Goal: Information Seeking & Learning: Check status

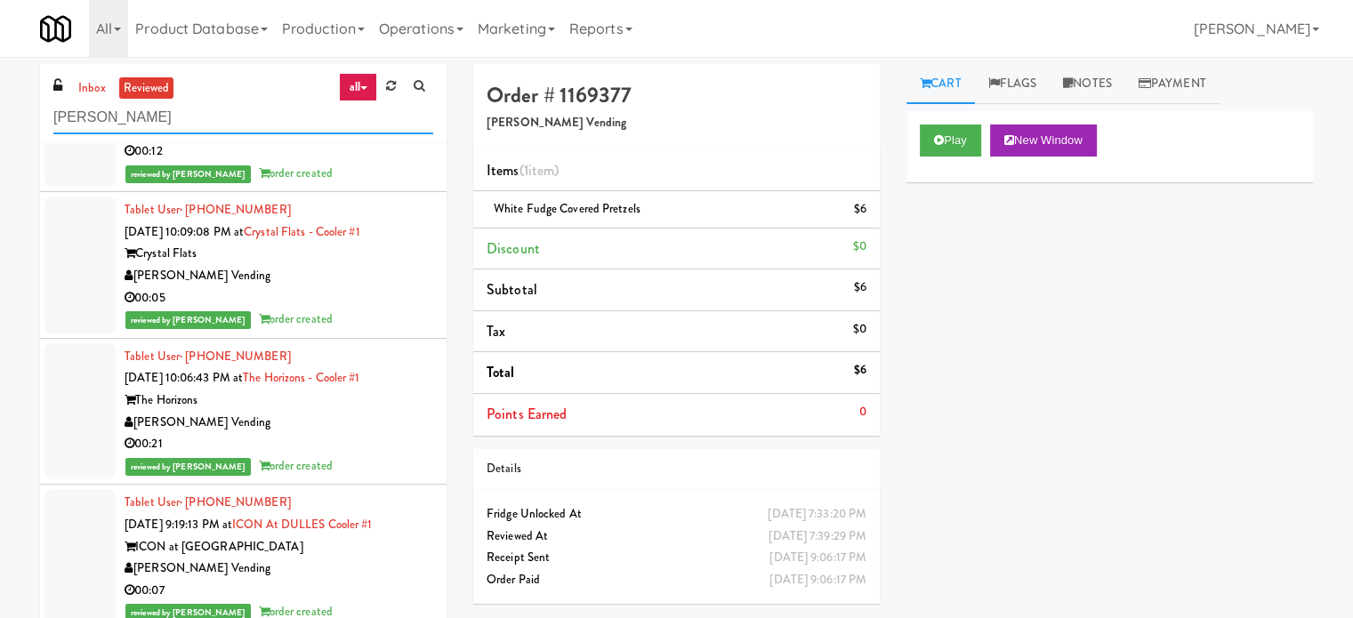
click at [157, 113] on input "delong" at bounding box center [243, 117] width 380 height 33
paste input "IKEA [GEOGRAPHIC_DATA]"
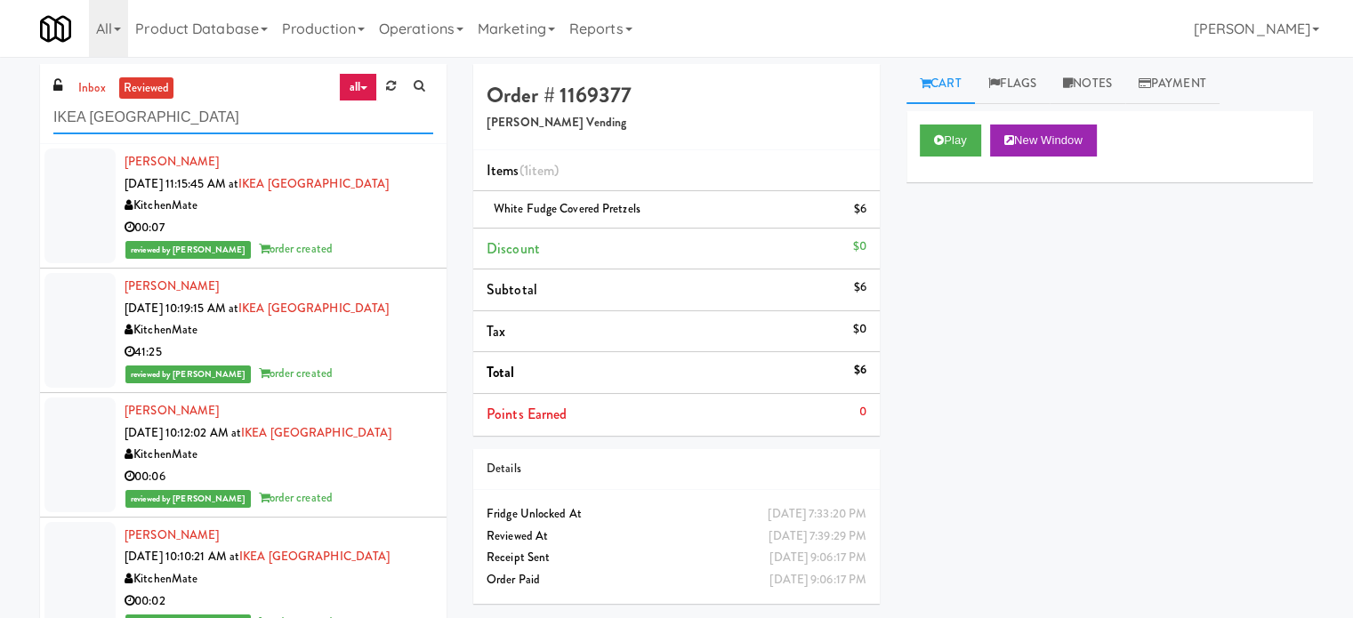
type input "IKEA [GEOGRAPHIC_DATA]"
drag, startPoint x: 338, startPoint y: 239, endPoint x: 368, endPoint y: 234, distance: 30.7
click at [338, 239] on div "reviewed by [PERSON_NAME] order created" at bounding box center [279, 249] width 309 height 22
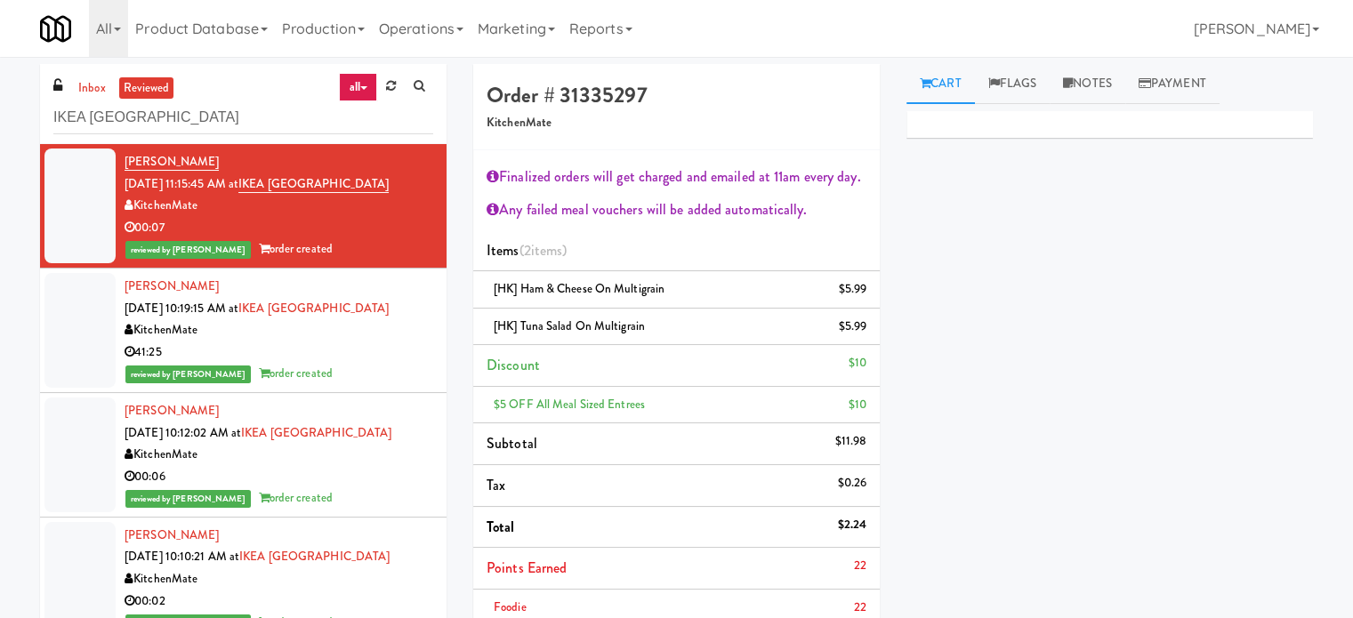
click at [380, 358] on div "41:25" at bounding box center [279, 353] width 309 height 22
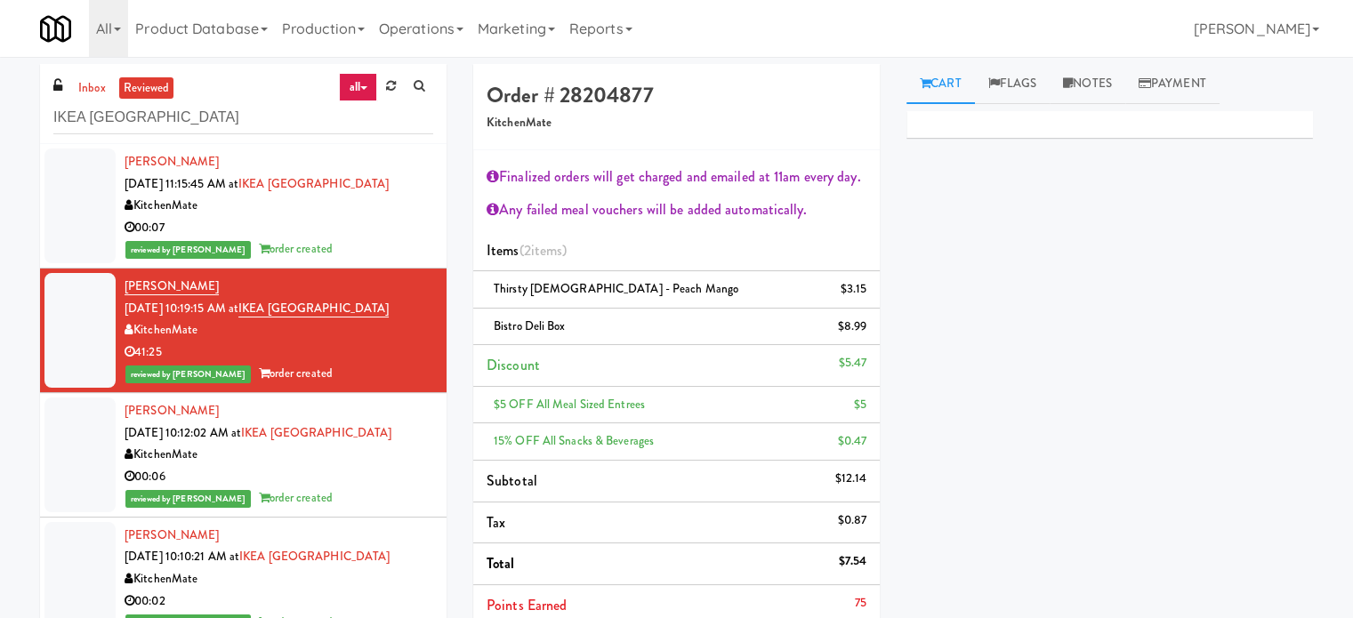
click at [393, 480] on div "00:06" at bounding box center [279, 477] width 309 height 22
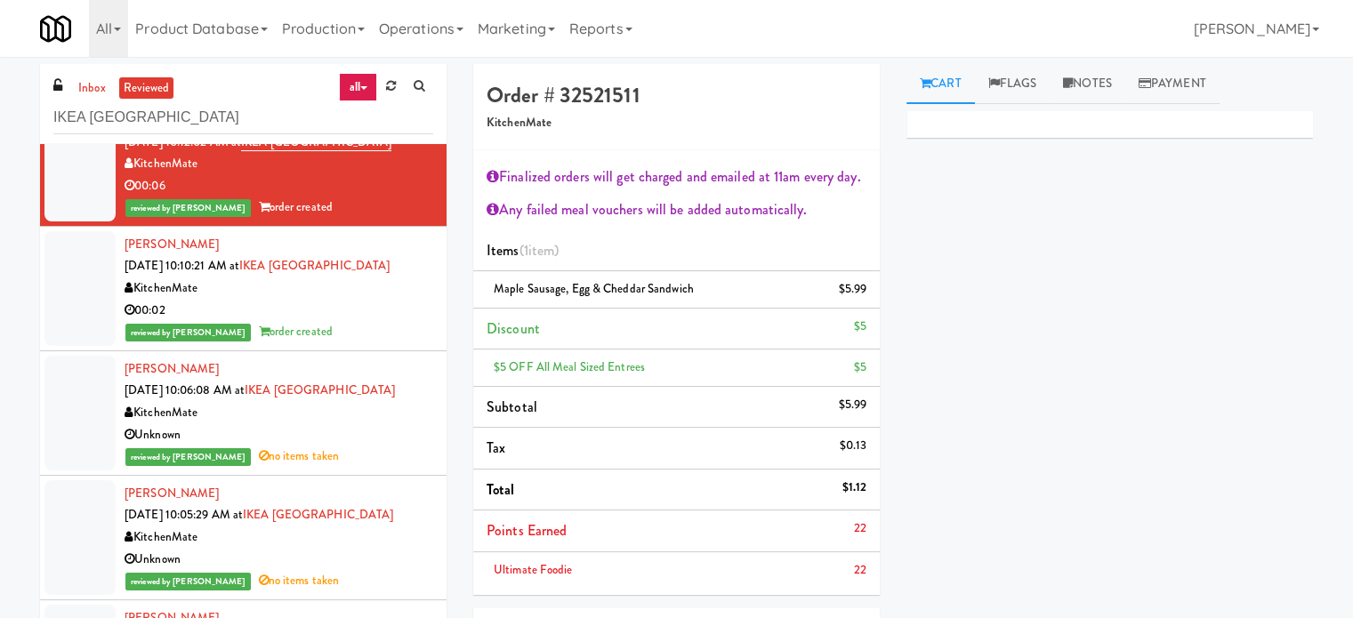
scroll to position [227, 0]
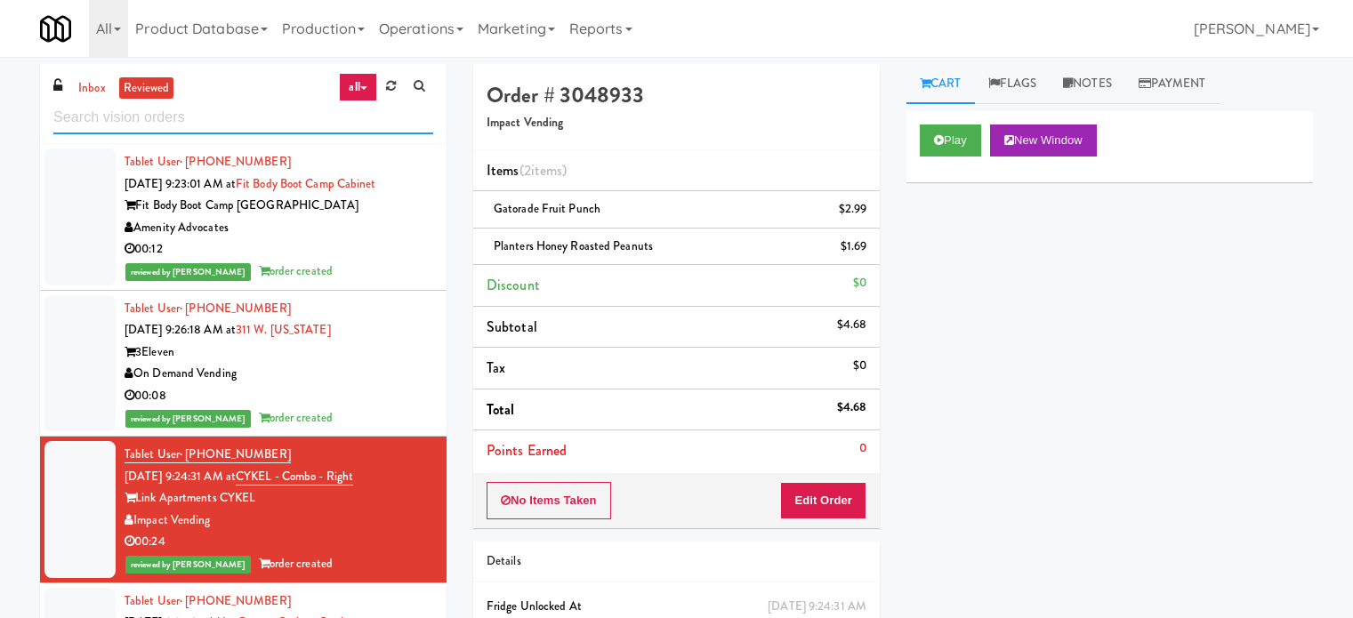
click at [184, 117] on input "text" at bounding box center [243, 117] width 380 height 33
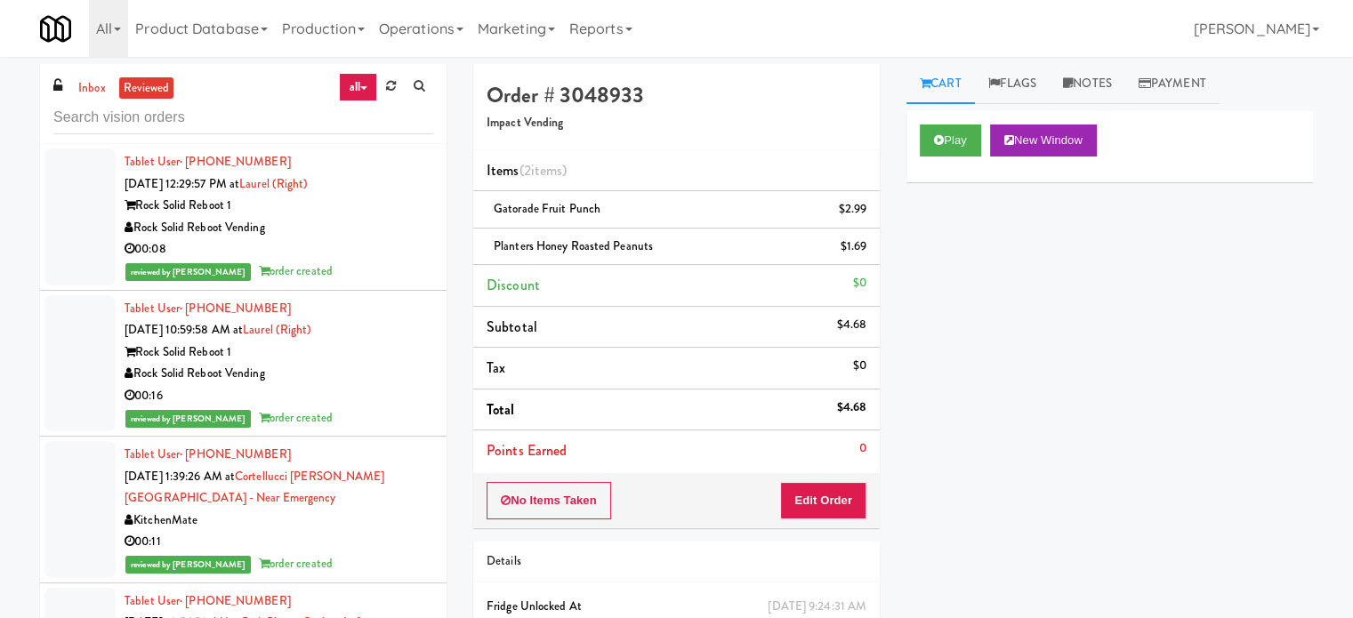
click at [339, 554] on div "reviewed by [PERSON_NAME] order created" at bounding box center [279, 564] width 309 height 22
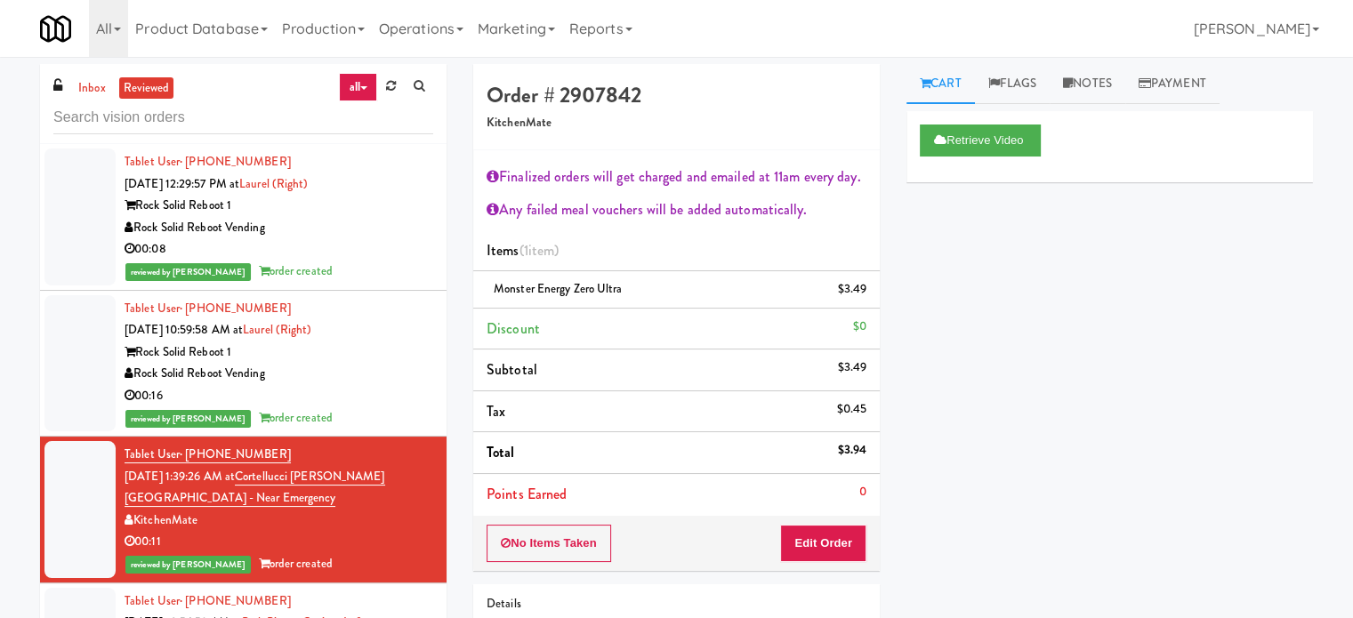
click at [406, 230] on div "Rock Solid Reboot Vending" at bounding box center [279, 228] width 309 height 22
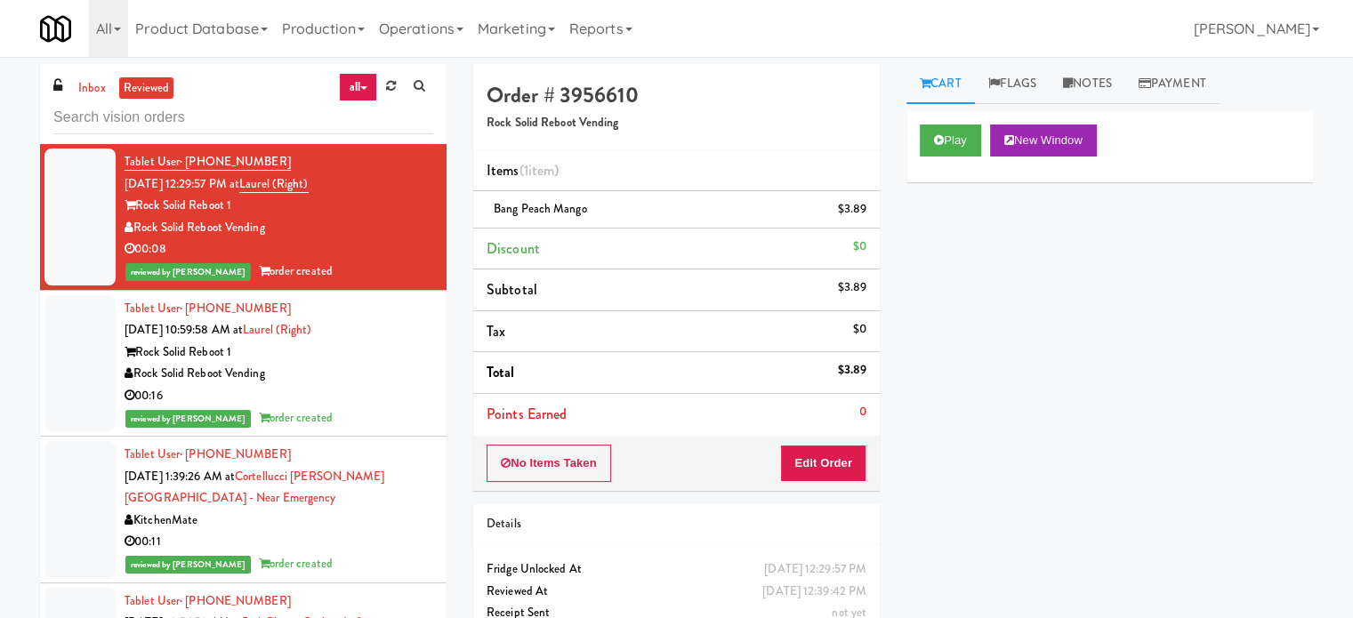
click at [382, 387] on div "00:16" at bounding box center [279, 396] width 309 height 22
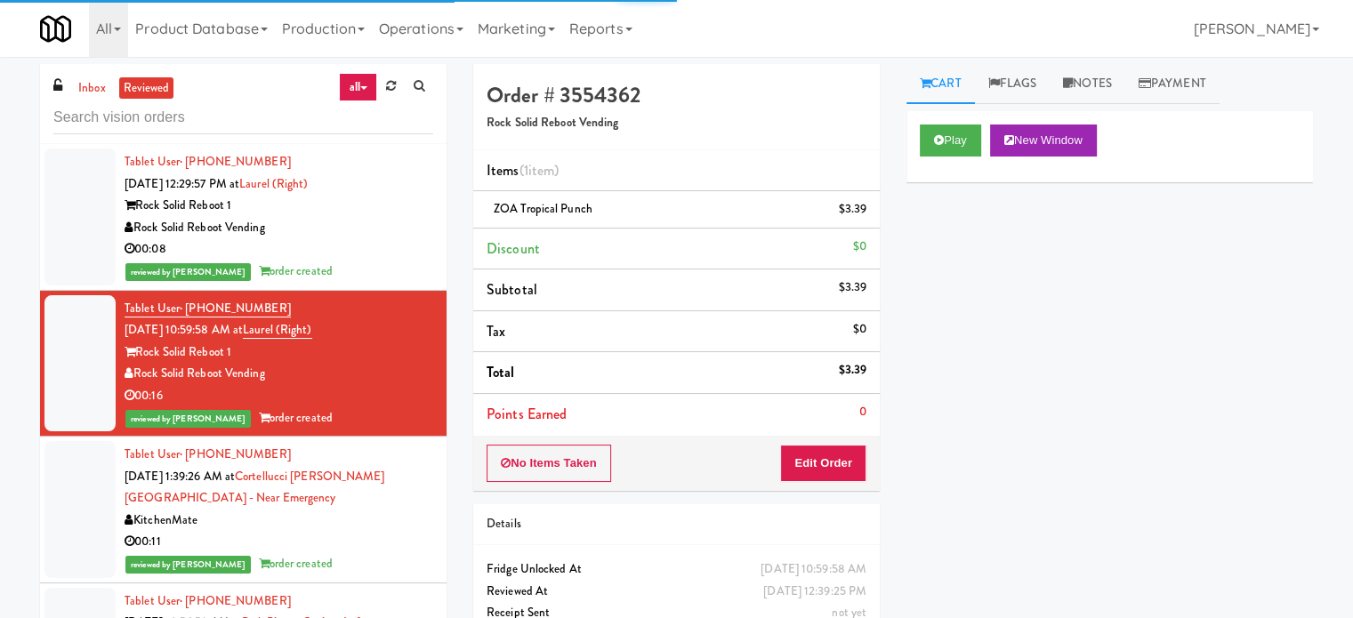
scroll to position [445, 0]
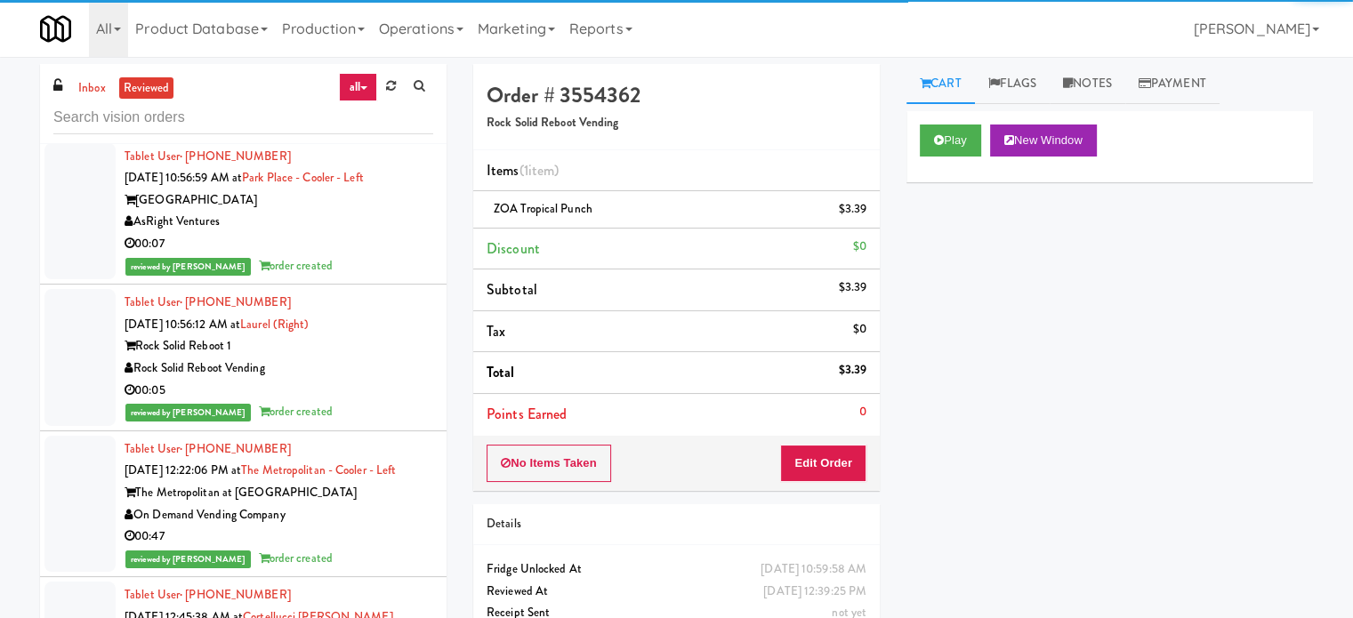
click at [403, 256] on div "reviewed by [PERSON_NAME] order created" at bounding box center [279, 266] width 309 height 22
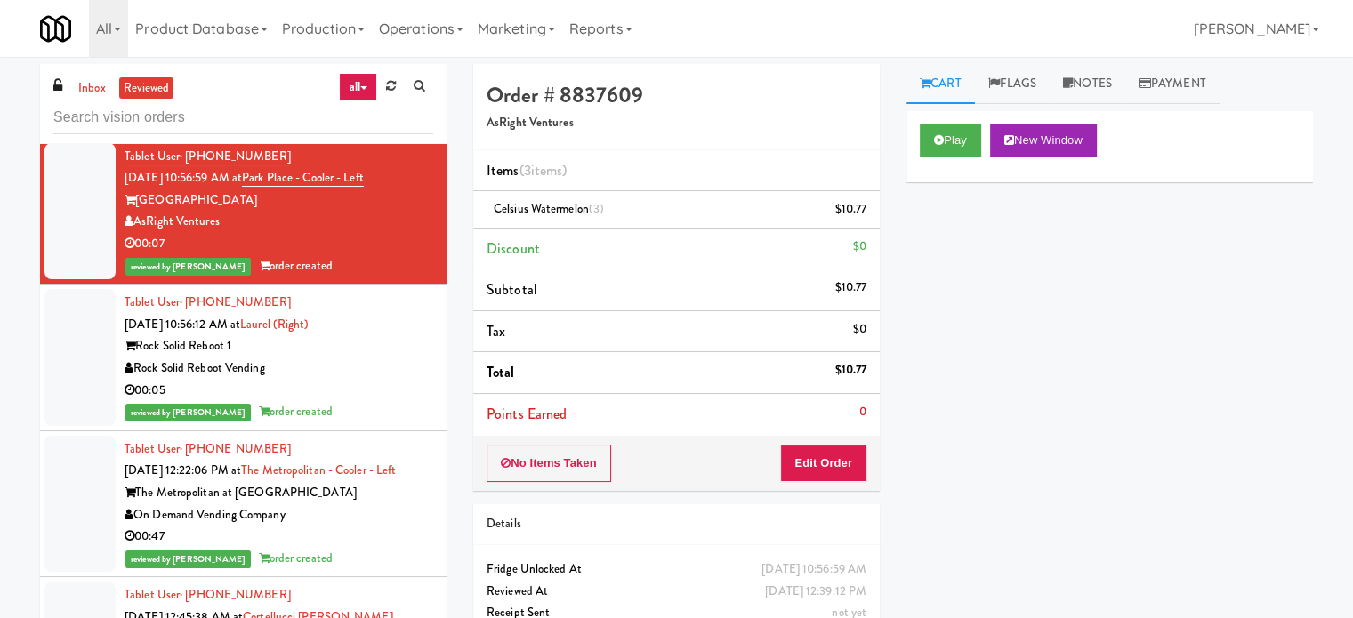
click at [384, 362] on div "Rock Solid Reboot Vending" at bounding box center [279, 369] width 309 height 22
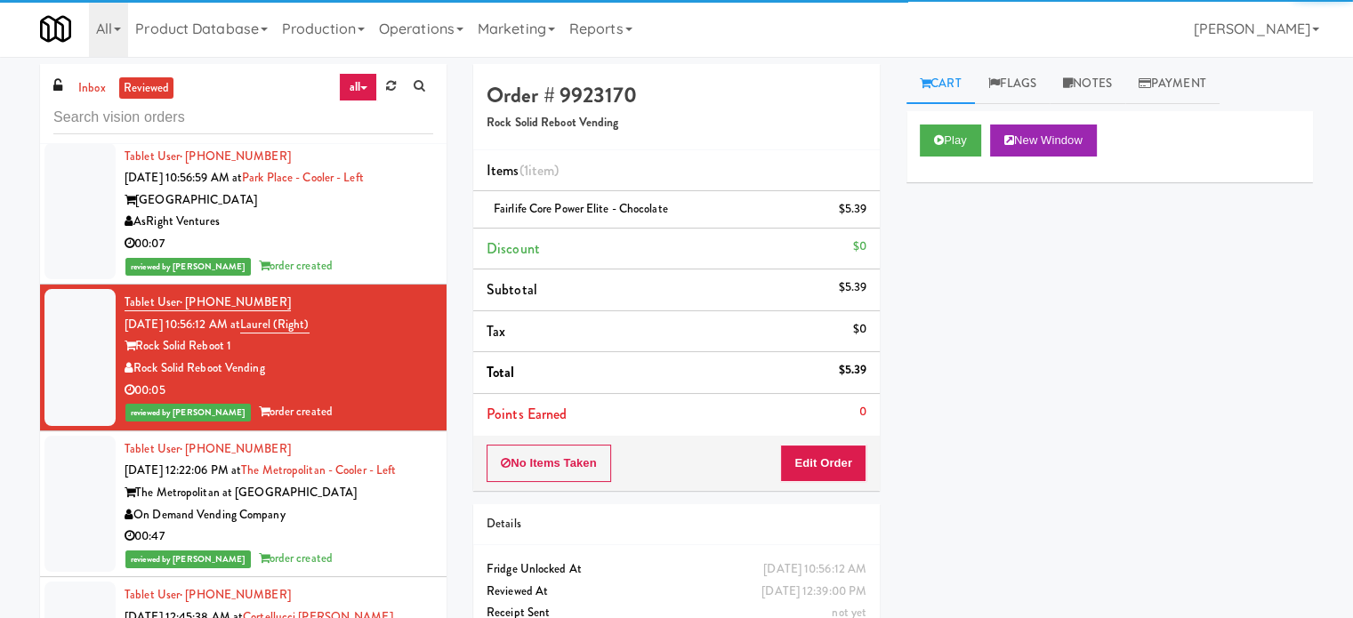
click at [374, 506] on div "On Demand Vending Company" at bounding box center [279, 515] width 309 height 22
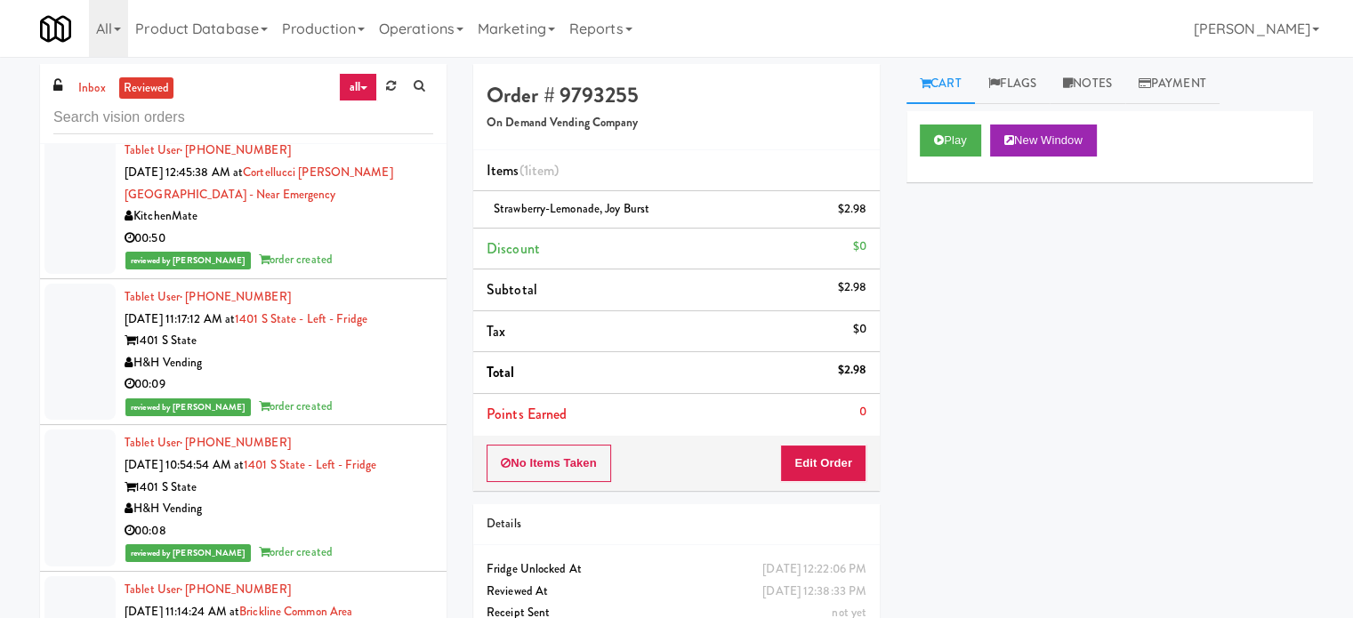
scroll to position [445, 0]
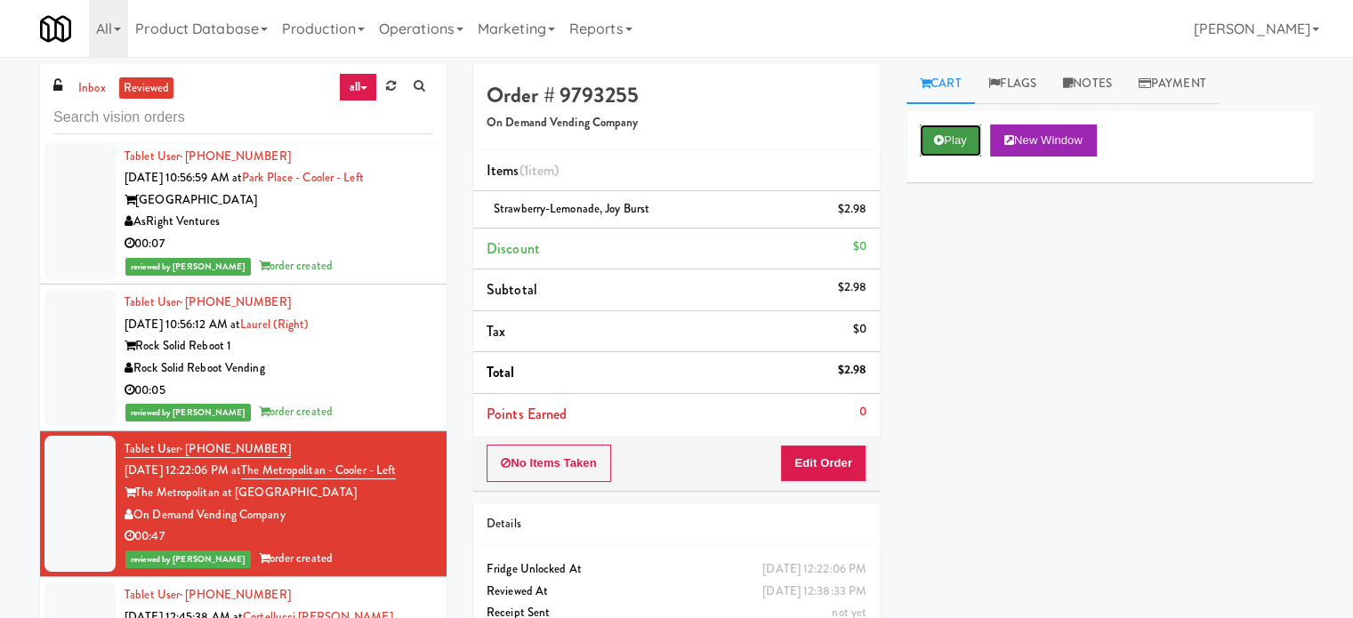
click at [945, 143] on button "Play" at bounding box center [950, 141] width 61 height 32
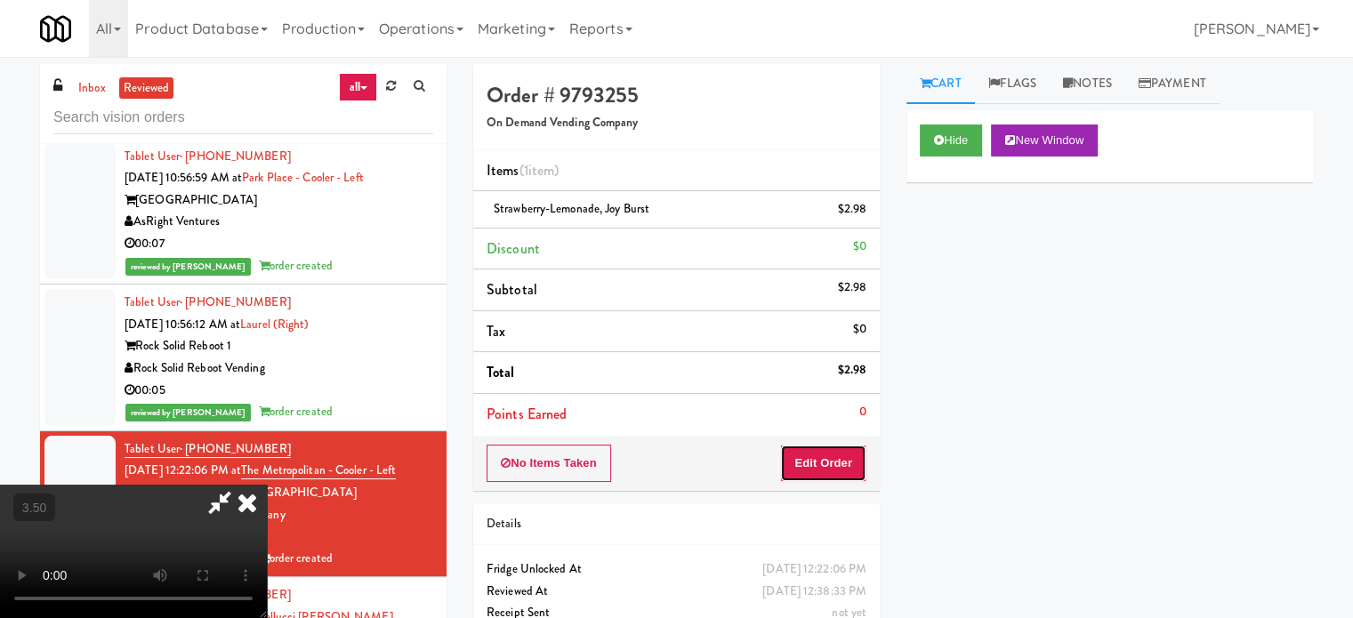
click at [815, 469] on button "Edit Order" at bounding box center [823, 463] width 86 height 37
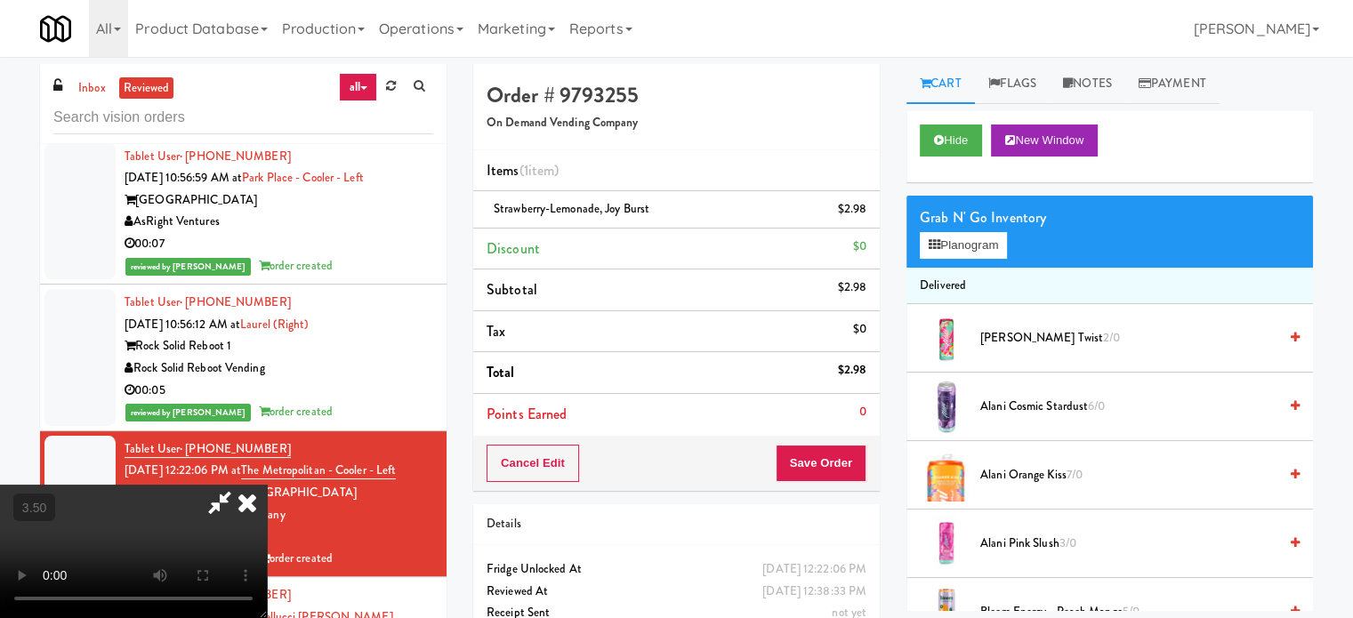
click at [267, 485] on video at bounding box center [133, 551] width 267 height 133
drag, startPoint x: 569, startPoint y: 422, endPoint x: 565, endPoint y: 398, distance: 25.3
click at [267, 485] on video at bounding box center [133, 551] width 267 height 133
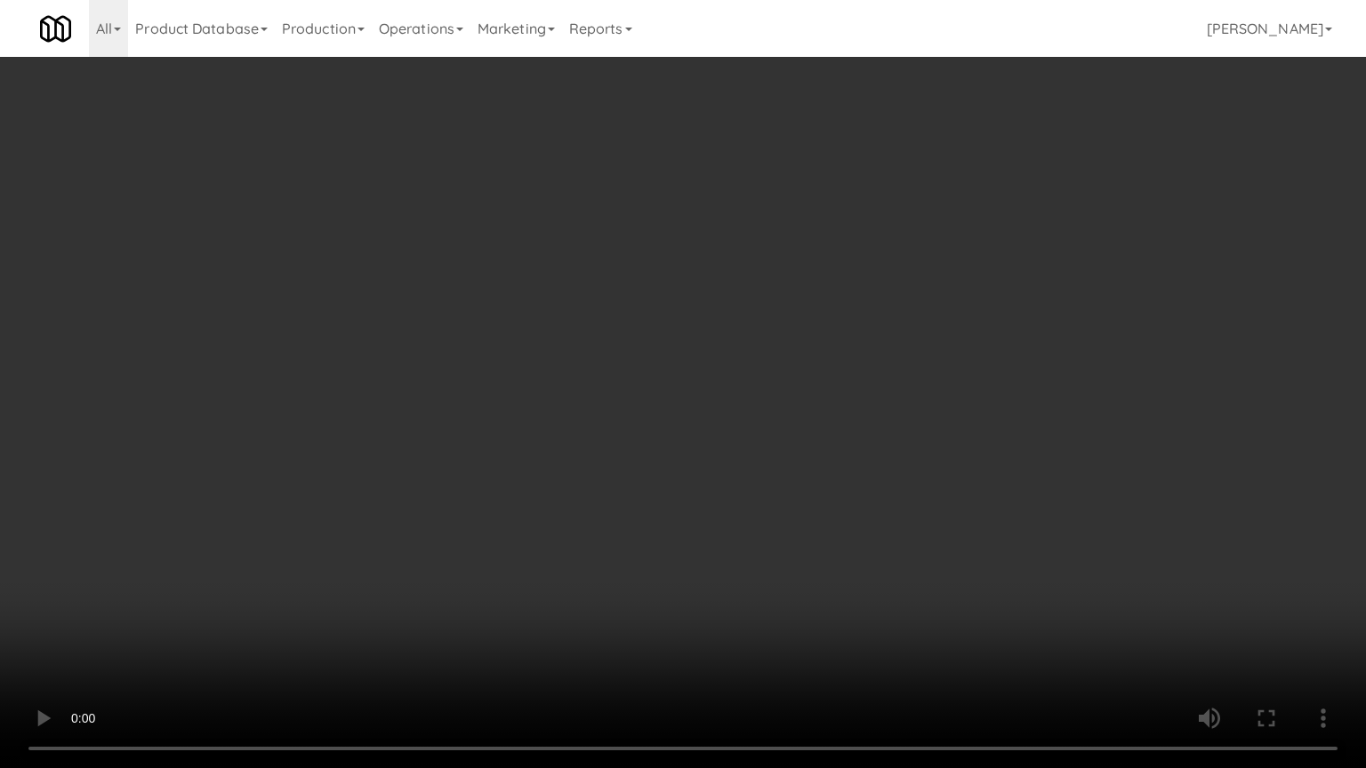
click at [601, 410] on video at bounding box center [683, 384] width 1366 height 768
click at [610, 411] on video at bounding box center [683, 384] width 1366 height 768
click at [614, 407] on video at bounding box center [683, 384] width 1366 height 768
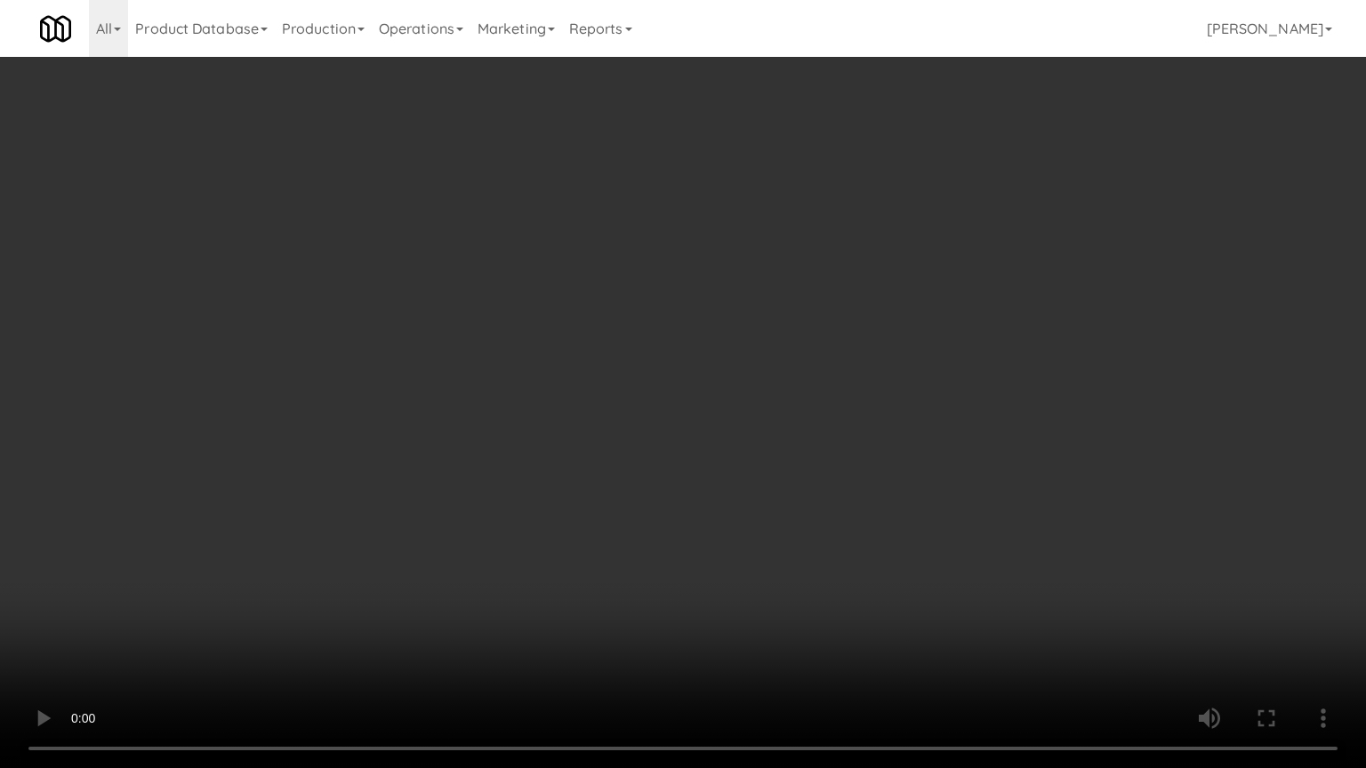
click at [614, 407] on video at bounding box center [683, 384] width 1366 height 768
click at [631, 409] on video at bounding box center [683, 384] width 1366 height 768
click at [626, 413] on video at bounding box center [683, 384] width 1366 height 768
click at [609, 420] on video at bounding box center [683, 384] width 1366 height 768
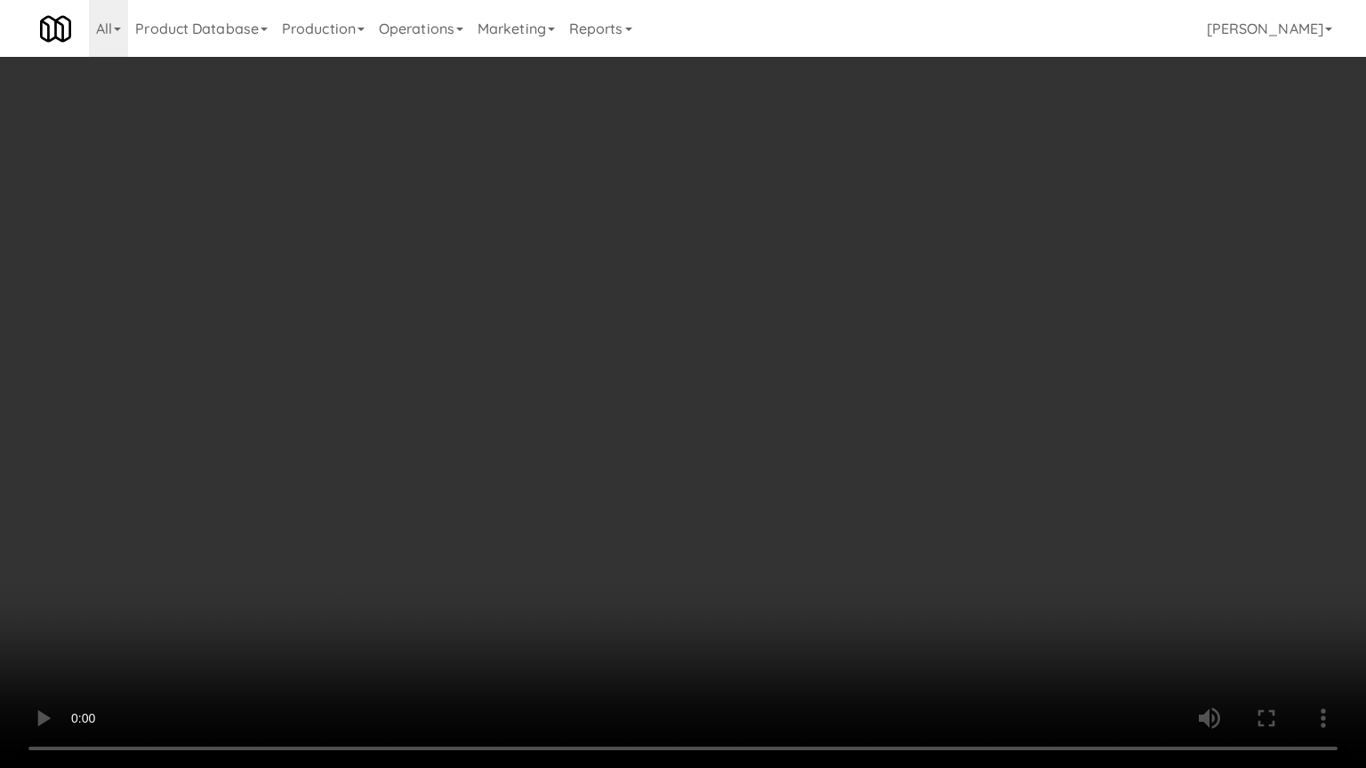
drag, startPoint x: 619, startPoint y: 409, endPoint x: 625, endPoint y: 402, distance: 9.5
click at [623, 406] on video at bounding box center [683, 384] width 1366 height 768
drag, startPoint x: 630, startPoint y: 396, endPoint x: 700, endPoint y: 238, distance: 172.4
click at [631, 395] on video at bounding box center [683, 384] width 1366 height 768
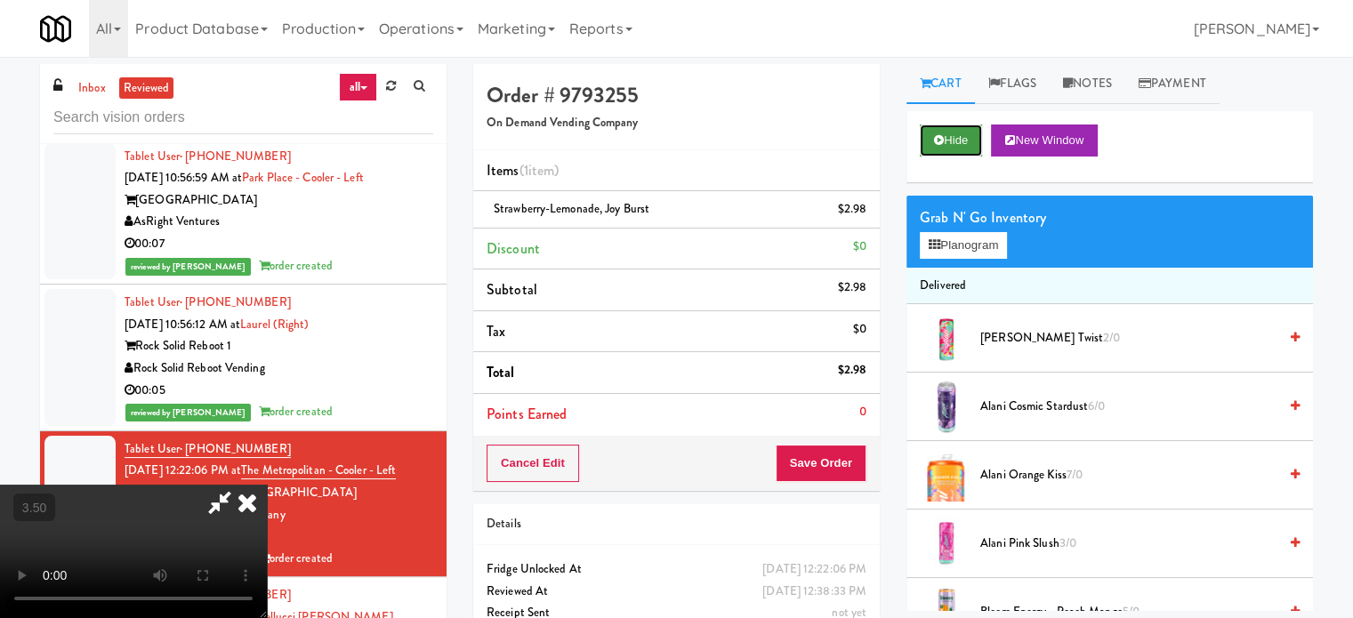
click at [953, 149] on button "Hide" at bounding box center [951, 141] width 62 height 32
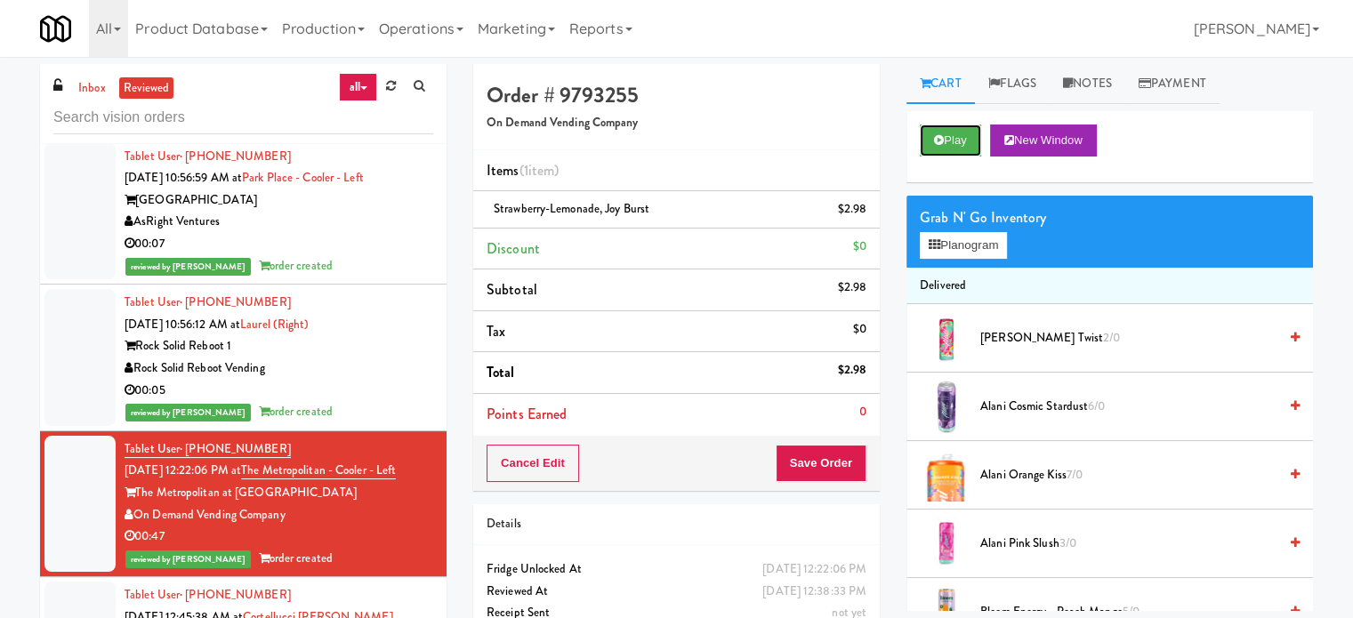
scroll to position [889, 0]
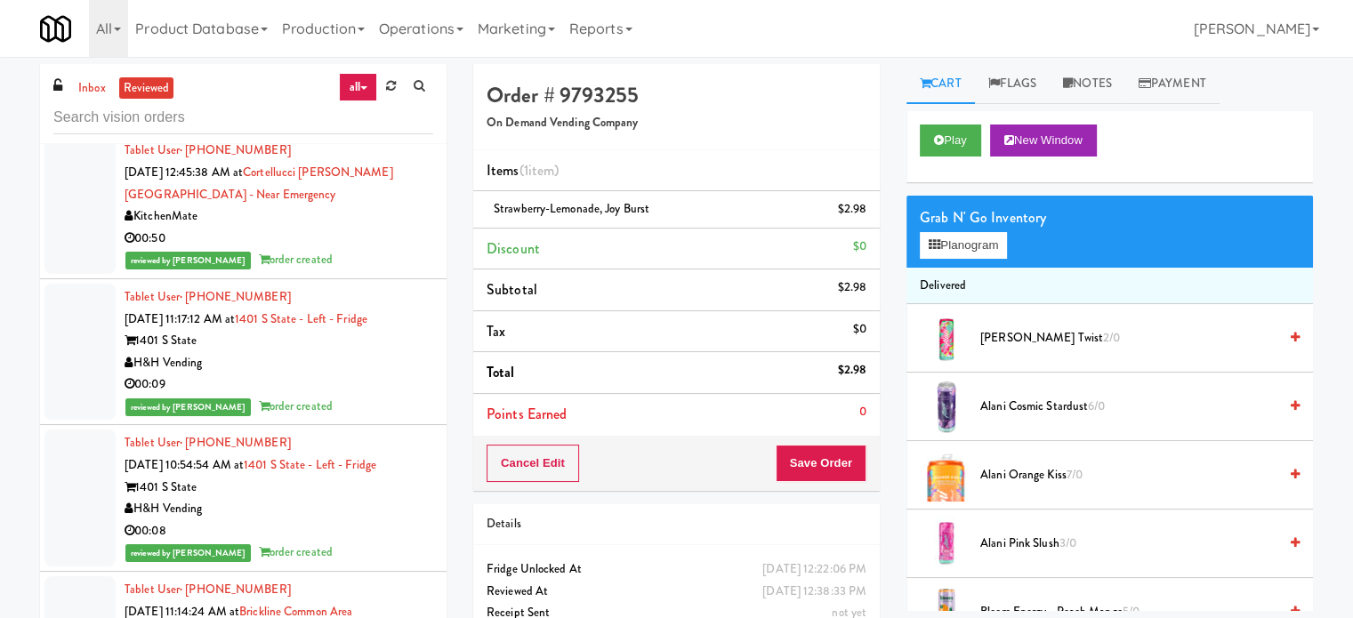
click at [370, 258] on div "reviewed by [PERSON_NAME] order created" at bounding box center [279, 260] width 309 height 22
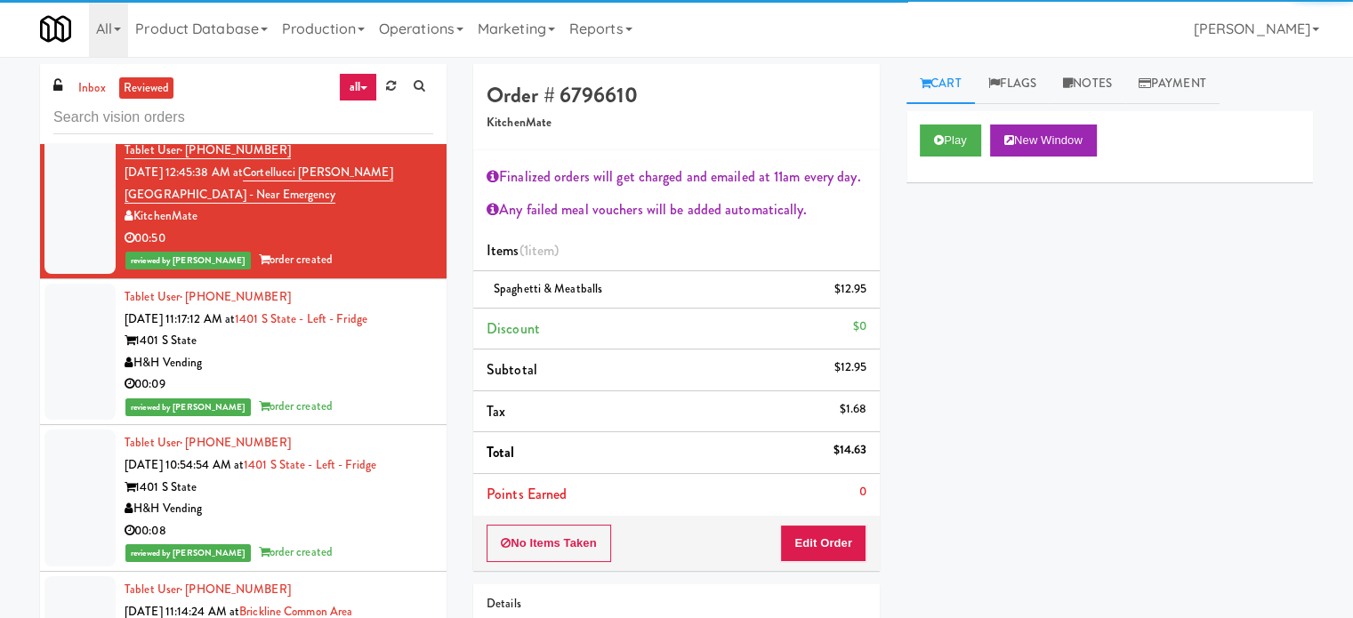
click at [374, 380] on div "00:09" at bounding box center [279, 385] width 309 height 22
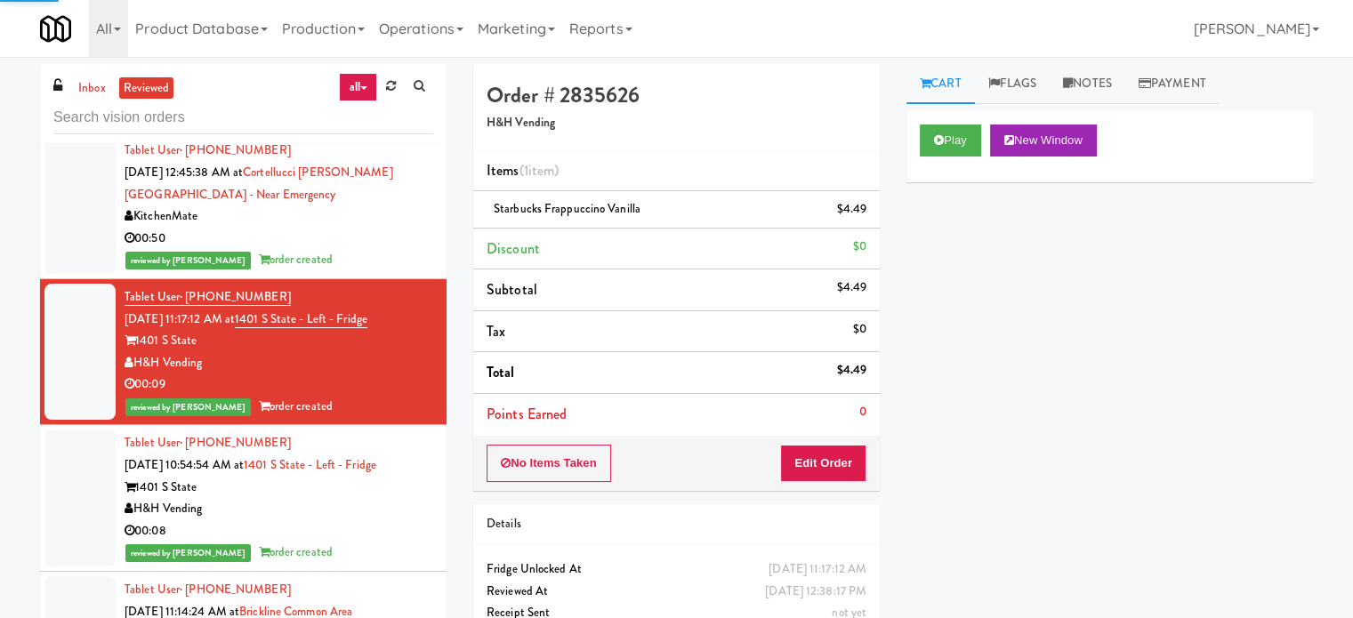
click at [381, 516] on div "H&H Vending" at bounding box center [279, 509] width 309 height 22
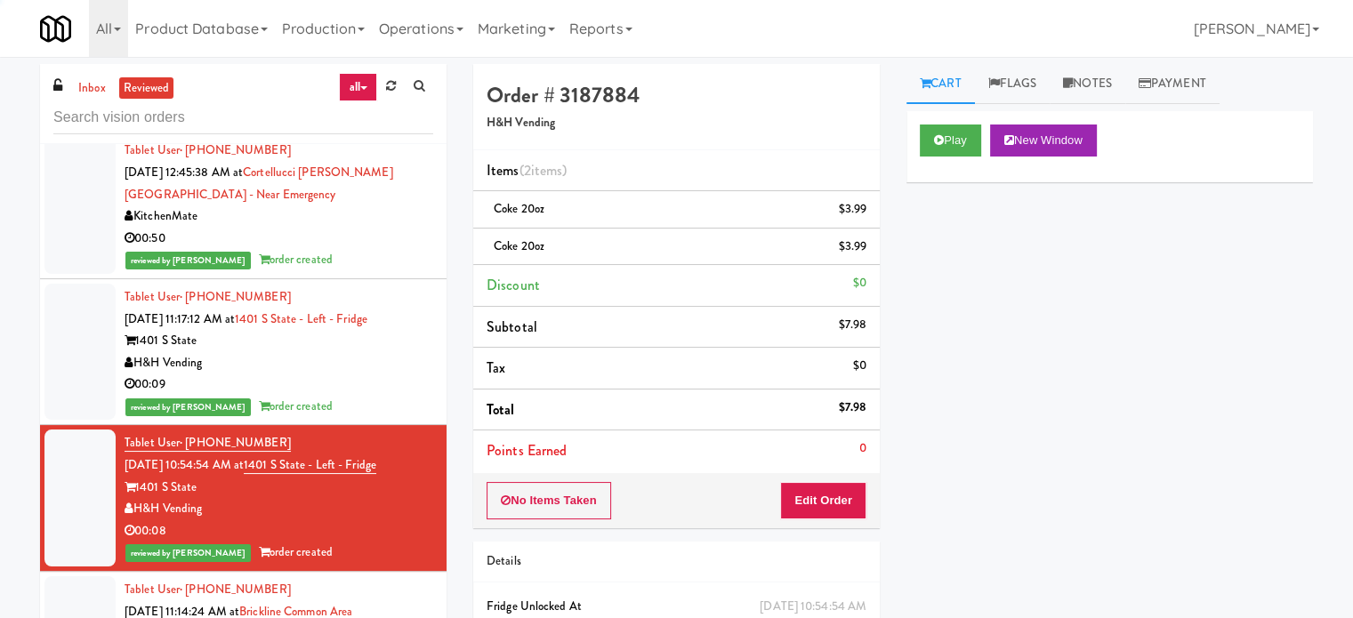
scroll to position [1334, 0]
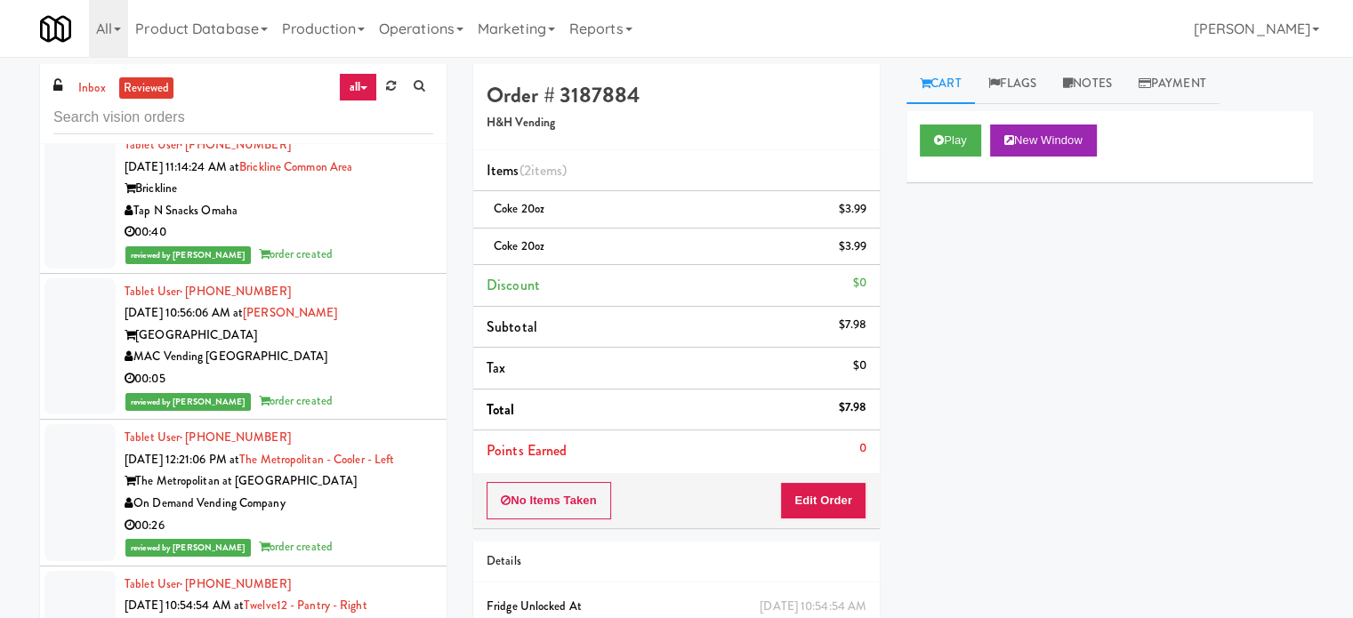
drag, startPoint x: 363, startPoint y: 344, endPoint x: 427, endPoint y: 456, distance: 129.1
click at [363, 344] on div "Tablet User · (669) 230-9257 [DATE] 10:56:06 AM at [GEOGRAPHIC_DATA] MAC Vendin…" at bounding box center [279, 347] width 309 height 132
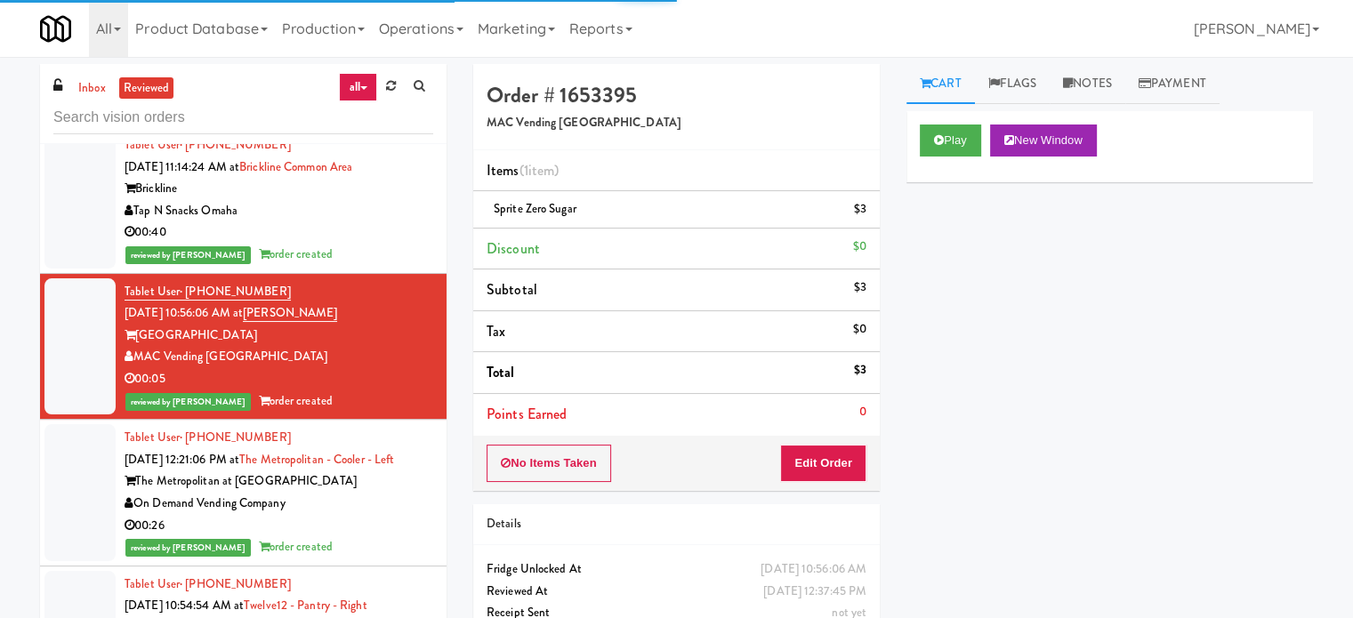
drag, startPoint x: 392, startPoint y: 522, endPoint x: 503, endPoint y: 453, distance: 131.0
click at [392, 520] on div "00:26" at bounding box center [279, 526] width 309 height 22
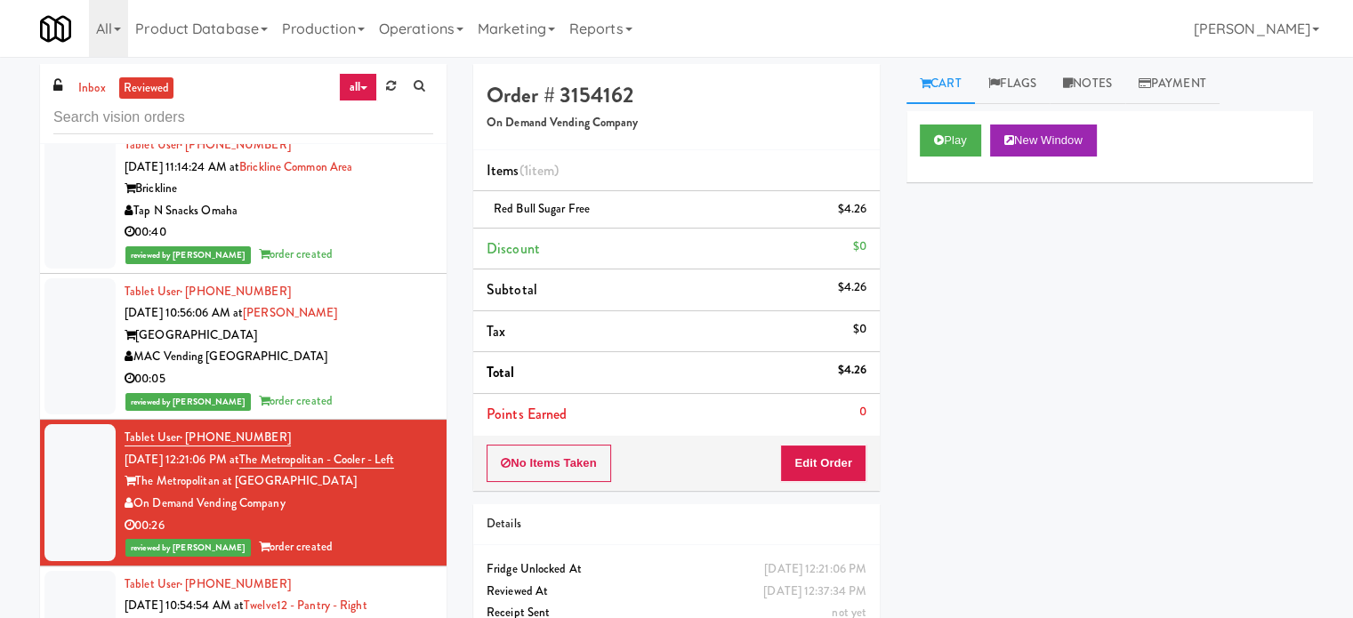
scroll to position [1779, 0]
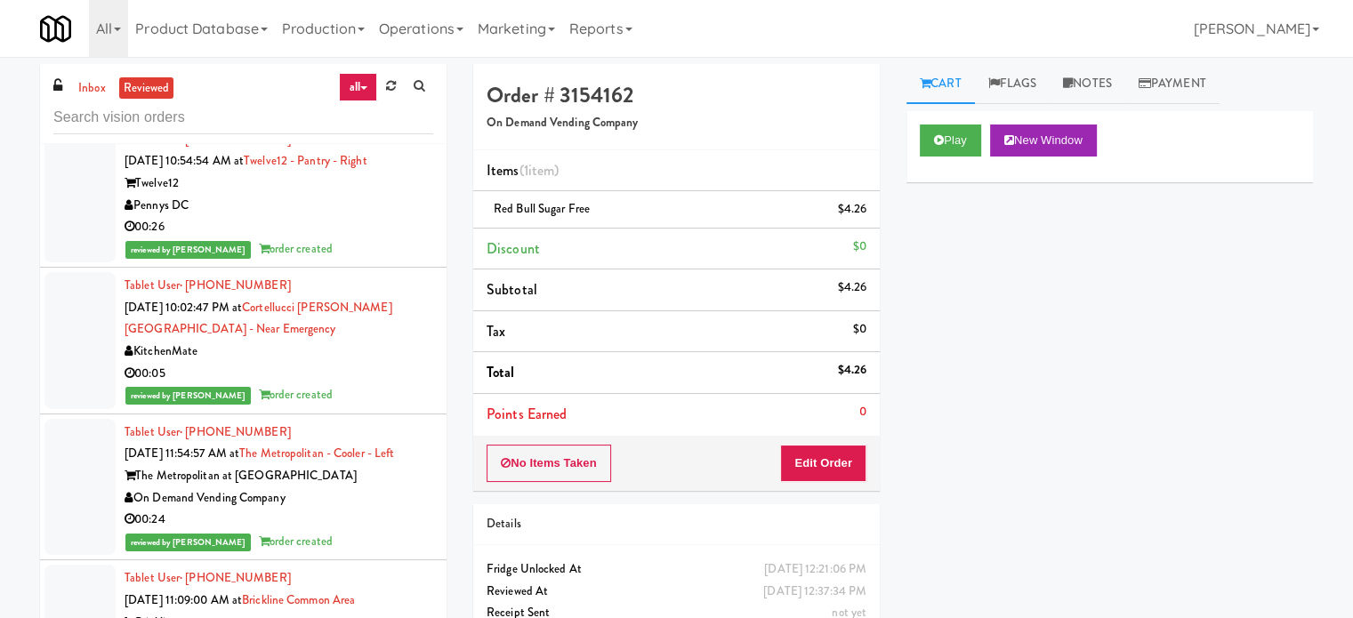
drag, startPoint x: 345, startPoint y: 228, endPoint x: 347, endPoint y: 249, distance: 21.4
click at [345, 228] on div "00:26" at bounding box center [279, 227] width 309 height 22
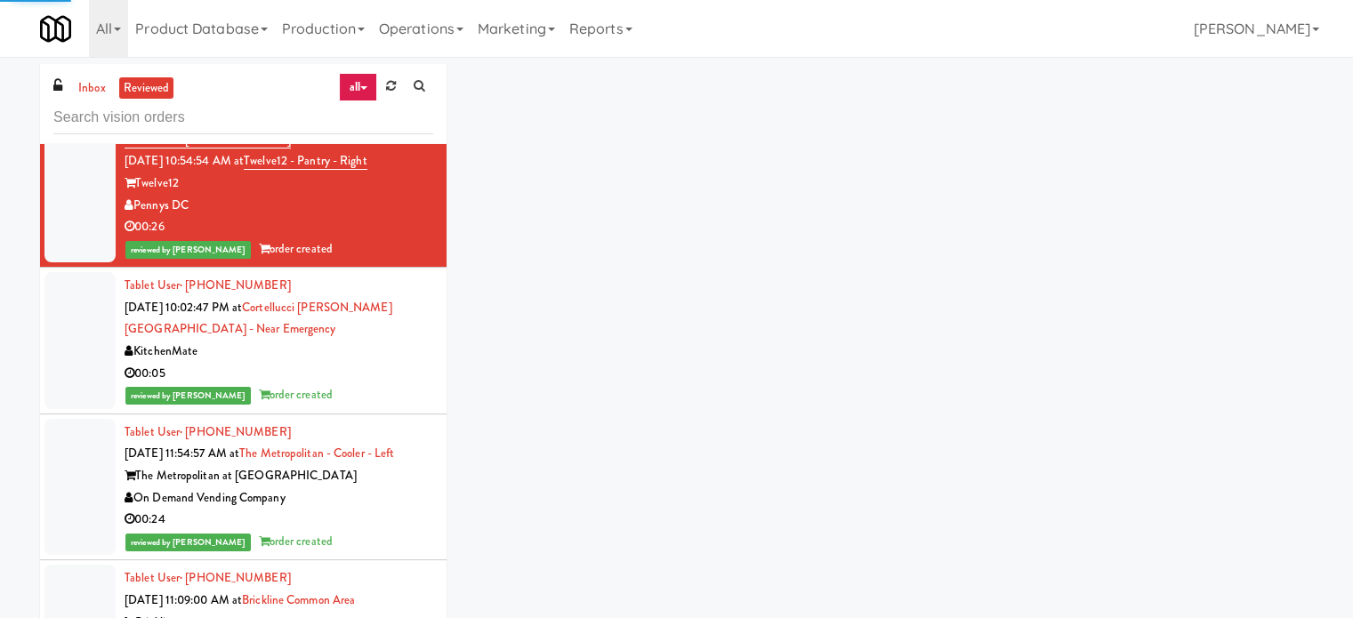
drag, startPoint x: 340, startPoint y: 387, endPoint x: 425, endPoint y: 335, distance: 99.8
click at [342, 385] on div "reviewed by [PERSON_NAME] order created" at bounding box center [279, 395] width 309 height 22
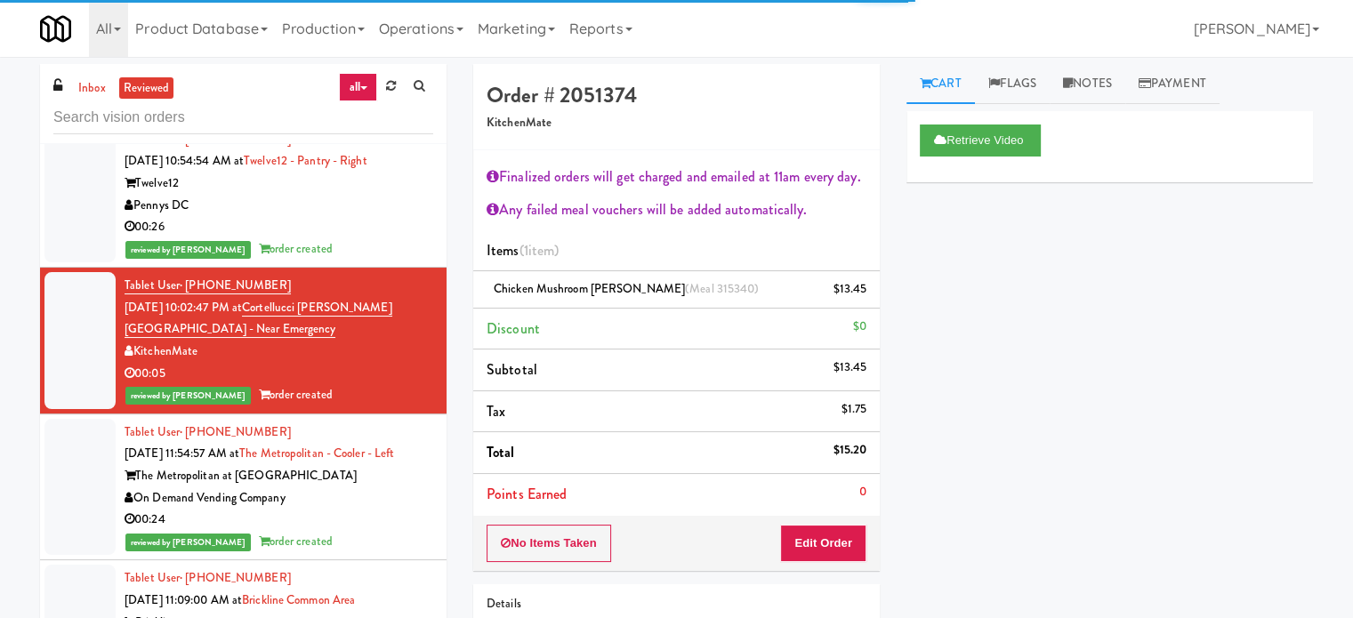
drag, startPoint x: 341, startPoint y: 533, endPoint x: 565, endPoint y: 444, distance: 241.1
click at [342, 531] on div "reviewed by [PERSON_NAME] order created" at bounding box center [279, 542] width 309 height 22
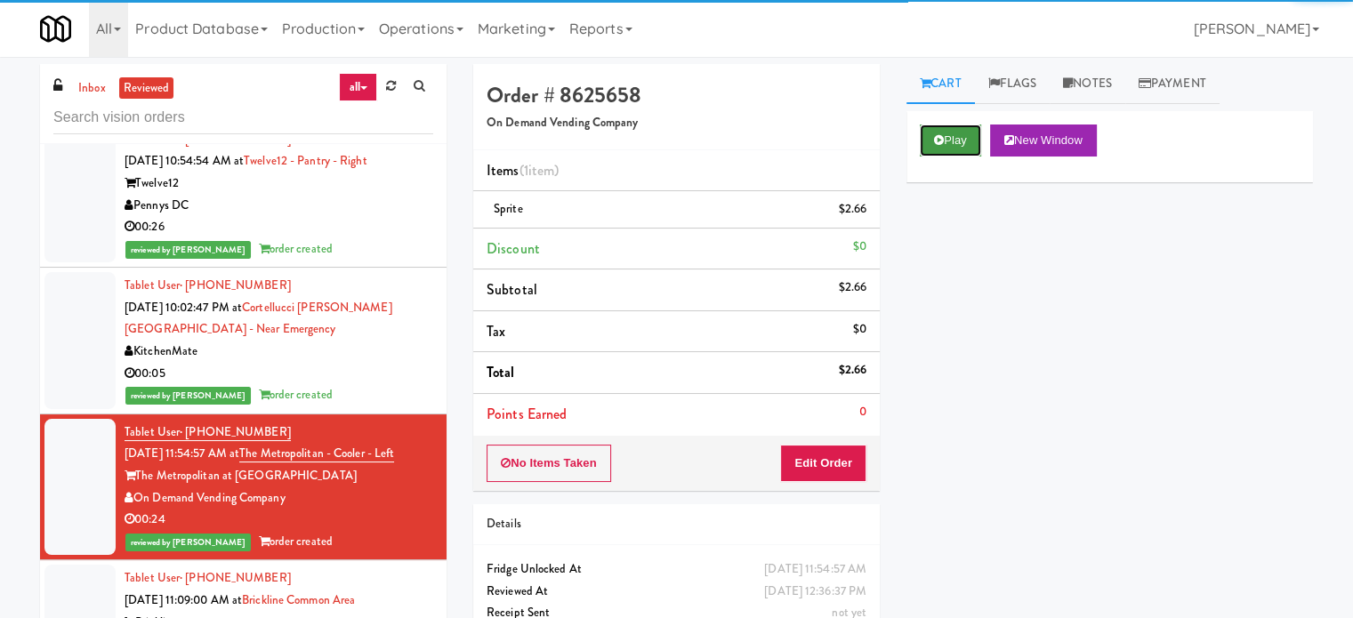
click at [947, 141] on button "Play" at bounding box center [950, 141] width 61 height 32
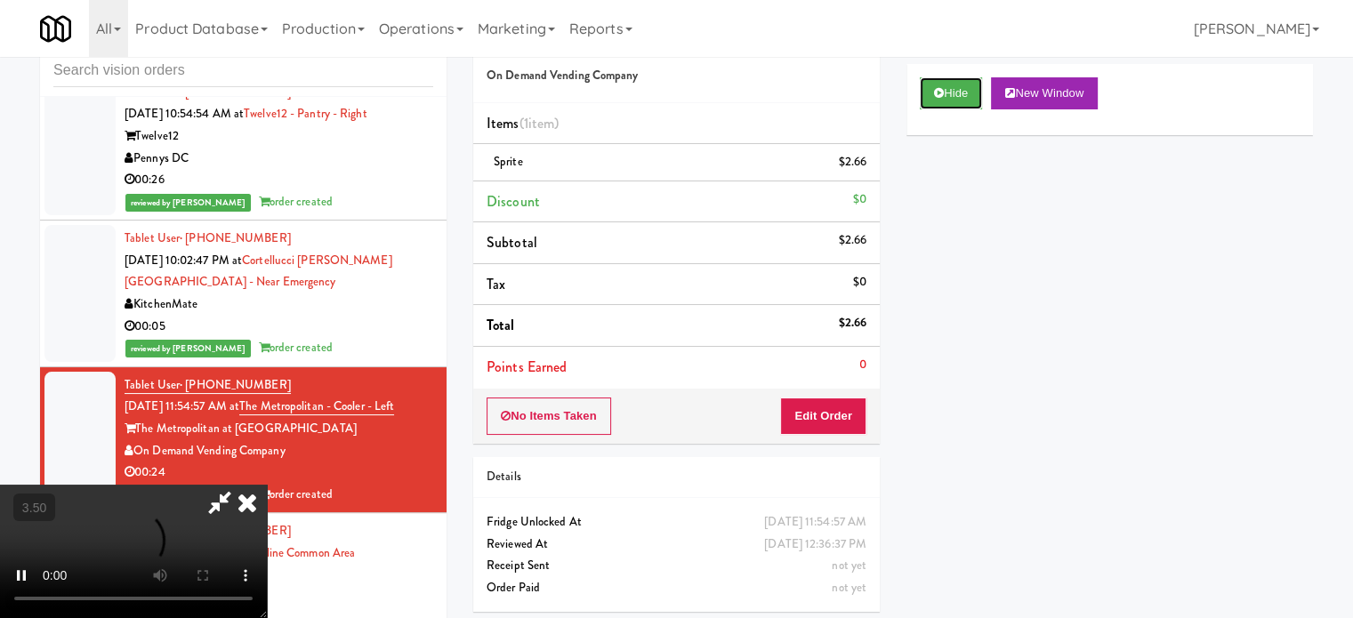
scroll to position [72, 0]
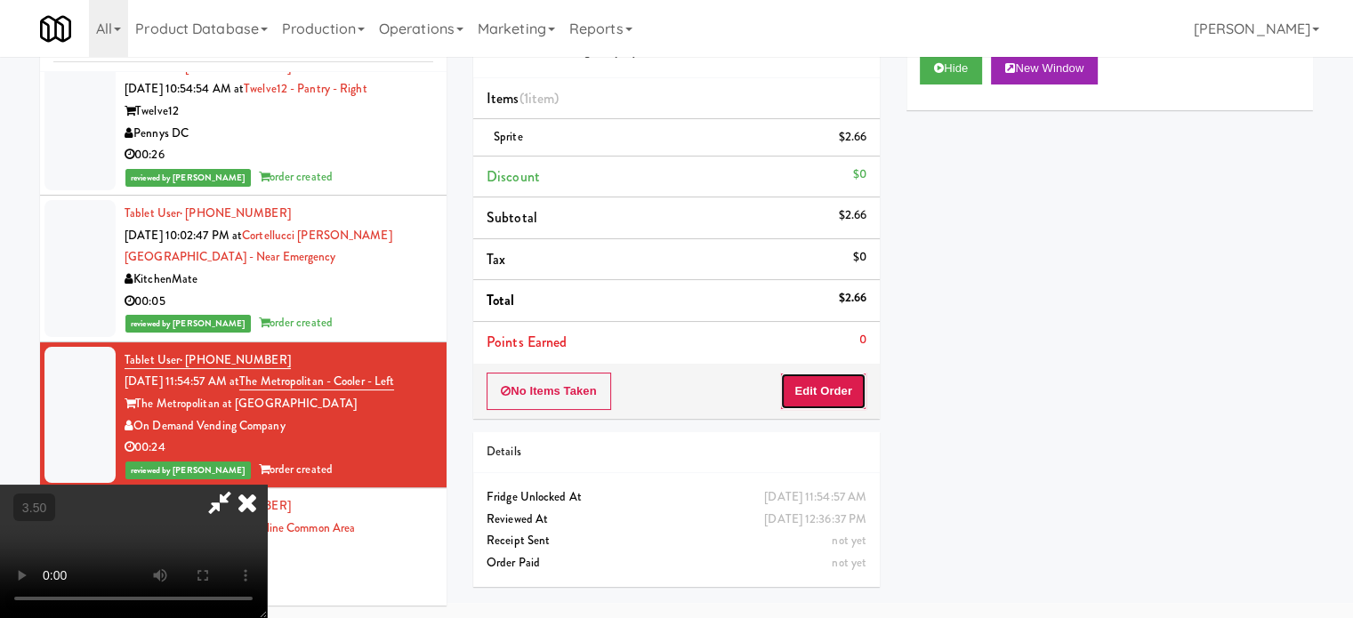
click at [836, 397] on button "Edit Order" at bounding box center [823, 391] width 86 height 37
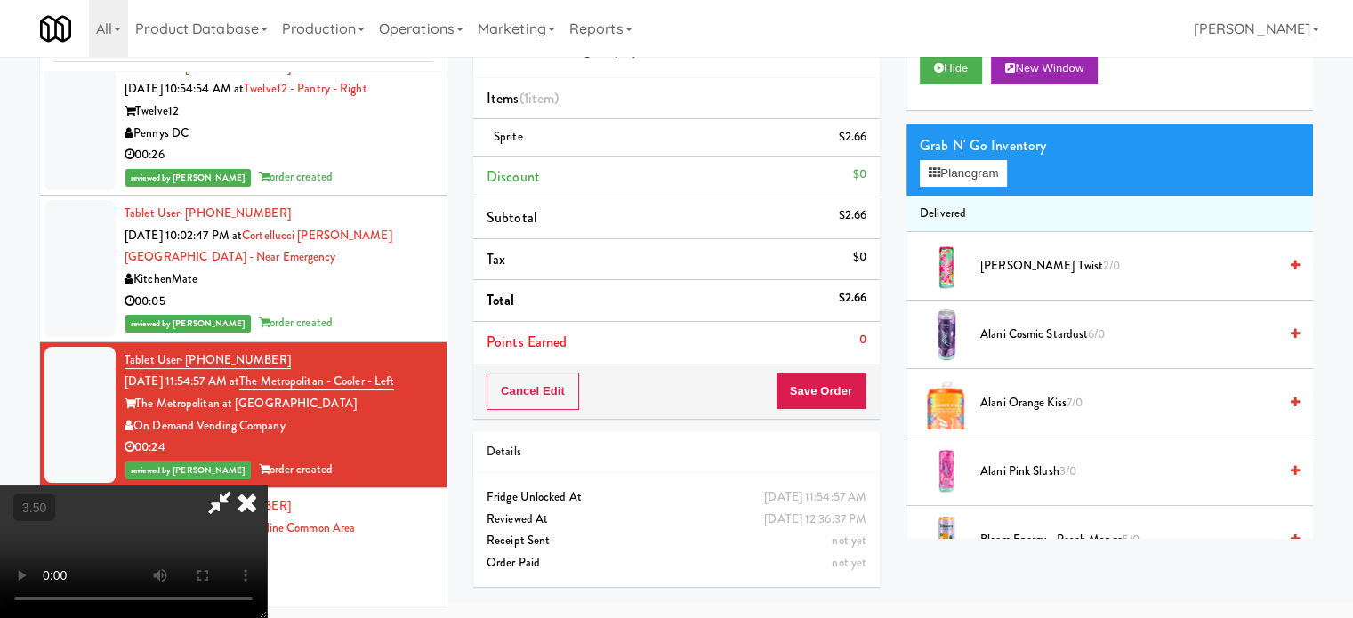
click at [267, 485] on video at bounding box center [133, 551] width 267 height 133
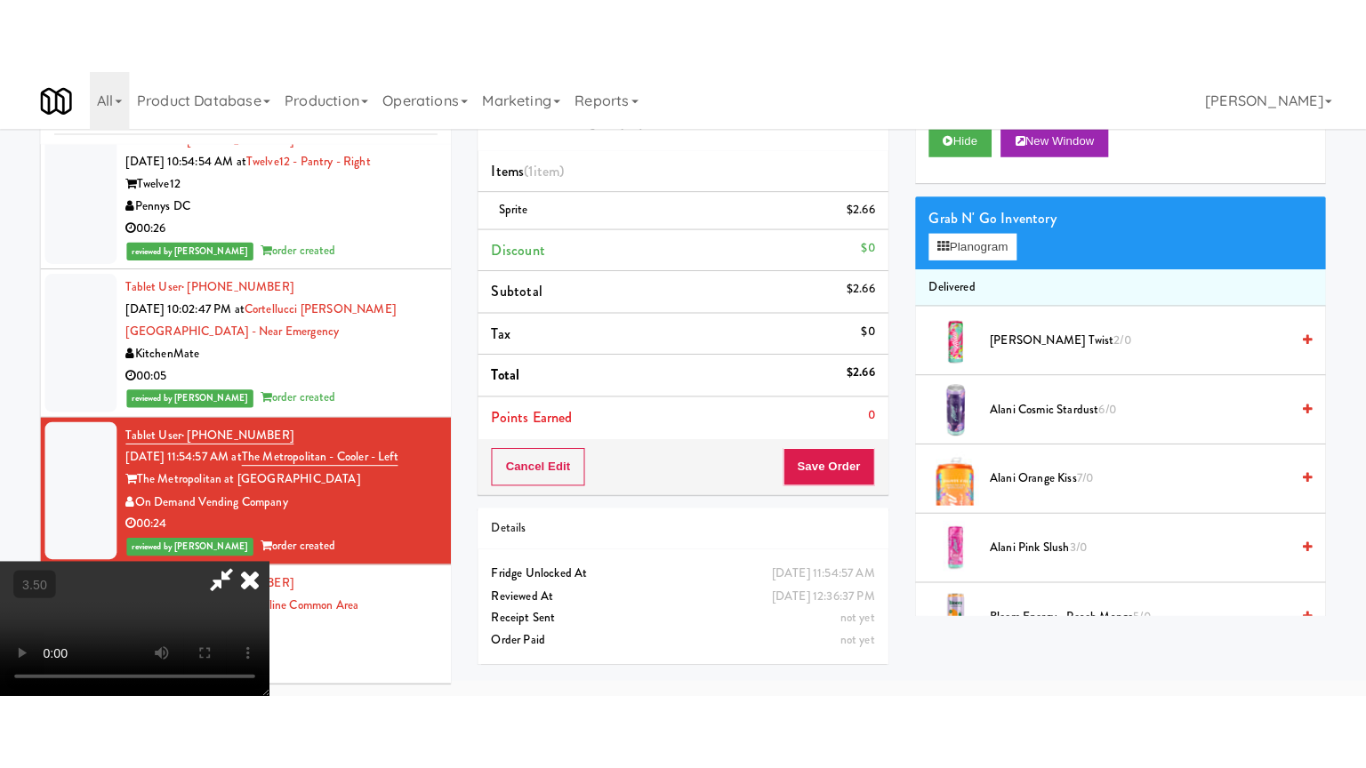
scroll to position [57, 0]
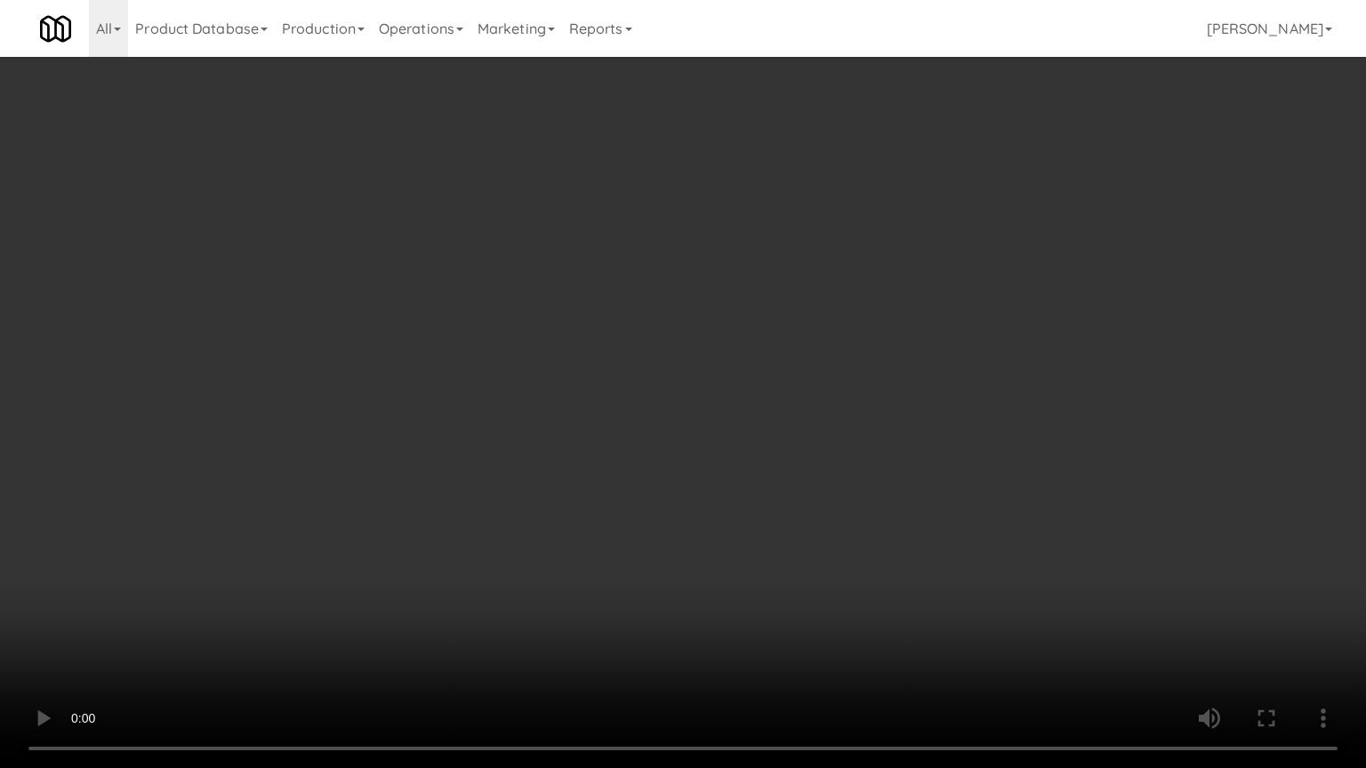
click at [601, 399] on video at bounding box center [683, 384] width 1366 height 768
click at [623, 374] on video at bounding box center [683, 384] width 1366 height 768
click at [623, 370] on video at bounding box center [683, 384] width 1366 height 768
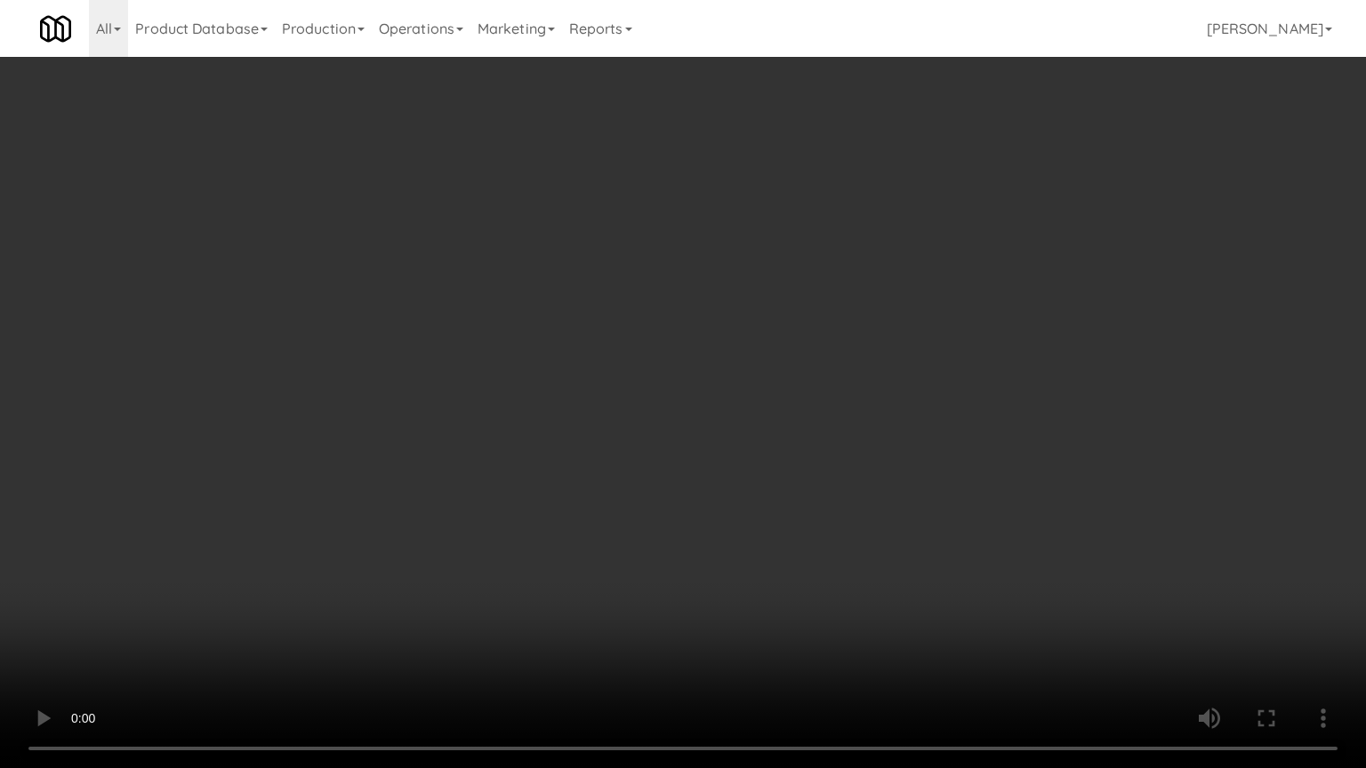
click at [629, 369] on video at bounding box center [683, 384] width 1366 height 768
click at [689, 366] on video at bounding box center [683, 384] width 1366 height 768
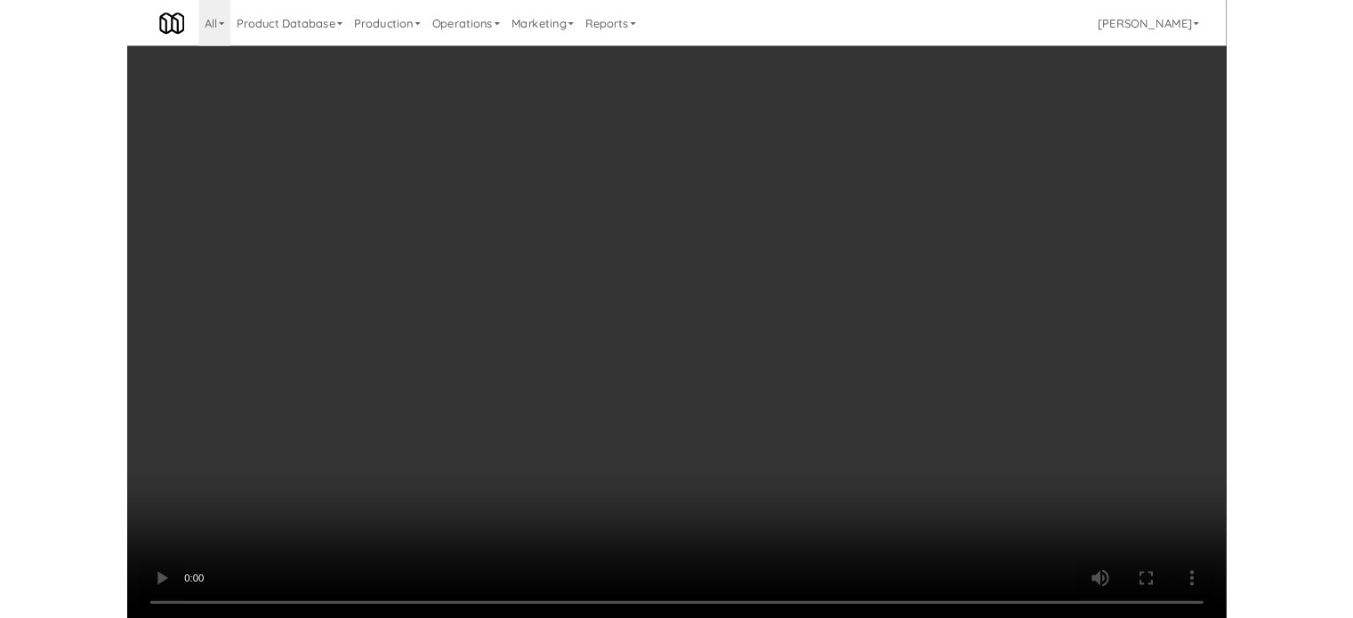
scroll to position [72, 0]
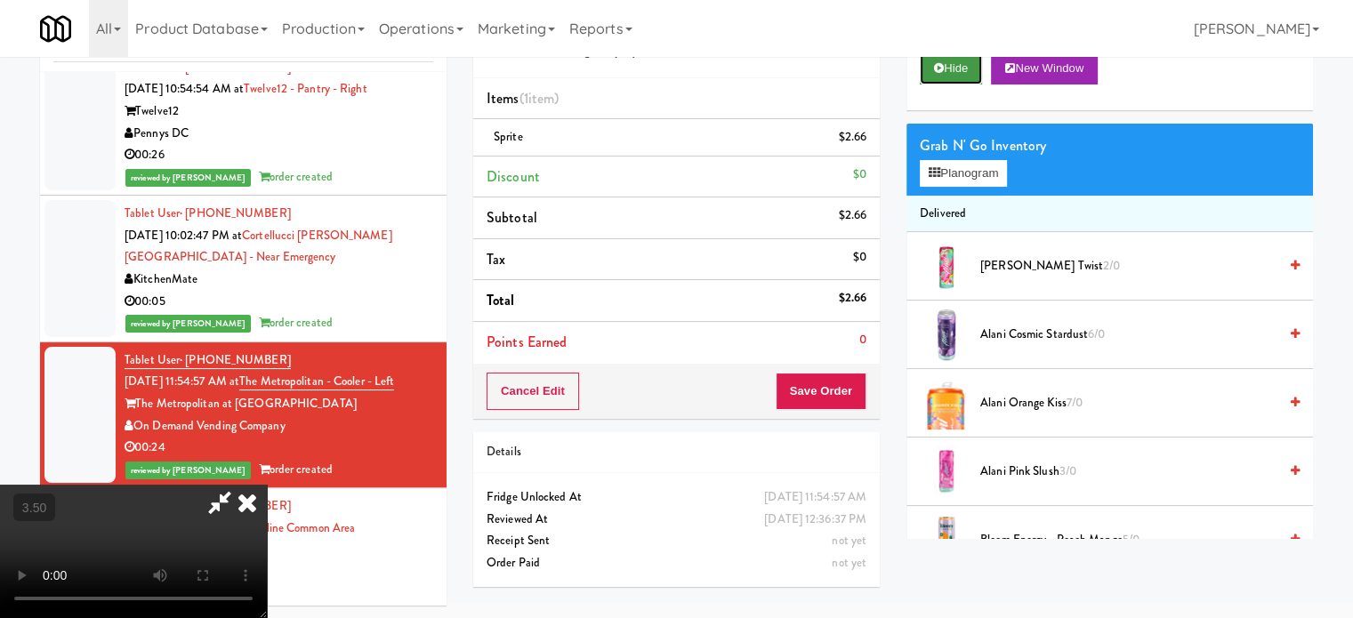
click at [939, 74] on button "Hide" at bounding box center [951, 68] width 62 height 32
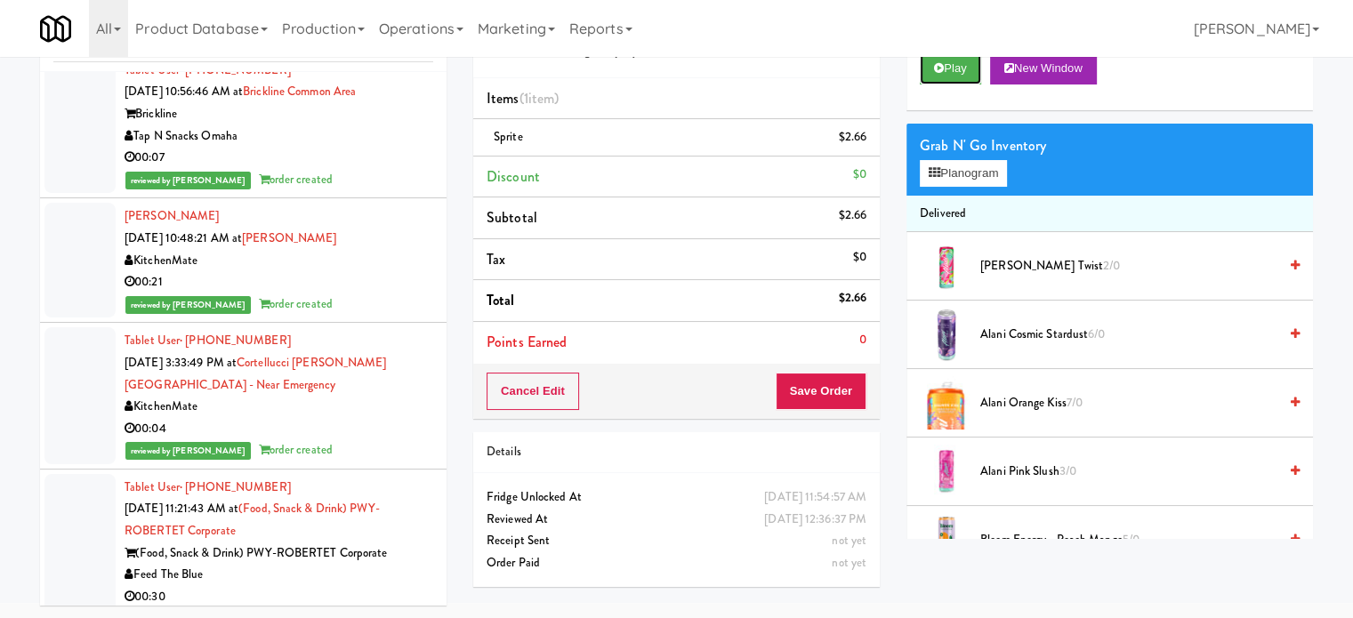
scroll to position [3113, 0]
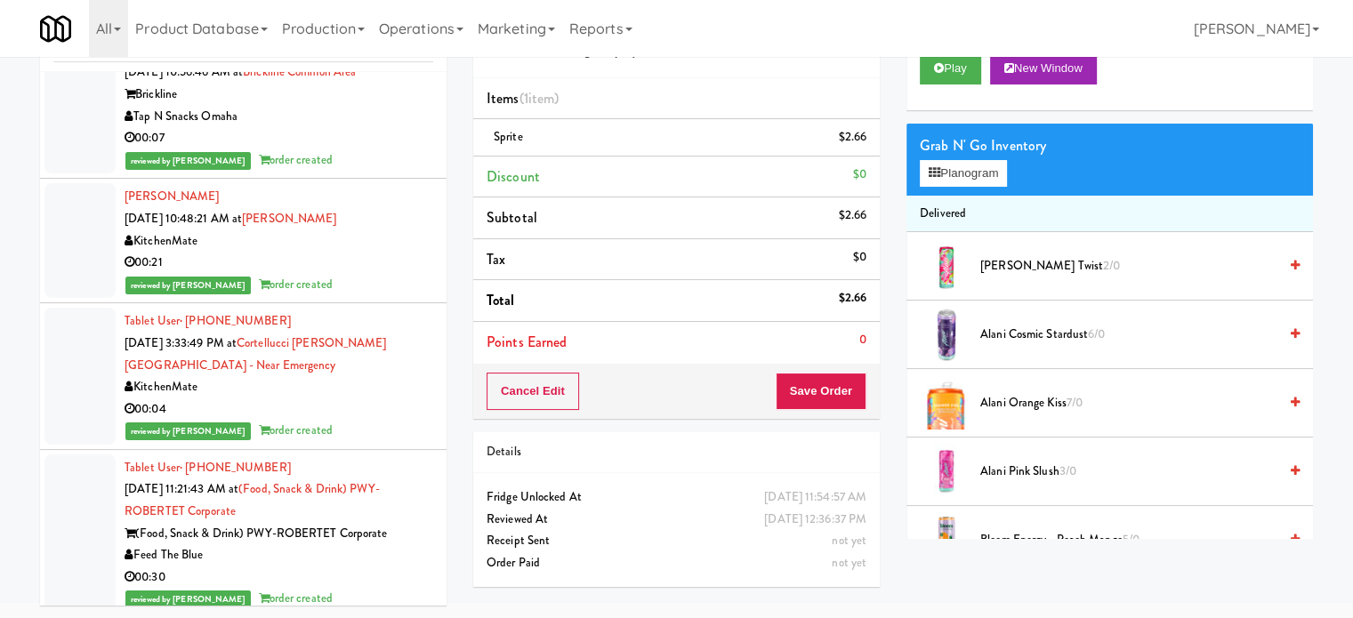
click at [381, 274] on div "00:21" at bounding box center [279, 263] width 309 height 22
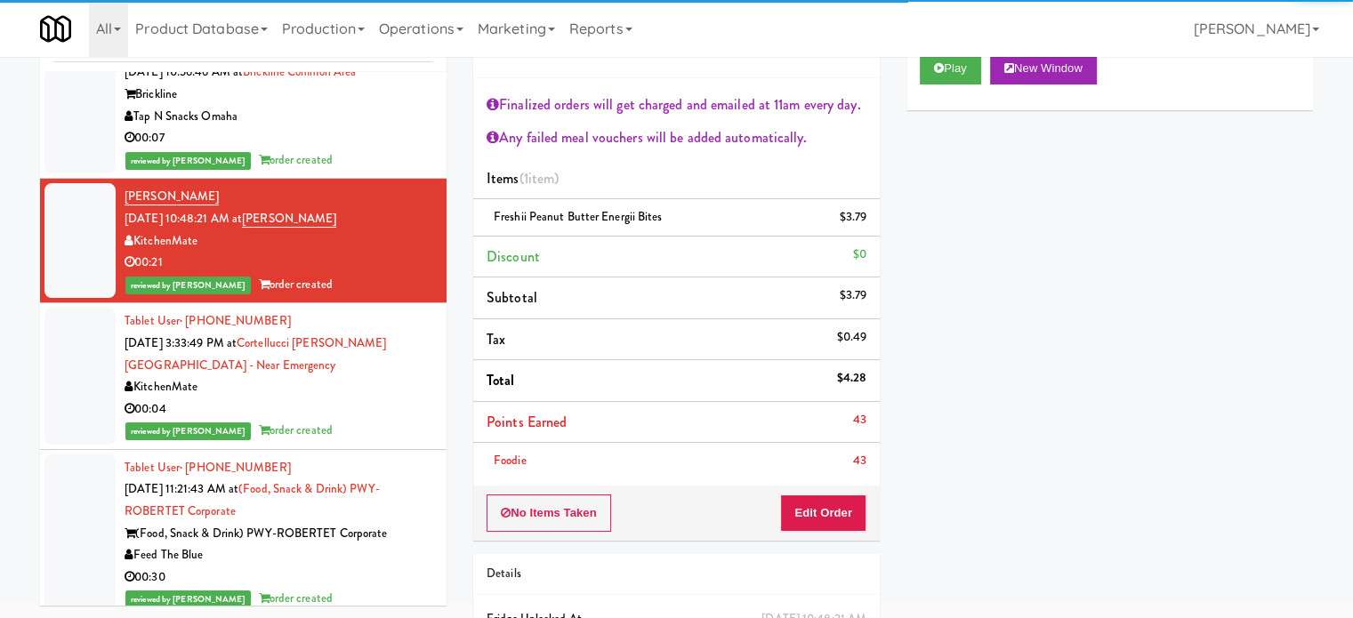
scroll to position [3558, 0]
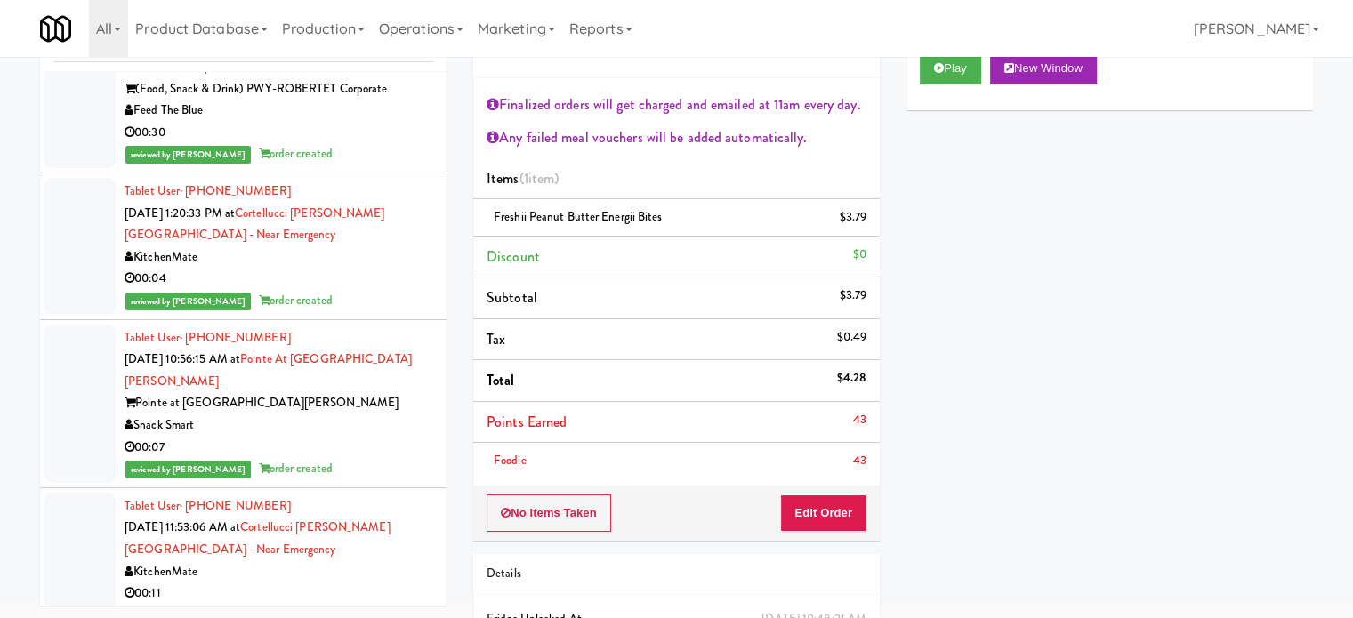
drag, startPoint x: 374, startPoint y: 294, endPoint x: 374, endPoint y: 314, distance: 19.6
click at [372, 290] on div "00:04" at bounding box center [279, 279] width 309 height 22
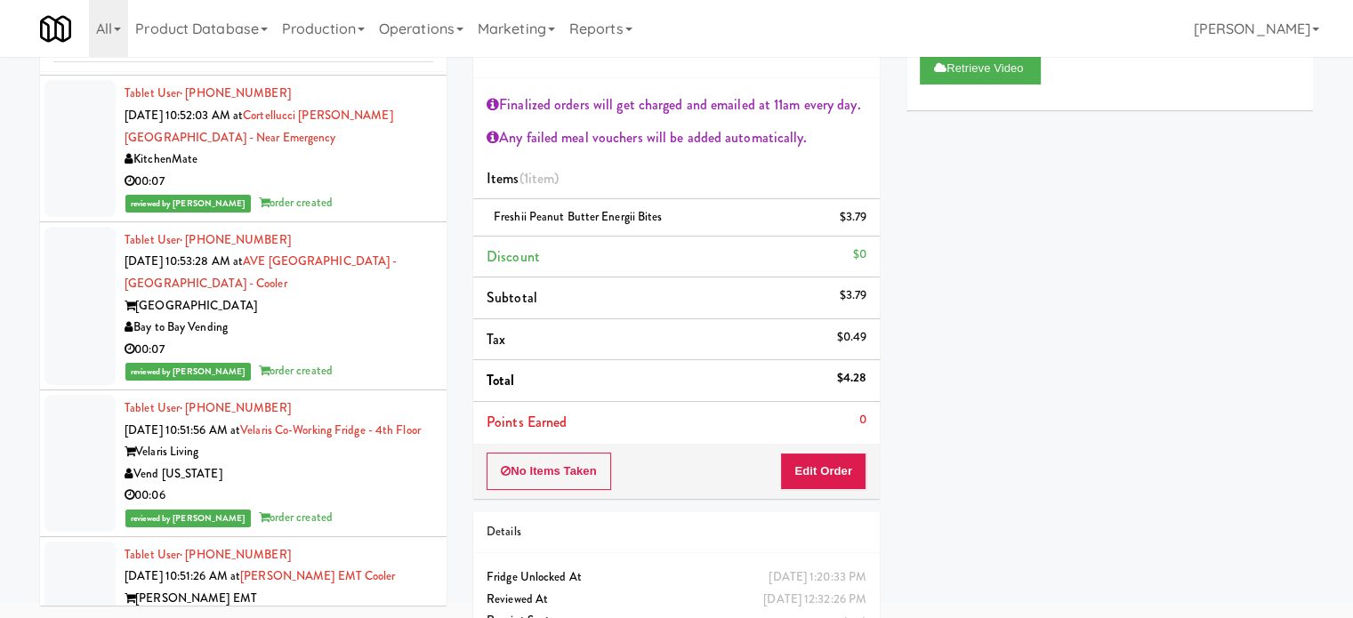
scroll to position [4447, 0]
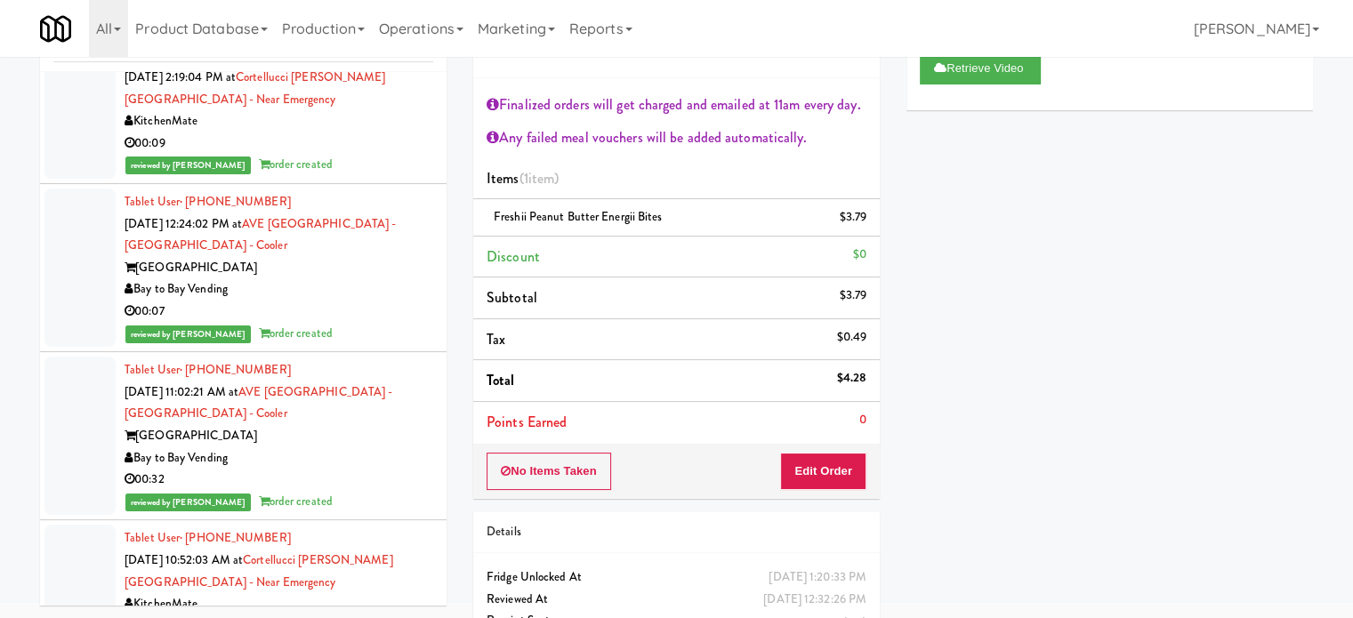
click at [350, 489] on div "00:32" at bounding box center [279, 480] width 309 height 22
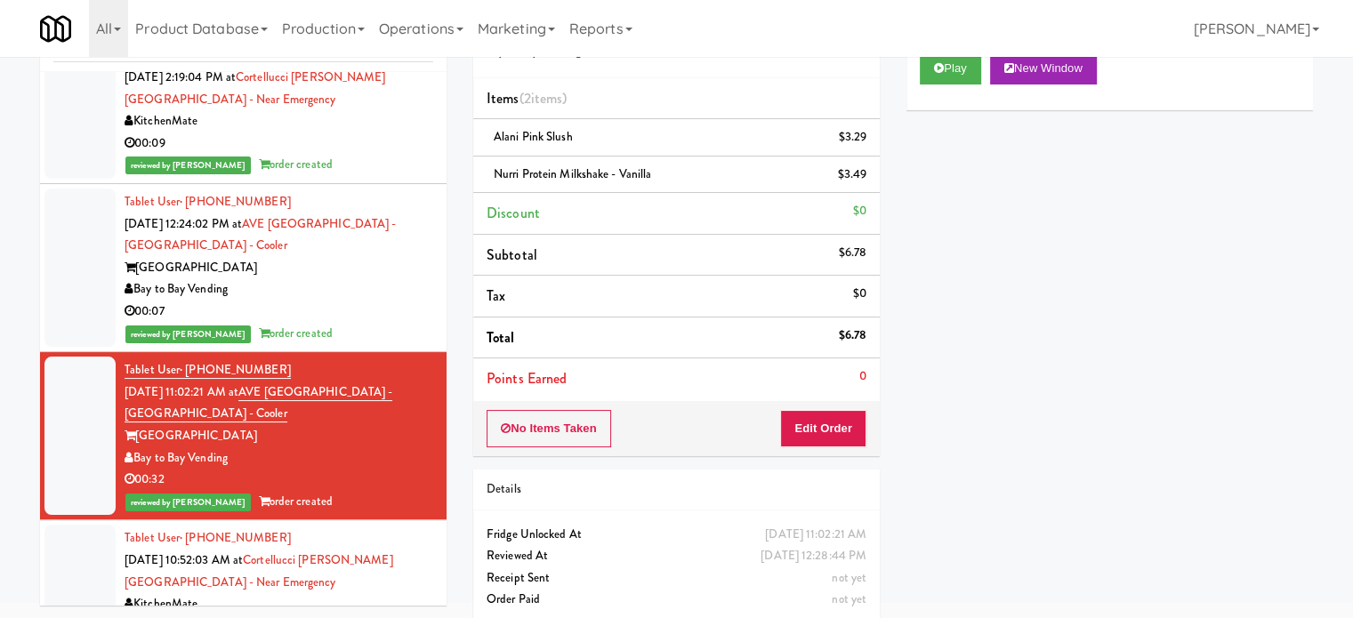
scroll to position [4892, 0]
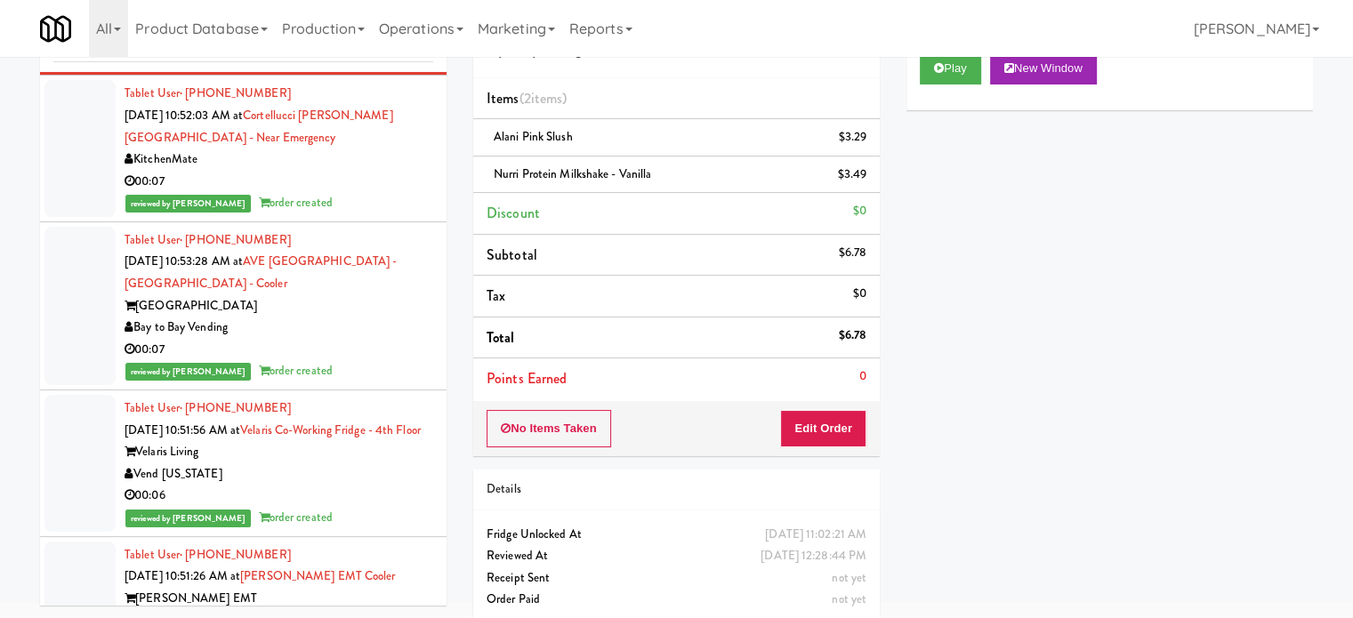
click at [370, 214] on div "reviewed by [PERSON_NAME] order created" at bounding box center [279, 203] width 309 height 22
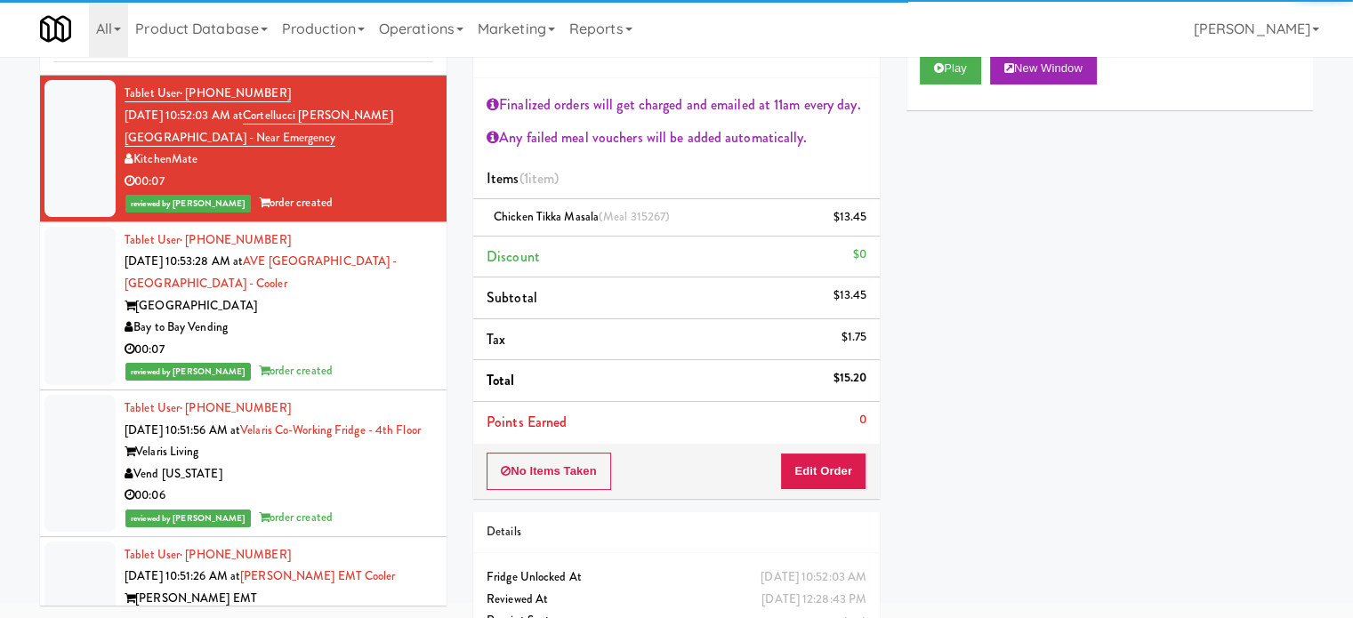
click at [377, 361] on div "00:07" at bounding box center [279, 350] width 309 height 22
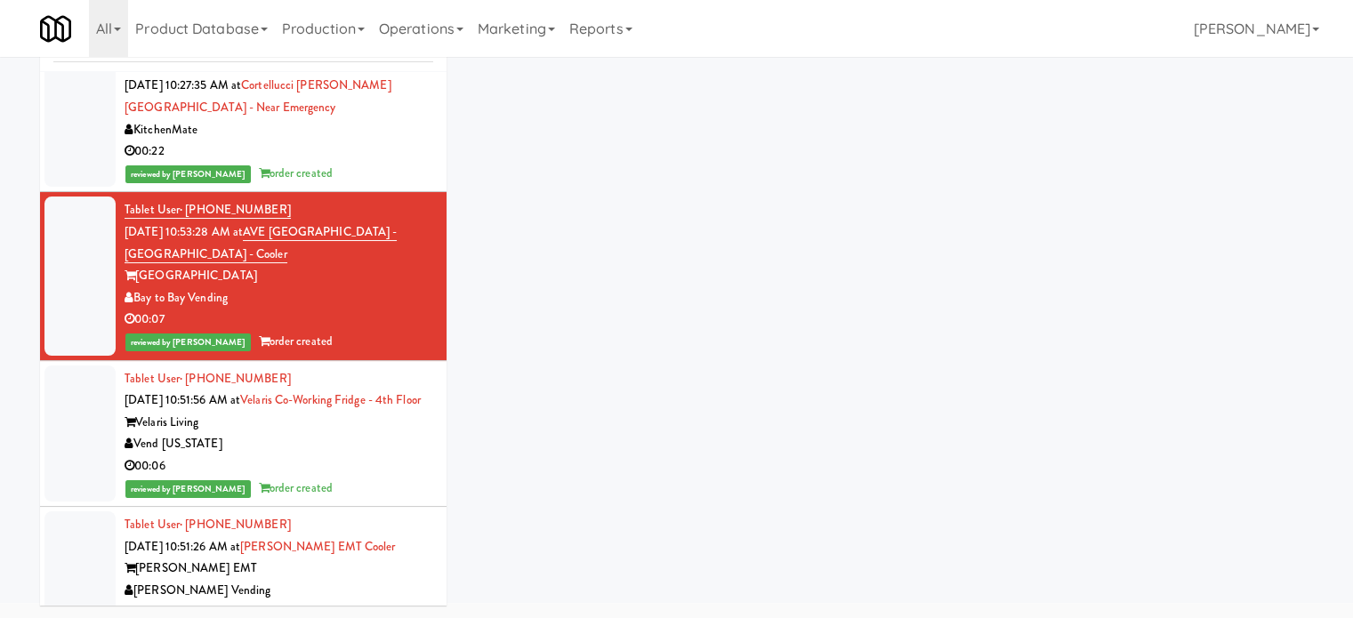
scroll to position [5985, 0]
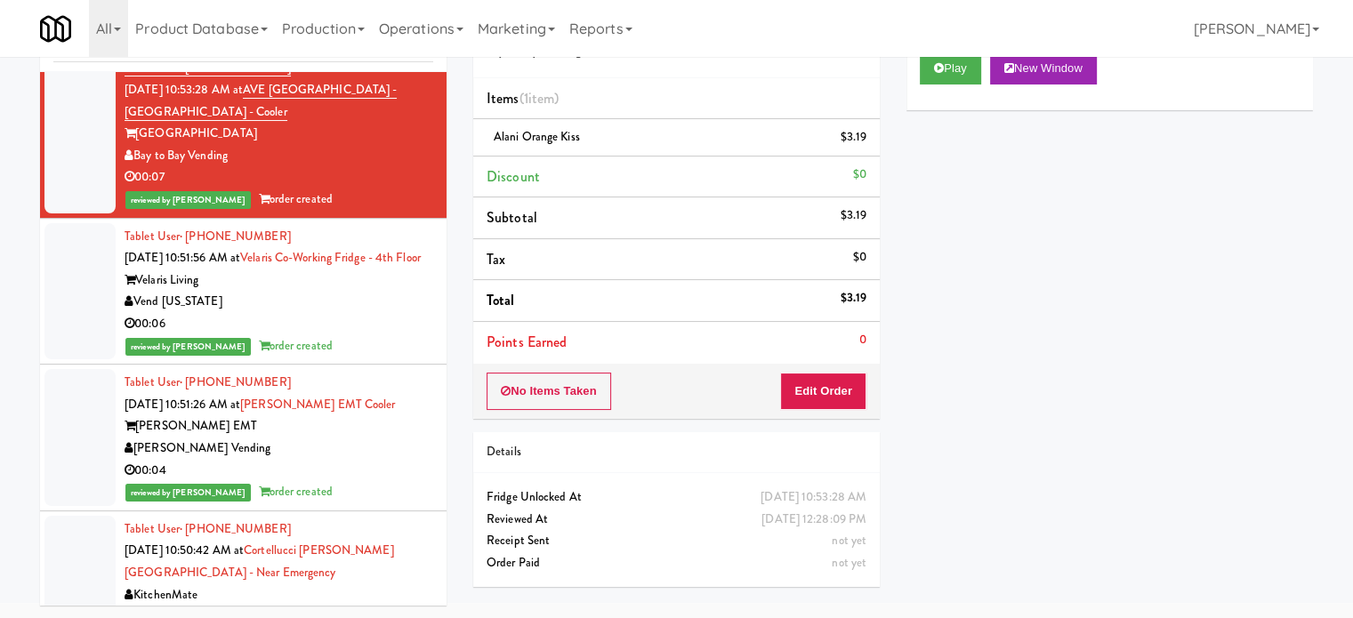
drag, startPoint x: 384, startPoint y: 359, endPoint x: 405, endPoint y: 349, distance: 23.1
click at [384, 313] on div "Vend [US_STATE]" at bounding box center [279, 302] width 309 height 22
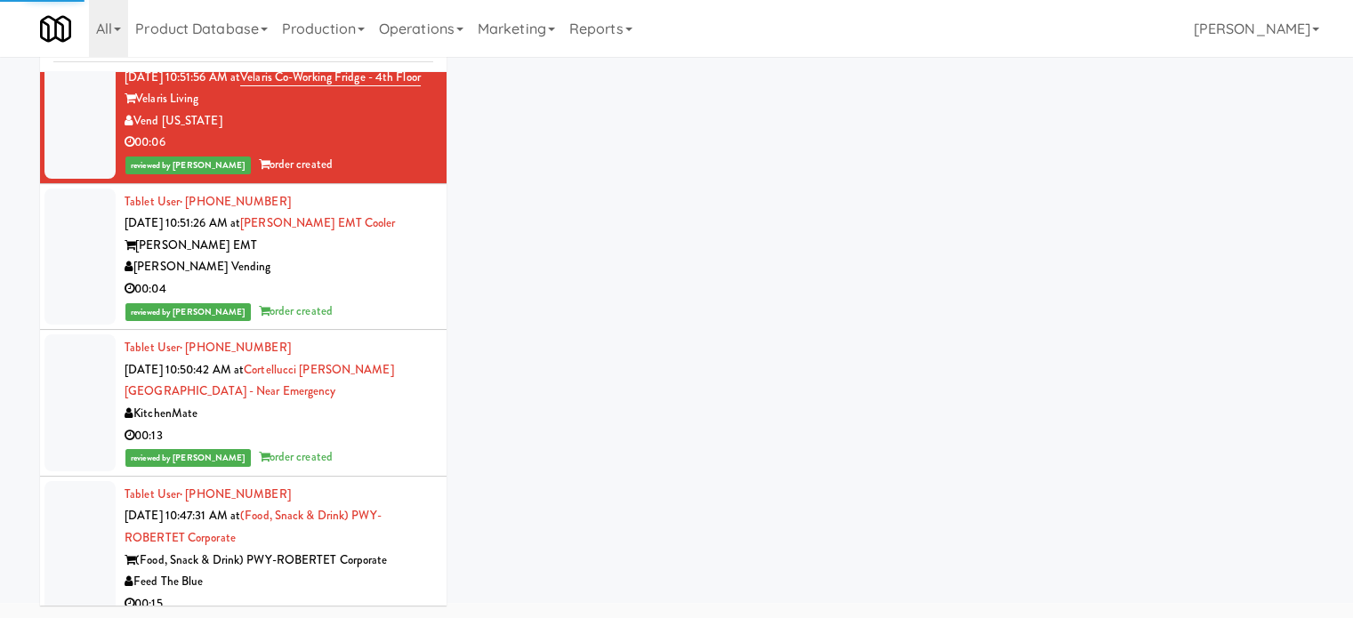
scroll to position [5211, 0]
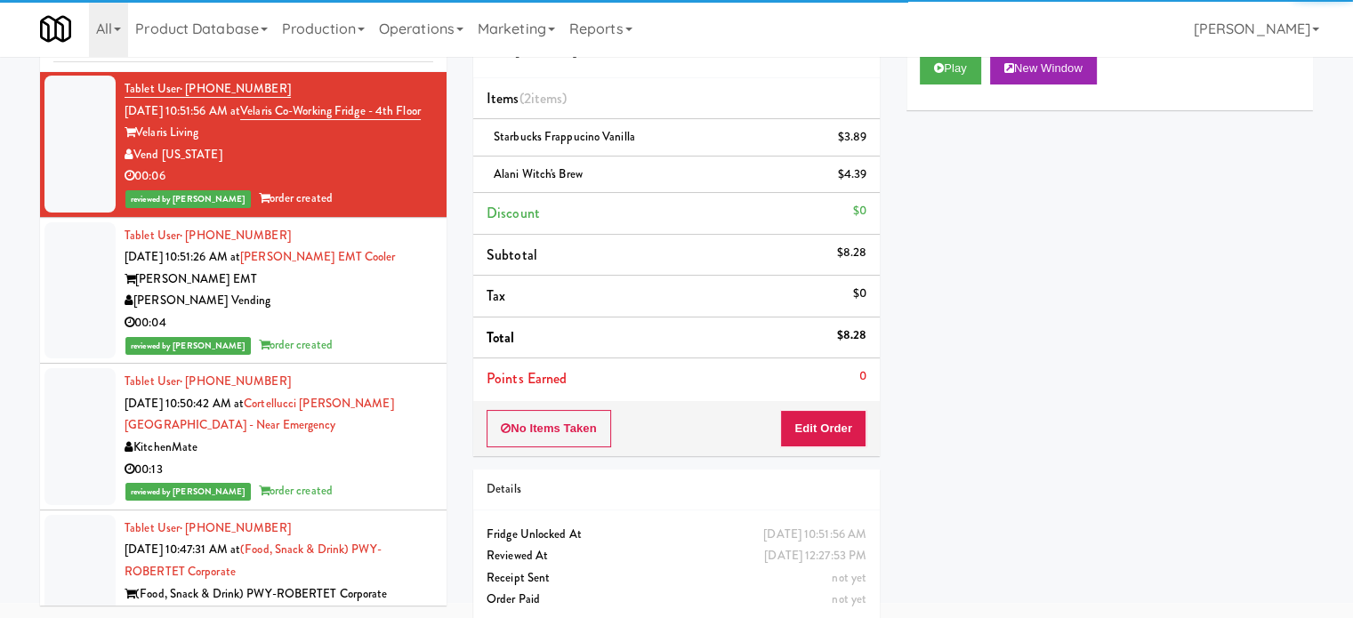
click at [356, 334] on div "00:04" at bounding box center [279, 323] width 309 height 22
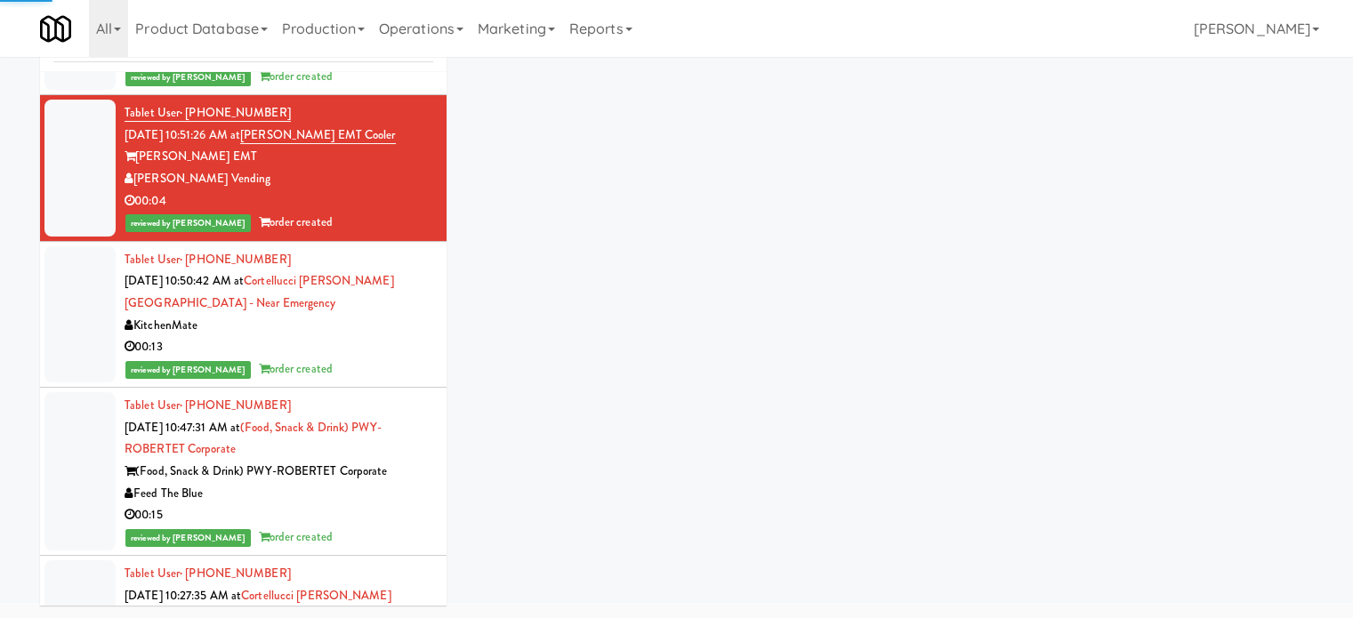
scroll to position [6322, 0]
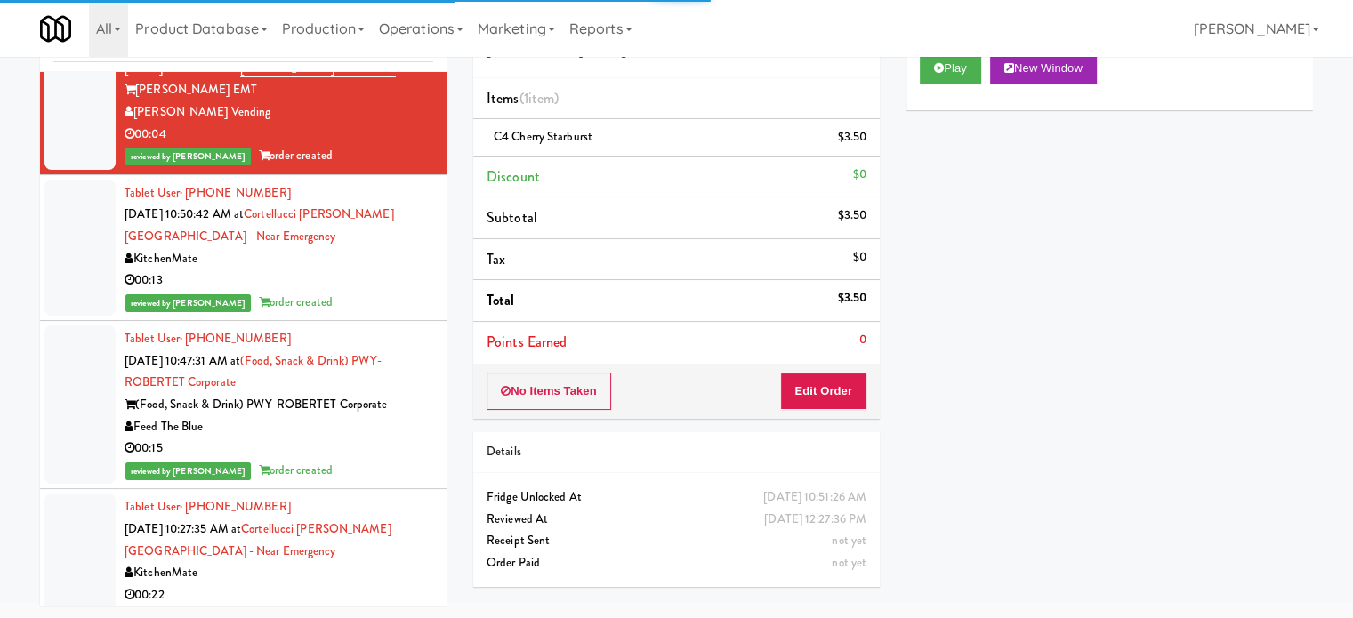
click at [353, 460] on div "00:15" at bounding box center [279, 449] width 309 height 22
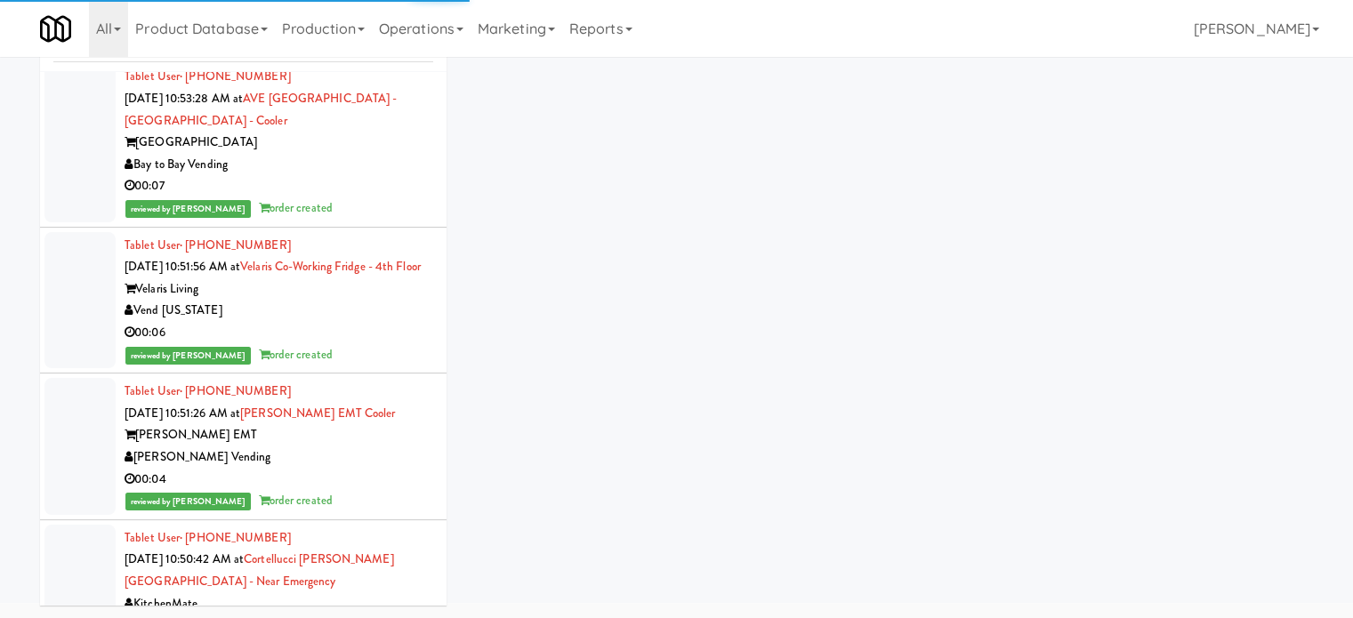
scroll to position [5671, 0]
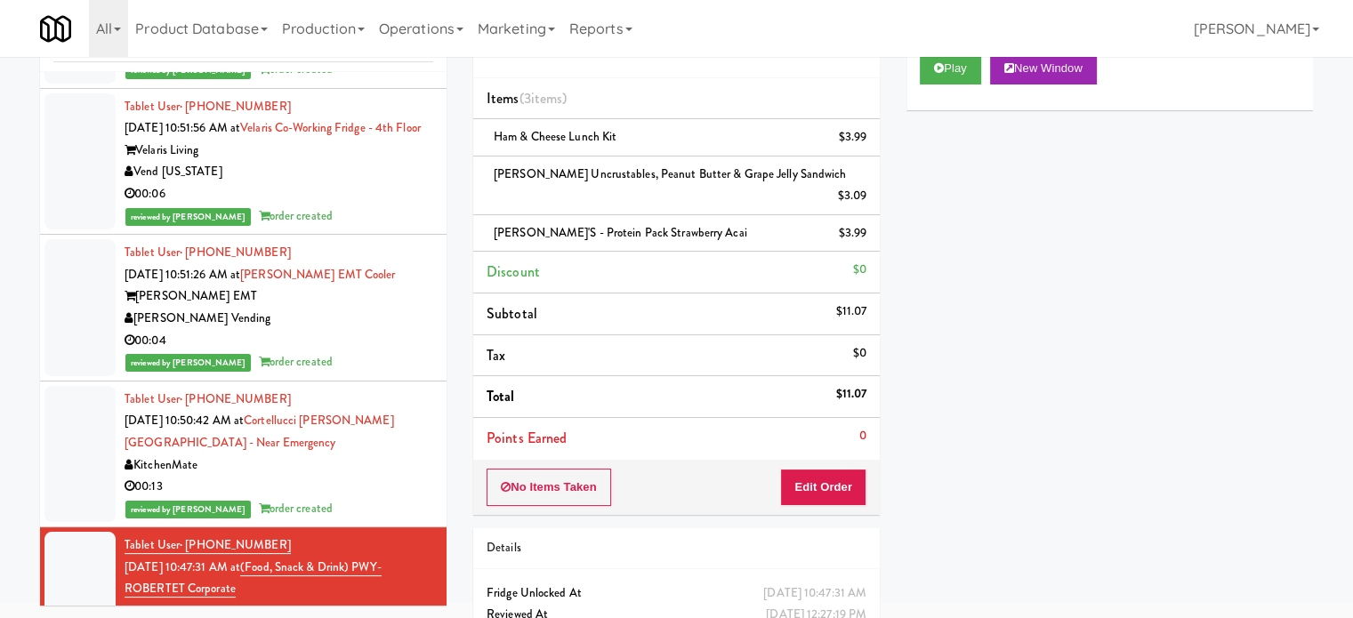
click at [382, 352] on div "00:04" at bounding box center [279, 341] width 309 height 22
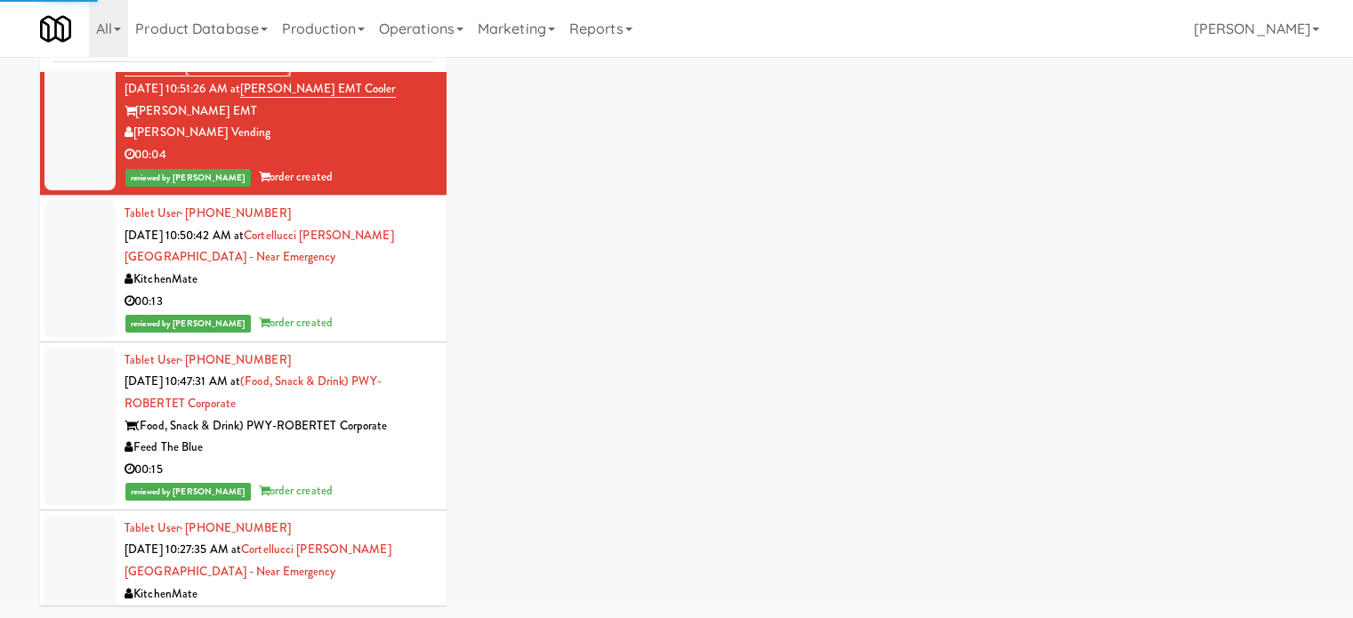
scroll to position [5379, 0]
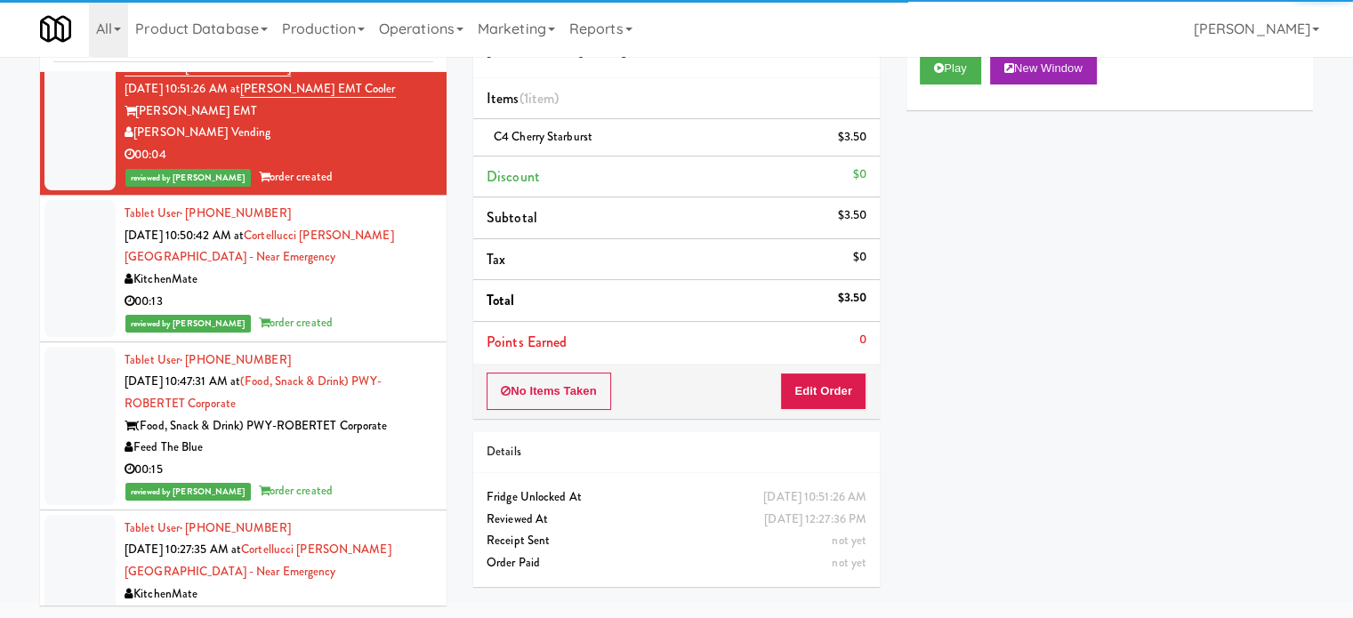
click at [364, 313] on div "00:13" at bounding box center [279, 302] width 309 height 22
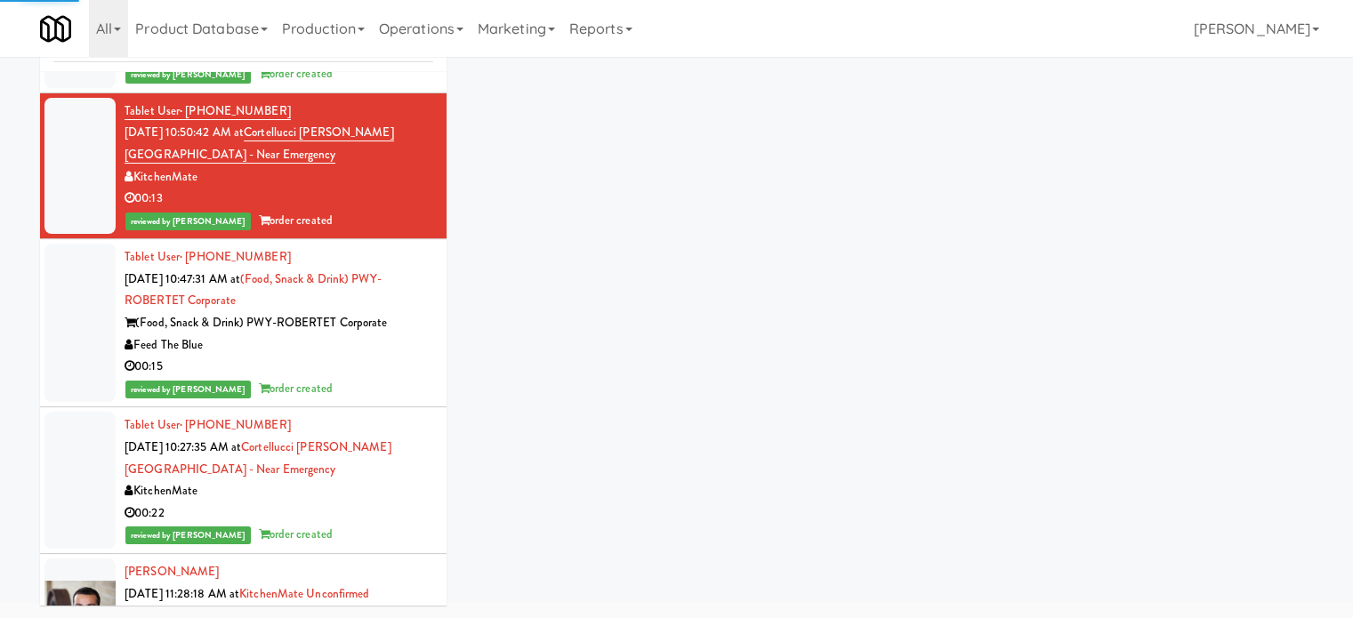
scroll to position [6468, 0]
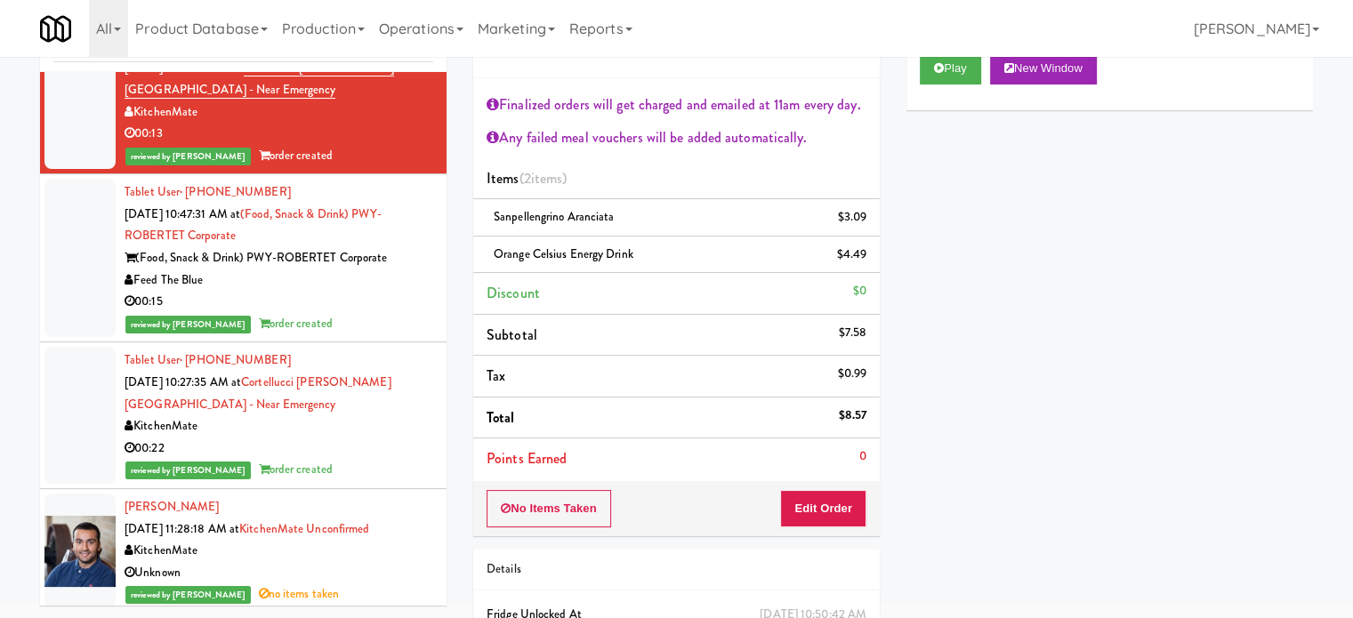
click at [376, 438] on div "KitchenMate" at bounding box center [279, 426] width 309 height 22
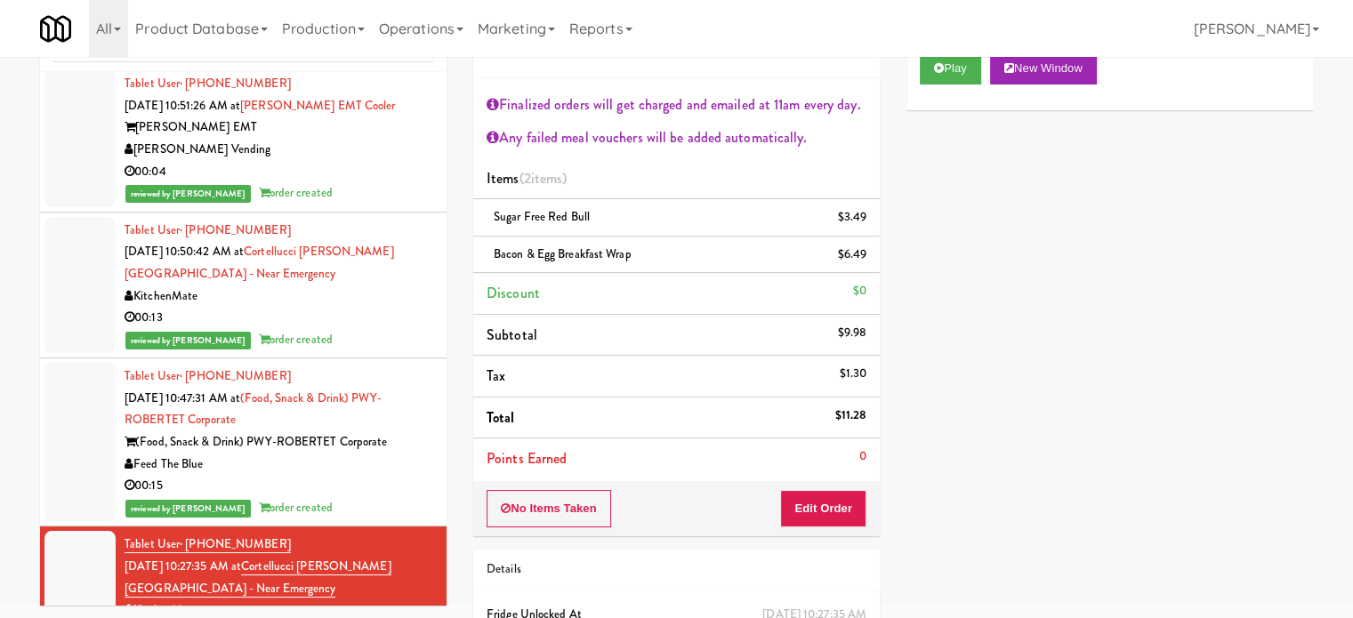
scroll to position [6729, 0]
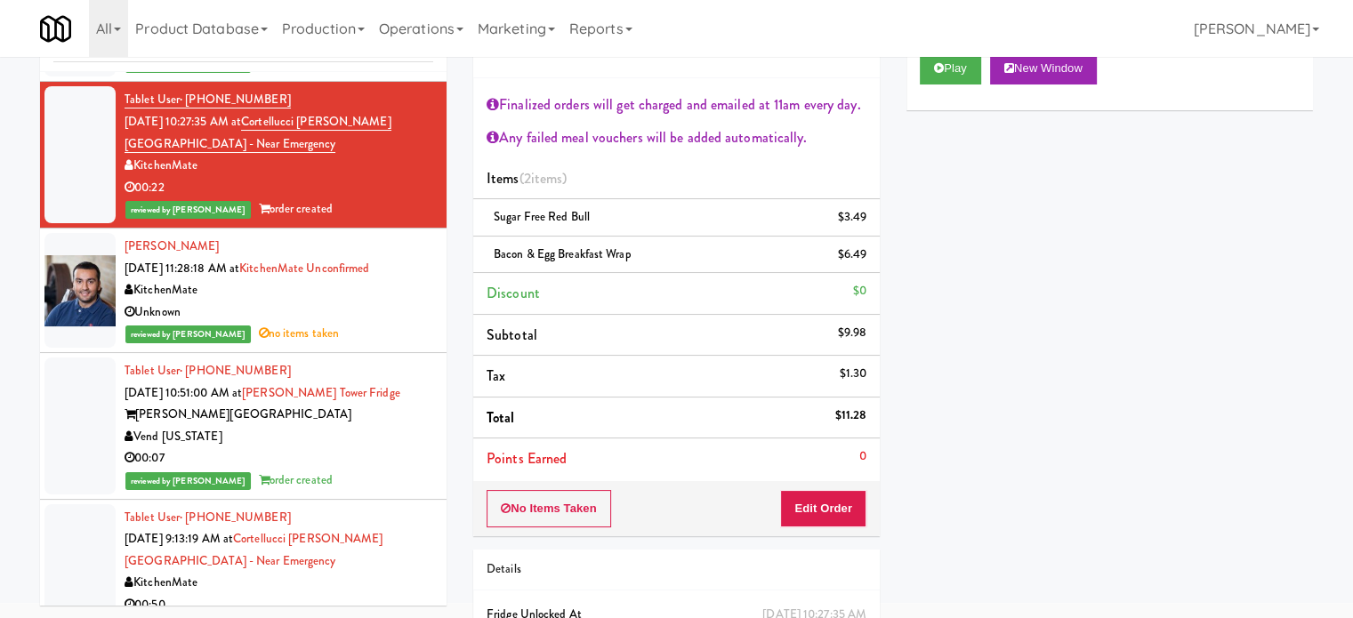
click at [385, 324] on div "Unknown" at bounding box center [279, 312] width 309 height 22
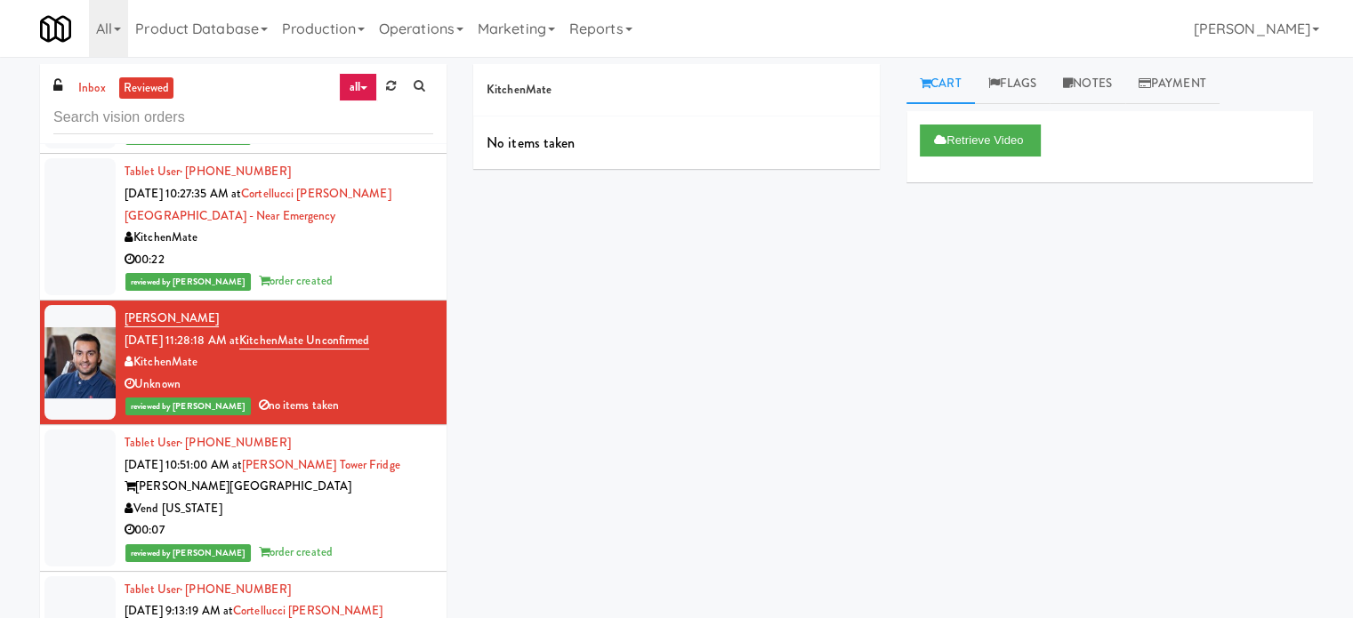
click at [395, 520] on div "Vend [US_STATE]" at bounding box center [279, 509] width 309 height 22
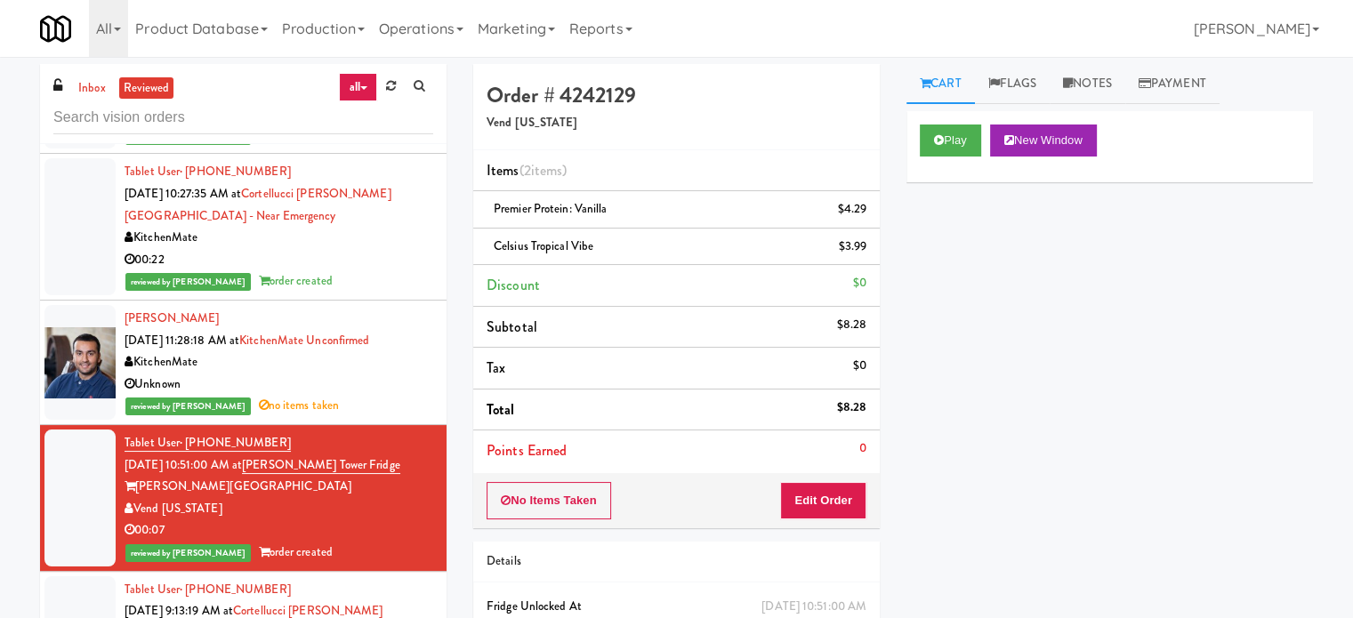
scroll to position [7174, 0]
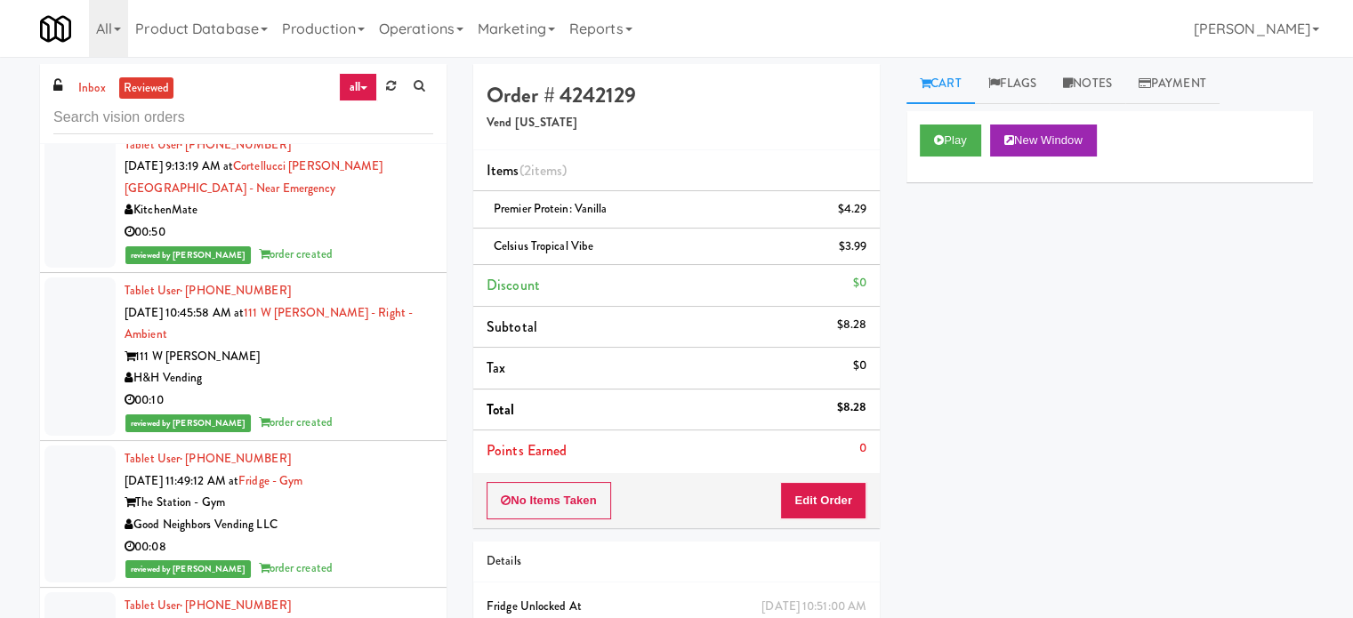
click at [318, 244] on div "00:50" at bounding box center [279, 232] width 309 height 22
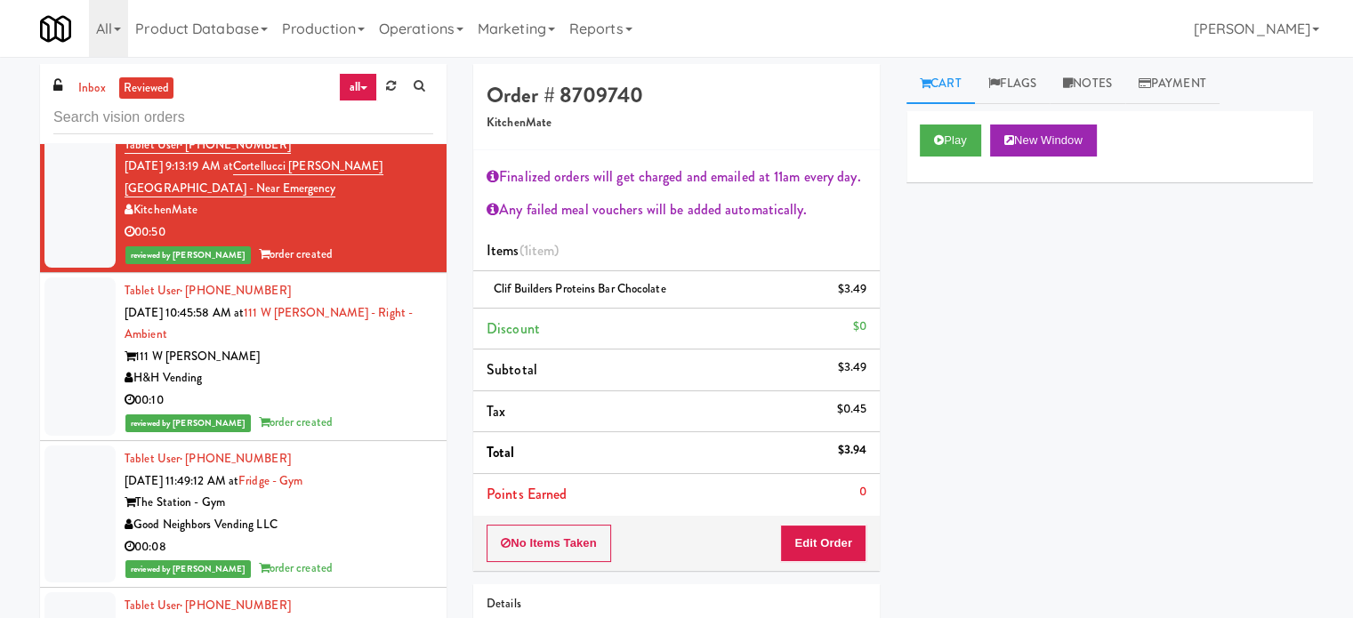
click at [374, 412] on div "00:10" at bounding box center [279, 401] width 309 height 22
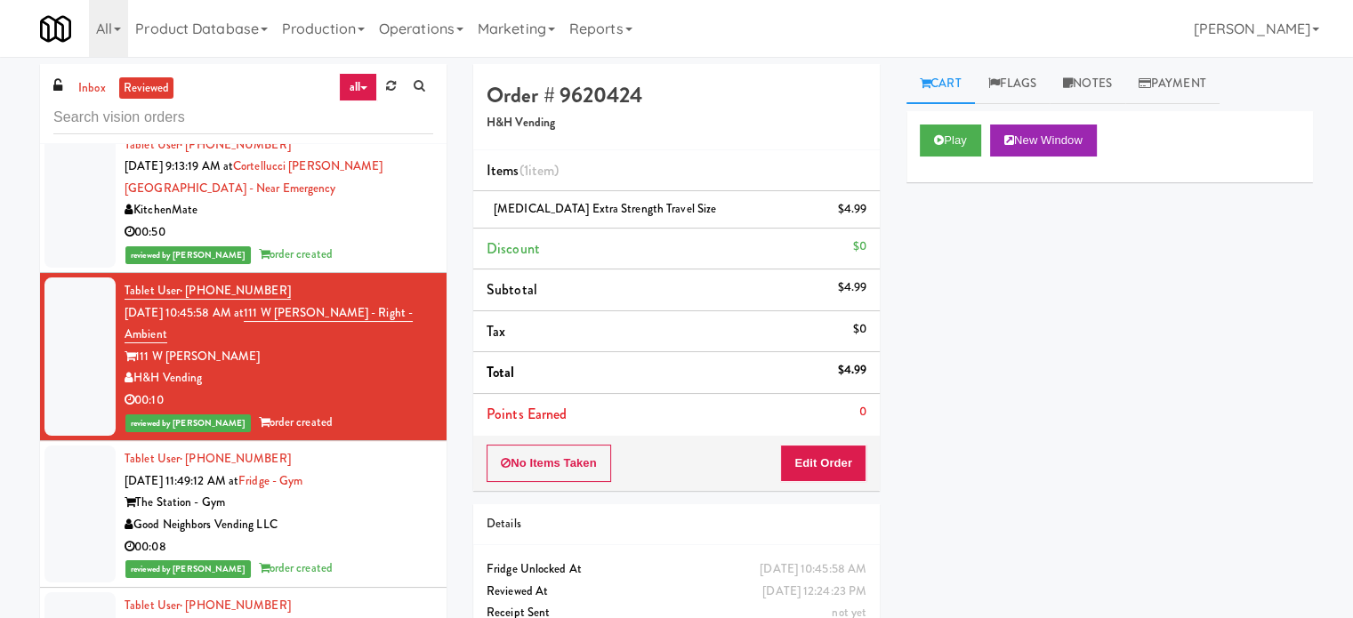
click at [366, 514] on div "The Station - Gym" at bounding box center [279, 503] width 309 height 22
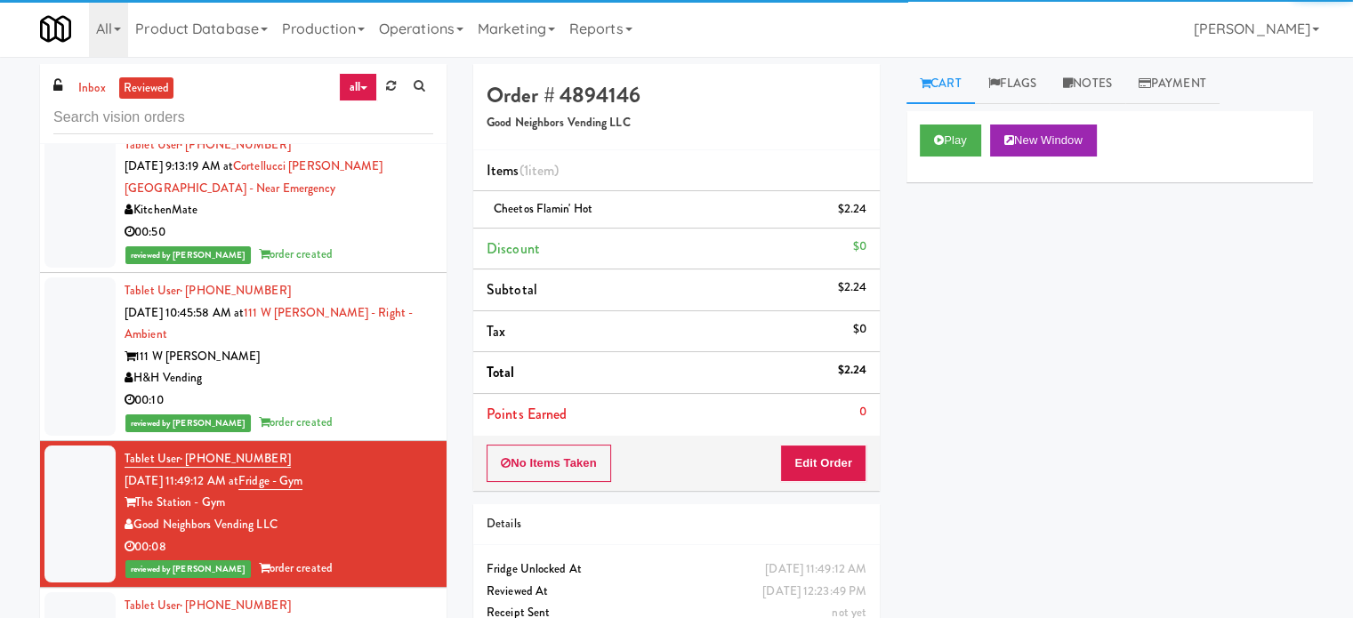
scroll to position [7618, 0]
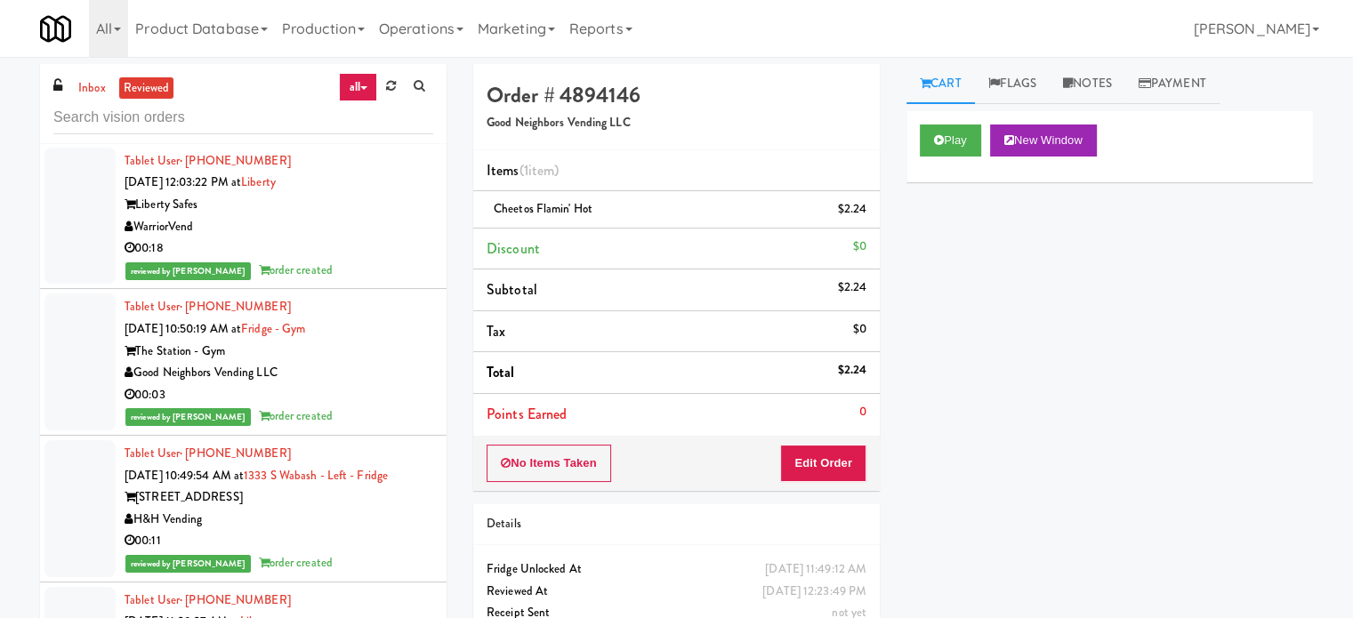
click at [357, 282] on div "reviewed by [PERSON_NAME] order created" at bounding box center [279, 271] width 309 height 22
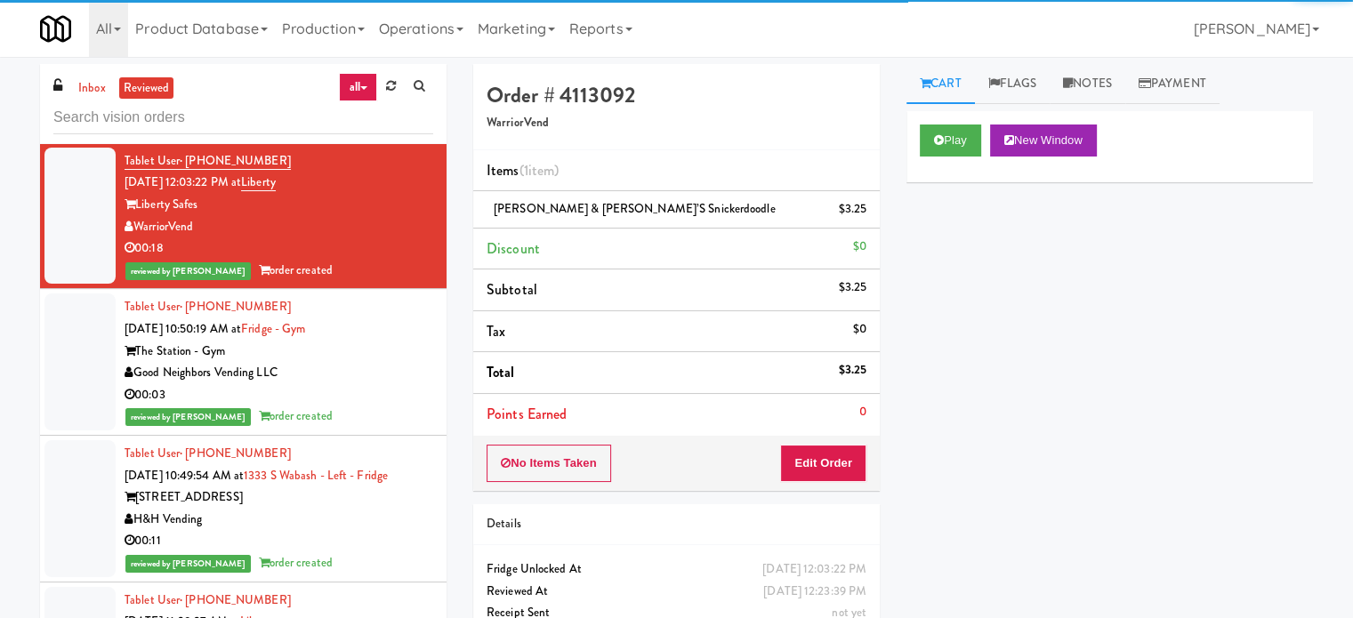
click at [357, 384] on div "Good Neighbors Vending LLC" at bounding box center [279, 373] width 309 height 22
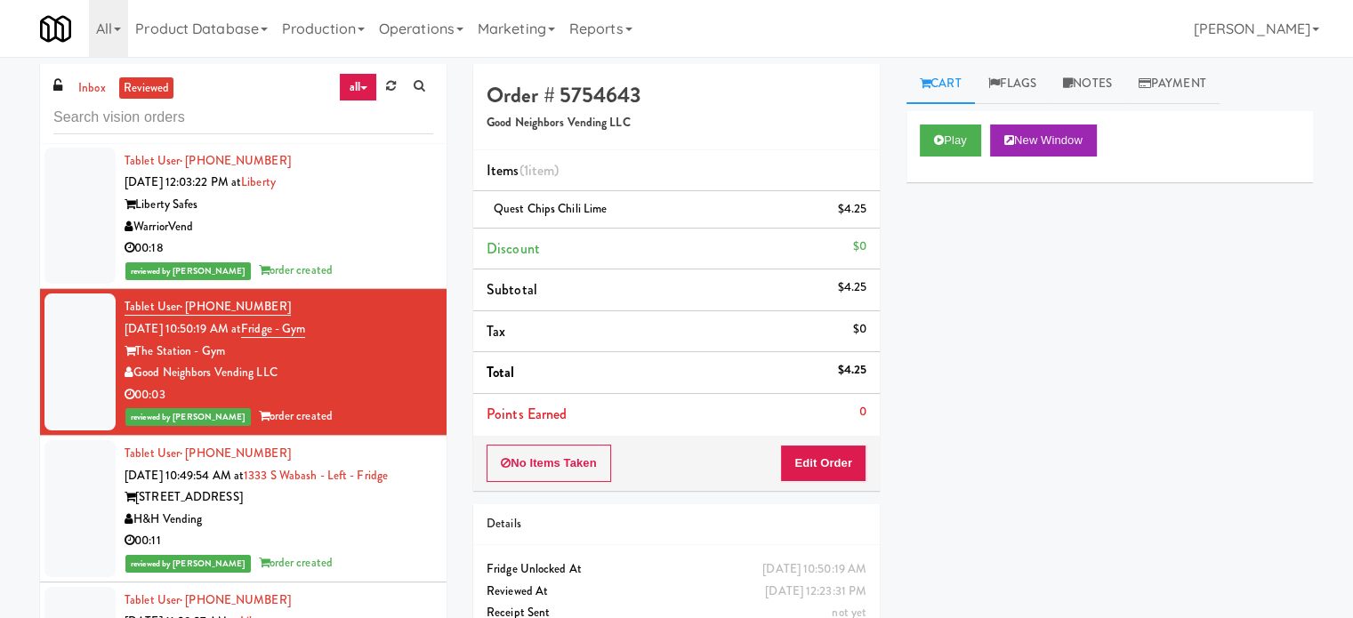
click at [366, 238] on div "WarriorVend" at bounding box center [279, 227] width 309 height 22
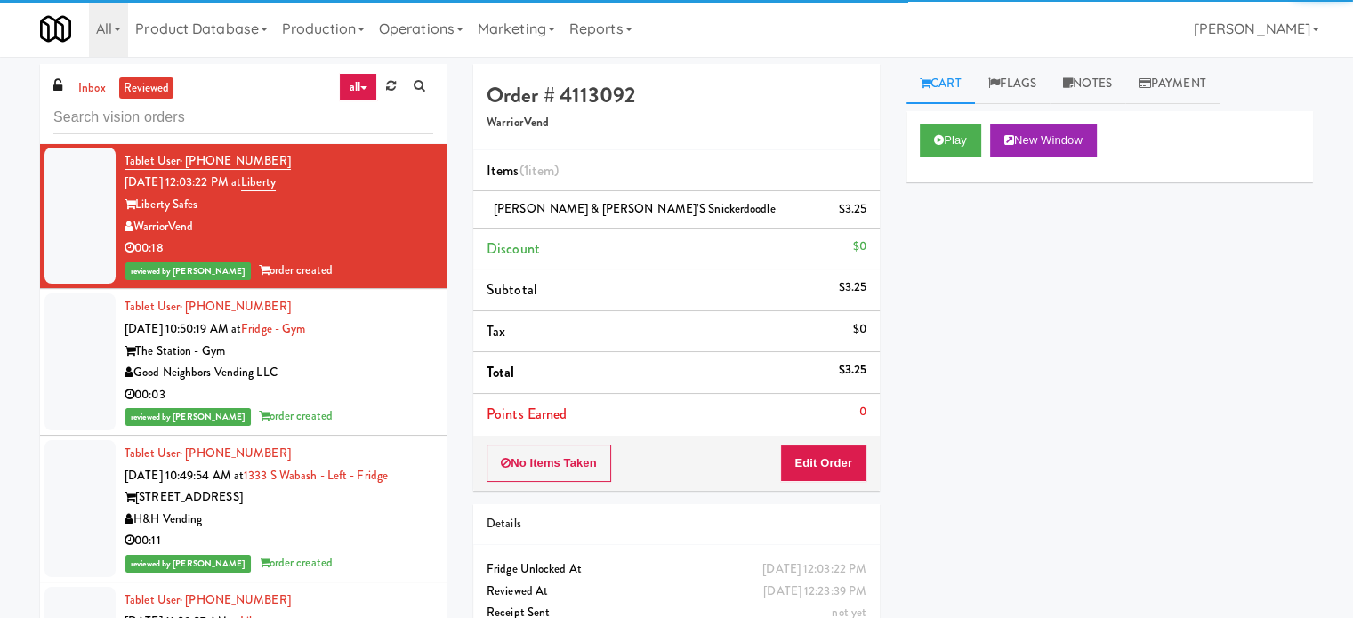
click at [380, 531] on div "H&H Vending" at bounding box center [279, 520] width 309 height 22
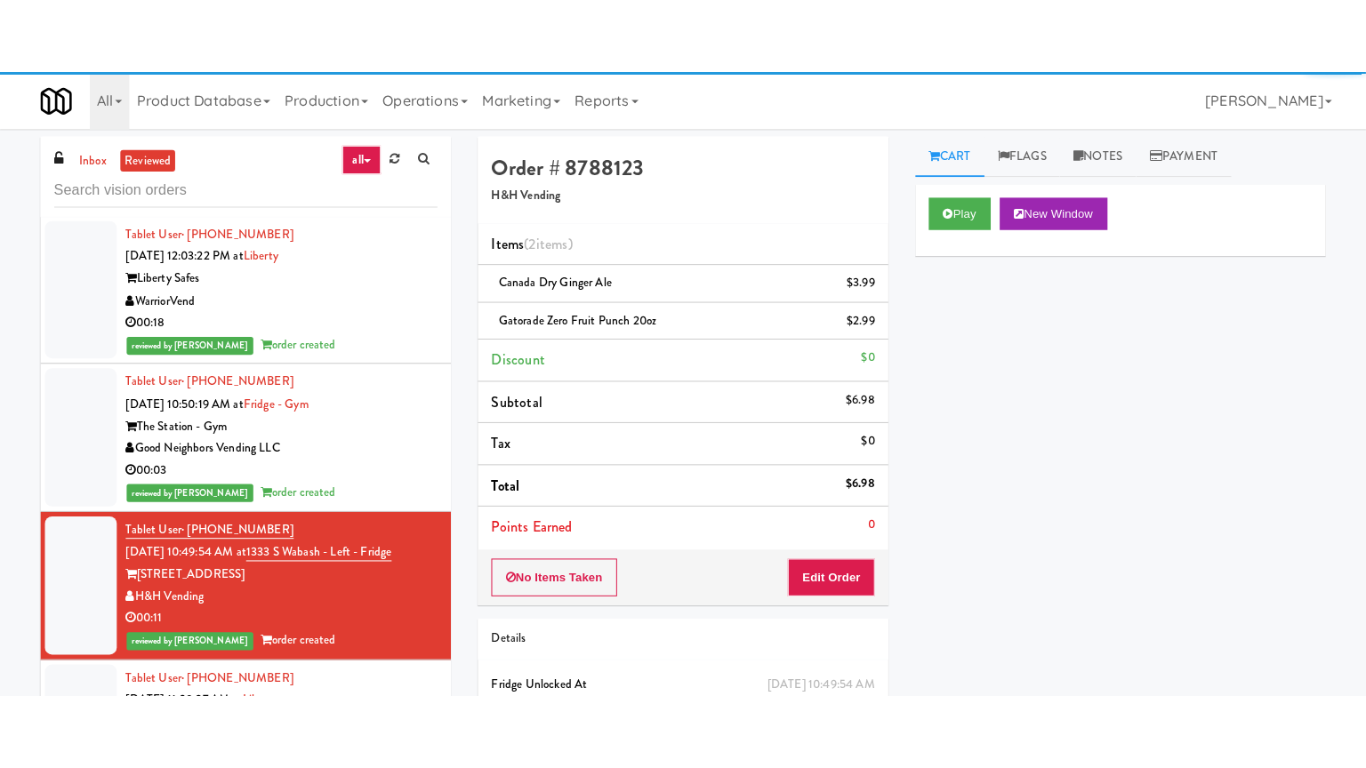
scroll to position [8063, 0]
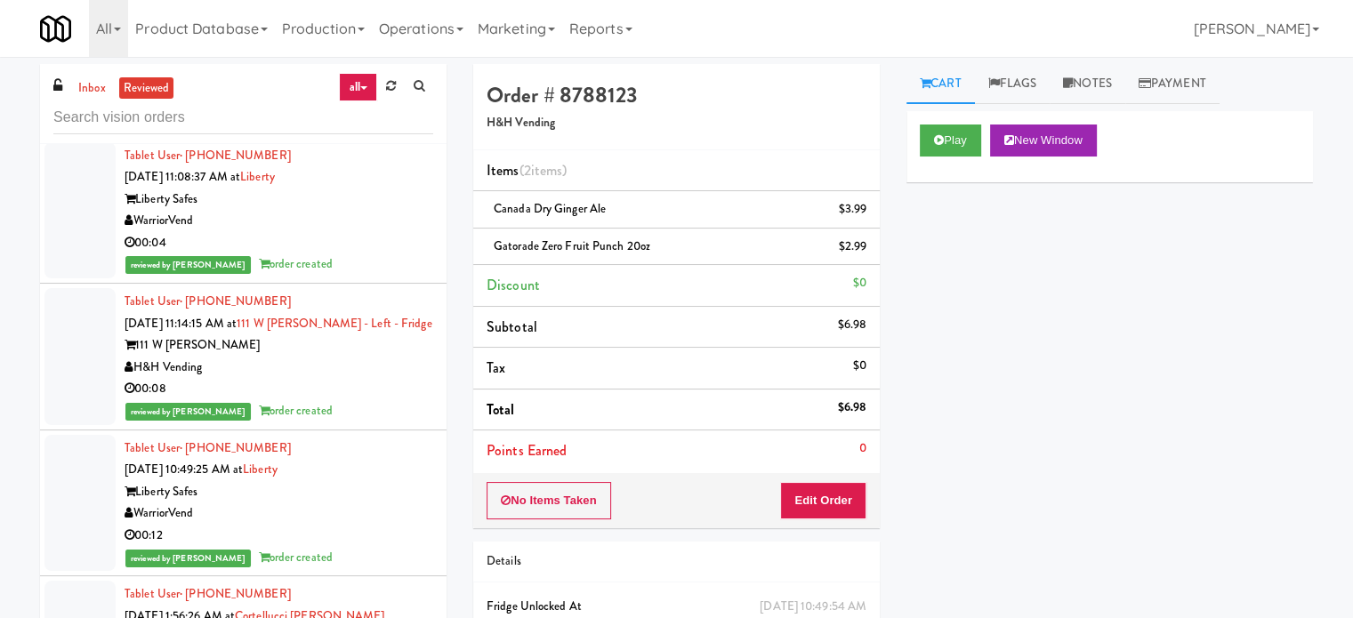
click at [375, 254] on div "00:04" at bounding box center [279, 243] width 309 height 22
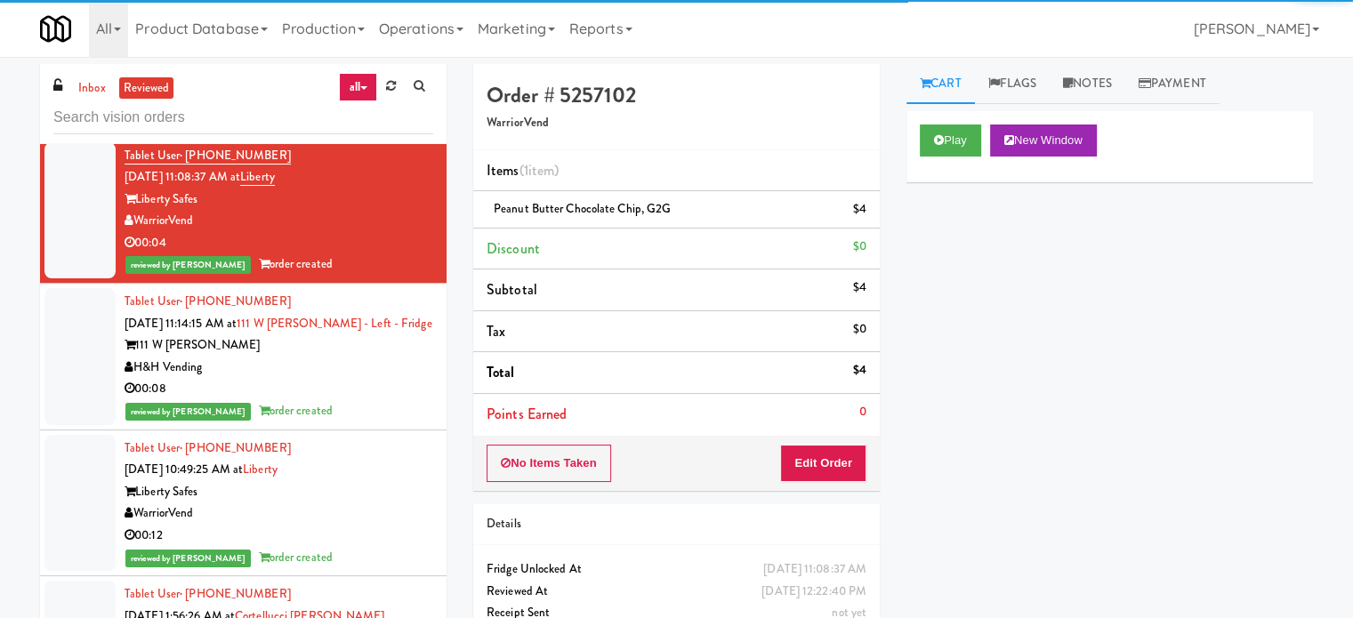
click at [356, 419] on div "Tablet User · (302) 750-0238 [DATE] 11:14:15 AM at 111 W [PERSON_NAME] - Left -…" at bounding box center [279, 357] width 309 height 132
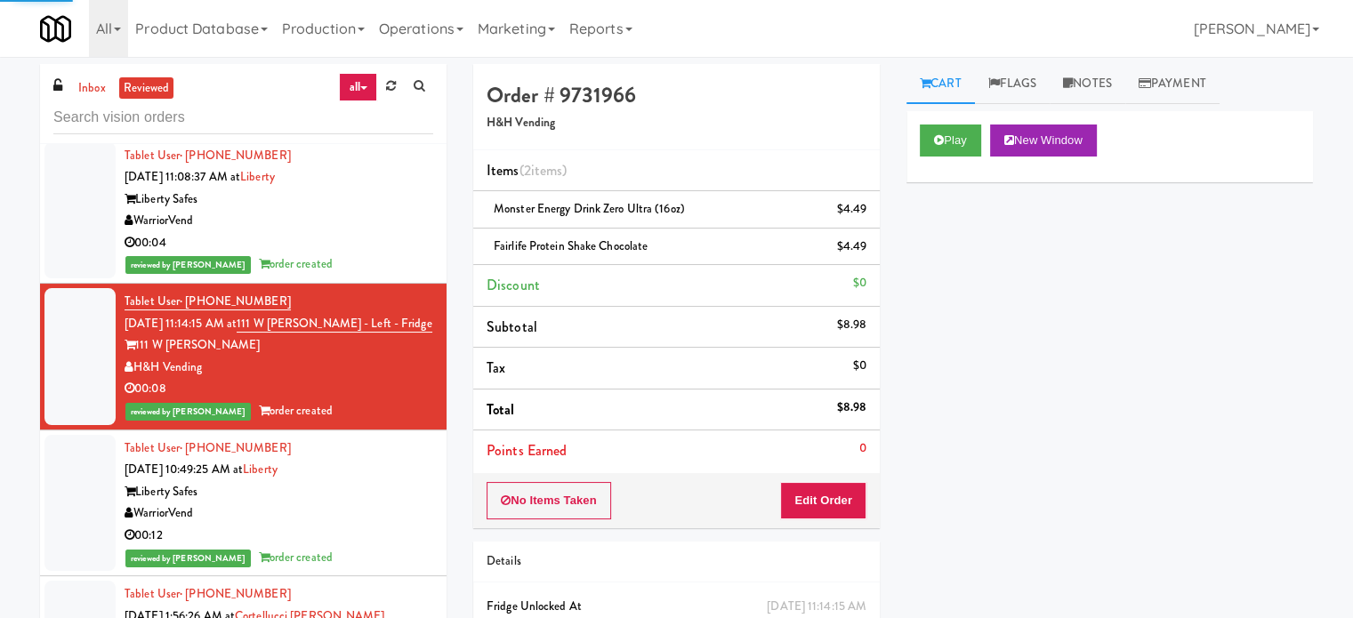
drag, startPoint x: 367, startPoint y: 538, endPoint x: 377, endPoint y: 519, distance: 21.9
click at [371, 503] on div "Liberty Safes" at bounding box center [279, 492] width 309 height 22
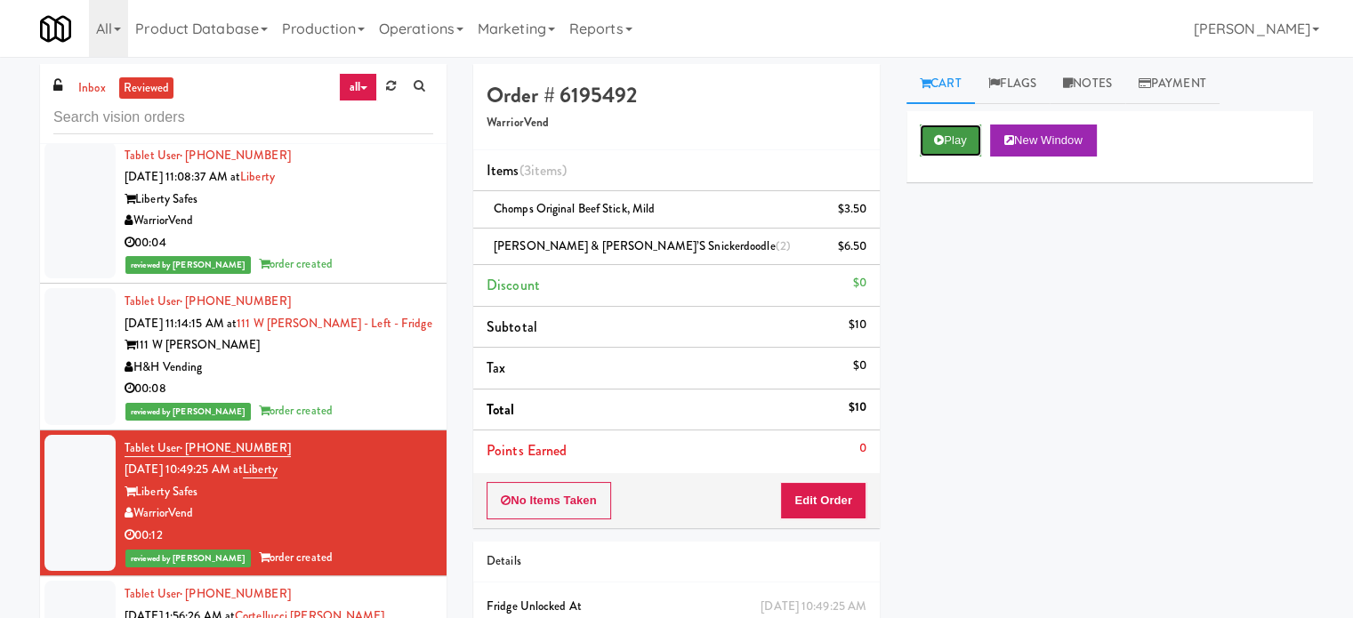
click at [957, 129] on button "Play" at bounding box center [950, 141] width 61 height 32
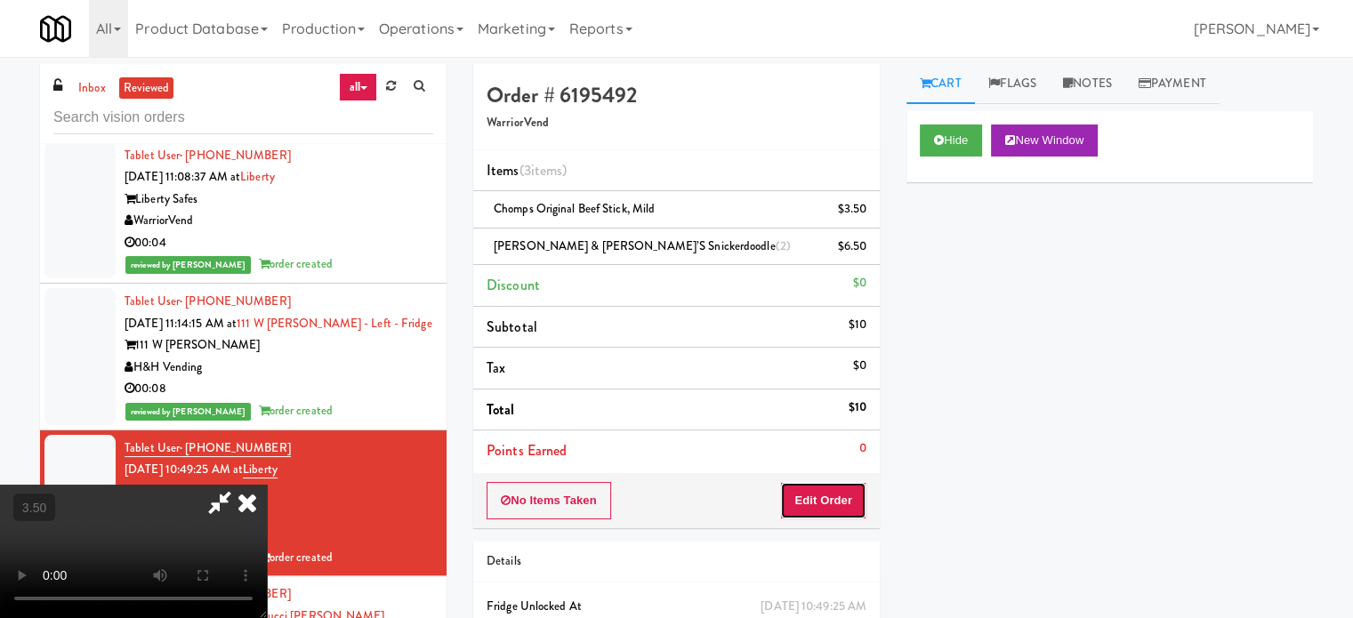
click at [823, 506] on button "Edit Order" at bounding box center [823, 500] width 86 height 37
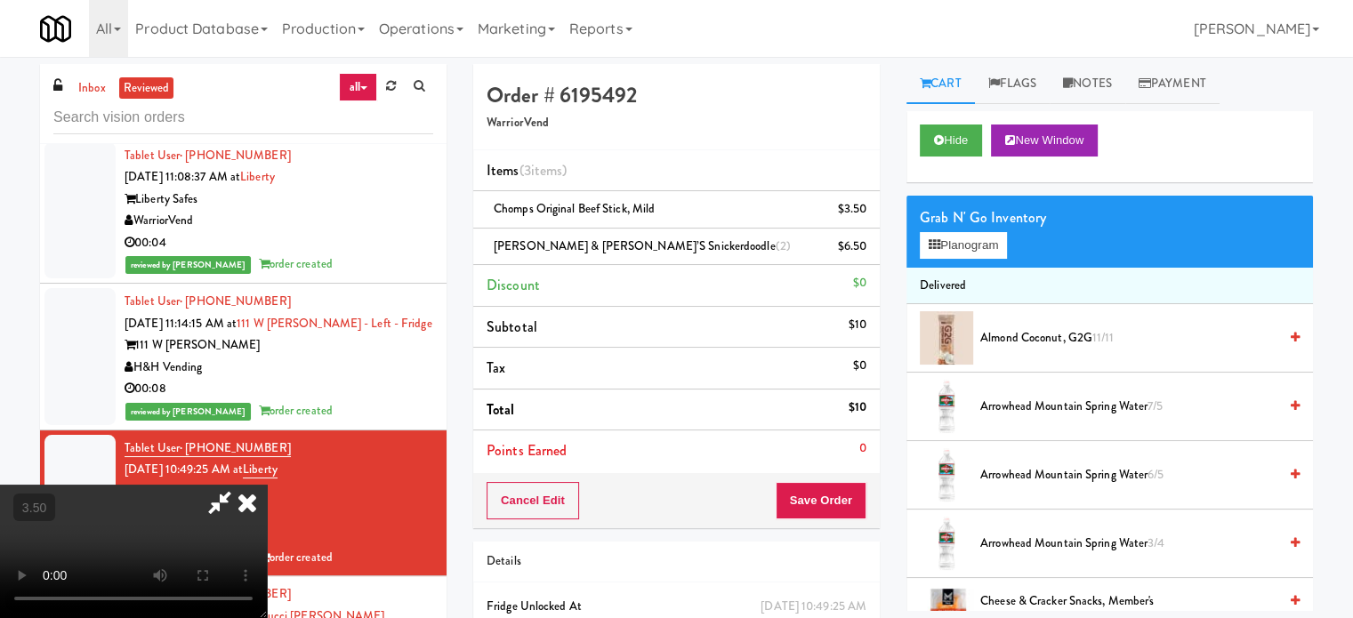
click at [267, 485] on video at bounding box center [133, 551] width 267 height 133
drag, startPoint x: 529, startPoint y: 383, endPoint x: 535, endPoint y: 452, distance: 68.7
click at [267, 485] on video at bounding box center [133, 551] width 267 height 133
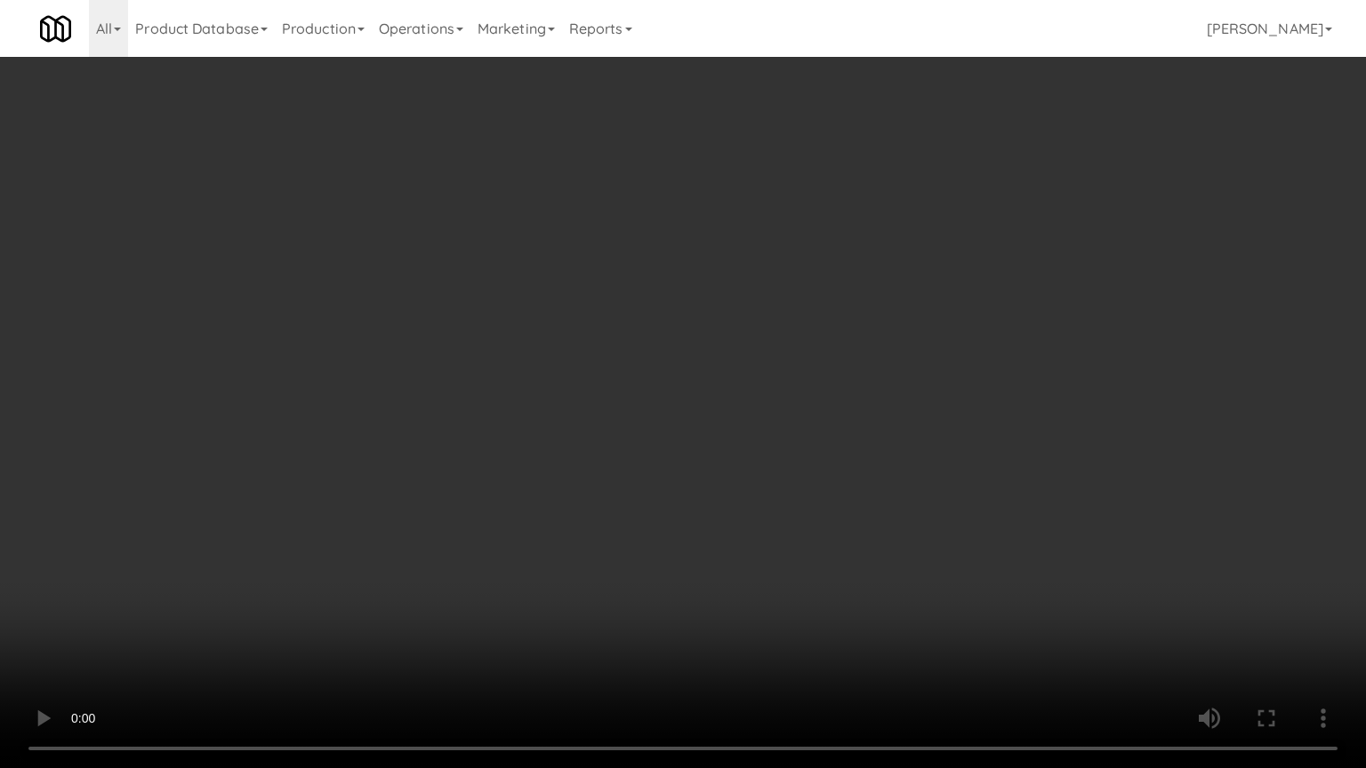
click at [533, 448] on video at bounding box center [683, 384] width 1366 height 768
click at [547, 426] on video at bounding box center [683, 384] width 1366 height 768
click at [547, 427] on video at bounding box center [683, 384] width 1366 height 768
click at [567, 430] on video at bounding box center [683, 384] width 1366 height 768
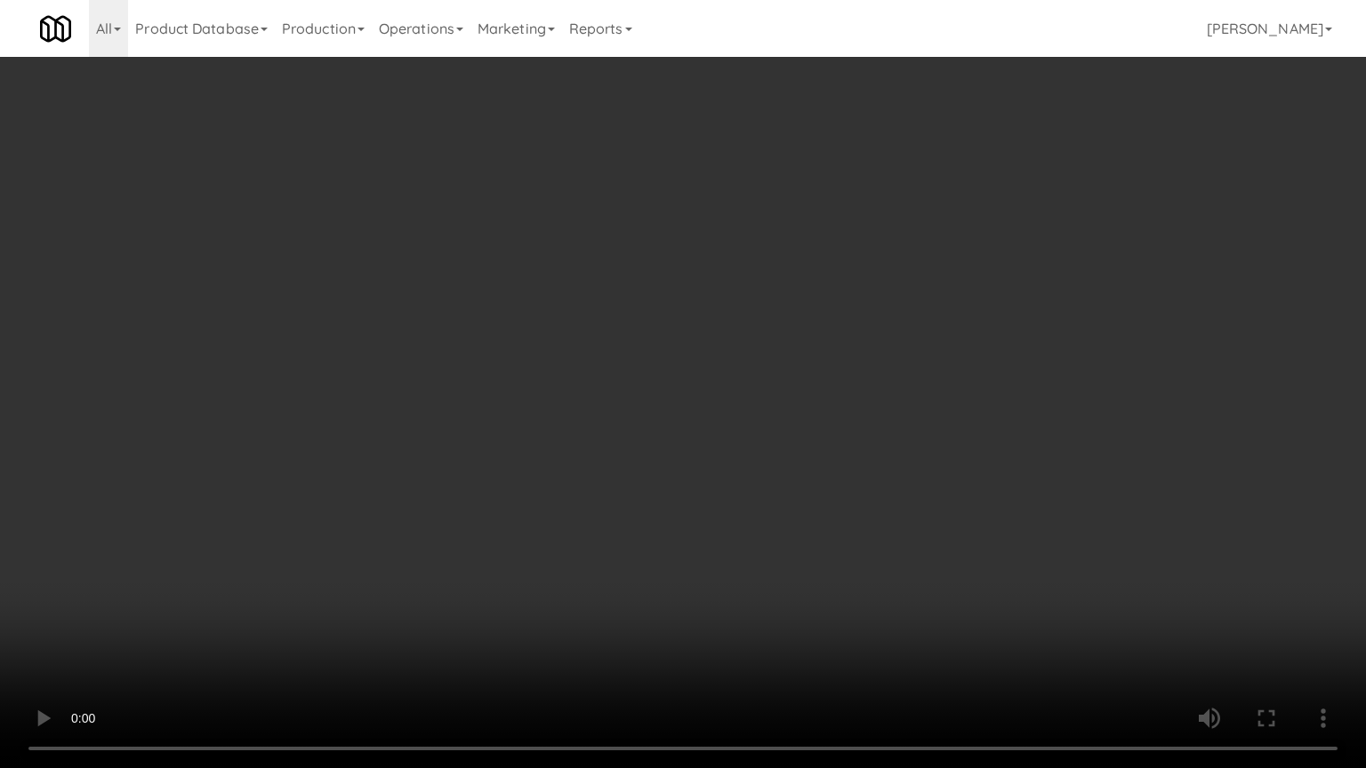
click at [588, 437] on video at bounding box center [683, 384] width 1366 height 768
drag, startPoint x: 572, startPoint y: 446, endPoint x: 607, endPoint y: 427, distance: 40.2
click at [573, 444] on video at bounding box center [683, 384] width 1366 height 768
click at [622, 420] on video at bounding box center [683, 384] width 1366 height 768
click at [623, 421] on video at bounding box center [683, 384] width 1366 height 768
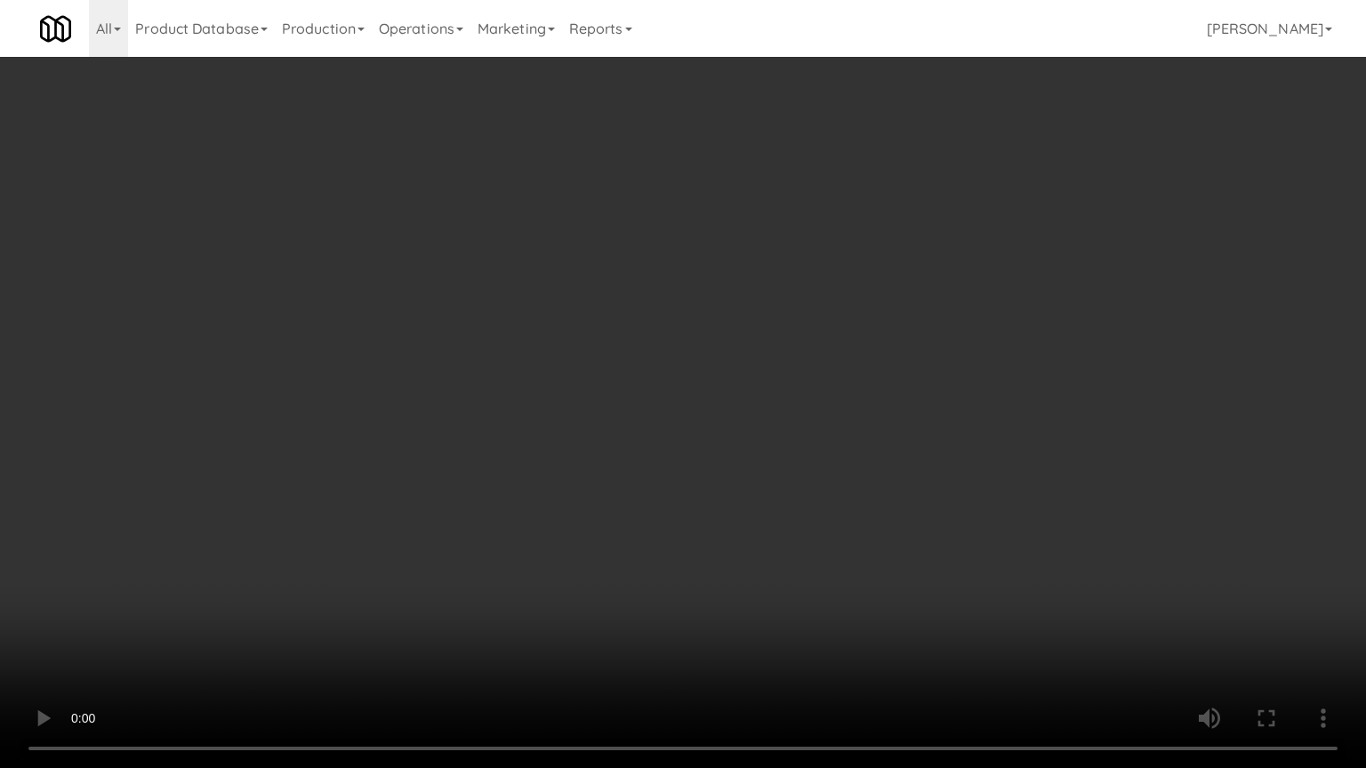
click at [643, 413] on video at bounding box center [683, 384] width 1366 height 768
click at [646, 411] on video at bounding box center [683, 384] width 1366 height 768
click at [648, 406] on video at bounding box center [683, 384] width 1366 height 768
click at [651, 407] on video at bounding box center [683, 384] width 1366 height 768
click at [662, 399] on video at bounding box center [683, 384] width 1366 height 768
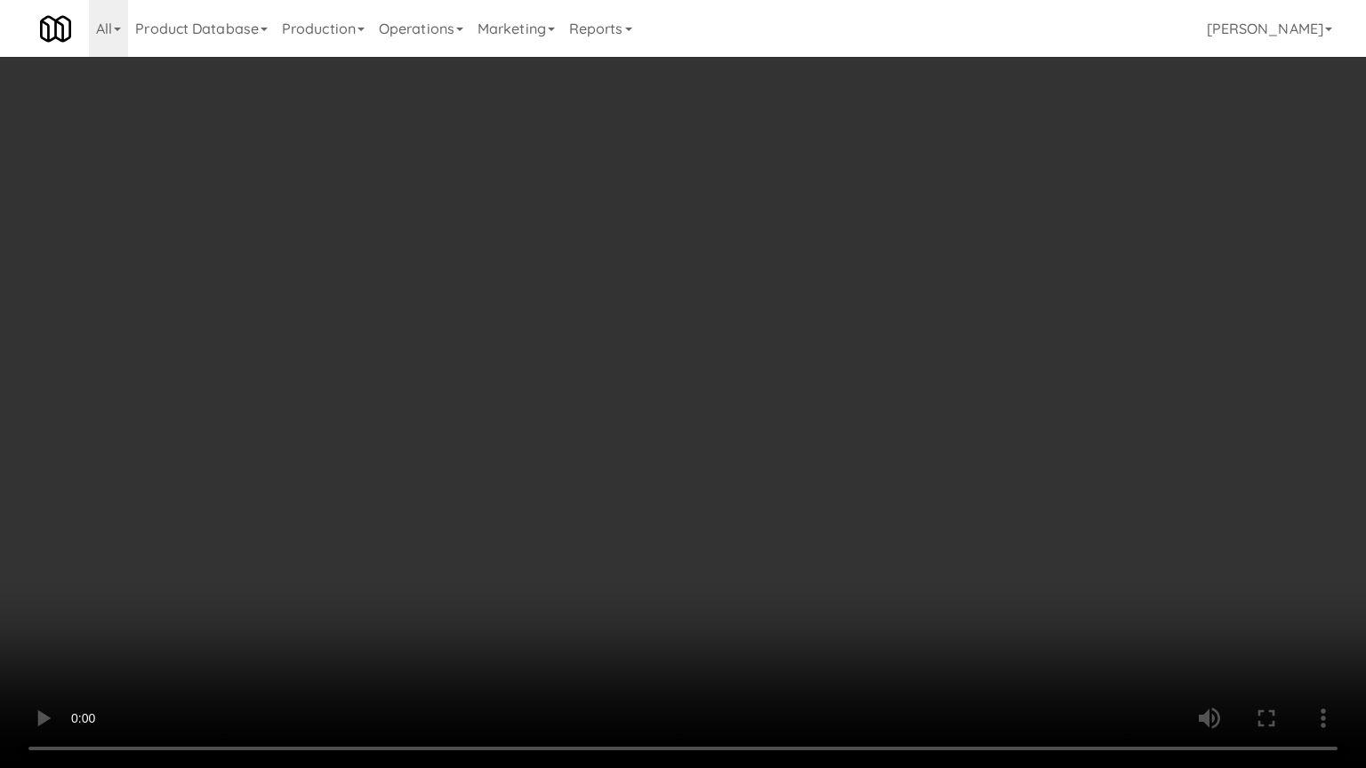
drag, startPoint x: 663, startPoint y: 398, endPoint x: 953, endPoint y: 157, distance: 377.7
click at [665, 396] on video at bounding box center [683, 384] width 1366 height 768
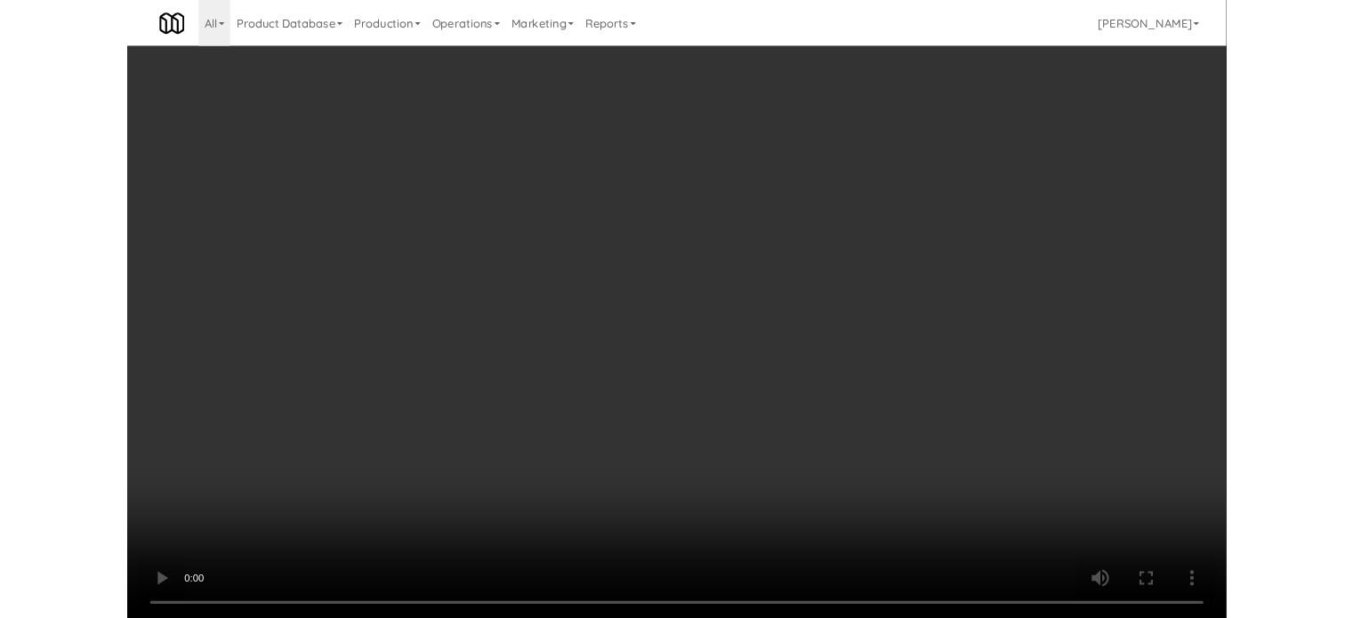
scroll to position [8063, 0]
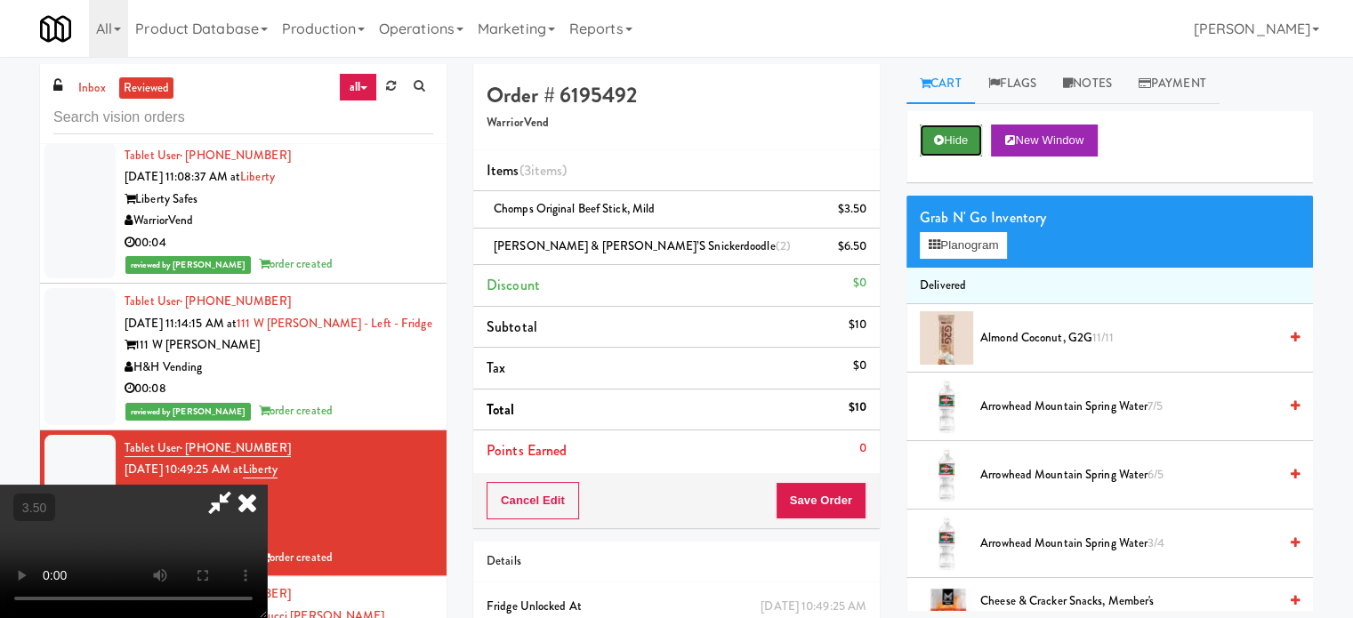
click at [965, 138] on button "Hide" at bounding box center [951, 141] width 62 height 32
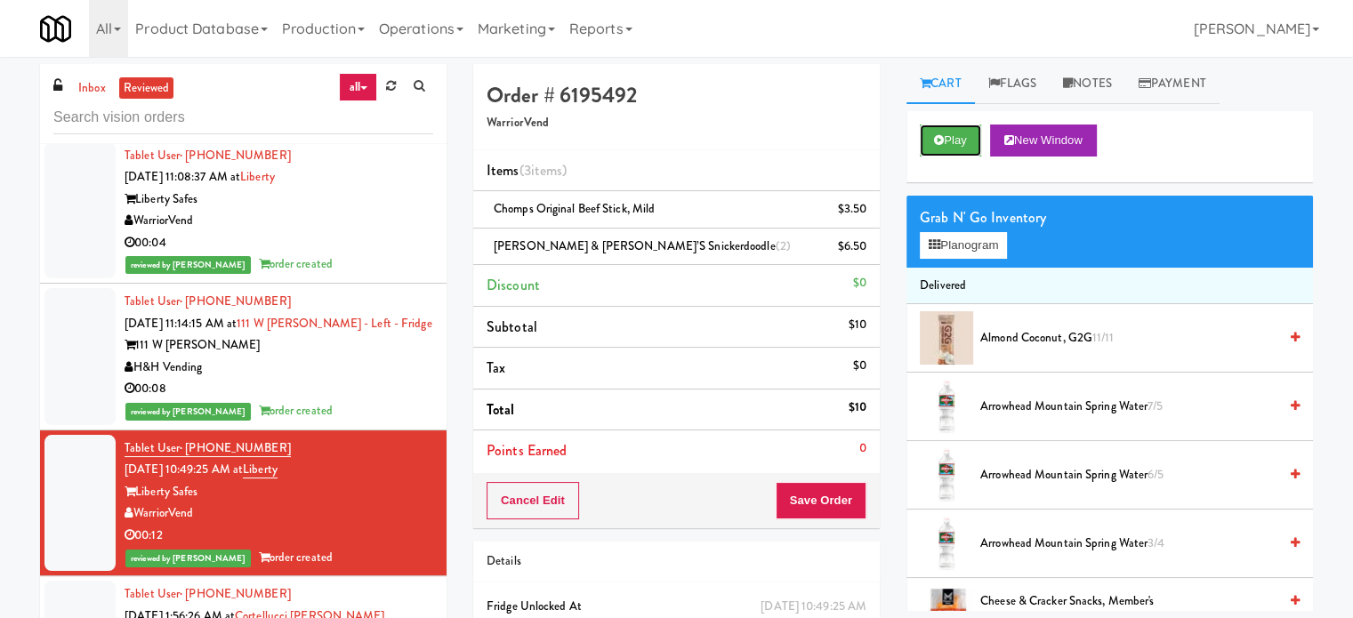
scroll to position [8508, 0]
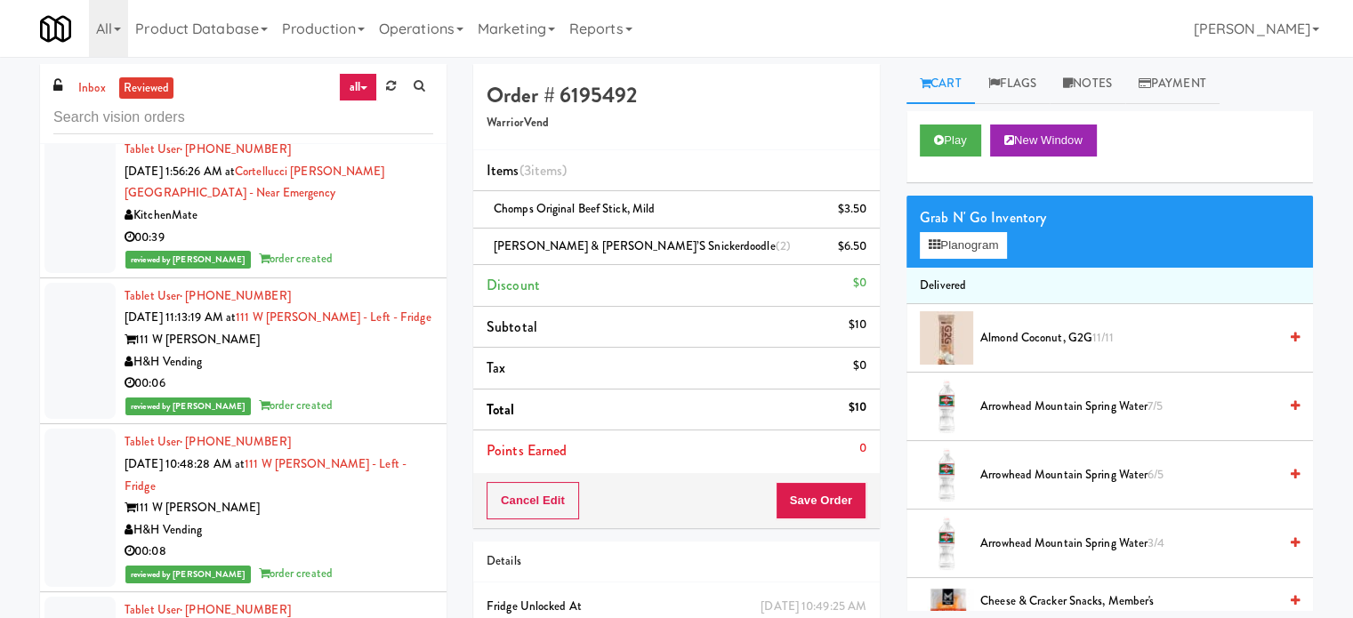
drag, startPoint x: 388, startPoint y: 284, endPoint x: 382, endPoint y: 299, distance: 16.0
click at [388, 249] on div "00:39" at bounding box center [279, 238] width 309 height 22
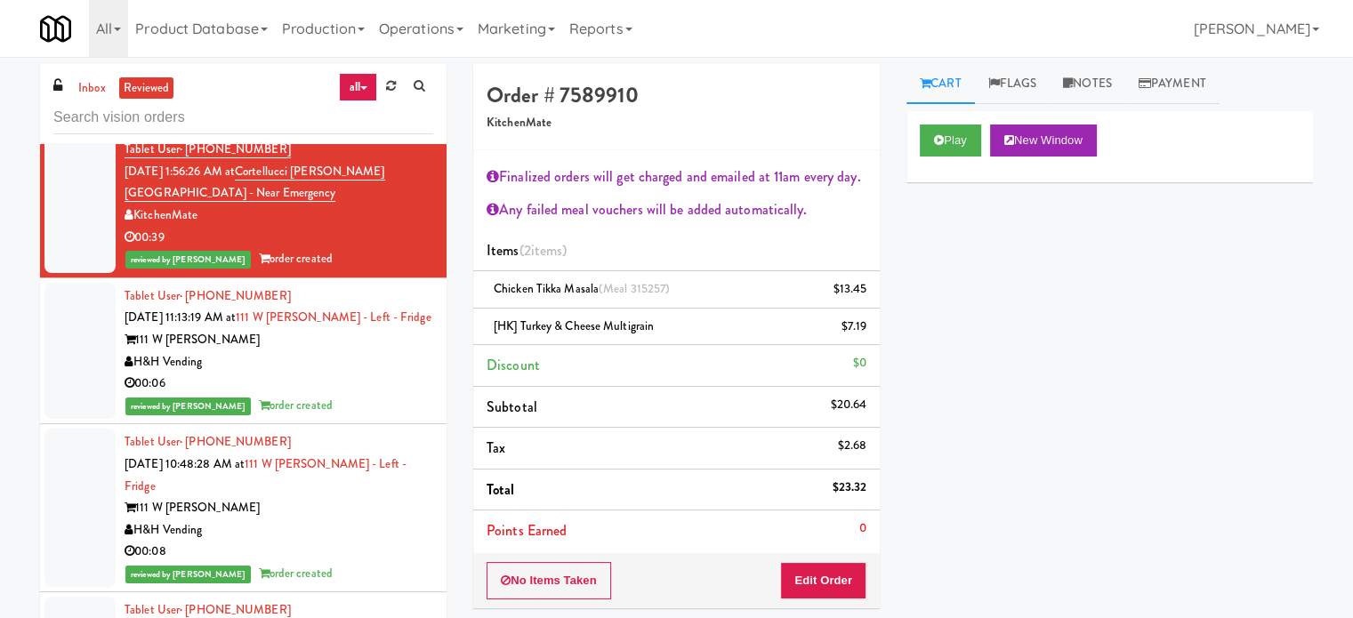
click at [379, 395] on div "00:06" at bounding box center [279, 384] width 309 height 22
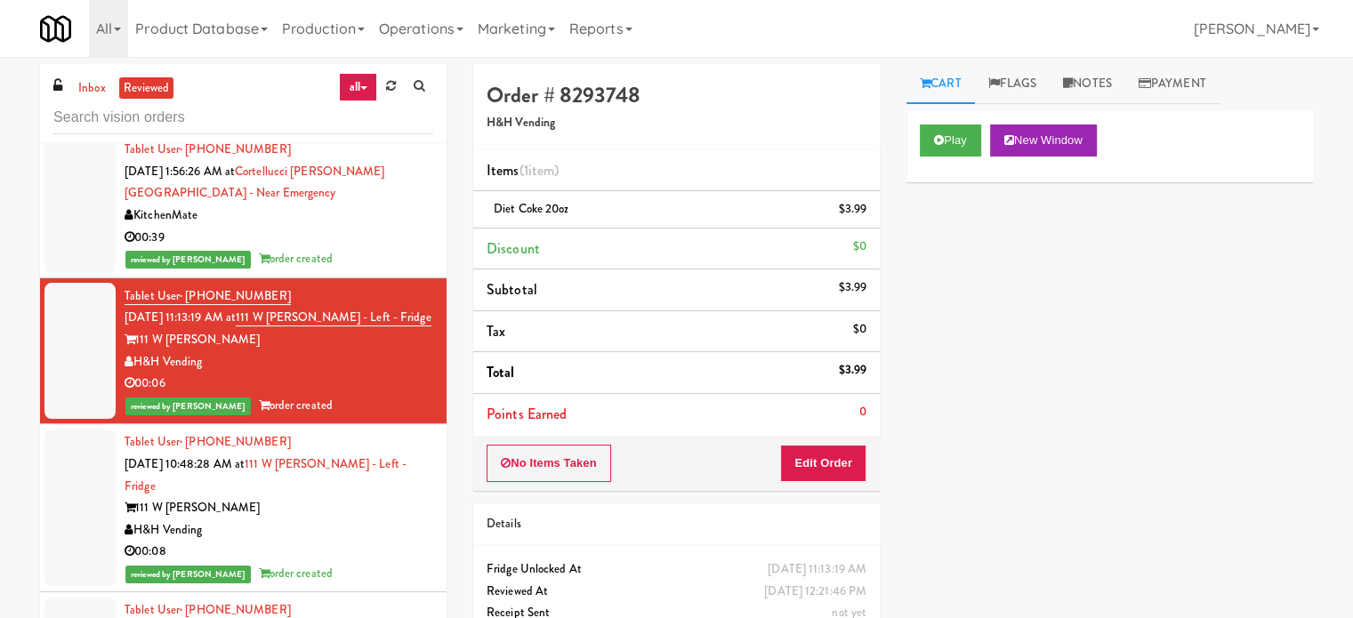
click at [368, 563] on div "00:08" at bounding box center [279, 552] width 309 height 22
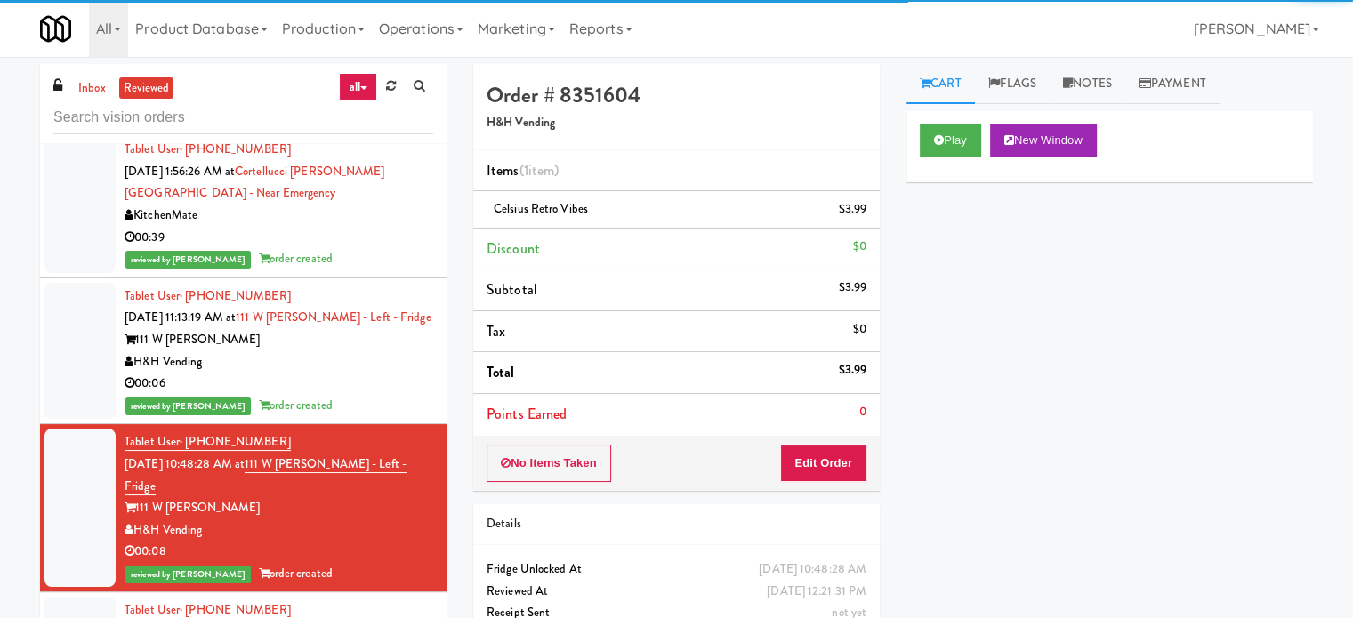
scroll to position [8952, 0]
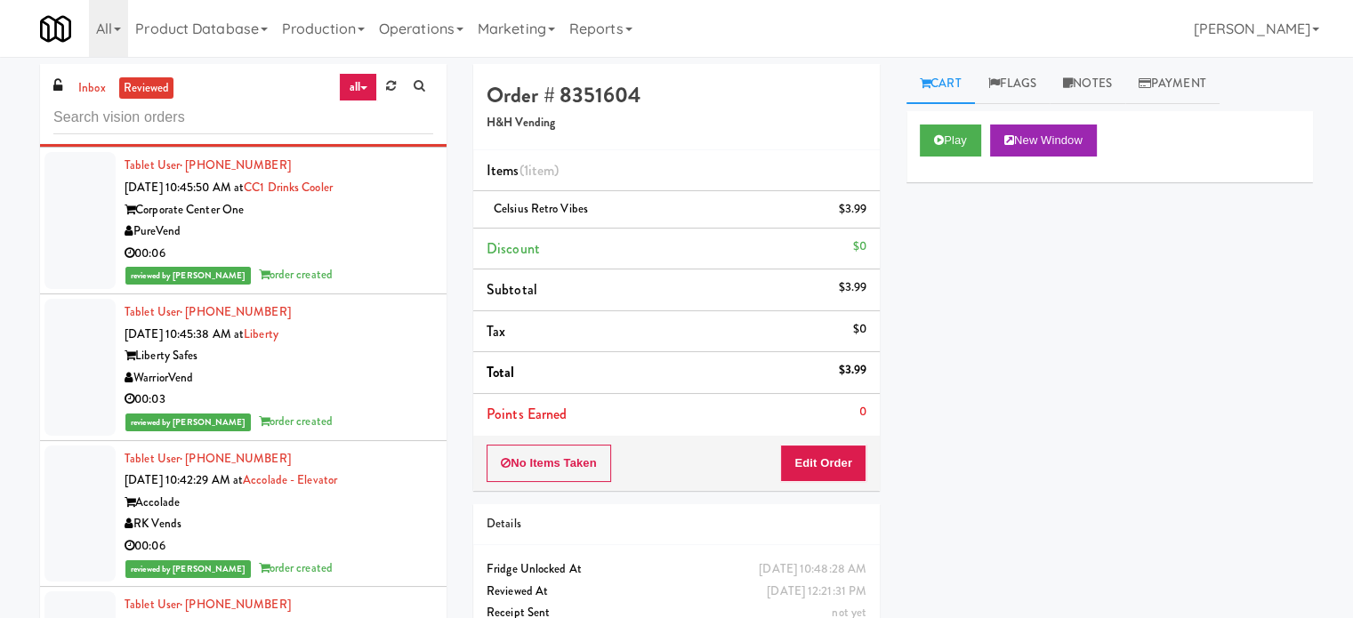
click at [369, 265] on div "00:06" at bounding box center [279, 254] width 309 height 22
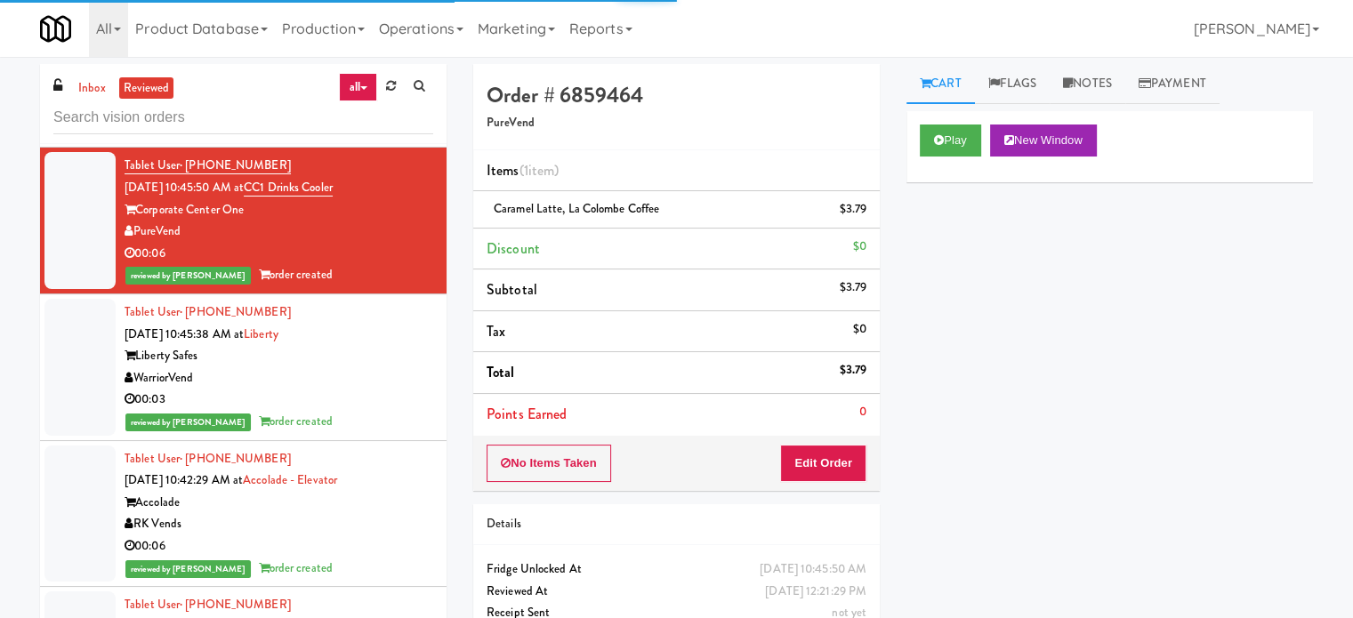
click at [370, 408] on div "00:03" at bounding box center [279, 400] width 309 height 22
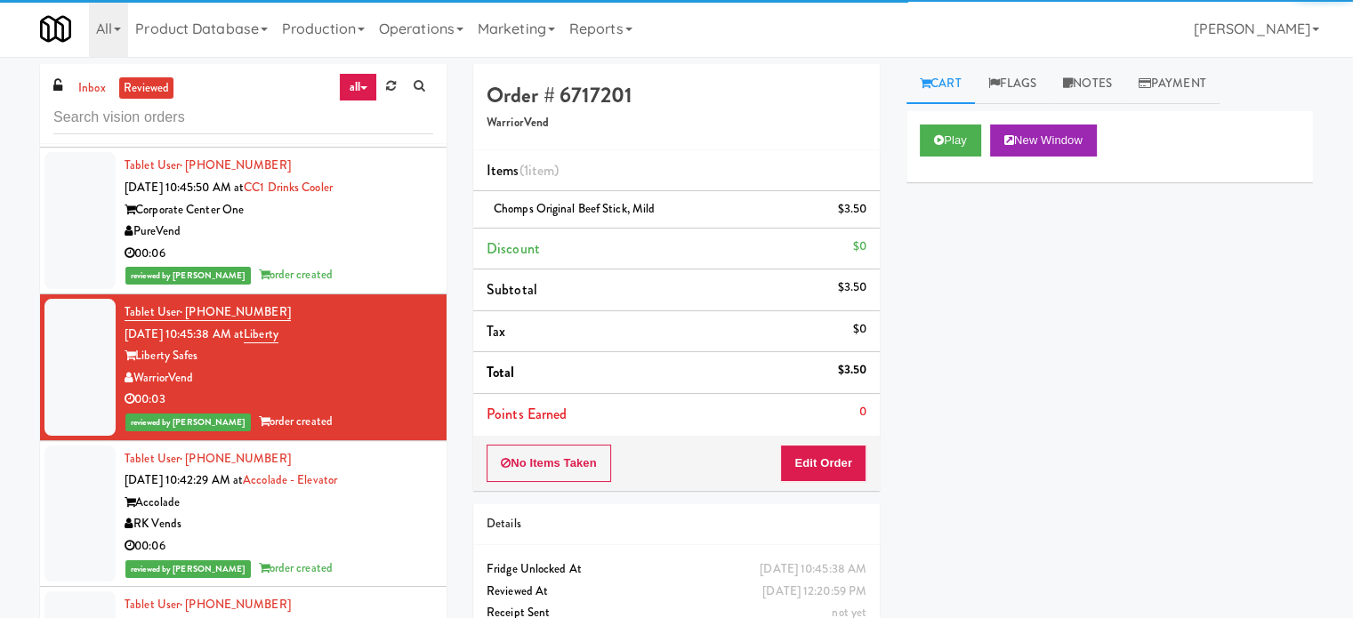
drag, startPoint x: 390, startPoint y: 528, endPoint x: 401, endPoint y: 488, distance: 41.4
click at [391, 514] on div "Accolade" at bounding box center [279, 503] width 309 height 22
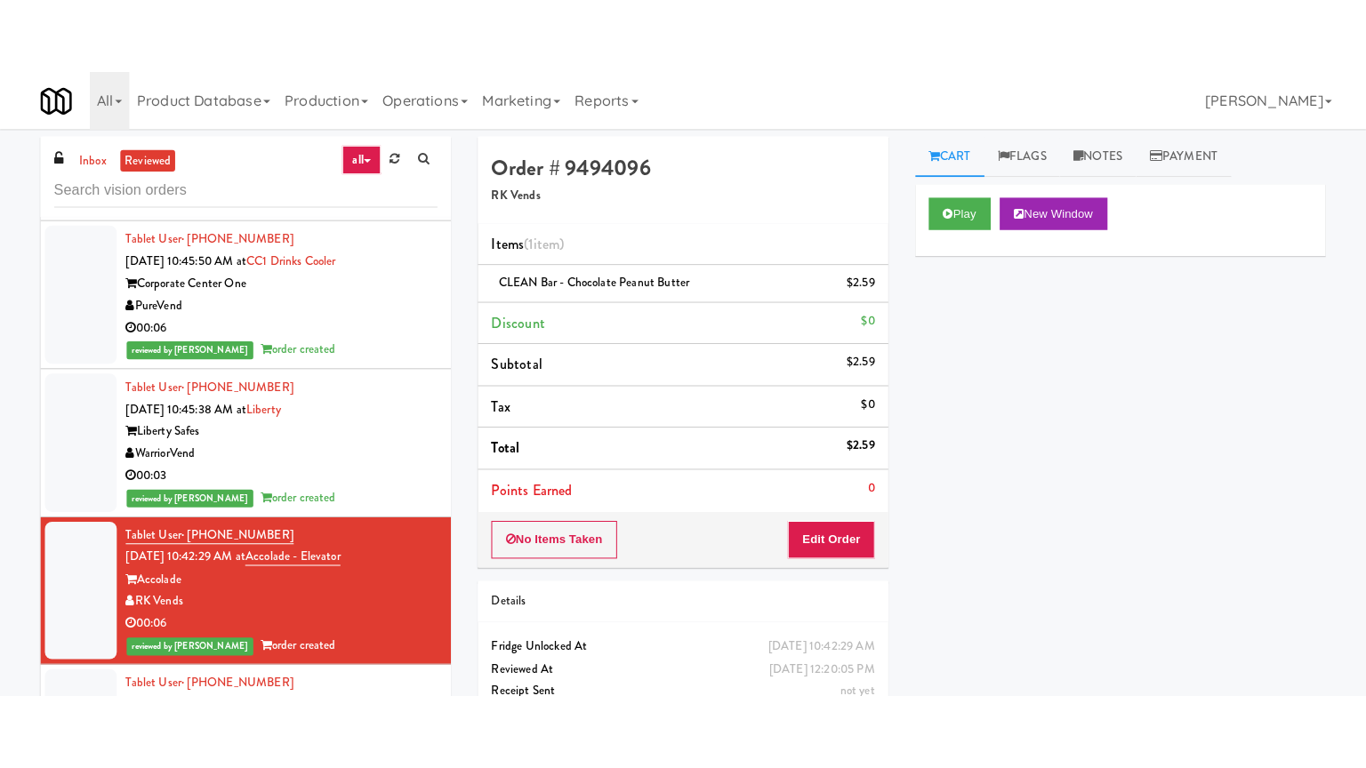
scroll to position [9397, 0]
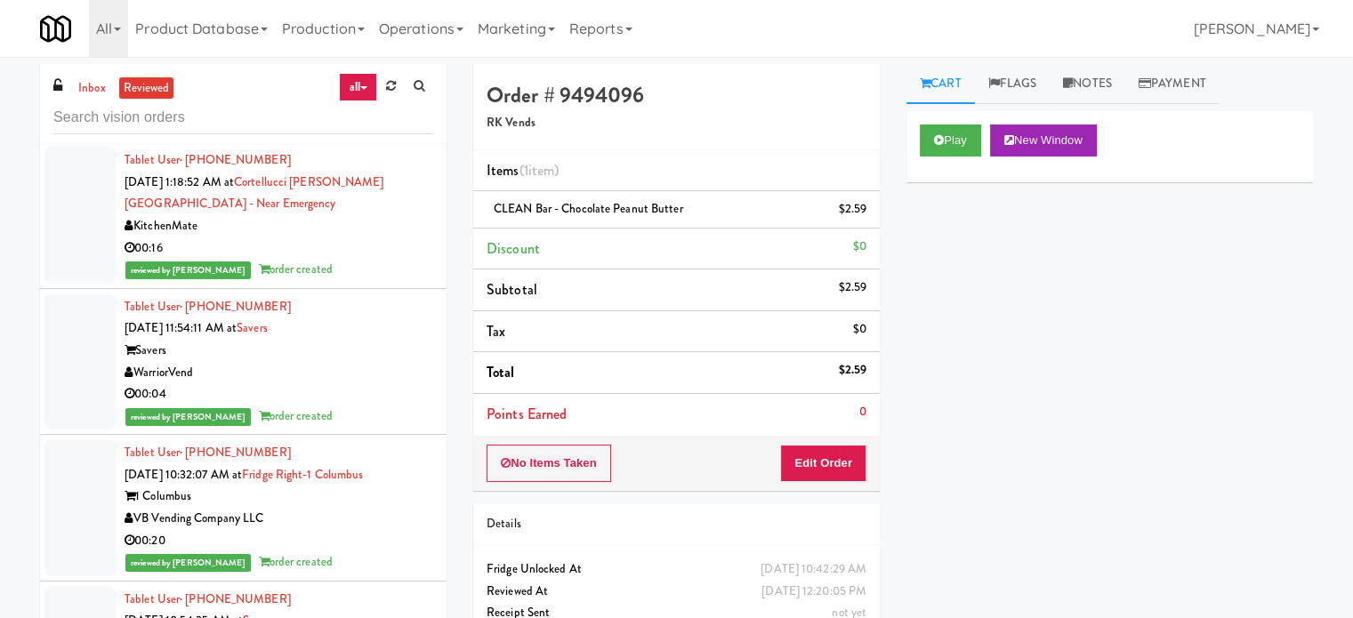
click at [388, 276] on div "reviewed by [PERSON_NAME] order created" at bounding box center [279, 270] width 309 height 22
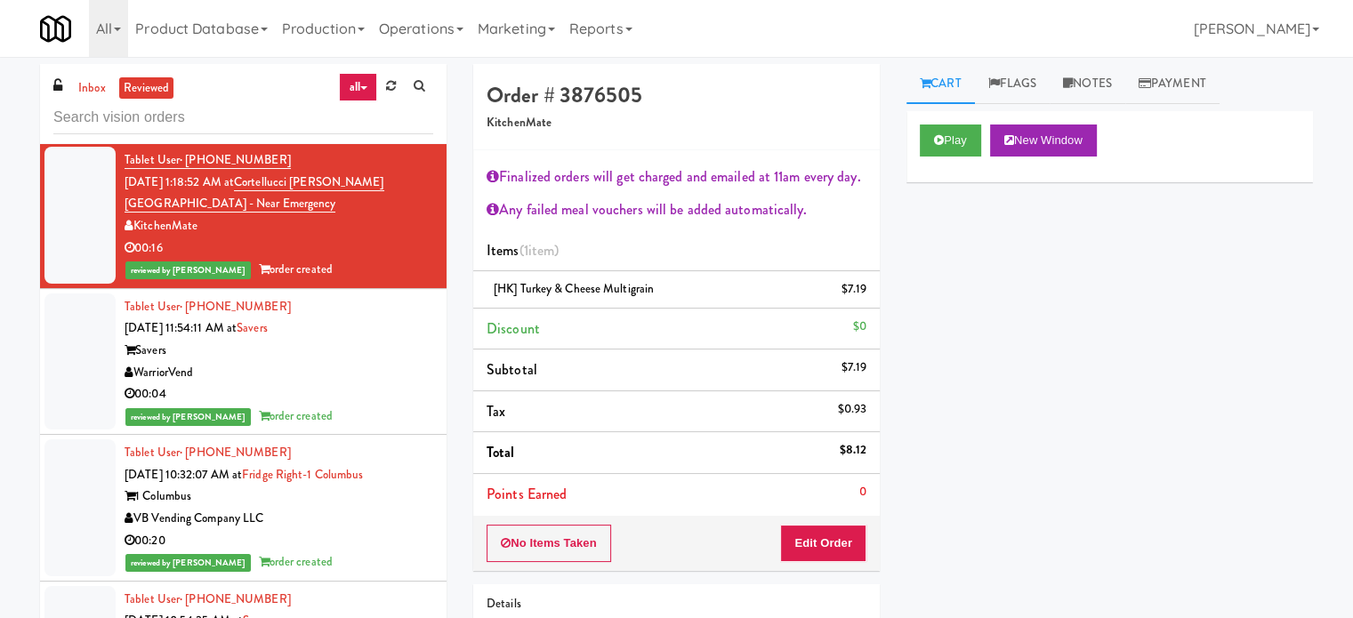
click at [384, 405] on div "00:04" at bounding box center [279, 394] width 309 height 22
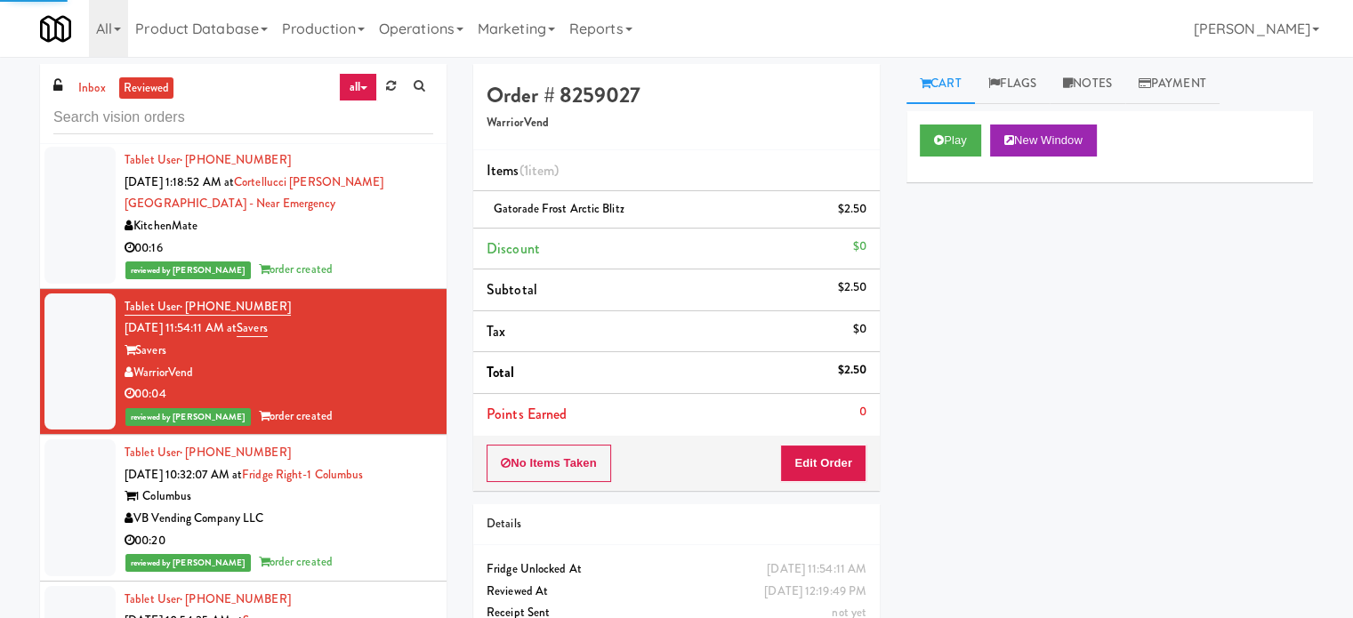
drag, startPoint x: 377, startPoint y: 551, endPoint x: 387, endPoint y: 533, distance: 21.1
click at [378, 549] on div "00:20" at bounding box center [279, 541] width 309 height 22
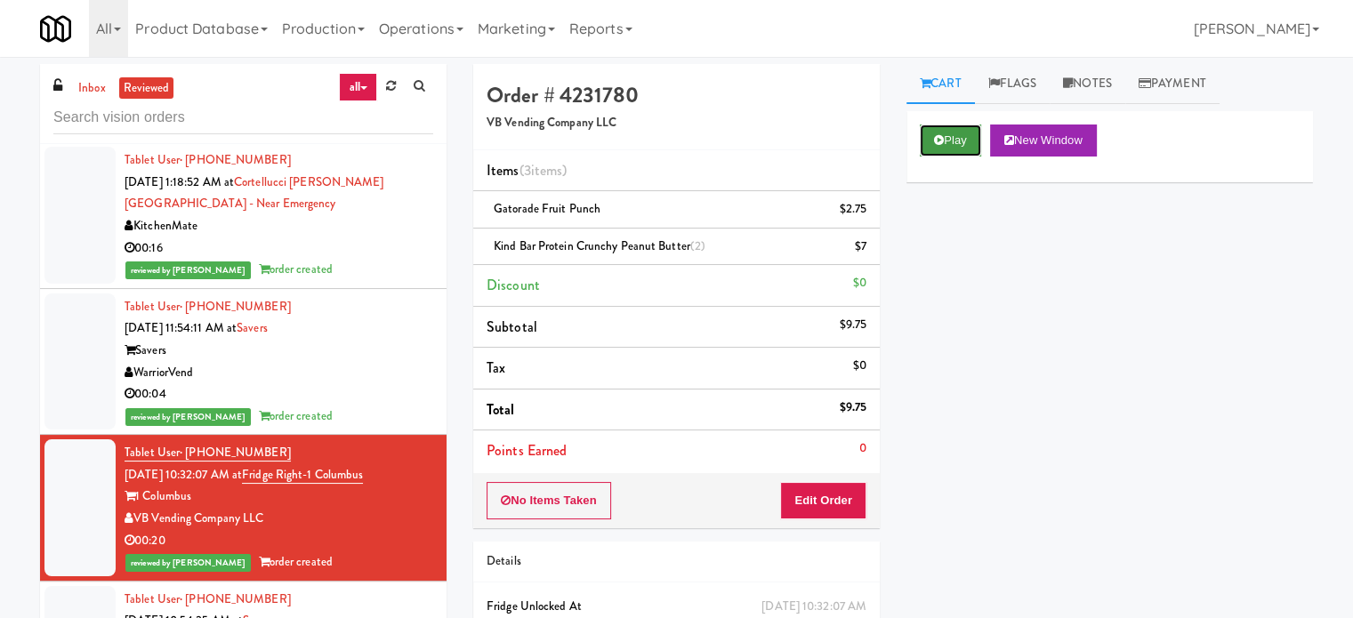
click at [954, 139] on button "Play" at bounding box center [950, 141] width 61 height 32
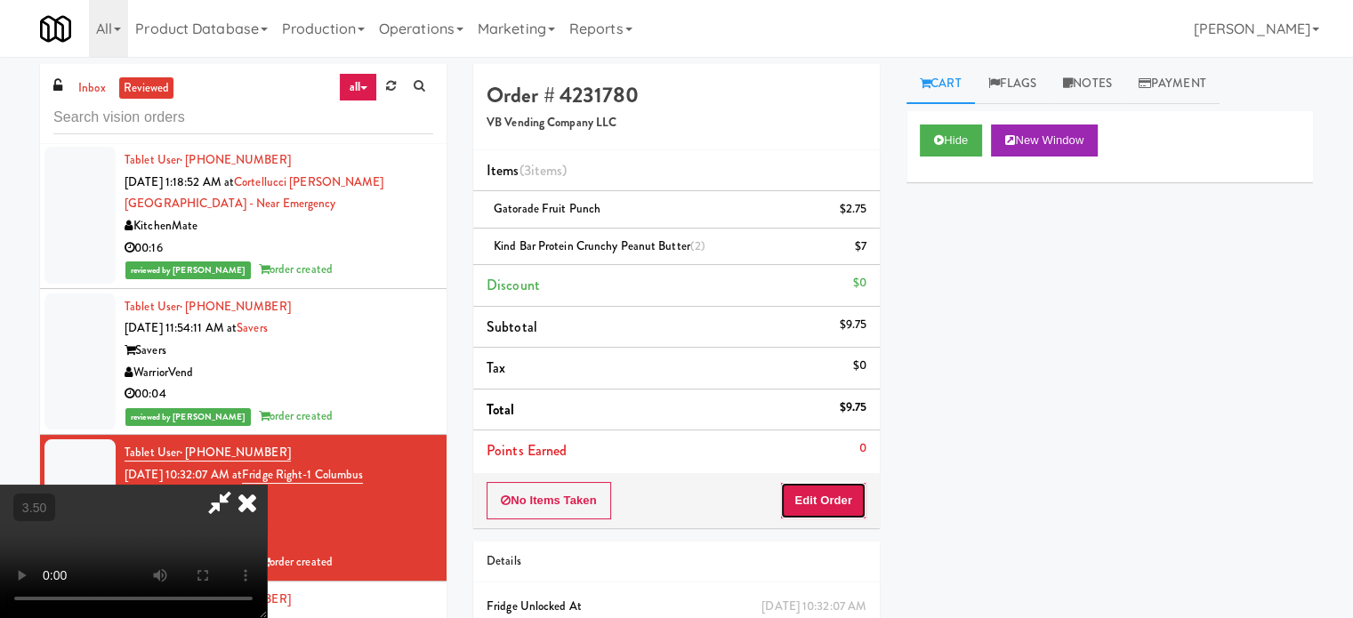
click at [830, 495] on button "Edit Order" at bounding box center [823, 500] width 86 height 37
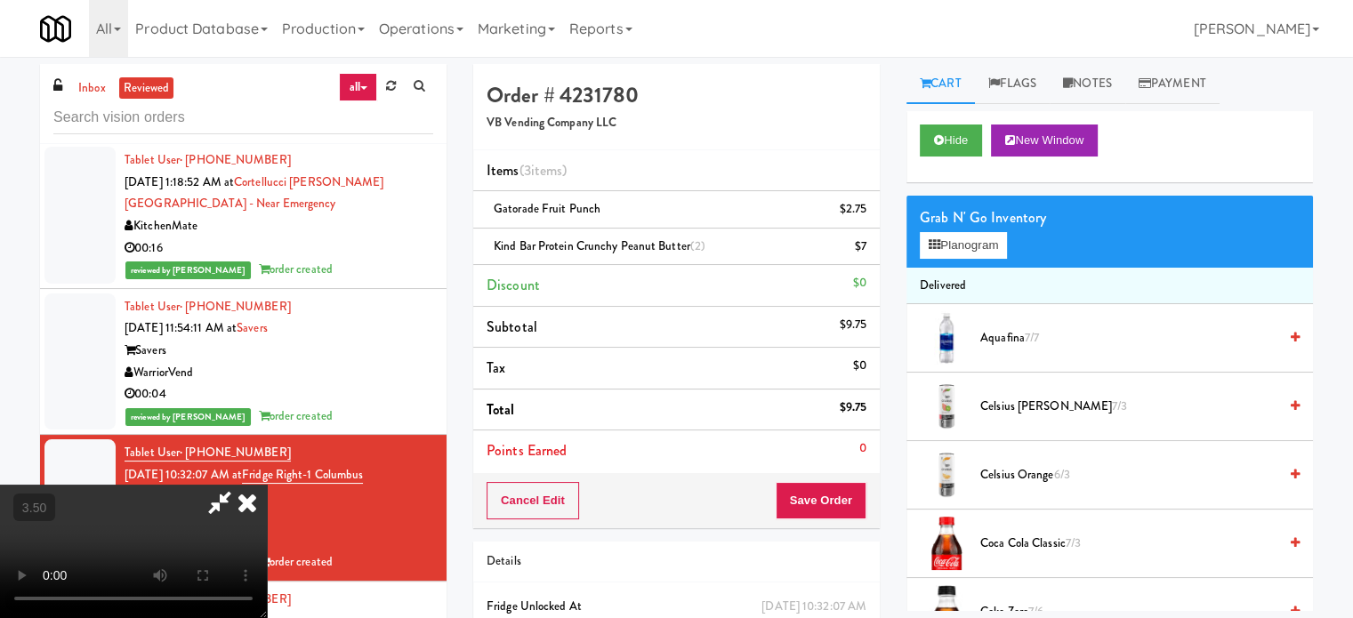
click at [267, 485] on video at bounding box center [133, 551] width 267 height 133
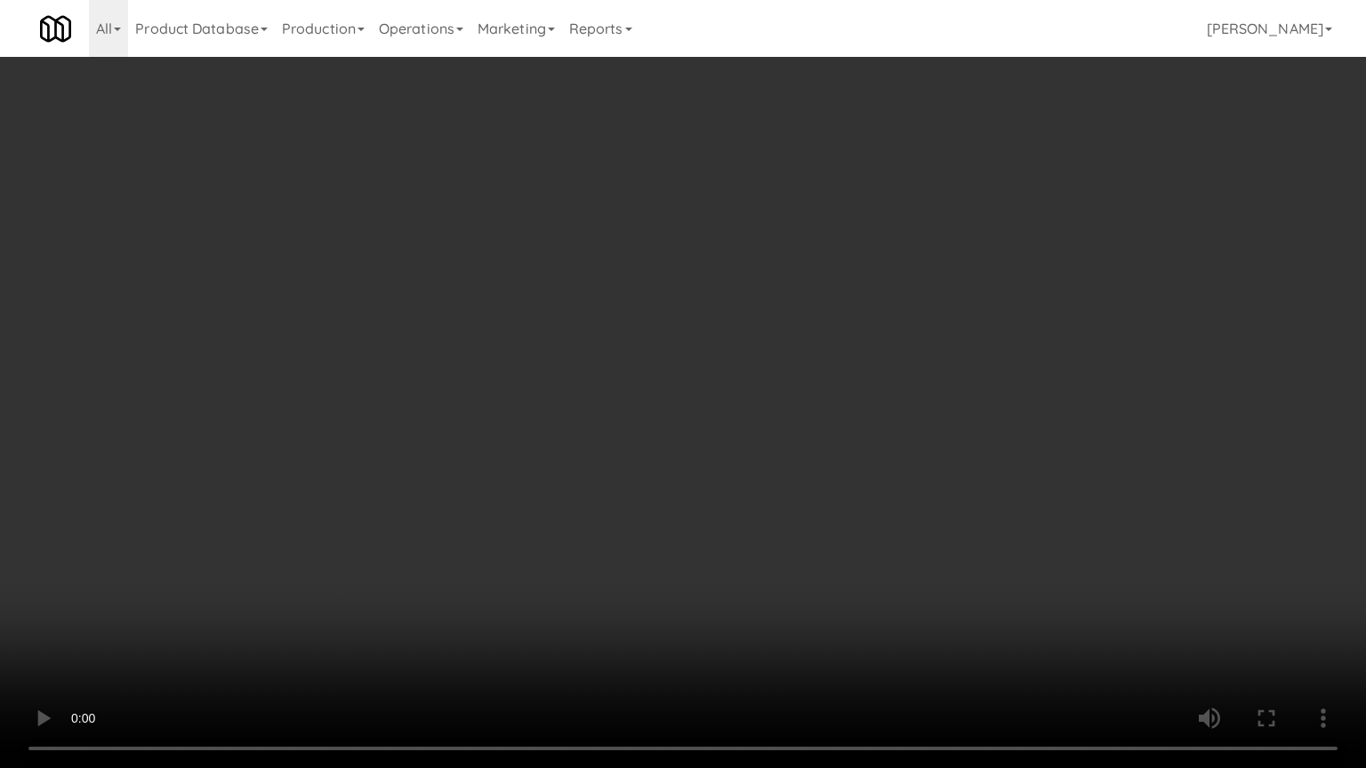
click at [551, 391] on video at bounding box center [683, 384] width 1366 height 768
click at [639, 370] on video at bounding box center [683, 384] width 1366 height 768
click at [706, 387] on video at bounding box center [683, 384] width 1366 height 768
click at [701, 388] on video at bounding box center [683, 384] width 1366 height 768
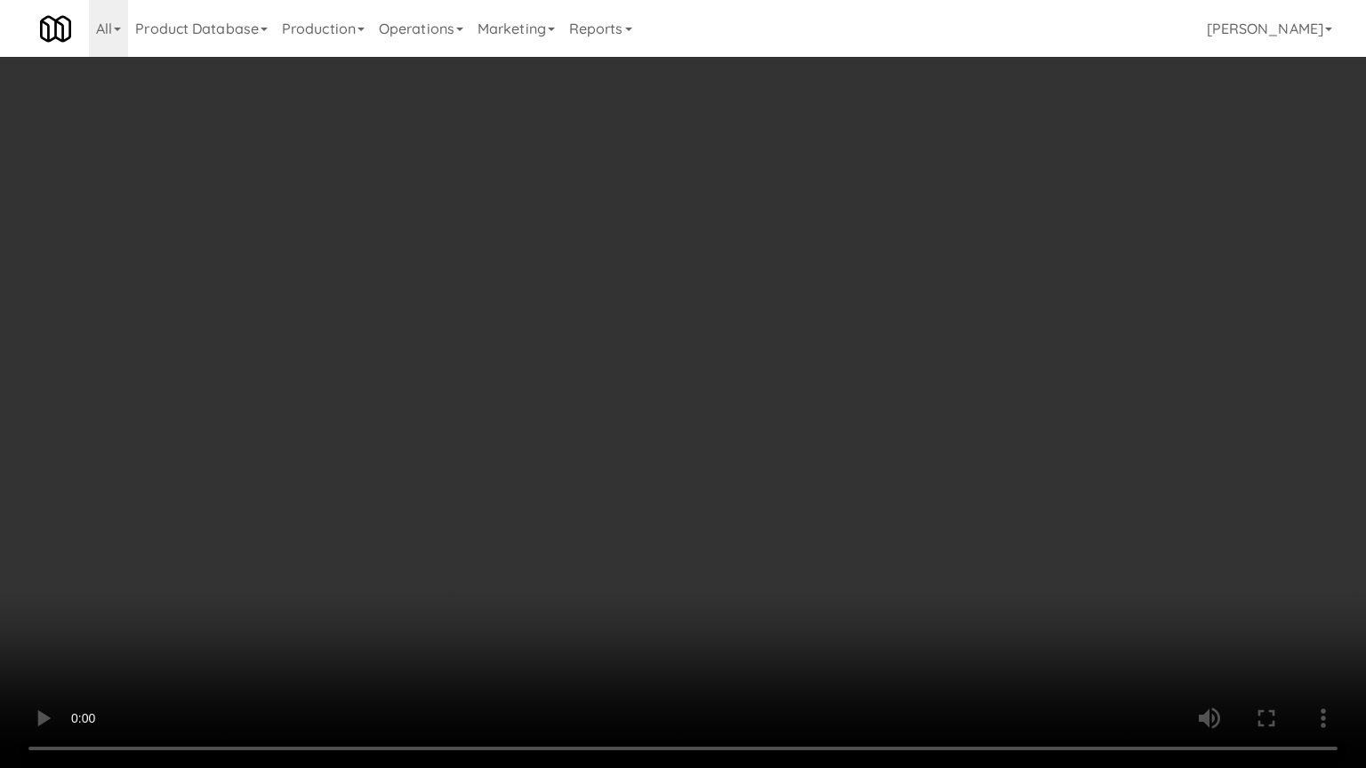
click at [751, 393] on video at bounding box center [683, 384] width 1366 height 768
drag, startPoint x: 649, startPoint y: 398, endPoint x: 776, endPoint y: 398, distance: 127.2
click at [650, 398] on video at bounding box center [683, 384] width 1366 height 768
click at [795, 409] on video at bounding box center [683, 384] width 1366 height 768
drag, startPoint x: 717, startPoint y: 405, endPoint x: 744, endPoint y: 397, distance: 27.9
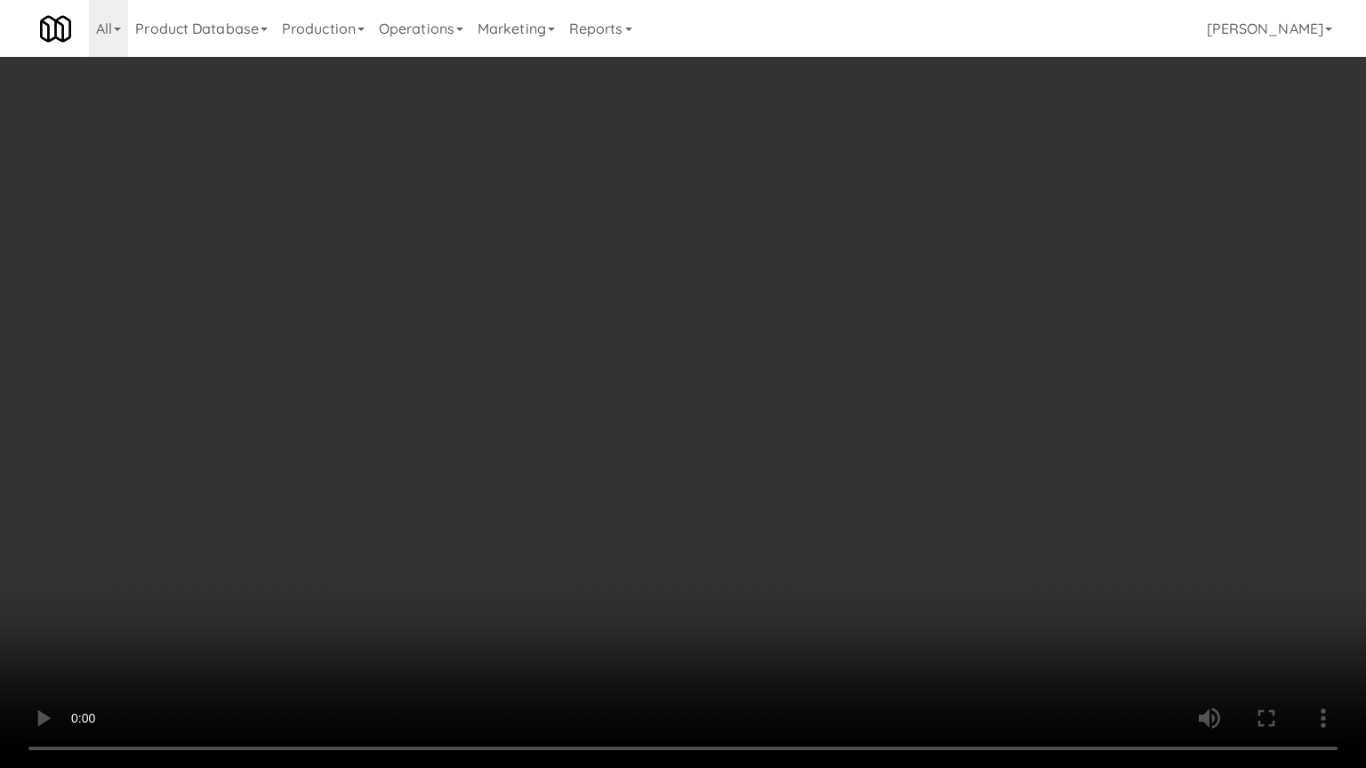
click at [728, 404] on video at bounding box center [683, 384] width 1366 height 768
click at [721, 395] on video at bounding box center [683, 384] width 1366 height 768
click at [671, 402] on video at bounding box center [683, 384] width 1366 height 768
click at [673, 404] on video at bounding box center [683, 384] width 1366 height 768
click at [679, 398] on video at bounding box center [683, 384] width 1366 height 768
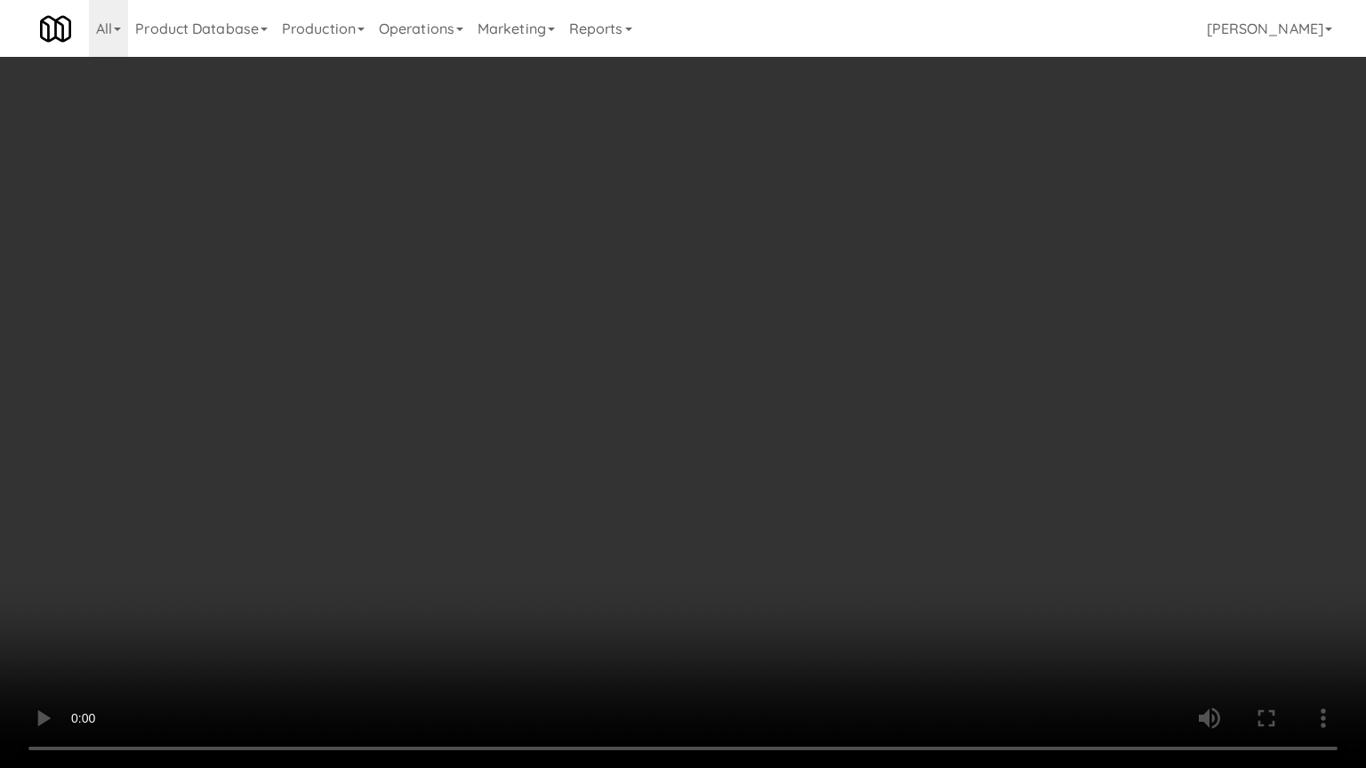
click at [683, 402] on video at bounding box center [683, 384] width 1366 height 768
click at [679, 406] on video at bounding box center [683, 384] width 1366 height 768
click at [679, 394] on video at bounding box center [683, 384] width 1366 height 768
click at [683, 392] on video at bounding box center [683, 384] width 1366 height 768
click at [657, 392] on video at bounding box center [683, 384] width 1366 height 768
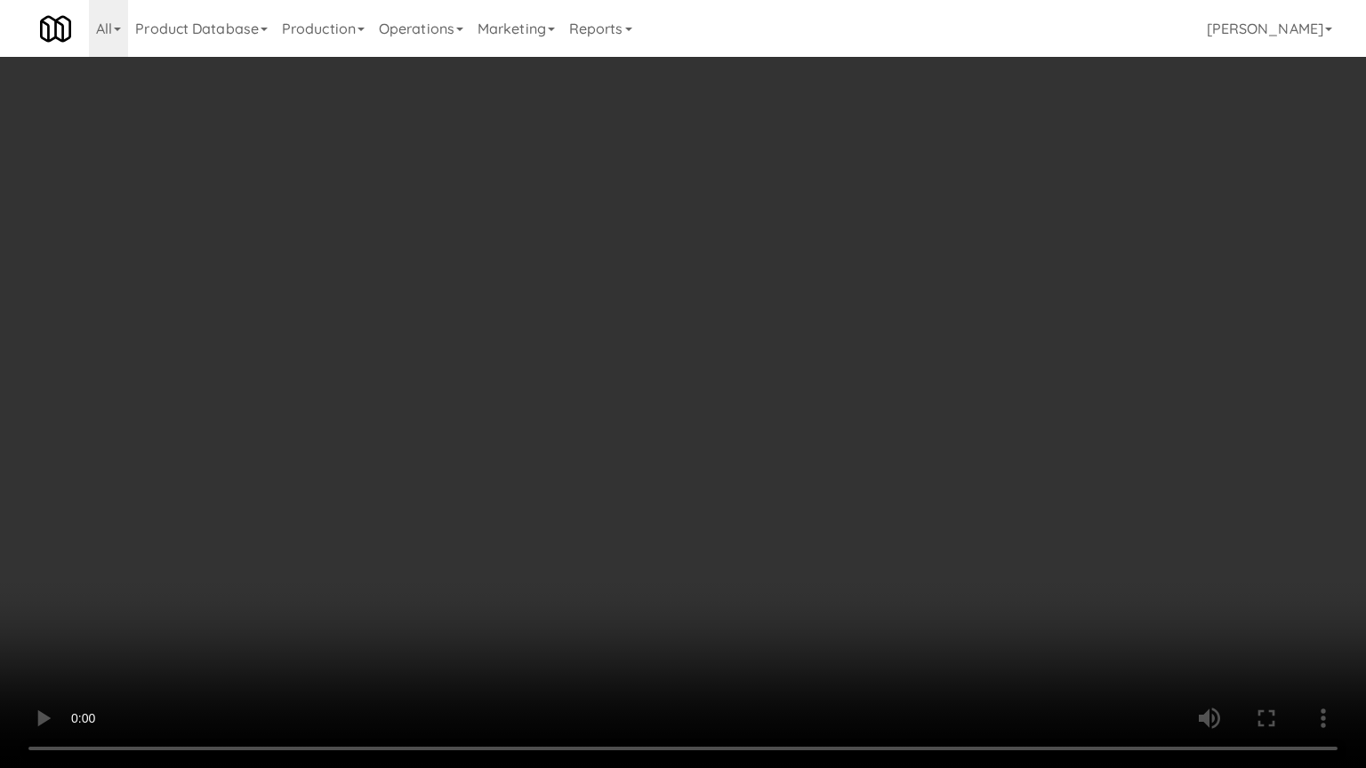
click at [779, 374] on video at bounding box center [683, 384] width 1366 height 768
click at [708, 306] on video at bounding box center [683, 384] width 1366 height 768
click at [712, 302] on video at bounding box center [683, 384] width 1366 height 768
click at [736, 301] on video at bounding box center [683, 384] width 1366 height 768
click at [729, 309] on video at bounding box center [683, 384] width 1366 height 768
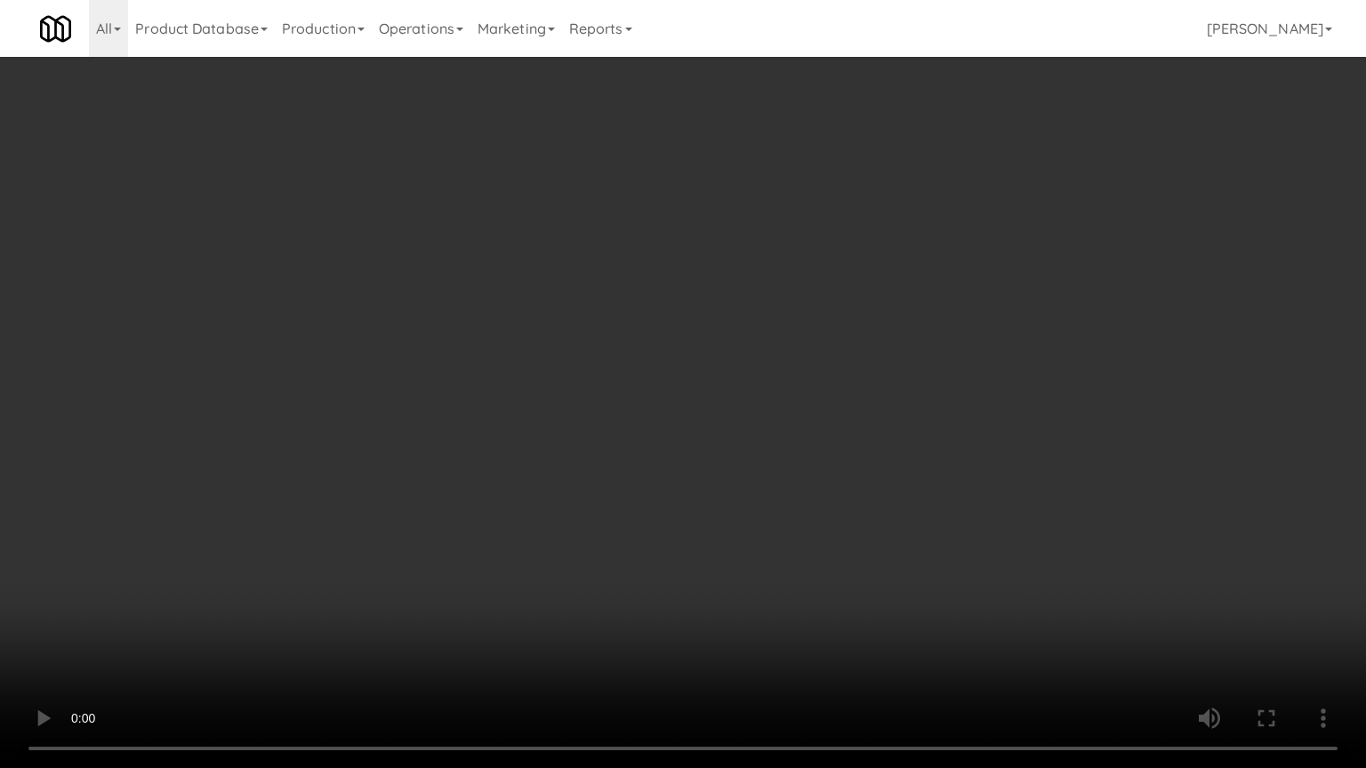
click at [736, 312] on video at bounding box center [683, 384] width 1366 height 768
click at [730, 317] on video at bounding box center [683, 384] width 1366 height 768
click at [764, 316] on video at bounding box center [683, 384] width 1366 height 768
click at [767, 314] on video at bounding box center [683, 384] width 1366 height 768
click at [772, 310] on video at bounding box center [683, 384] width 1366 height 768
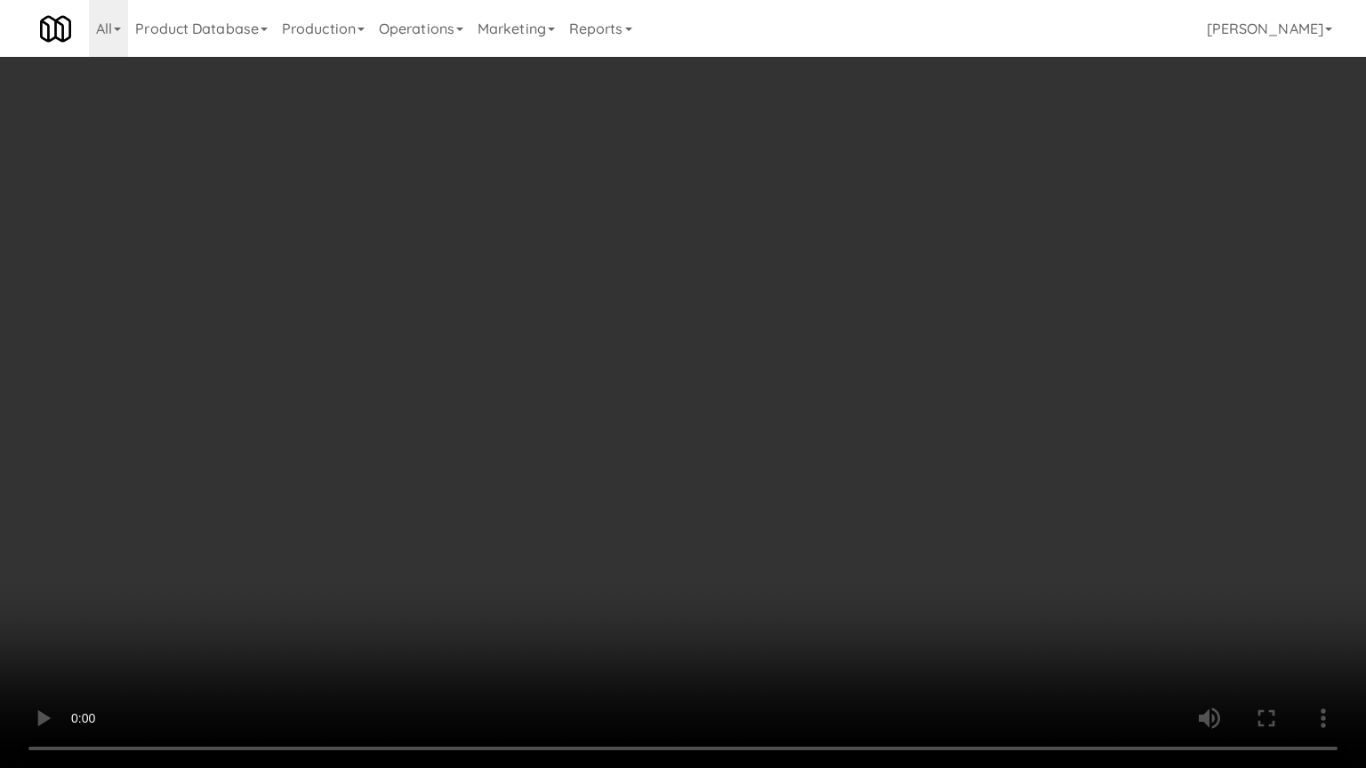
click at [772, 310] on video at bounding box center [683, 384] width 1366 height 768
click at [775, 313] on video at bounding box center [683, 384] width 1366 height 768
click at [776, 313] on video at bounding box center [683, 384] width 1366 height 768
click at [804, 312] on video at bounding box center [683, 384] width 1366 height 768
click at [805, 312] on video at bounding box center [683, 384] width 1366 height 768
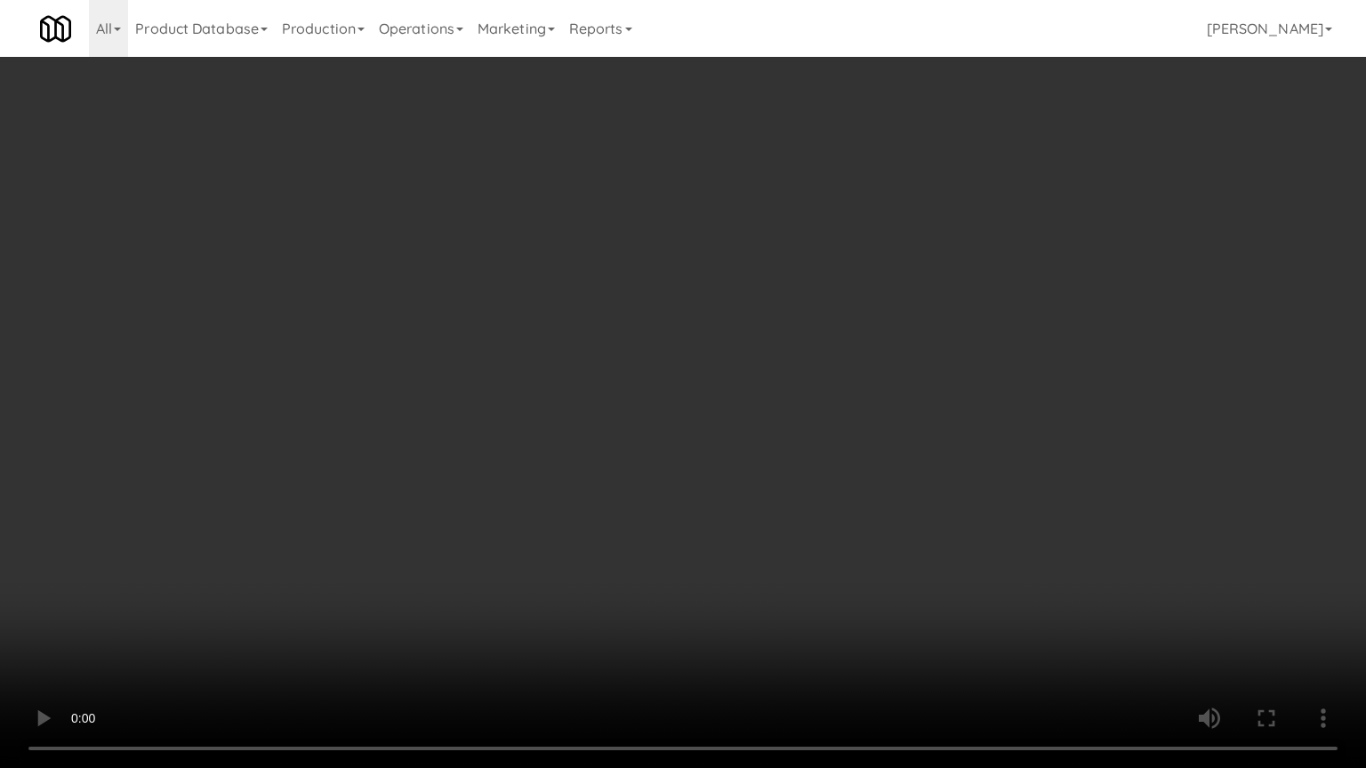
click at [832, 310] on video at bounding box center [683, 384] width 1366 height 768
click at [832, 311] on video at bounding box center [683, 384] width 1366 height 768
click at [853, 318] on video at bounding box center [683, 384] width 1366 height 768
click at [849, 324] on video at bounding box center [683, 384] width 1366 height 768
click at [889, 330] on video at bounding box center [683, 384] width 1366 height 768
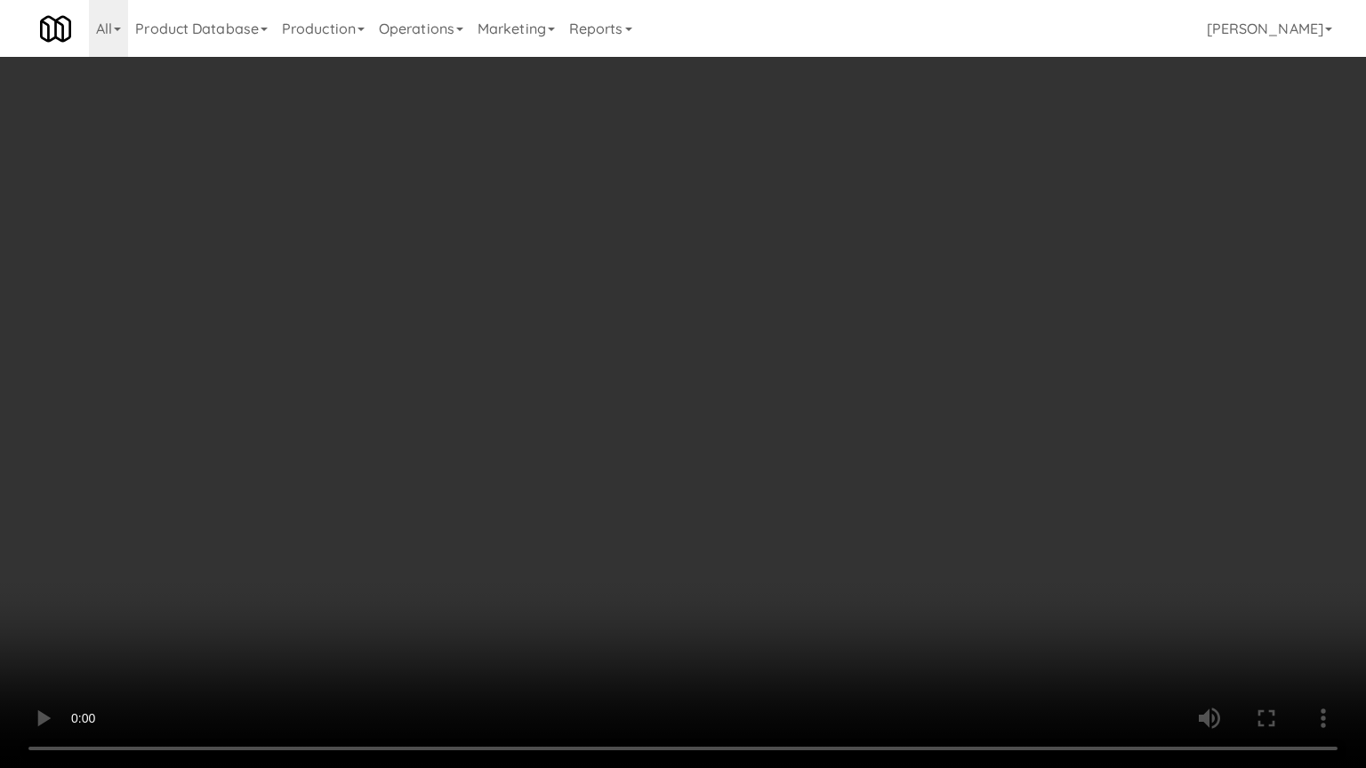
click at [819, 349] on video at bounding box center [683, 384] width 1366 height 768
click at [904, 363] on video at bounding box center [683, 384] width 1366 height 768
click at [865, 361] on video at bounding box center [683, 384] width 1366 height 768
click at [905, 359] on video at bounding box center [683, 384] width 1366 height 768
click at [873, 357] on video at bounding box center [683, 384] width 1366 height 768
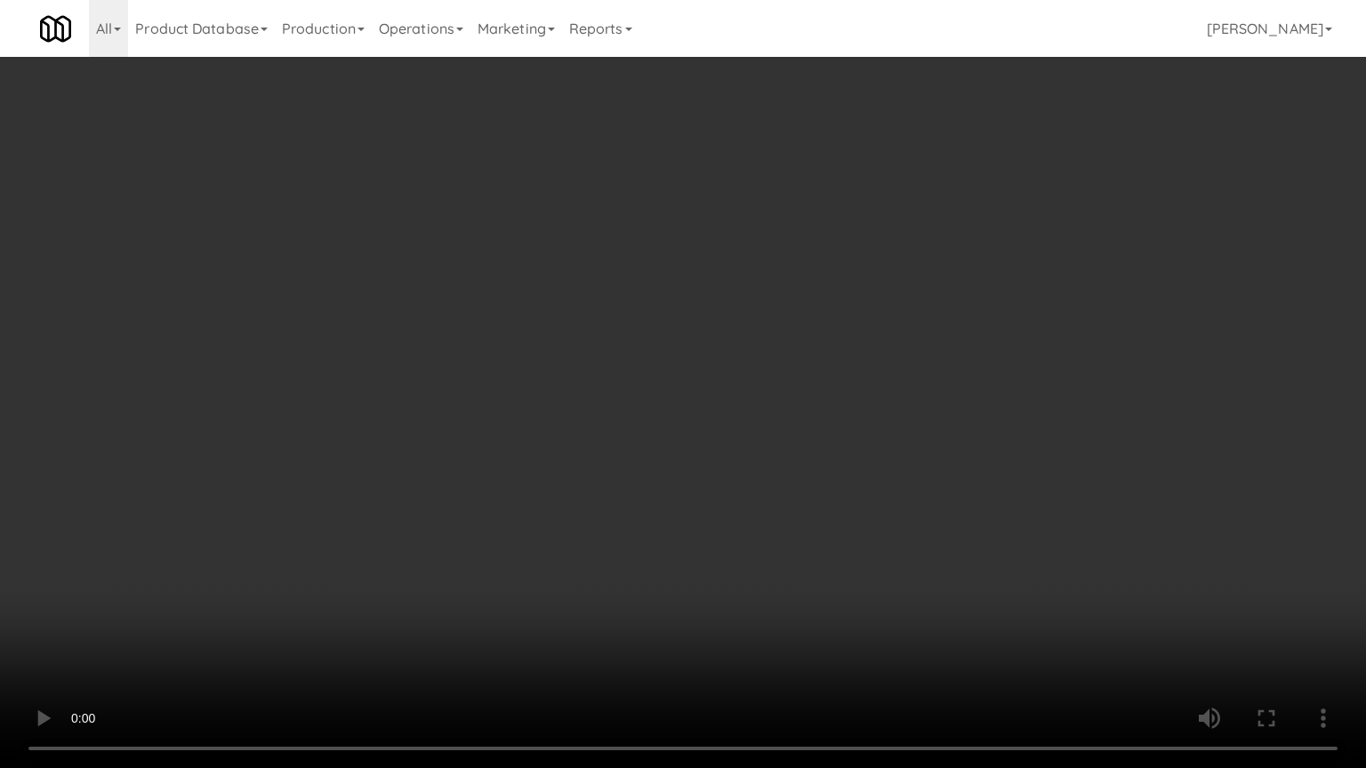
click at [932, 365] on video at bounding box center [683, 384] width 1366 height 768
click at [879, 350] on video at bounding box center [683, 384] width 1366 height 768
click at [850, 345] on video at bounding box center [683, 384] width 1366 height 768
click at [852, 344] on video at bounding box center [683, 384] width 1366 height 768
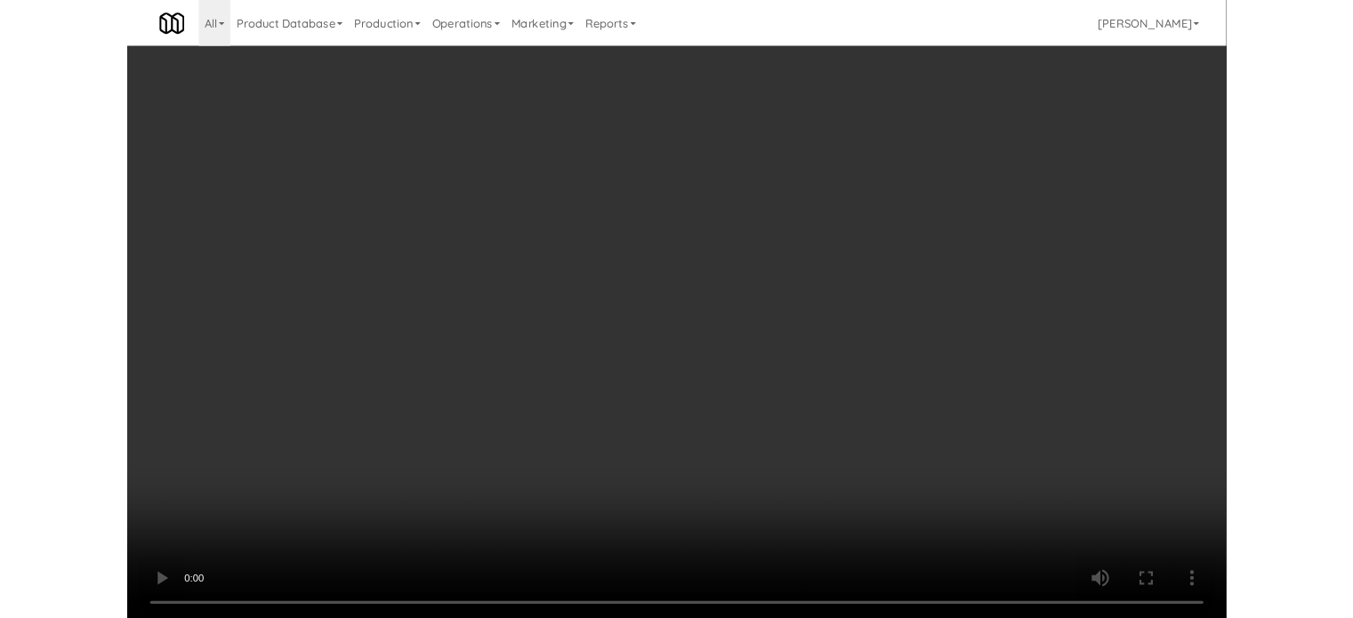
scroll to position [9397, 0]
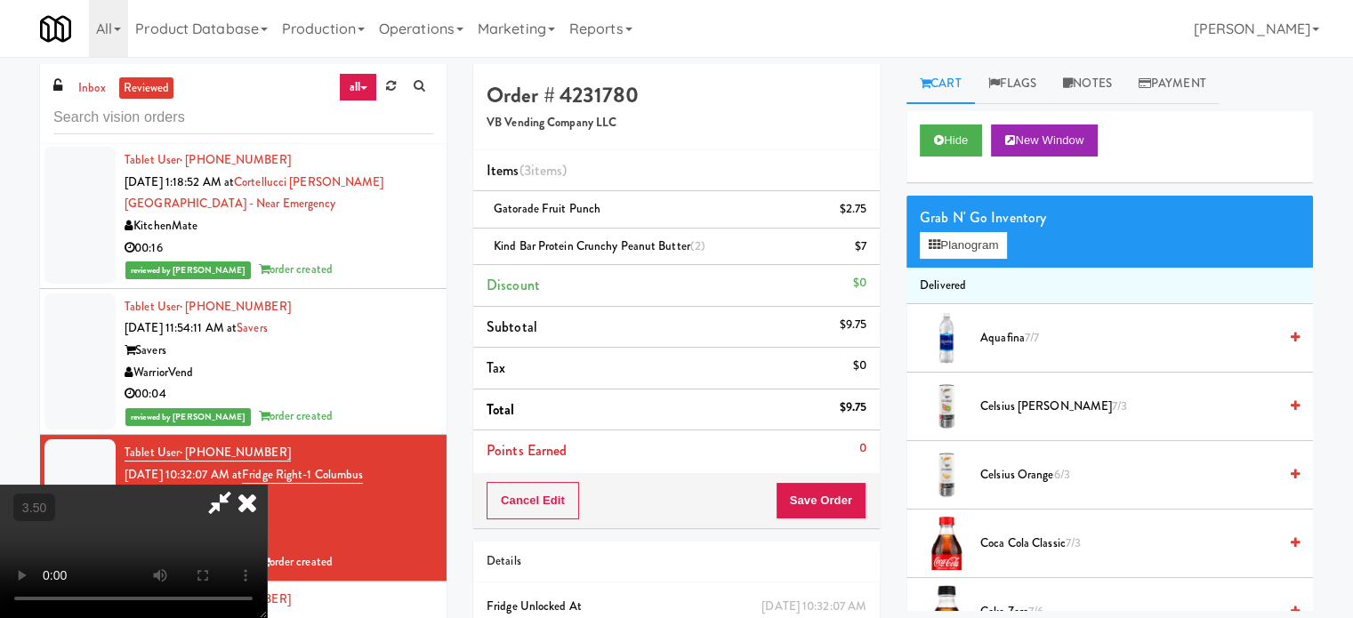
click at [267, 485] on icon at bounding box center [247, 503] width 39 height 36
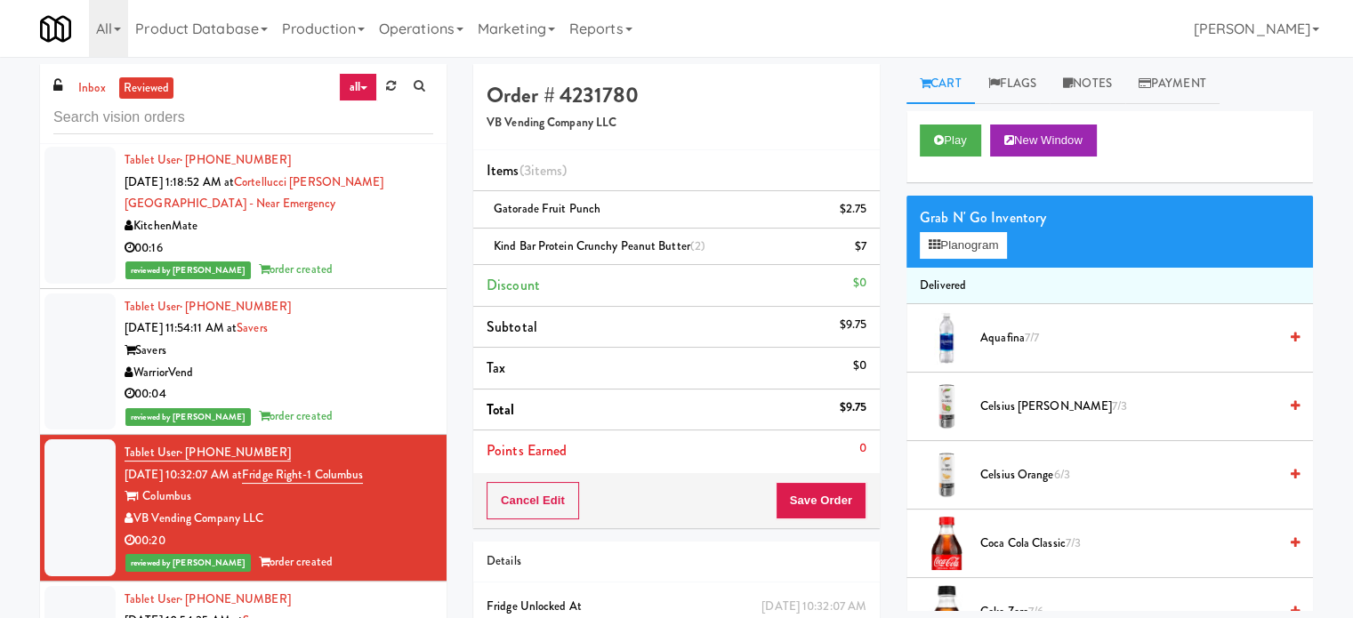
scroll to position [9842, 0]
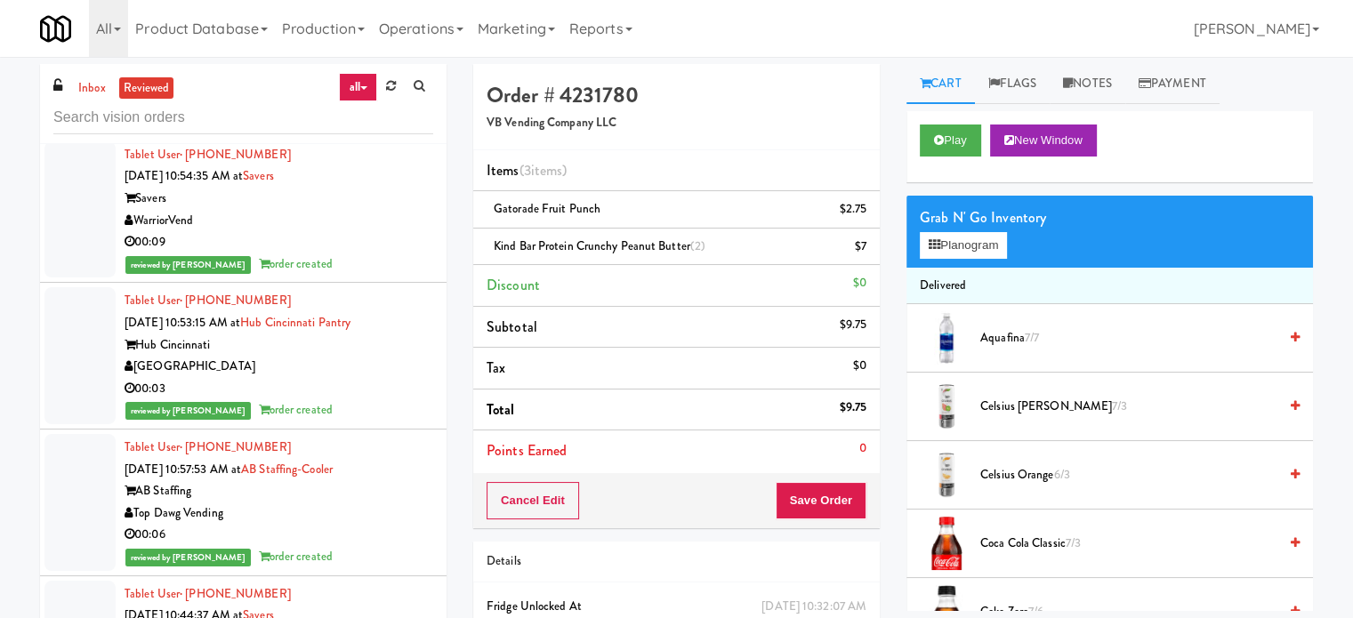
drag, startPoint x: 365, startPoint y: 536, endPoint x: 370, endPoint y: 490, distance: 46.6
click at [366, 525] on div "Top Dawg Vending" at bounding box center [279, 513] width 309 height 22
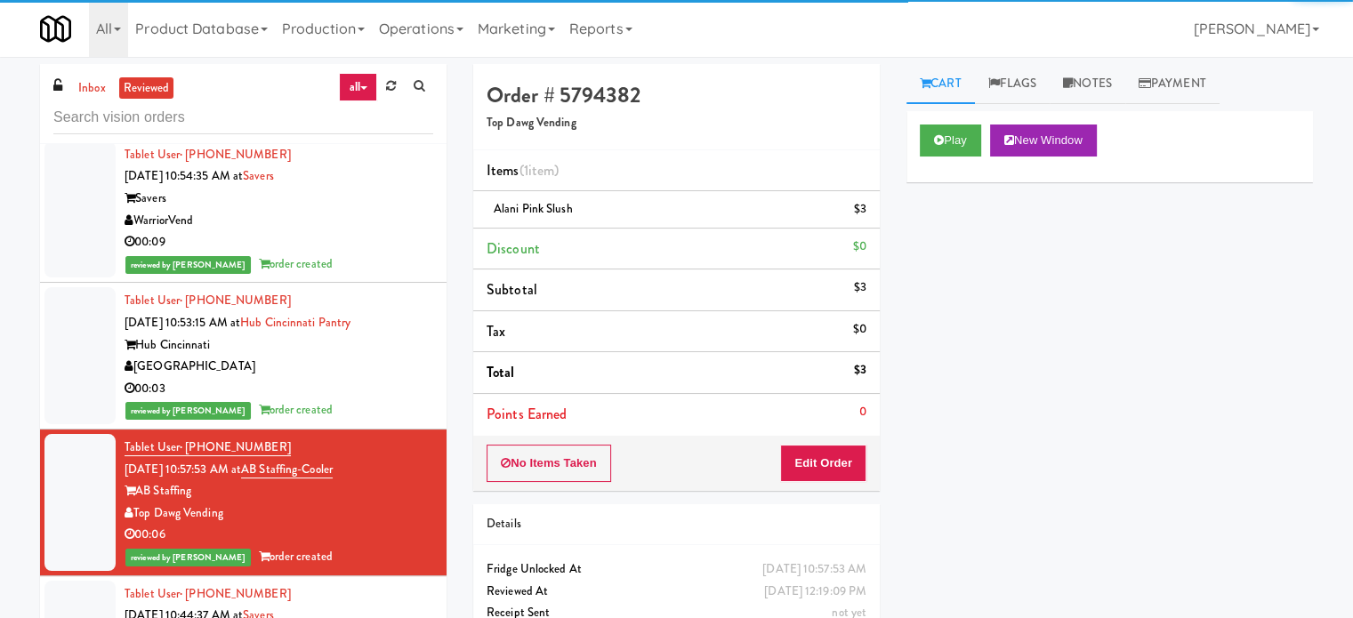
scroll to position [10287, 0]
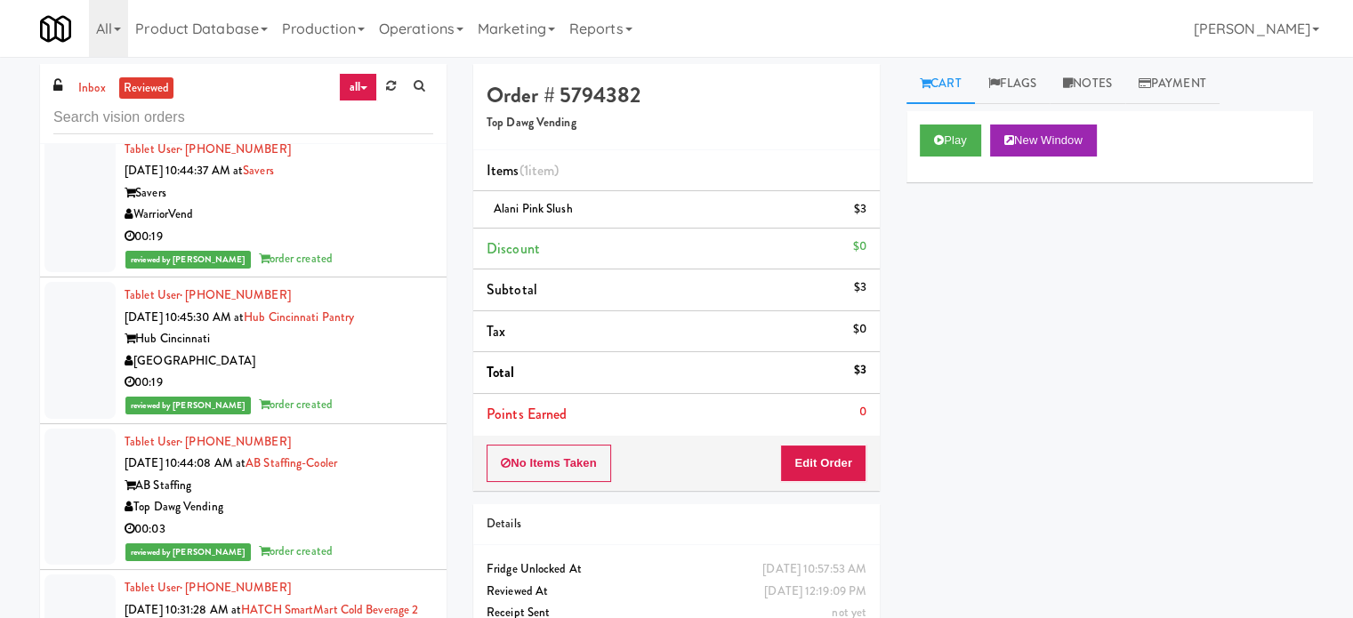
click at [375, 264] on div "reviewed by [PERSON_NAME] A order created" at bounding box center [279, 259] width 309 height 22
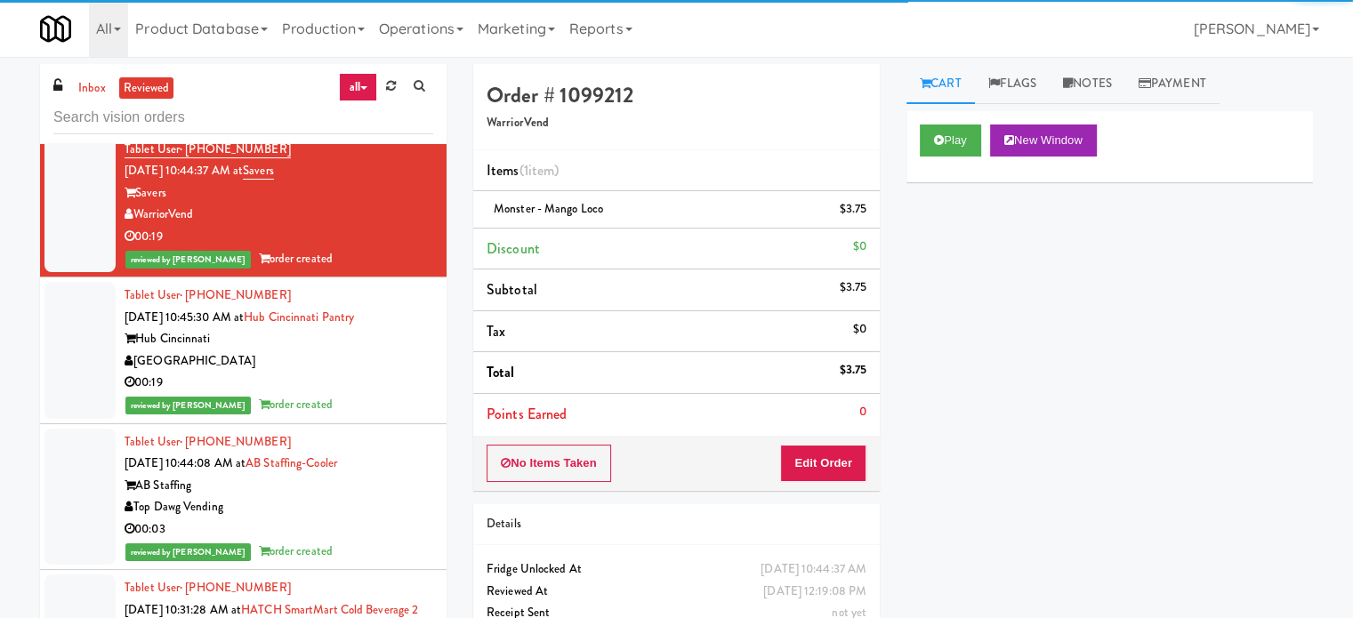
click at [366, 497] on div "AB Staffing" at bounding box center [279, 486] width 309 height 22
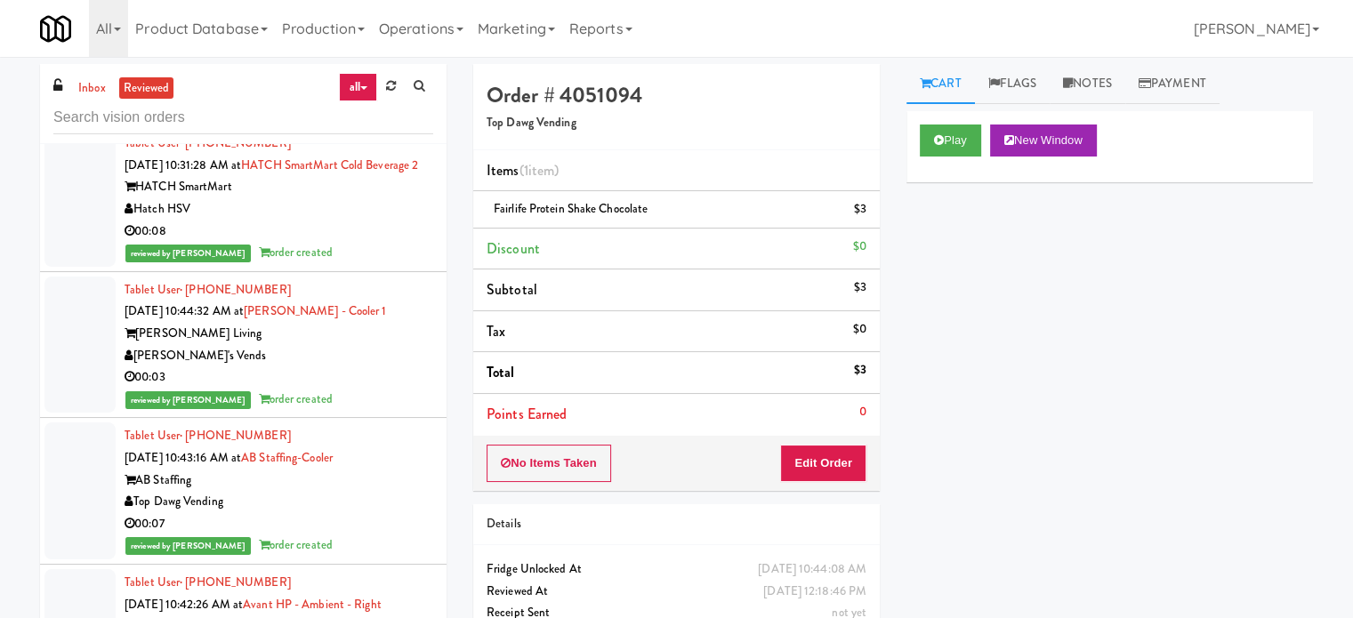
click at [397, 243] on div "00:08" at bounding box center [279, 232] width 309 height 22
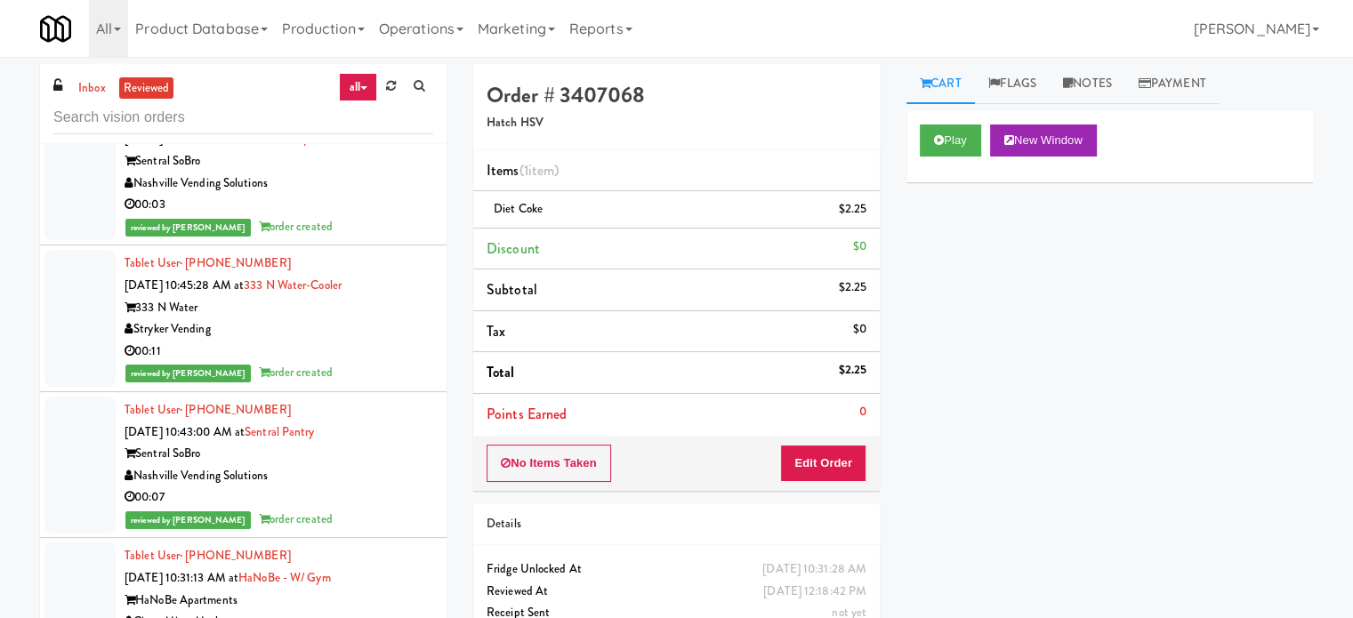
scroll to position [13253, 0]
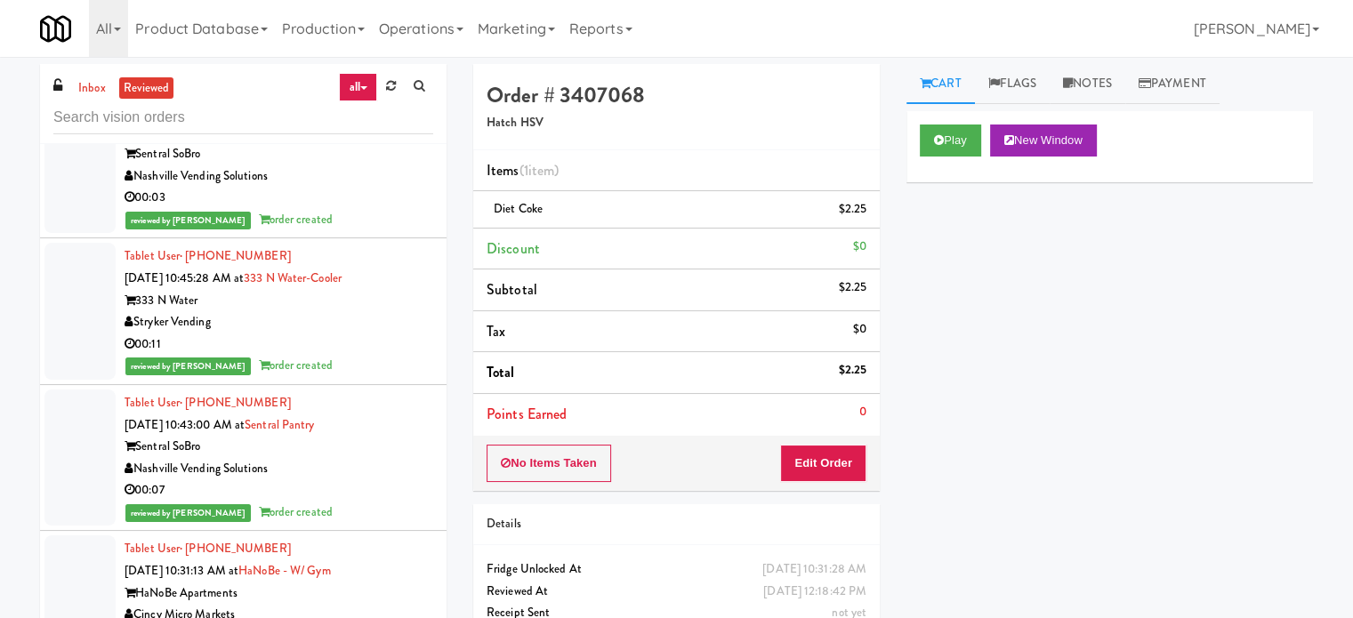
click at [358, 84] on div "reviewed by [PERSON_NAME] order created" at bounding box center [279, 73] width 309 height 22
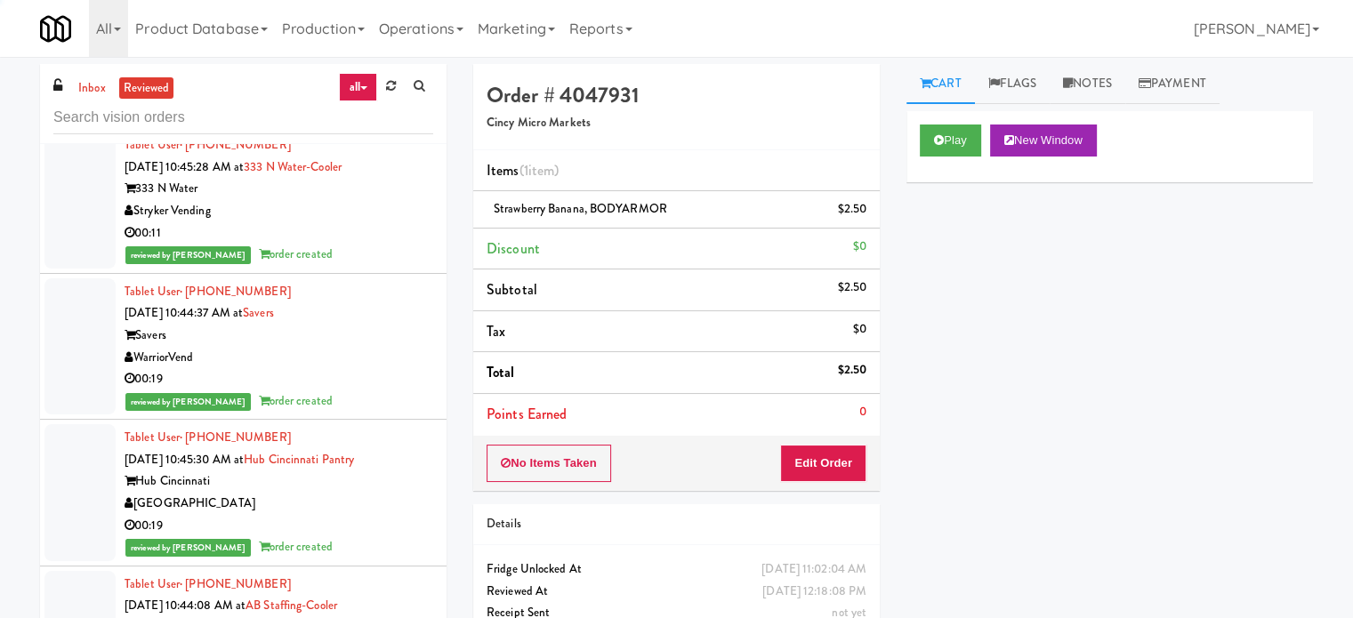
scroll to position [11485, 0]
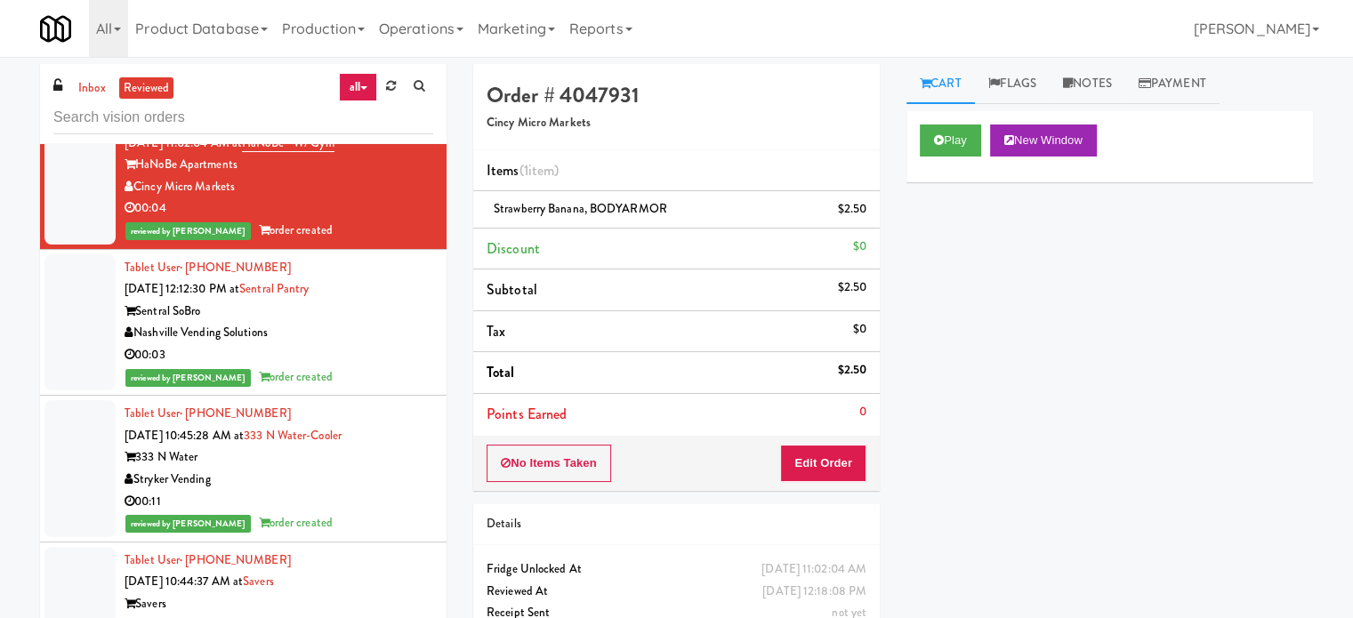
click at [371, 344] on div "Nashville Vending Solutions" at bounding box center [279, 333] width 309 height 22
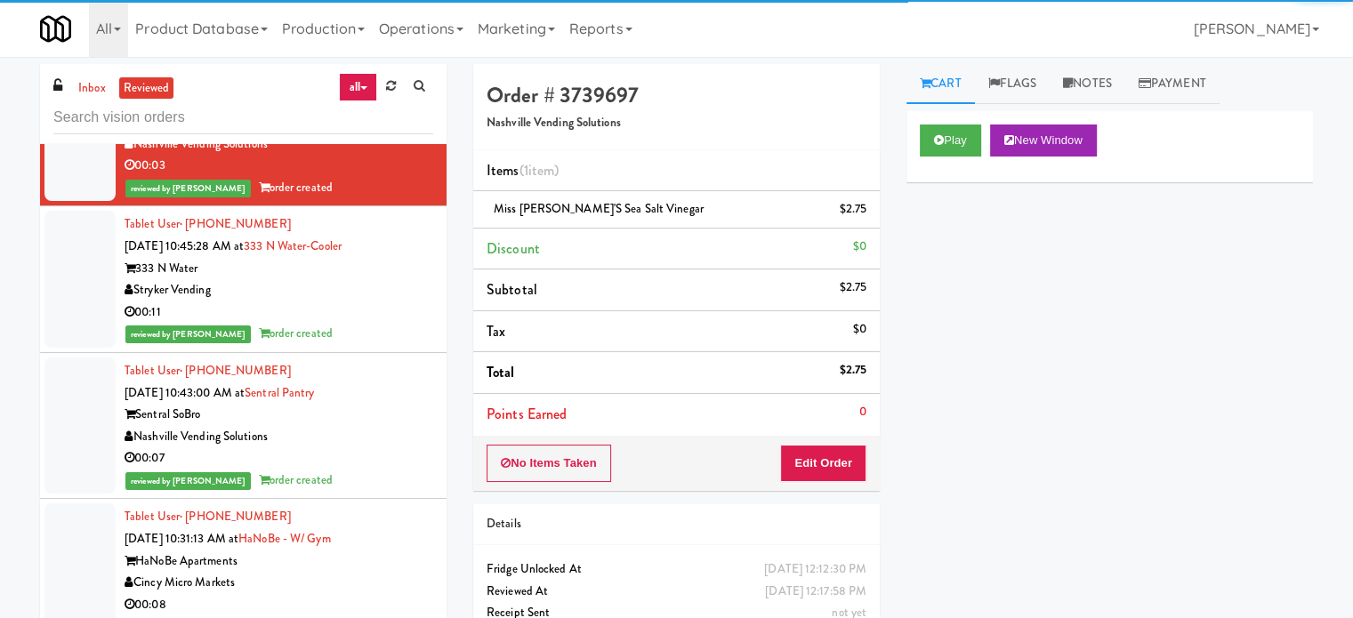
click at [356, 345] on div "reviewed by [PERSON_NAME] order created" at bounding box center [279, 334] width 309 height 22
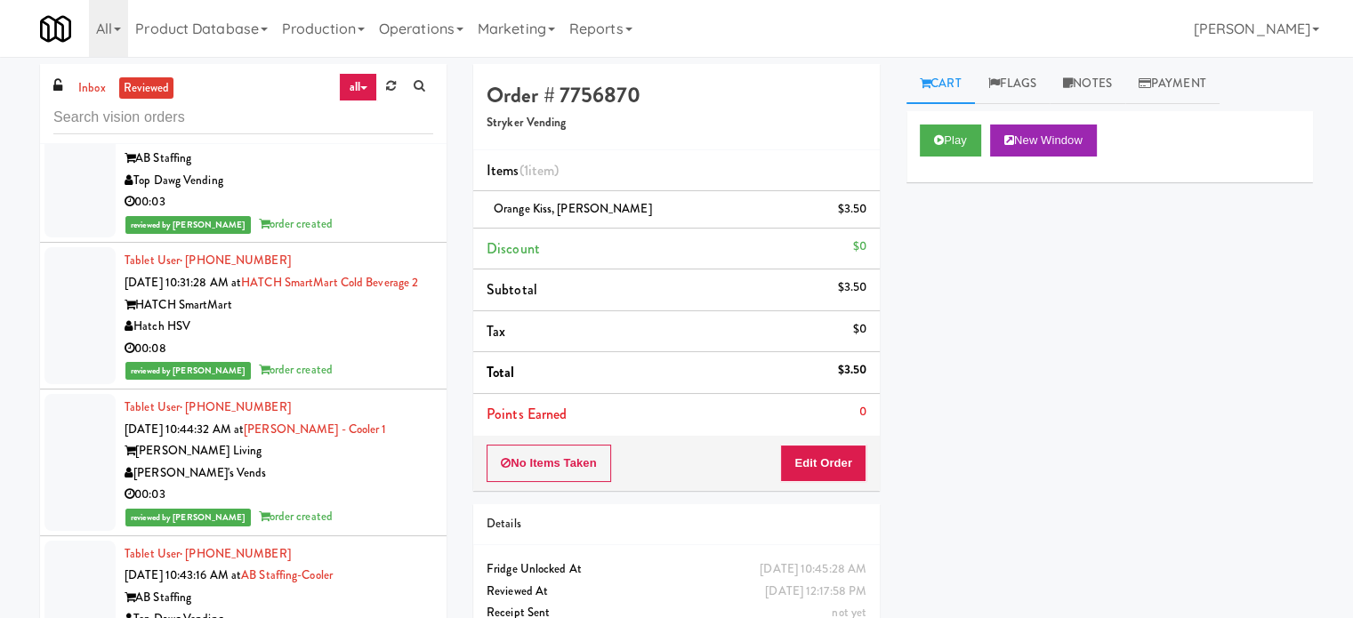
click at [363, 317] on div "HATCH SmartMart" at bounding box center [279, 305] width 309 height 22
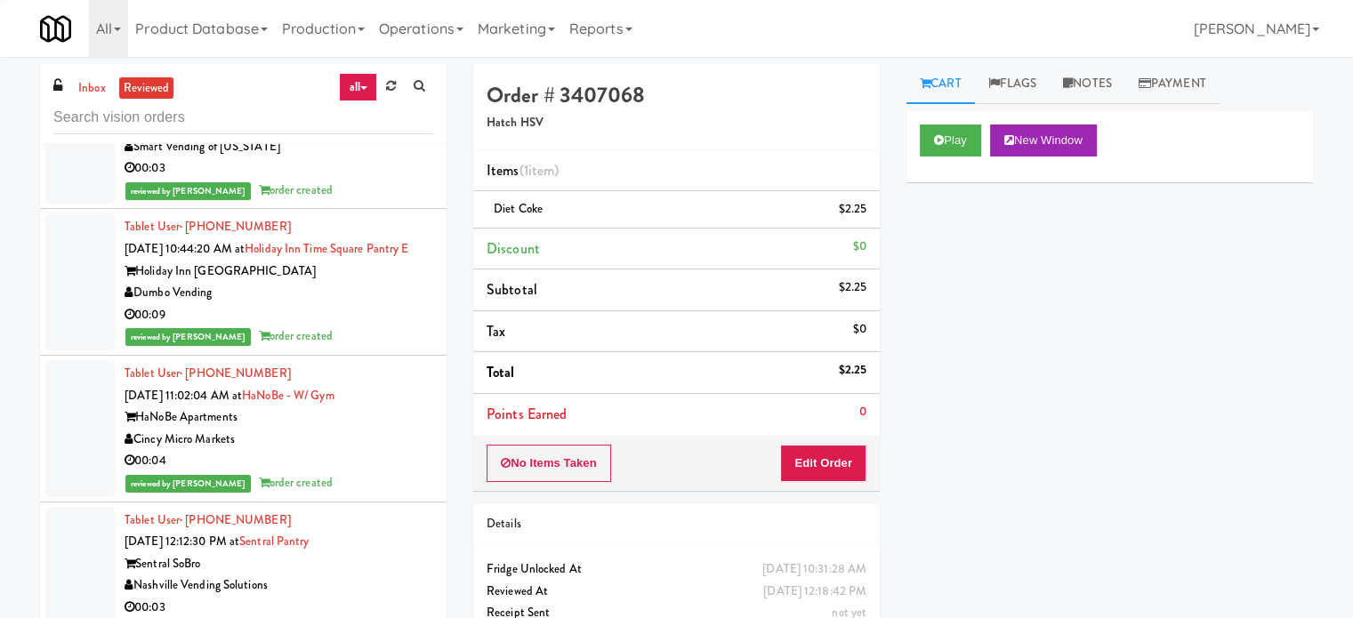
scroll to position [10711, 0]
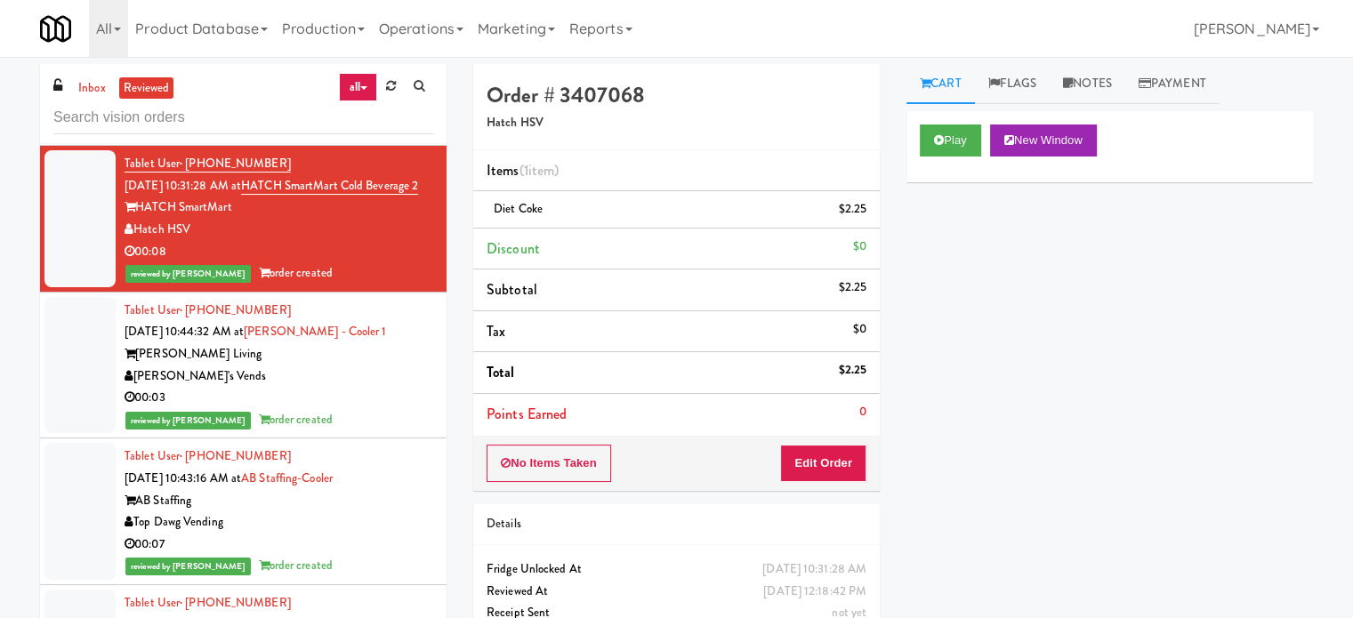
click at [390, 388] on div "[PERSON_NAME]'s Vends" at bounding box center [279, 377] width 309 height 22
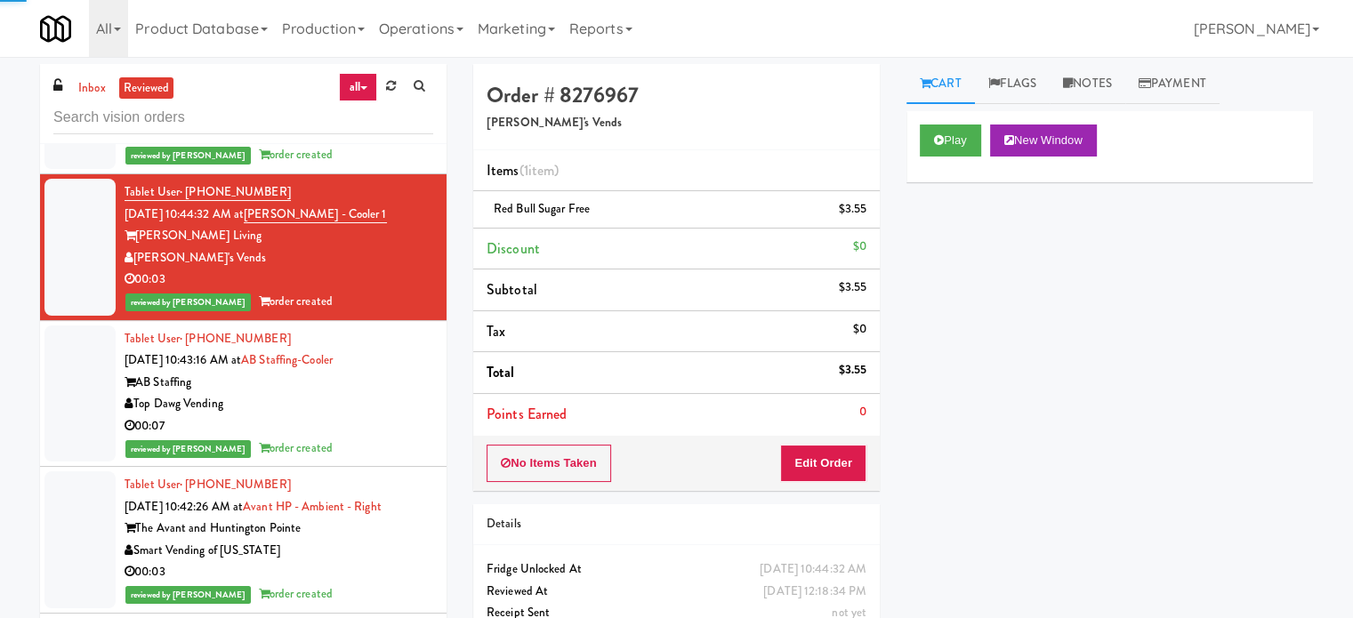
scroll to position [12531, 0]
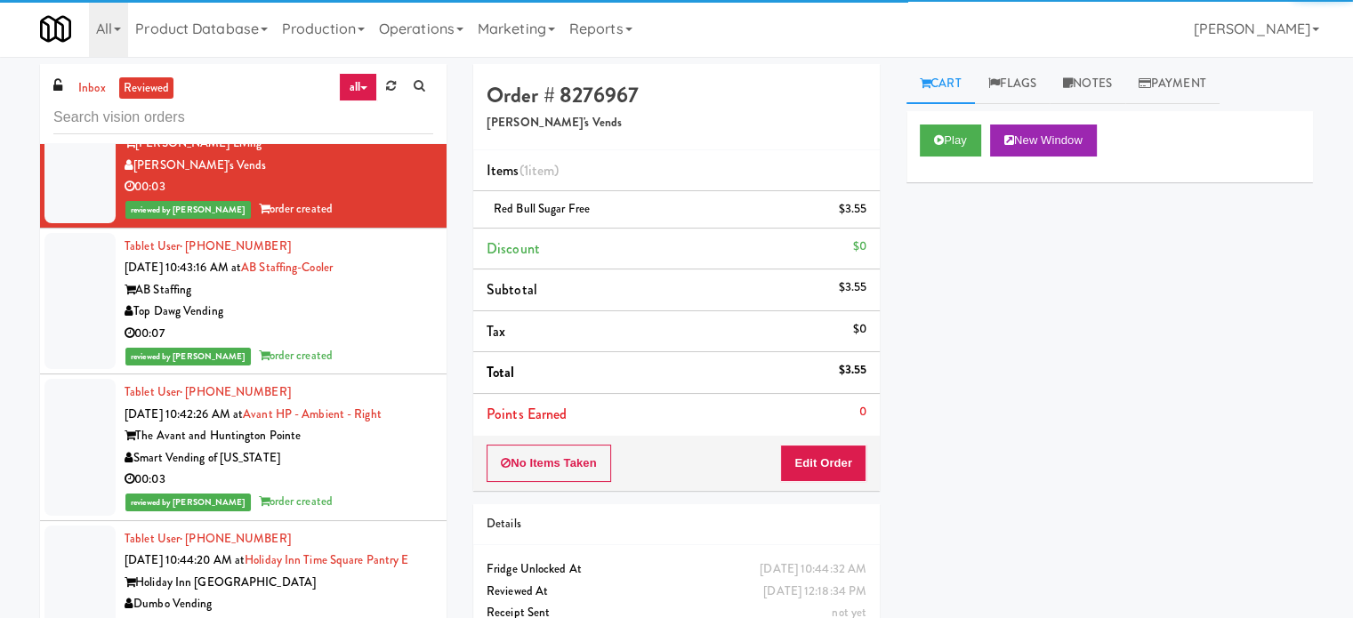
click at [381, 323] on div "Top Dawg Vending" at bounding box center [279, 312] width 309 height 22
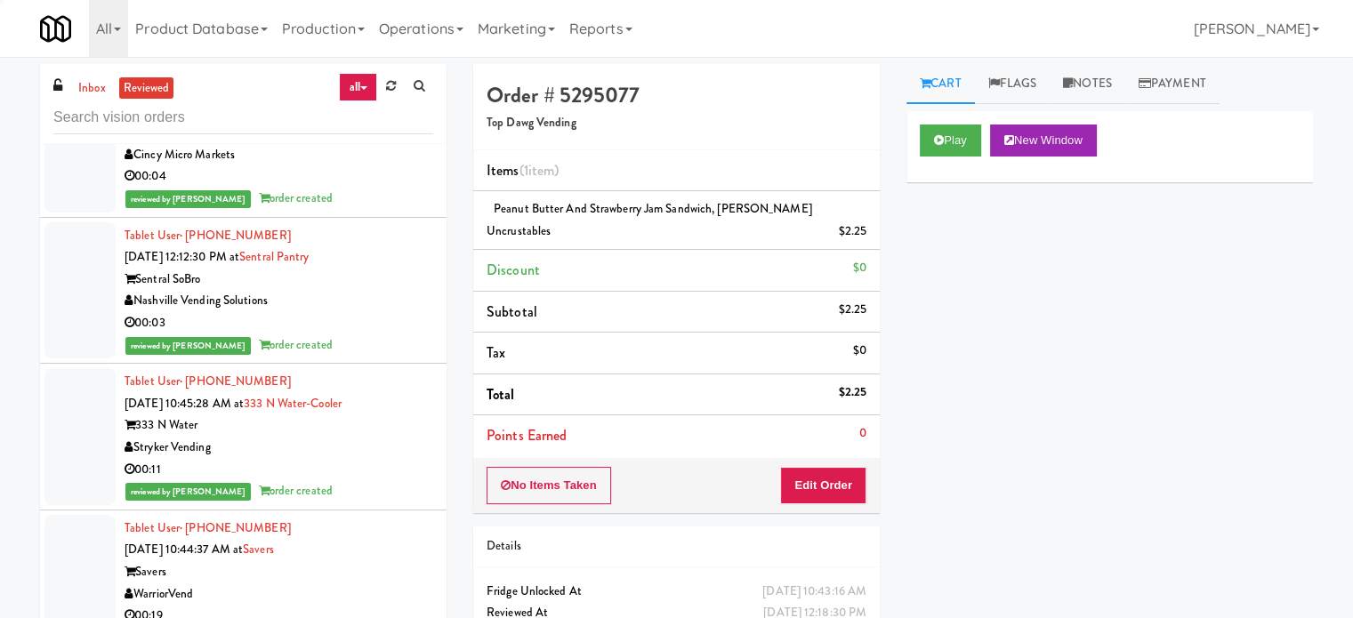
scroll to position [11025, 0]
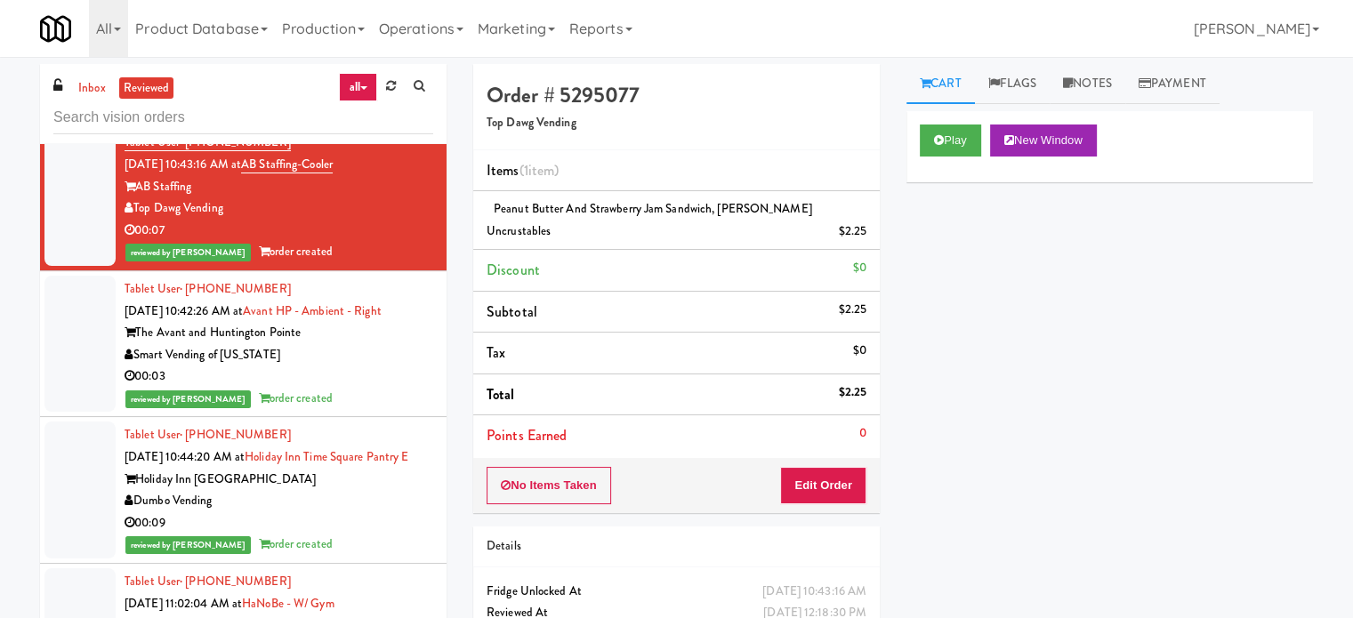
click at [356, 388] on div "00:03" at bounding box center [279, 377] width 309 height 22
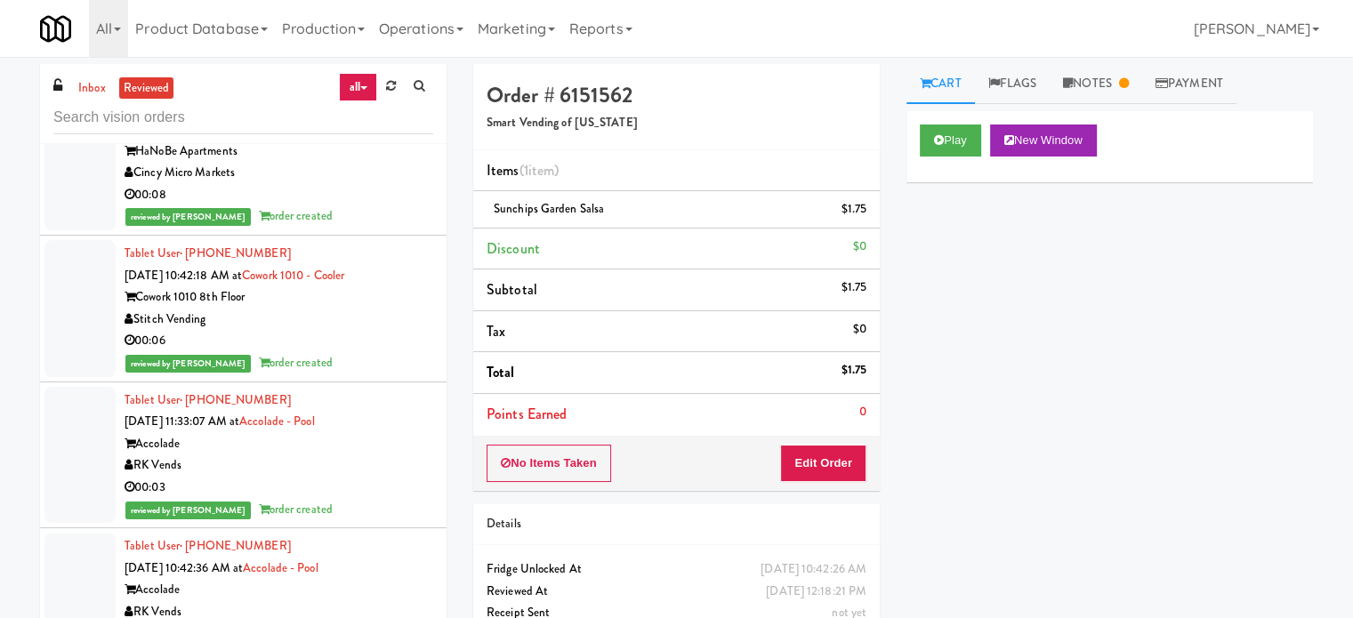
scroll to position [13714, 0]
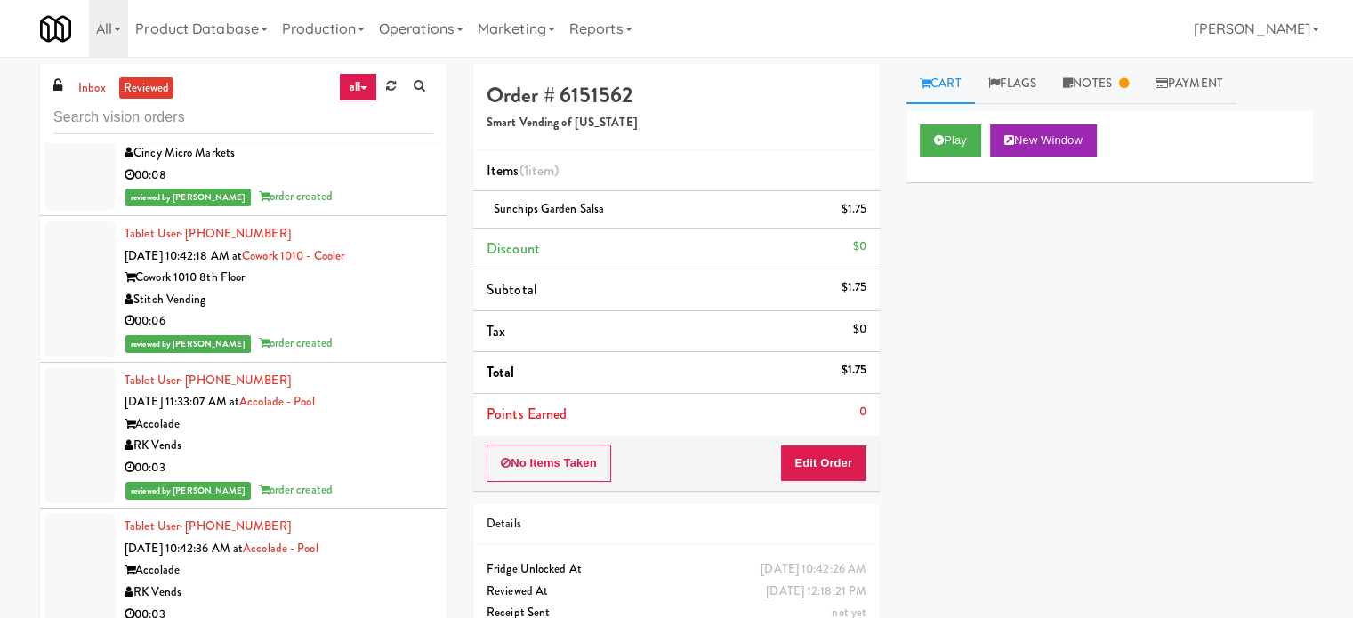
click at [359, 333] on div "00:06" at bounding box center [279, 321] width 309 height 22
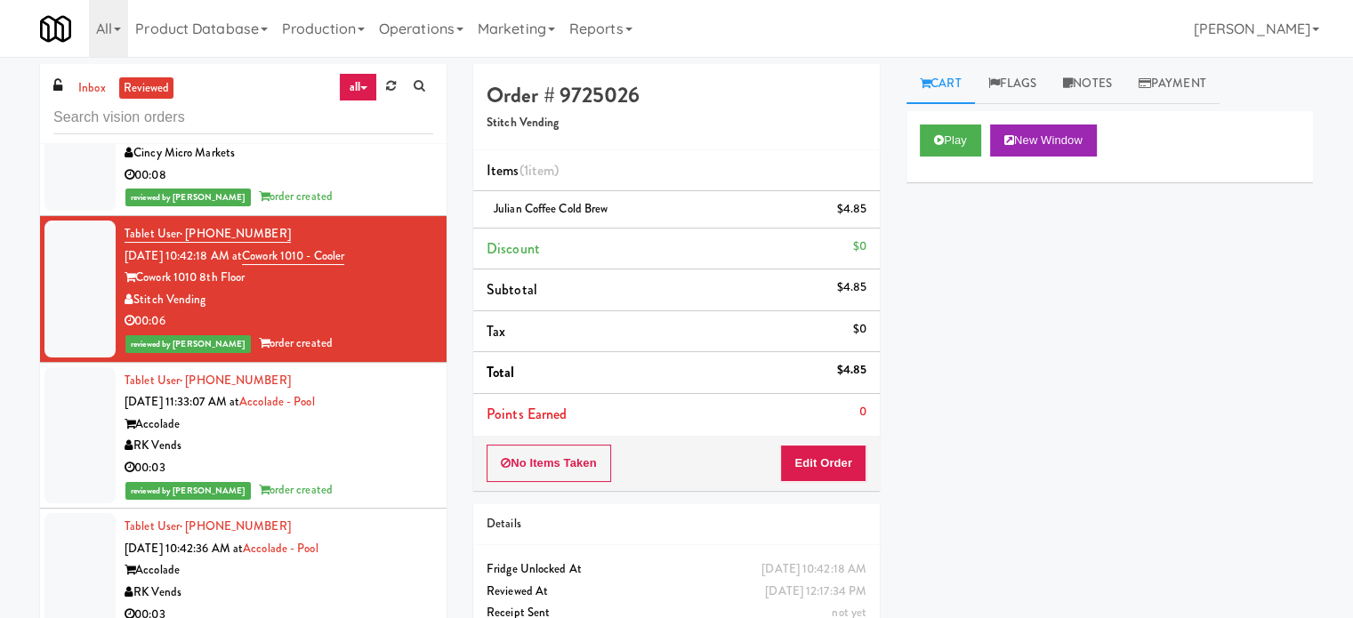
click at [349, 479] on div "00:03" at bounding box center [279, 468] width 309 height 22
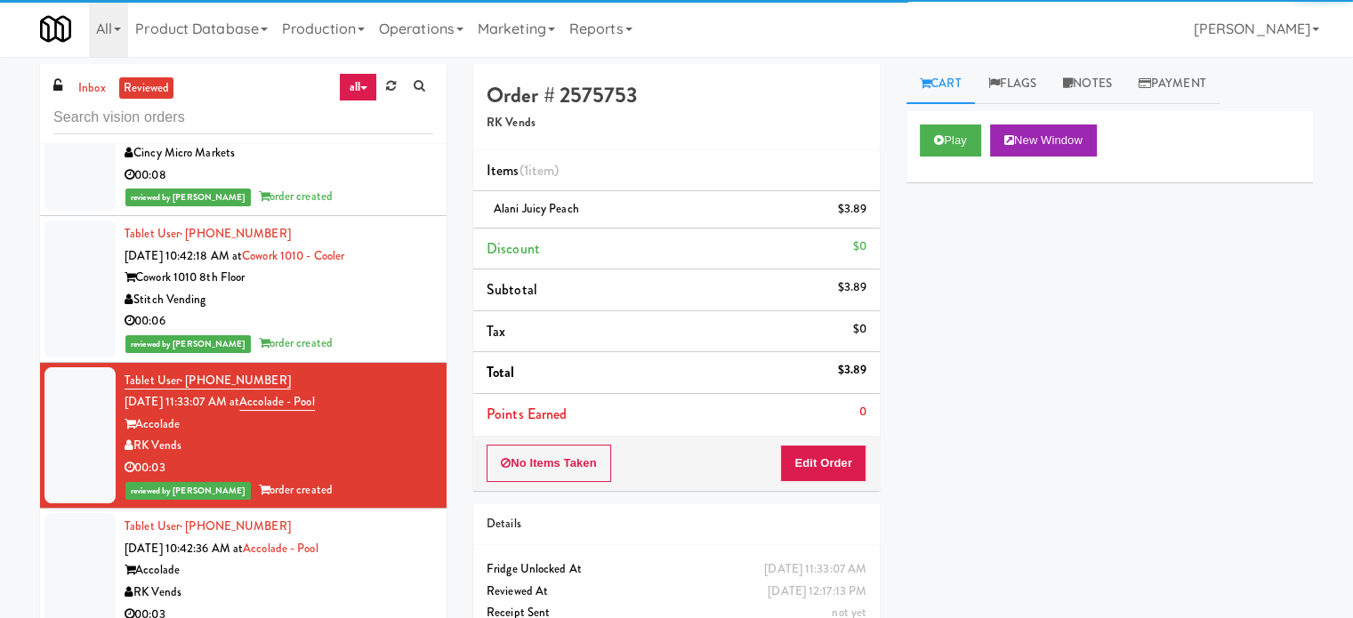
scroll to position [14159, 0]
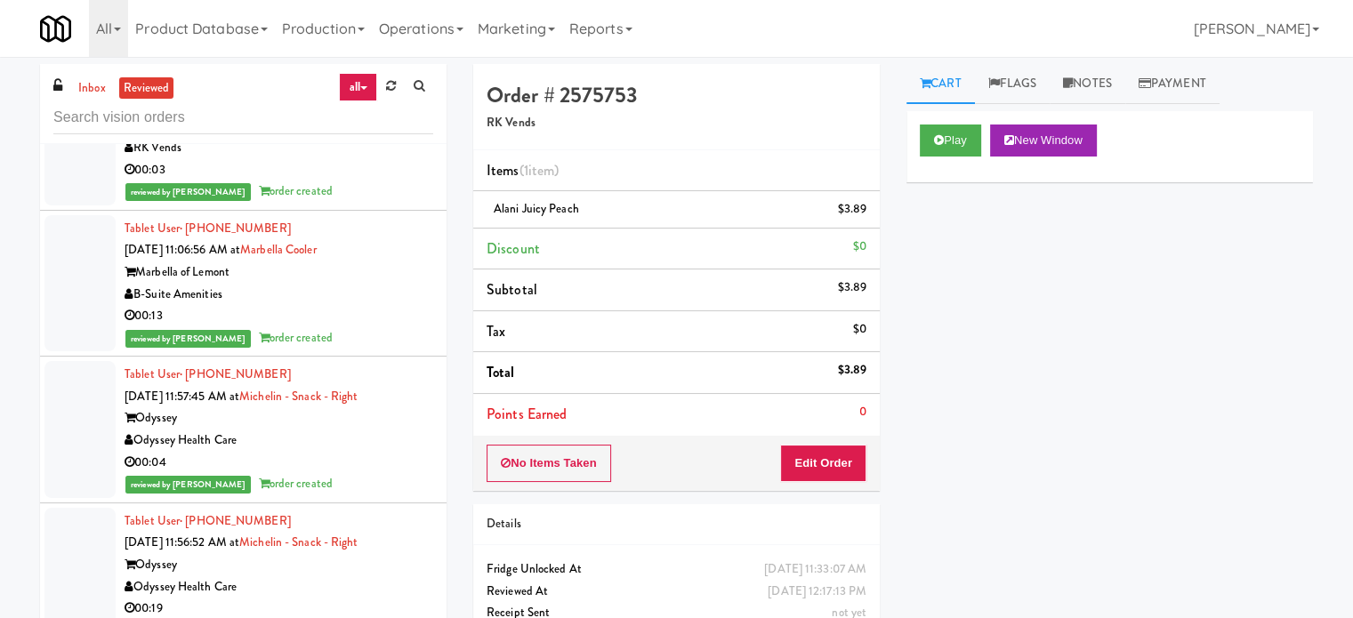
click at [370, 203] on div "reviewed by [PERSON_NAME] order created" at bounding box center [279, 192] width 309 height 22
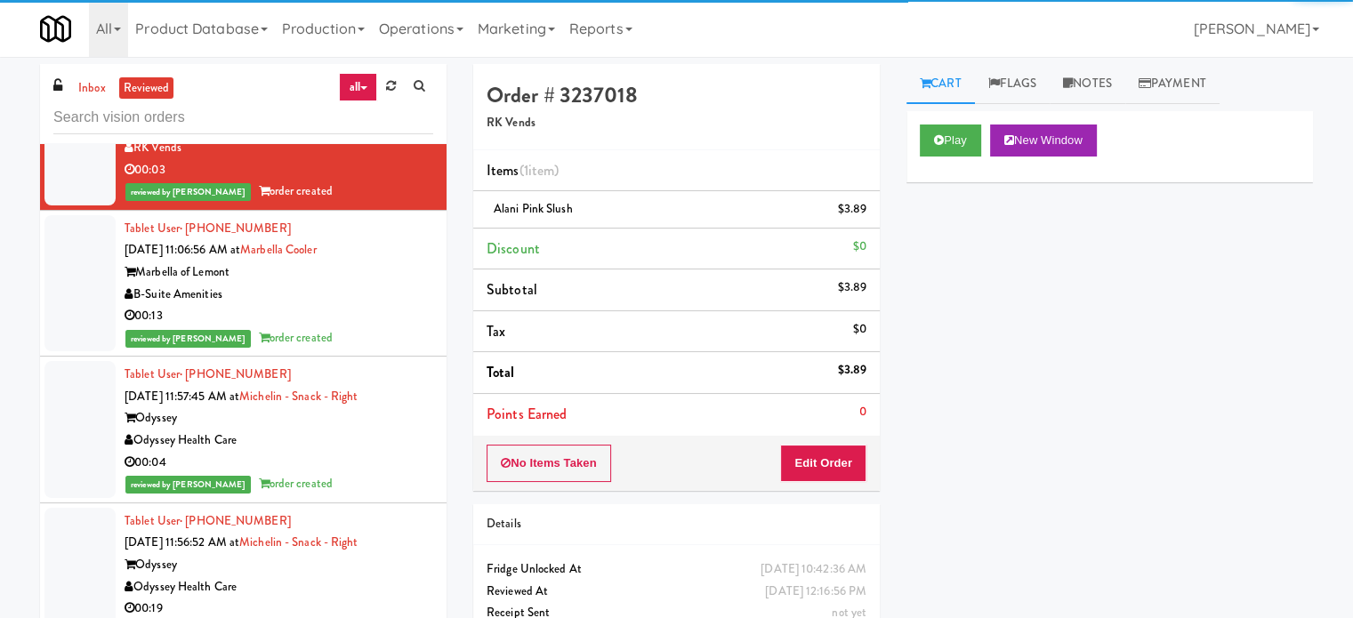
click at [339, 327] on div "00:13" at bounding box center [279, 316] width 309 height 22
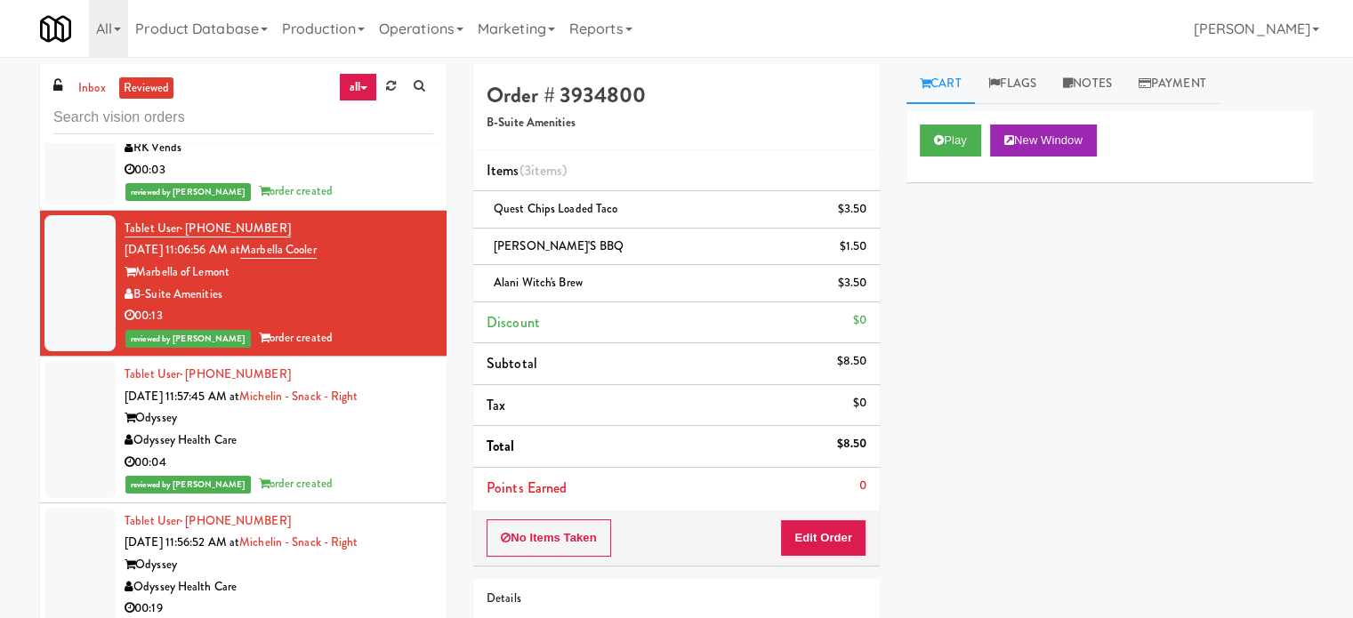
drag, startPoint x: 372, startPoint y: 535, endPoint x: 386, endPoint y: 516, distance: 23.5
click at [373, 452] on div "Odyssey Health Care" at bounding box center [279, 441] width 309 height 22
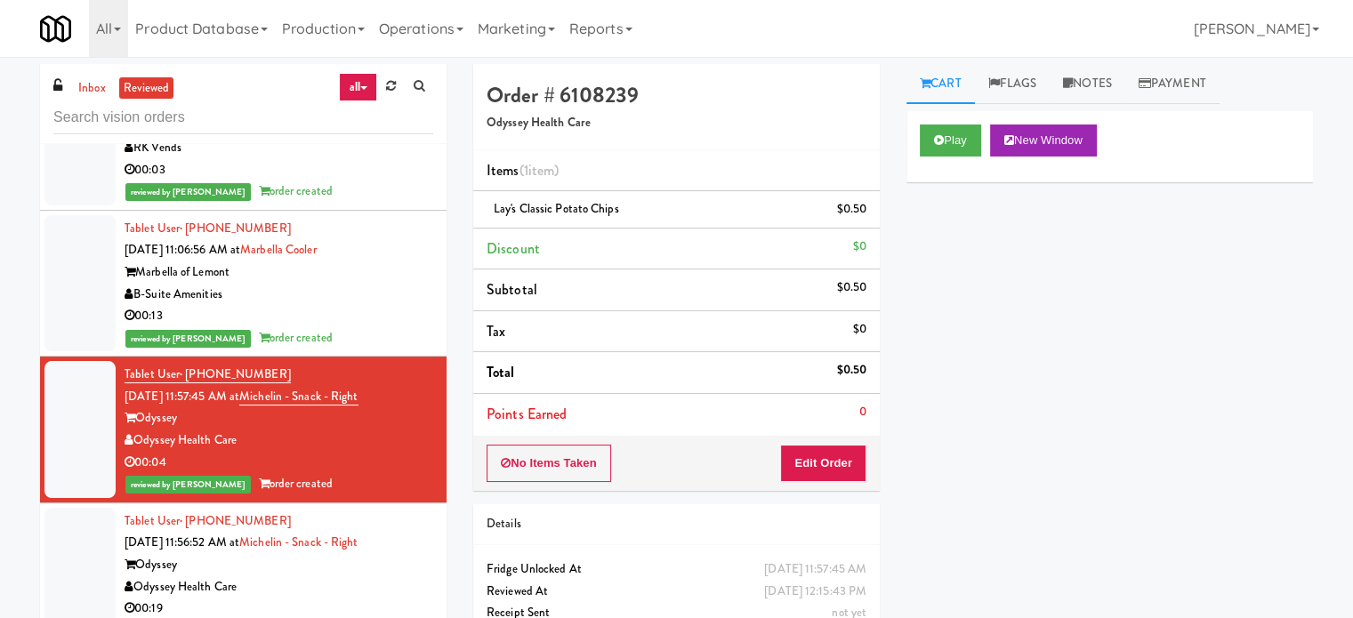
scroll to position [14604, 0]
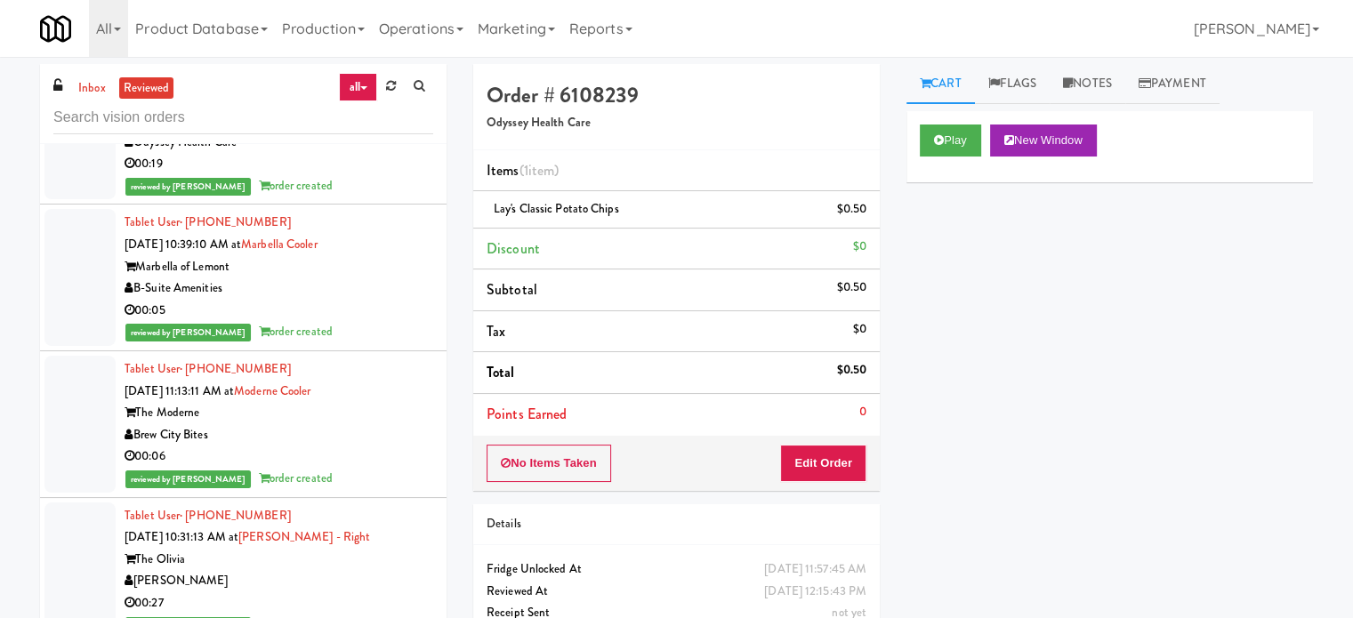
click at [378, 197] on div "reviewed by [PERSON_NAME] A order created" at bounding box center [279, 186] width 309 height 22
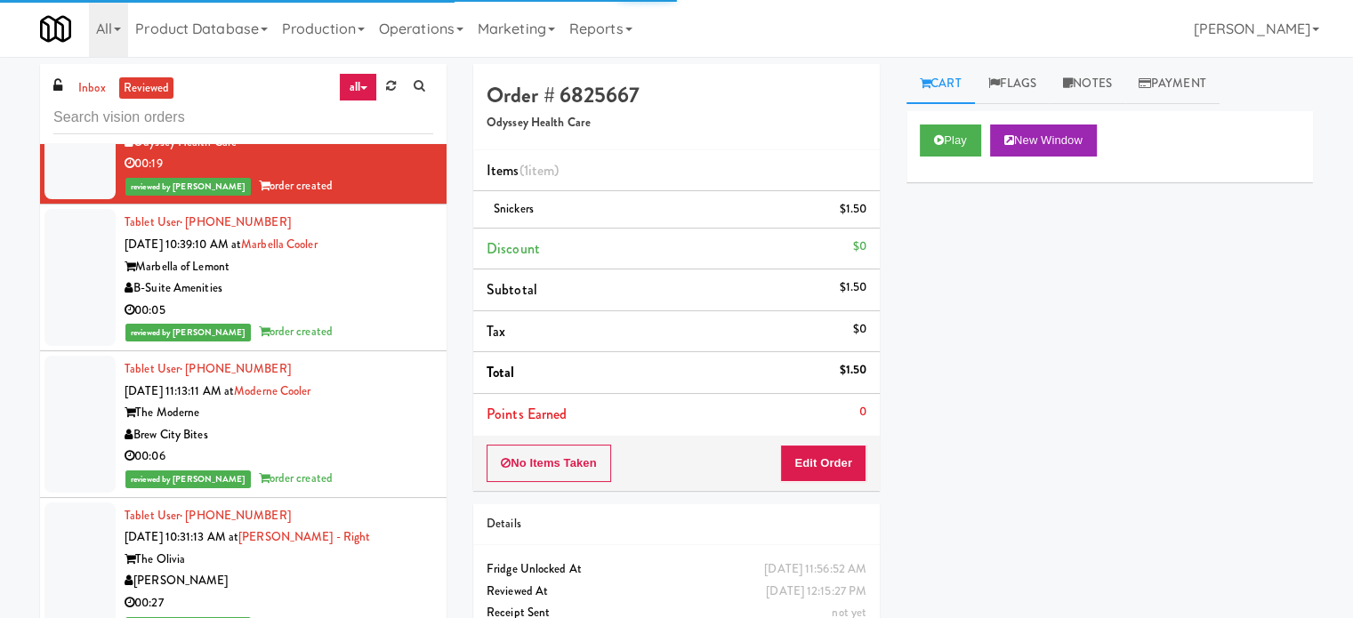
click at [383, 322] on div "00:05" at bounding box center [279, 311] width 309 height 22
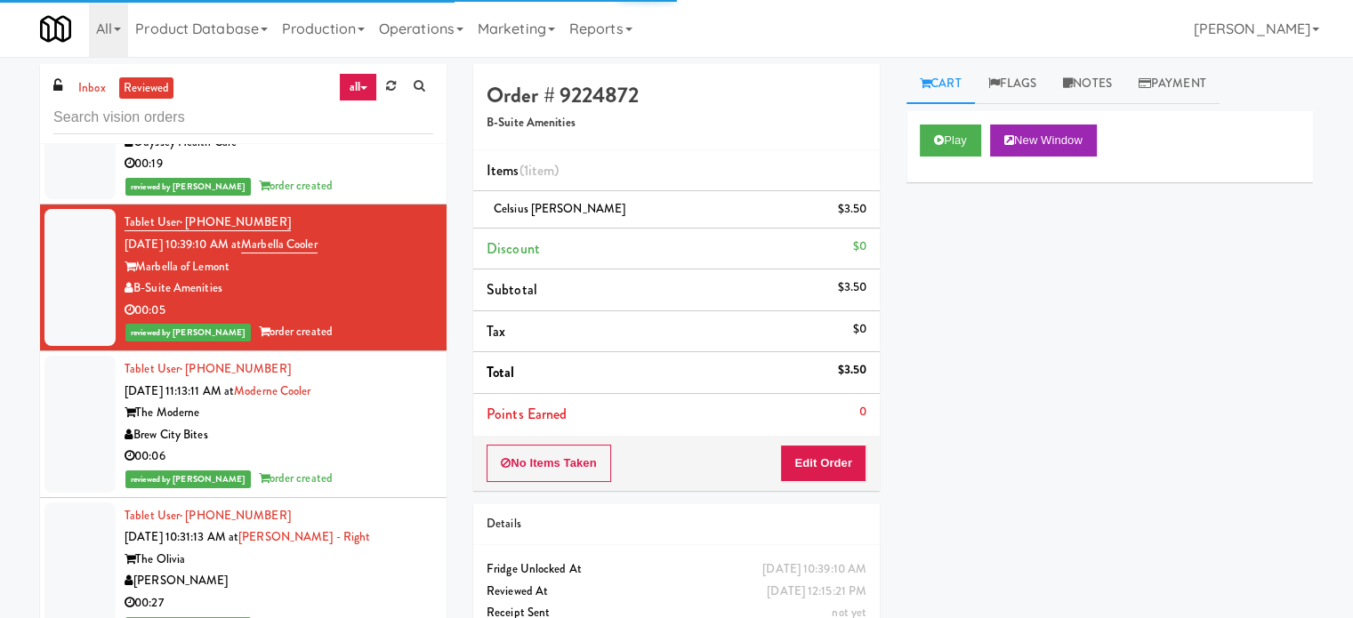
drag, startPoint x: 374, startPoint y: 540, endPoint x: 379, endPoint y: 522, distance: 18.3
click at [374, 446] on div "Brew City Bites" at bounding box center [279, 435] width 309 height 22
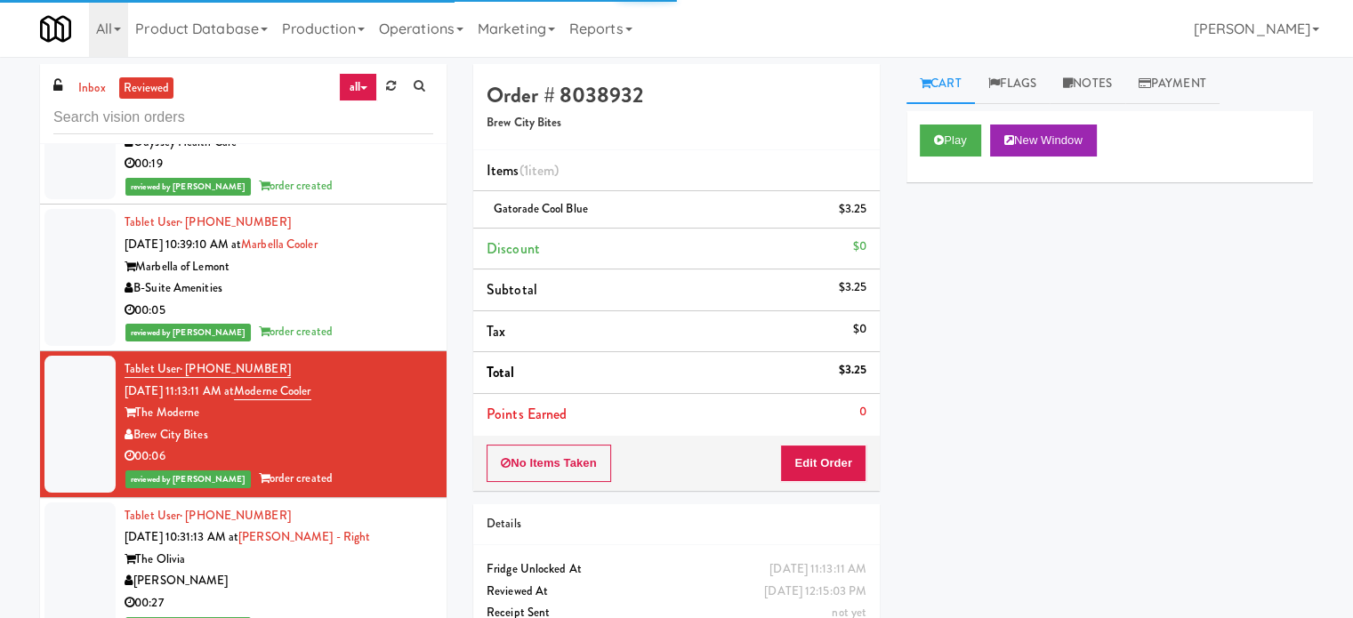
scroll to position [15048, 0]
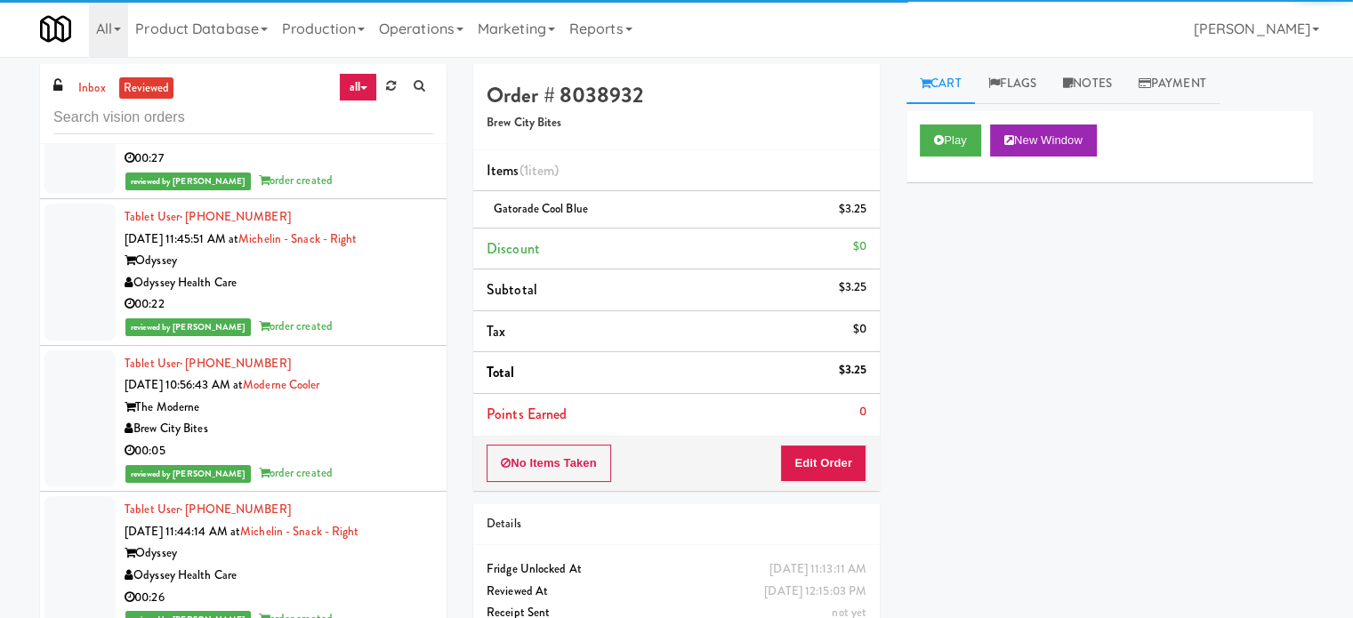
click at [385, 192] on div "reviewed by [PERSON_NAME] order created" at bounding box center [279, 181] width 309 height 22
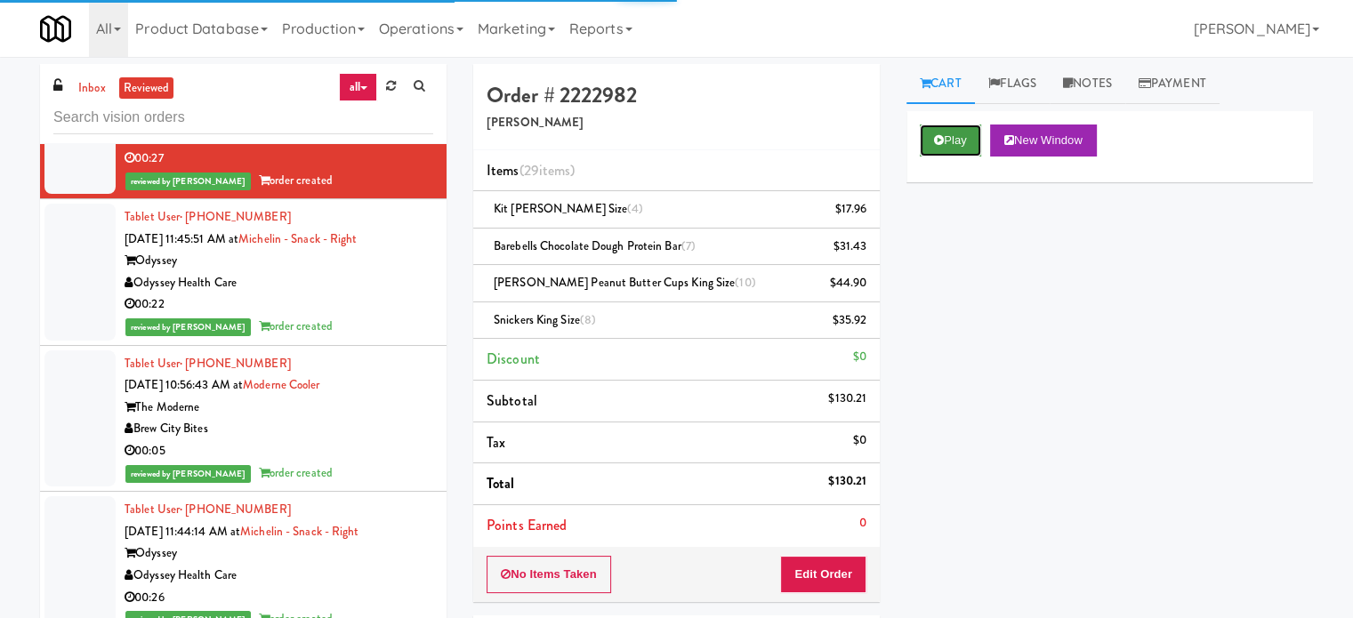
click at [950, 145] on button "Play" at bounding box center [950, 141] width 61 height 32
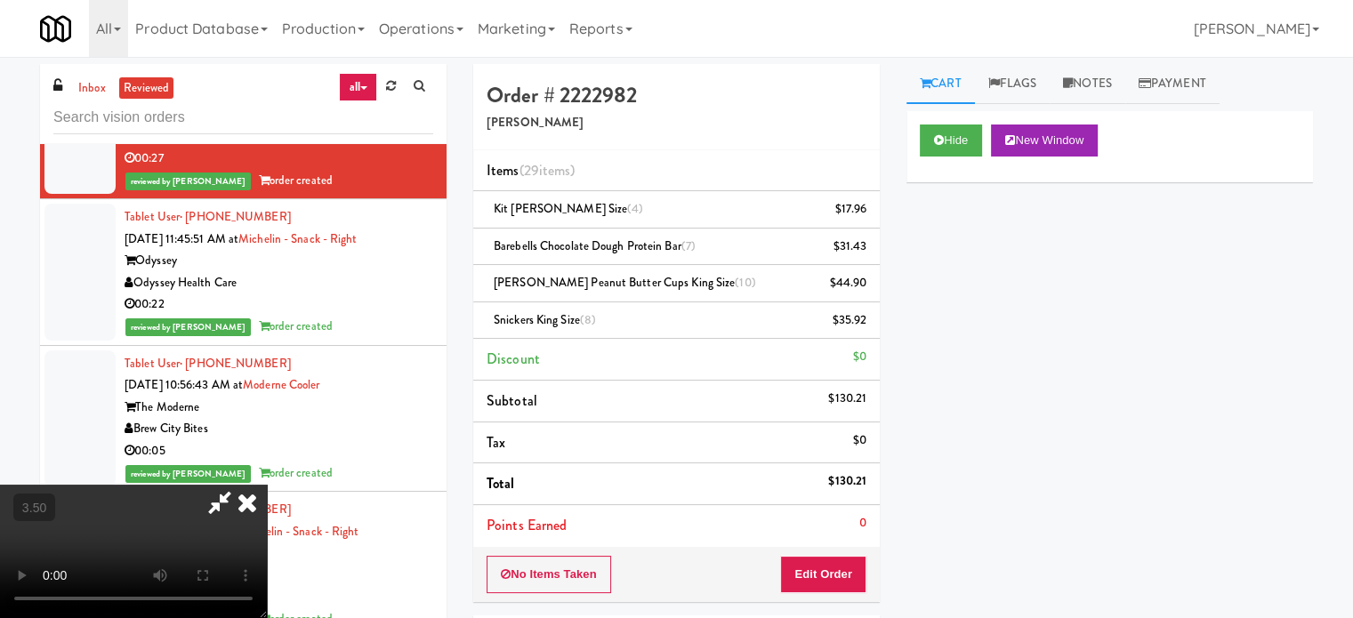
click at [267, 485] on video at bounding box center [133, 551] width 267 height 133
click at [267, 485] on icon at bounding box center [247, 503] width 39 height 36
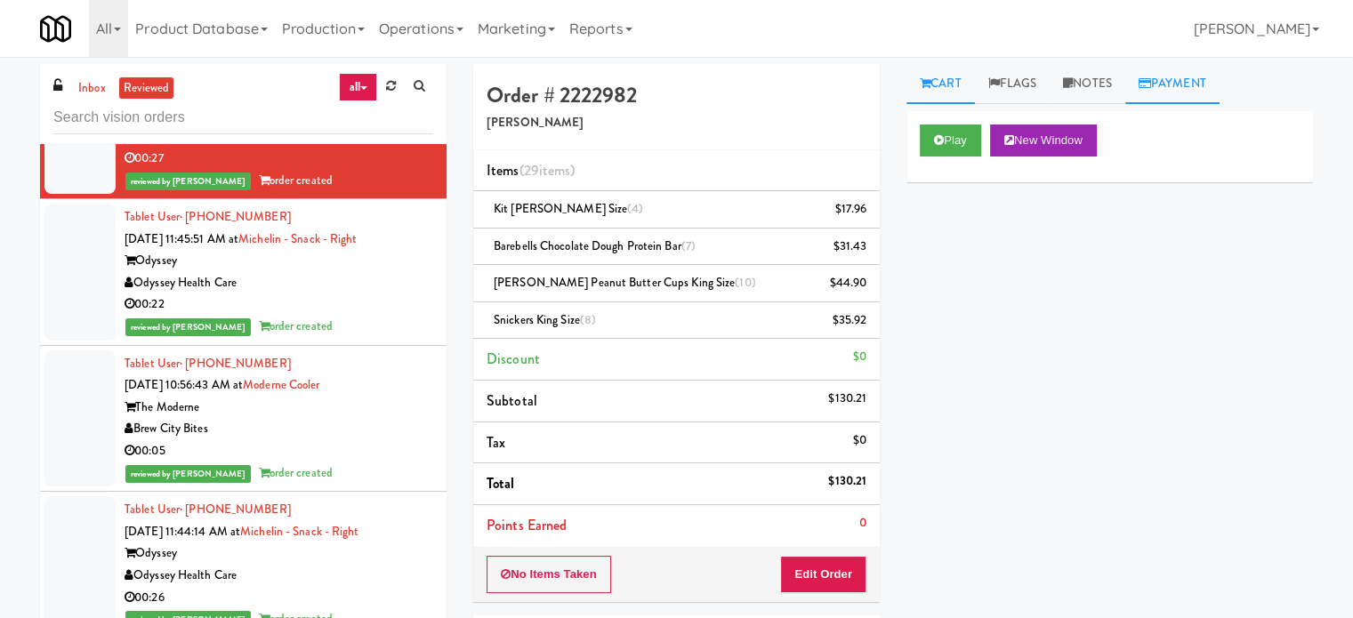
click at [1188, 87] on link "Payment" at bounding box center [1172, 84] width 94 height 40
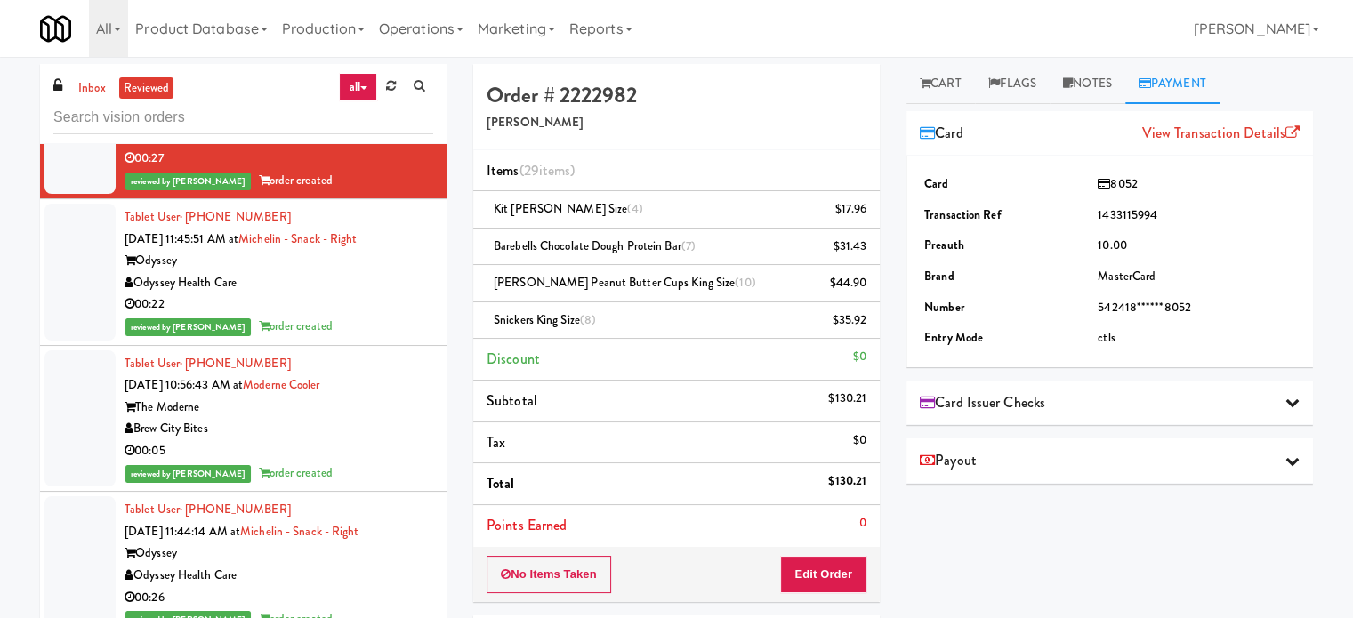
click at [1186, 540] on div "Play New Window Primary Flag Clear Flag if unable to determine what was taken o…" at bounding box center [1109, 444] width 406 height 667
click at [1034, 532] on div "Play New Window Primary Flag Clear Flag if unable to determine what was taken o…" at bounding box center [1109, 444] width 406 height 667
click at [711, 117] on div "Order # 2222982 [PERSON_NAME]" at bounding box center [676, 107] width 406 height 86
click at [941, 84] on link "Cart" at bounding box center [940, 84] width 68 height 40
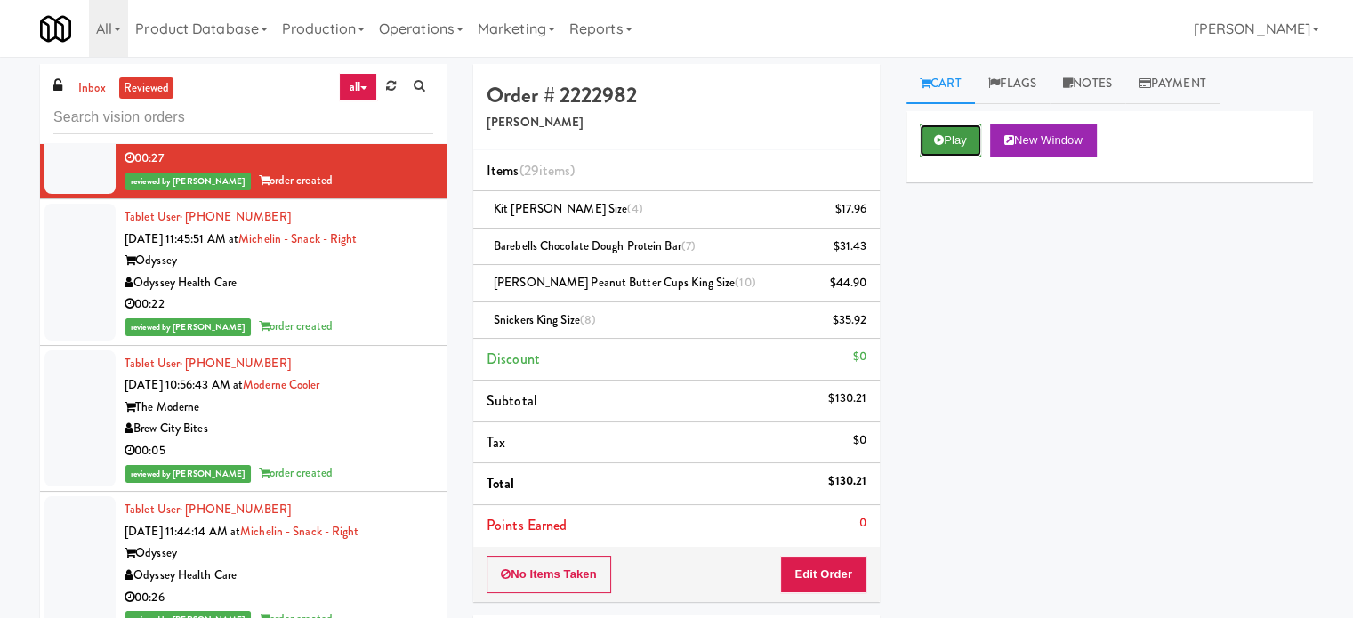
click at [954, 138] on button "Play" at bounding box center [950, 141] width 61 height 32
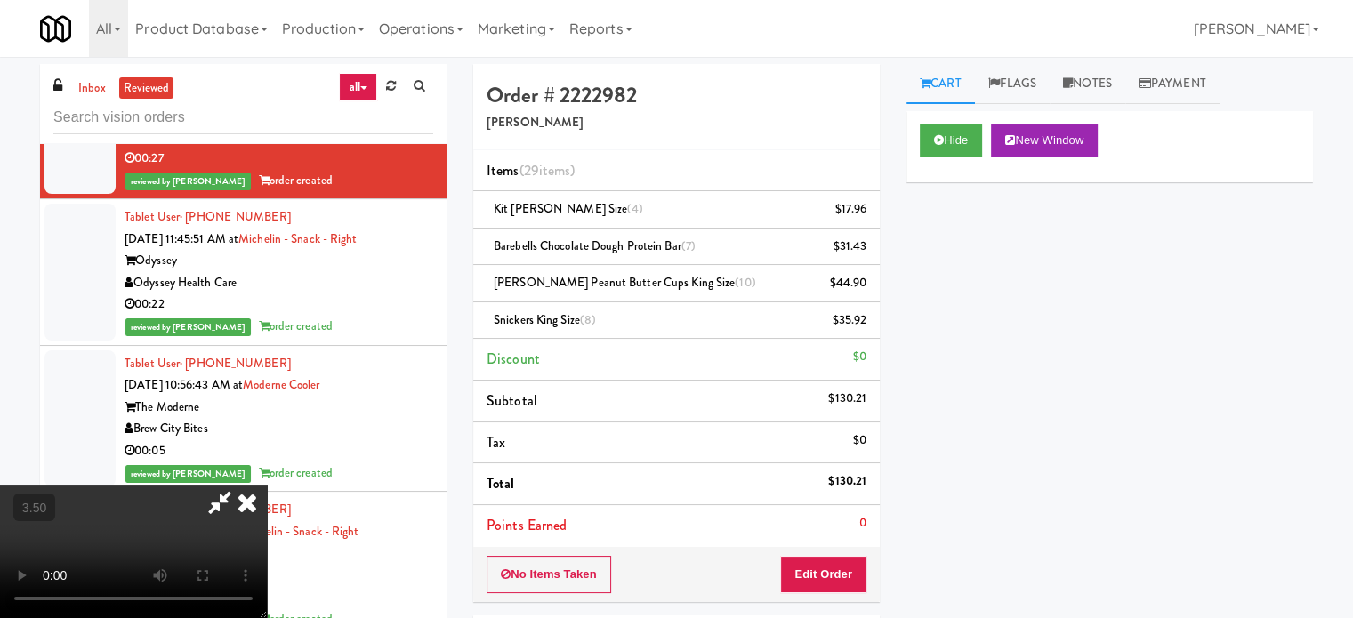
click at [267, 485] on video at bounding box center [133, 551] width 267 height 133
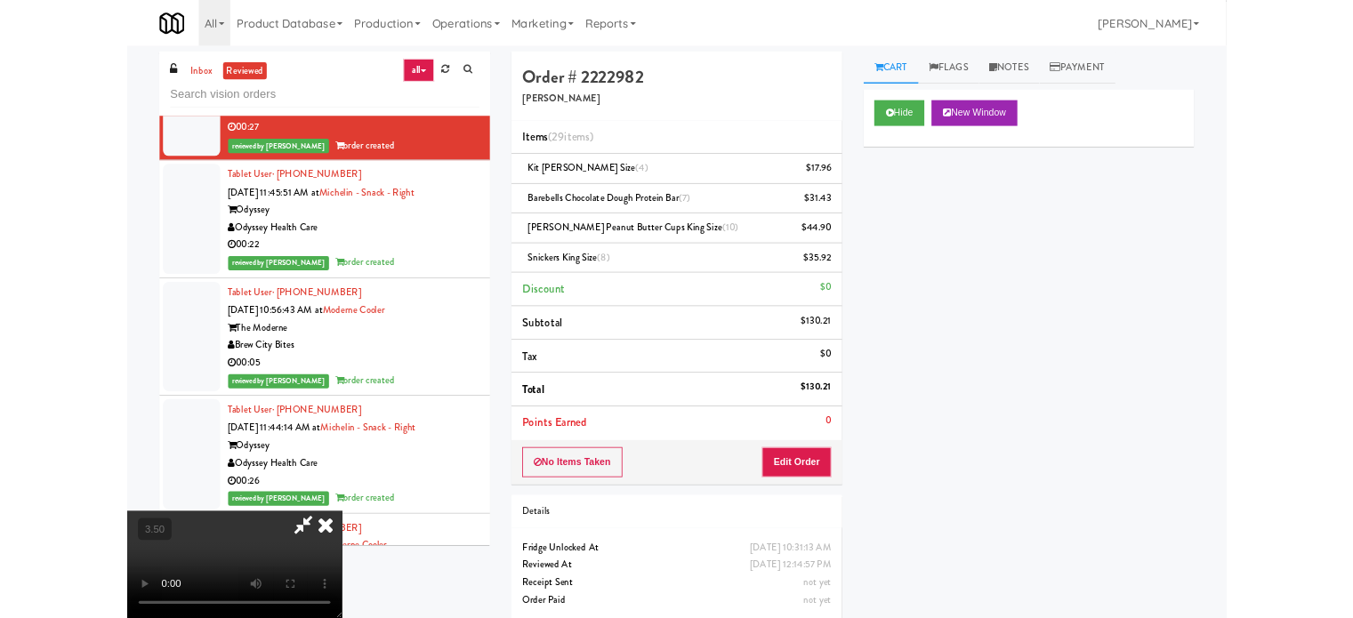
scroll to position [15005, 0]
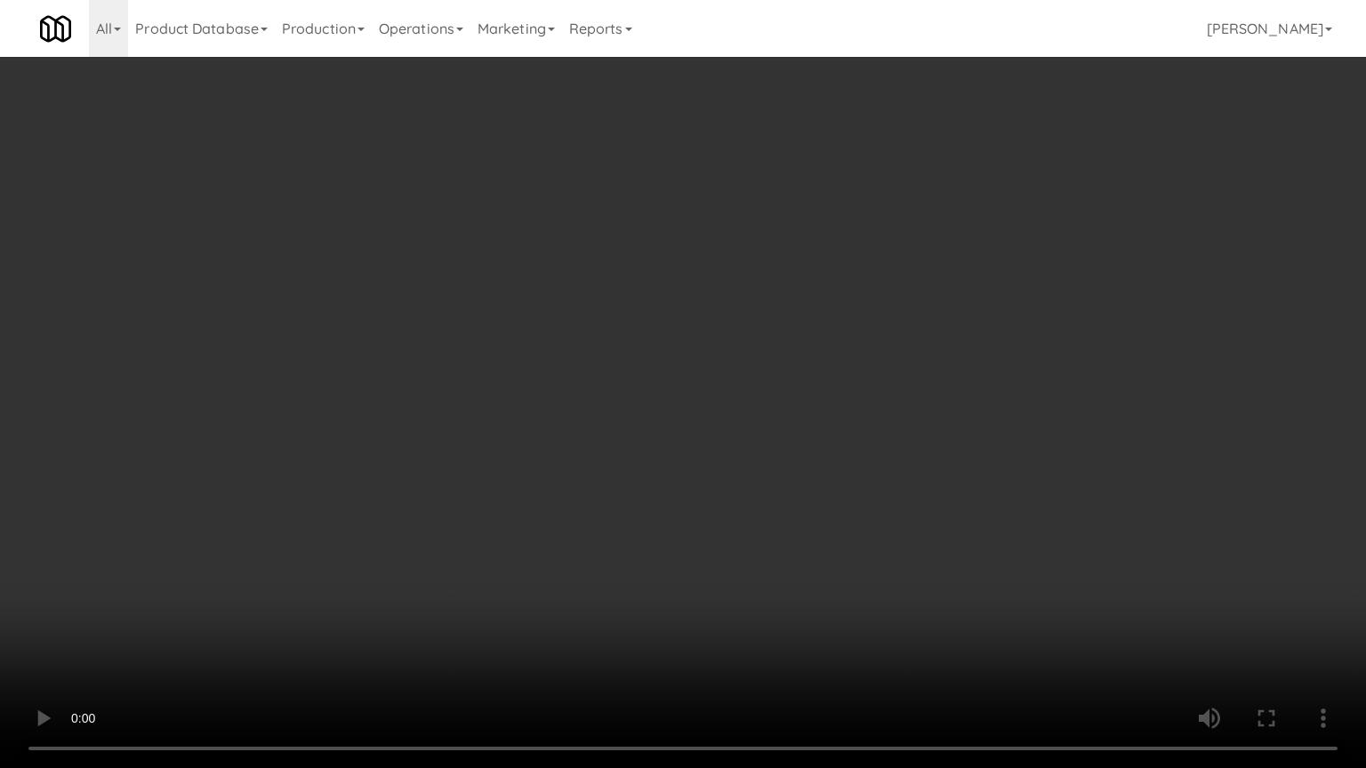
click at [512, 406] on video at bounding box center [683, 384] width 1366 height 768
click at [519, 413] on video at bounding box center [683, 384] width 1366 height 768
click at [648, 434] on video at bounding box center [683, 384] width 1366 height 768
click at [601, 446] on video at bounding box center [683, 384] width 1366 height 768
click at [656, 441] on video at bounding box center [683, 384] width 1366 height 768
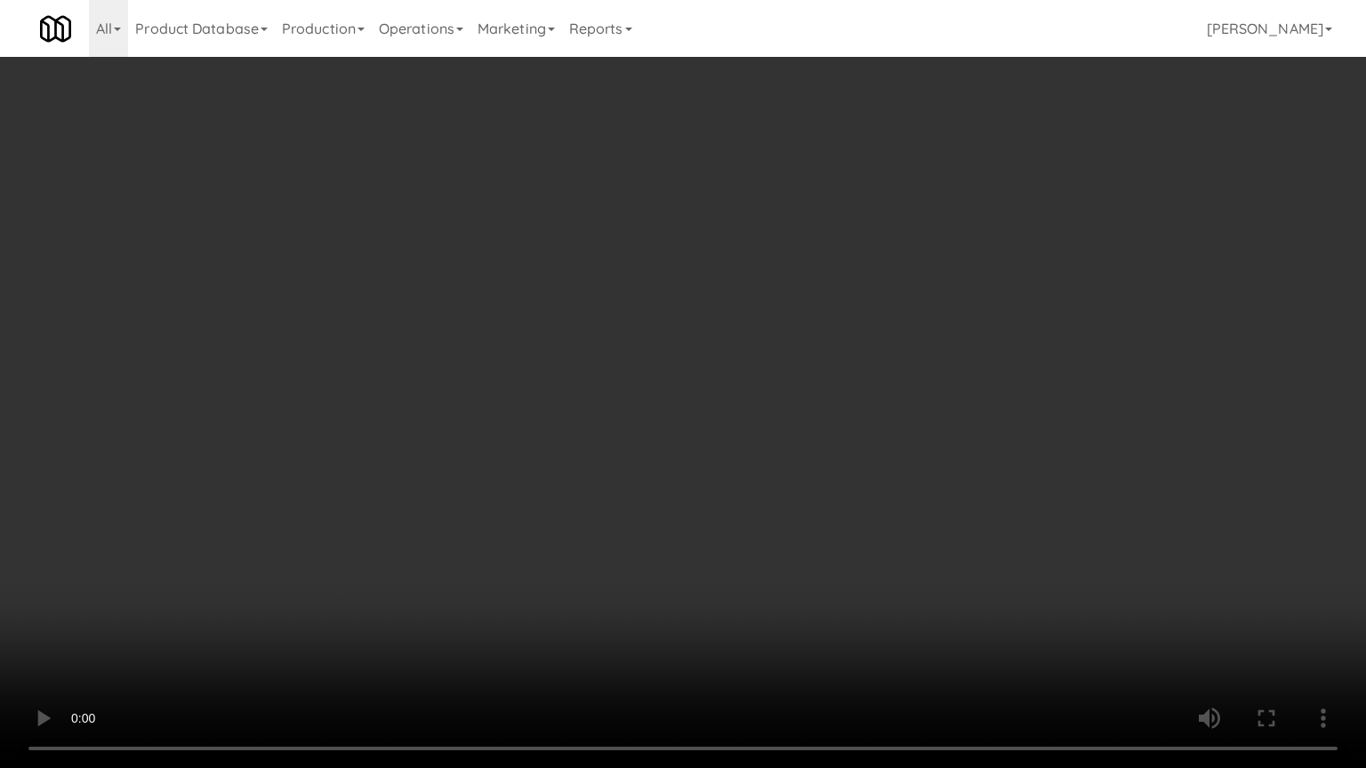
click at [634, 438] on video at bounding box center [683, 384] width 1366 height 768
click at [729, 440] on video at bounding box center [683, 384] width 1366 height 768
click at [599, 447] on video at bounding box center [683, 384] width 1366 height 768
click at [712, 445] on video at bounding box center [683, 384] width 1366 height 768
click at [665, 443] on video at bounding box center [683, 384] width 1366 height 768
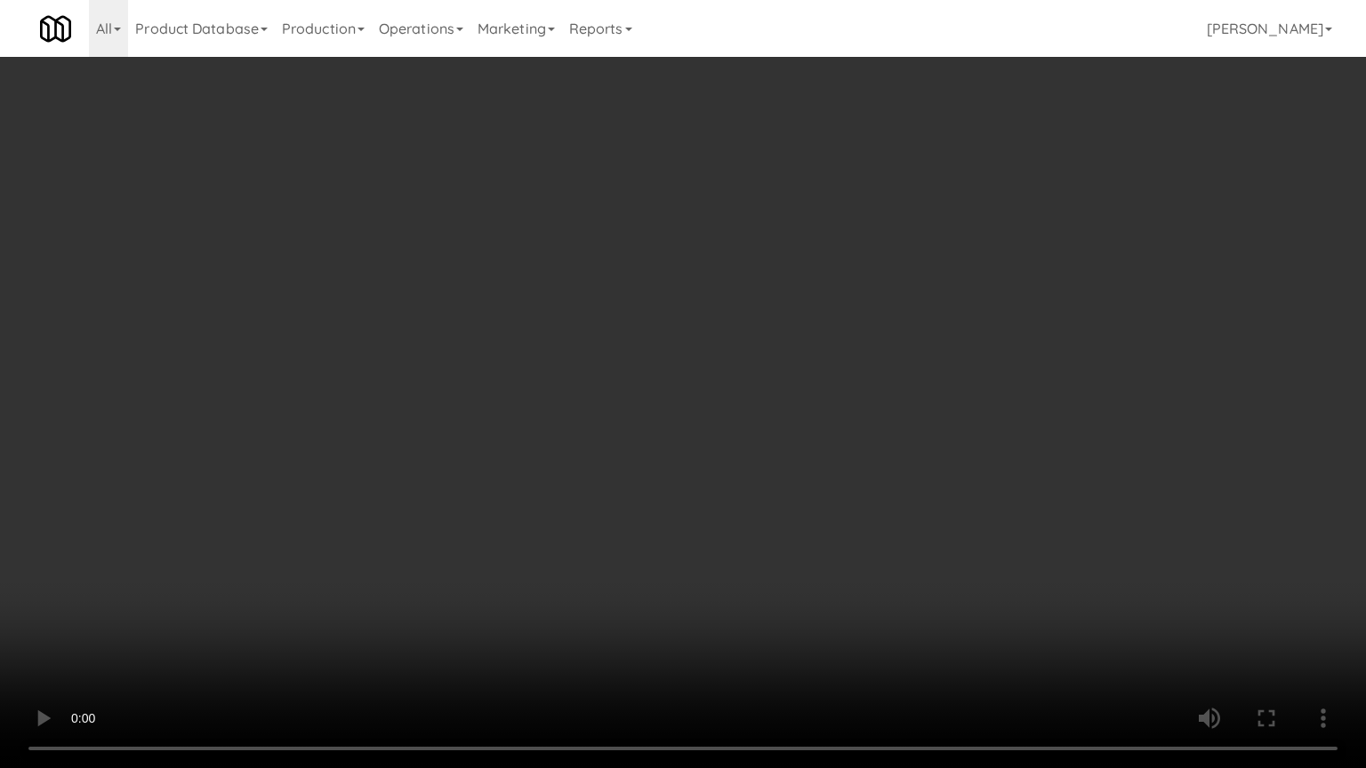
click at [697, 446] on video at bounding box center [683, 384] width 1366 height 768
click at [679, 441] on video at bounding box center [683, 384] width 1366 height 768
click at [650, 441] on video at bounding box center [683, 384] width 1366 height 768
click at [701, 377] on video at bounding box center [683, 384] width 1366 height 768
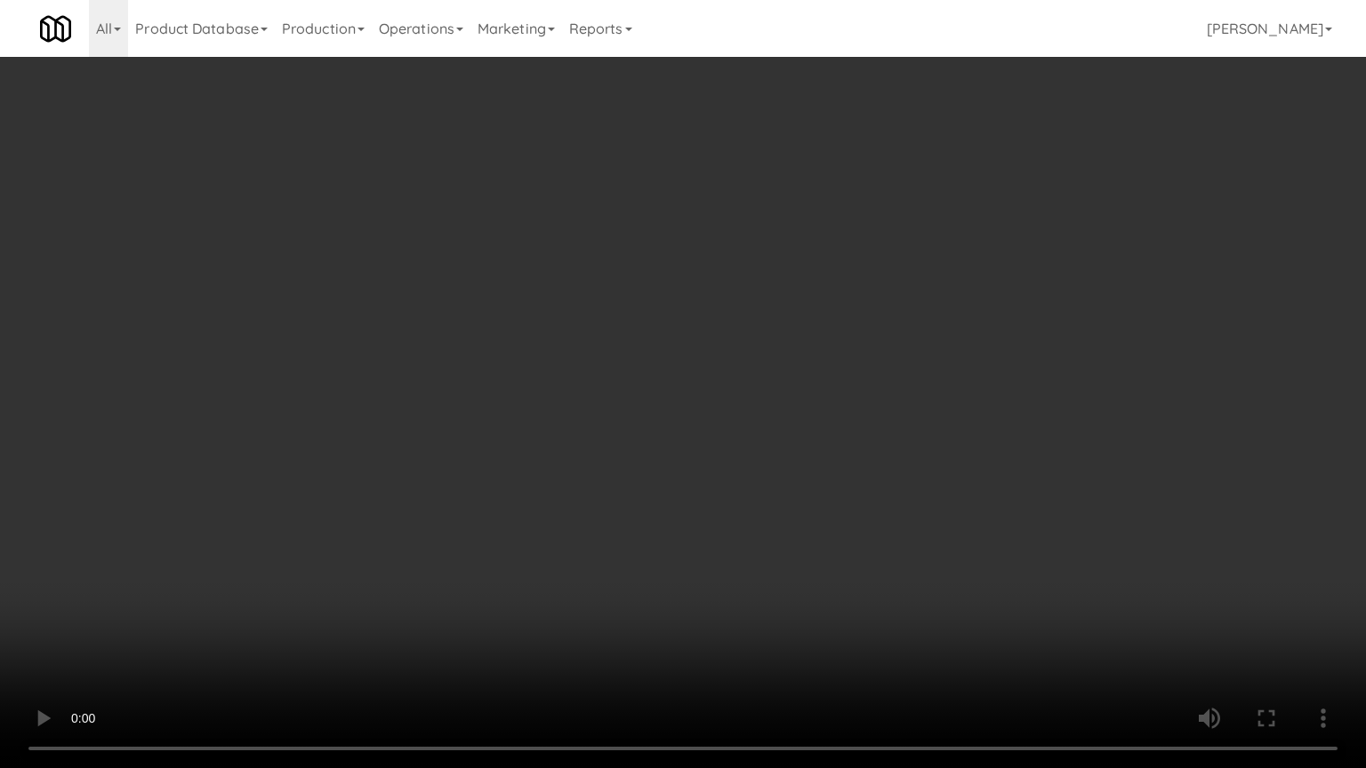
click at [703, 370] on video at bounding box center [683, 384] width 1366 height 768
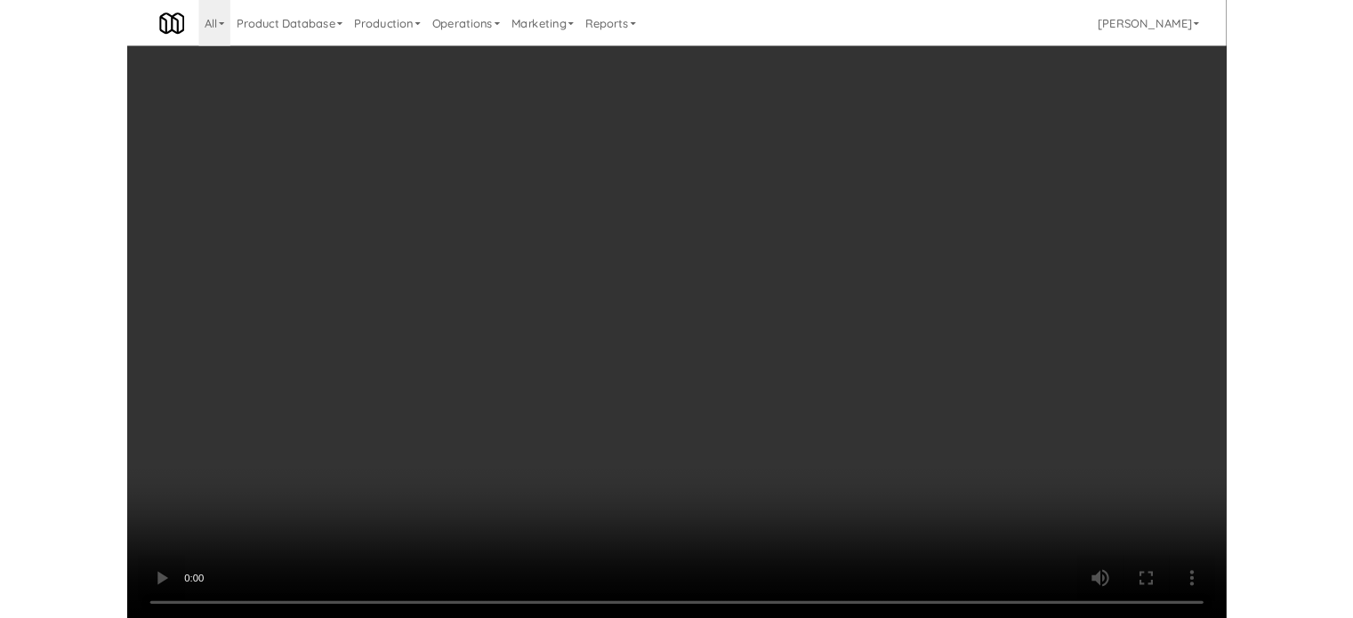
scroll to position [15048, 0]
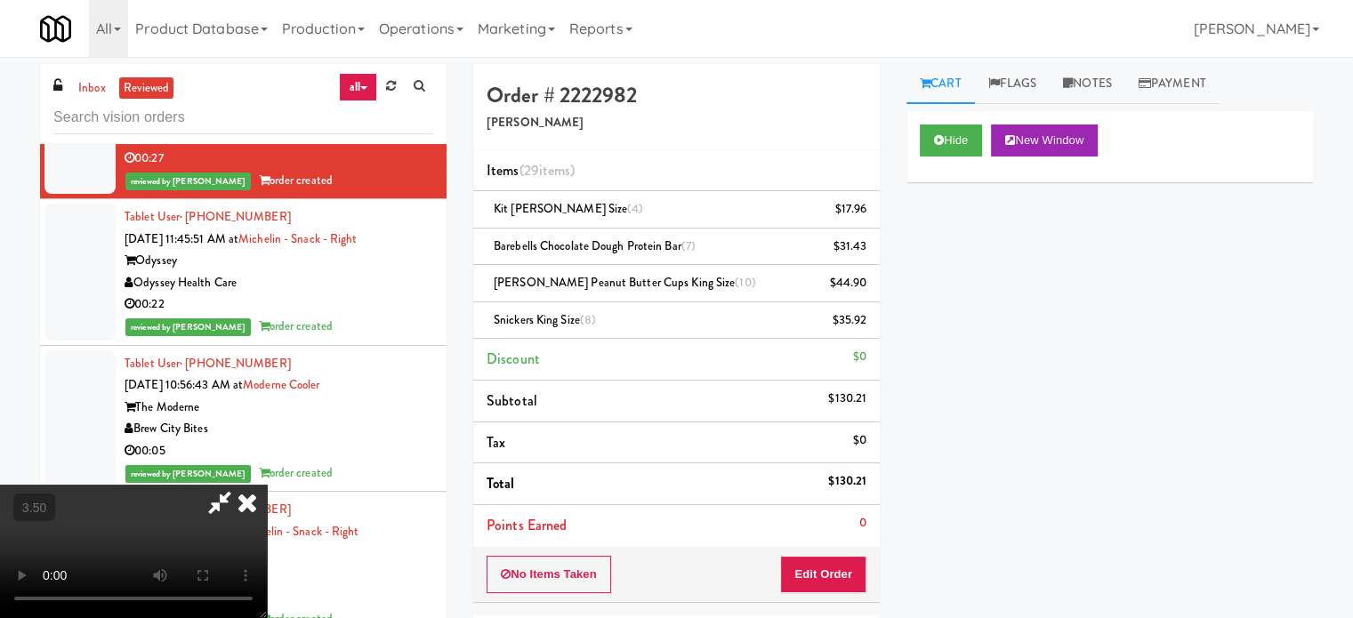
click at [267, 485] on icon at bounding box center [247, 503] width 39 height 36
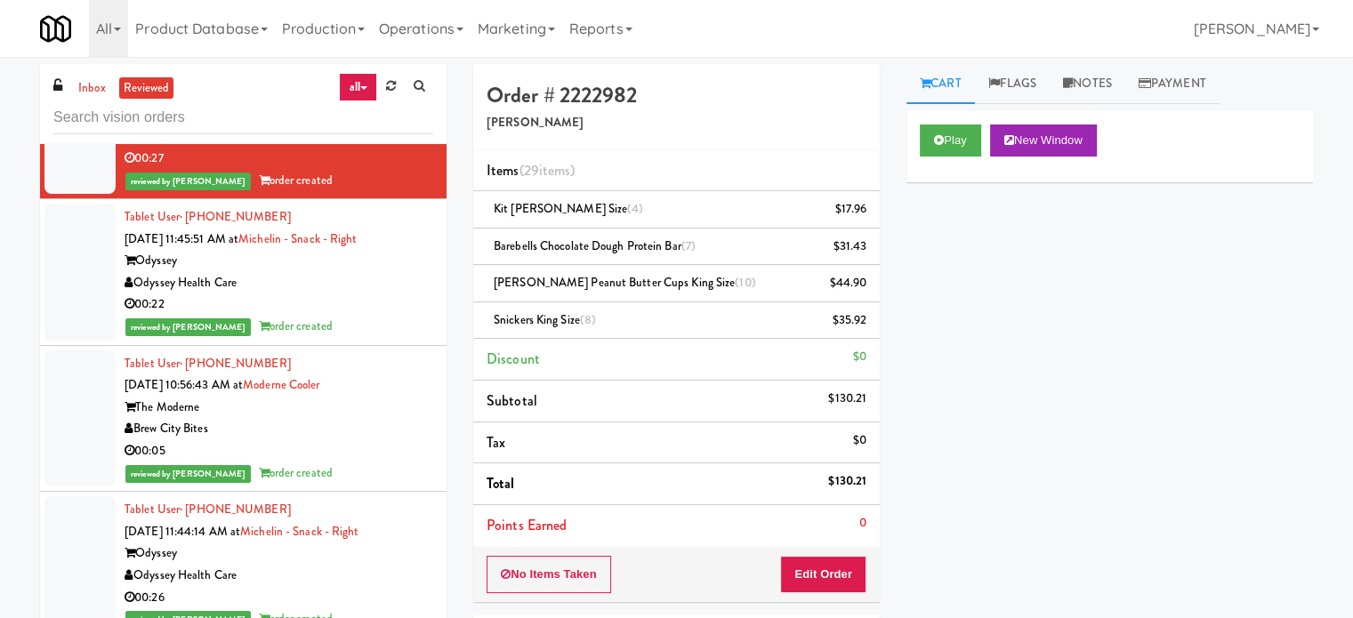
drag, startPoint x: 271, startPoint y: 170, endPoint x: 181, endPoint y: 177, distance: 90.1
click at [181, 177] on div "Tablet User · (541) 778-2140 [DATE] 10:31:13 AM at [PERSON_NAME] - Right The [P…" at bounding box center [279, 126] width 309 height 132
copy span "[PHONE_NUMBER]"
click at [391, 316] on div "00:22" at bounding box center [279, 304] width 309 height 22
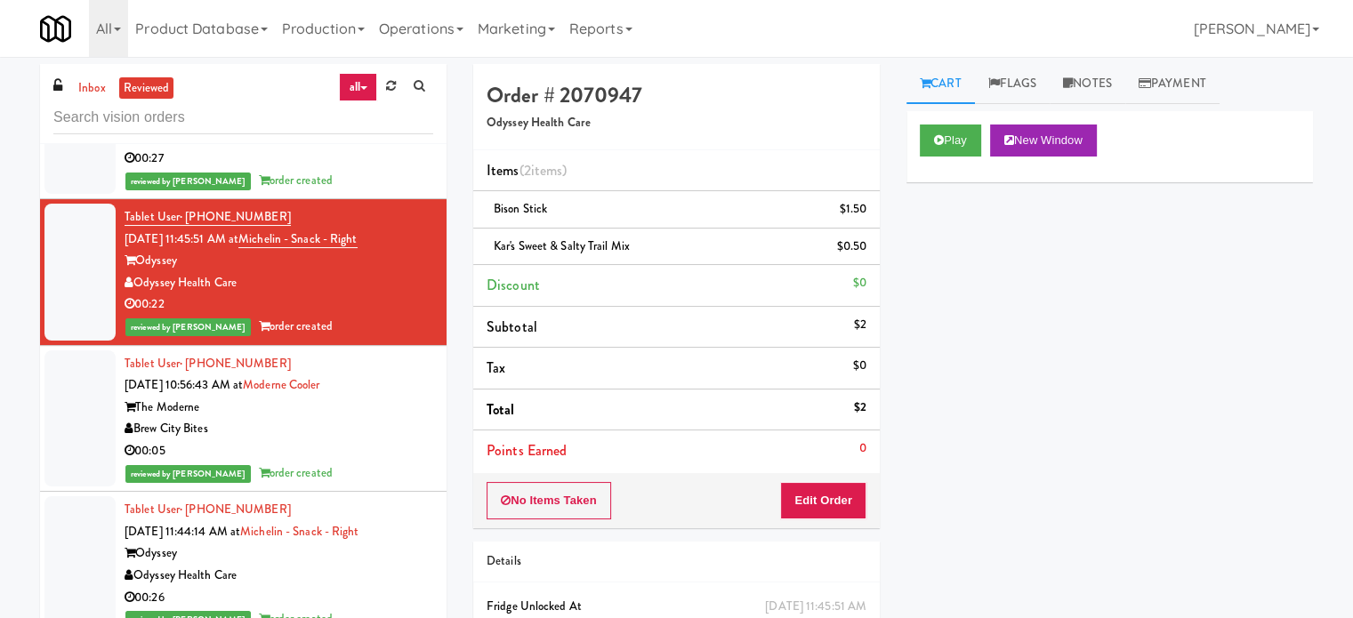
click at [386, 440] on div "Brew City Bites" at bounding box center [279, 429] width 309 height 22
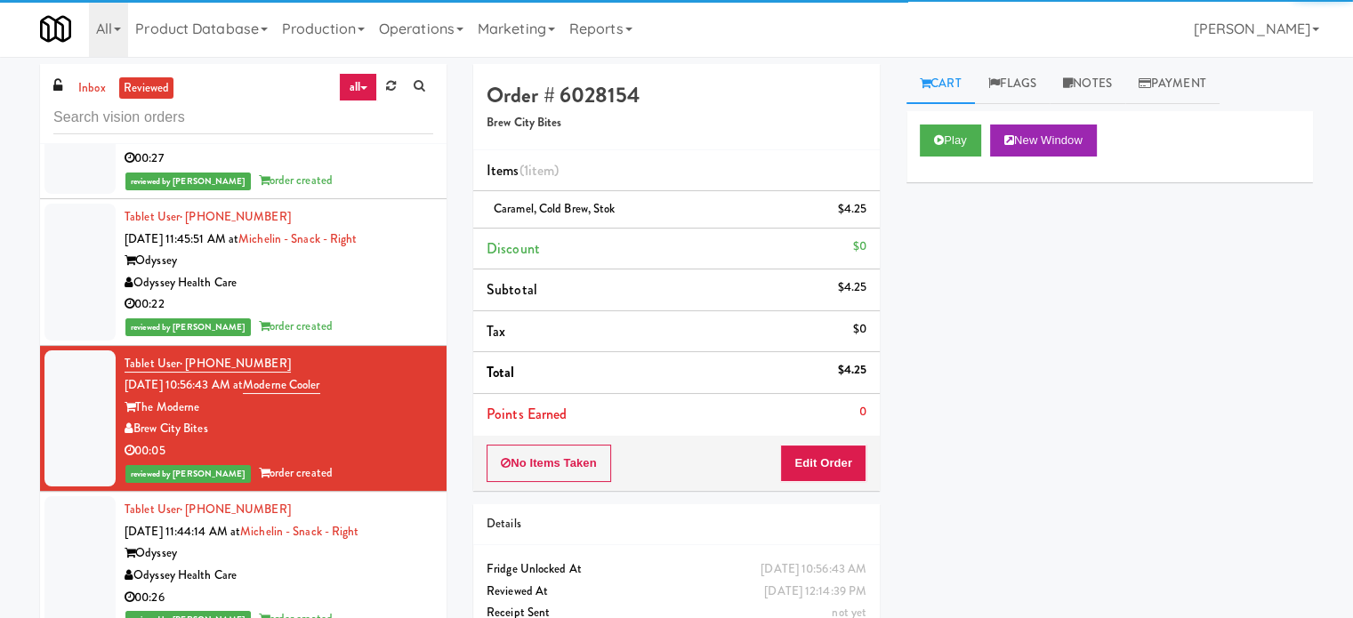
scroll to position [15493, 0]
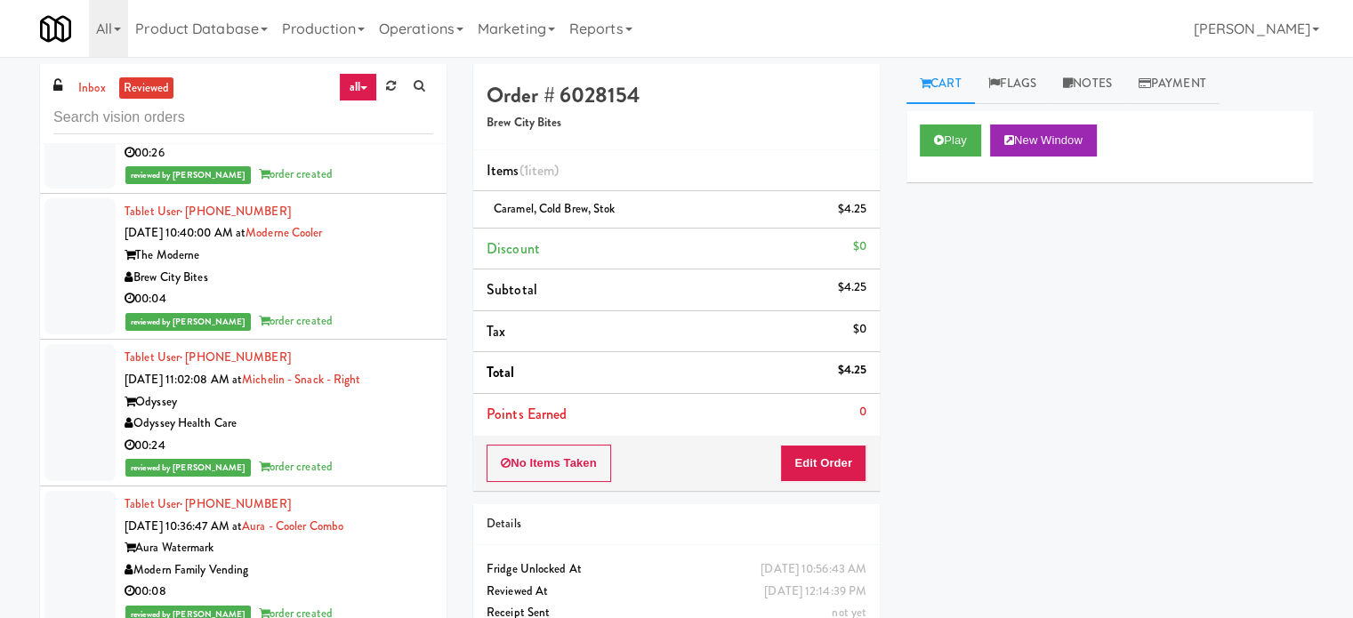
click at [381, 186] on div "reviewed by [PERSON_NAME] A order created" at bounding box center [279, 175] width 309 height 22
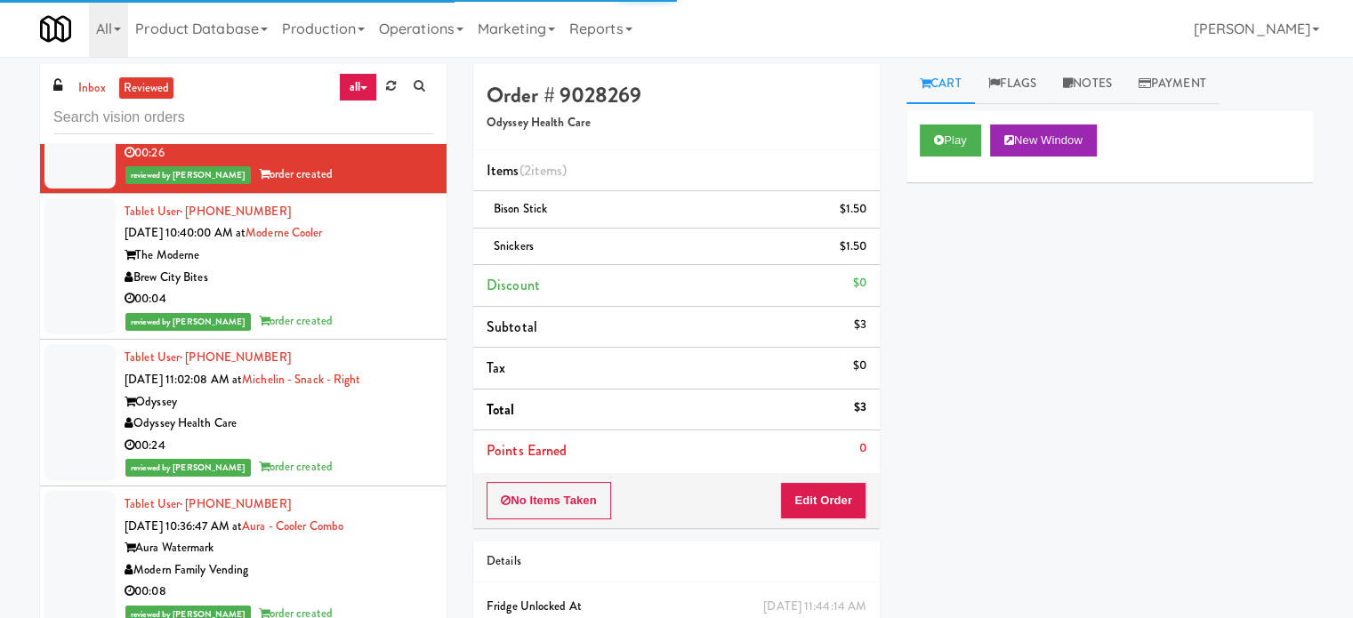
click at [374, 289] on div "Brew City Bites" at bounding box center [279, 278] width 309 height 22
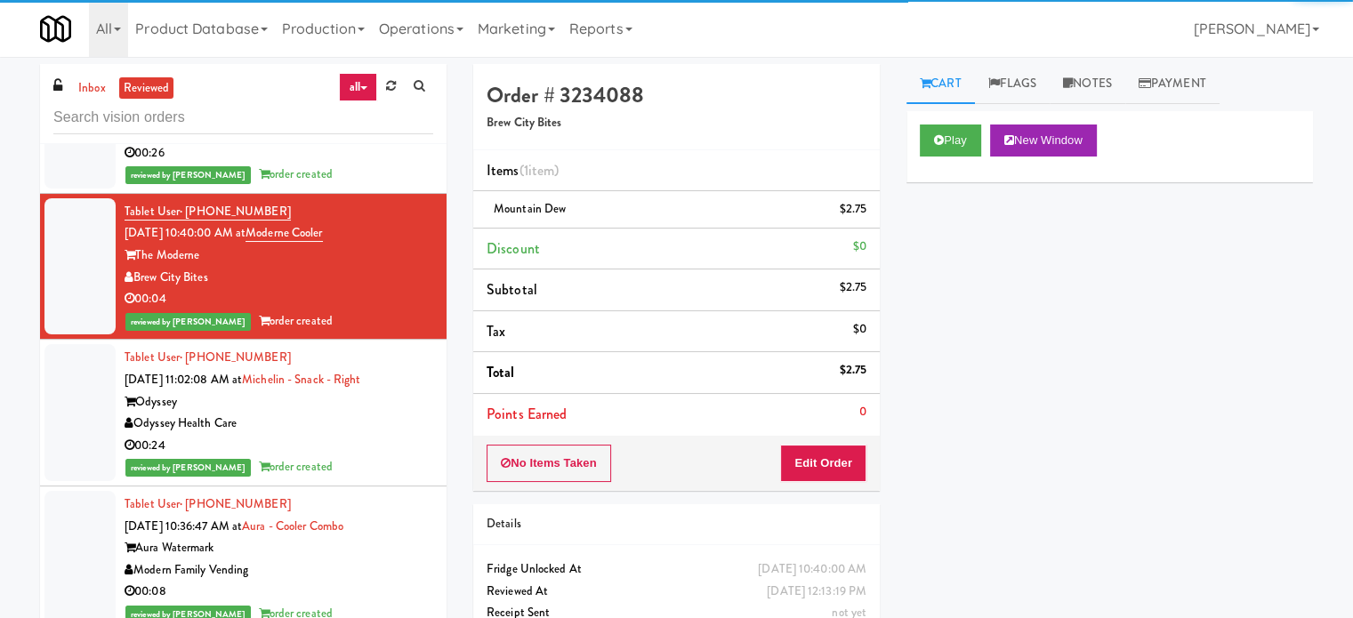
drag, startPoint x: 362, startPoint y: 529, endPoint x: 362, endPoint y: 511, distance: 18.7
click at [362, 435] on div "Odyssey Health Care" at bounding box center [279, 424] width 309 height 22
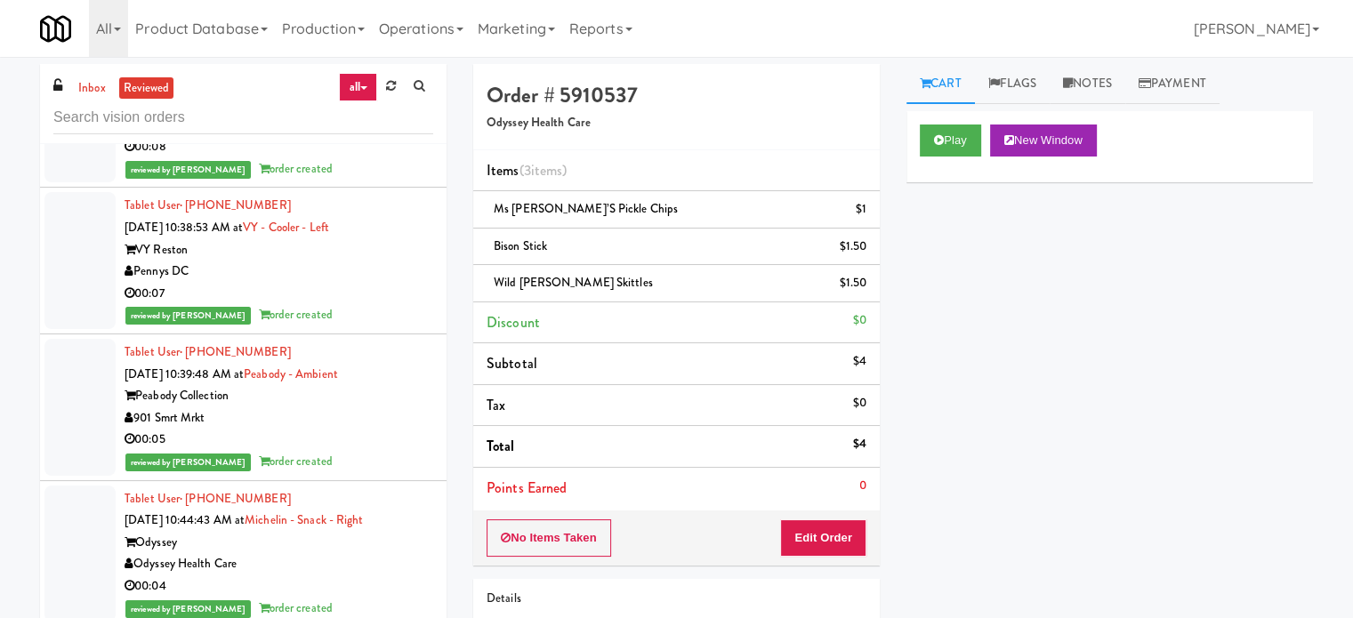
scroll to position [16382, 0]
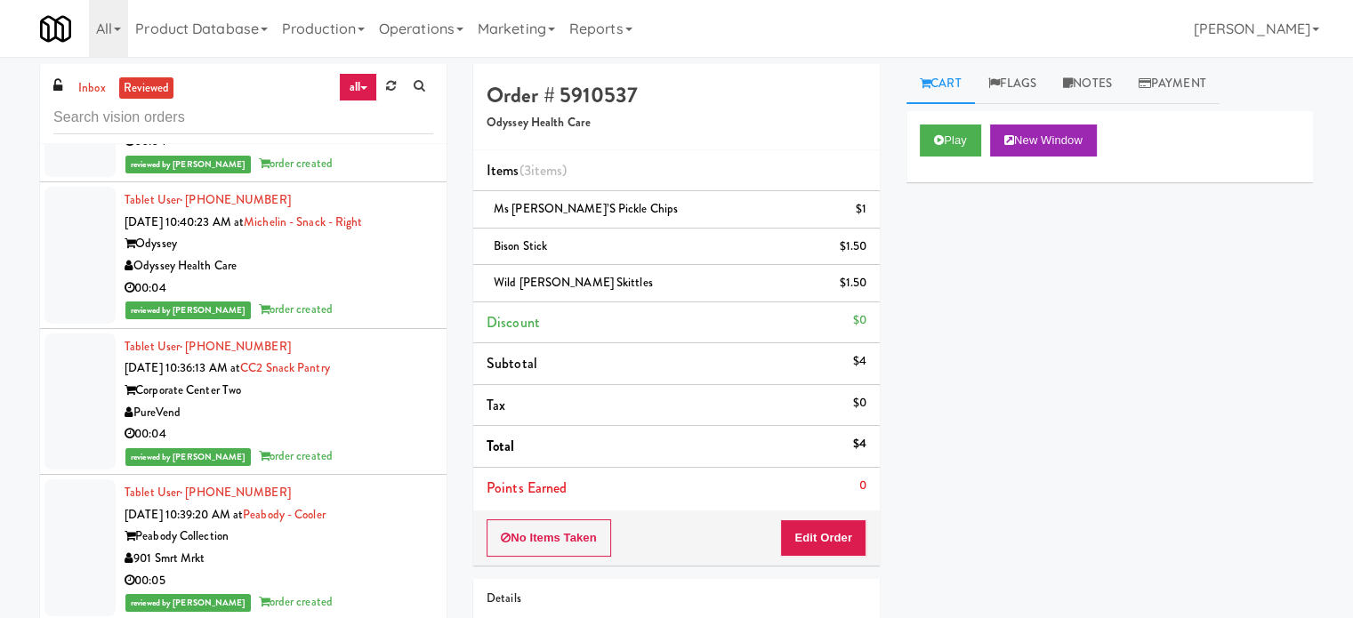
click at [386, 175] on div "reviewed by [PERSON_NAME] A order created" at bounding box center [279, 164] width 309 height 22
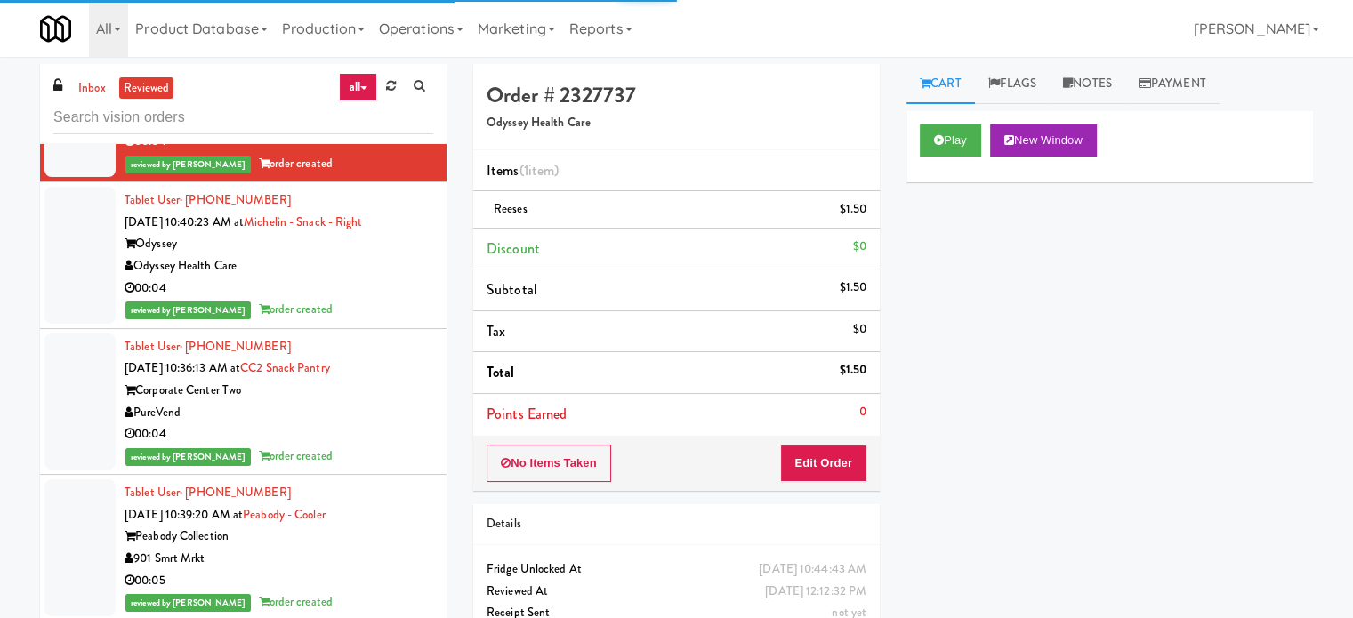
click at [374, 321] on div "reviewed by [PERSON_NAME] A order created" at bounding box center [279, 310] width 309 height 22
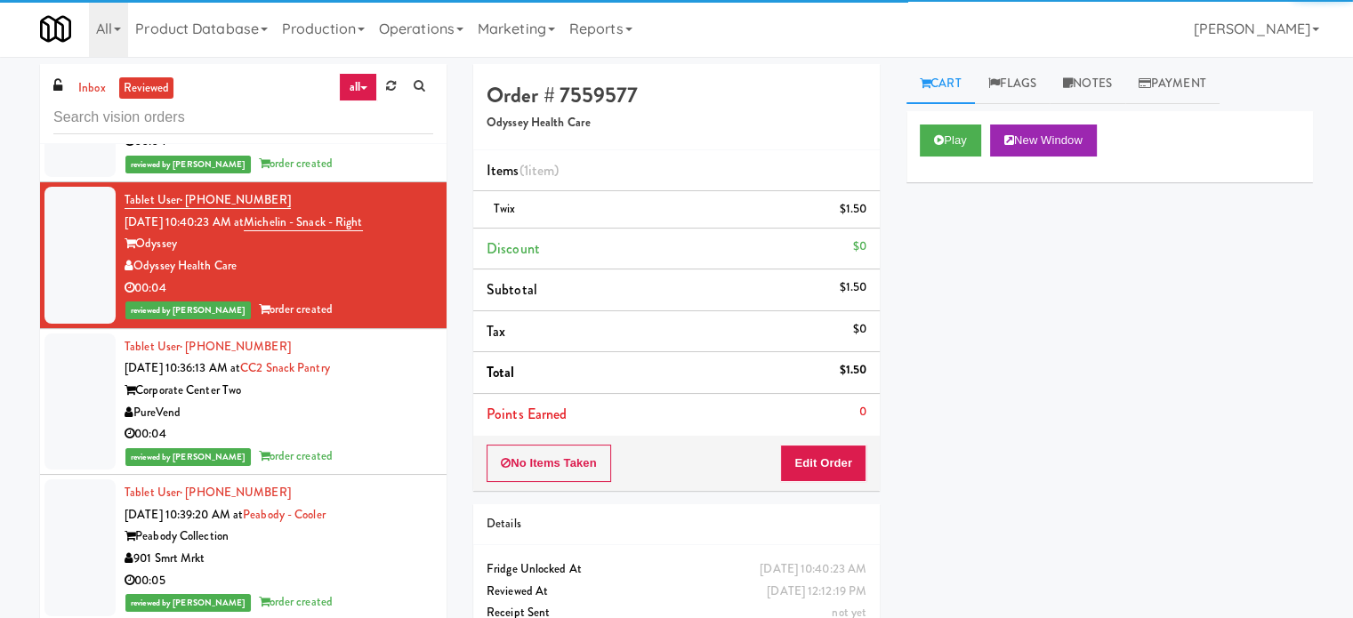
drag, startPoint x: 376, startPoint y: 539, endPoint x: 342, endPoint y: 419, distance: 125.0
click at [377, 446] on div "00:04" at bounding box center [279, 434] width 309 height 22
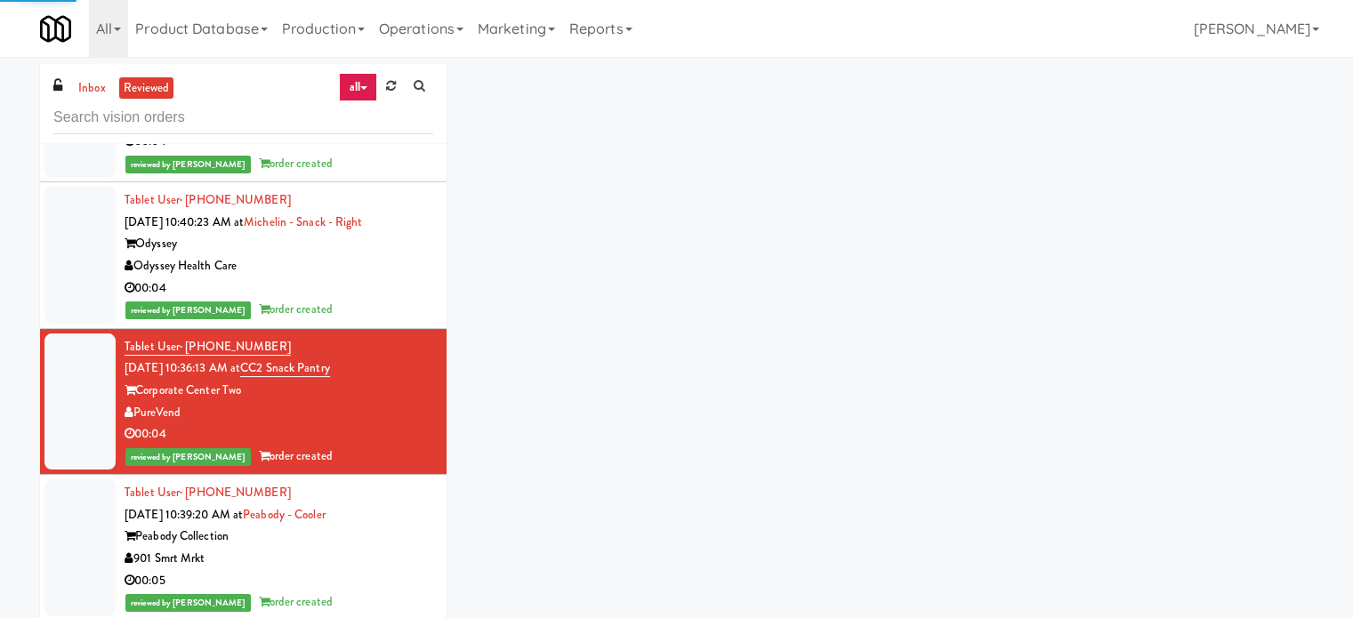
scroll to position [16827, 0]
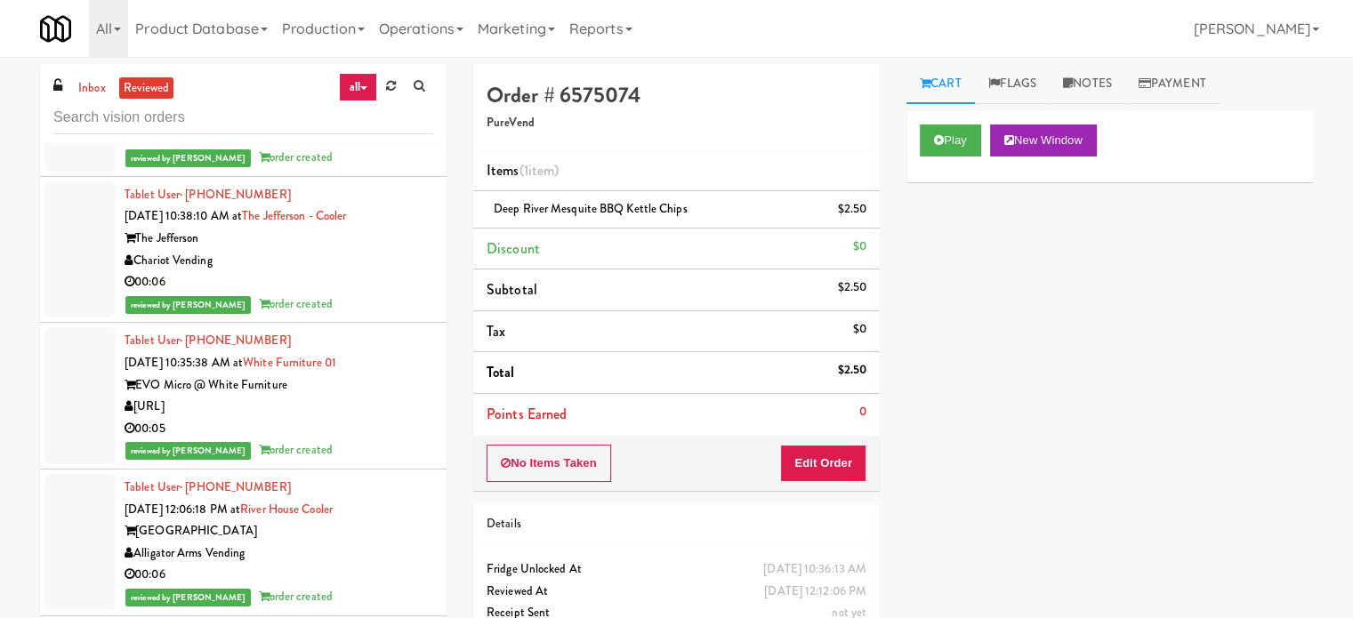
click at [380, 148] on div "00:05" at bounding box center [279, 136] width 309 height 22
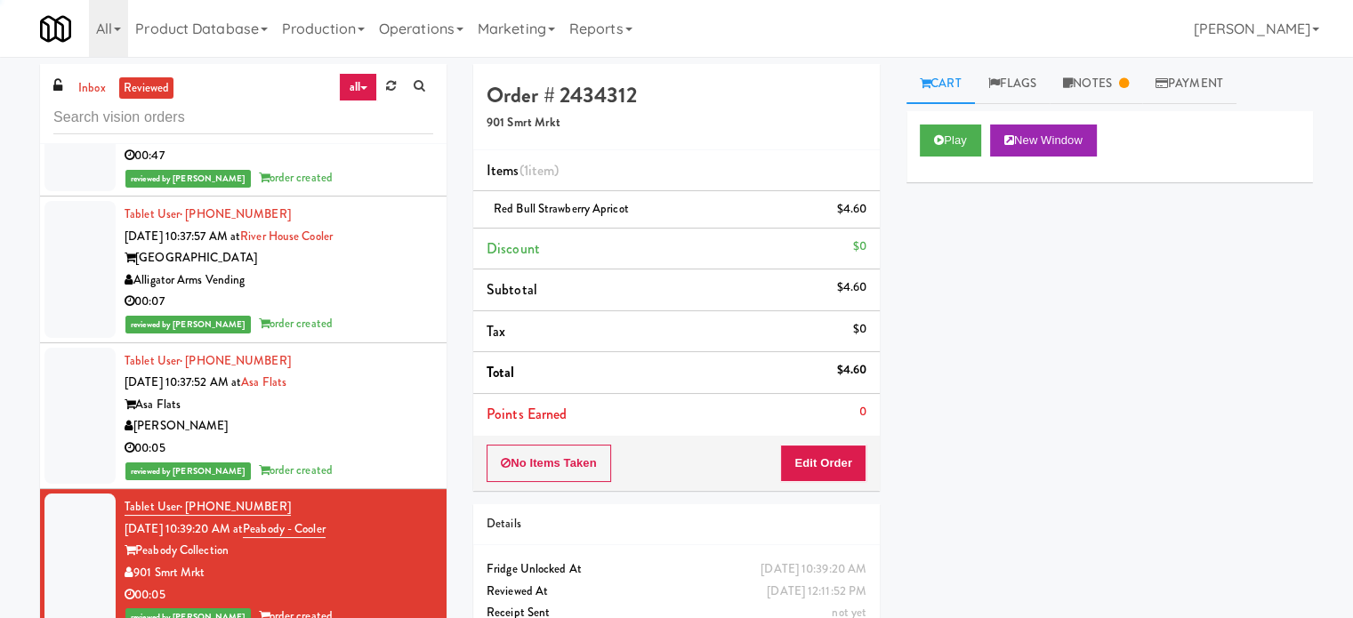
scroll to position [17820, 0]
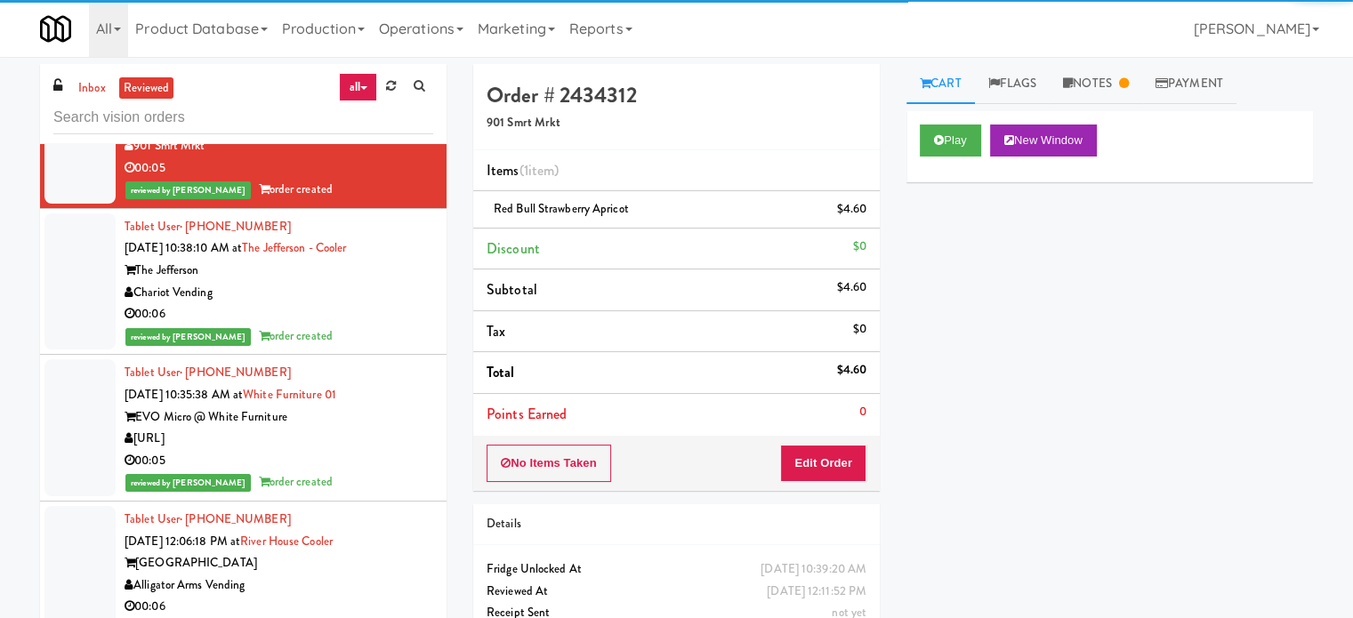
click at [351, 304] on div "Chariot Vending" at bounding box center [279, 293] width 309 height 22
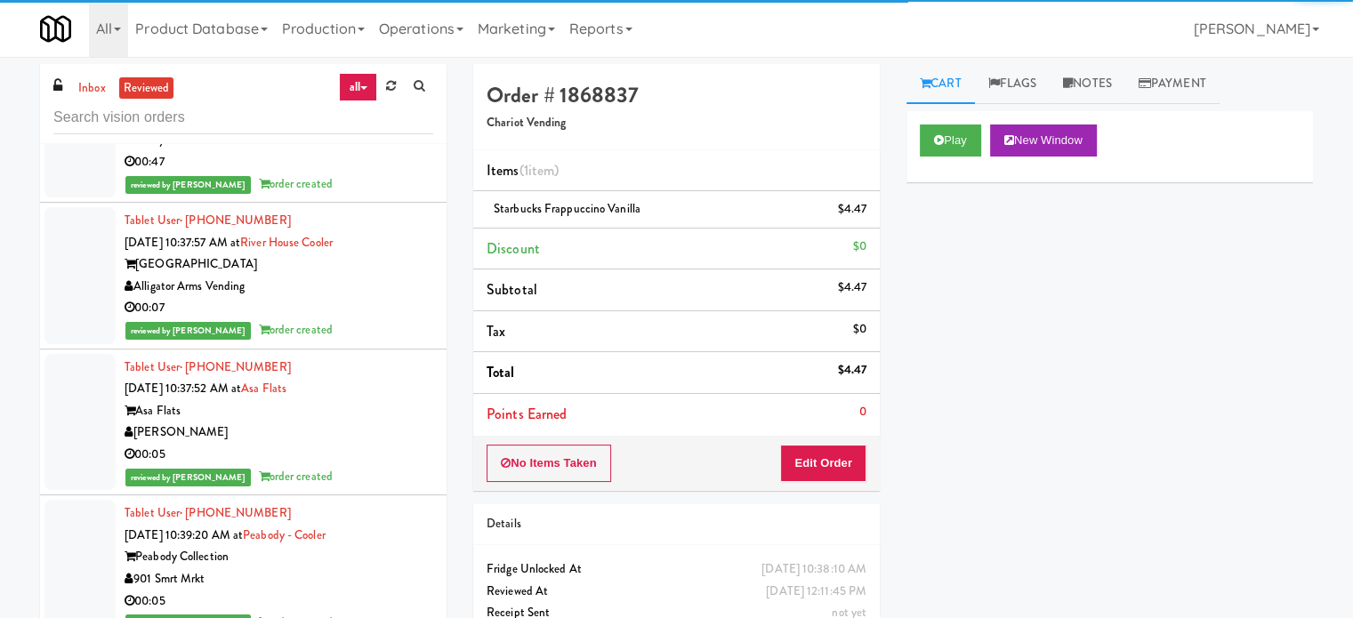
scroll to position [17831, 0]
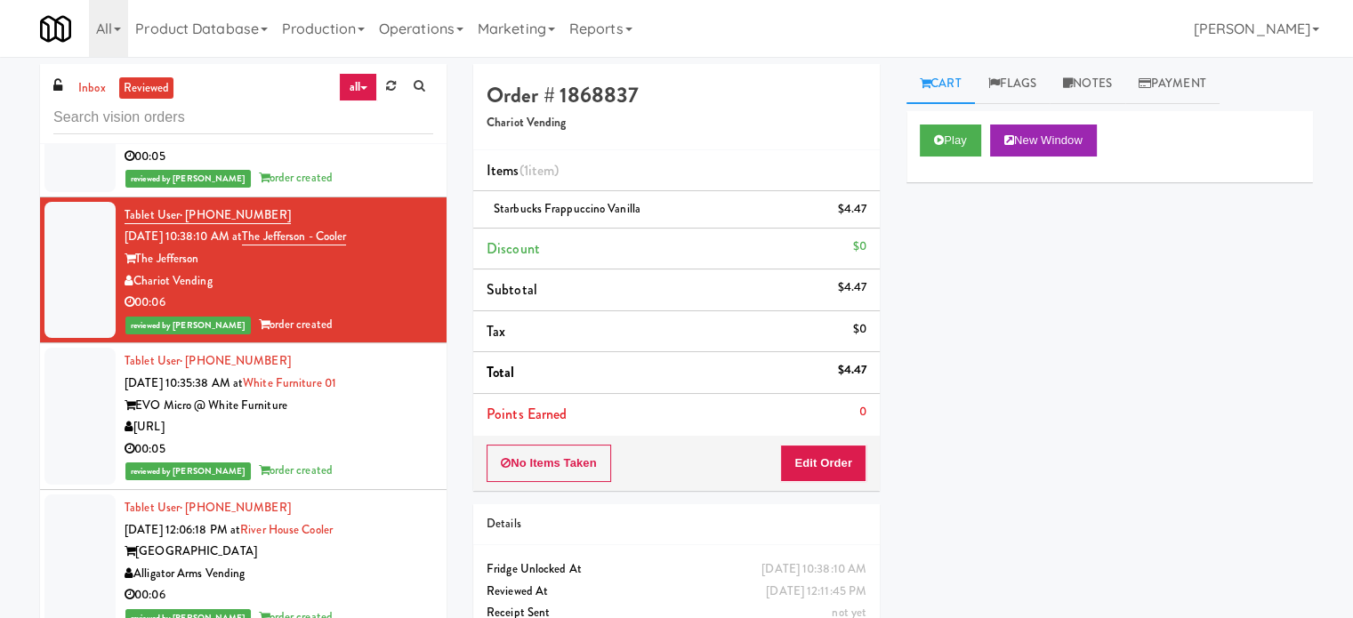
click at [392, 438] on div "[URL]" at bounding box center [279, 427] width 309 height 22
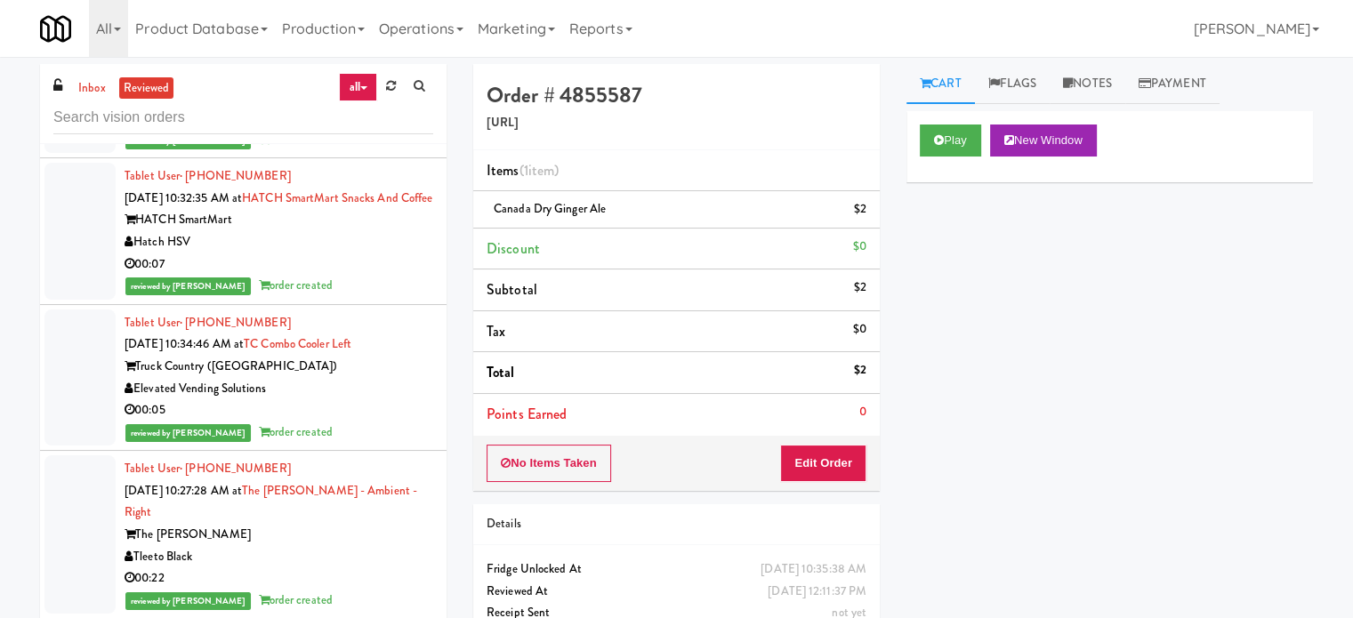
scroll to position [21534, 0]
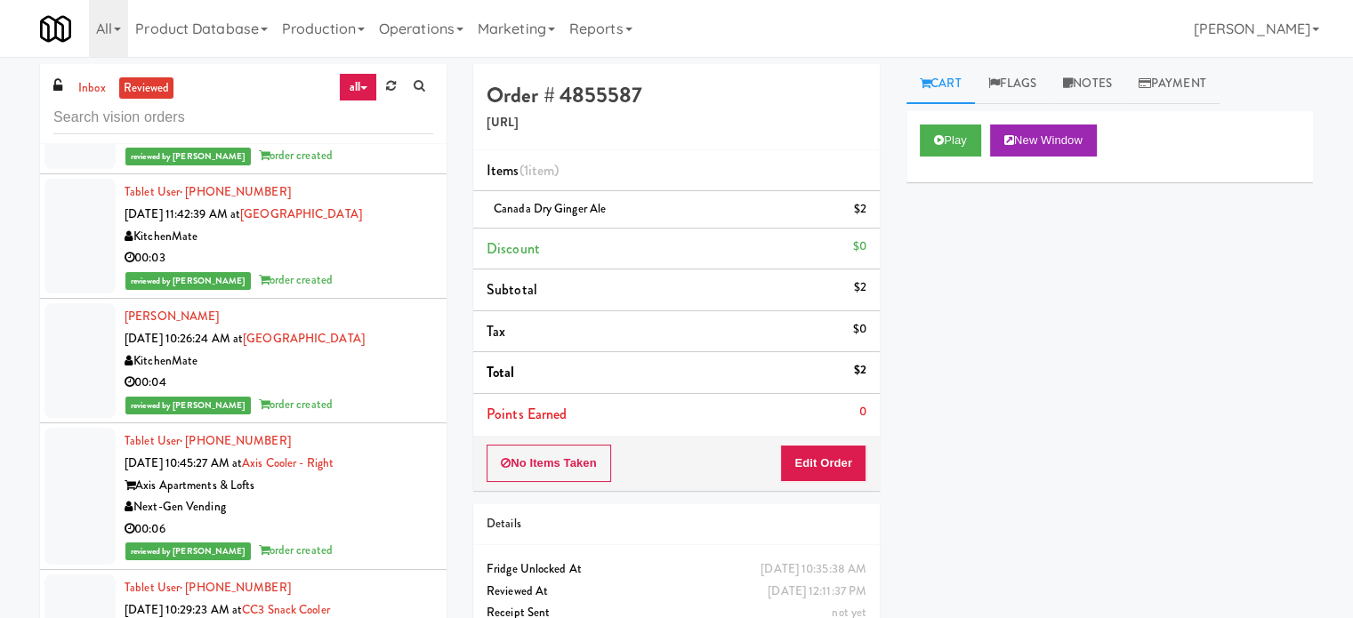
click at [388, 145] on div "00:22" at bounding box center [279, 134] width 309 height 22
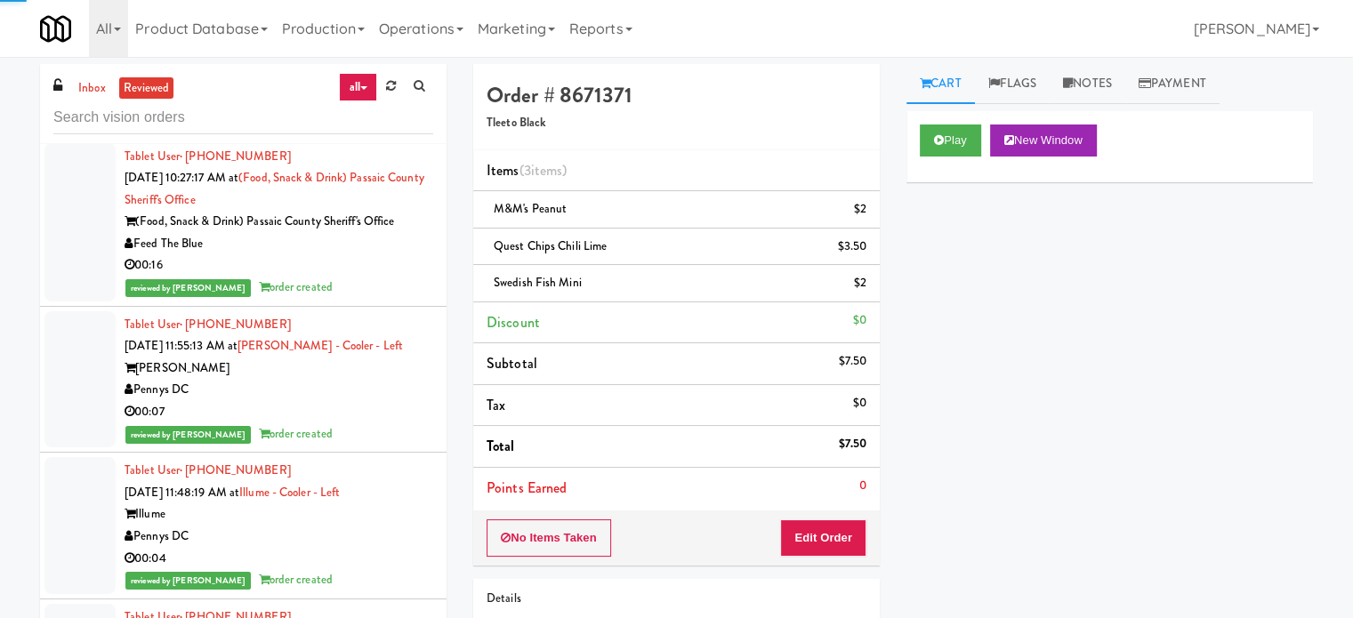
scroll to position [23198, 0]
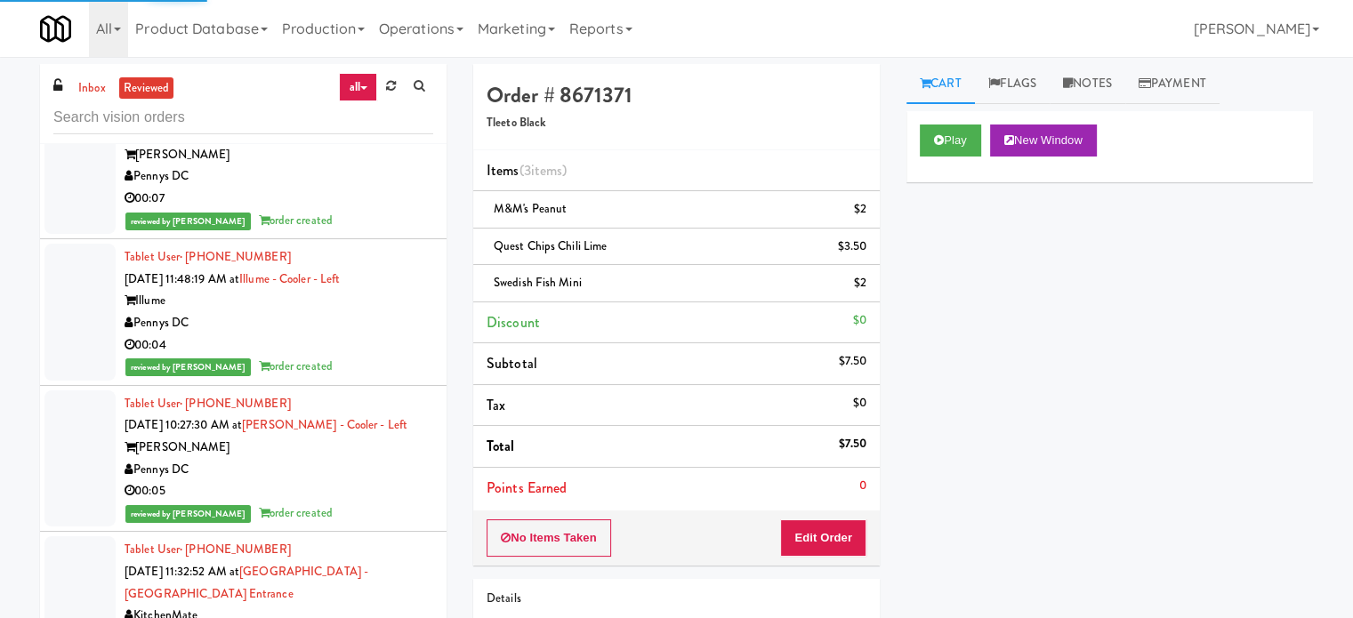
click at [406, 358] on div "reviewed by [PERSON_NAME] order created" at bounding box center [279, 367] width 309 height 22
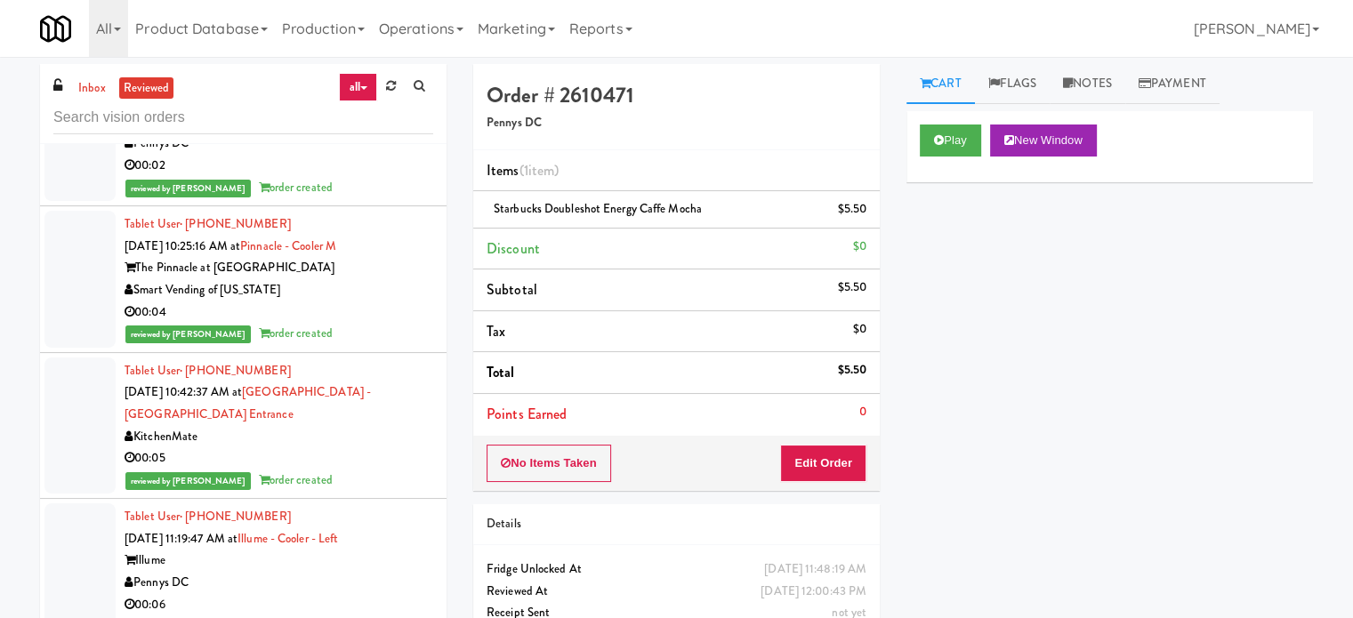
scroll to position [24604, 0]
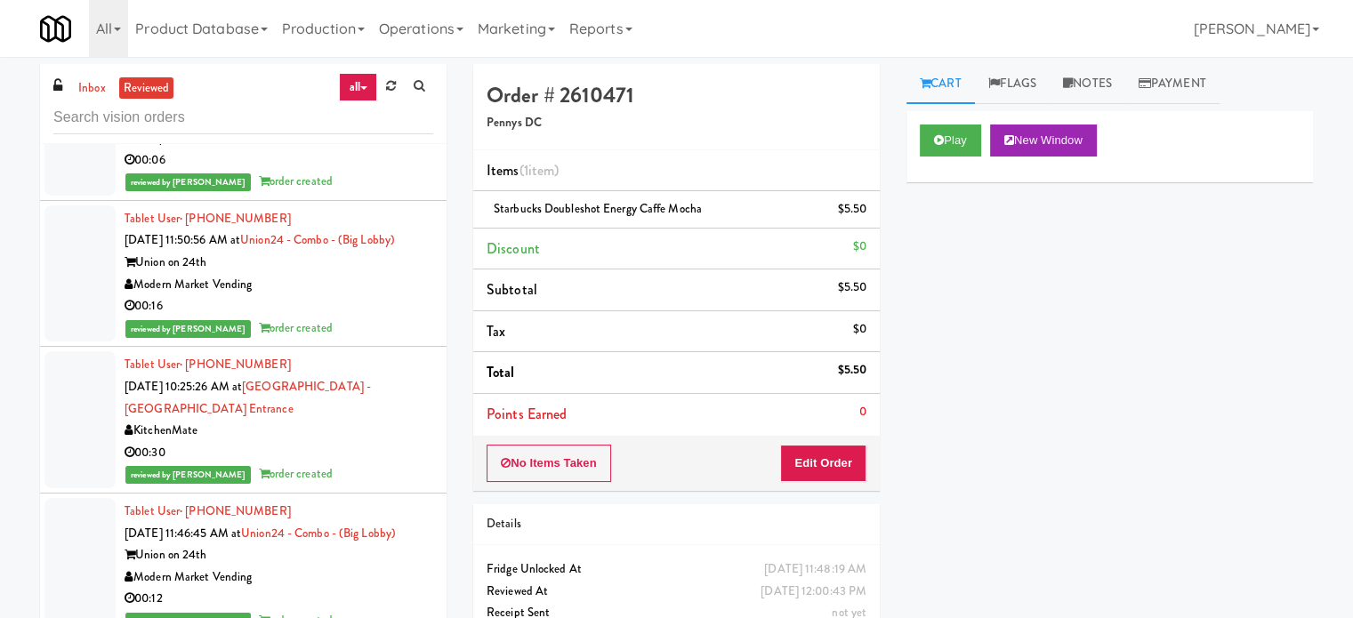
drag, startPoint x: 356, startPoint y: 543, endPoint x: 360, endPoint y: 533, distance: 11.6
click at [358, 464] on div "00:30" at bounding box center [279, 453] width 309 height 22
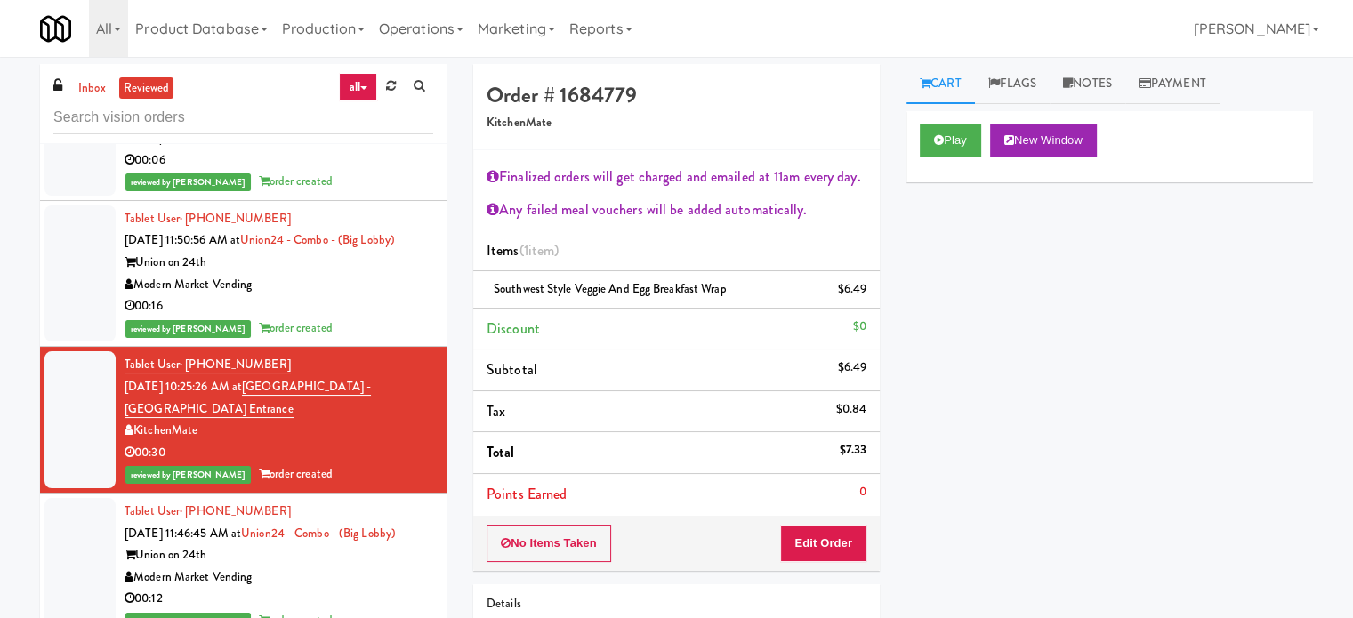
scroll to position [25048, 0]
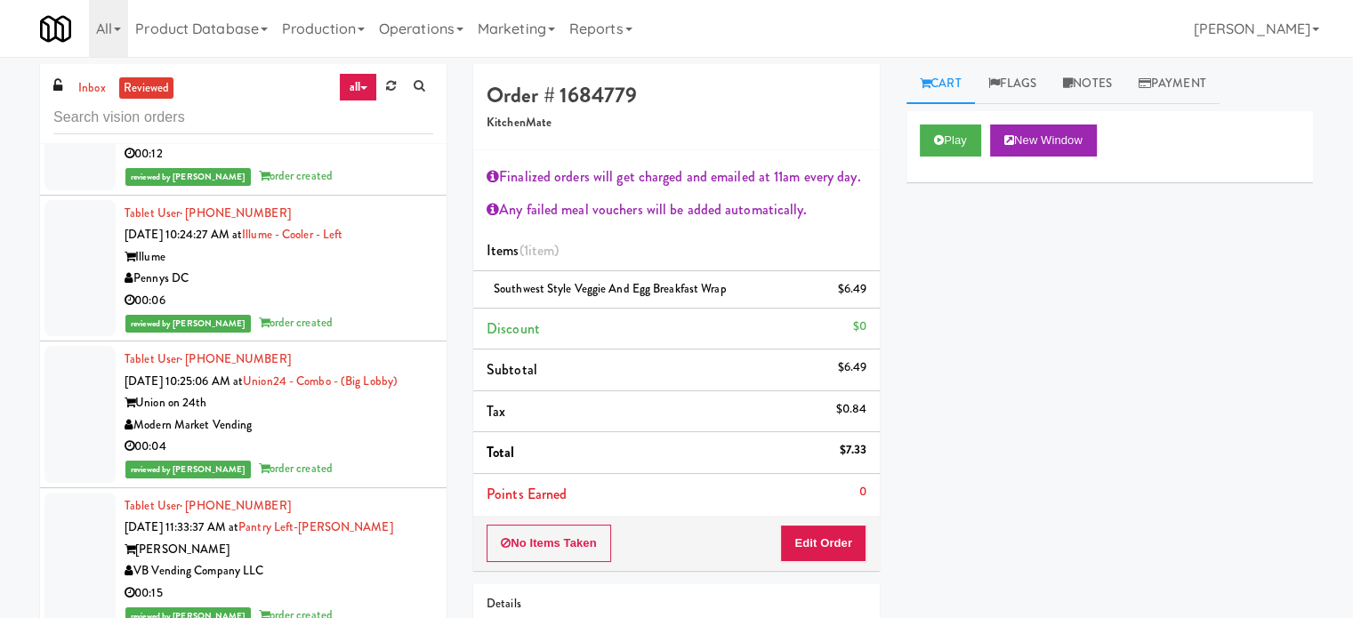
click at [397, 312] on div "00:06" at bounding box center [279, 301] width 309 height 22
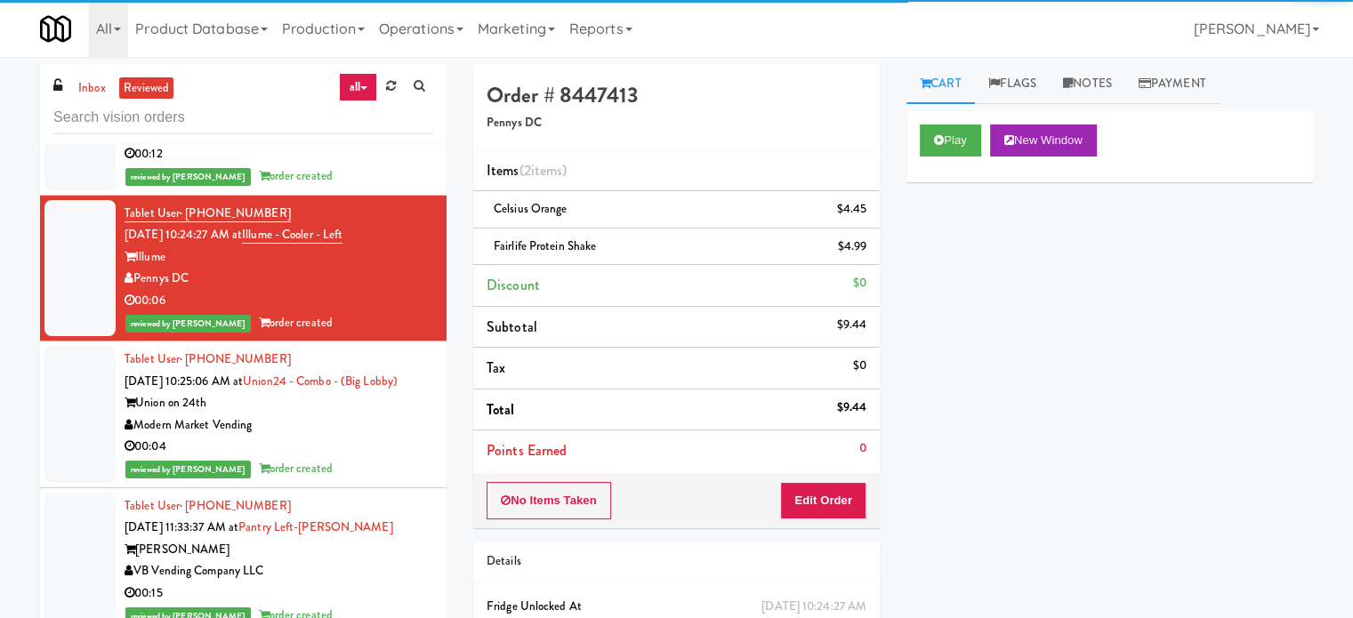
scroll to position [25493, 0]
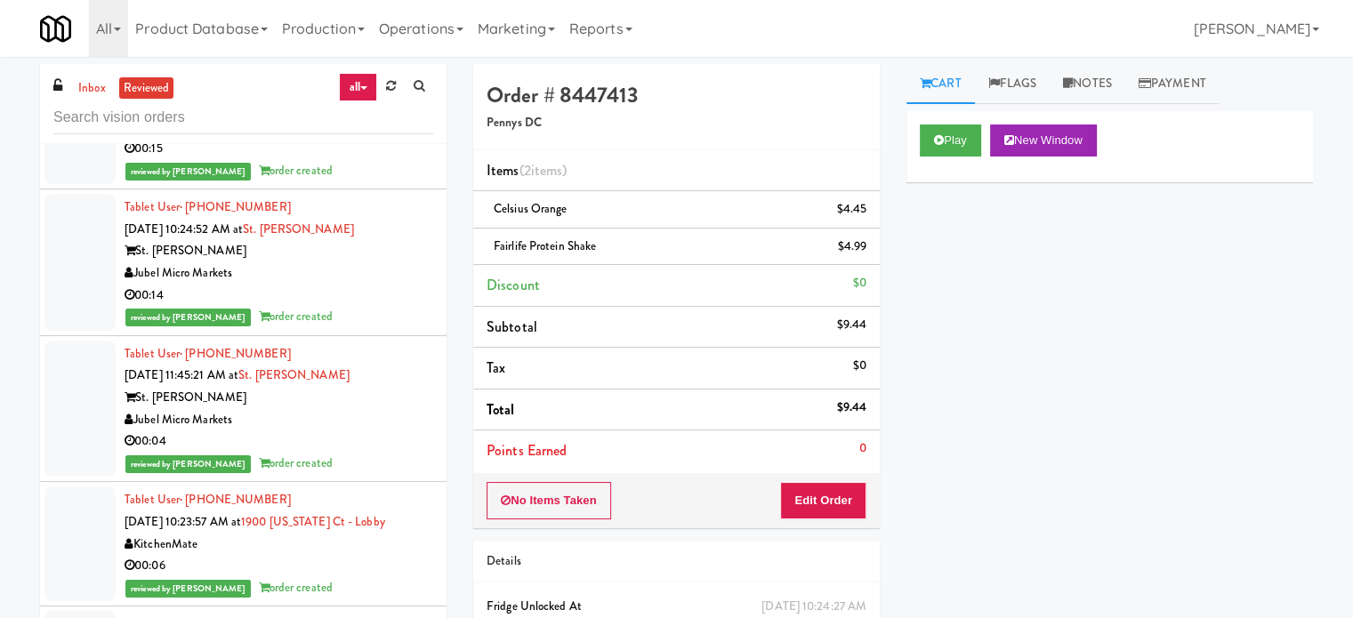
click at [388, 307] on div "00:14" at bounding box center [279, 296] width 309 height 22
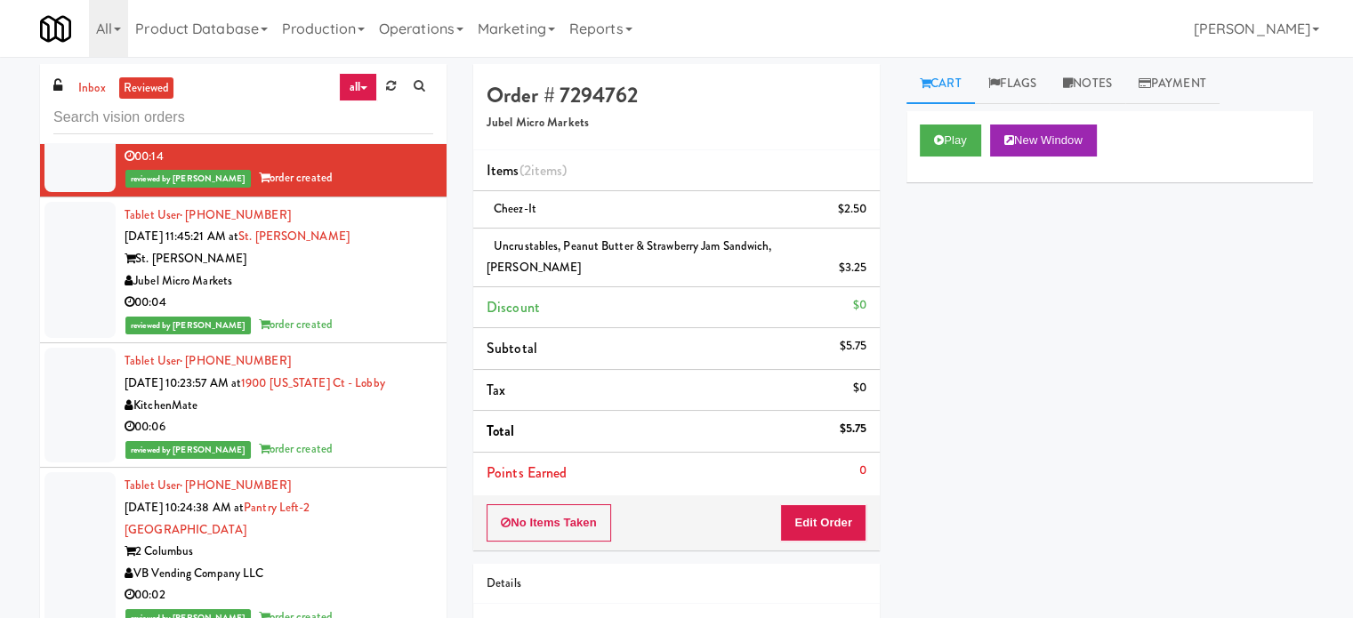
scroll to position [25675, 0]
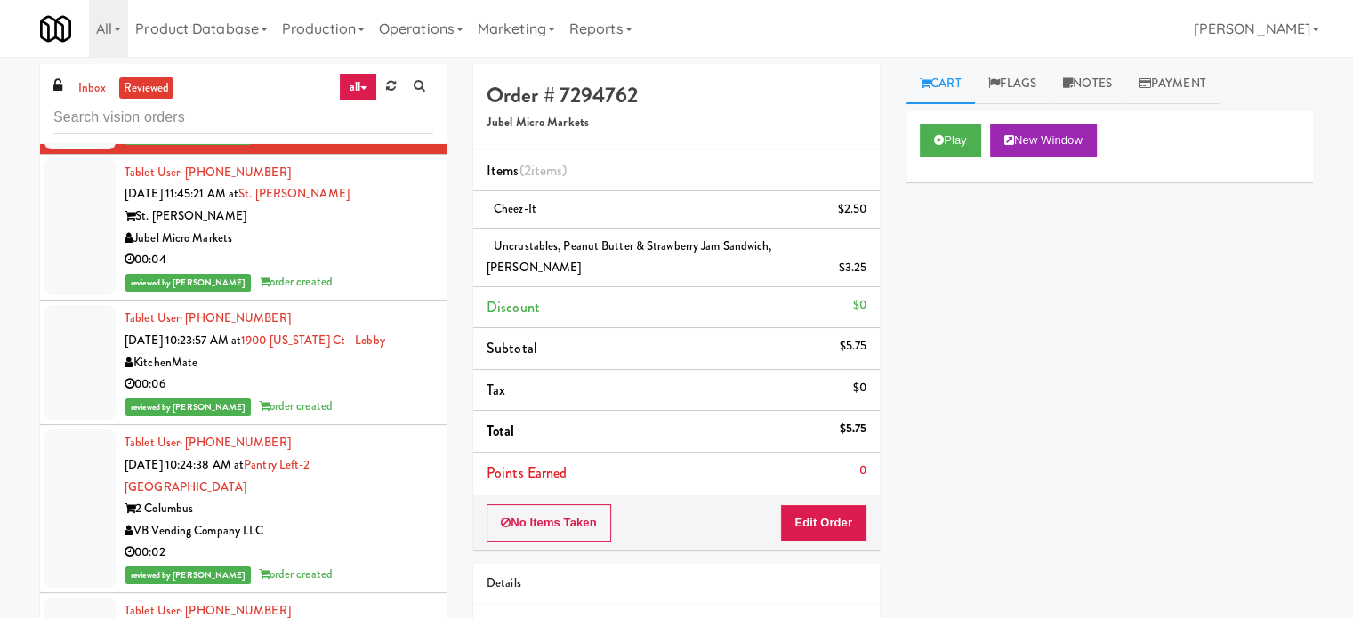
click at [406, 396] on div "00:06" at bounding box center [279, 385] width 309 height 22
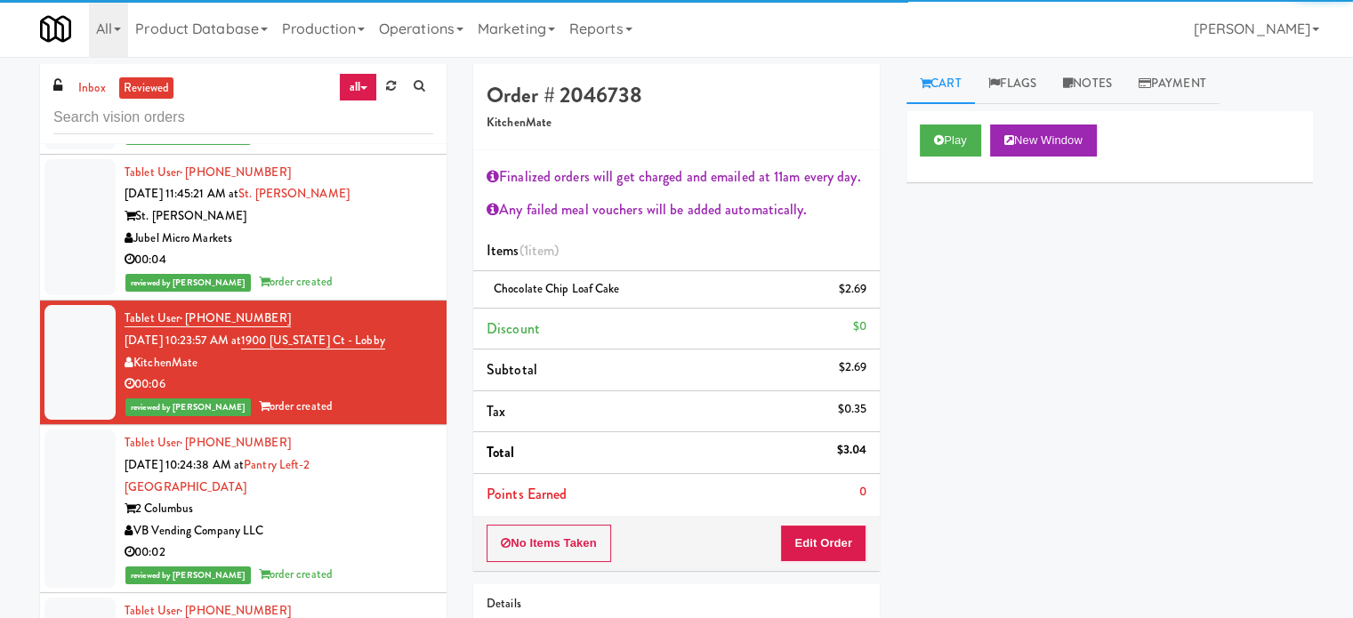
scroll to position [26119, 0]
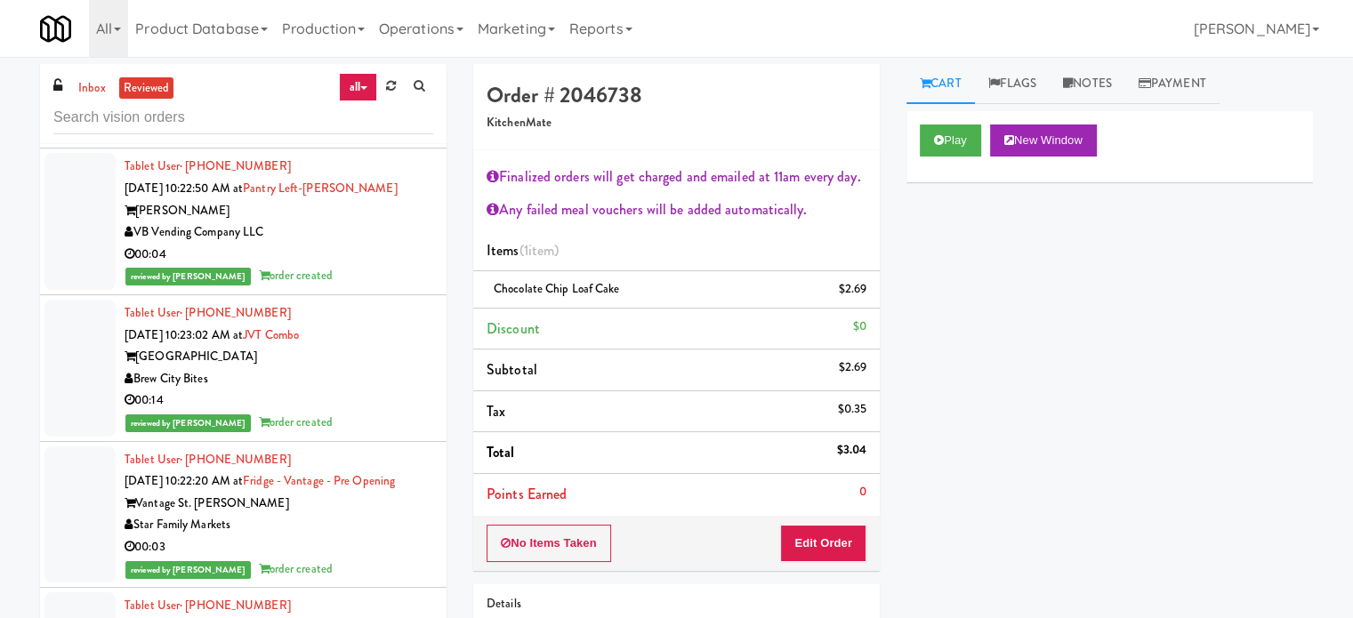
click at [338, 266] on div "00:04" at bounding box center [279, 255] width 309 height 22
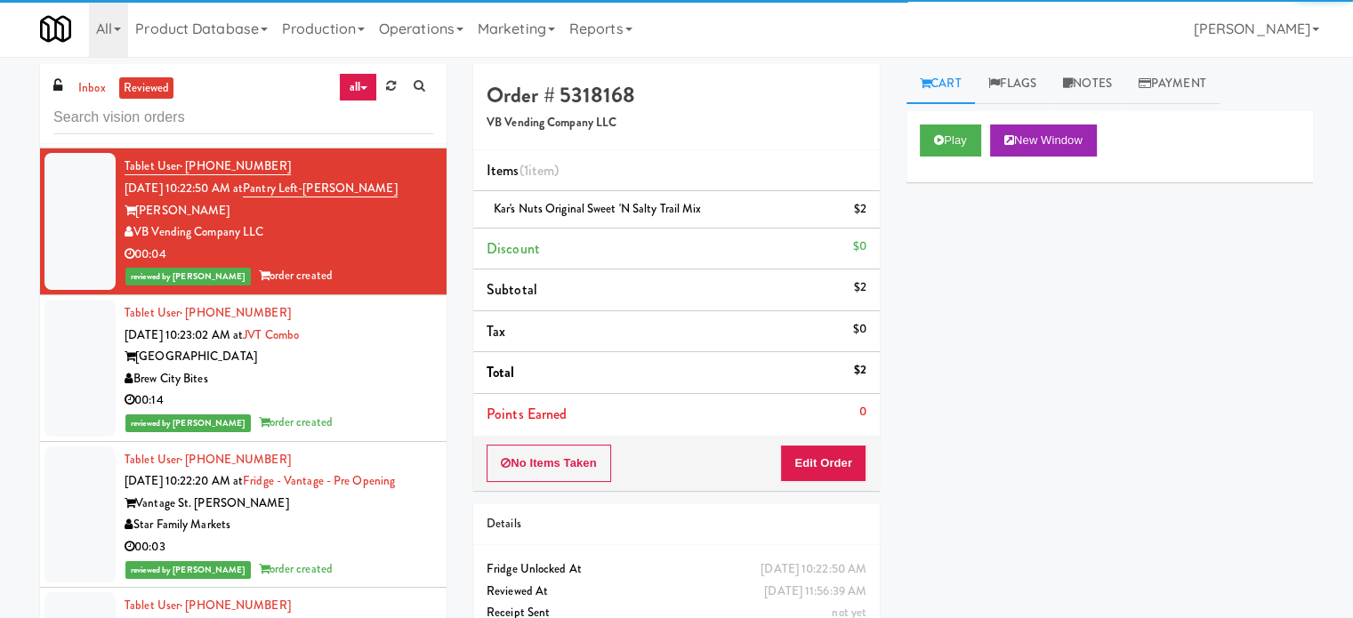
click at [357, 390] on div "Brew City Bites" at bounding box center [279, 379] width 309 height 22
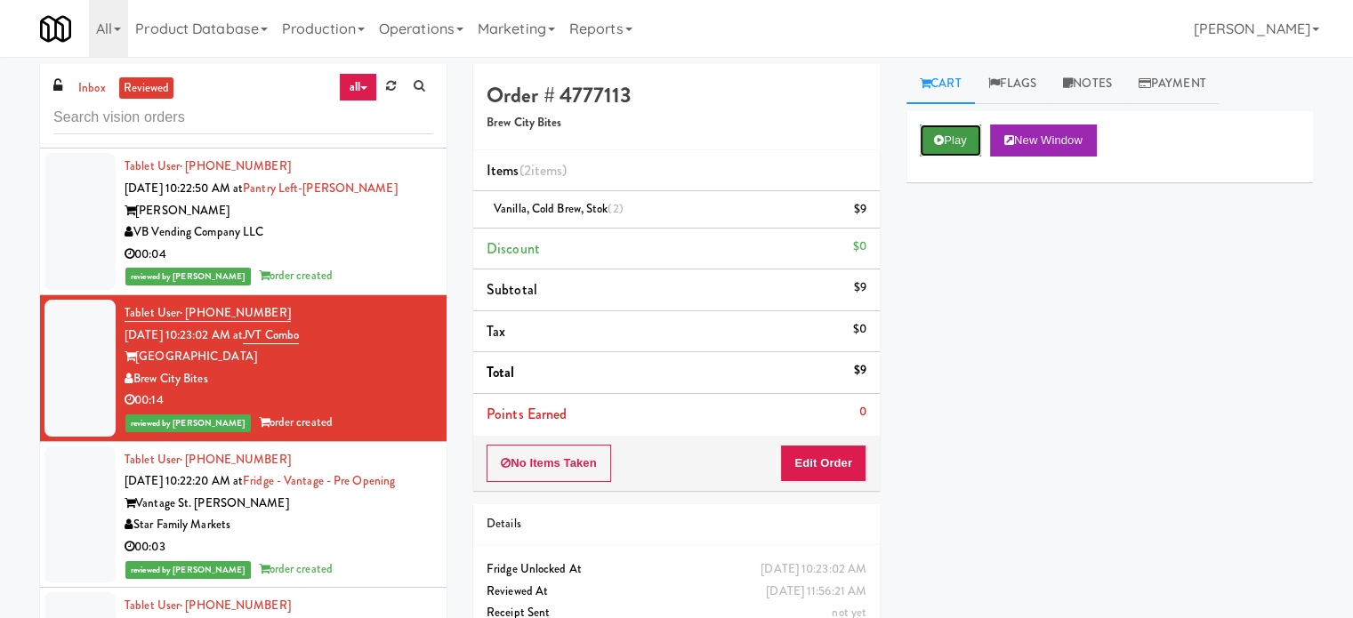
click at [966, 139] on button "Play" at bounding box center [950, 141] width 61 height 32
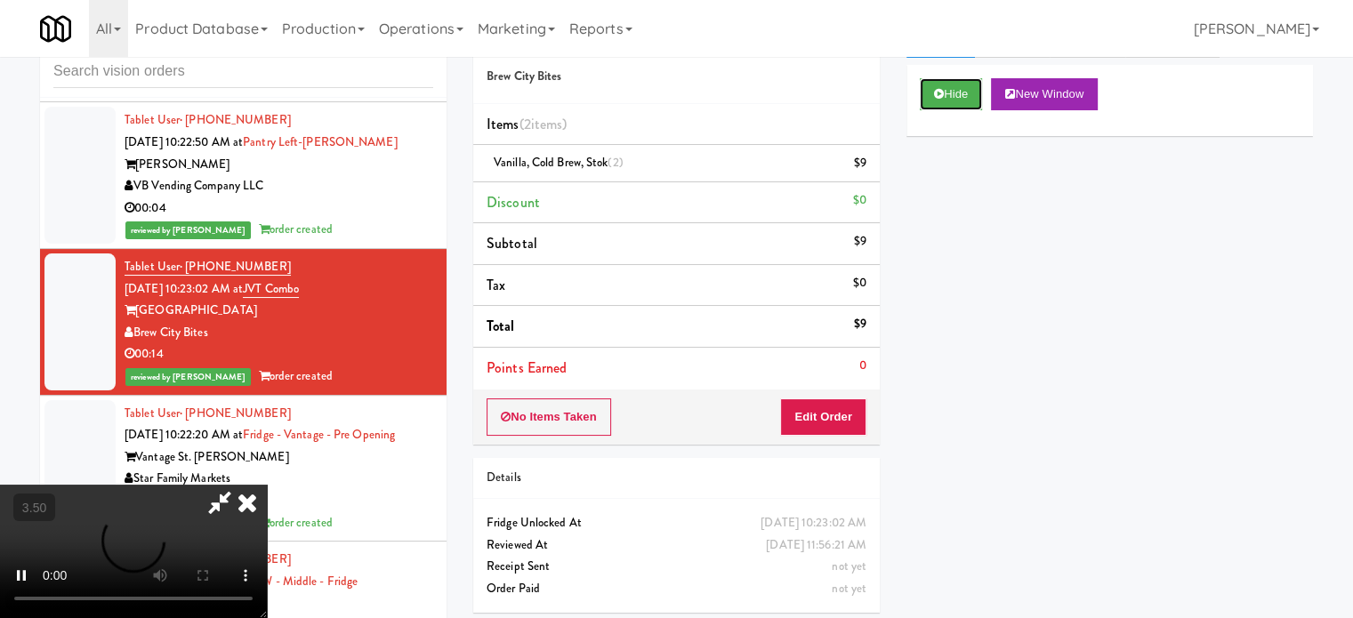
scroll to position [72, 0]
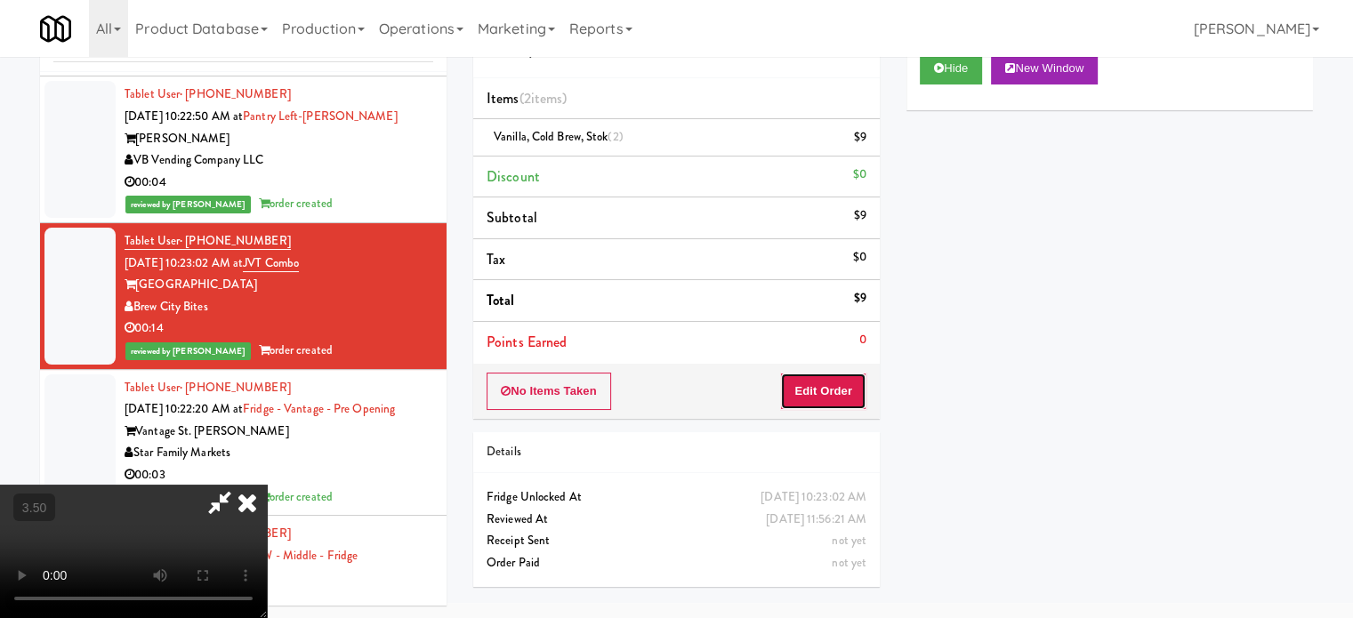
click at [824, 386] on button "Edit Order" at bounding box center [823, 391] width 86 height 37
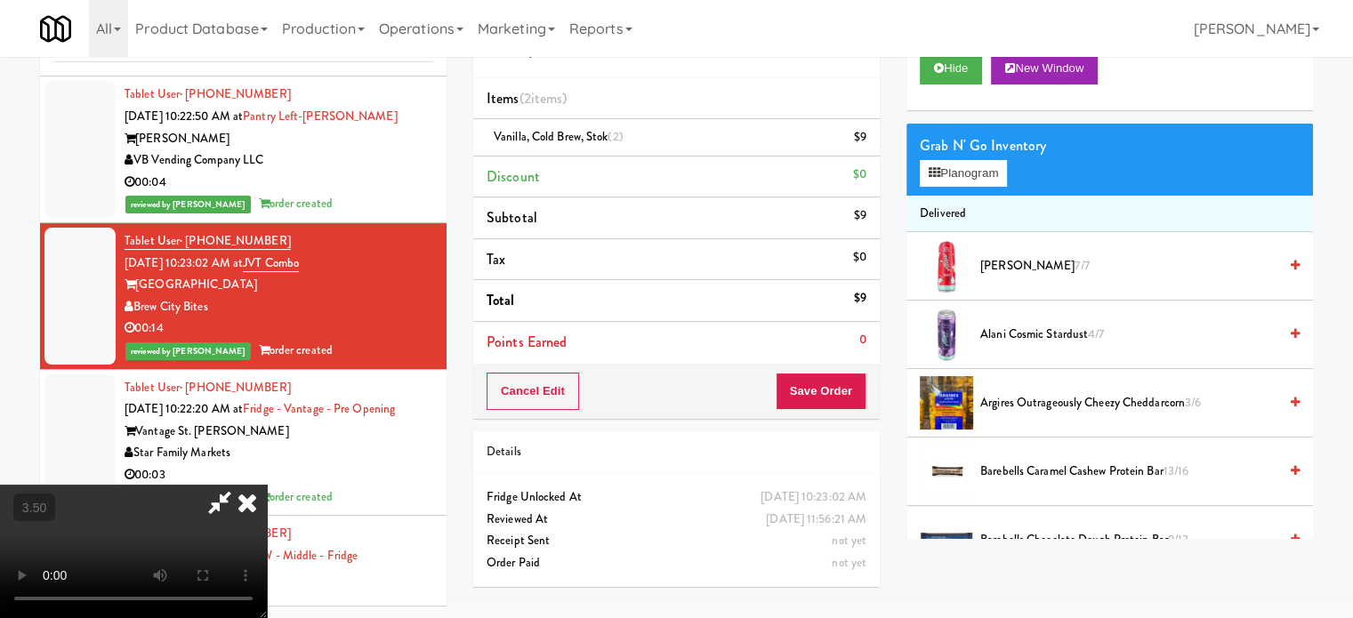
click at [267, 485] on video at bounding box center [133, 551] width 267 height 133
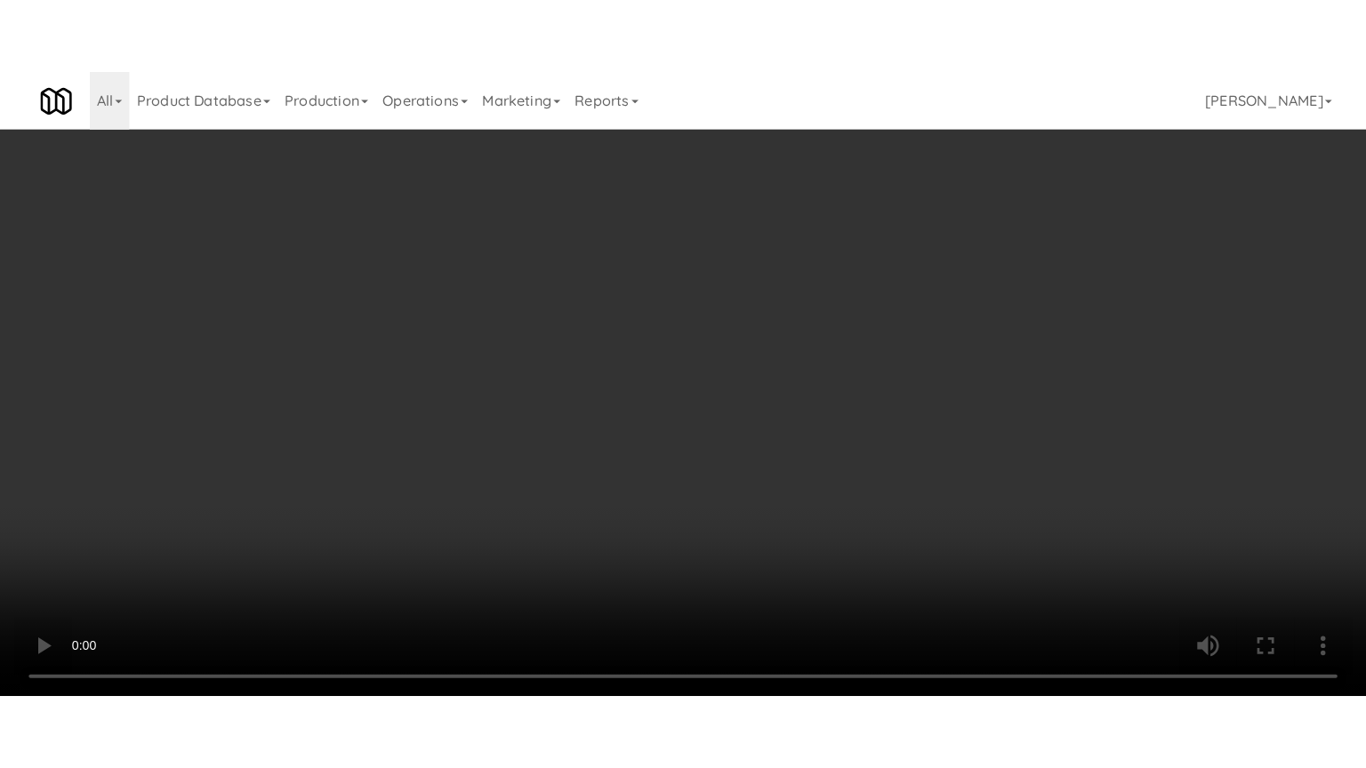
scroll to position [26052, 0]
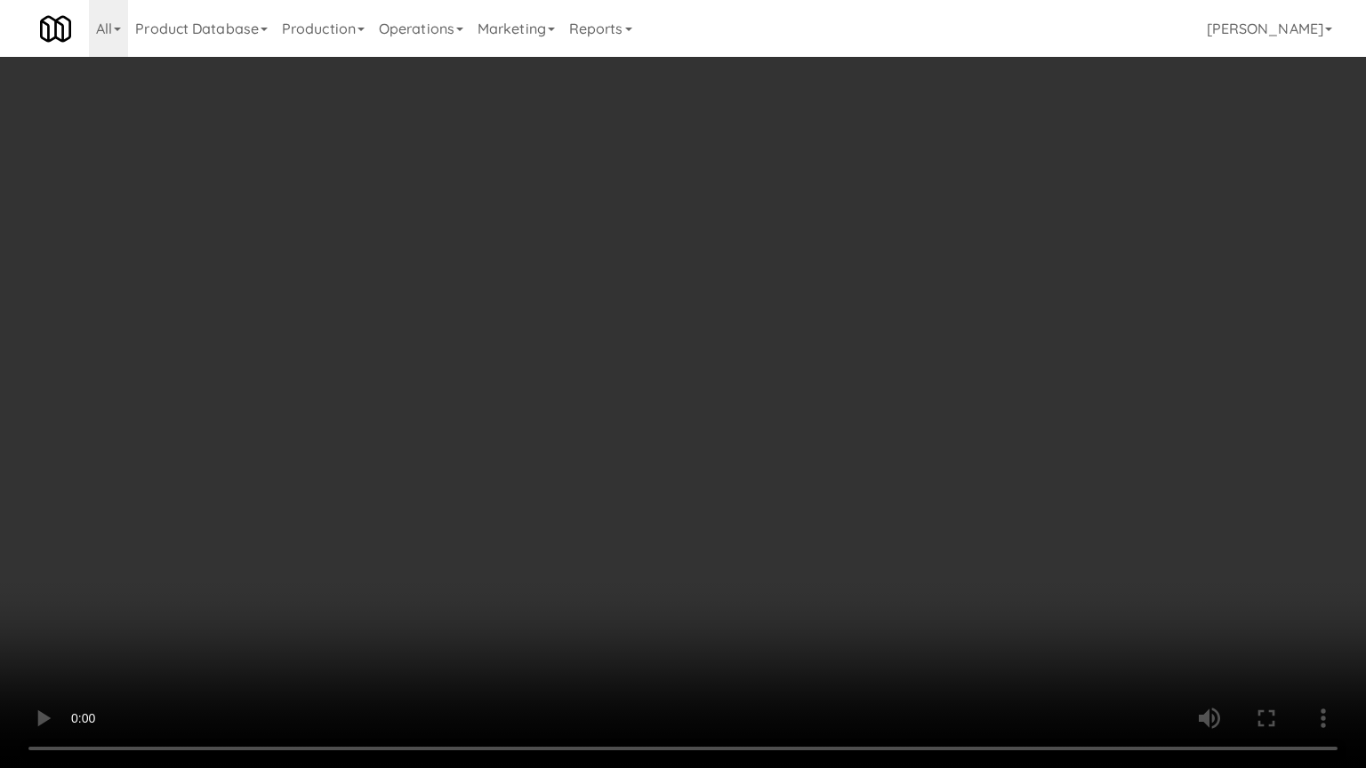
click at [535, 425] on video at bounding box center [683, 384] width 1366 height 768
click at [541, 421] on video at bounding box center [683, 384] width 1366 height 768
click at [623, 430] on video at bounding box center [683, 384] width 1366 height 768
click at [605, 441] on video at bounding box center [683, 384] width 1366 height 768
click at [629, 404] on video at bounding box center [683, 384] width 1366 height 768
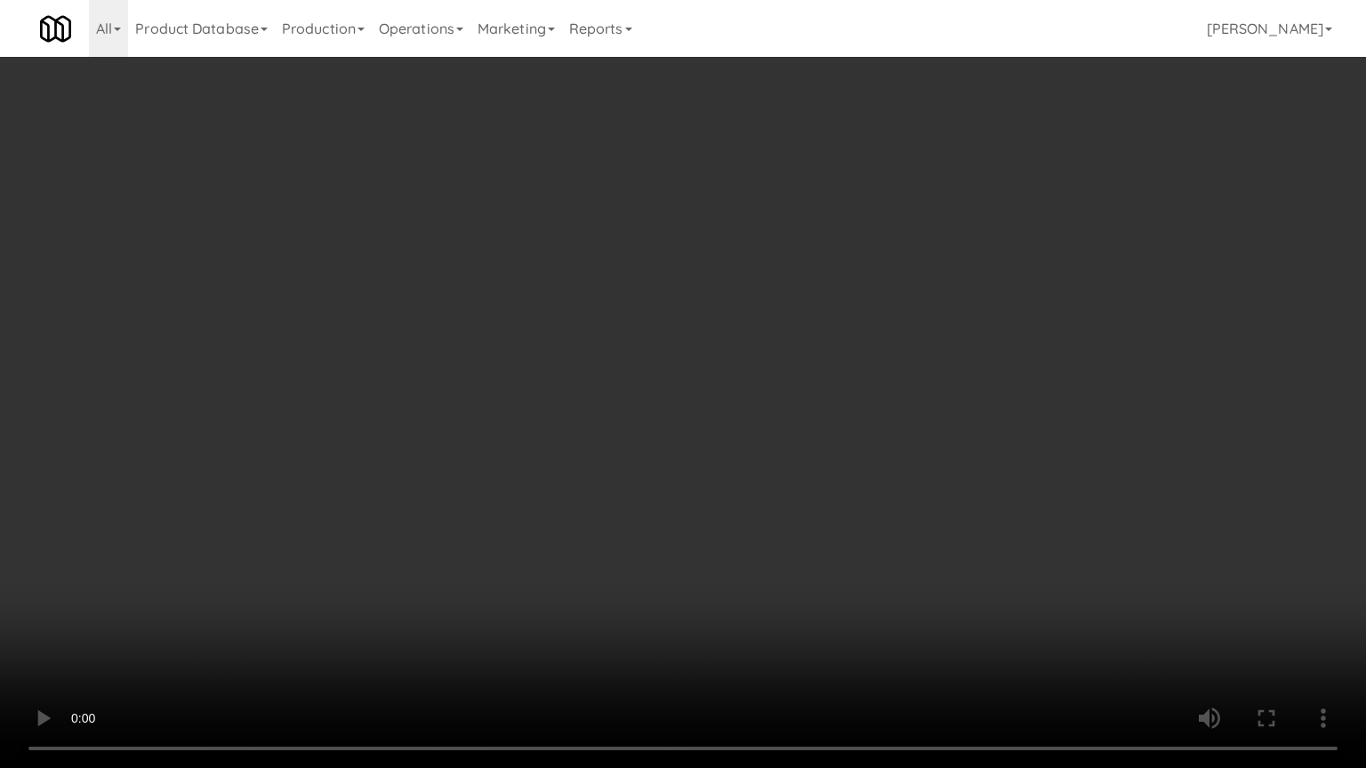
click at [666, 407] on video at bounding box center [683, 384] width 1366 height 768
click at [664, 414] on video at bounding box center [683, 384] width 1366 height 768
click at [665, 409] on video at bounding box center [683, 384] width 1366 height 768
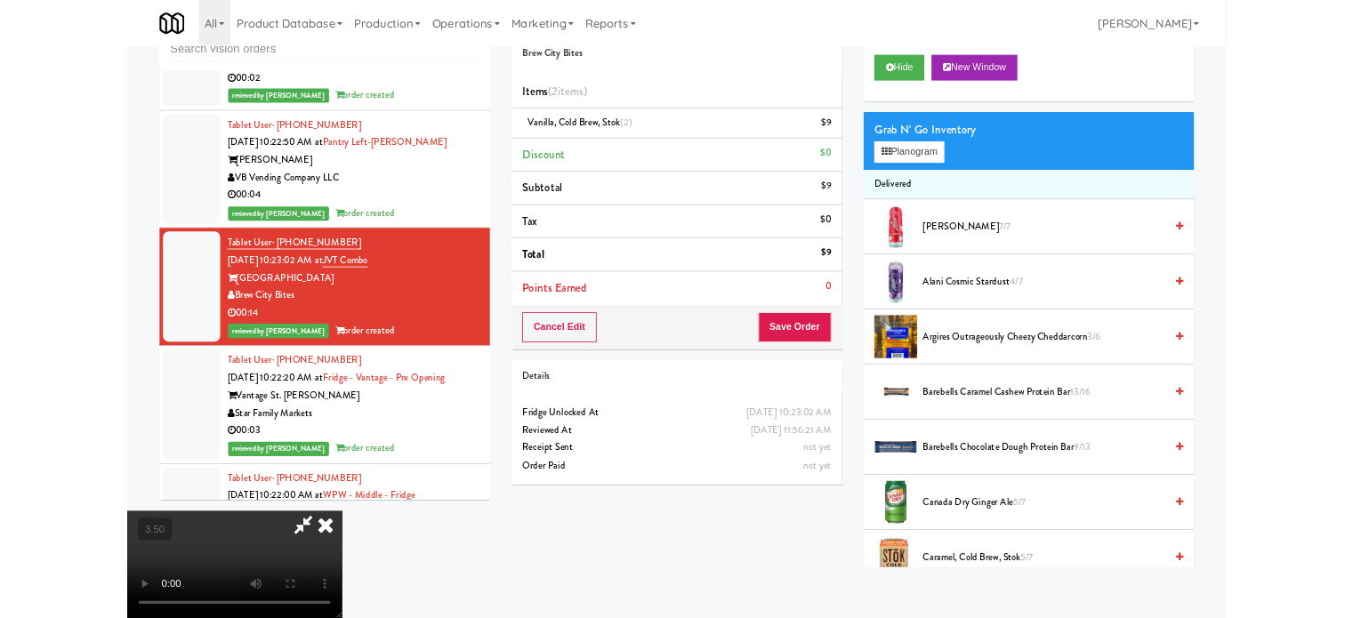
scroll to position [26119, 0]
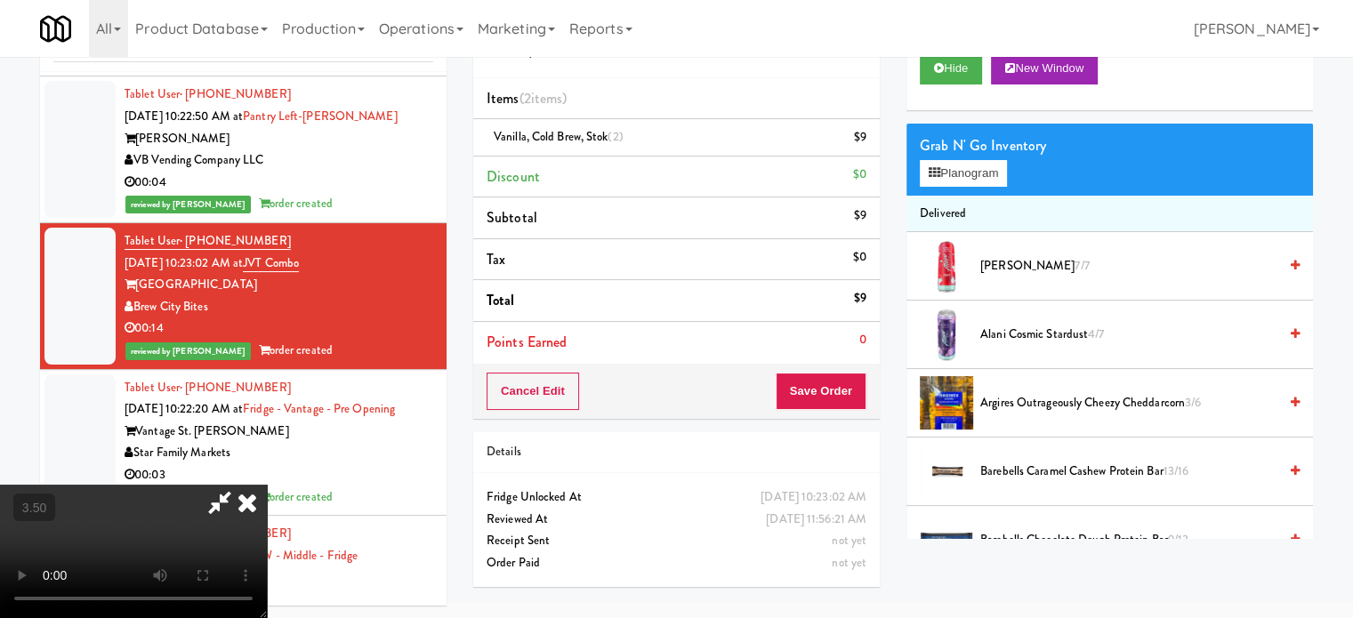
click at [267, 485] on icon at bounding box center [247, 503] width 39 height 36
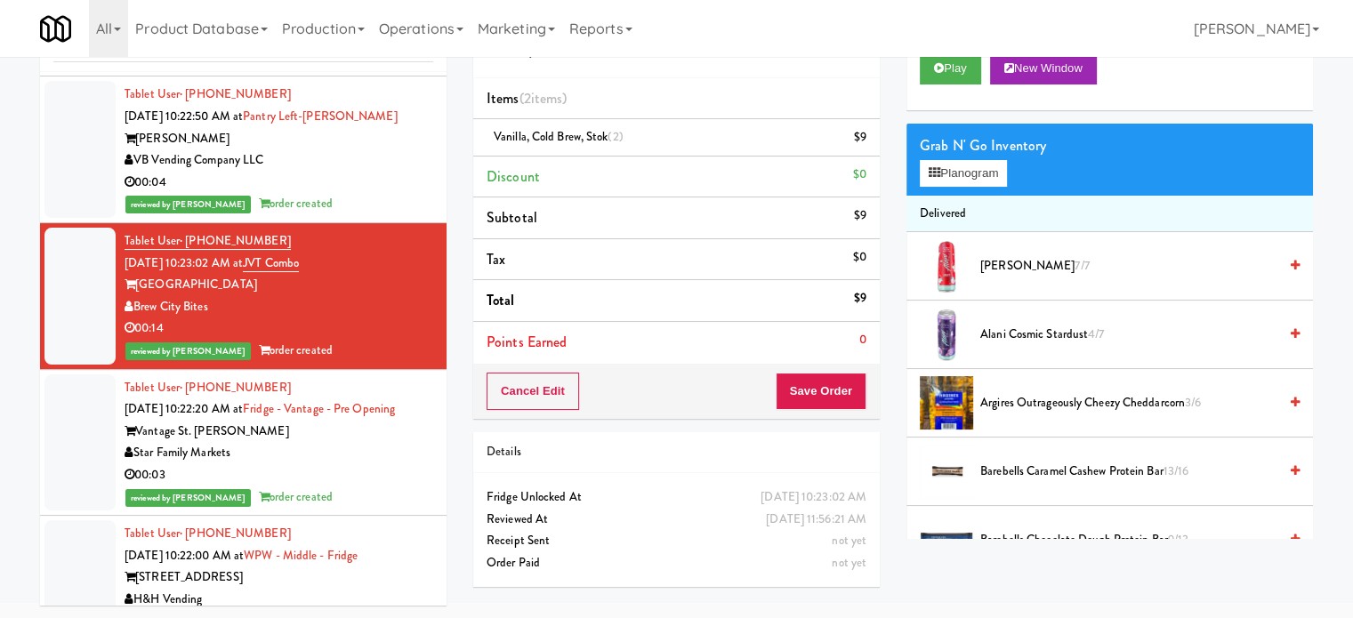
click at [364, 464] on div "Star Family Markets" at bounding box center [279, 453] width 309 height 22
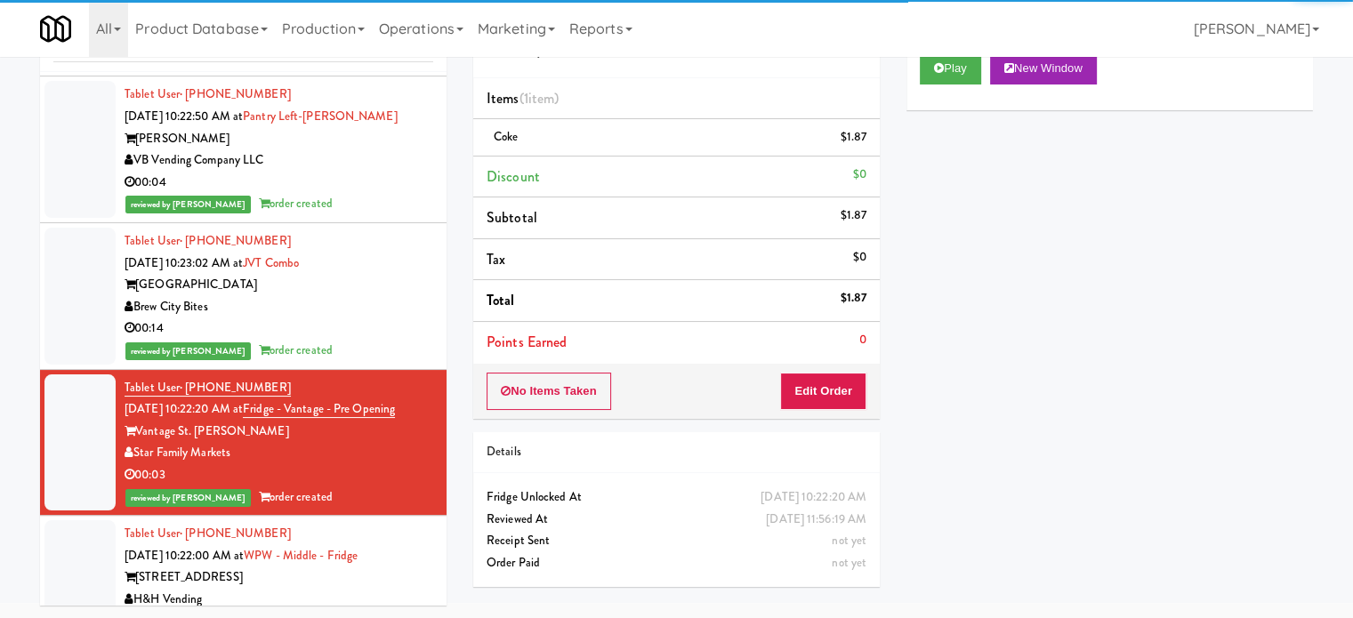
scroll to position [26564, 0]
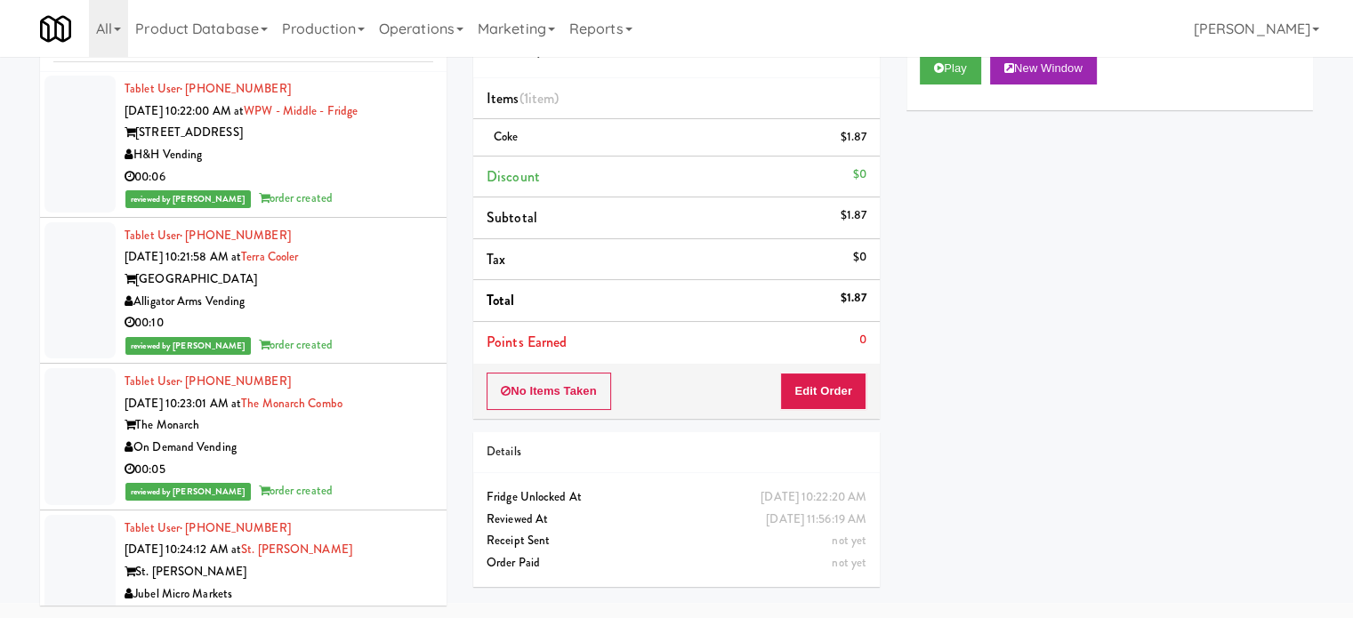
drag, startPoint x: 386, startPoint y: 292, endPoint x: 387, endPoint y: 301, distance: 8.9
click at [386, 210] on div "reviewed by [PERSON_NAME] A order created" at bounding box center [279, 199] width 309 height 22
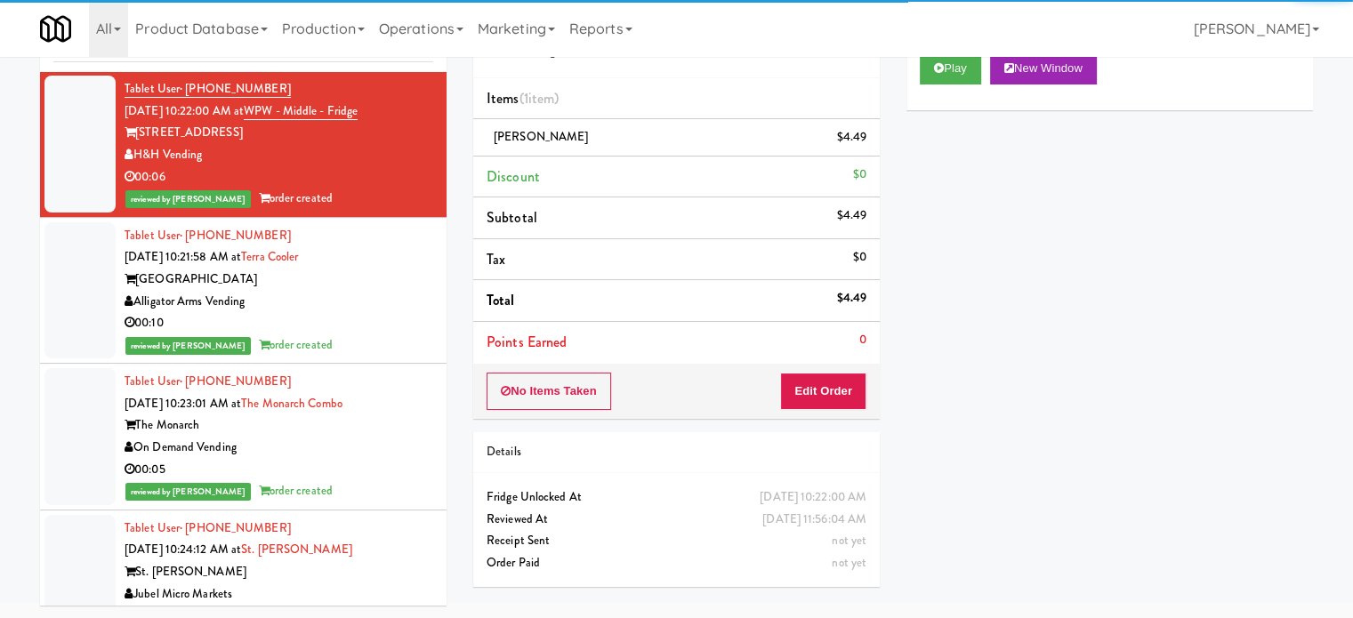
click at [395, 313] on div "Alligator Arms Vending" at bounding box center [279, 302] width 309 height 22
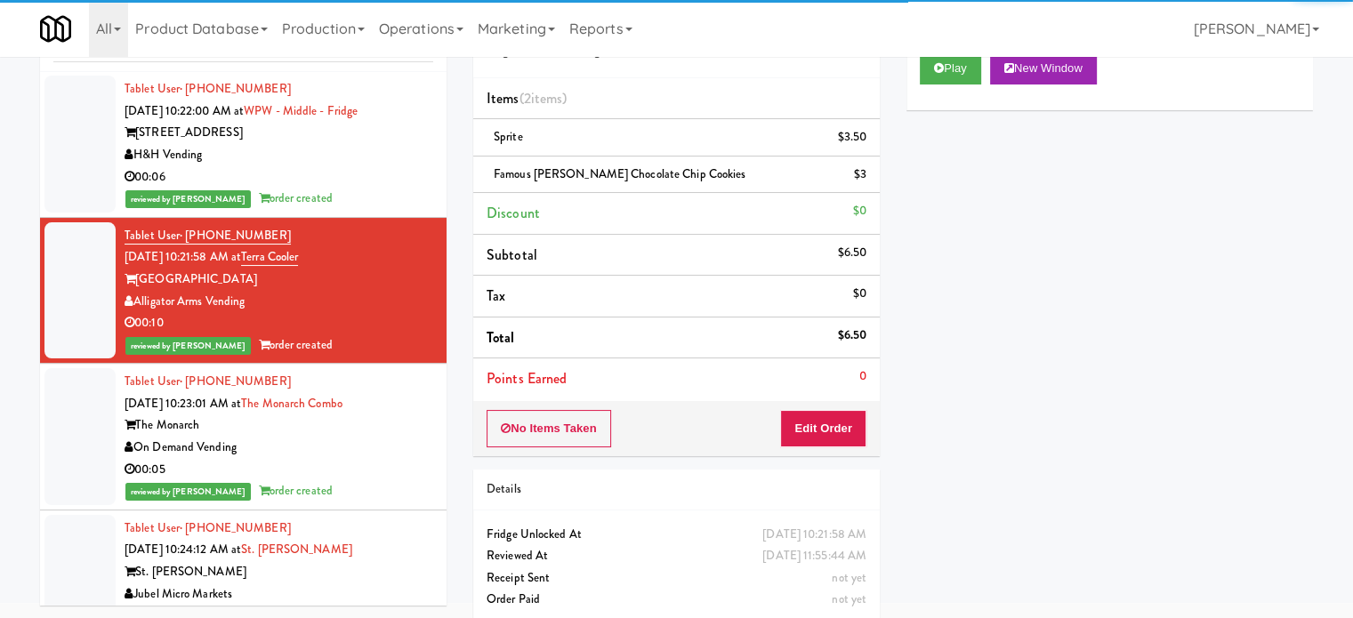
drag, startPoint x: 383, startPoint y: 551, endPoint x: 390, endPoint y: 507, distance: 44.9
click at [387, 459] on div "On Demand Vending" at bounding box center [279, 448] width 309 height 22
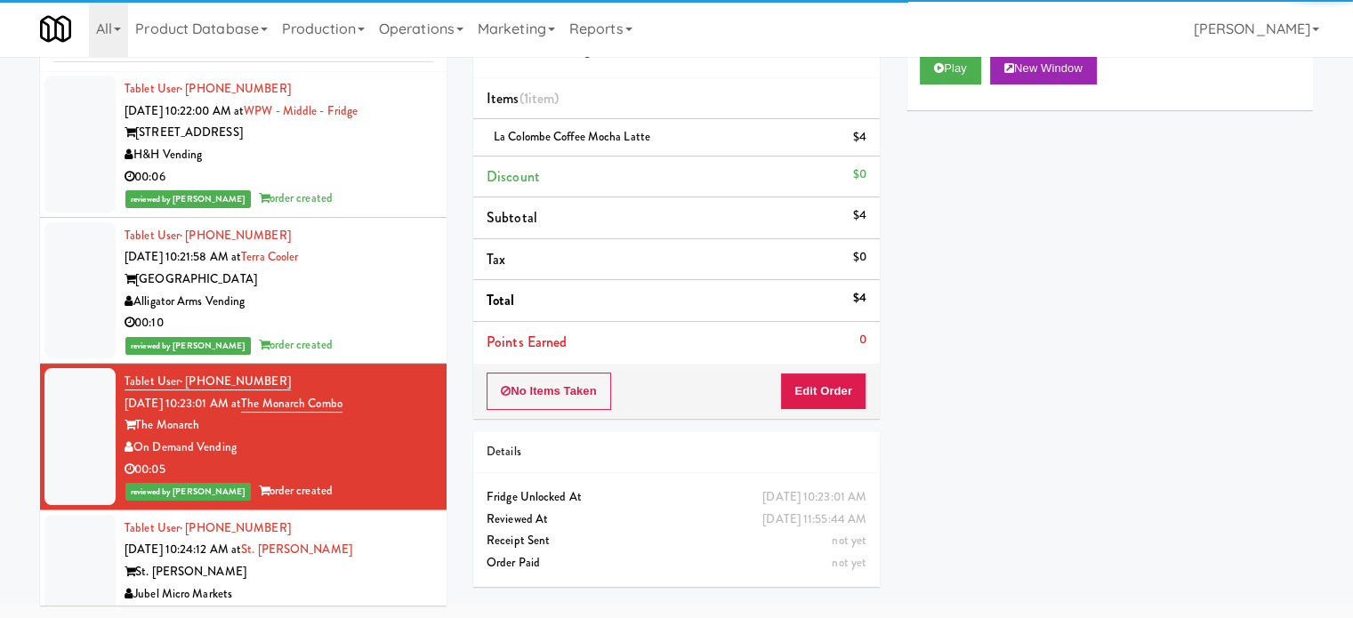
scroll to position [27009, 0]
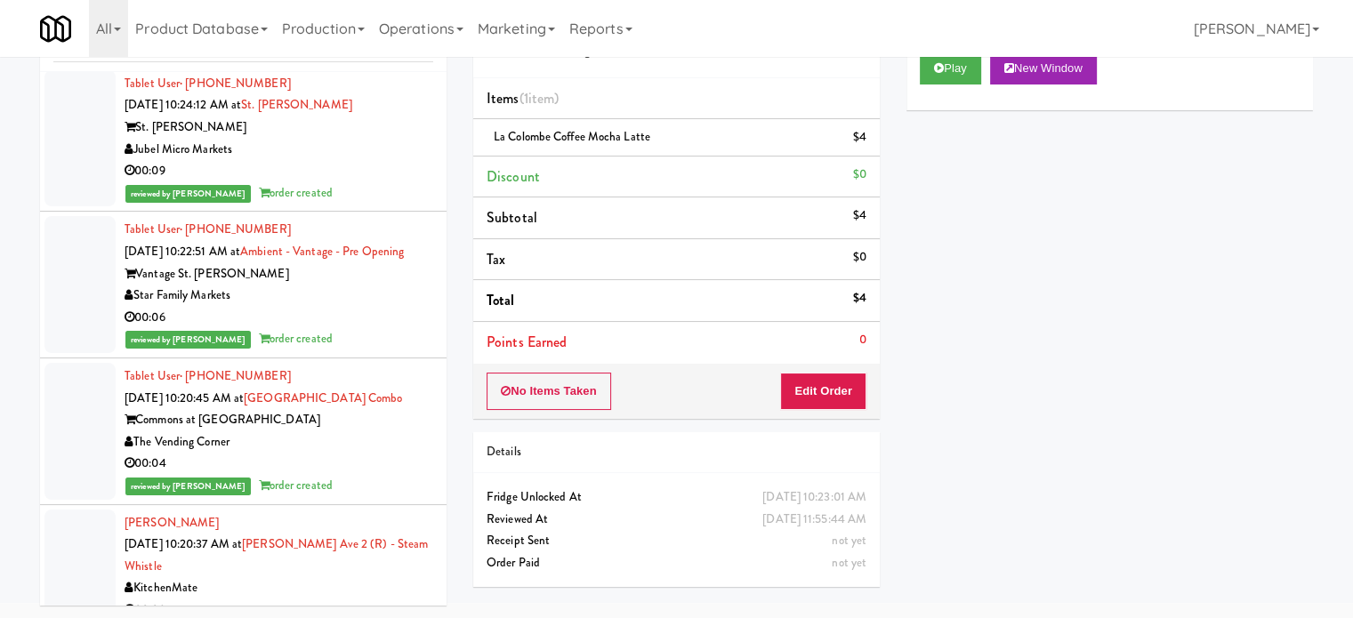
click at [364, 182] on div "00:09" at bounding box center [279, 171] width 309 height 22
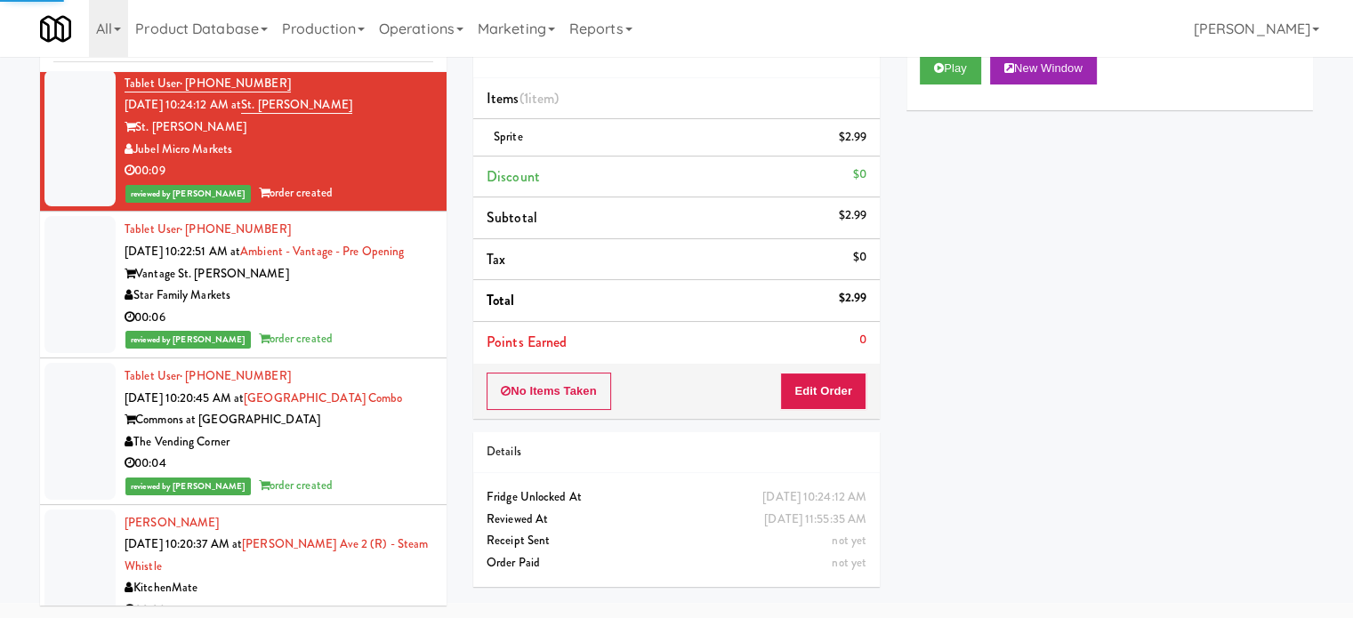
click at [359, 307] on div "Star Family Markets" at bounding box center [279, 296] width 309 height 22
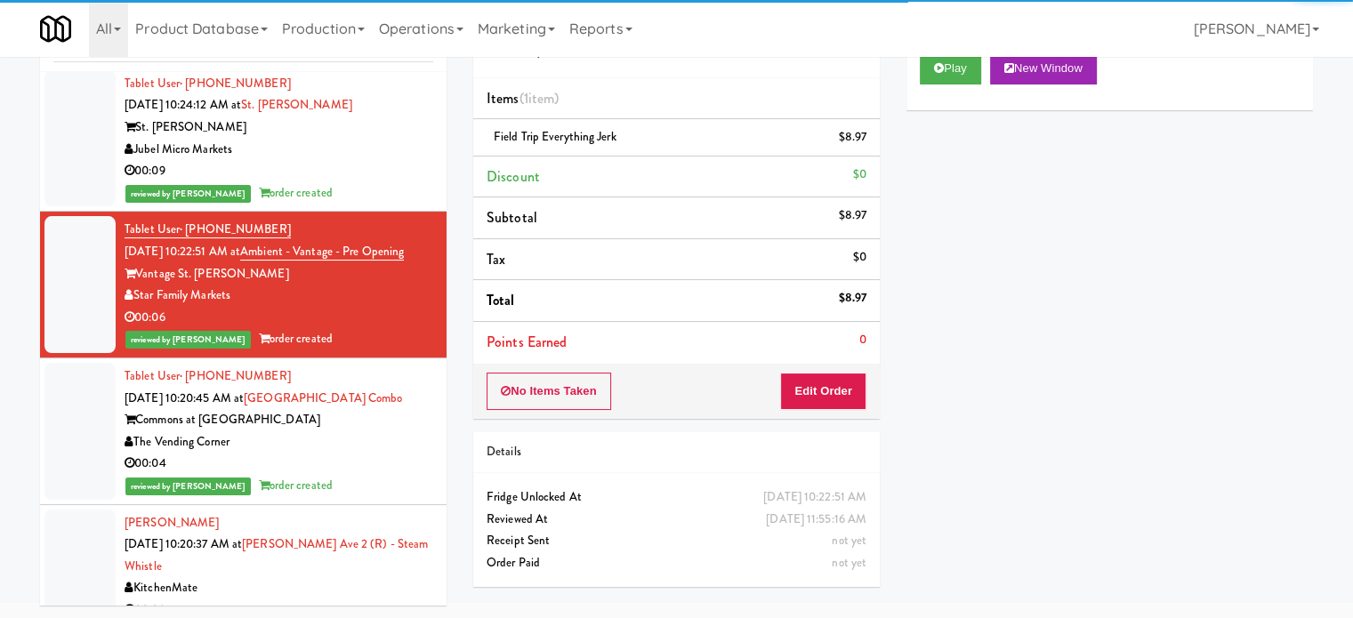
click at [381, 454] on div "The Vending Corner" at bounding box center [279, 442] width 309 height 22
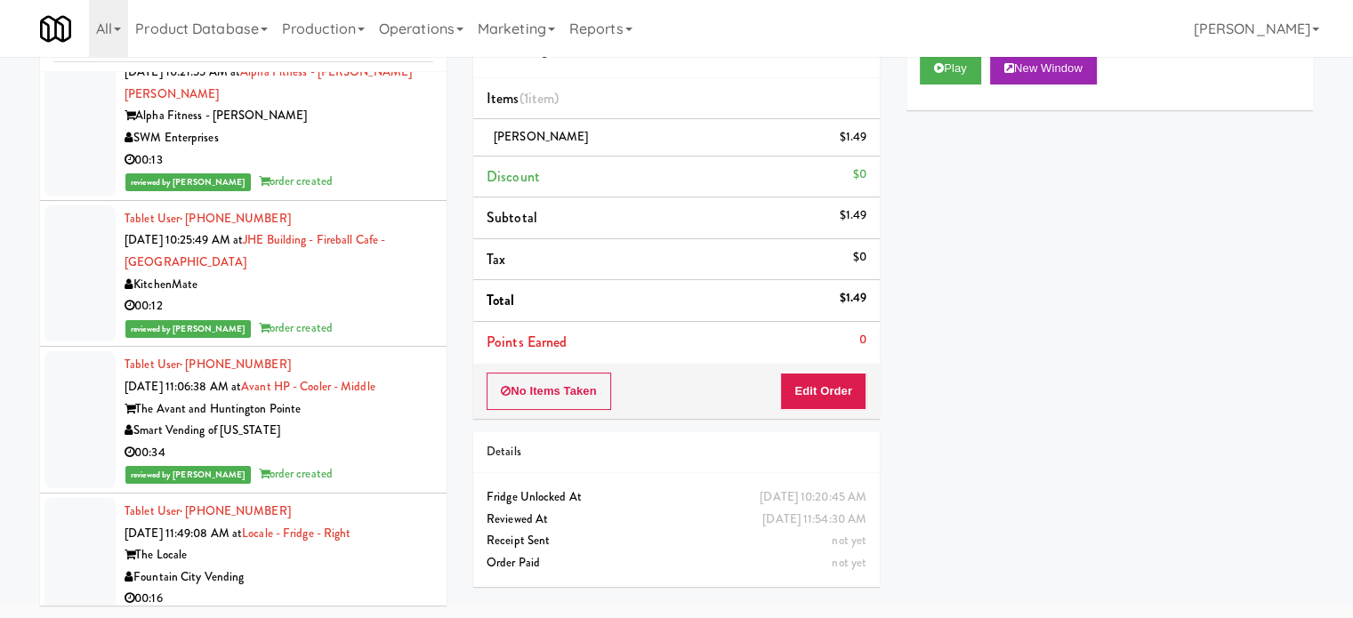
scroll to position [27453, 0]
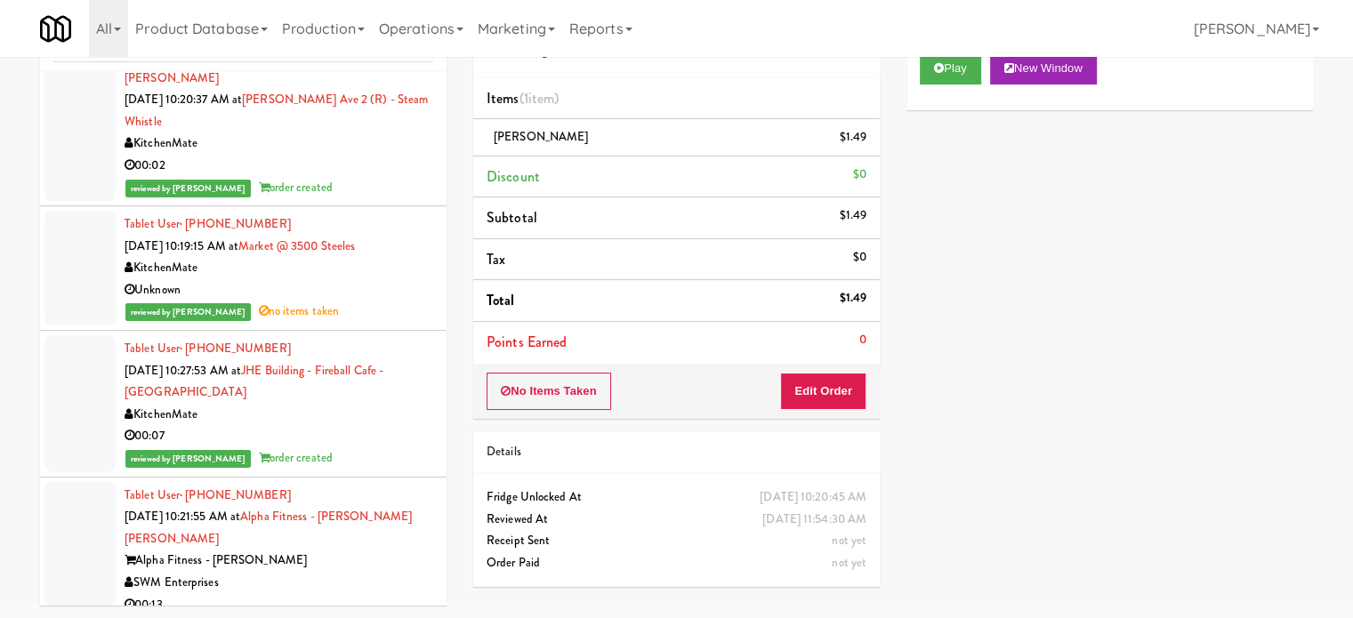
click at [367, 177] on div "00:02" at bounding box center [279, 166] width 309 height 22
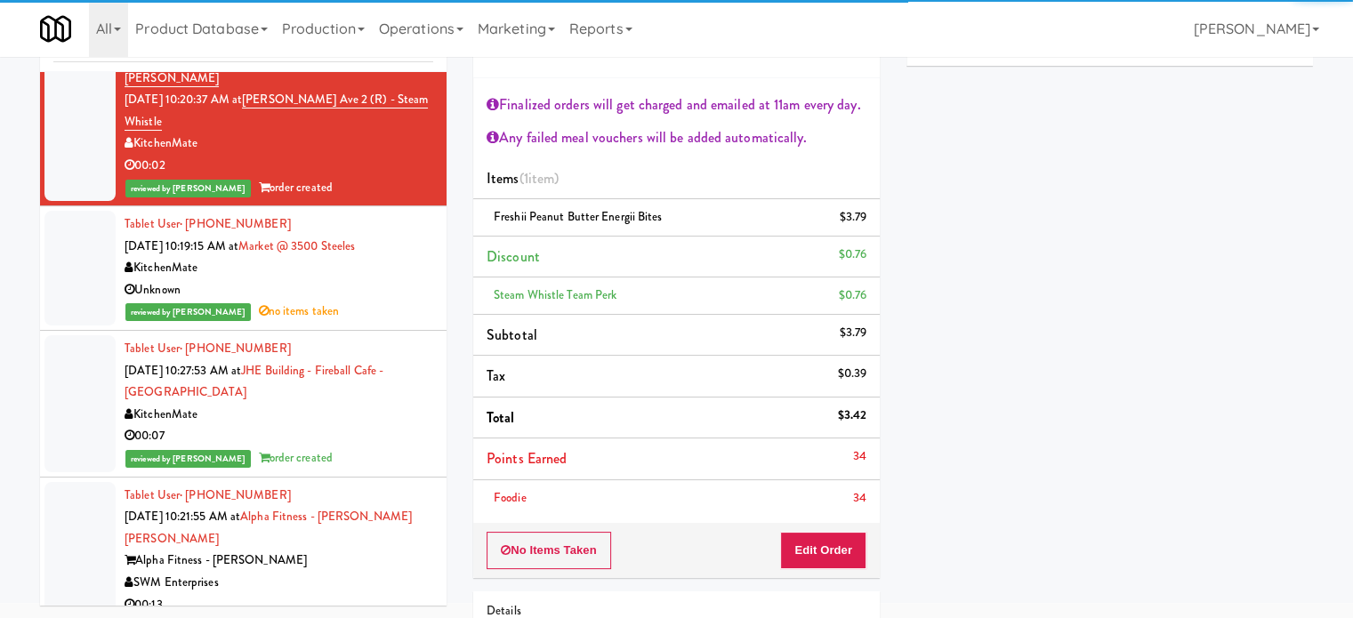
click at [384, 426] on div "KitchenMate" at bounding box center [279, 415] width 309 height 22
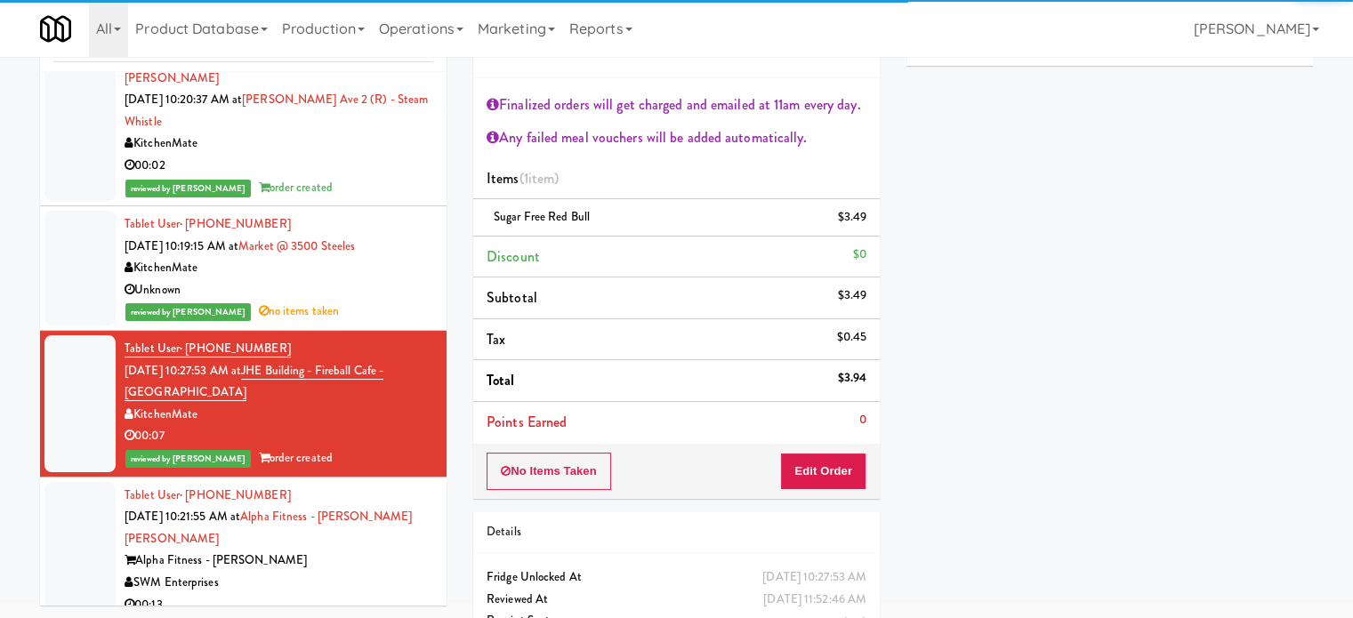
scroll to position [27898, 0]
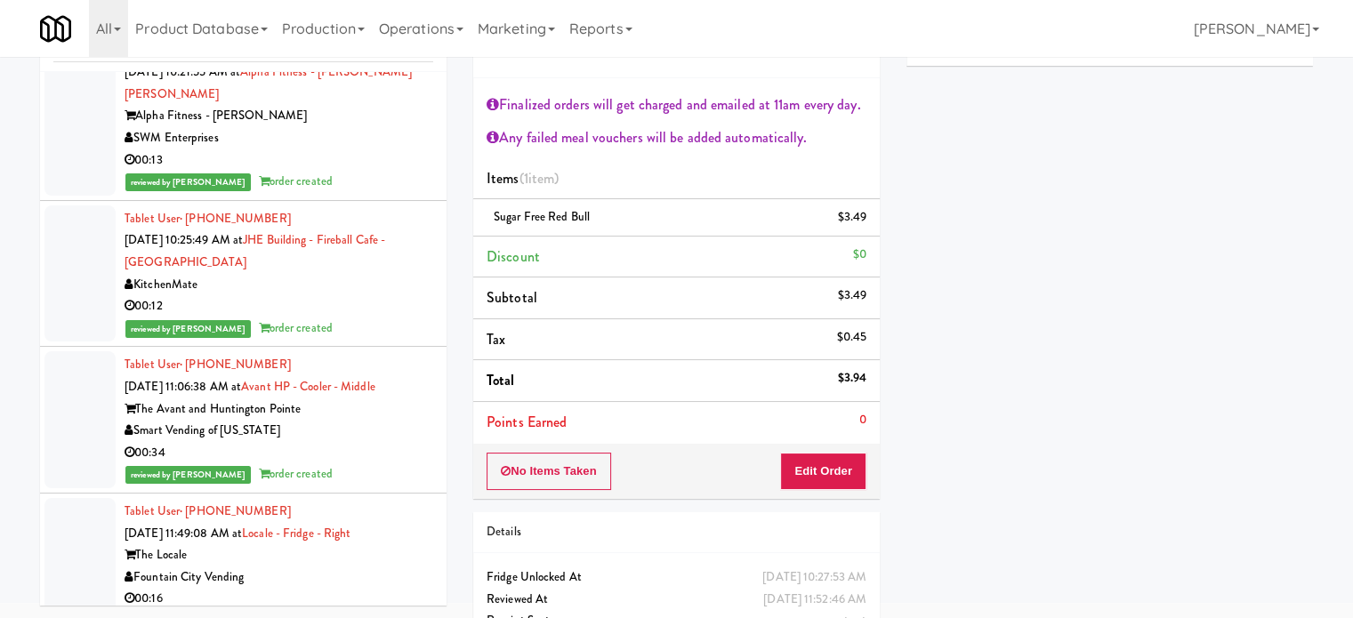
drag, startPoint x: 369, startPoint y: 288, endPoint x: 363, endPoint y: 305, distance: 18.0
click at [368, 193] on div "reviewed by [PERSON_NAME] A order created" at bounding box center [279, 182] width 309 height 22
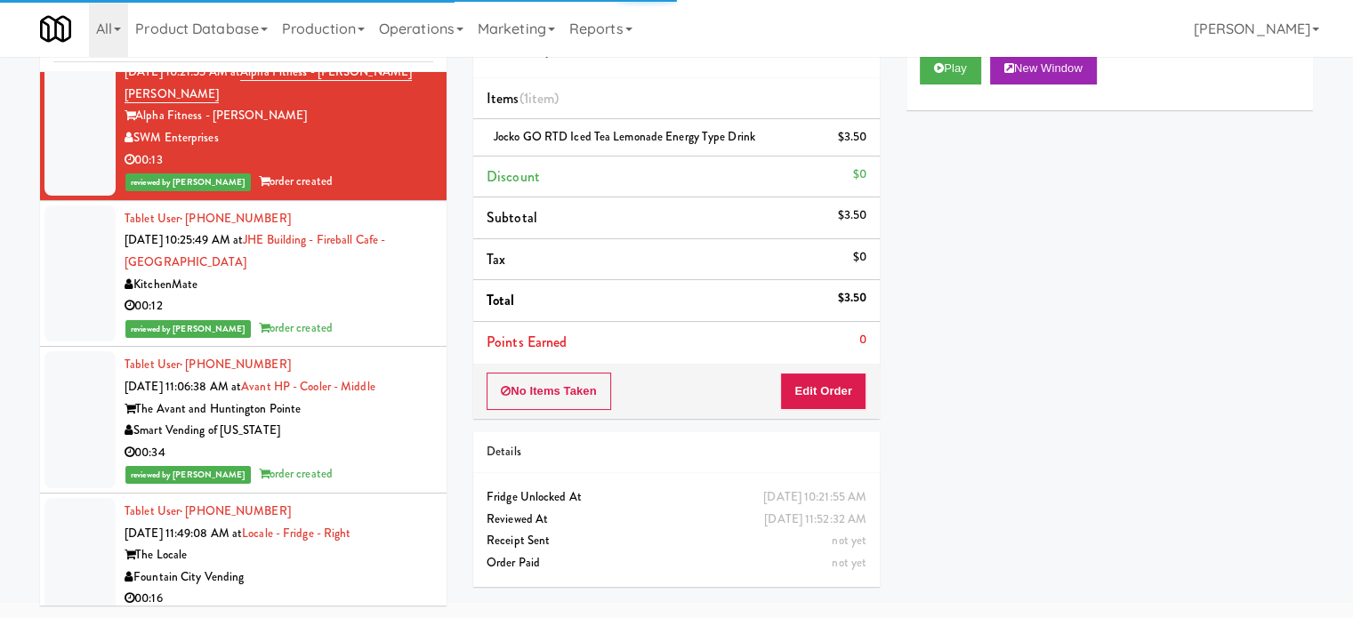
click at [366, 340] on div "reviewed by [PERSON_NAME] order created" at bounding box center [279, 329] width 309 height 22
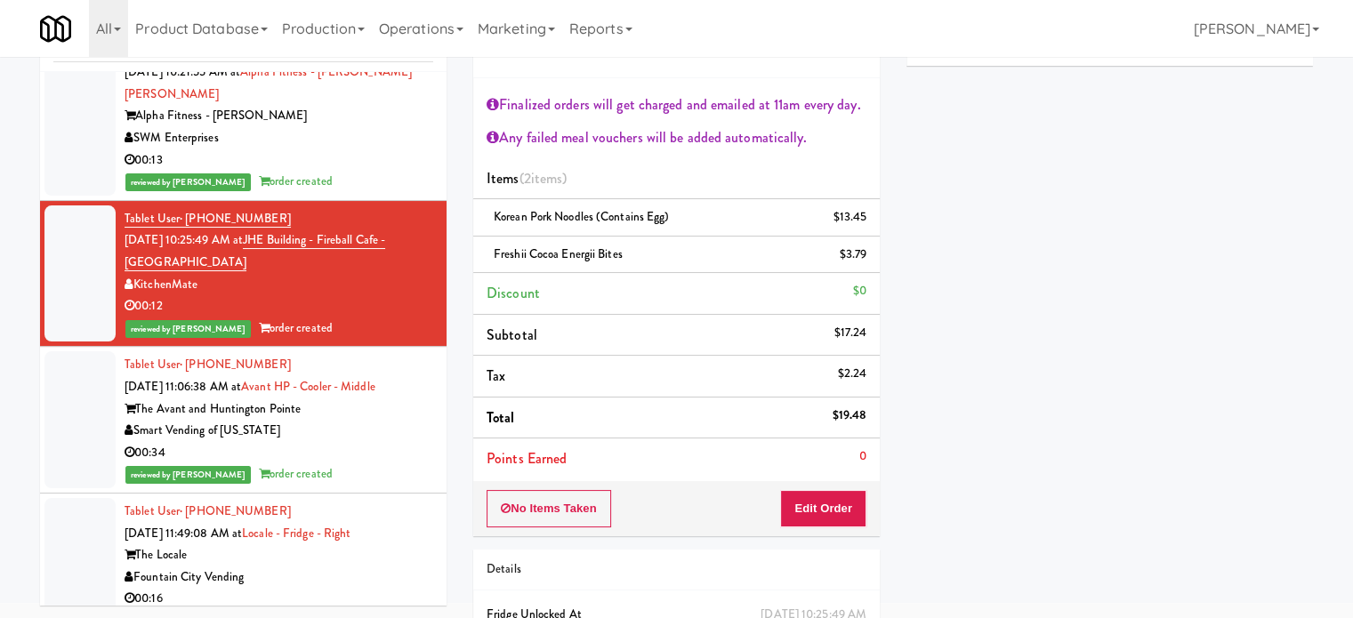
click at [386, 193] on div "reviewed by [PERSON_NAME] A order created" at bounding box center [279, 182] width 309 height 22
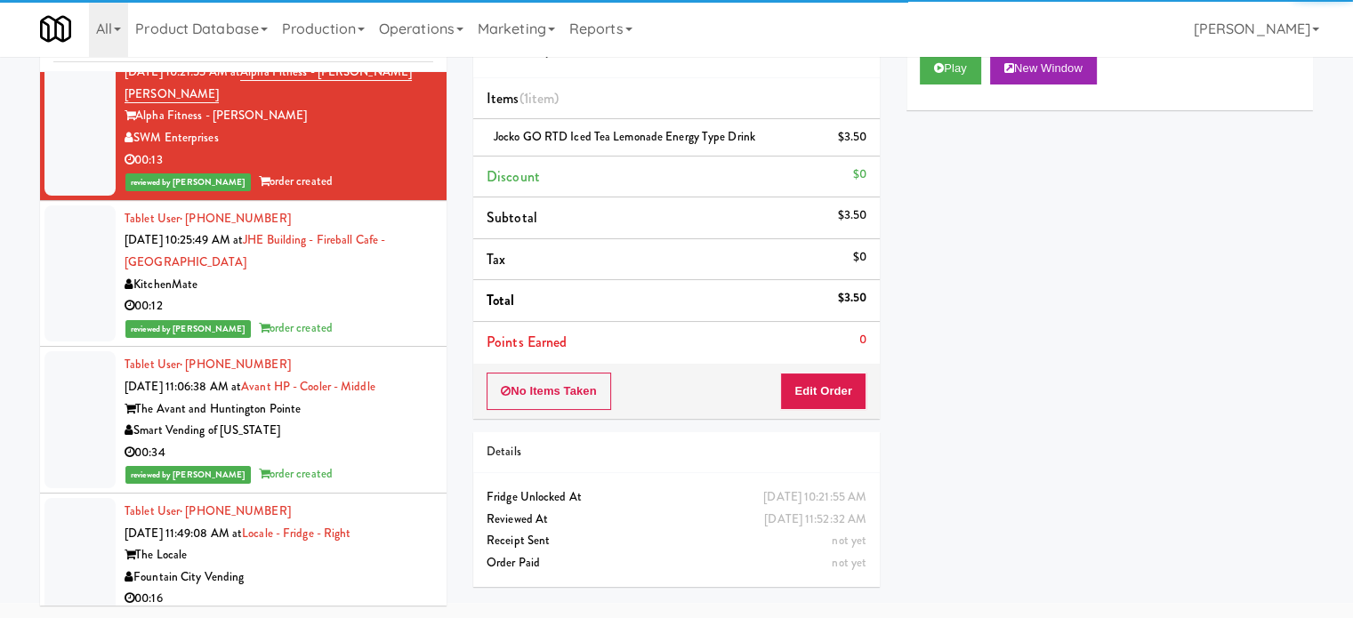
click at [398, 296] on div "KitchenMate" at bounding box center [279, 285] width 309 height 22
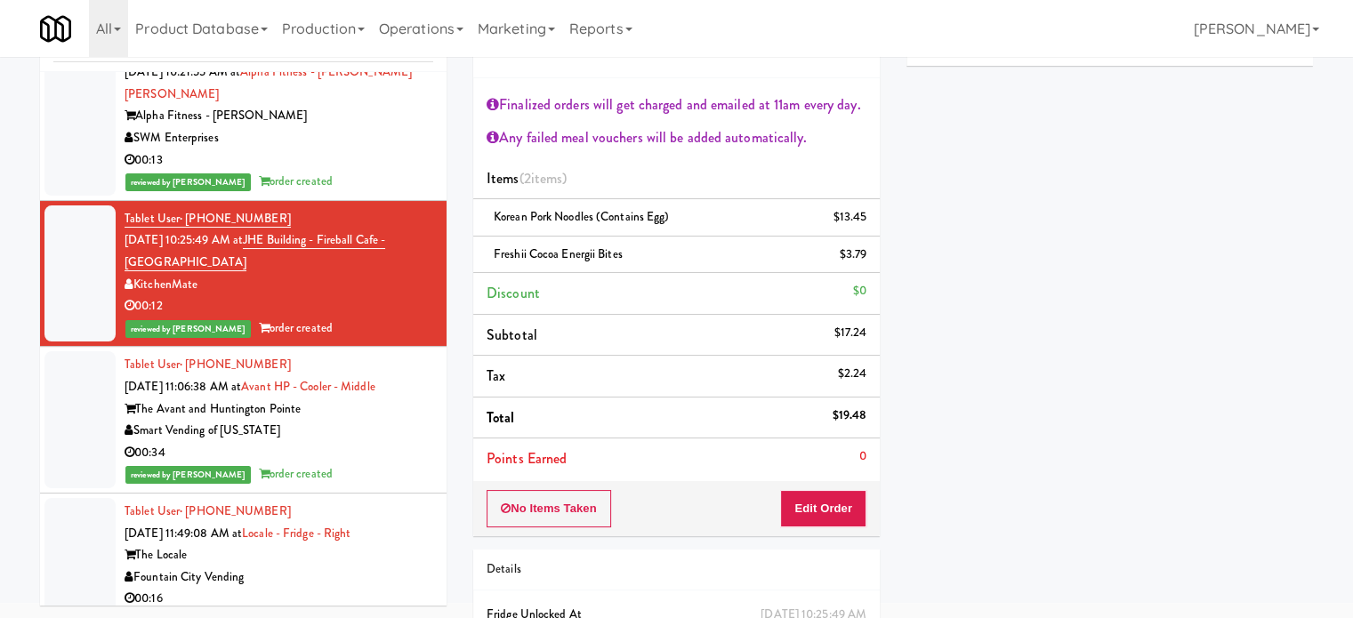
click at [397, 442] on div "Smart Vending of [US_STATE]" at bounding box center [279, 431] width 309 height 22
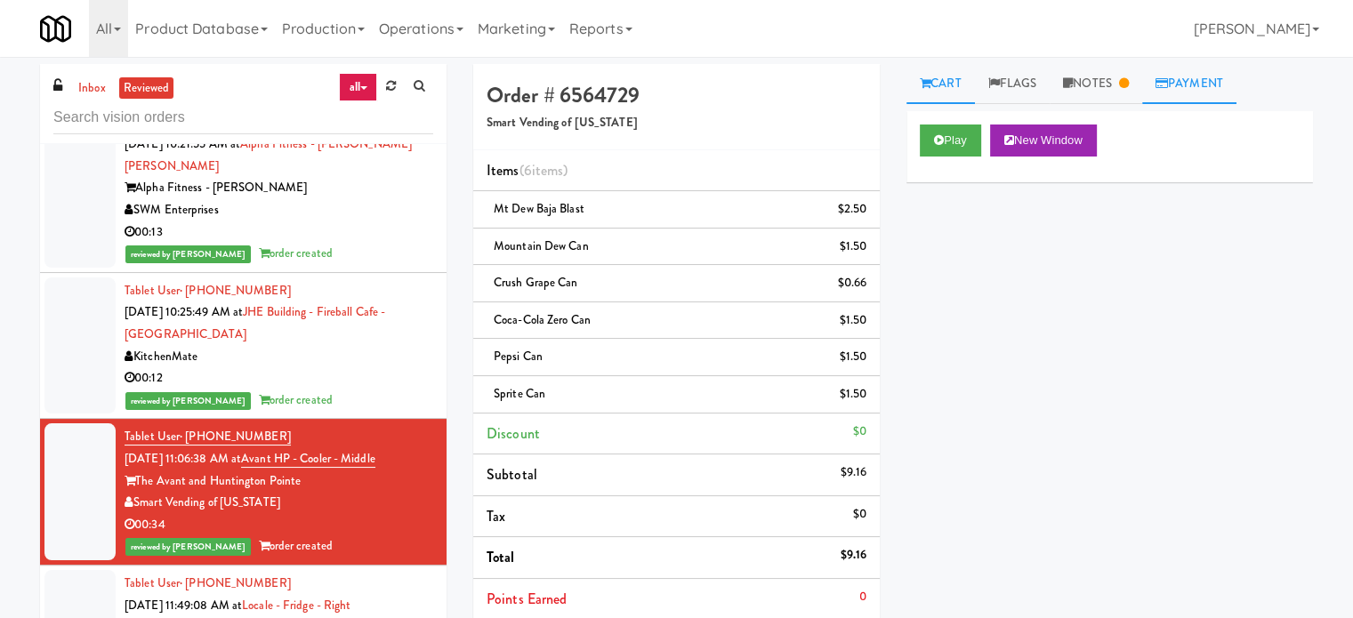
click at [1208, 81] on link "Payment" at bounding box center [1189, 84] width 94 height 40
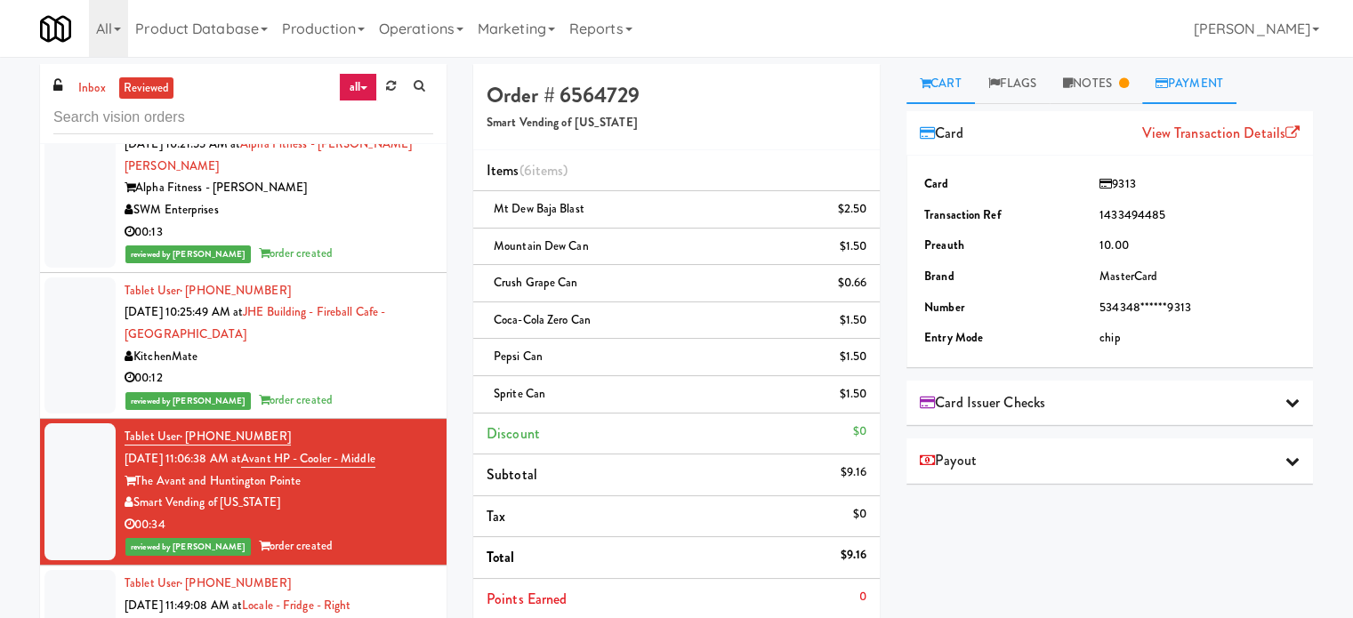
click at [946, 80] on link "Cart" at bounding box center [940, 84] width 68 height 40
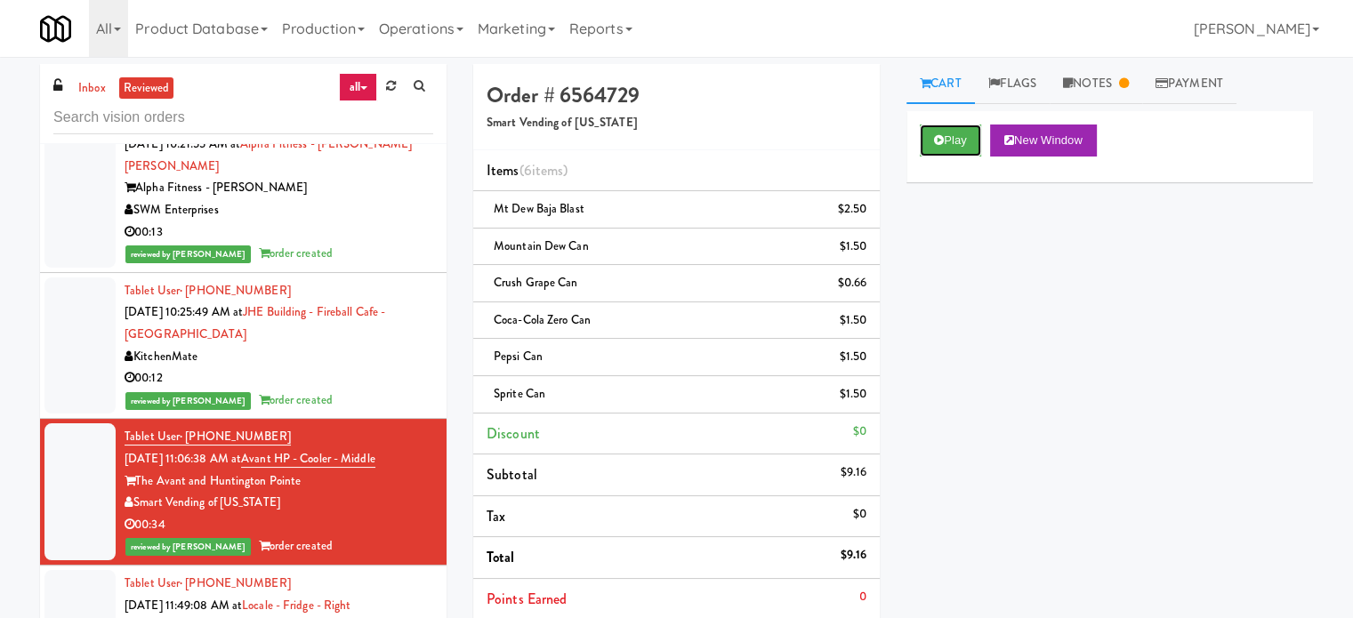
click at [946, 153] on button "Play" at bounding box center [950, 141] width 61 height 32
click at [937, 141] on icon at bounding box center [939, 140] width 10 height 12
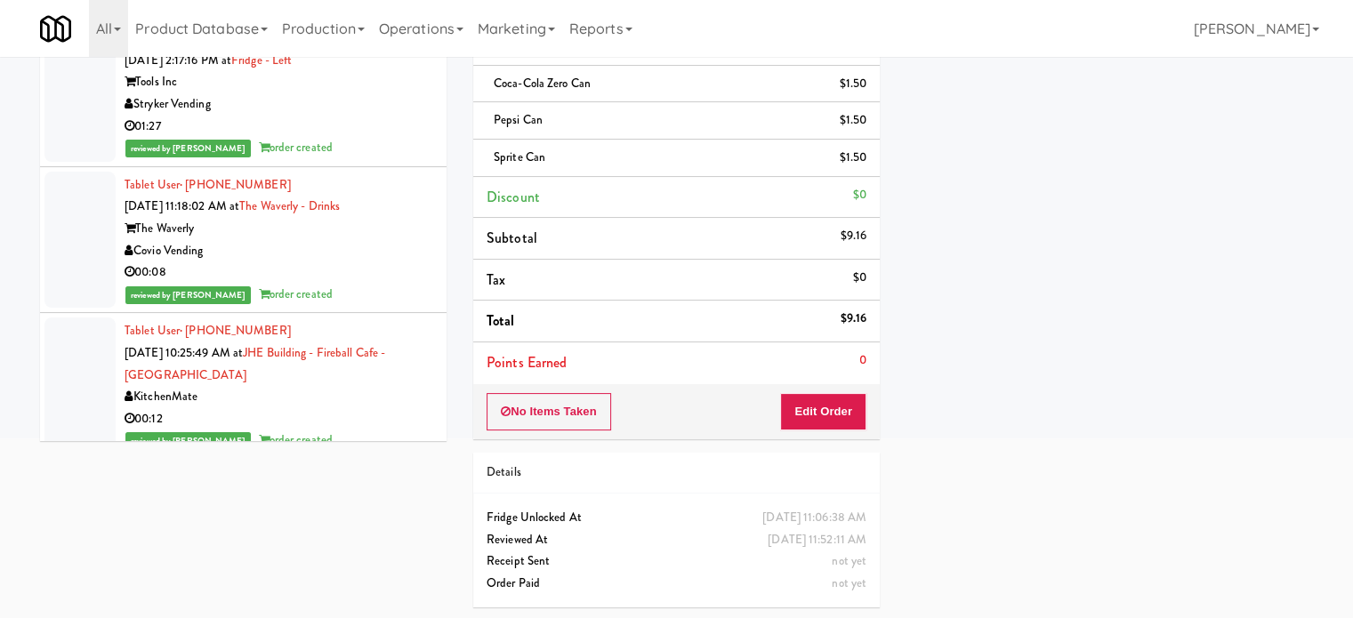
scroll to position [29709, 0]
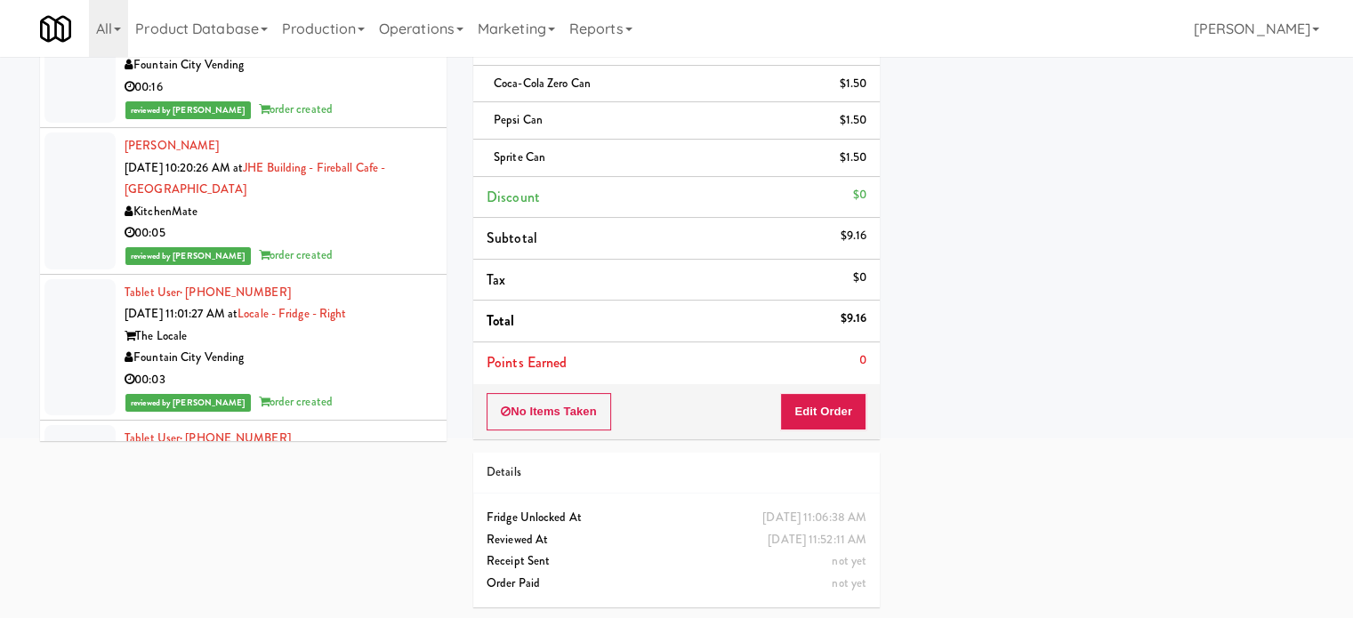
click at [816, 224] on li "Subtotal $9.16" at bounding box center [676, 239] width 406 height 42
click at [816, 222] on li "Subtotal $9.16" at bounding box center [676, 239] width 406 height 42
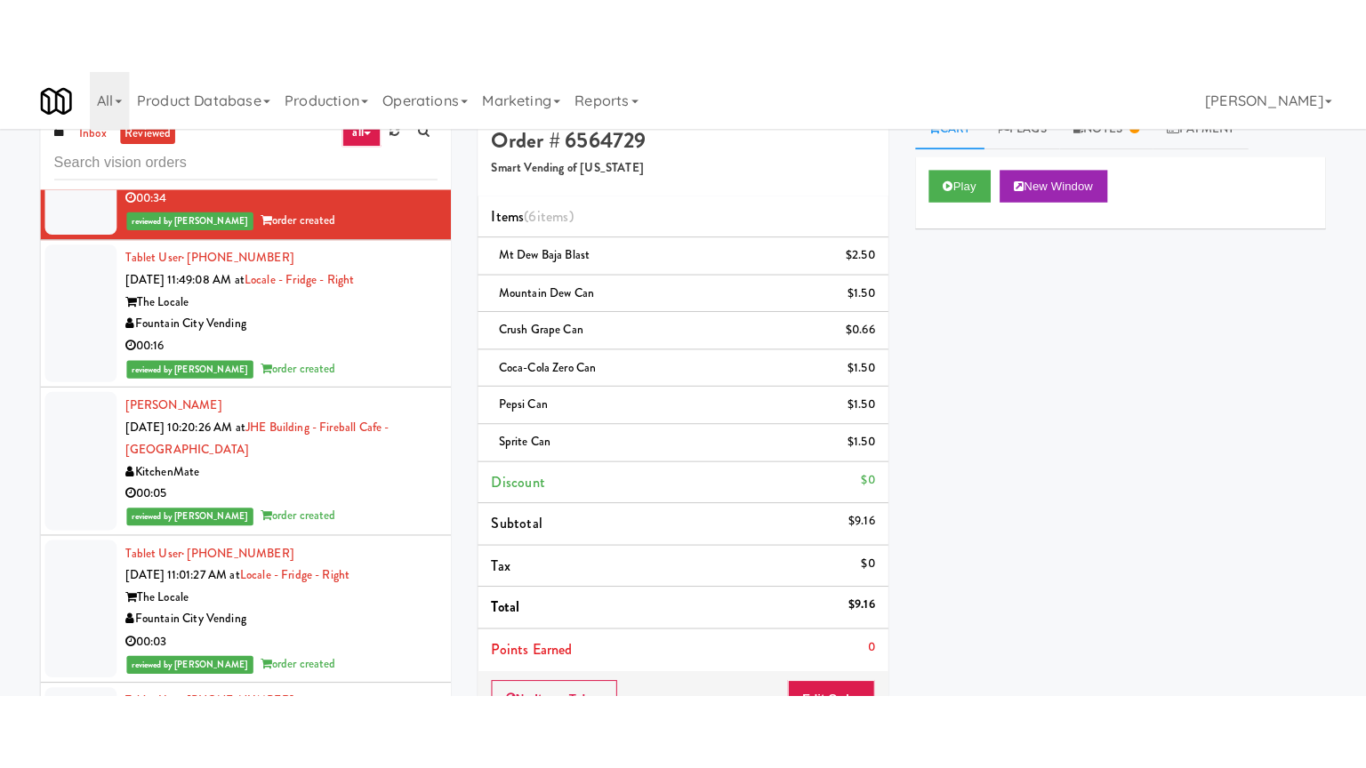
scroll to position [0, 0]
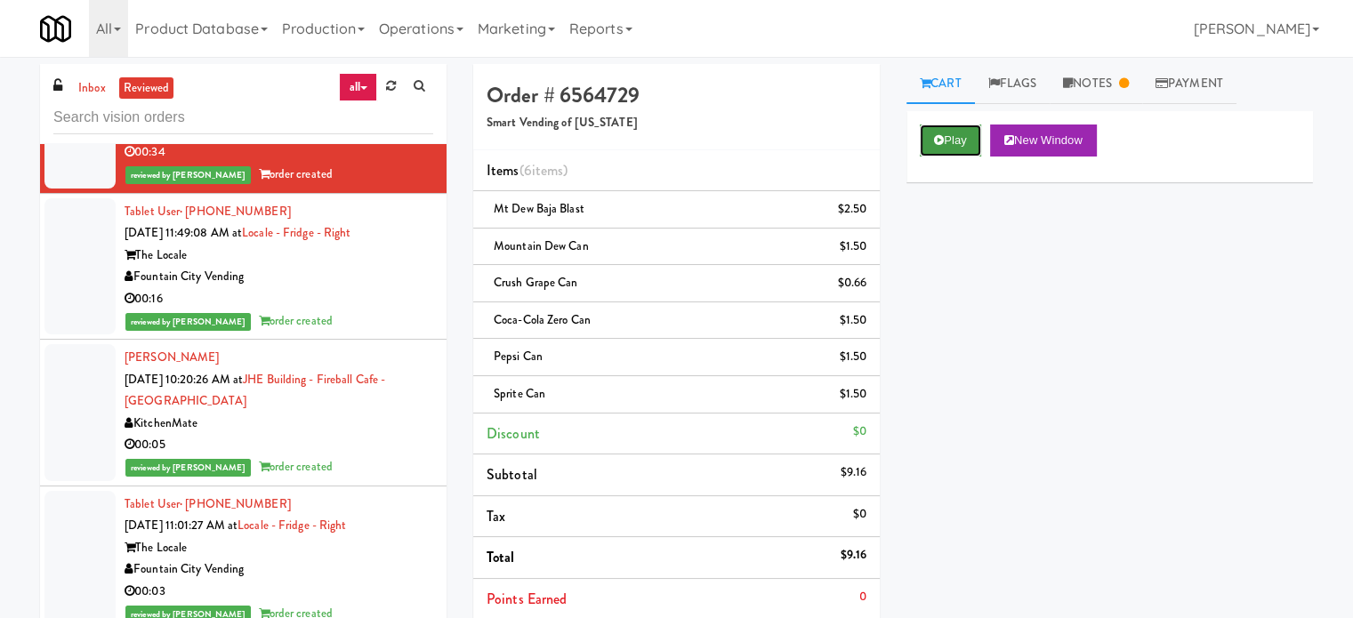
click at [957, 138] on button "Play" at bounding box center [950, 141] width 61 height 32
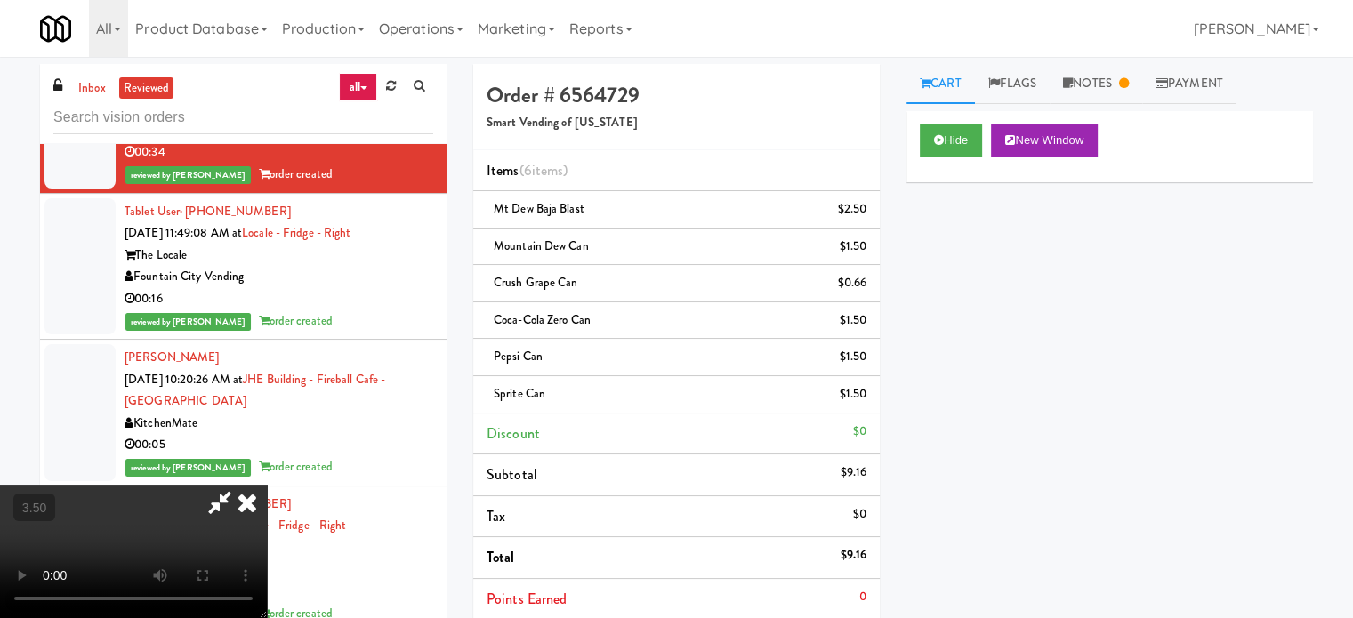
click at [267, 485] on video at bounding box center [133, 551] width 267 height 133
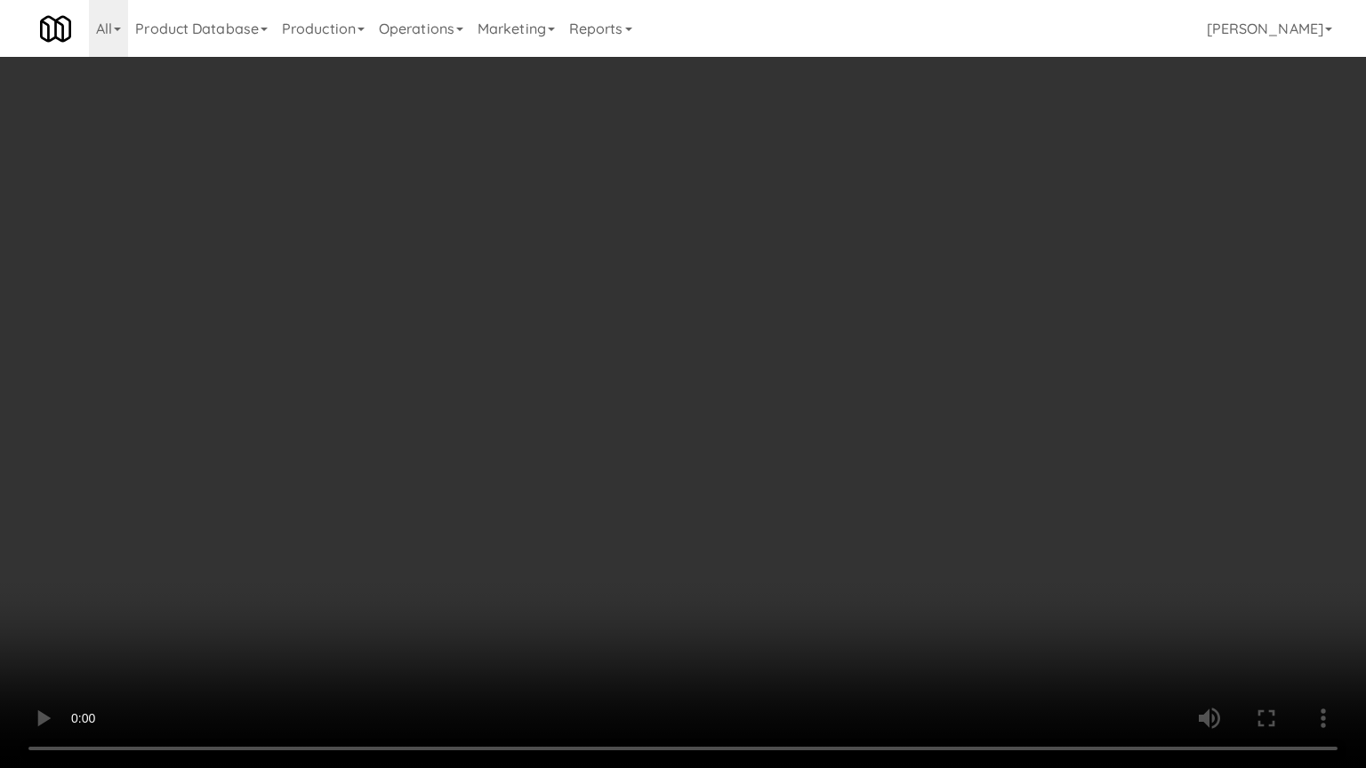
click at [654, 406] on video at bounding box center [683, 384] width 1366 height 768
click at [720, 408] on video at bounding box center [683, 384] width 1366 height 768
click at [716, 408] on video at bounding box center [683, 384] width 1366 height 768
click at [717, 394] on video at bounding box center [683, 384] width 1366 height 768
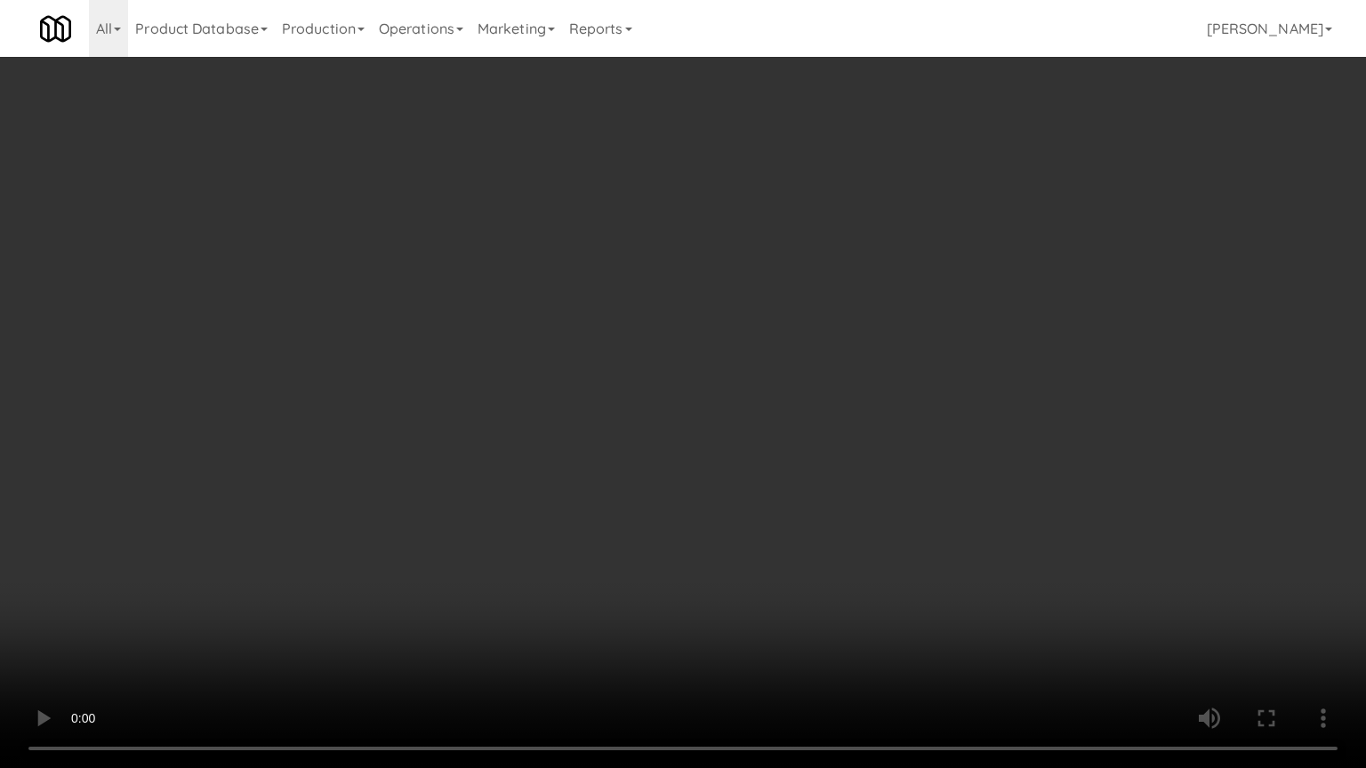
click at [717, 394] on video at bounding box center [683, 384] width 1366 height 768
click at [687, 388] on video at bounding box center [683, 384] width 1366 height 768
click at [639, 387] on video at bounding box center [683, 384] width 1366 height 768
click at [651, 382] on video at bounding box center [683, 384] width 1366 height 768
click at [679, 381] on video at bounding box center [683, 384] width 1366 height 768
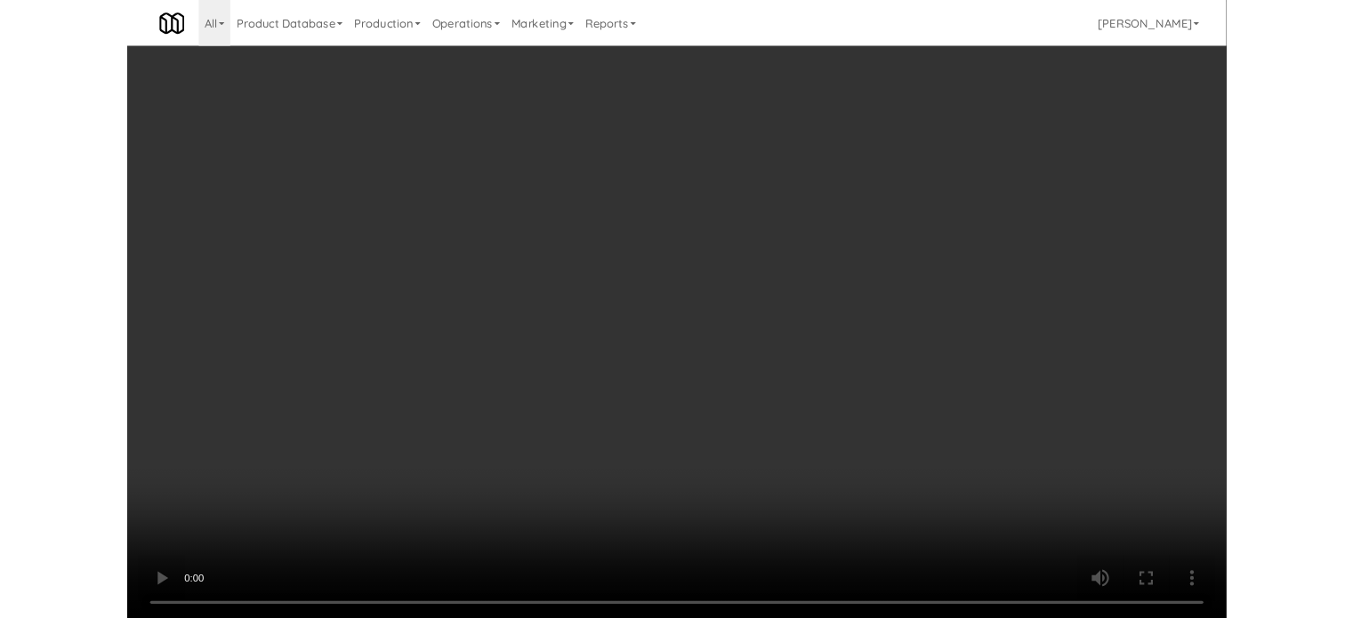
scroll to position [29734, 0]
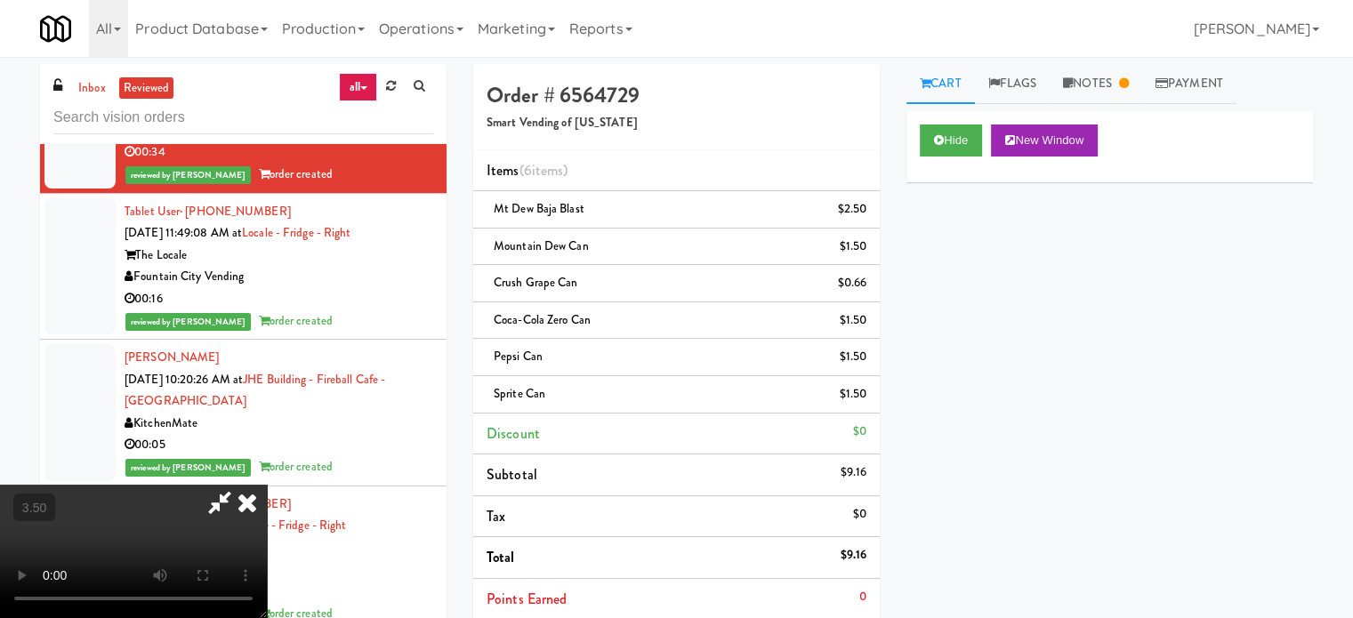
click at [267, 485] on icon at bounding box center [247, 503] width 39 height 36
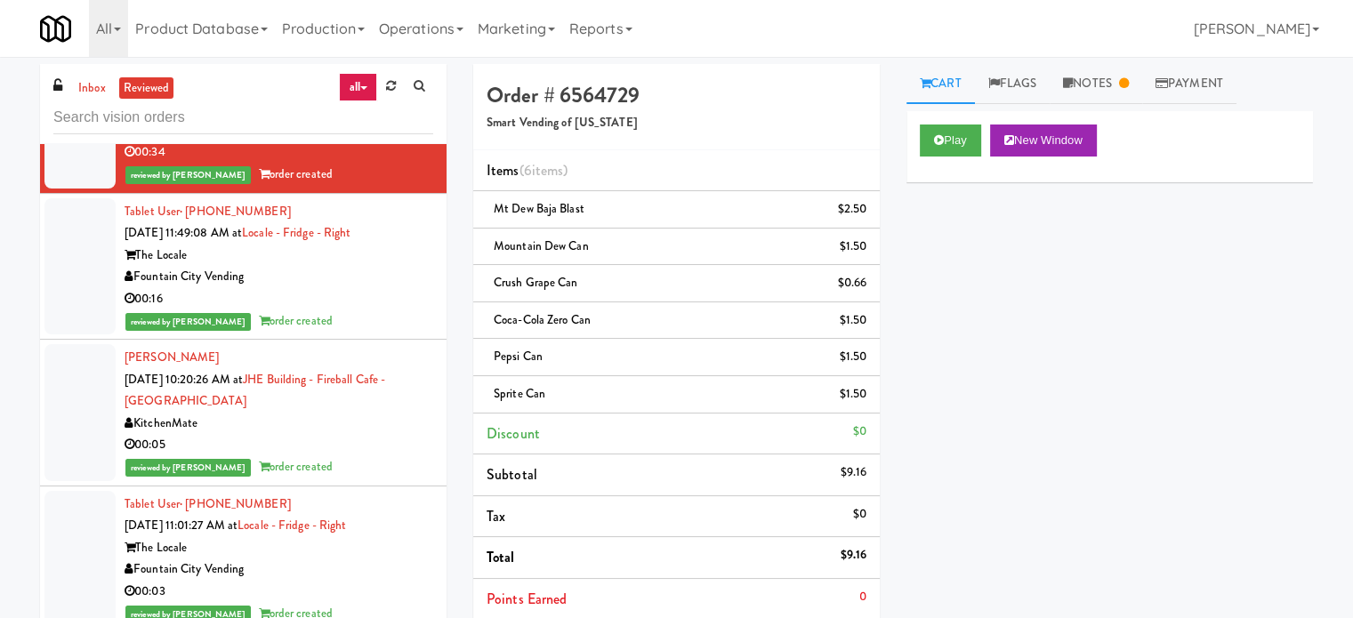
click at [310, 310] on div "00:16" at bounding box center [279, 299] width 309 height 22
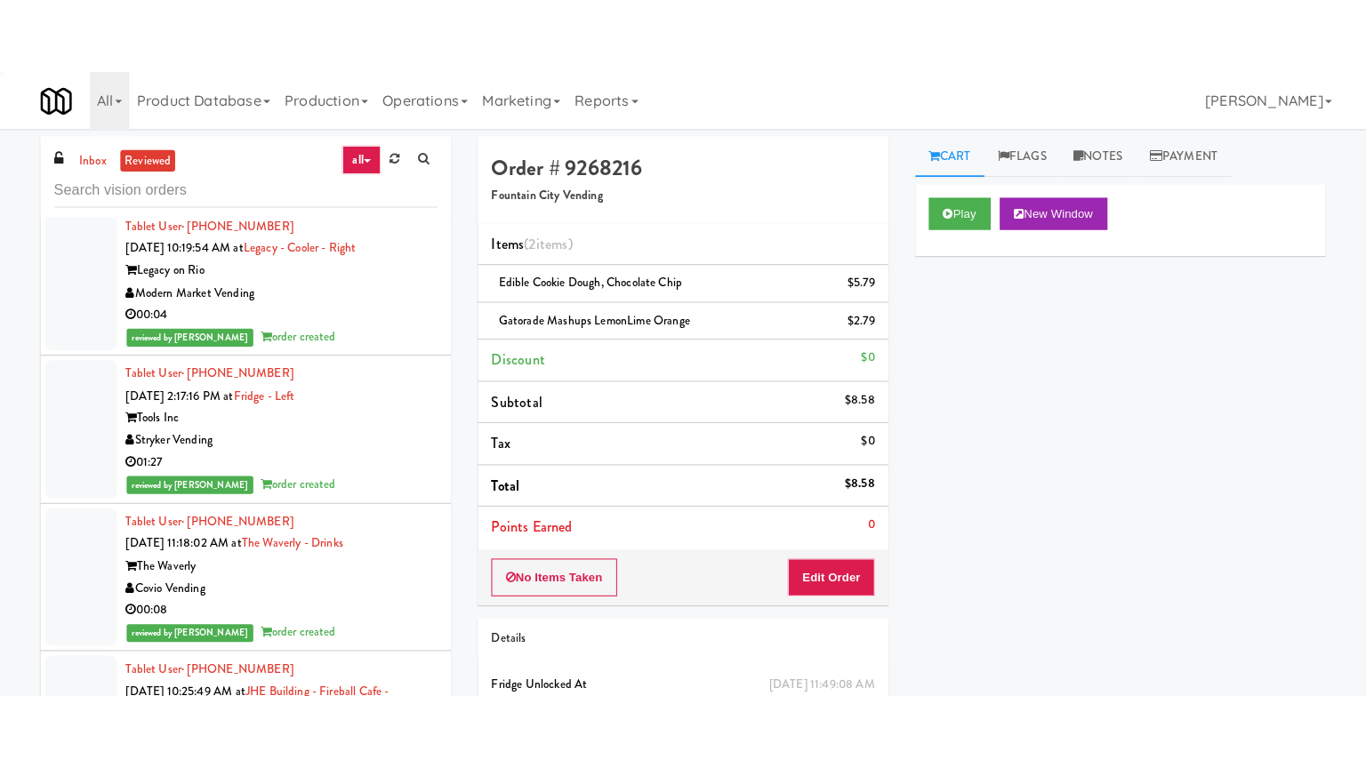
scroll to position [28417, 0]
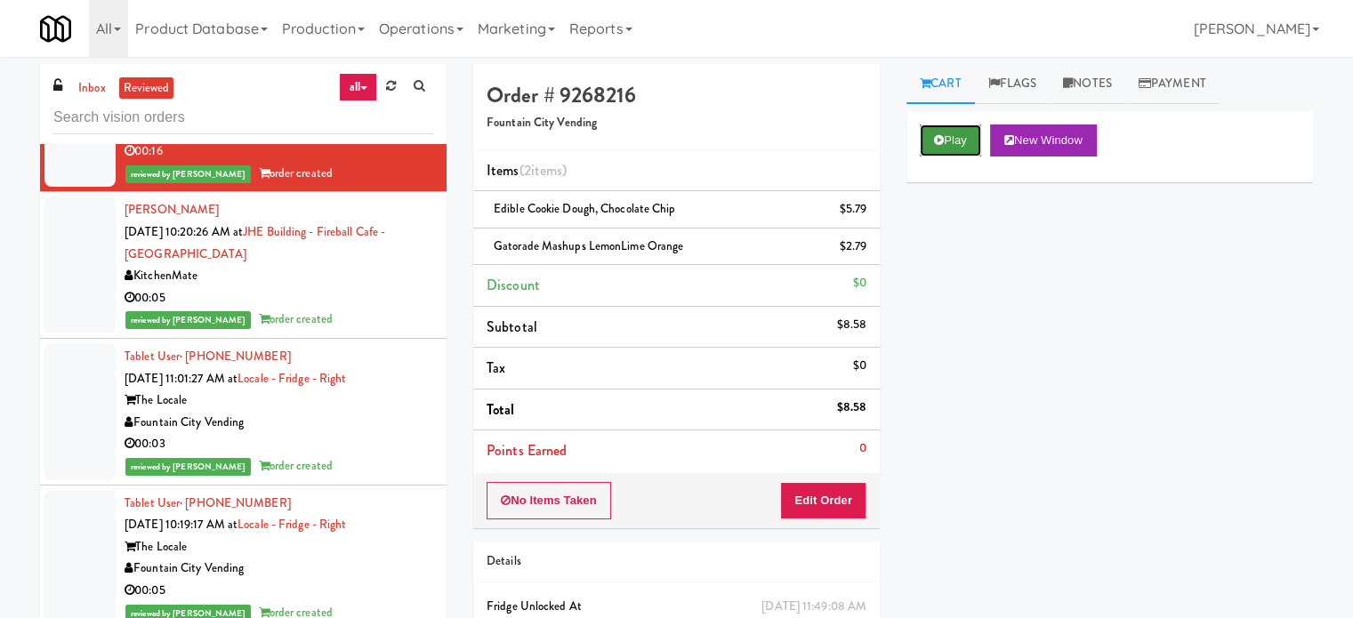
click at [964, 141] on button "Play" at bounding box center [950, 141] width 61 height 32
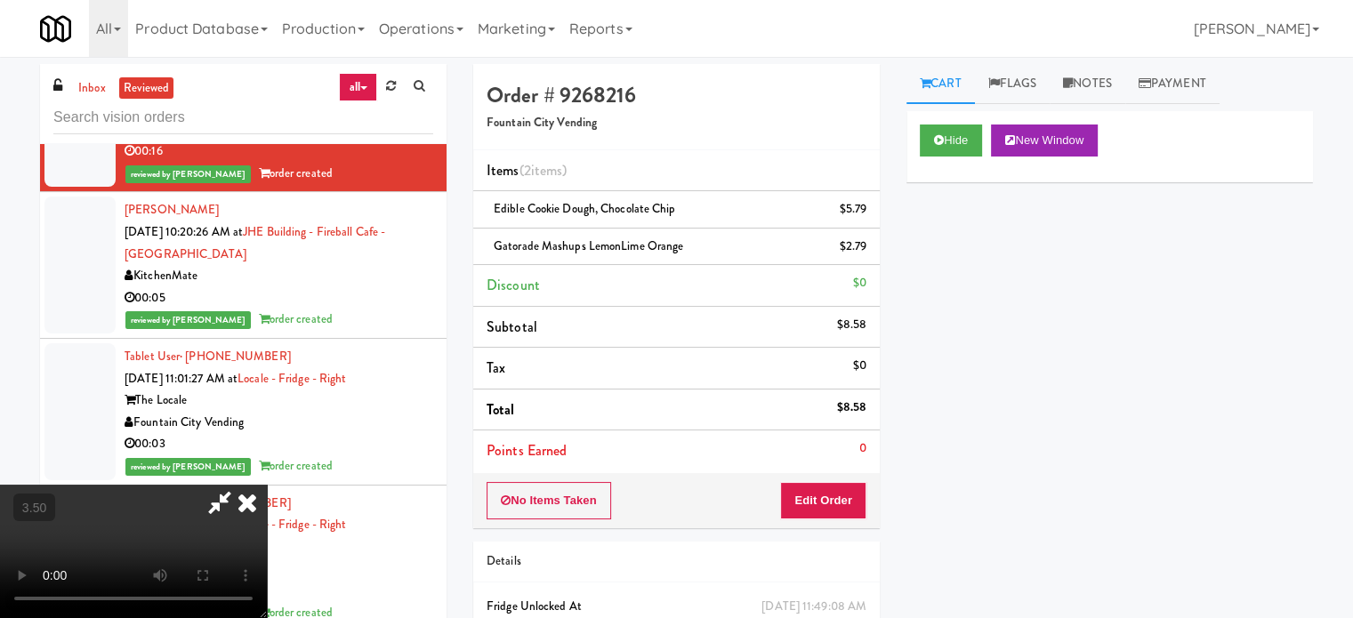
click at [267, 485] on video at bounding box center [133, 551] width 267 height 133
drag, startPoint x: 658, startPoint y: 416, endPoint x: 679, endPoint y: 397, distance: 29.0
click at [267, 485] on video at bounding box center [133, 551] width 267 height 133
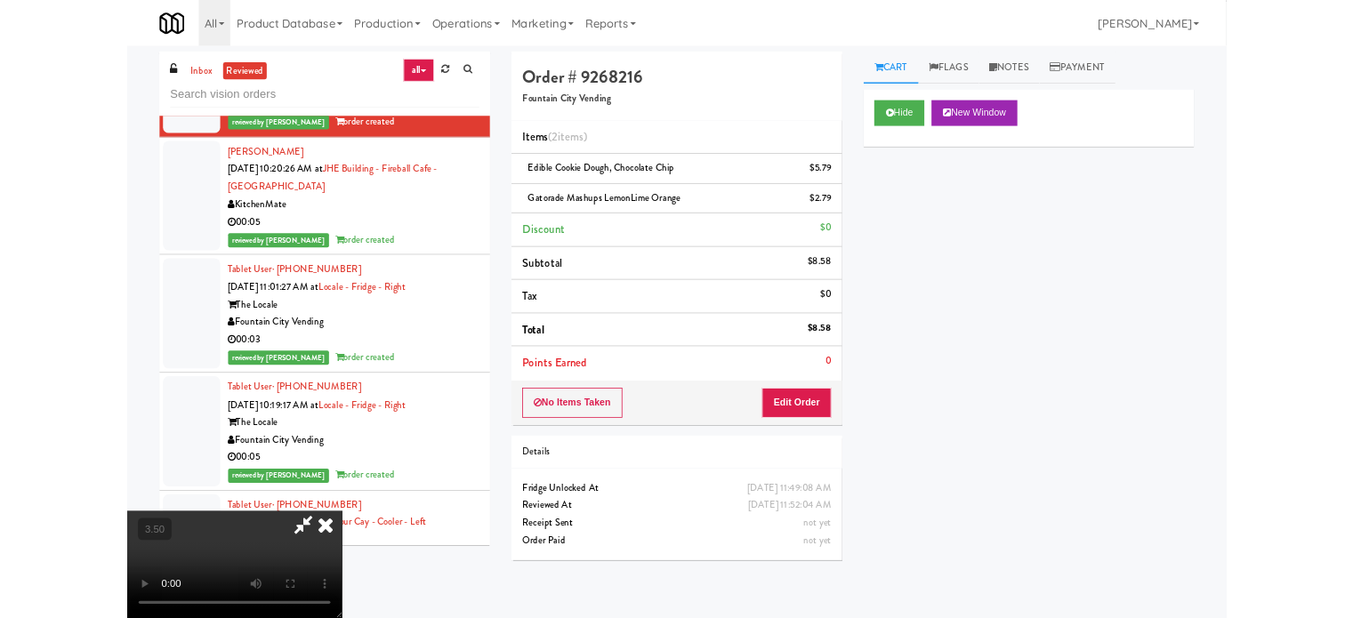
scroll to position [28330, 0]
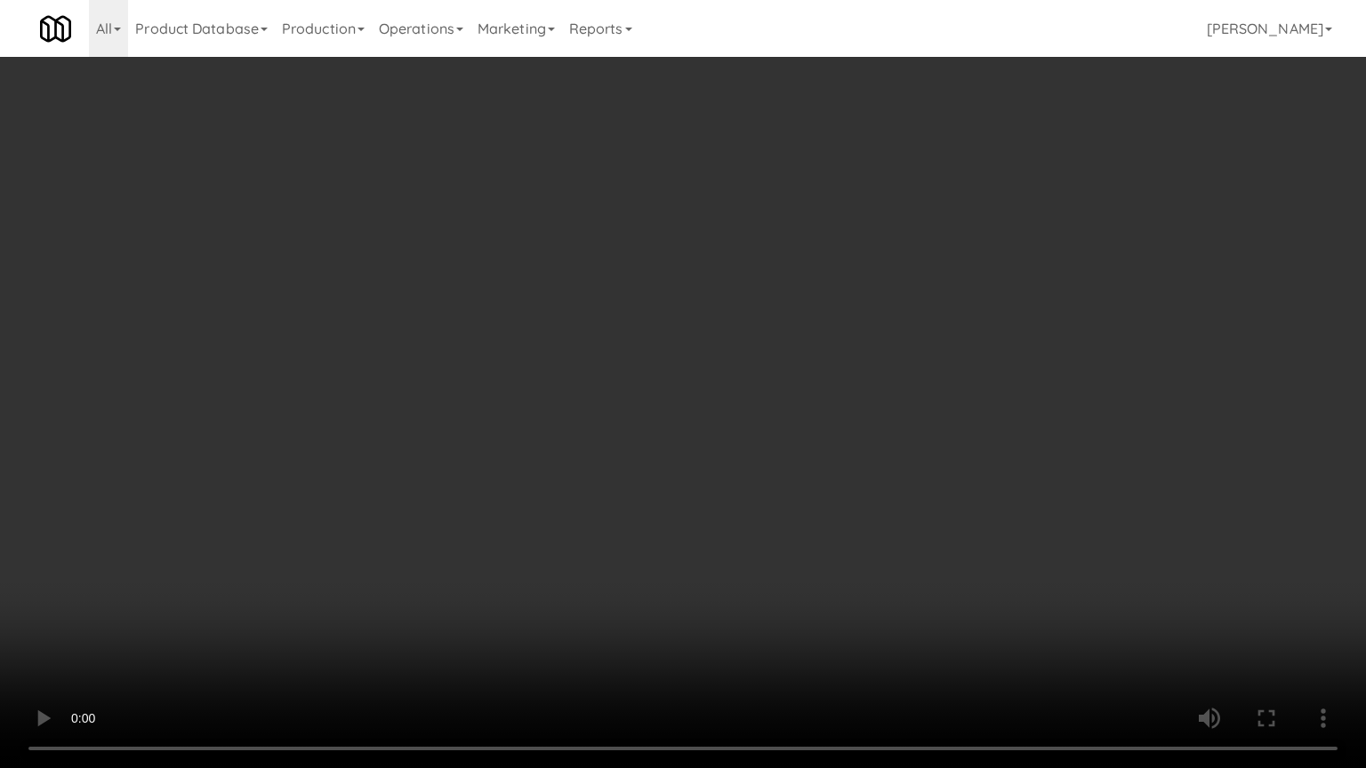
click at [676, 388] on video at bounding box center [683, 384] width 1366 height 768
click at [714, 406] on video at bounding box center [683, 384] width 1366 height 768
click at [680, 408] on video at bounding box center [683, 384] width 1366 height 768
click at [648, 416] on video at bounding box center [683, 384] width 1366 height 768
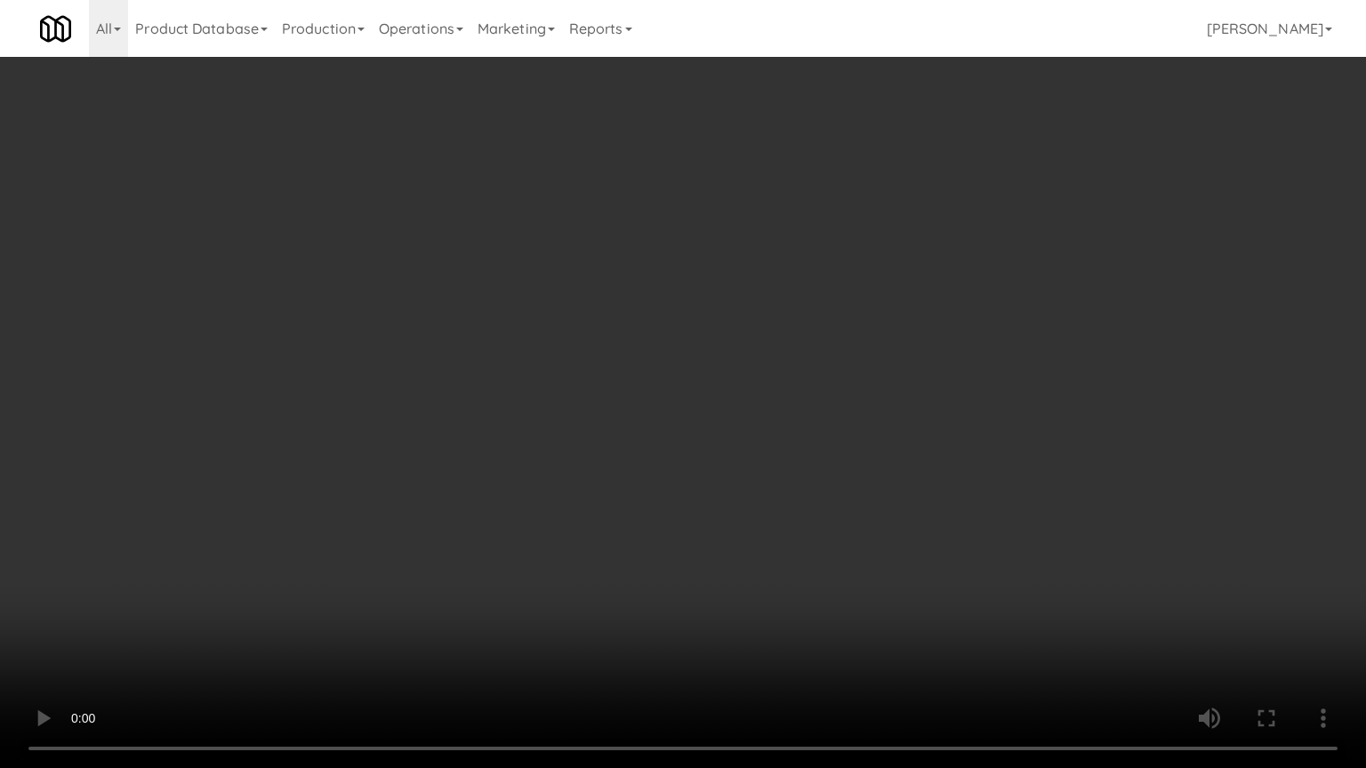
click at [648, 414] on video at bounding box center [683, 384] width 1366 height 768
click at [650, 410] on video at bounding box center [683, 384] width 1366 height 768
click at [651, 410] on video at bounding box center [683, 384] width 1366 height 768
click at [687, 403] on video at bounding box center [683, 384] width 1366 height 768
click at [687, 405] on video at bounding box center [683, 384] width 1366 height 768
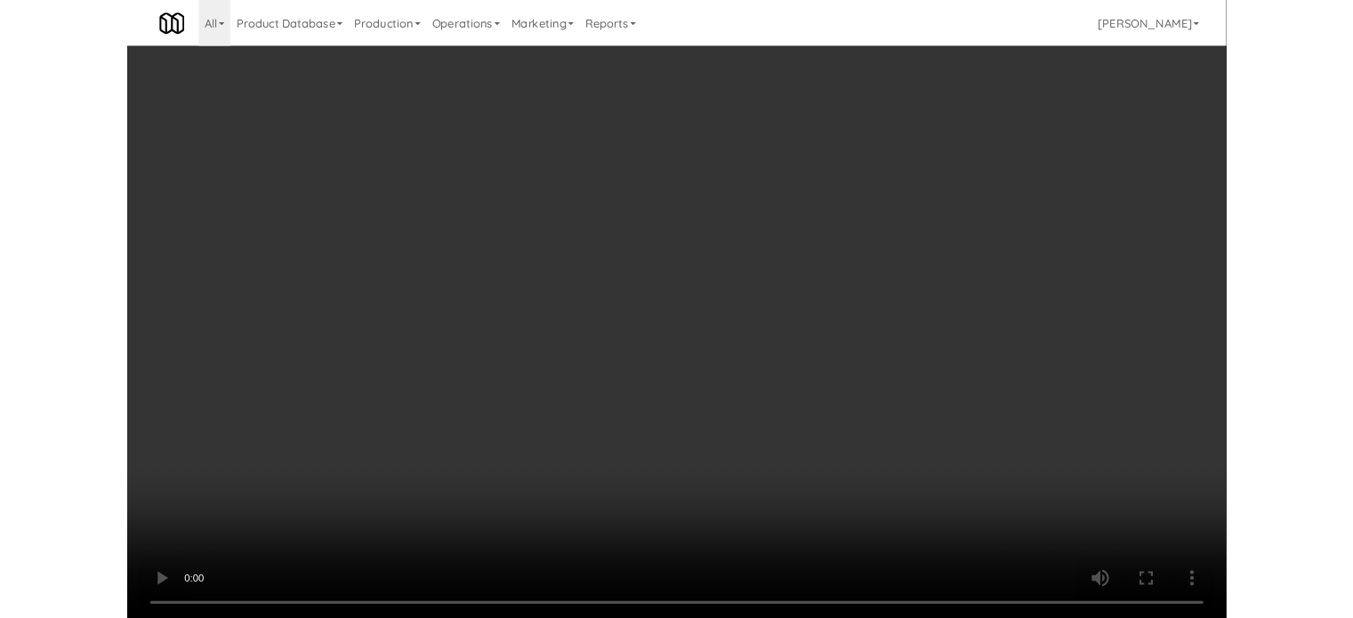
scroll to position [28417, 0]
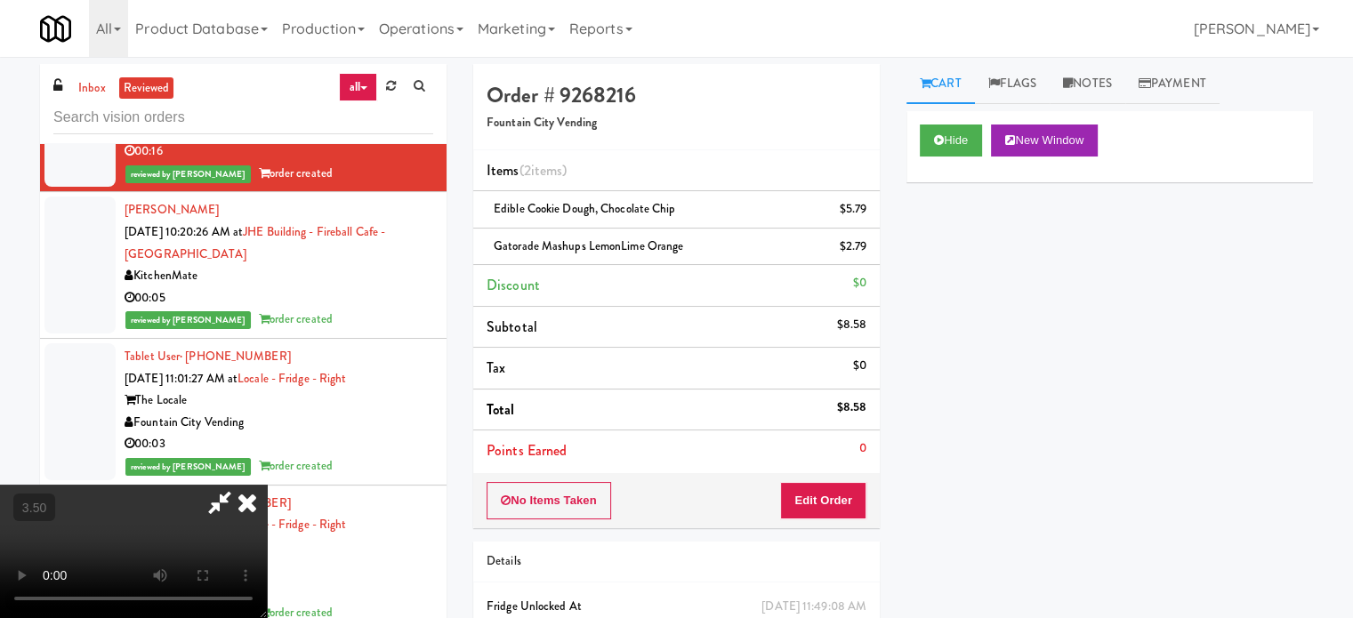
click at [267, 485] on icon at bounding box center [247, 503] width 39 height 36
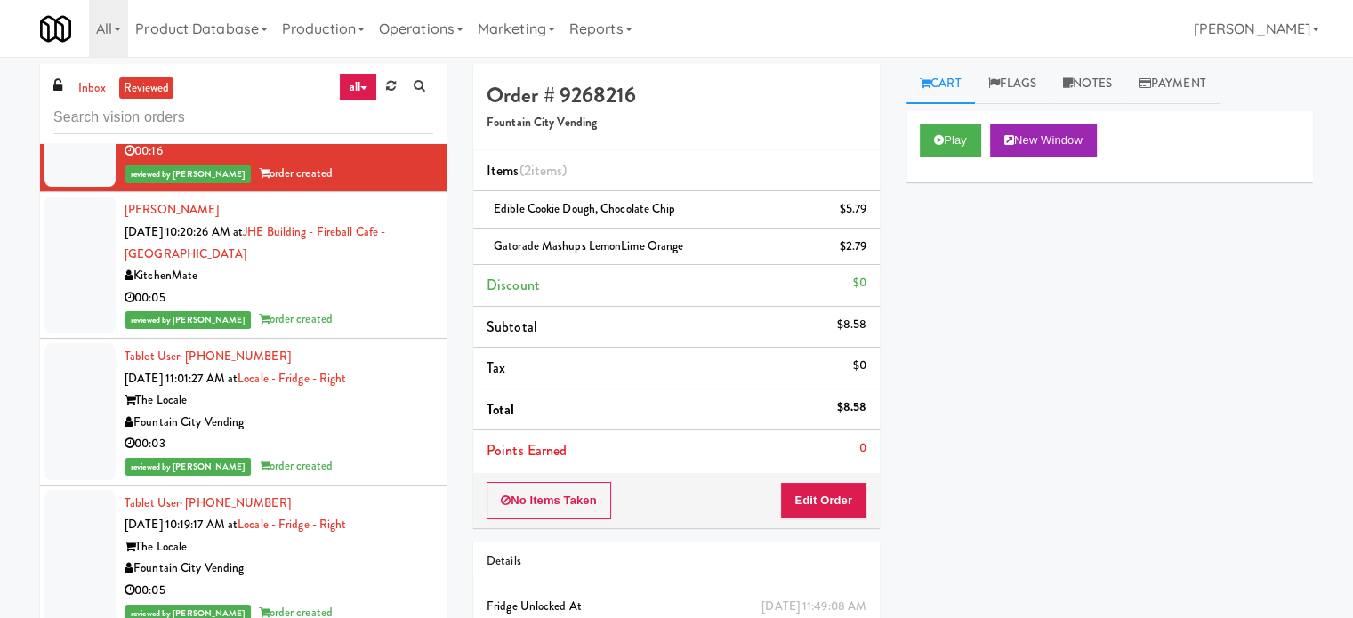
click at [363, 310] on div "00:05" at bounding box center [279, 298] width 309 height 22
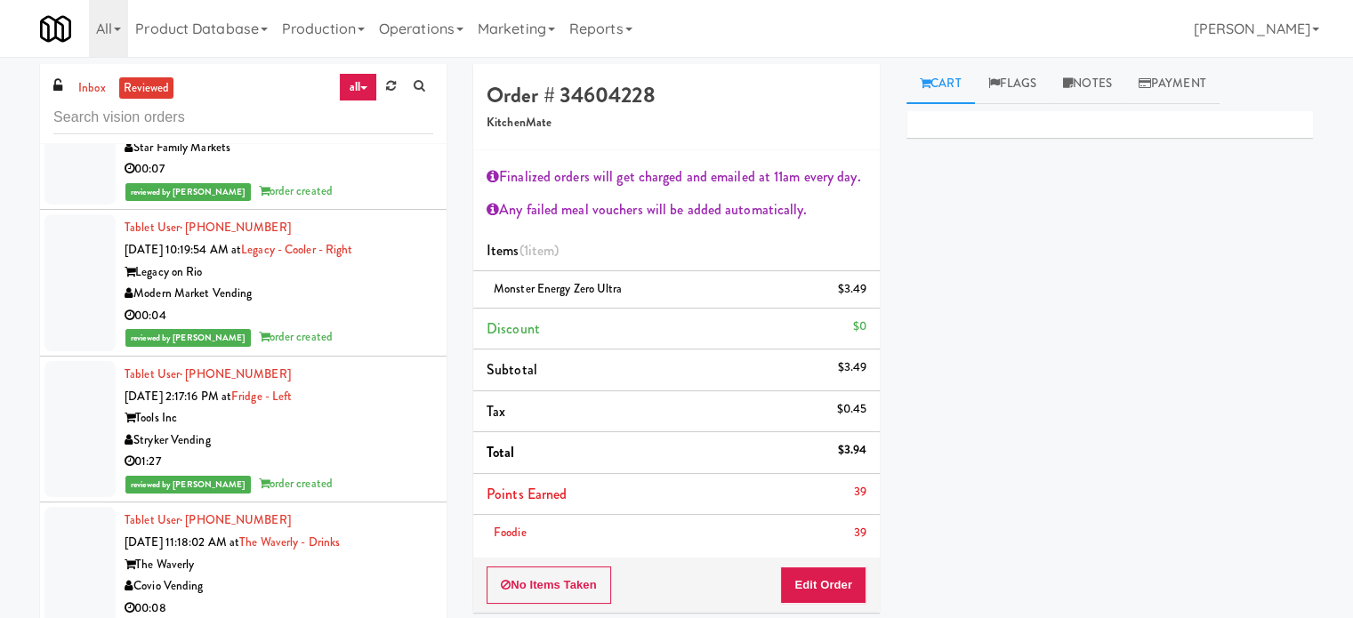
scroll to position [30471, 0]
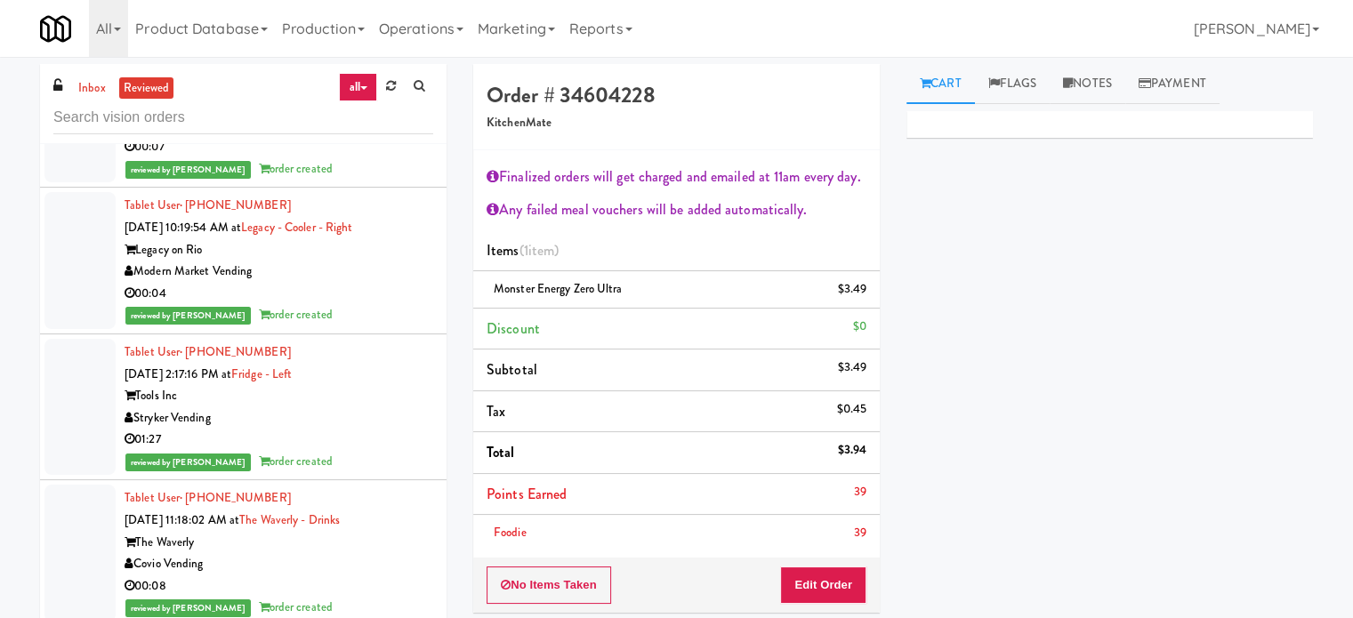
click at [393, 451] on div "01:27" at bounding box center [279, 440] width 309 height 22
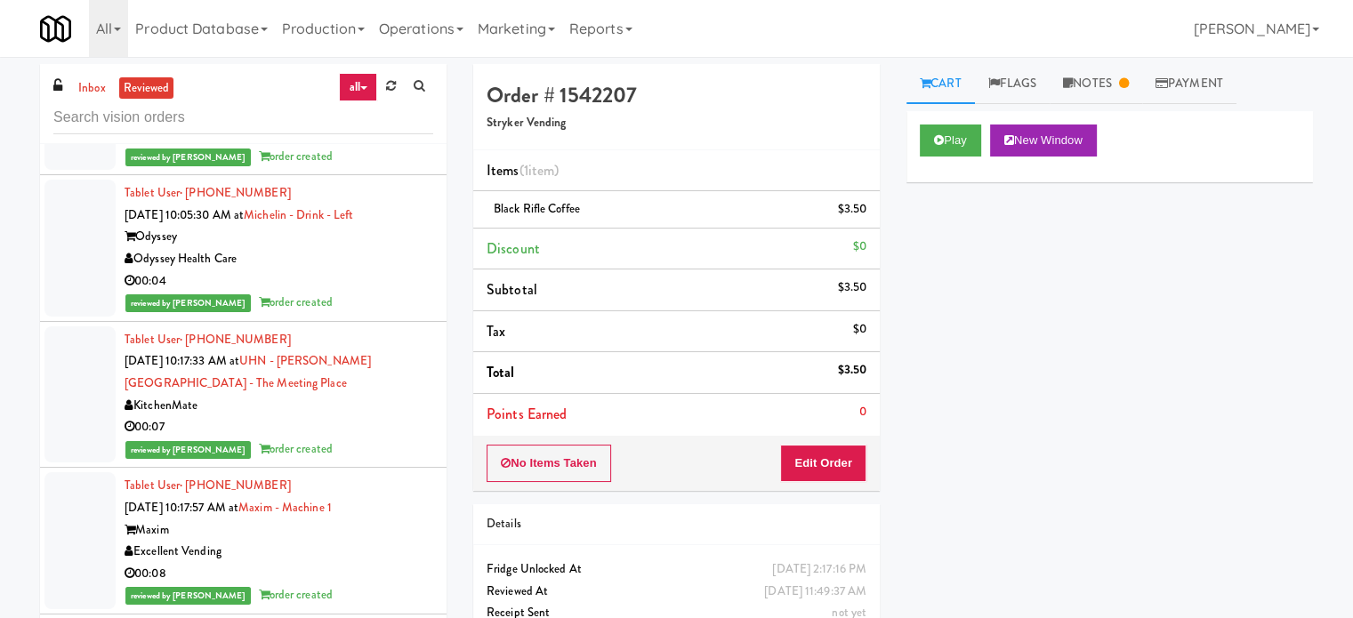
scroll to position [32853, 0]
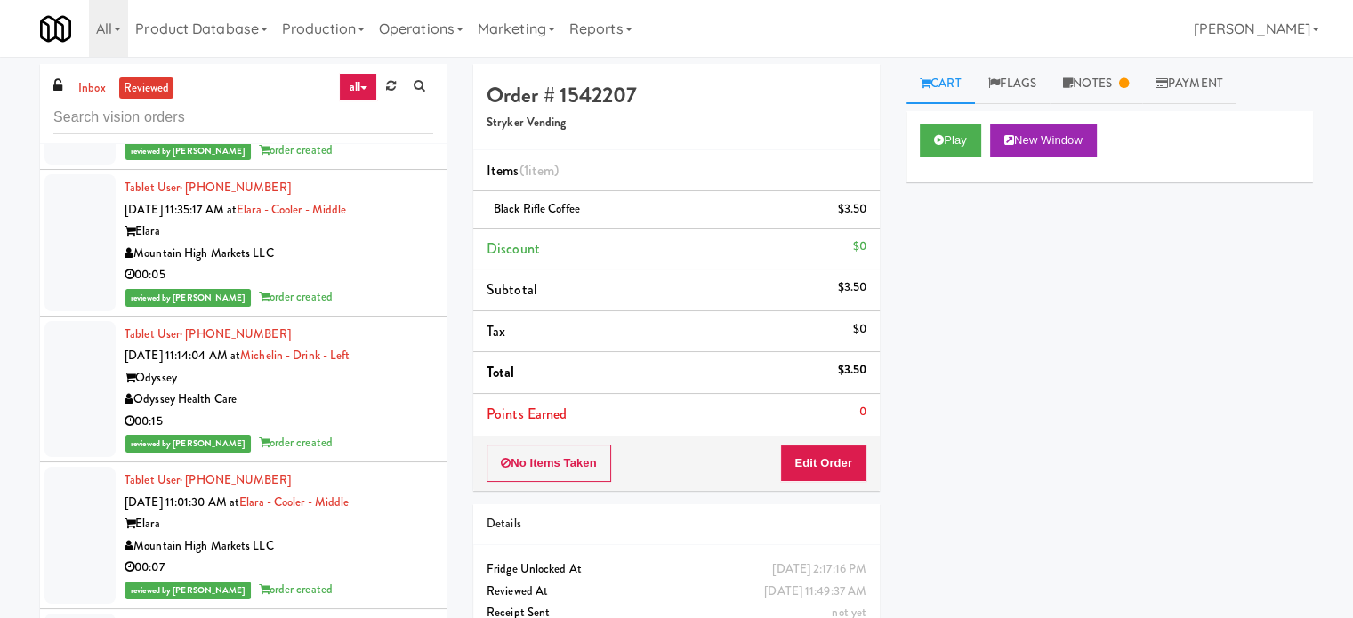
click at [382, 162] on div "reviewed by [PERSON_NAME] order created" at bounding box center [279, 151] width 309 height 22
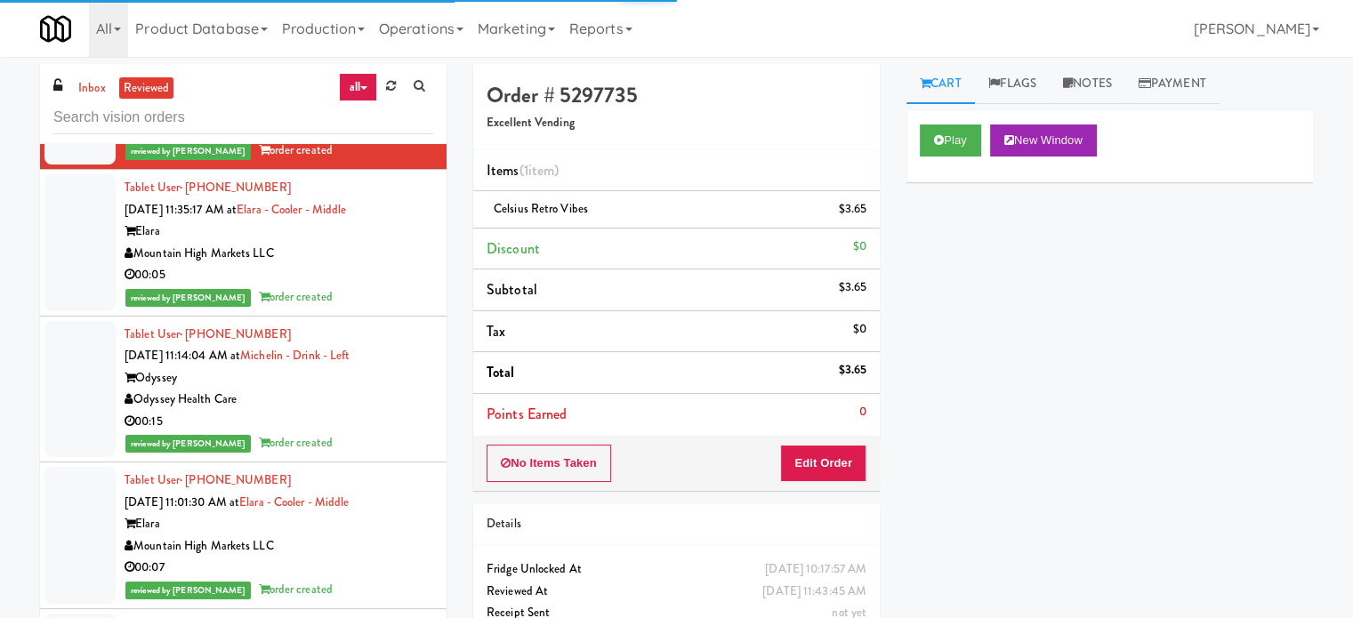
scroll to position [33297, 0]
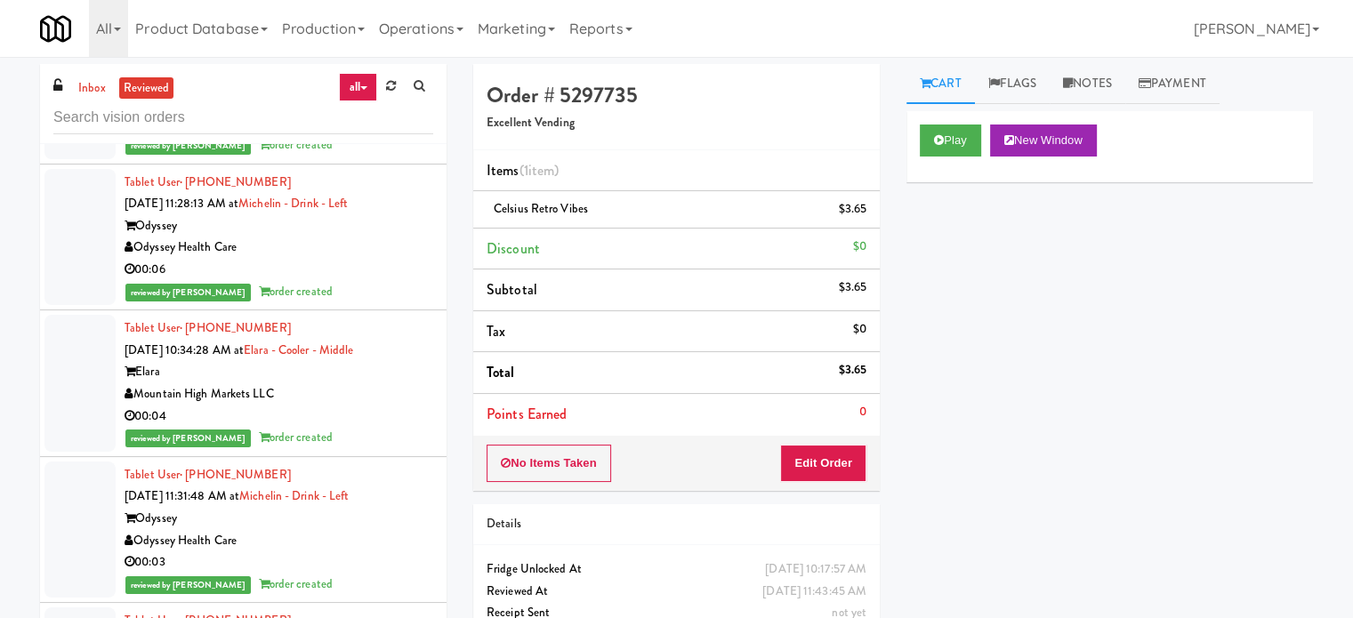
click at [380, 281] on div "00:06" at bounding box center [279, 270] width 309 height 22
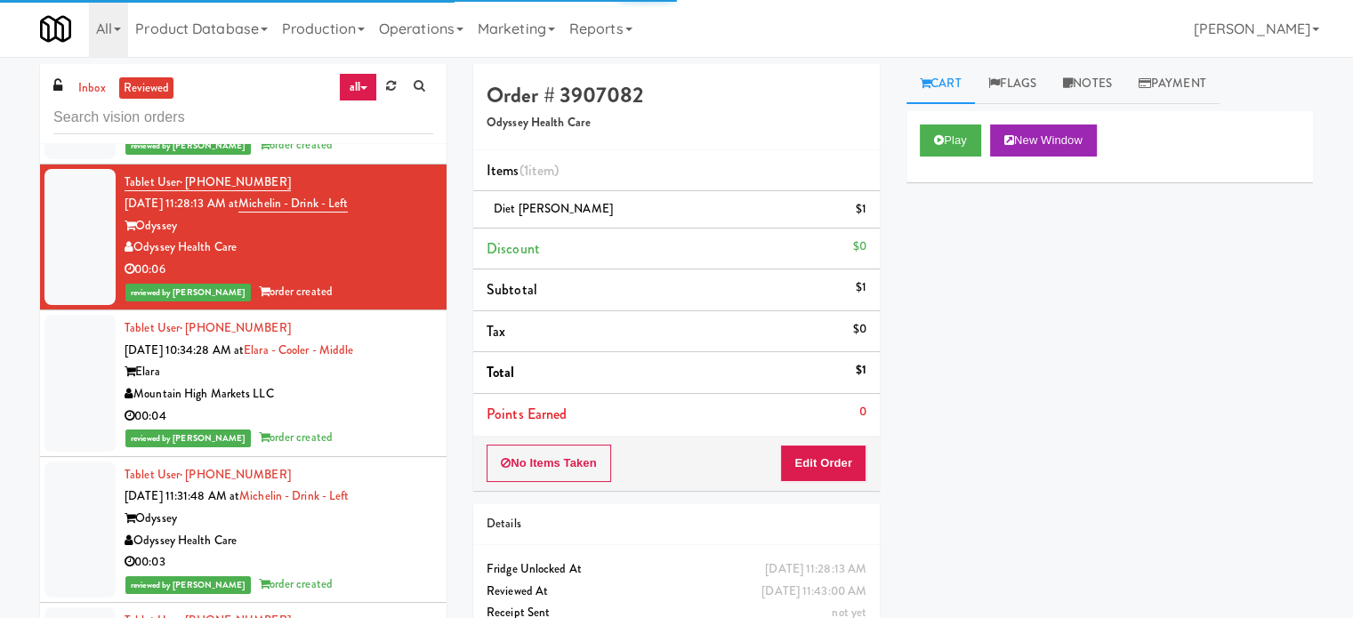
scroll to position [33742, 0]
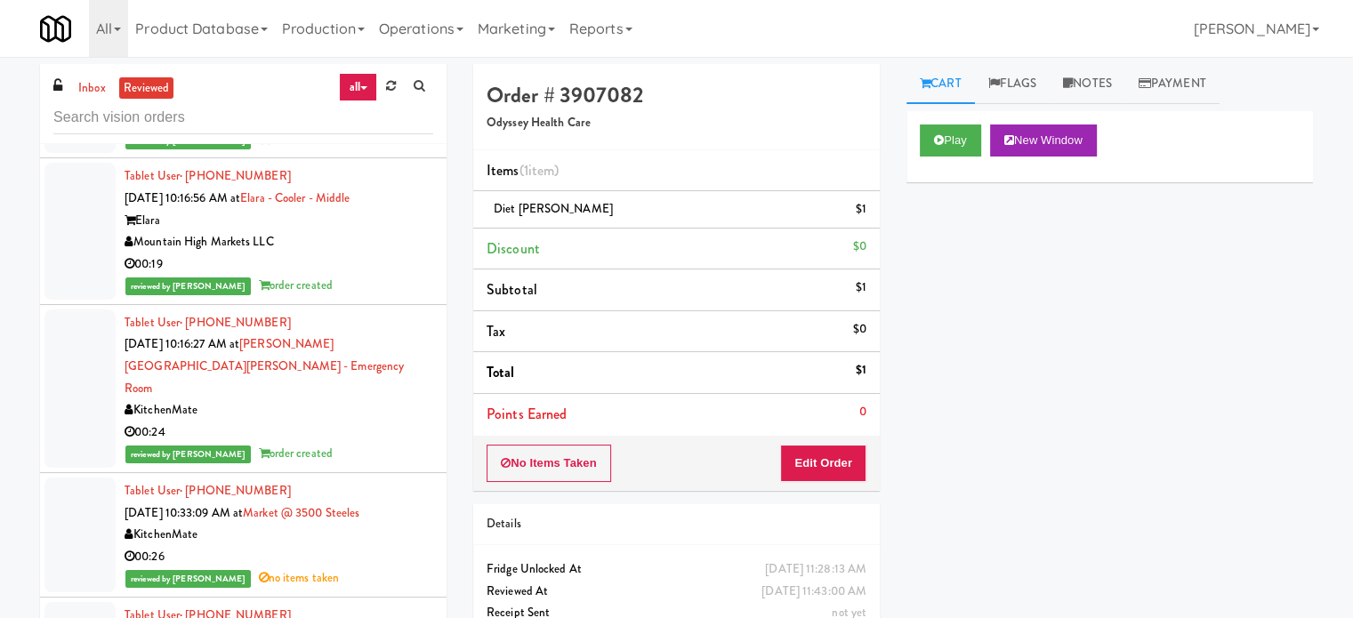
click at [389, 276] on div "00:19" at bounding box center [279, 264] width 309 height 22
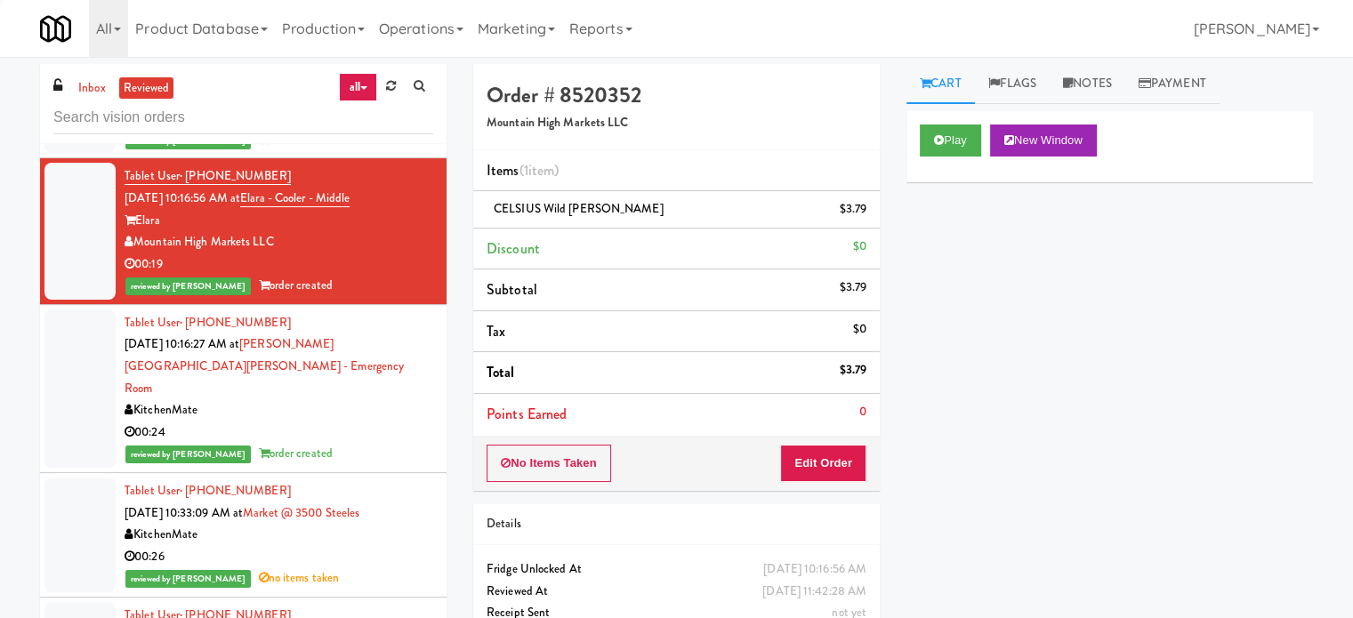
click at [393, 422] on div "KitchenMate" at bounding box center [279, 410] width 309 height 22
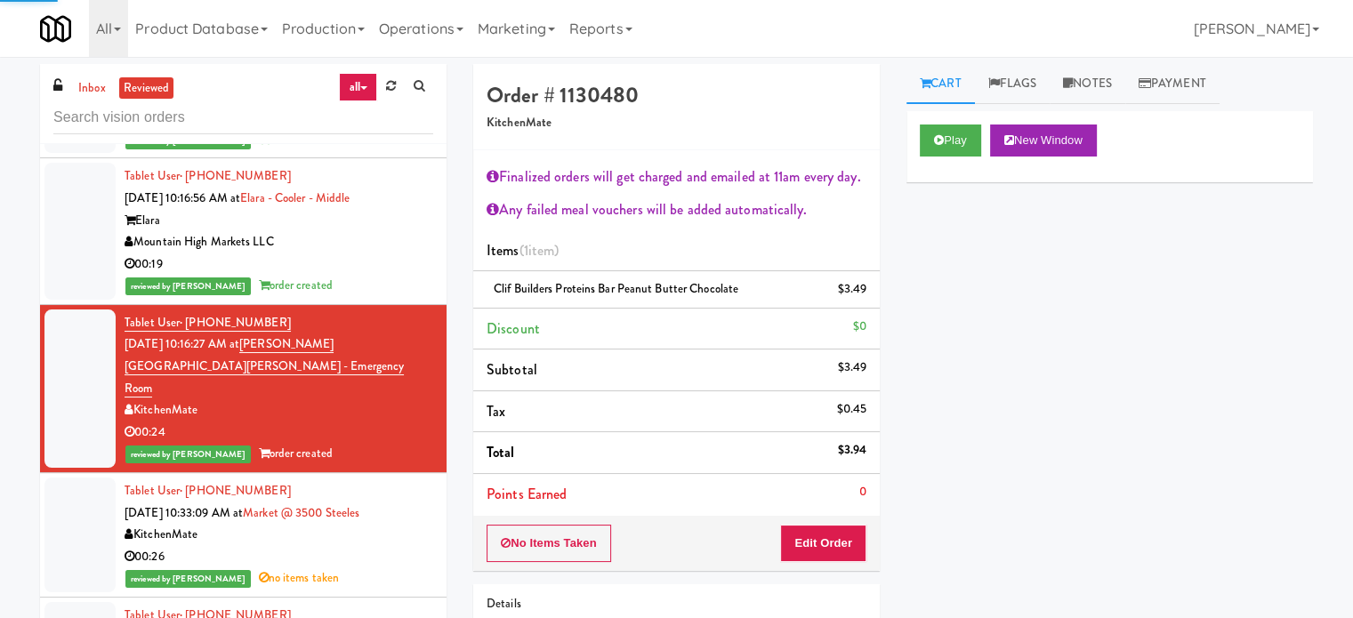
scroll to position [34187, 0]
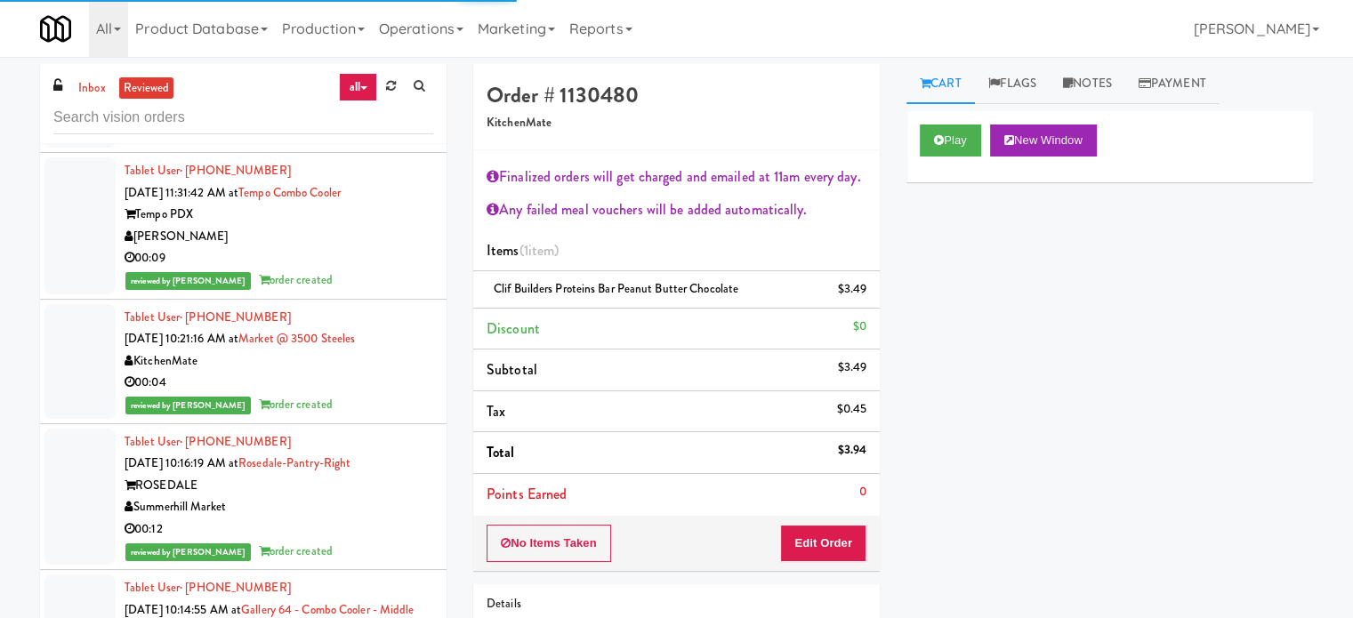
click at [385, 269] on div "00:09" at bounding box center [279, 258] width 309 height 22
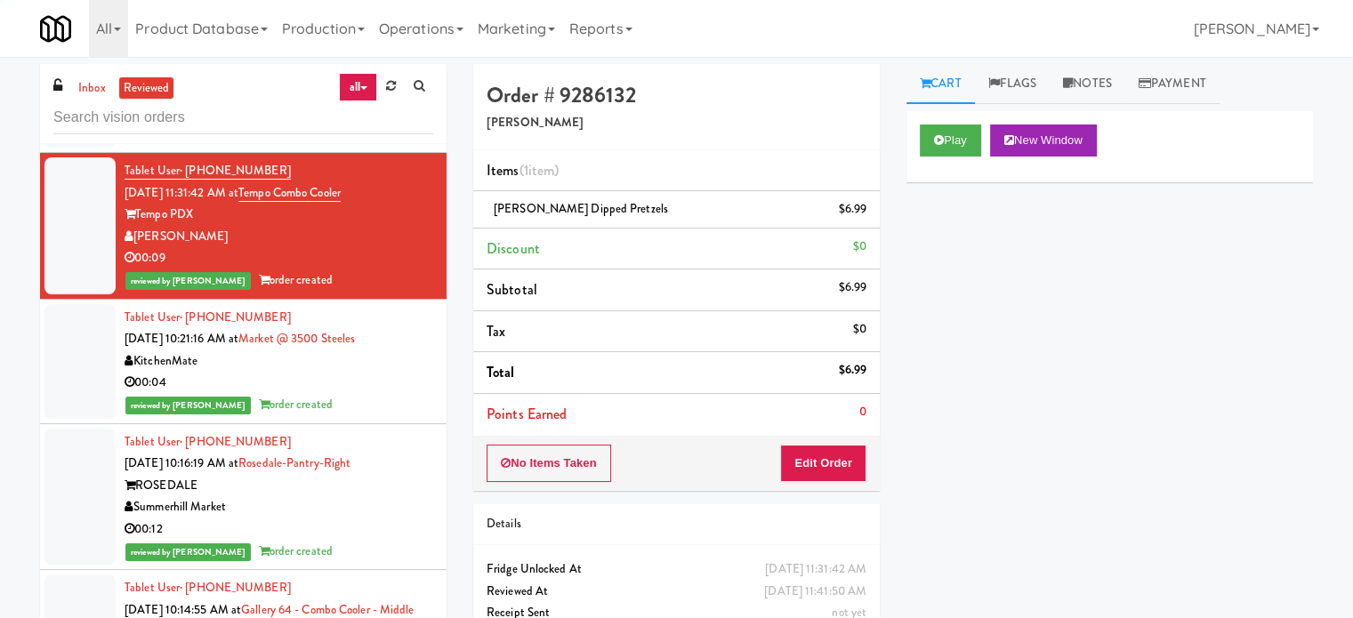
click at [392, 394] on div "00:04" at bounding box center [279, 383] width 309 height 22
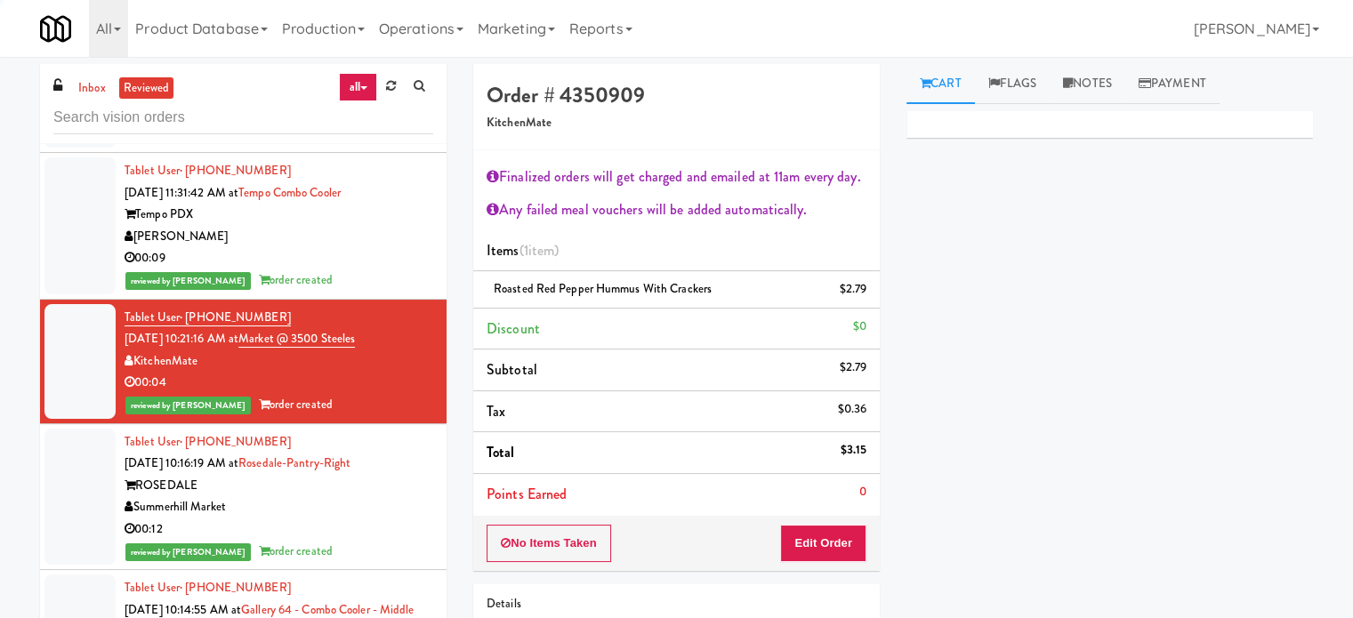
scroll to position [34631, 0]
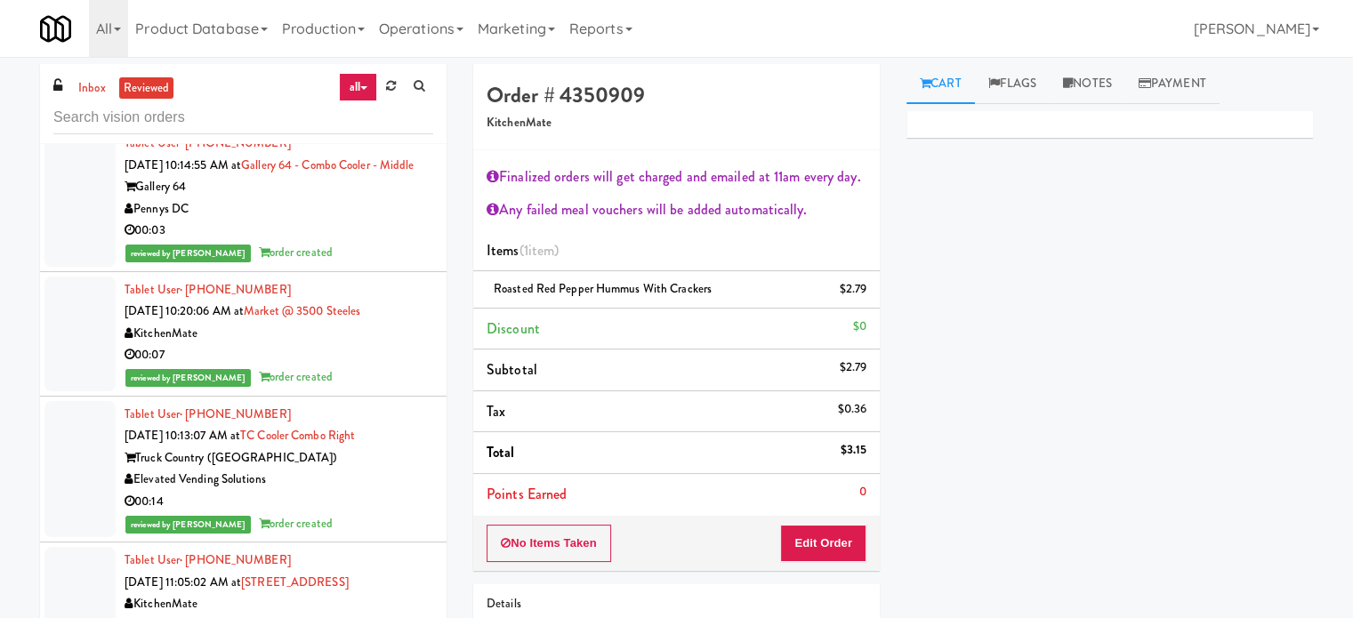
click at [356, 264] on div "reviewed by [PERSON_NAME] A order created" at bounding box center [279, 253] width 309 height 22
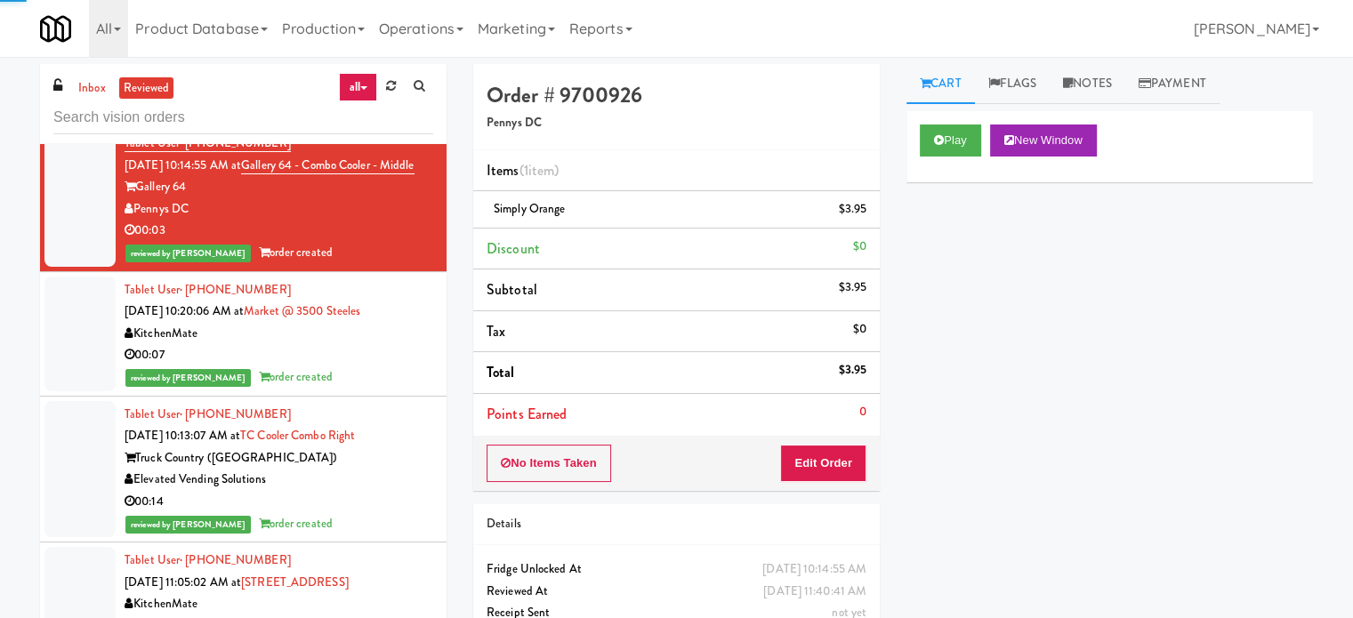
click at [370, 366] on div "00:07" at bounding box center [279, 355] width 309 height 22
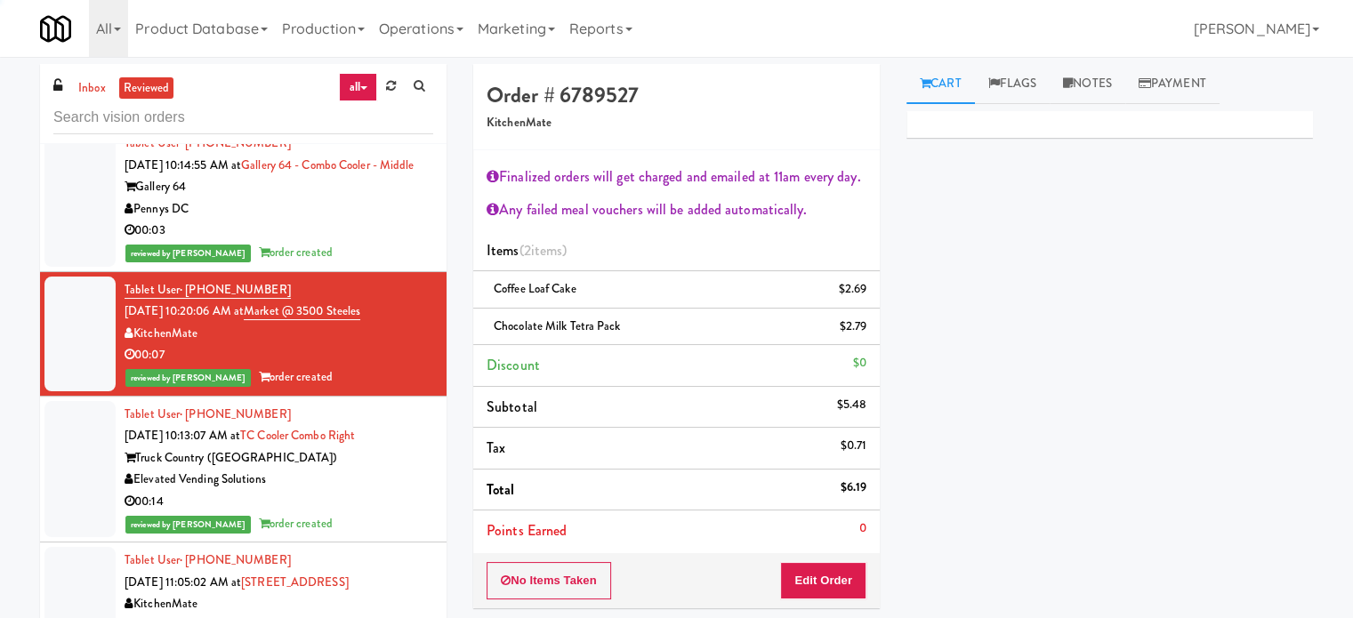
scroll to position [35076, 0]
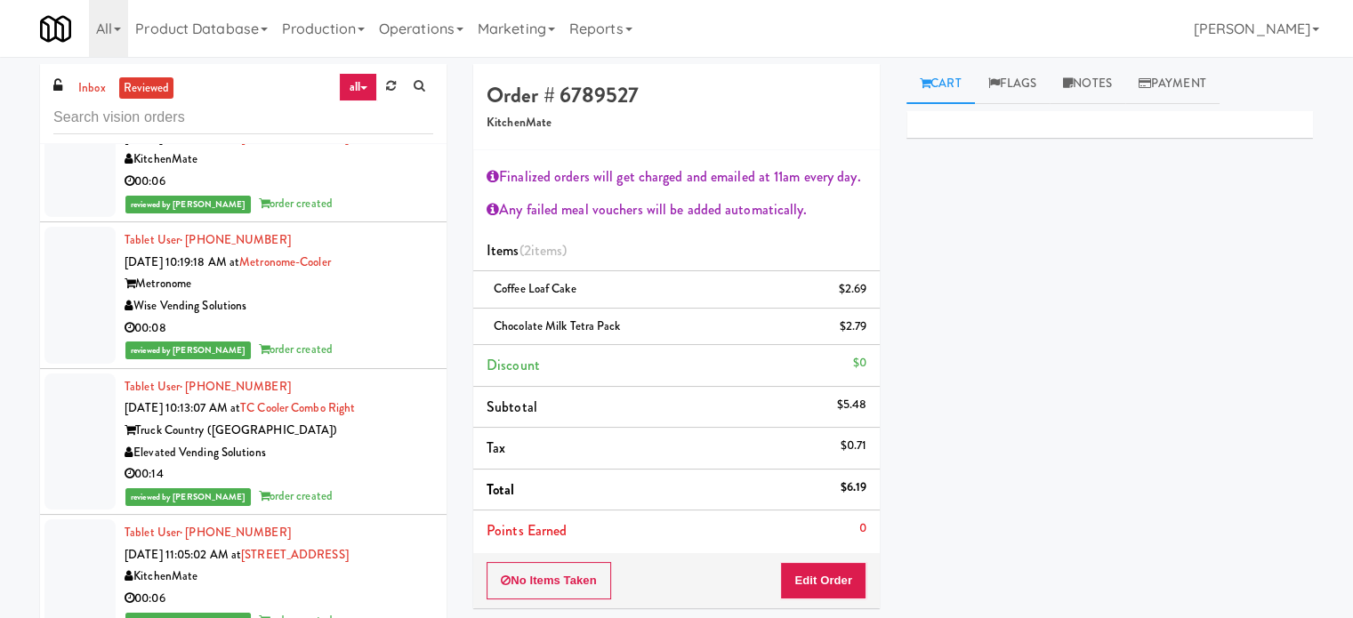
click at [377, 215] on div "reviewed by [PERSON_NAME] L order created" at bounding box center [279, 204] width 309 height 22
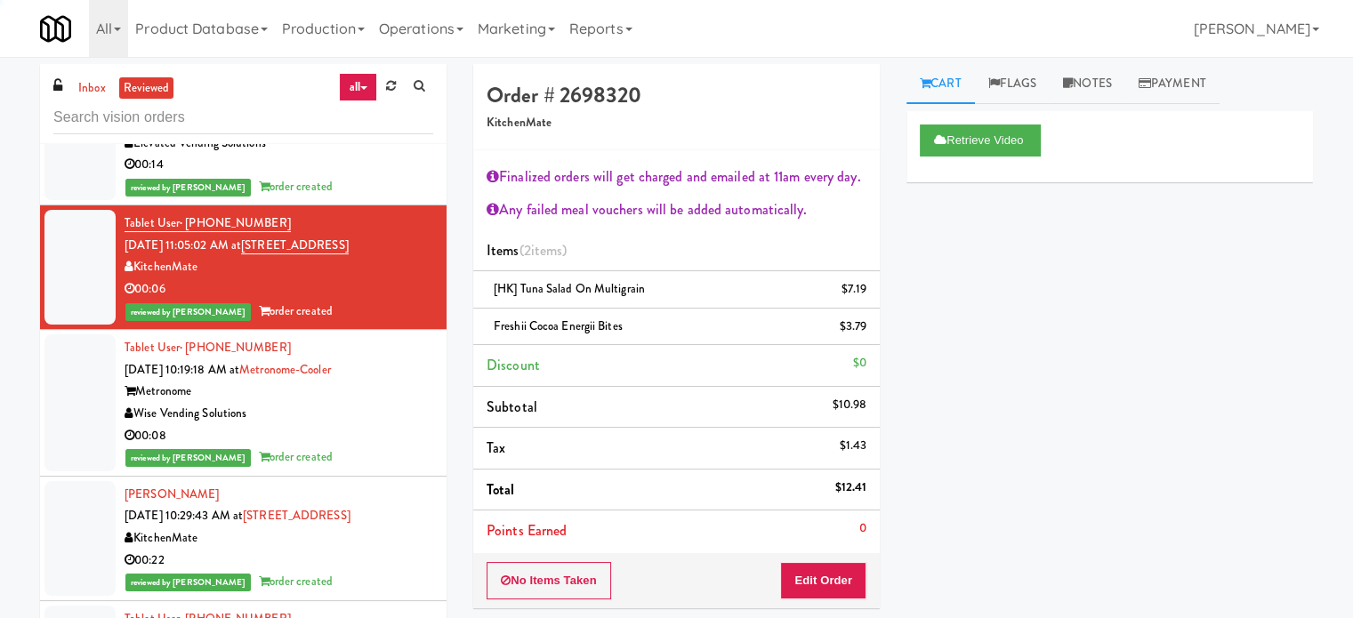
scroll to position [35563, 0]
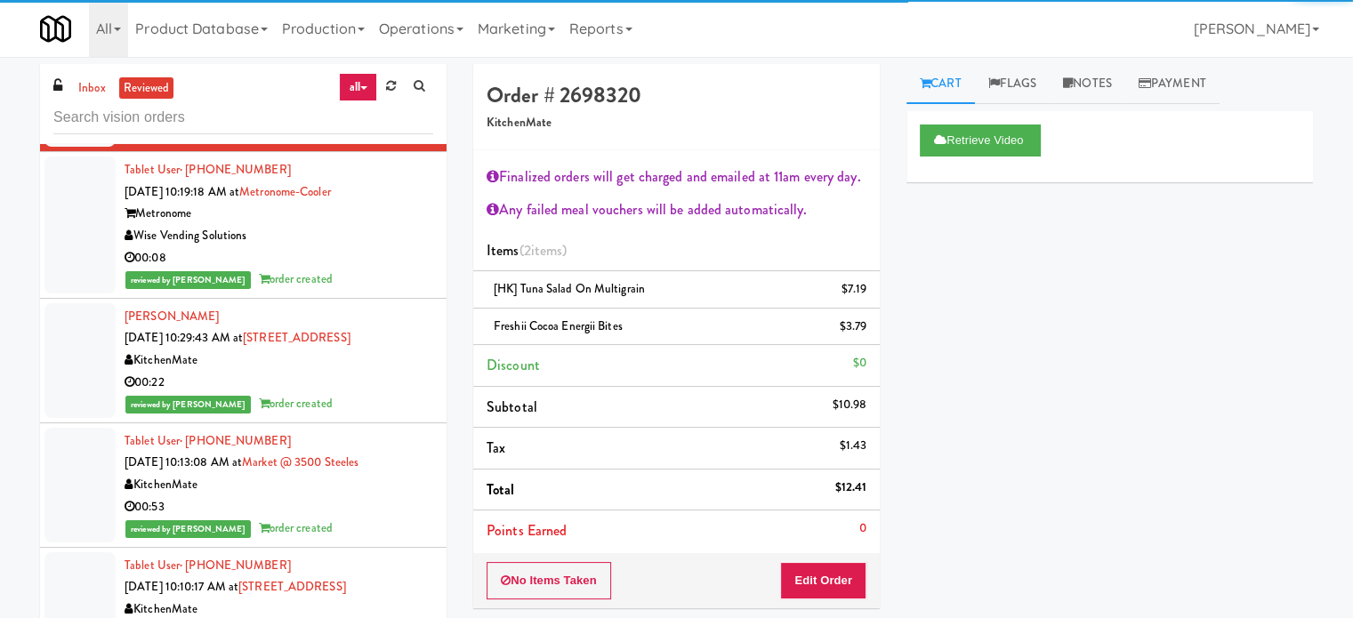
click at [359, 291] on div "reviewed by [PERSON_NAME] order created" at bounding box center [279, 280] width 309 height 22
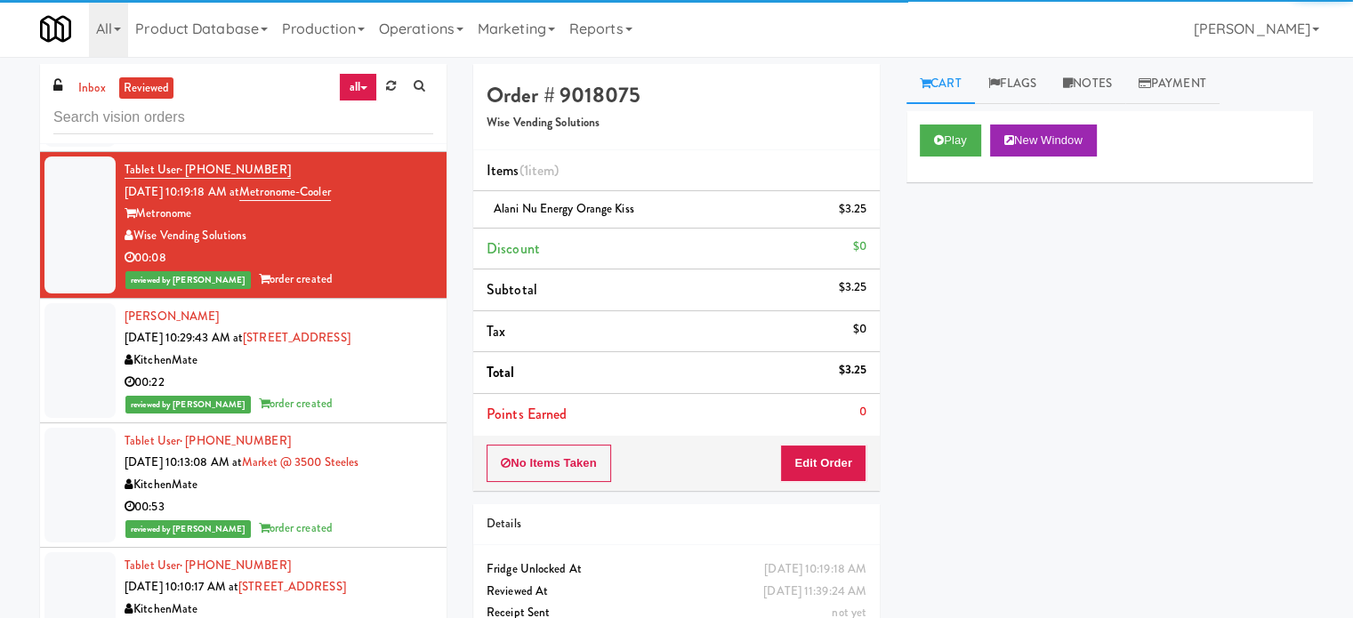
click at [391, 394] on div "00:22" at bounding box center [279, 383] width 309 height 22
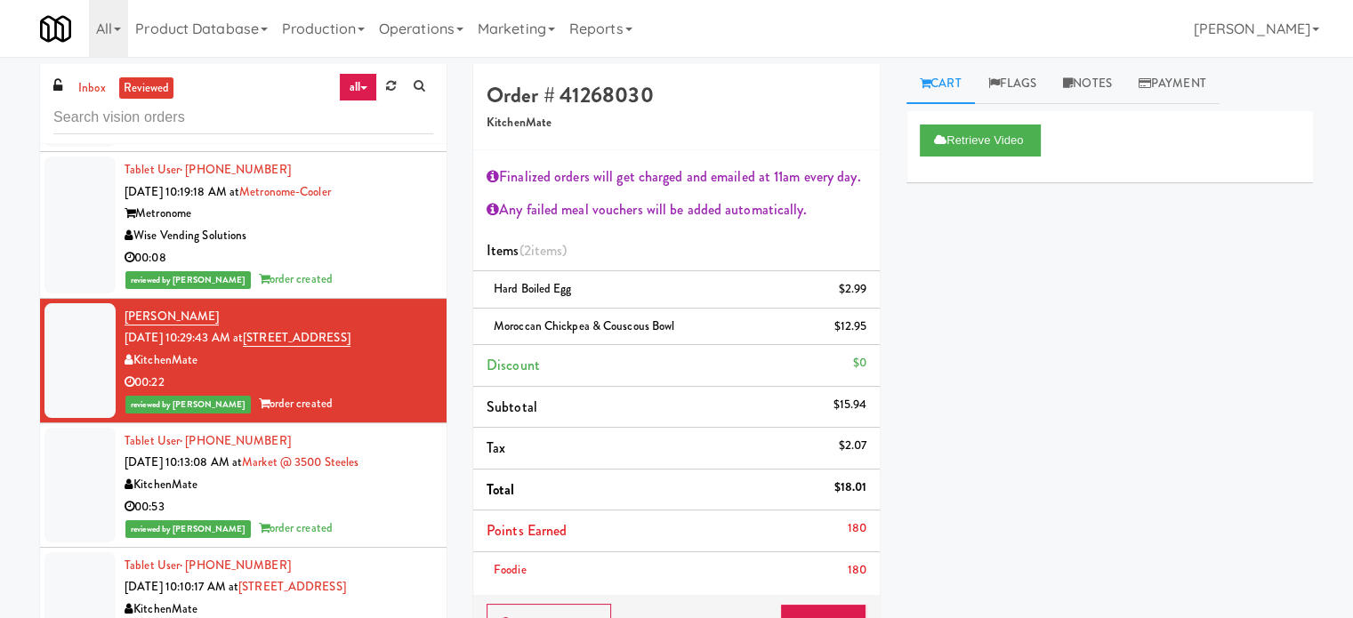
scroll to position [36008, 0]
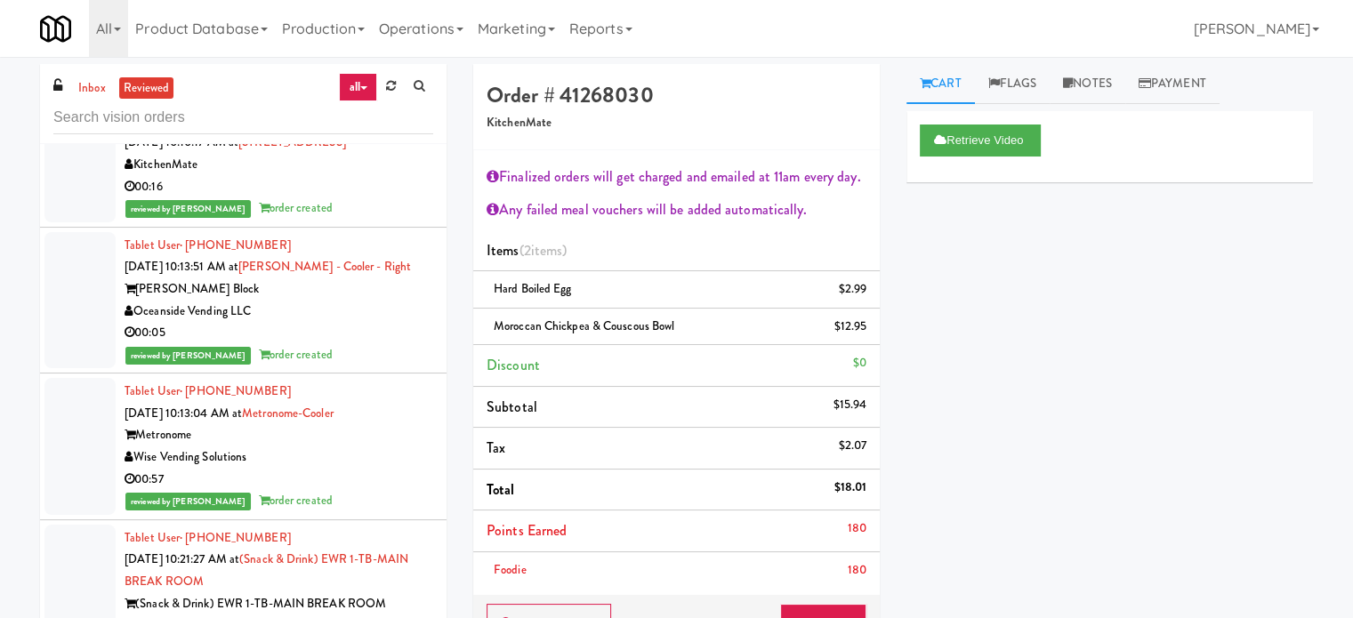
click at [382, 220] on div "reviewed by [PERSON_NAME] L order created" at bounding box center [279, 208] width 309 height 22
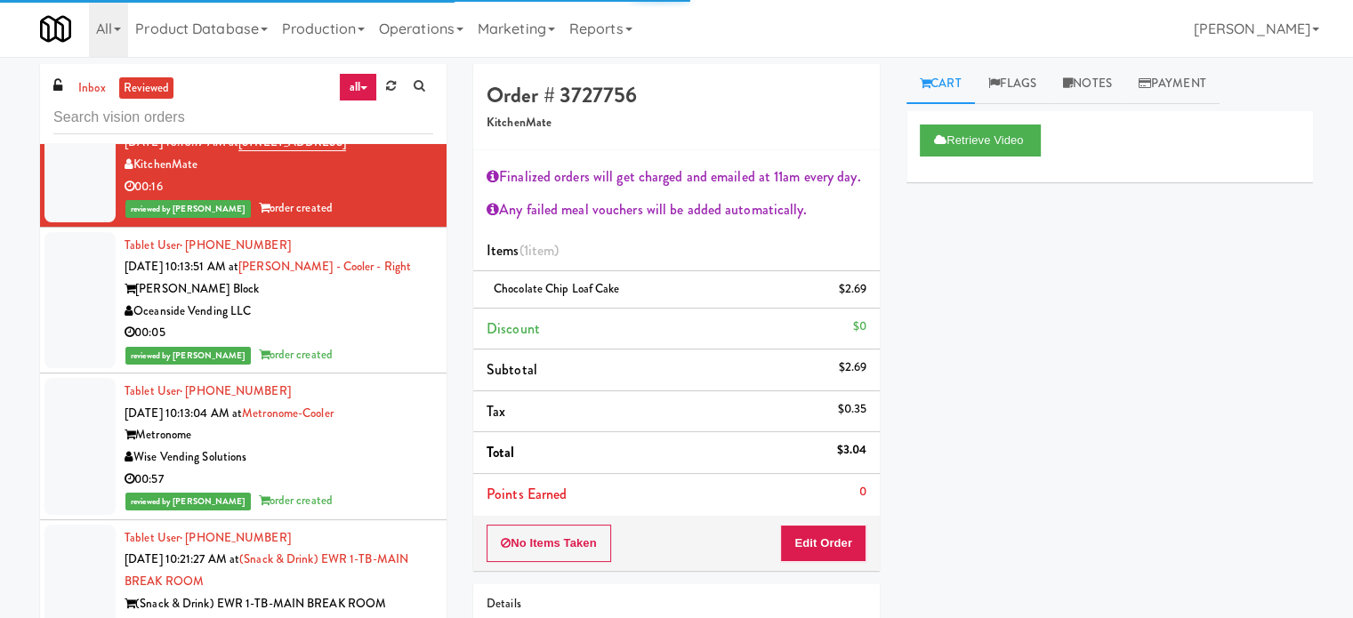
click at [398, 323] on div "Oceanside Vending LLC" at bounding box center [279, 312] width 309 height 22
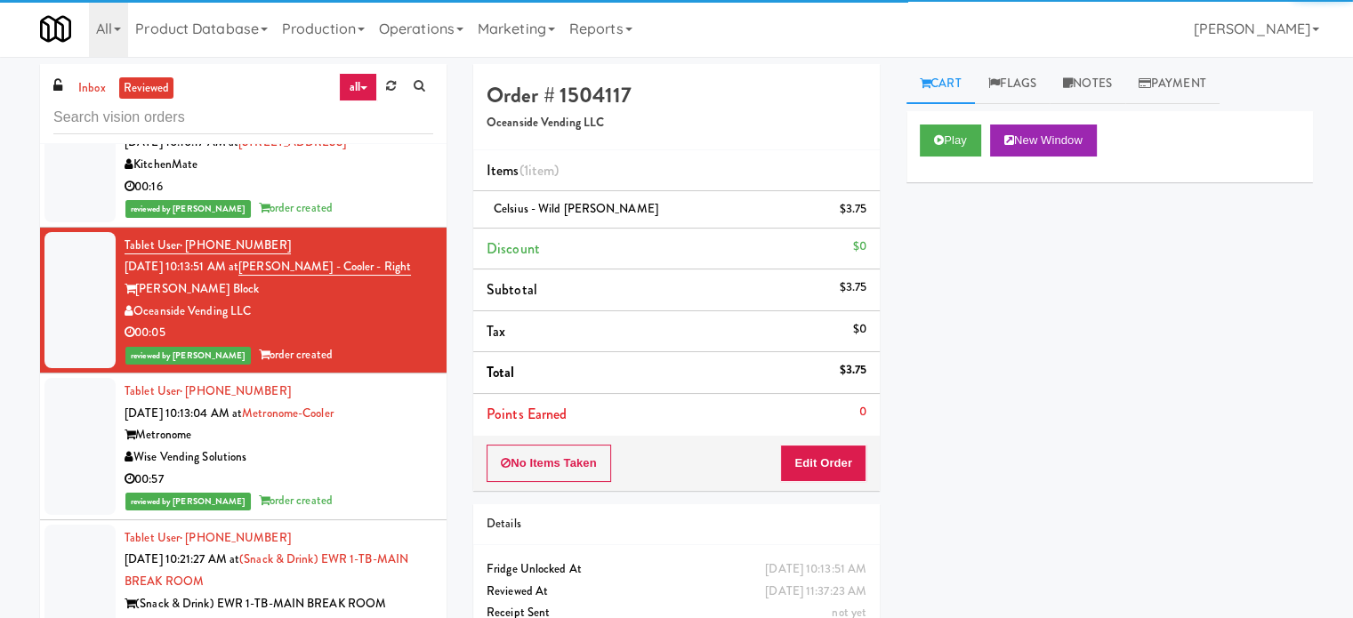
click at [366, 469] on div "Wise Vending Solutions" at bounding box center [279, 457] width 309 height 22
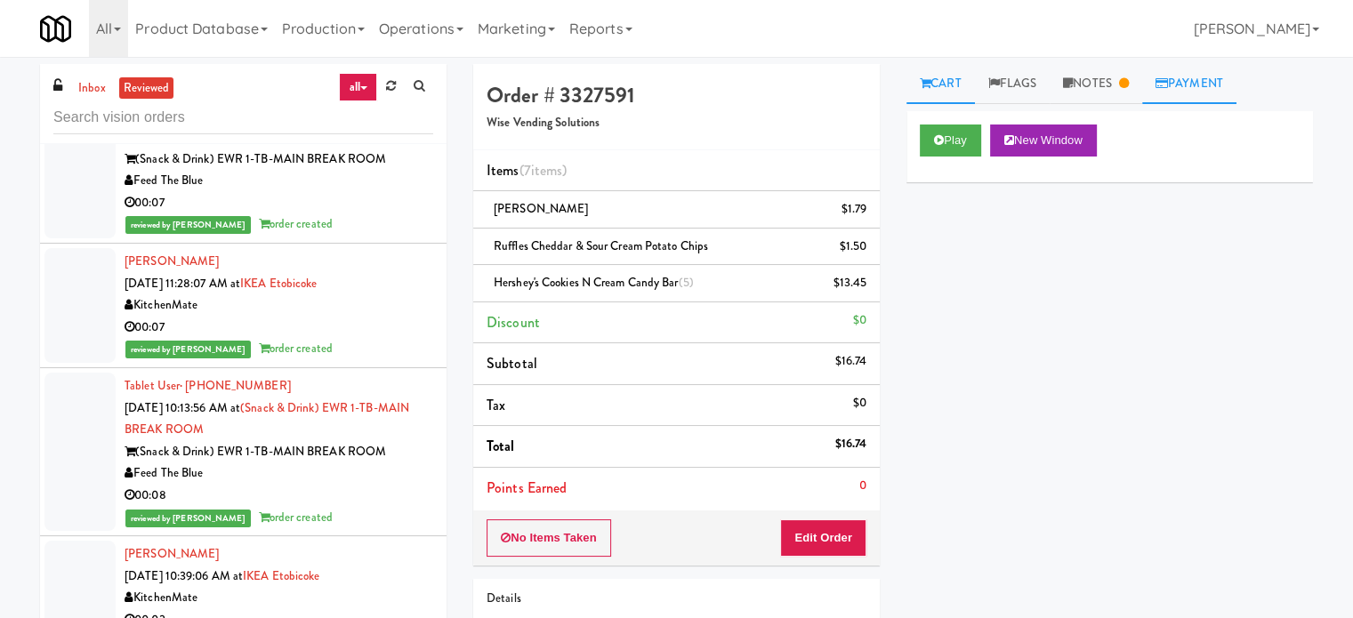
click at [1202, 81] on link "Payment" at bounding box center [1189, 84] width 94 height 40
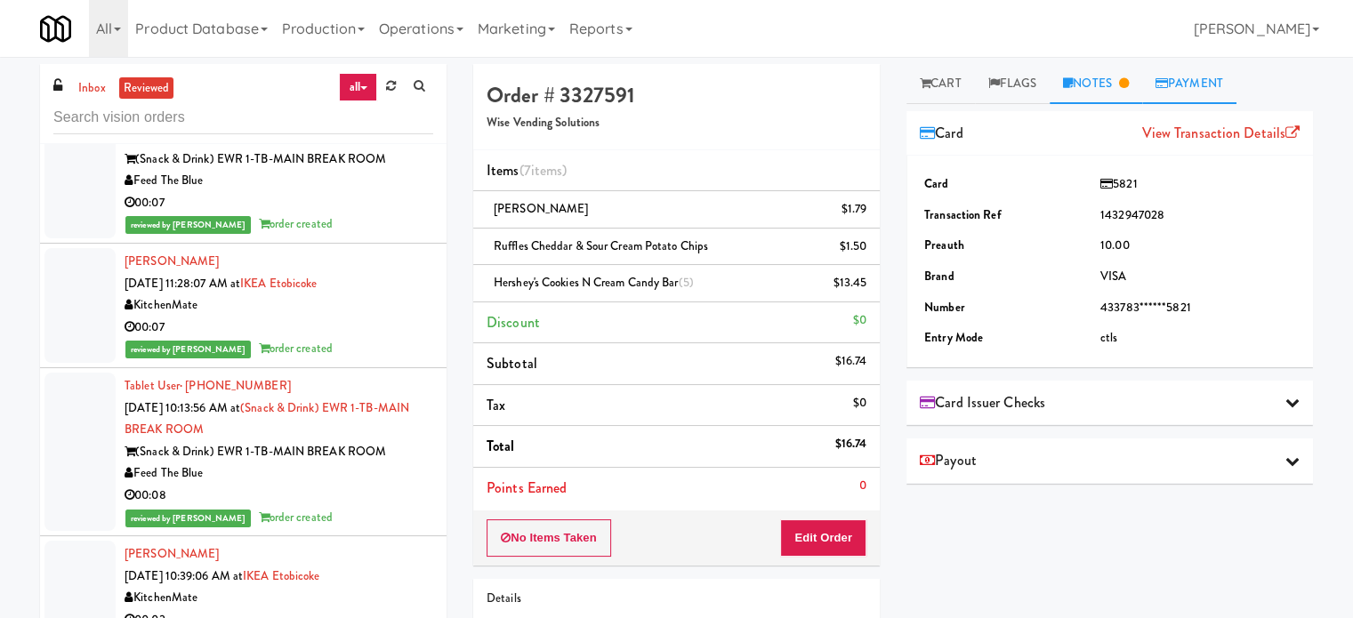
click at [1102, 87] on link "Notes" at bounding box center [1095, 84] width 92 height 40
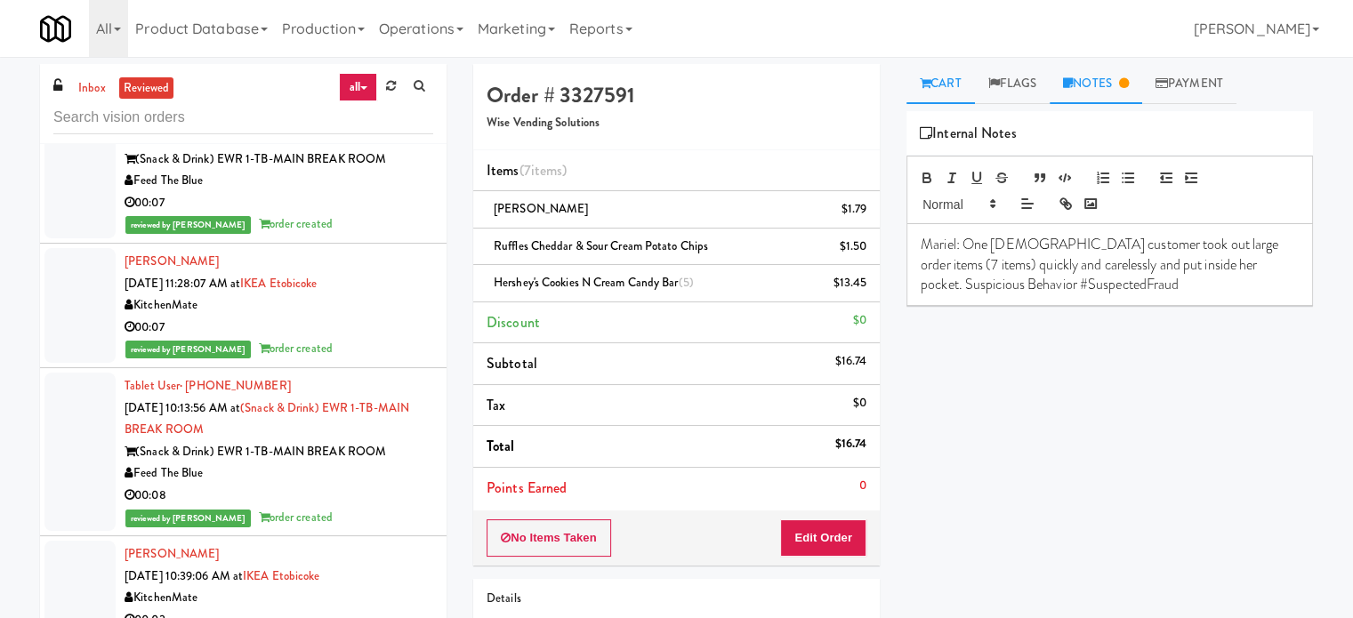
click at [945, 83] on link "Cart" at bounding box center [940, 84] width 68 height 40
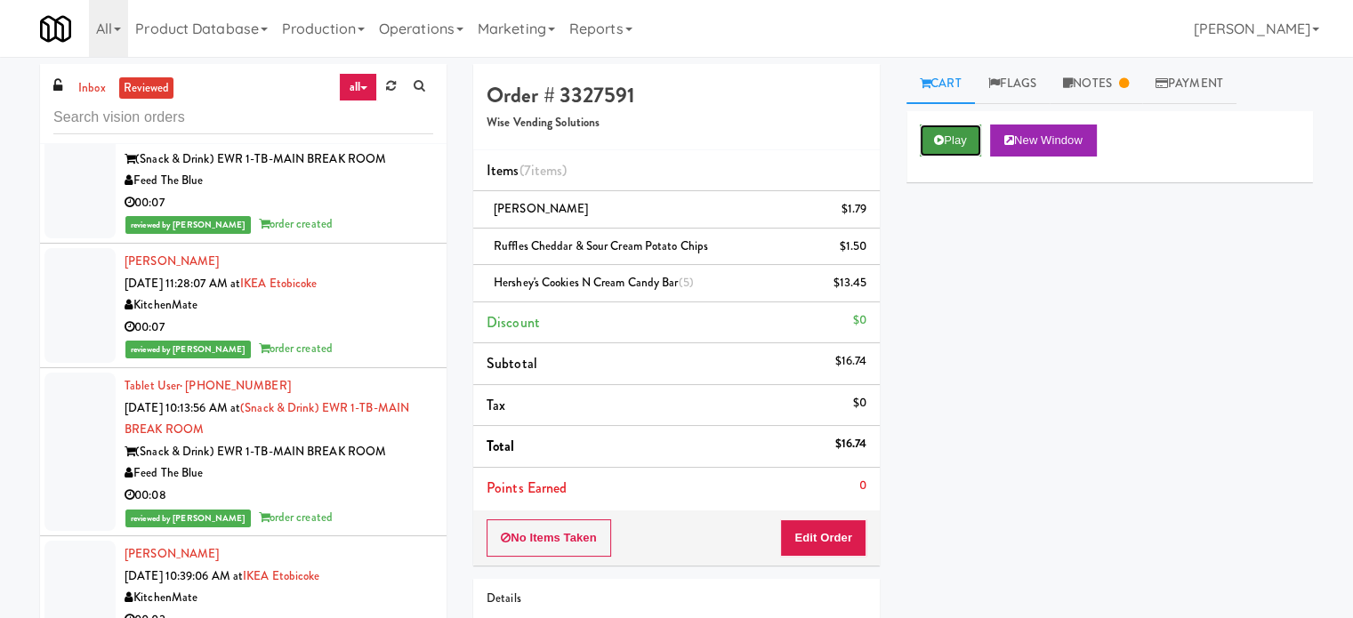
click at [952, 128] on button "Play" at bounding box center [950, 141] width 61 height 32
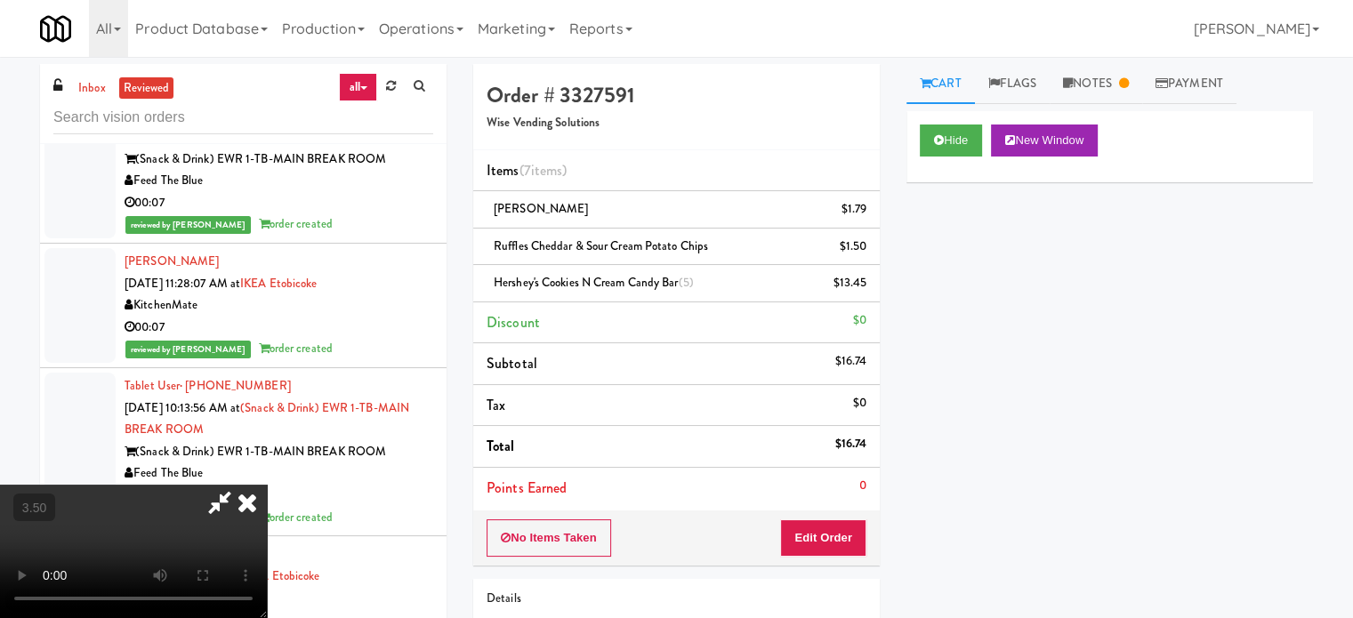
click at [267, 485] on video at bounding box center [133, 551] width 267 height 133
drag, startPoint x: 565, startPoint y: 444, endPoint x: 608, endPoint y: 405, distance: 58.6
click at [267, 485] on video at bounding box center [133, 551] width 267 height 133
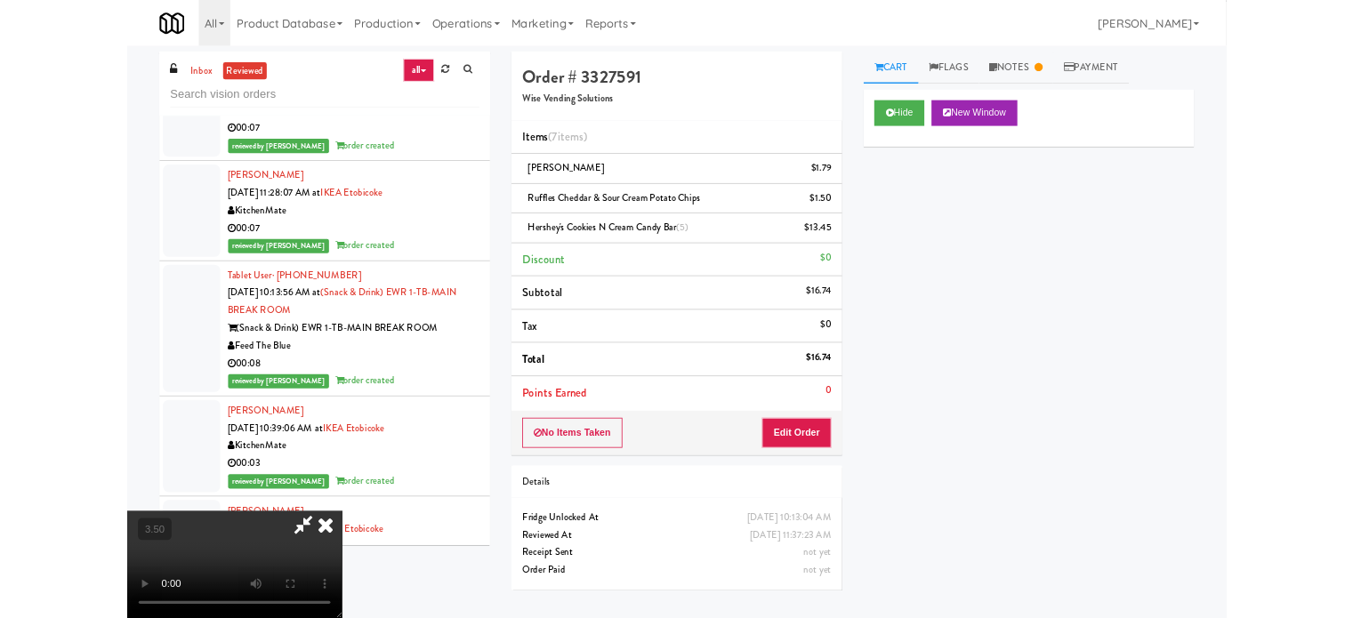
scroll to position [36343, 0]
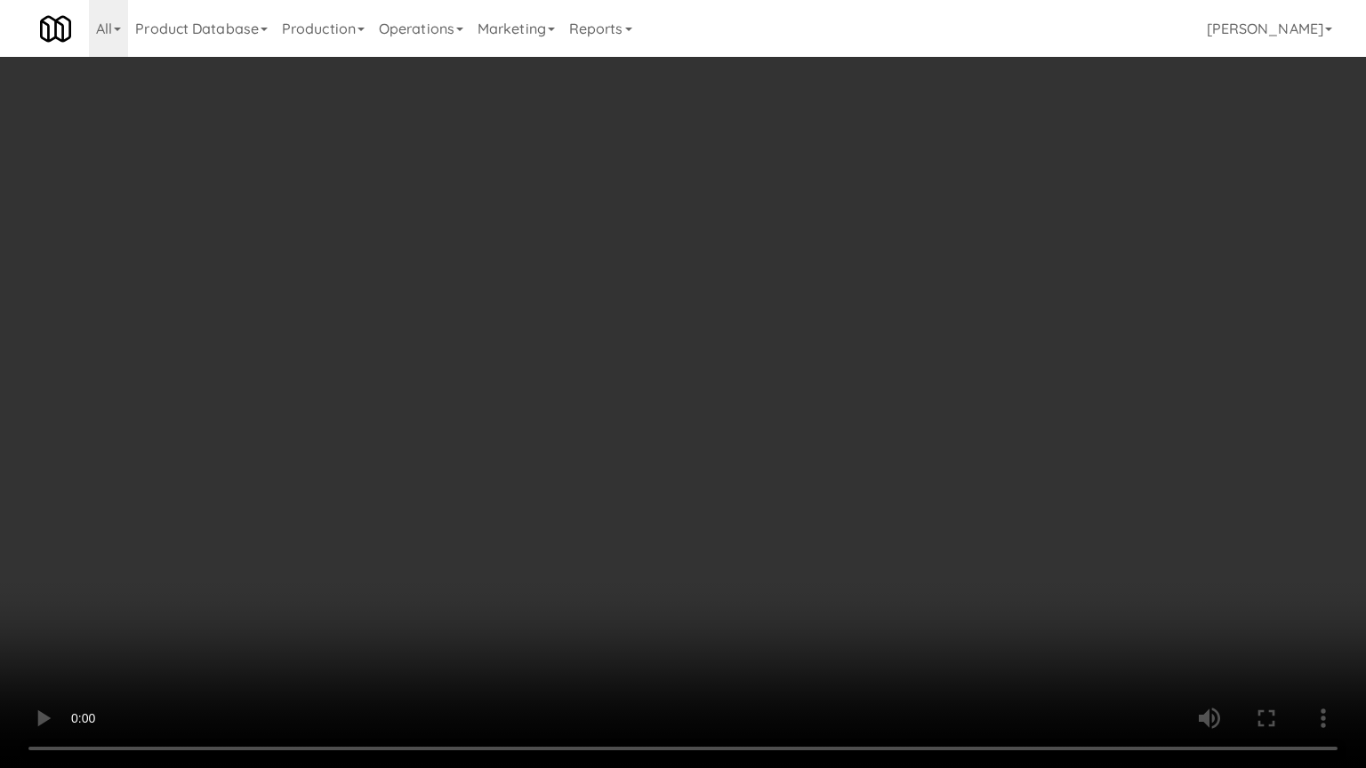
click at [589, 458] on video at bounding box center [683, 384] width 1366 height 768
click at [598, 430] on video at bounding box center [683, 384] width 1366 height 768
click at [597, 430] on video at bounding box center [683, 384] width 1366 height 768
click at [598, 430] on video at bounding box center [683, 384] width 1366 height 768
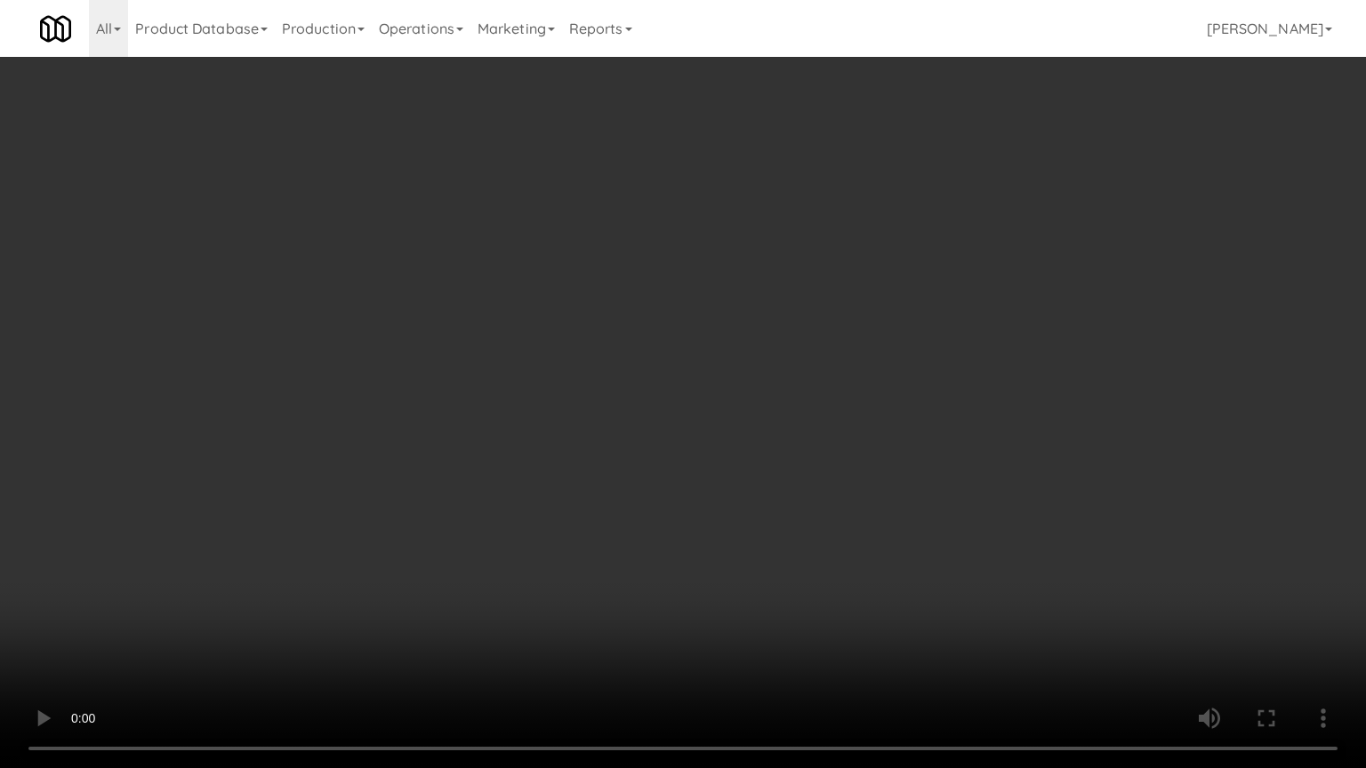
click at [600, 430] on video at bounding box center [683, 384] width 1366 height 768
click at [618, 435] on video at bounding box center [683, 384] width 1366 height 768
click at [623, 437] on video at bounding box center [683, 384] width 1366 height 768
click at [635, 429] on video at bounding box center [683, 384] width 1366 height 768
click at [636, 430] on video at bounding box center [683, 384] width 1366 height 768
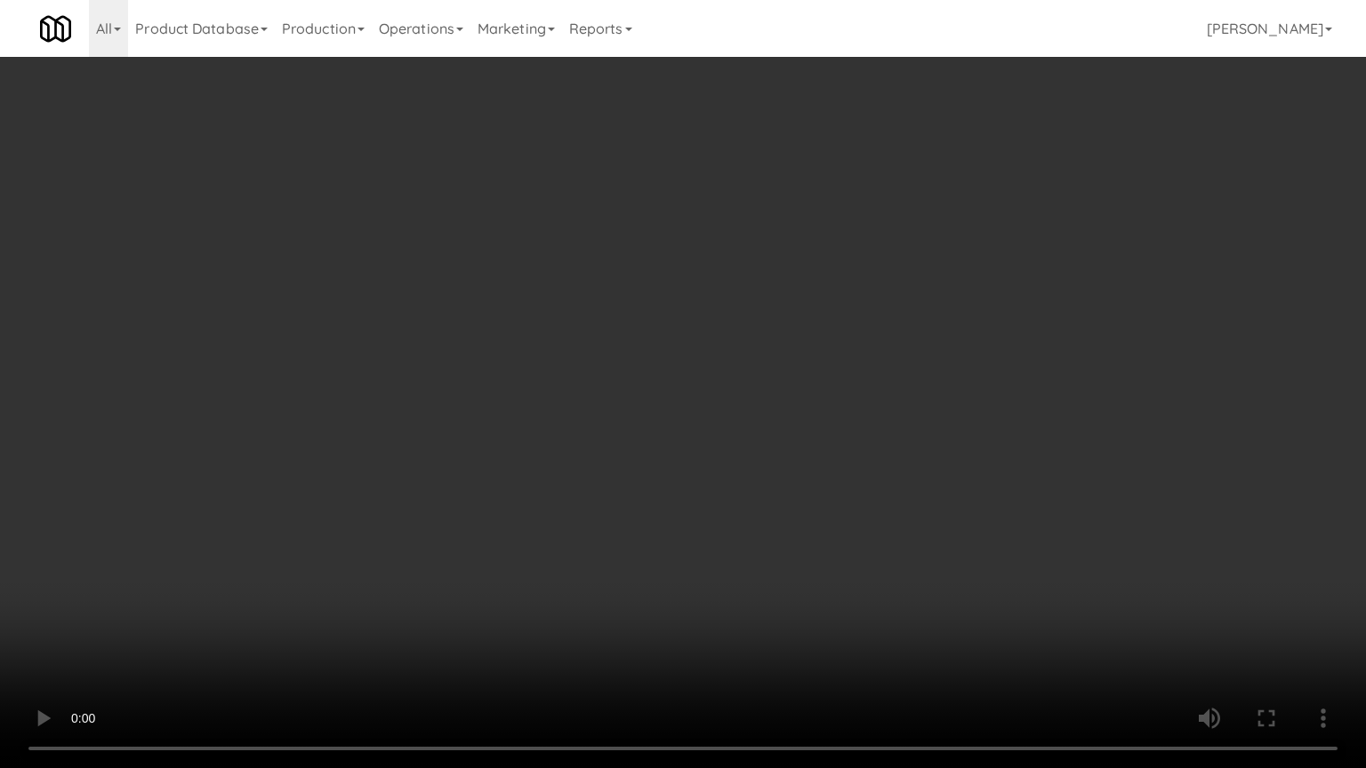
click at [665, 445] on video at bounding box center [683, 384] width 1366 height 768
click at [665, 446] on video at bounding box center [683, 384] width 1366 height 768
click at [687, 465] on video at bounding box center [683, 384] width 1366 height 768
click at [690, 473] on video at bounding box center [683, 384] width 1366 height 768
click at [1006, 617] on video at bounding box center [683, 384] width 1366 height 768
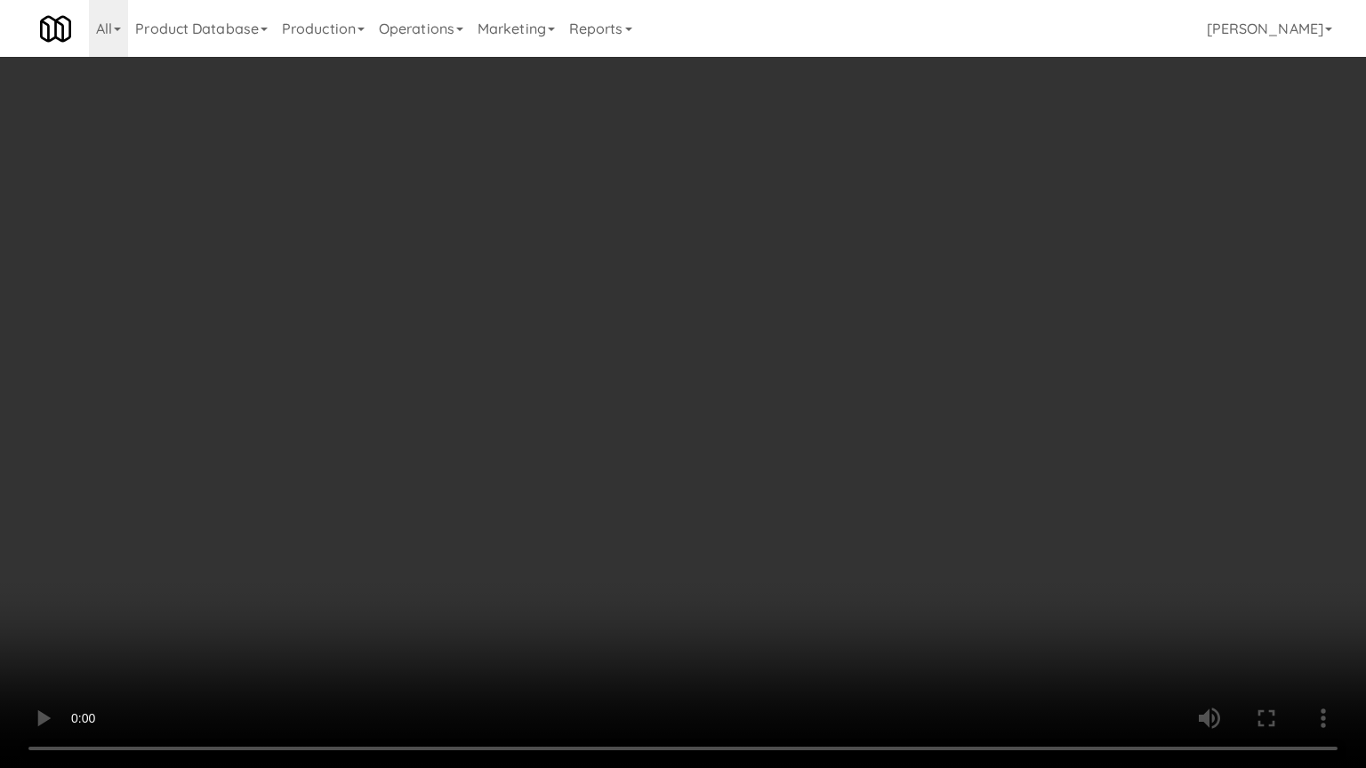
click at [833, 507] on video at bounding box center [683, 384] width 1366 height 768
click at [820, 502] on video at bounding box center [683, 384] width 1366 height 768
click at [789, 481] on video at bounding box center [683, 384] width 1366 height 768
click at [811, 483] on video at bounding box center [683, 384] width 1366 height 768
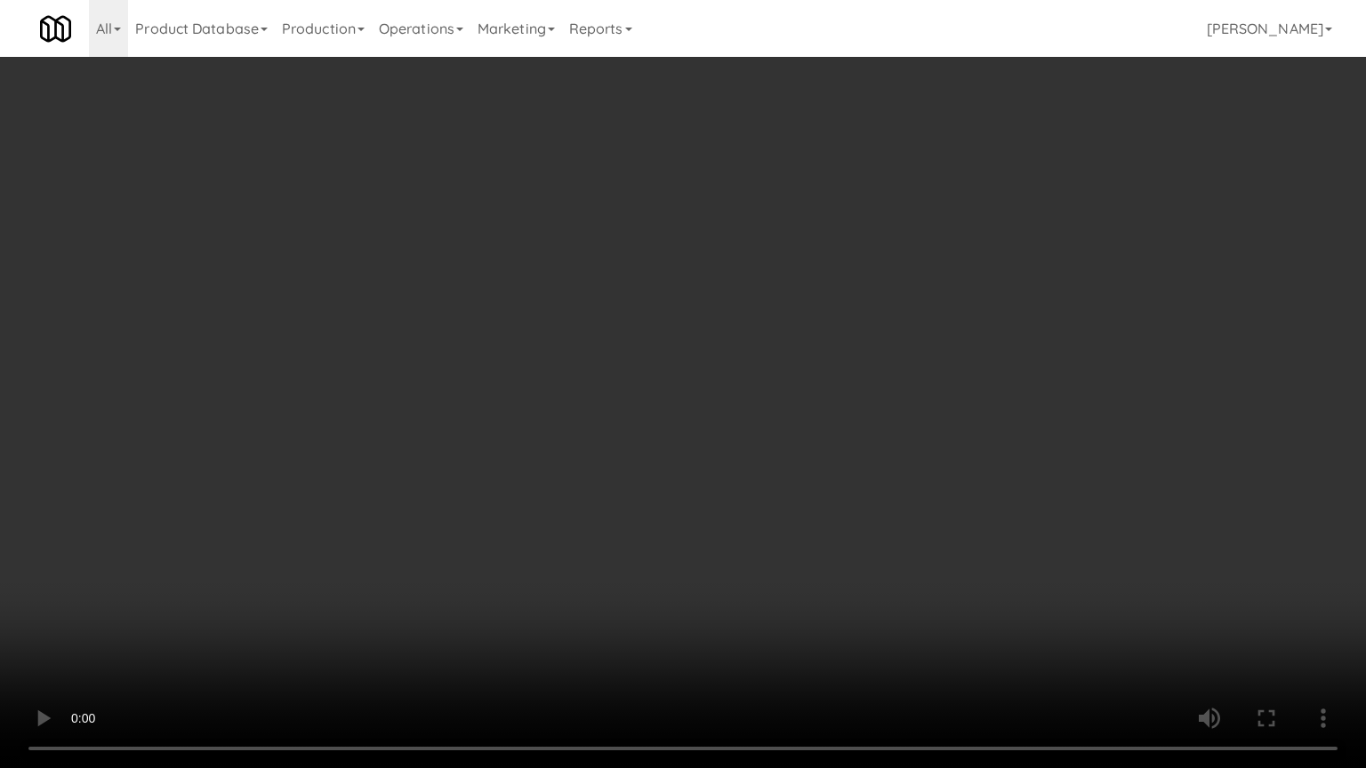
click at [823, 494] on video at bounding box center [683, 384] width 1366 height 768
click at [824, 493] on video at bounding box center [683, 384] width 1366 height 768
click at [790, 417] on video at bounding box center [683, 384] width 1366 height 768
drag, startPoint x: 792, startPoint y: 415, endPoint x: 819, endPoint y: 380, distance: 44.5
click at [796, 412] on video at bounding box center [683, 384] width 1366 height 768
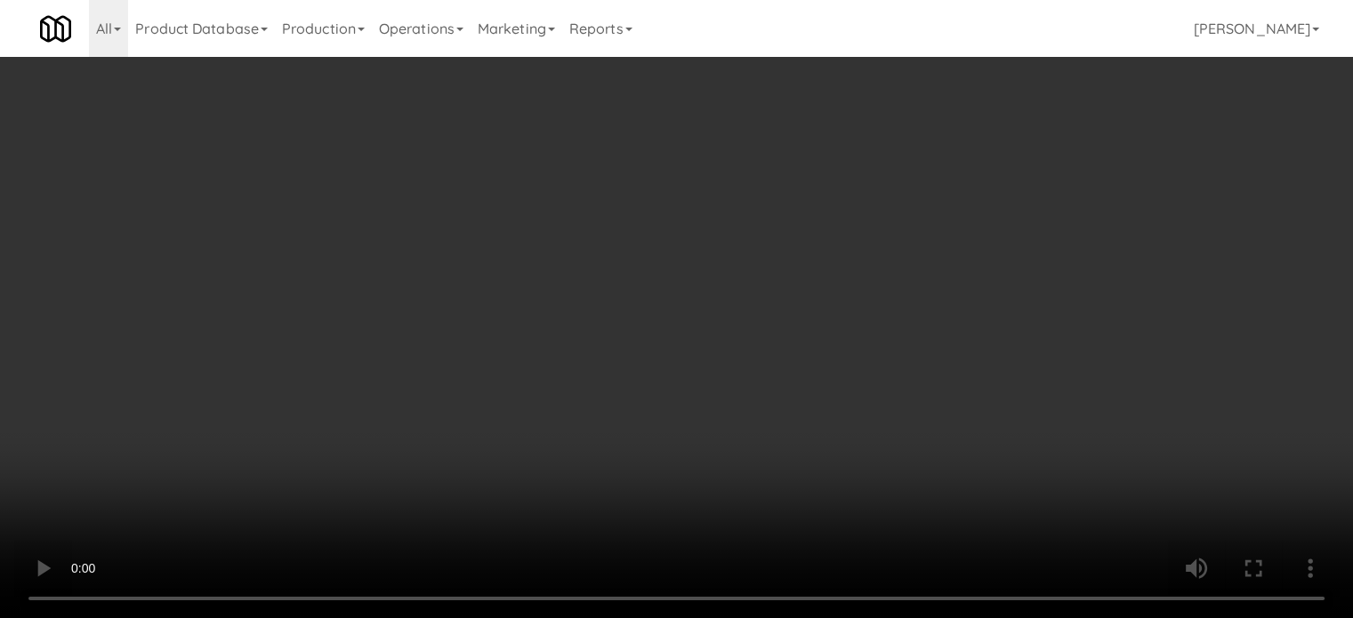
scroll to position [36453, 0]
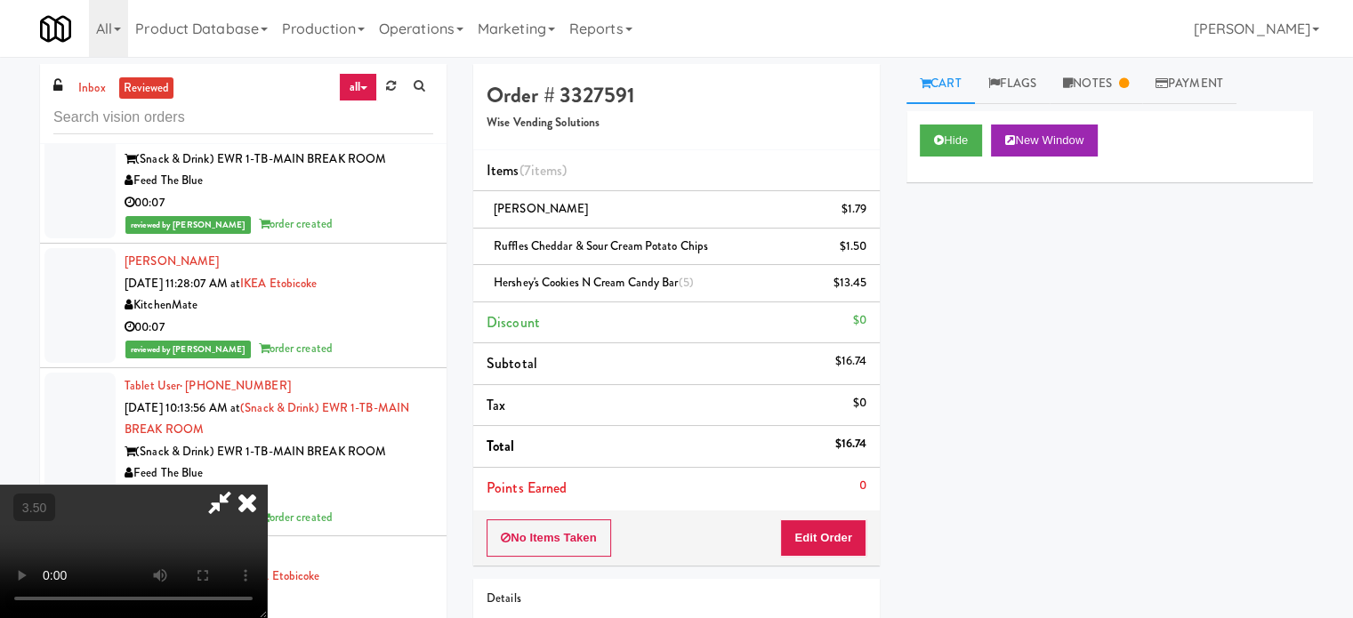
click at [267, 485] on icon at bounding box center [247, 503] width 39 height 36
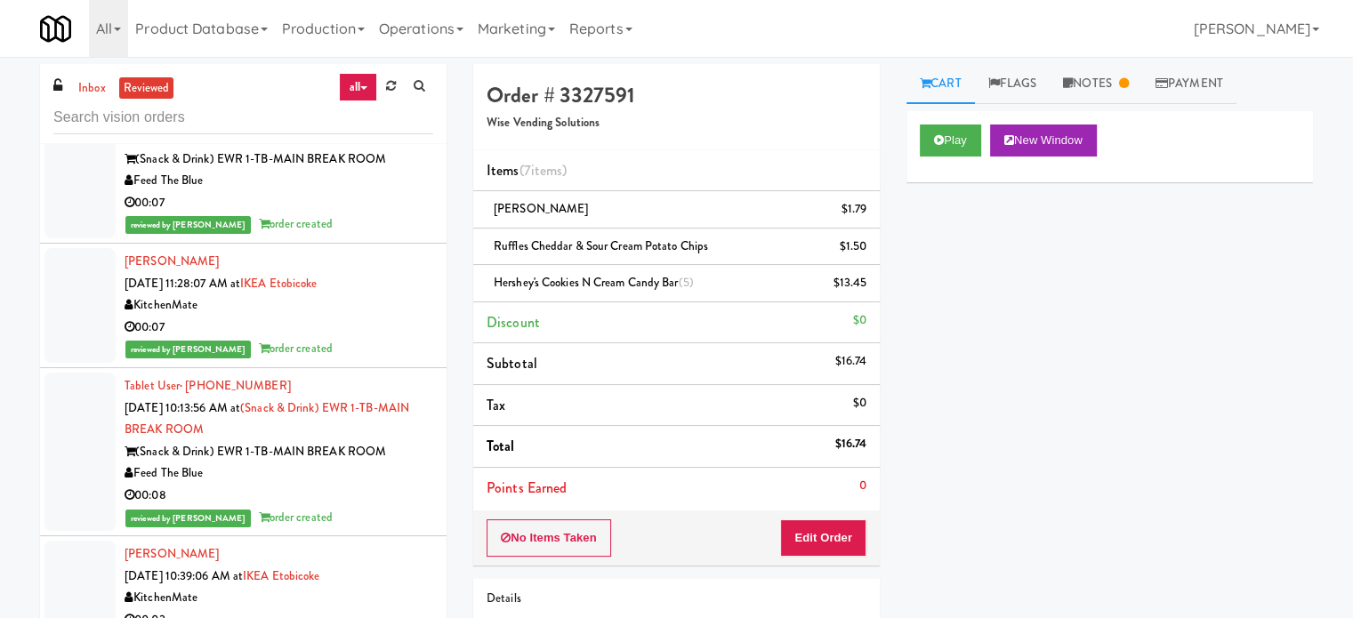
click at [342, 236] on div "reviewed by [PERSON_NAME] A order created" at bounding box center [279, 224] width 309 height 22
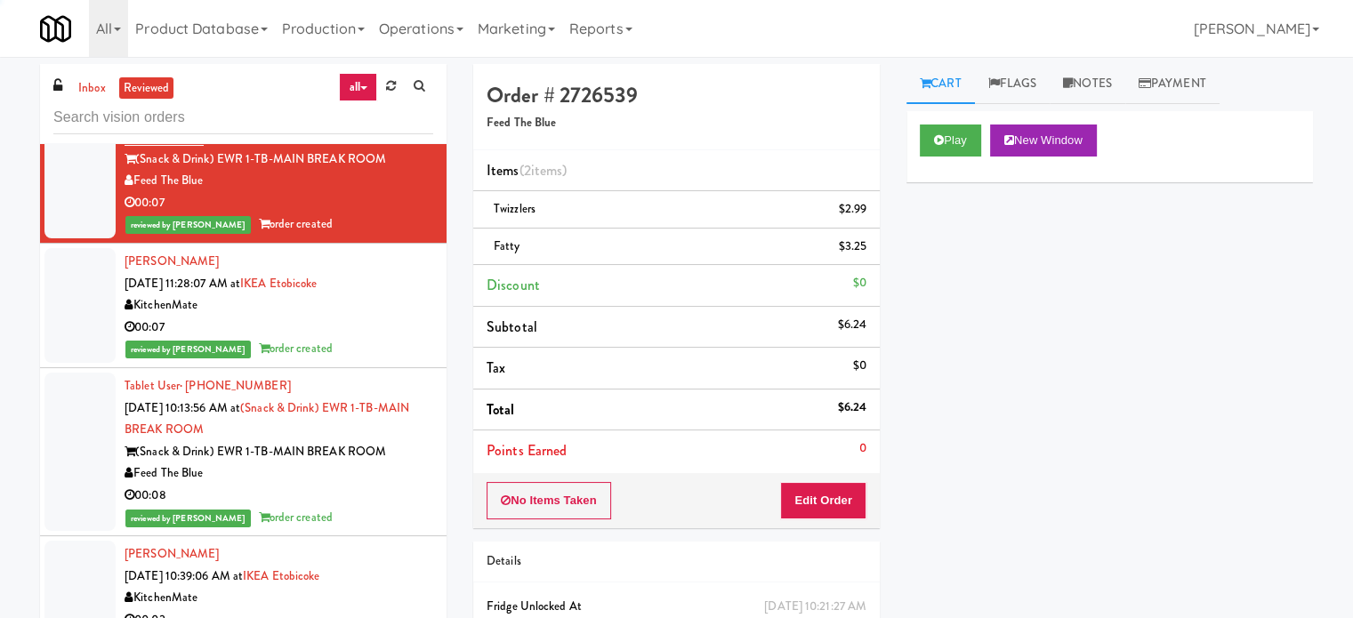
drag, startPoint x: 359, startPoint y: 445, endPoint x: 366, endPoint y: 430, distance: 15.9
click at [359, 317] on div "KitchenMate" at bounding box center [279, 305] width 309 height 22
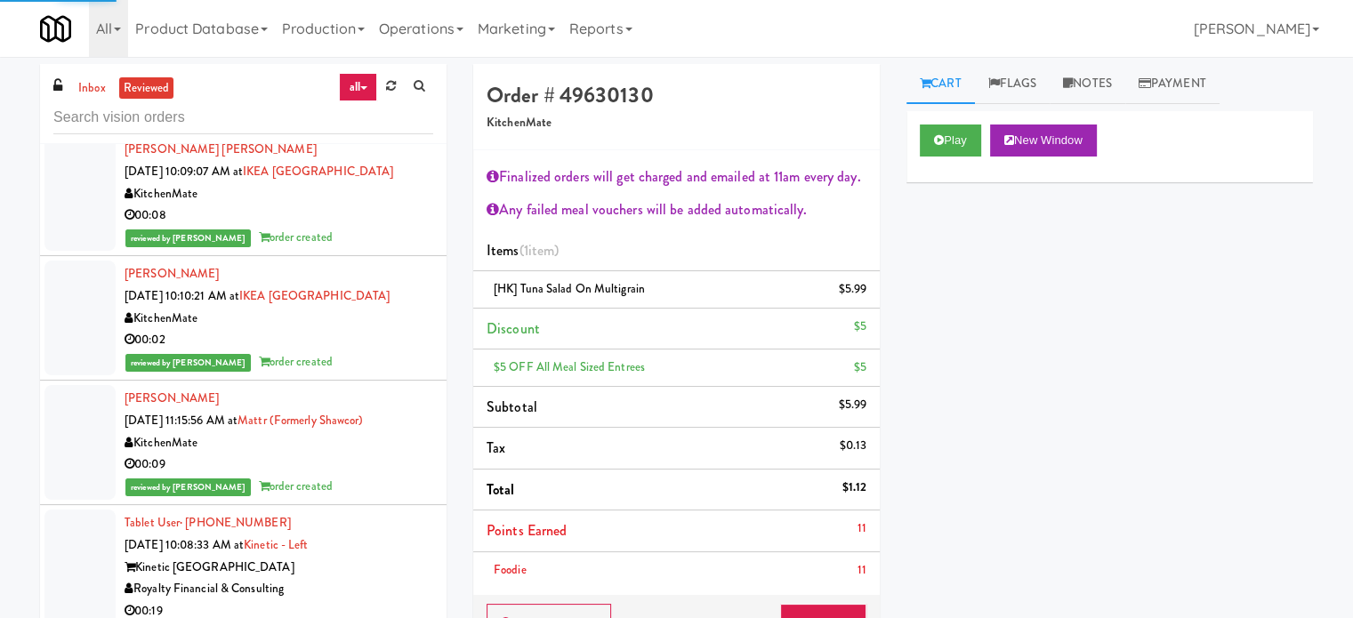
scroll to position [40010, 0]
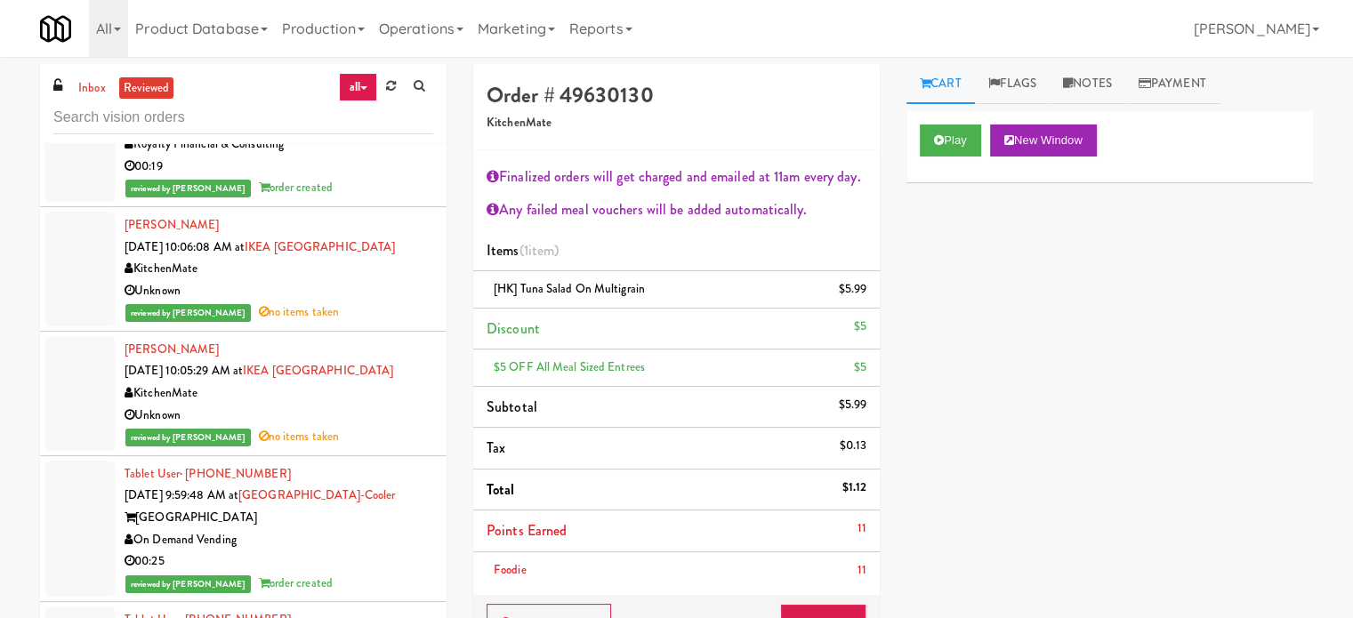
click at [387, 302] on div "Unknown" at bounding box center [279, 291] width 309 height 22
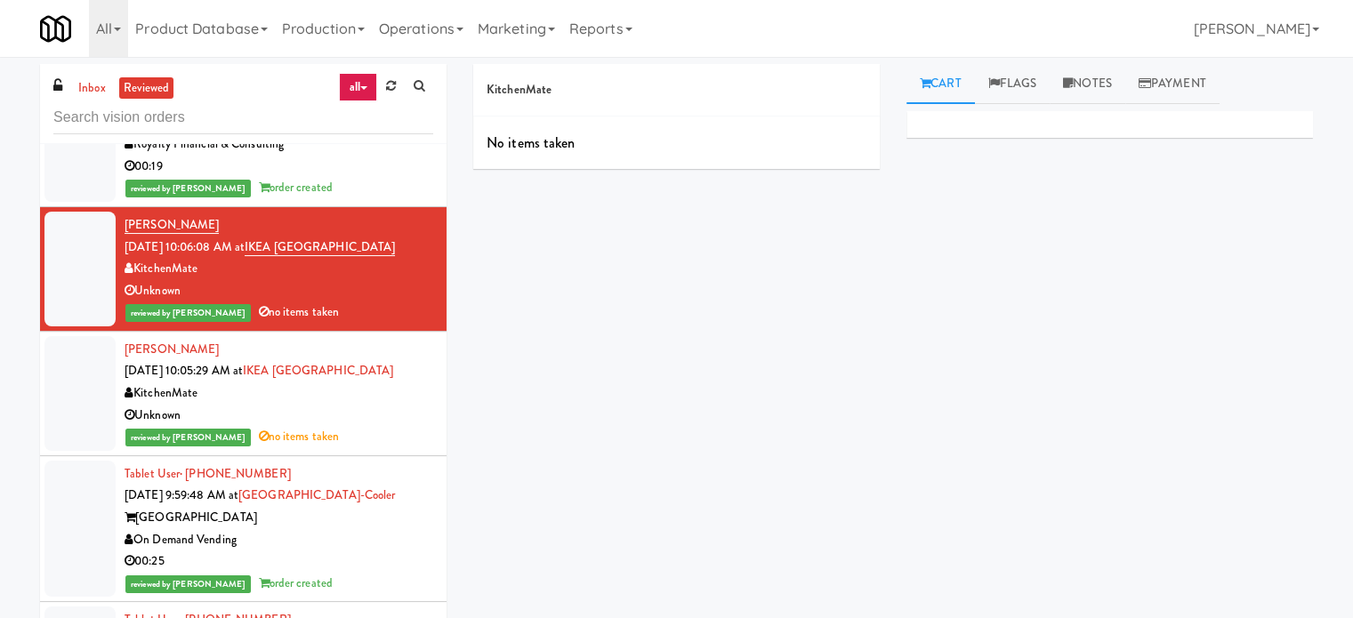
click at [375, 427] on div "Unknown" at bounding box center [279, 416] width 309 height 22
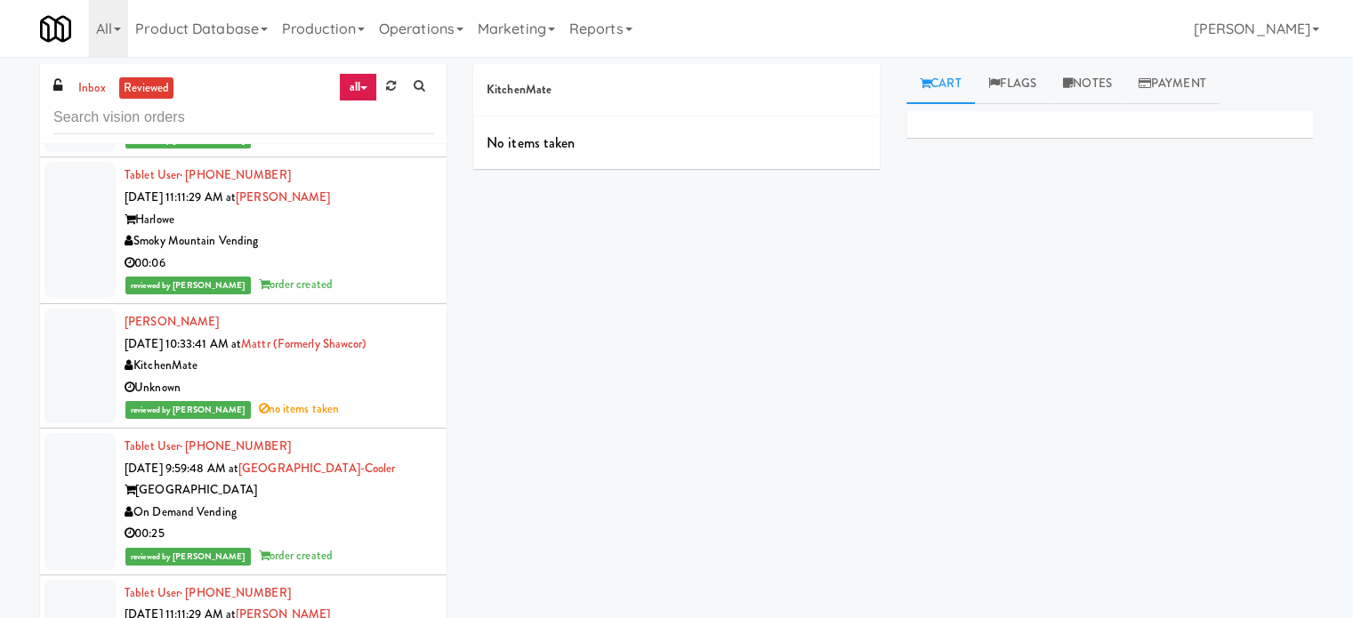
scroll to position [40010, 0]
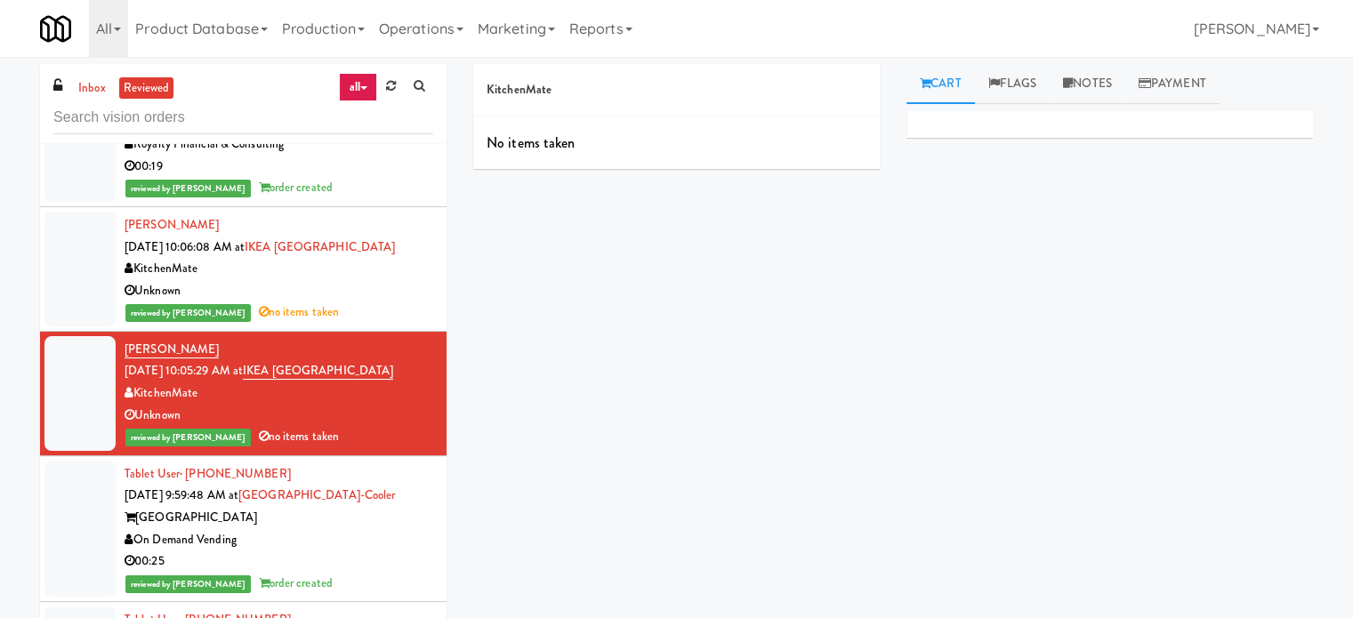
drag, startPoint x: 396, startPoint y: 398, endPoint x: 264, endPoint y: 408, distance: 132.1
click at [264, 324] on div "[PERSON_NAME] [DATE] 10:06:08 AM at [GEOGRAPHIC_DATA] KitchenMate Unknown revie…" at bounding box center [279, 268] width 309 height 109
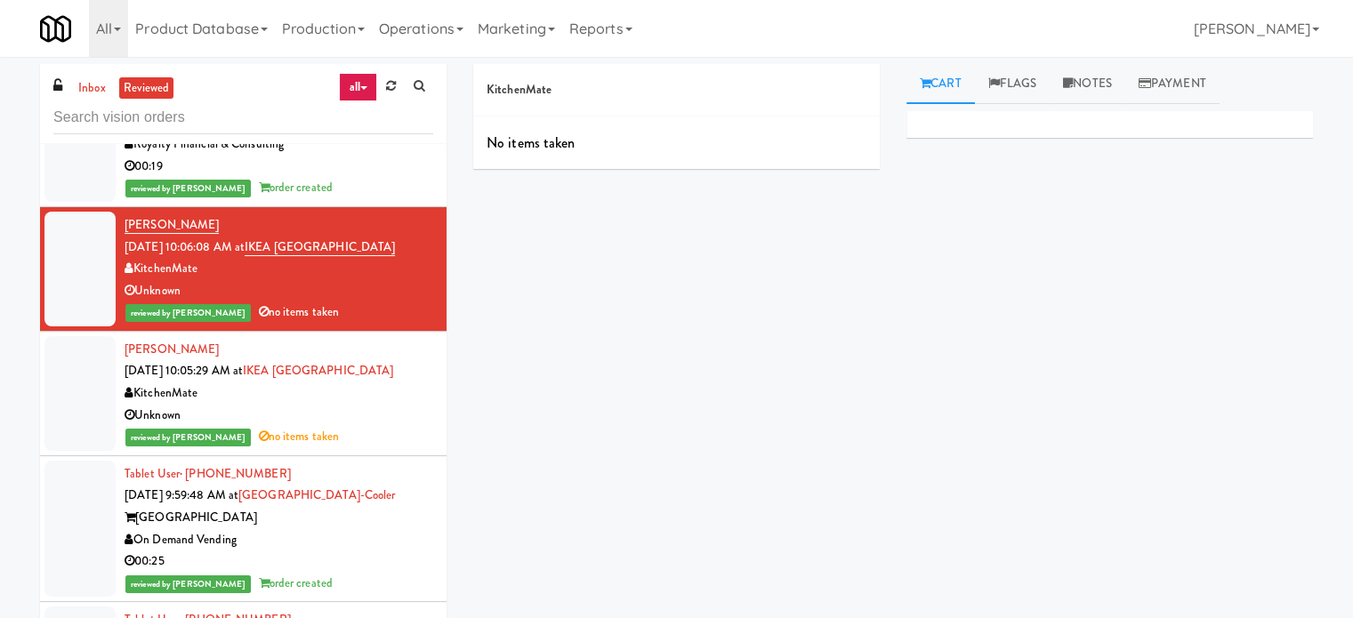
click at [376, 178] on div "00:19" at bounding box center [279, 167] width 309 height 22
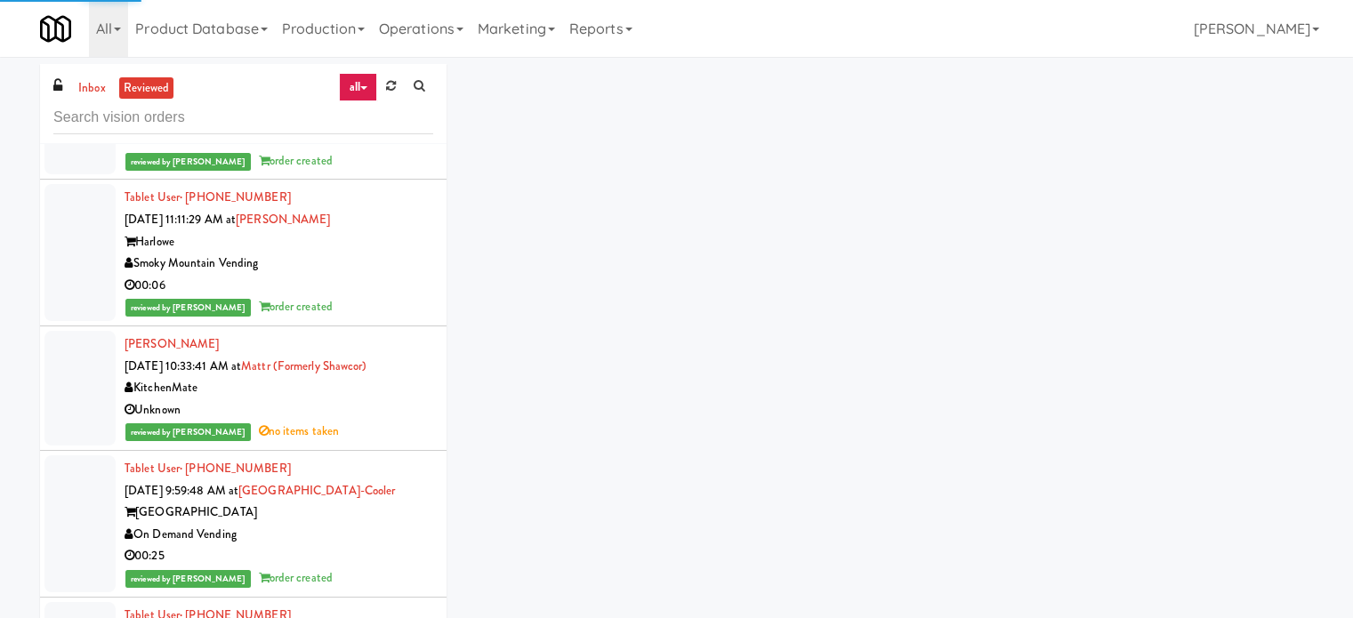
scroll to position [40455, 0]
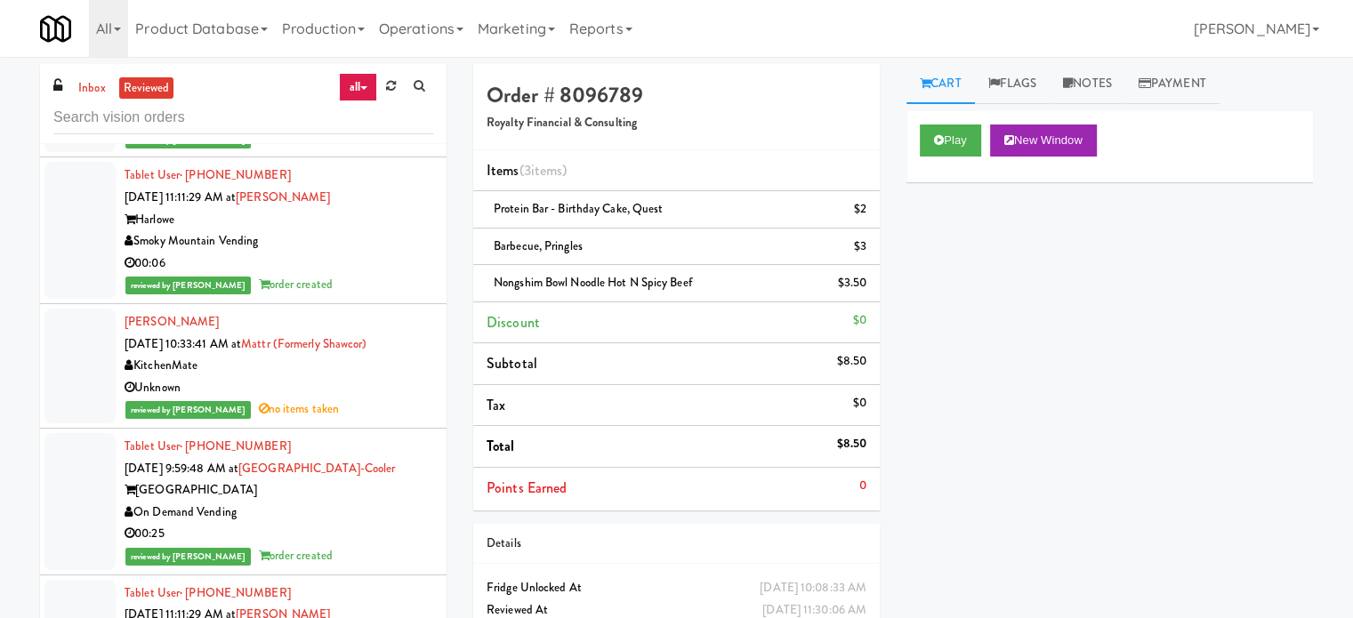
click at [384, 128] on div "00:25" at bounding box center [279, 117] width 309 height 22
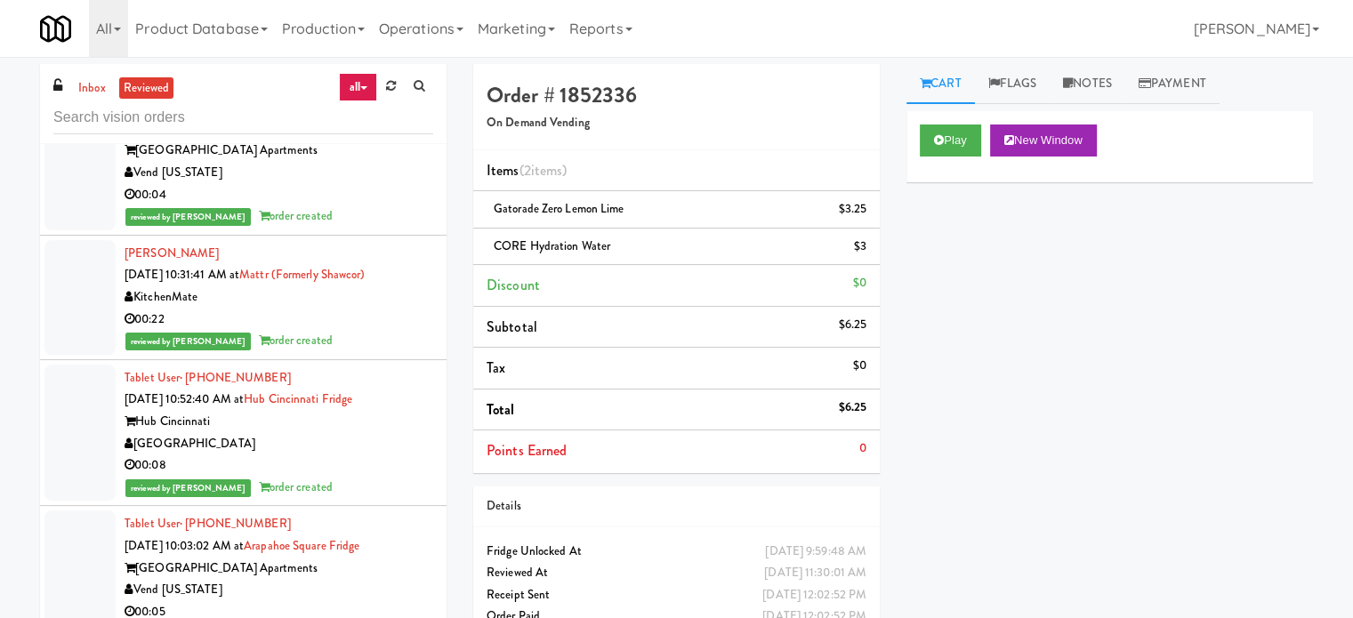
scroll to position [42742, 0]
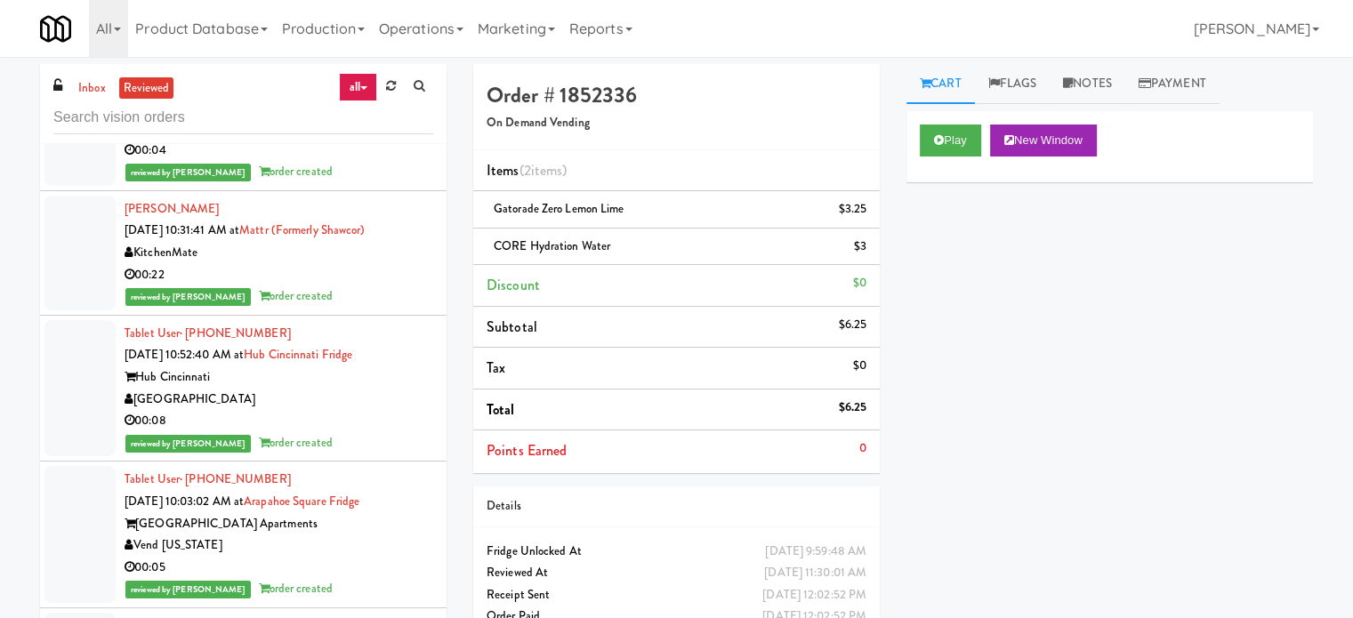
click at [373, 183] on div "reviewed by [PERSON_NAME] A order created" at bounding box center [279, 172] width 309 height 22
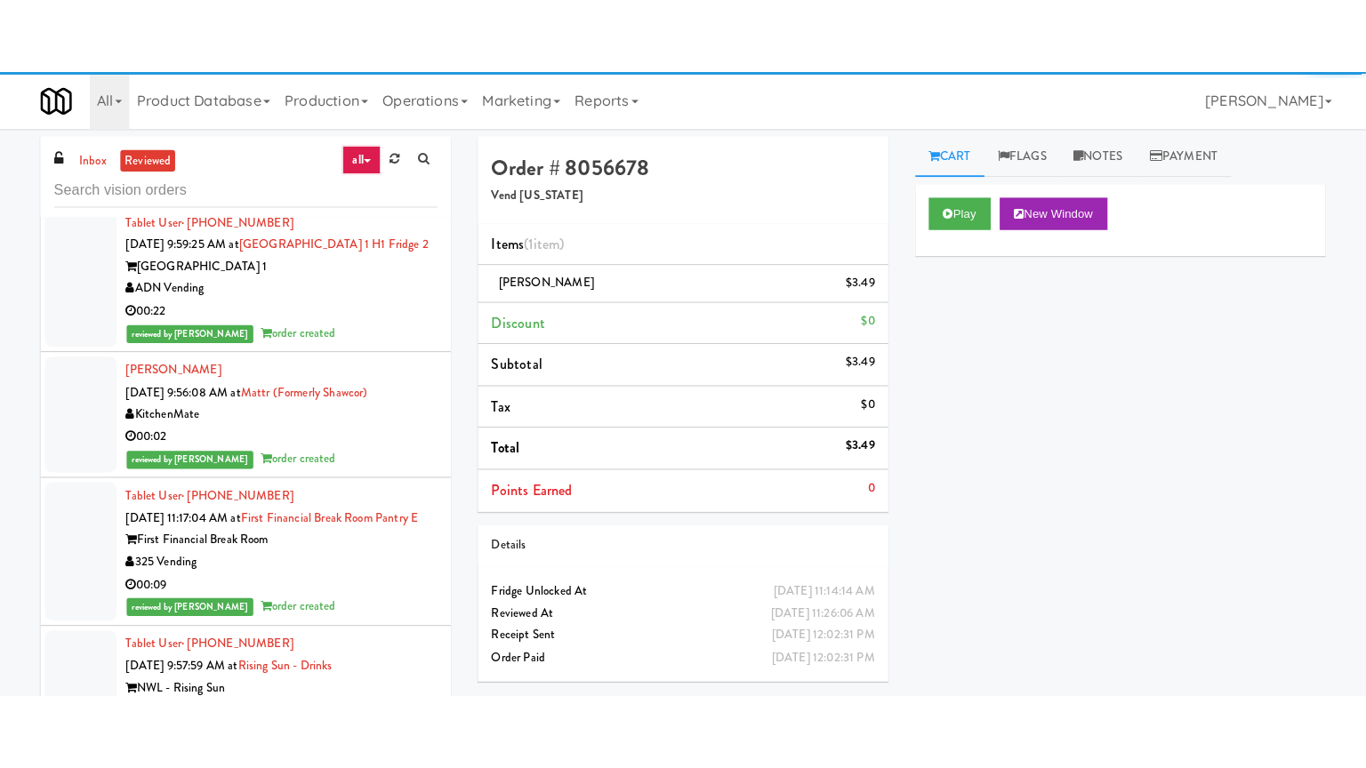
scroll to position [46166, 0]
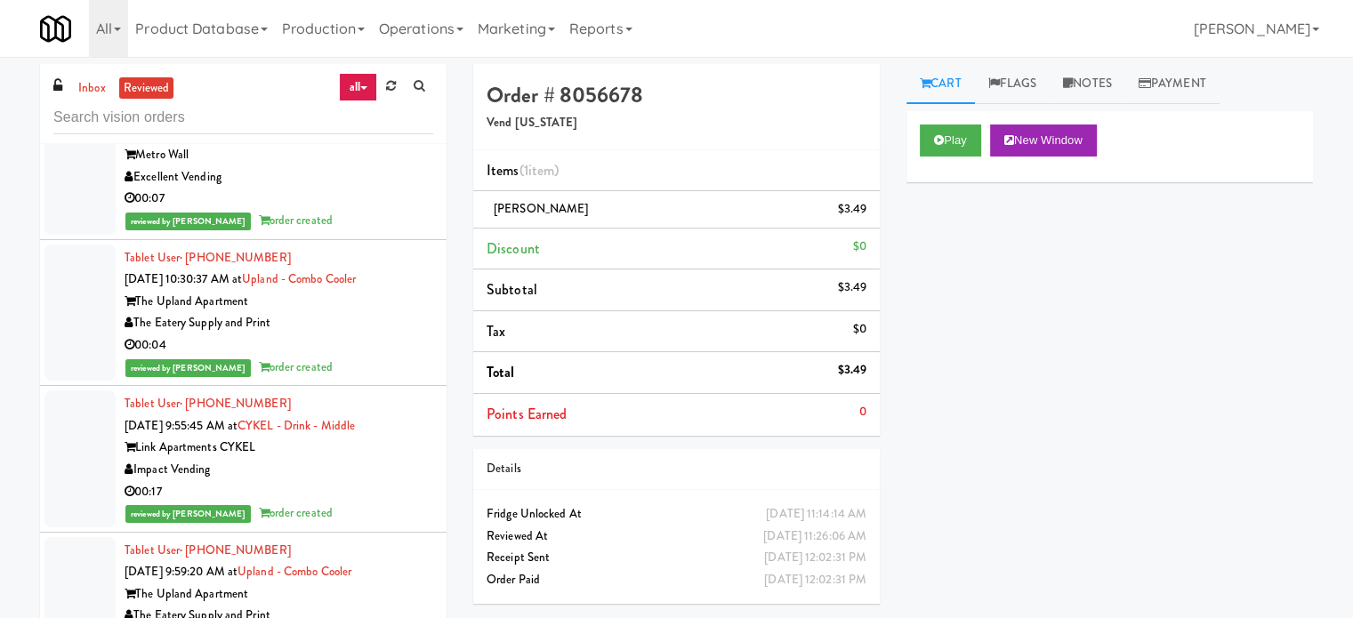
click at [381, 352] on div "00:04" at bounding box center [279, 345] width 309 height 22
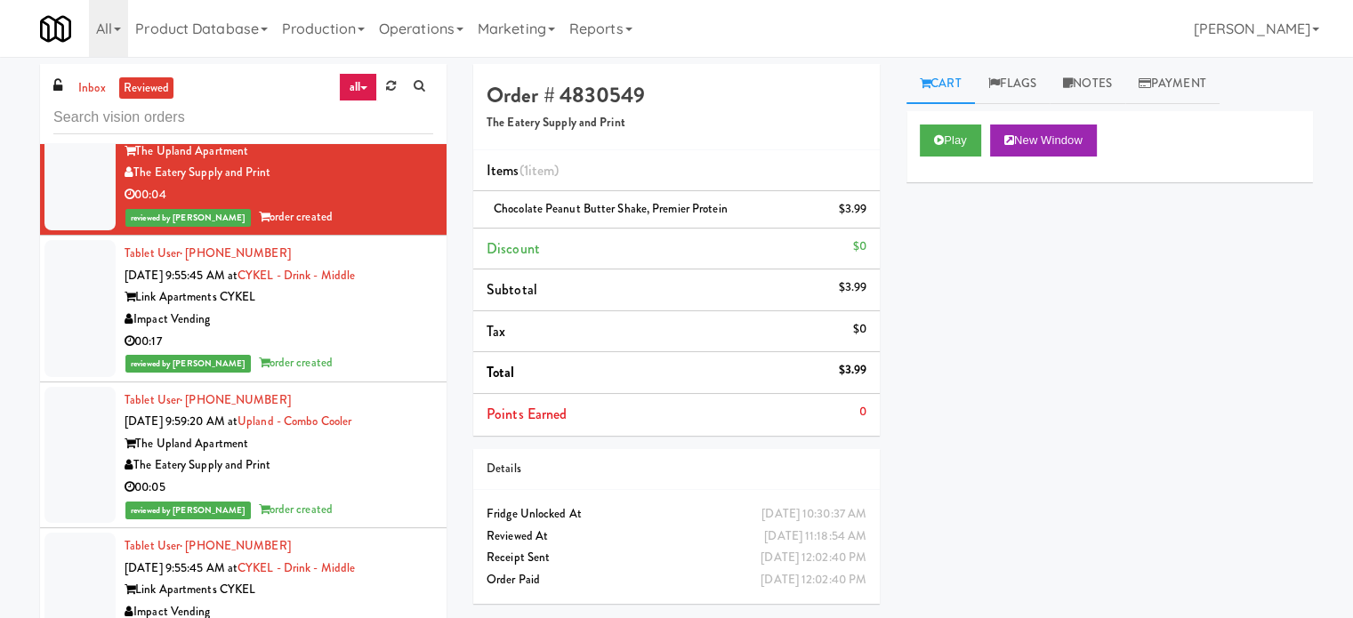
click at [381, 82] on div "reviewed by [PERSON_NAME] order created" at bounding box center [279, 71] width 309 height 22
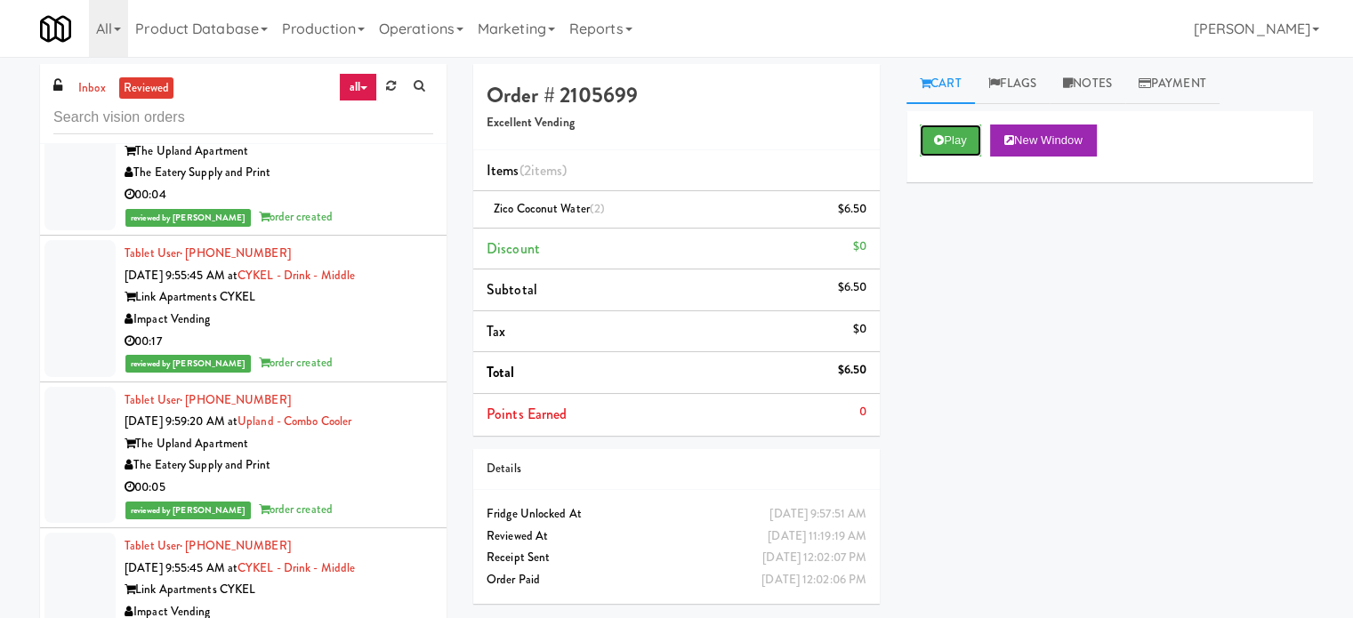
click at [937, 156] on button "Play" at bounding box center [950, 141] width 61 height 32
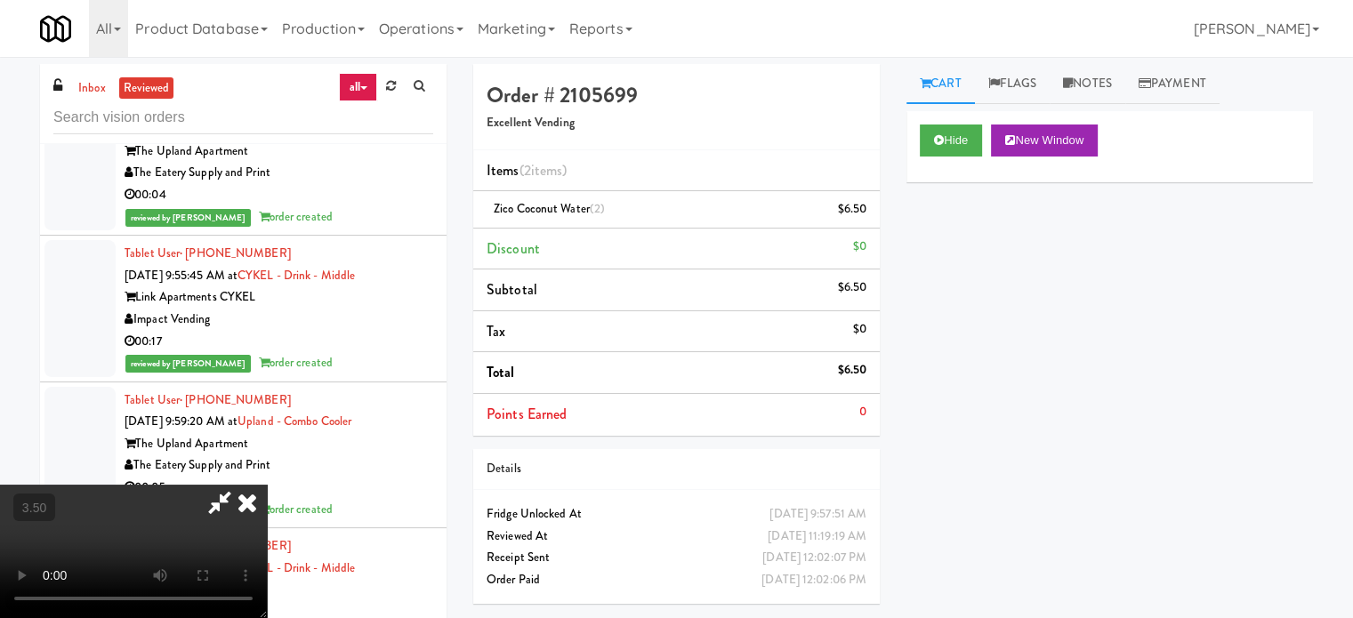
click at [267, 485] on video at bounding box center [133, 551] width 267 height 133
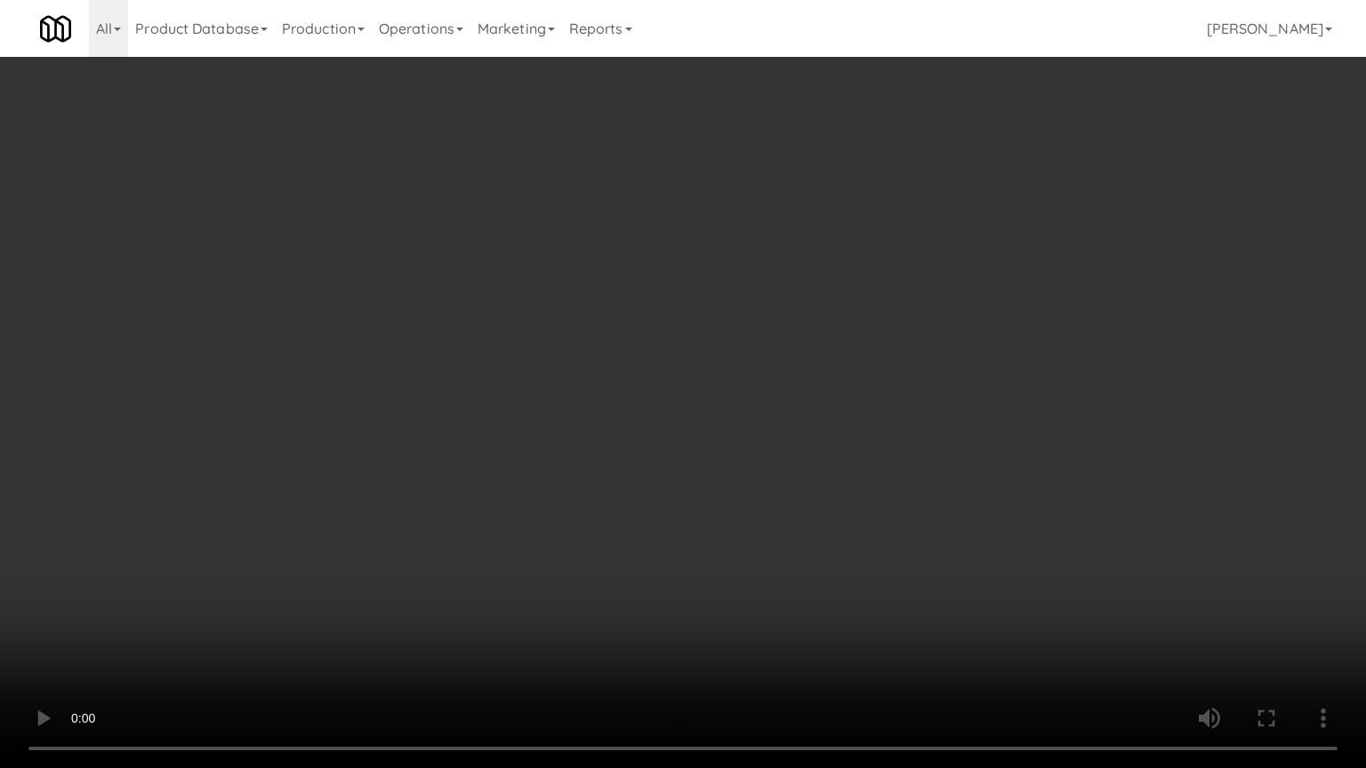
click at [535, 397] on video at bounding box center [683, 384] width 1366 height 768
click at [538, 401] on video at bounding box center [683, 384] width 1366 height 768
click at [544, 402] on video at bounding box center [683, 384] width 1366 height 768
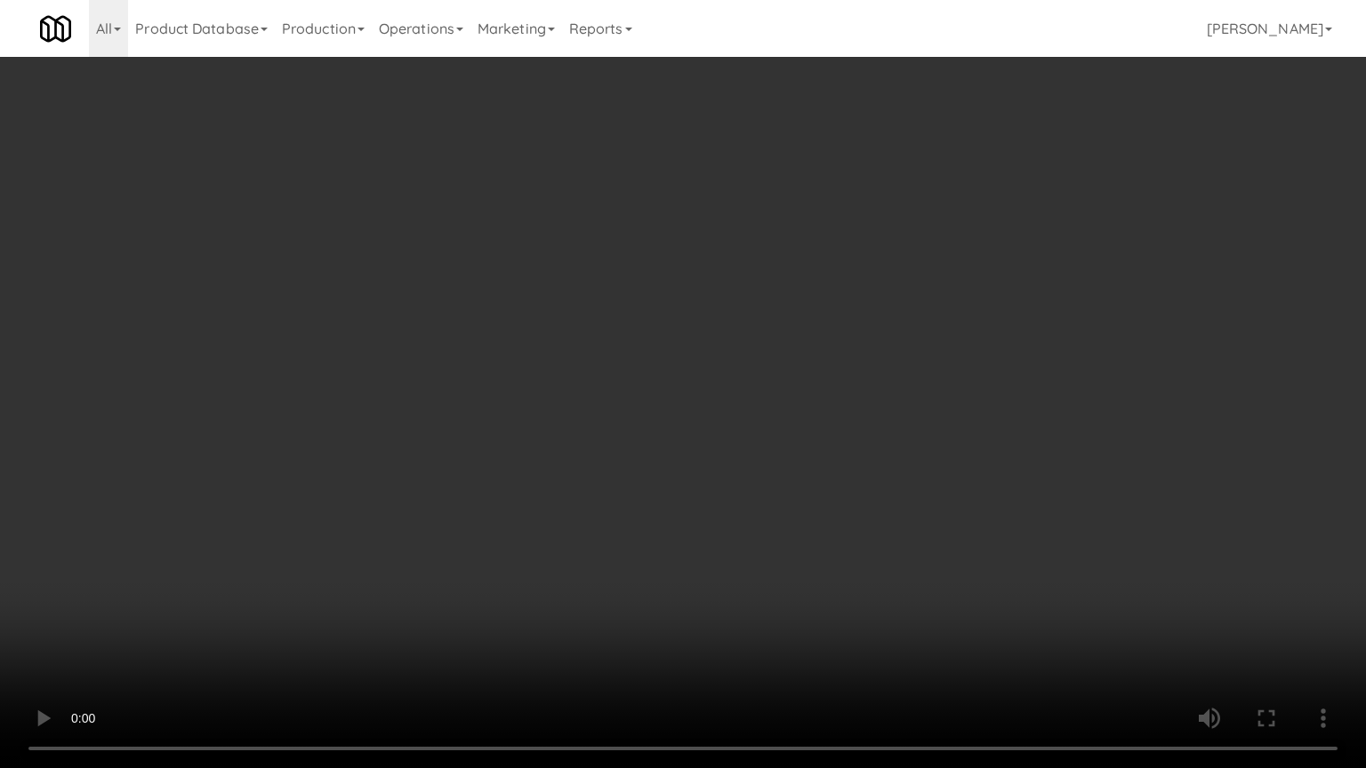
click at [548, 406] on video at bounding box center [683, 384] width 1366 height 768
click at [631, 378] on video at bounding box center [683, 384] width 1366 height 768
drag, startPoint x: 631, startPoint y: 378, endPoint x: 676, endPoint y: 211, distance: 173.2
click at [631, 374] on video at bounding box center [683, 384] width 1366 height 768
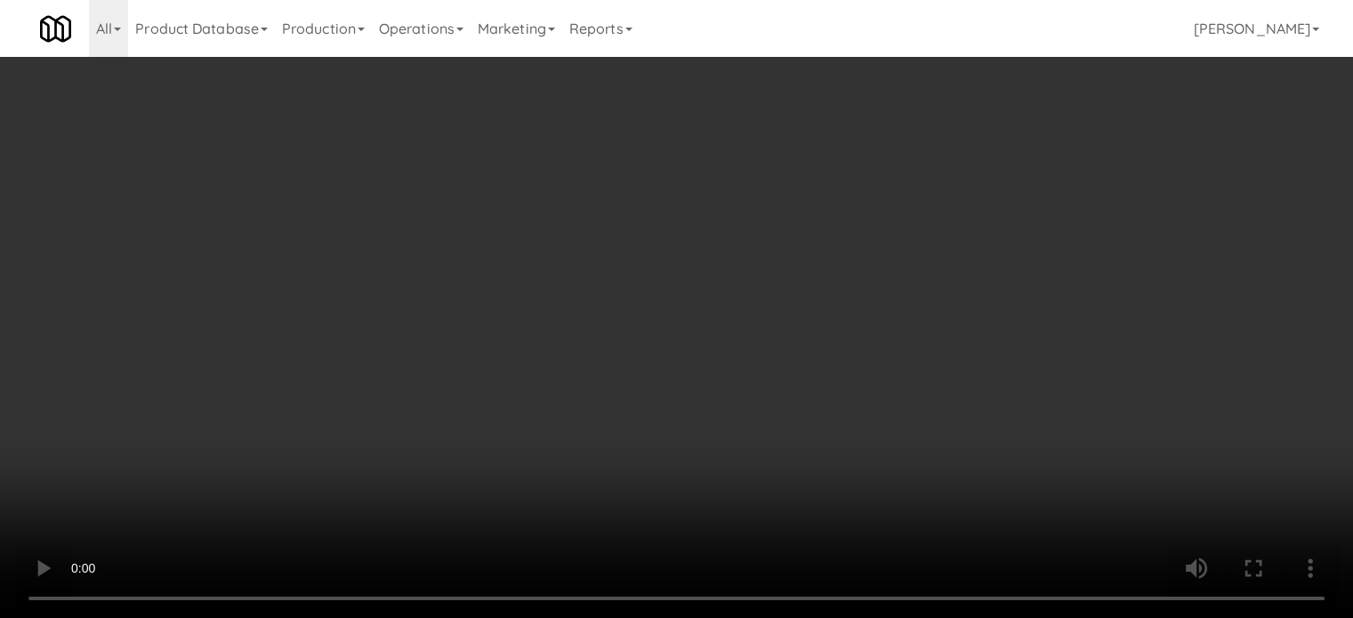
scroll to position [46166, 0]
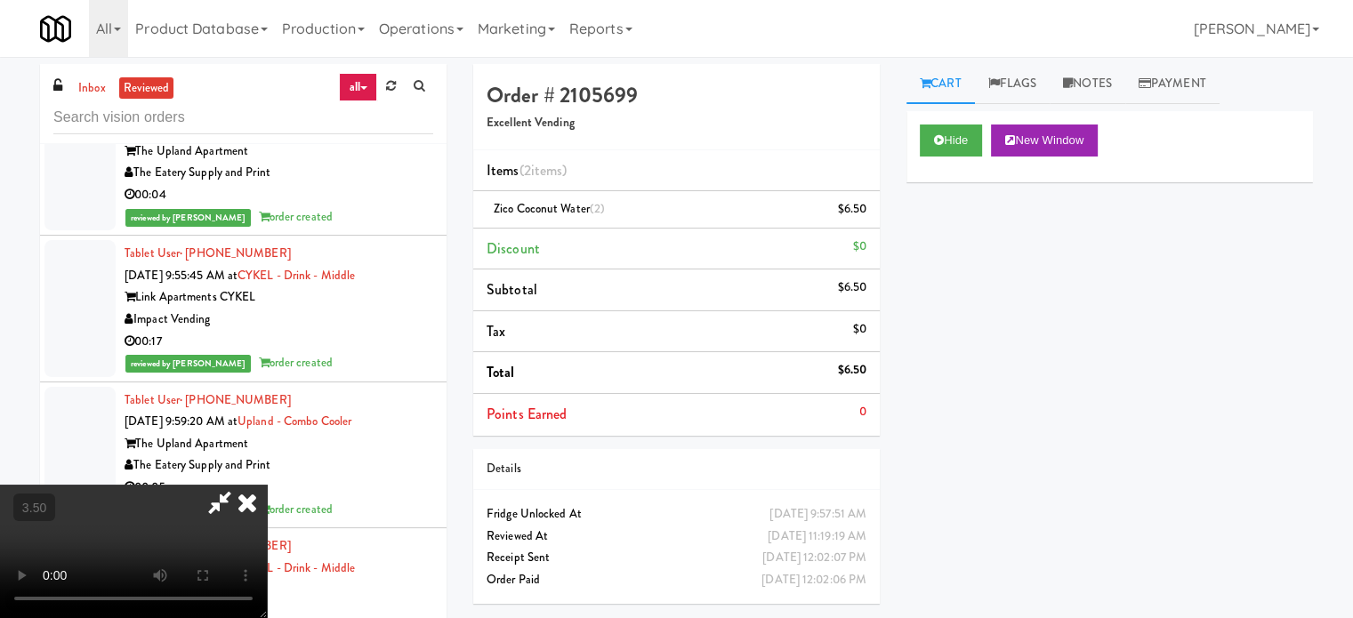
click at [267, 485] on icon at bounding box center [247, 503] width 39 height 36
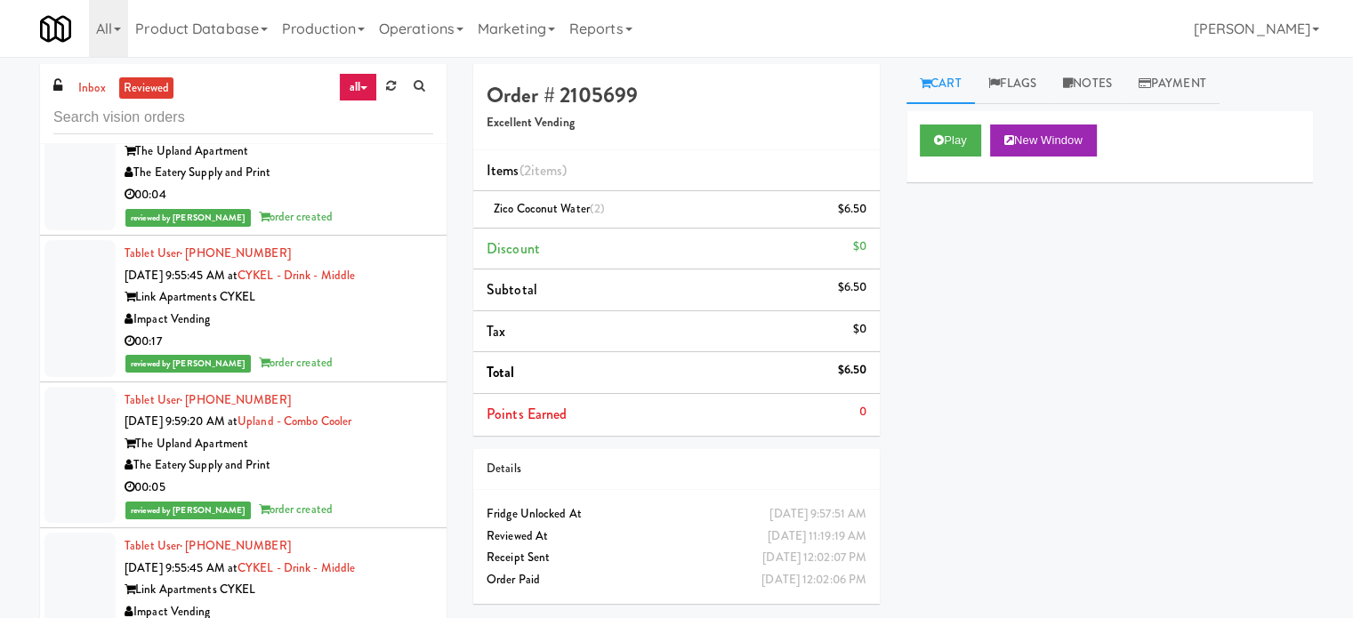
click at [396, 229] on div "reviewed by [PERSON_NAME] A order created" at bounding box center [279, 217] width 309 height 22
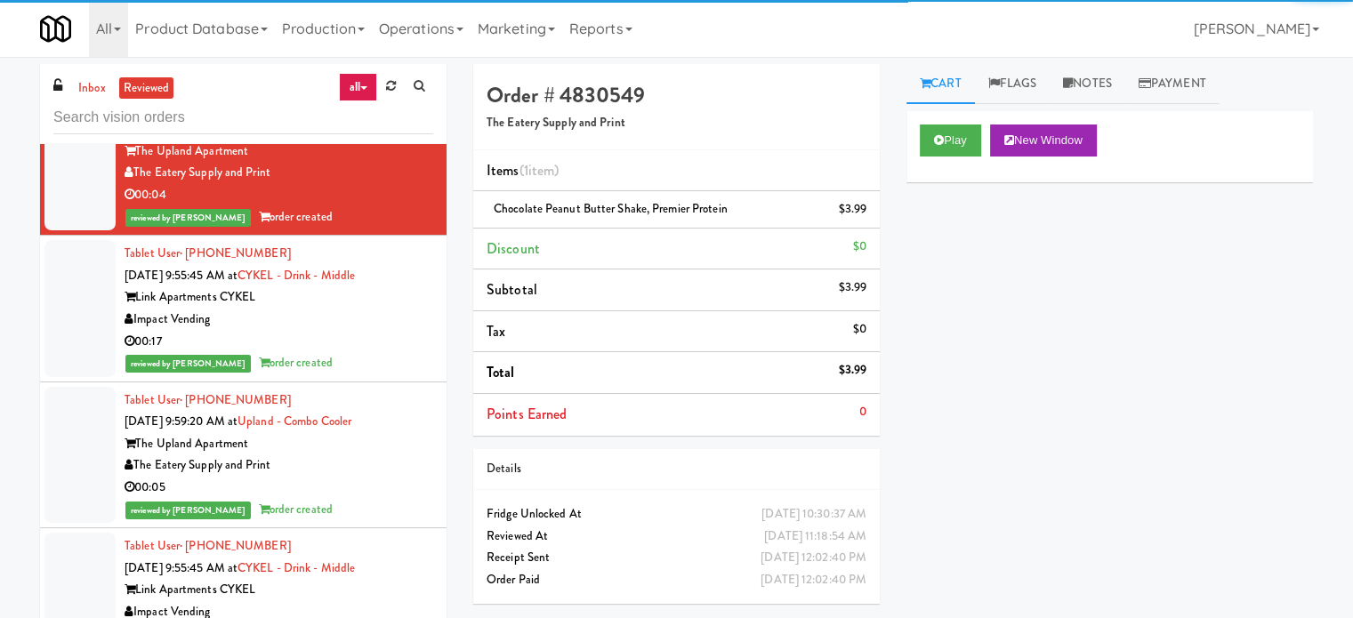
drag, startPoint x: 390, startPoint y: 482, endPoint x: 398, endPoint y: 454, distance: 28.7
click at [391, 374] on div "Tablet User · (240) 278-3603 [DATE] 9:55:45 AM at CYKEL - Drink - Middle Link A…" at bounding box center [279, 309] width 309 height 132
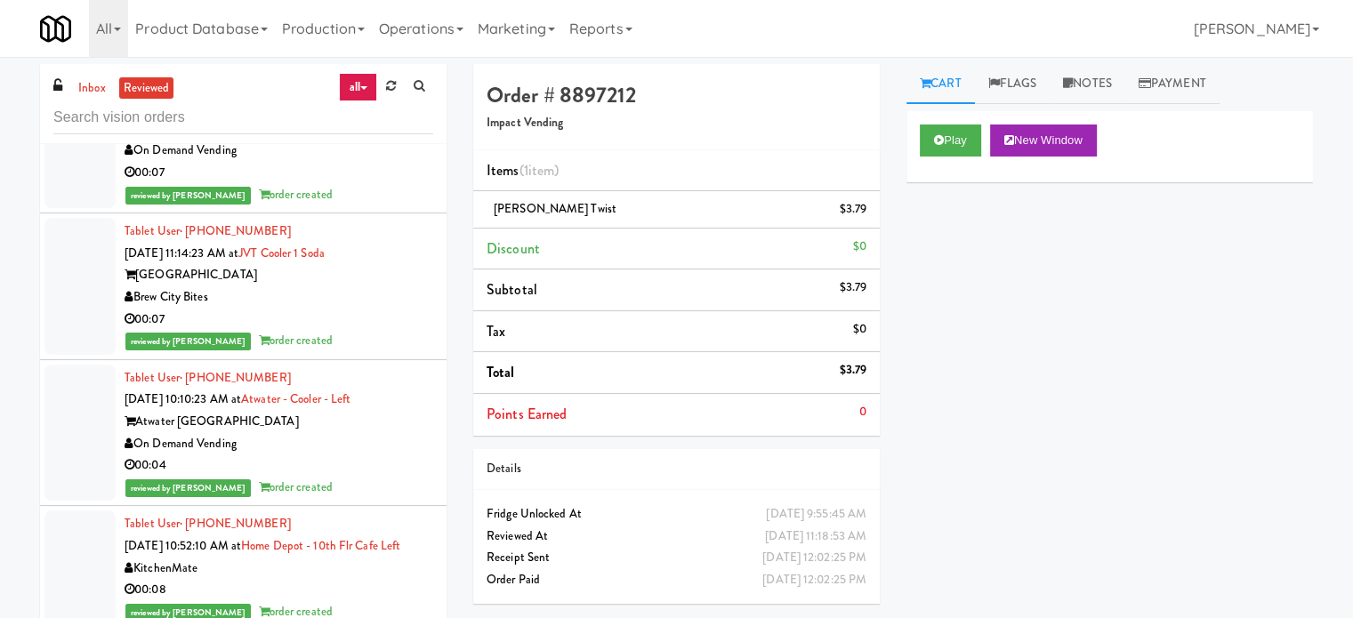
scroll to position [49350, 0]
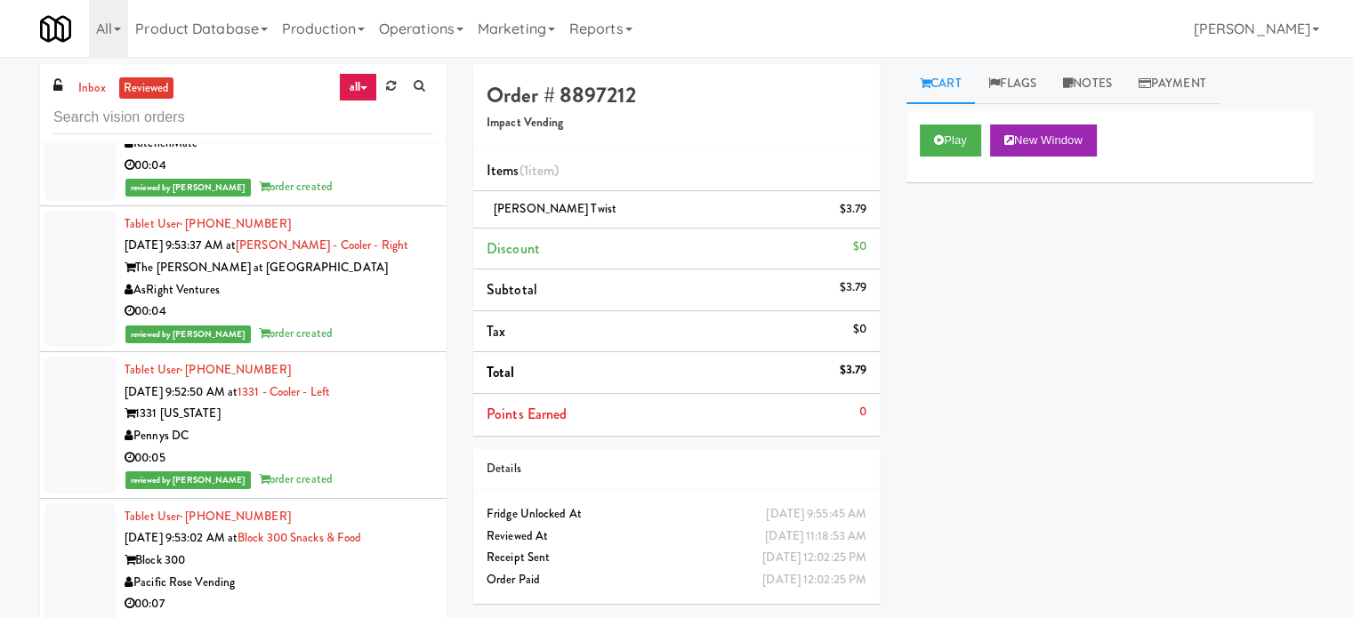
click at [414, 301] on div "AsRight Ventures" at bounding box center [279, 290] width 309 height 22
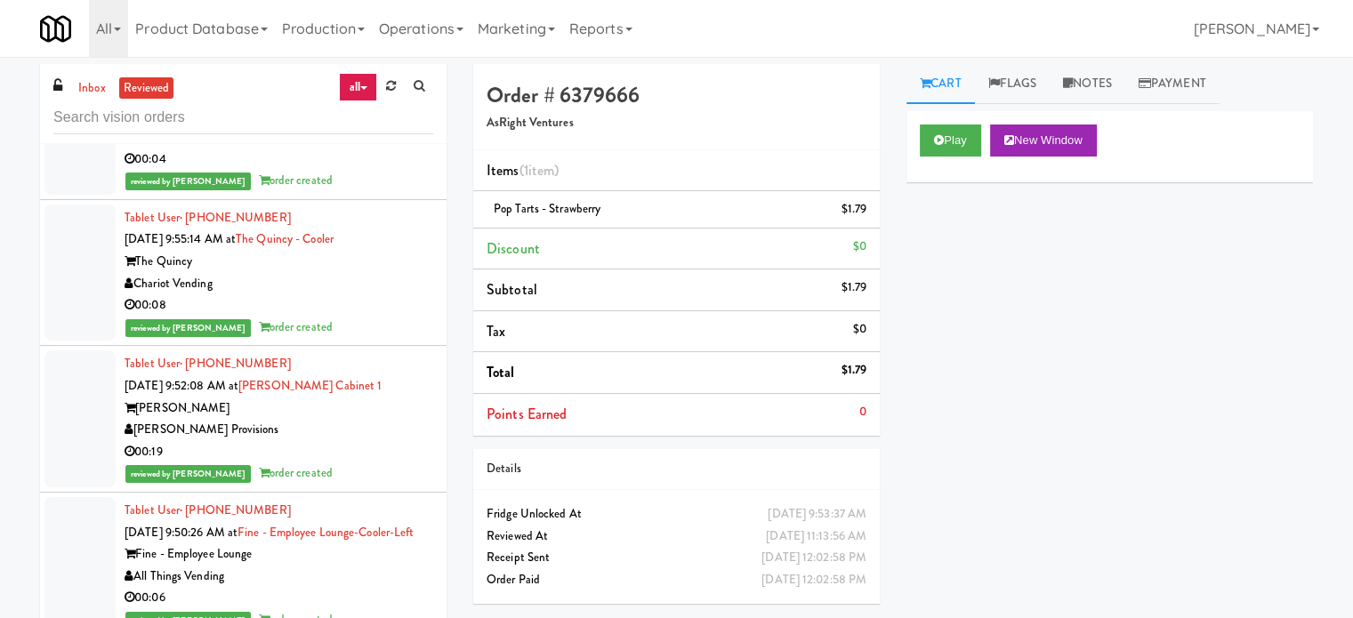
scroll to position [51573, 0]
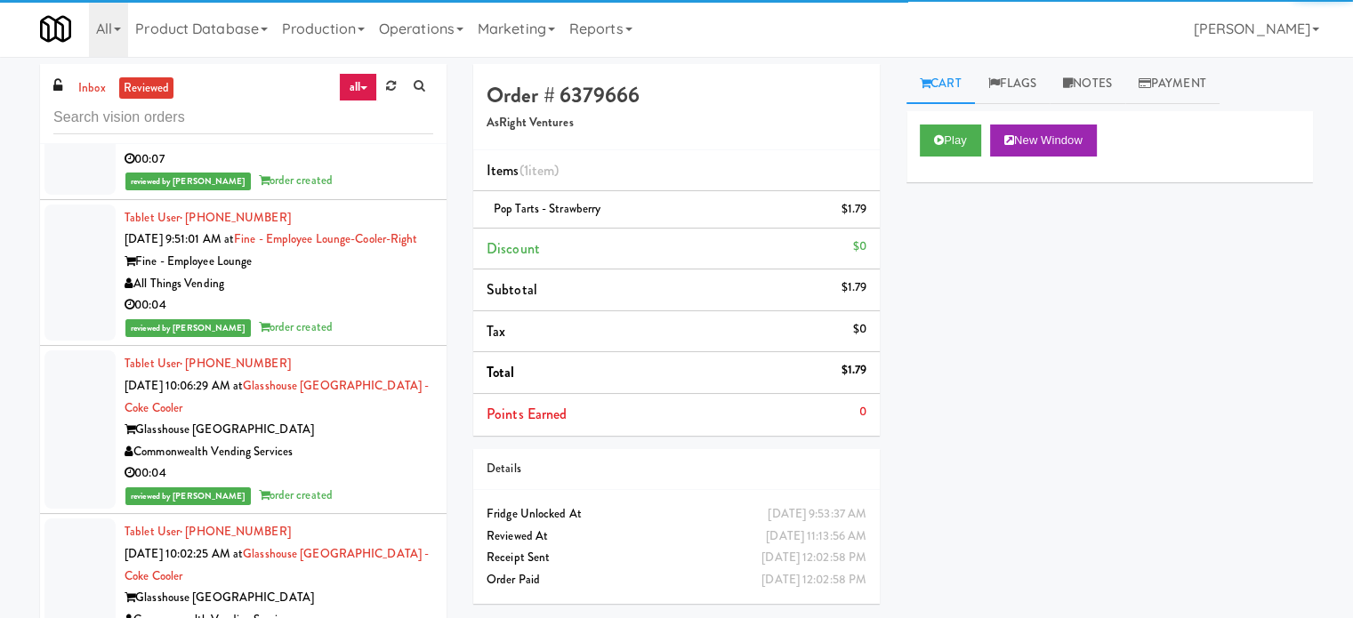
drag, startPoint x: 379, startPoint y: 510, endPoint x: 384, endPoint y: 476, distance: 34.2
click at [381, 295] on div "All Things Vending" at bounding box center [279, 284] width 309 height 22
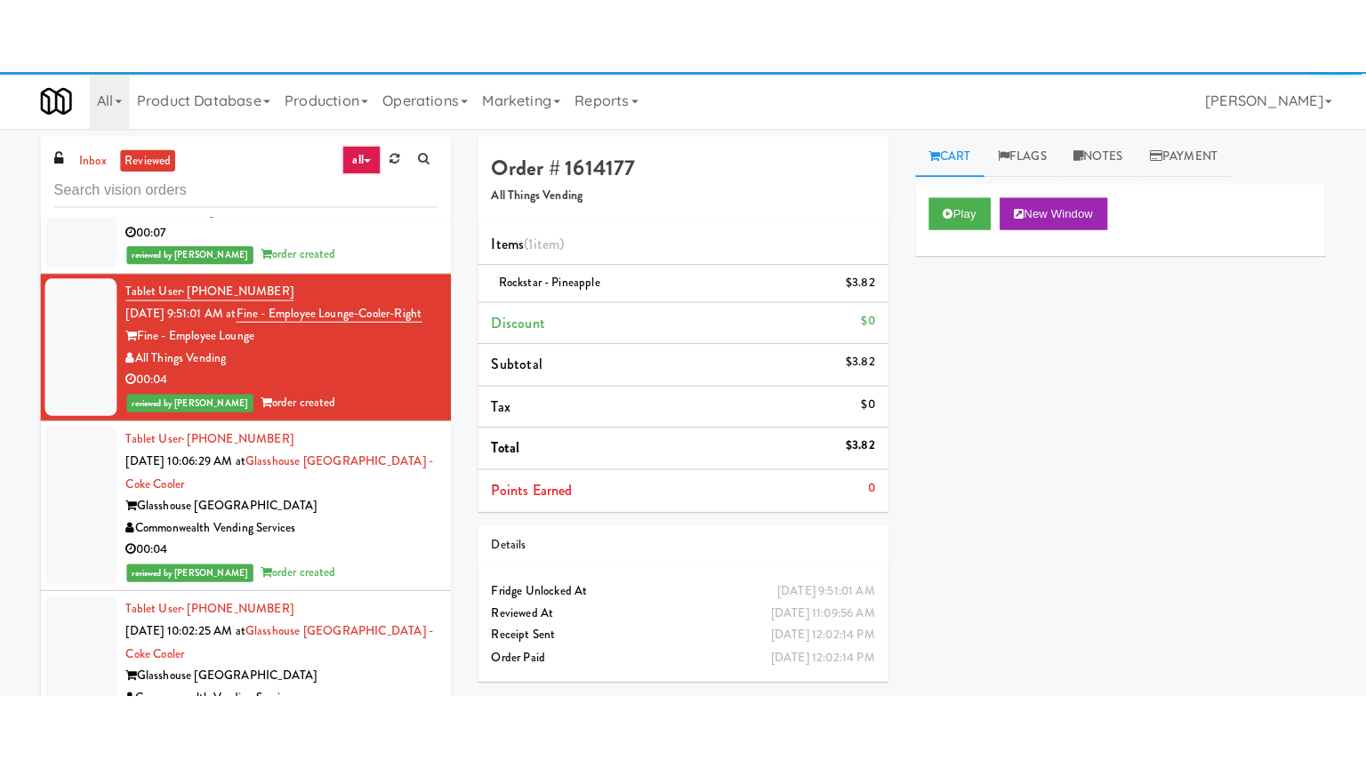
scroll to position [52018, 0]
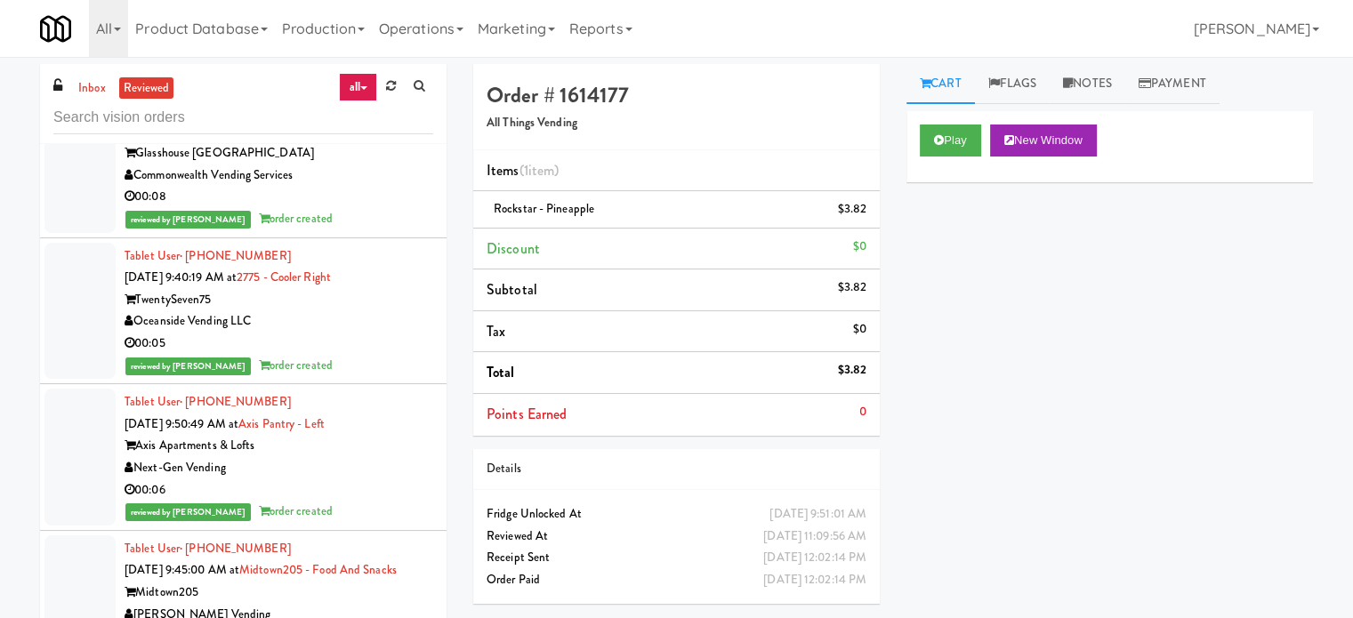
click at [386, 208] on div "00:08" at bounding box center [279, 197] width 309 height 22
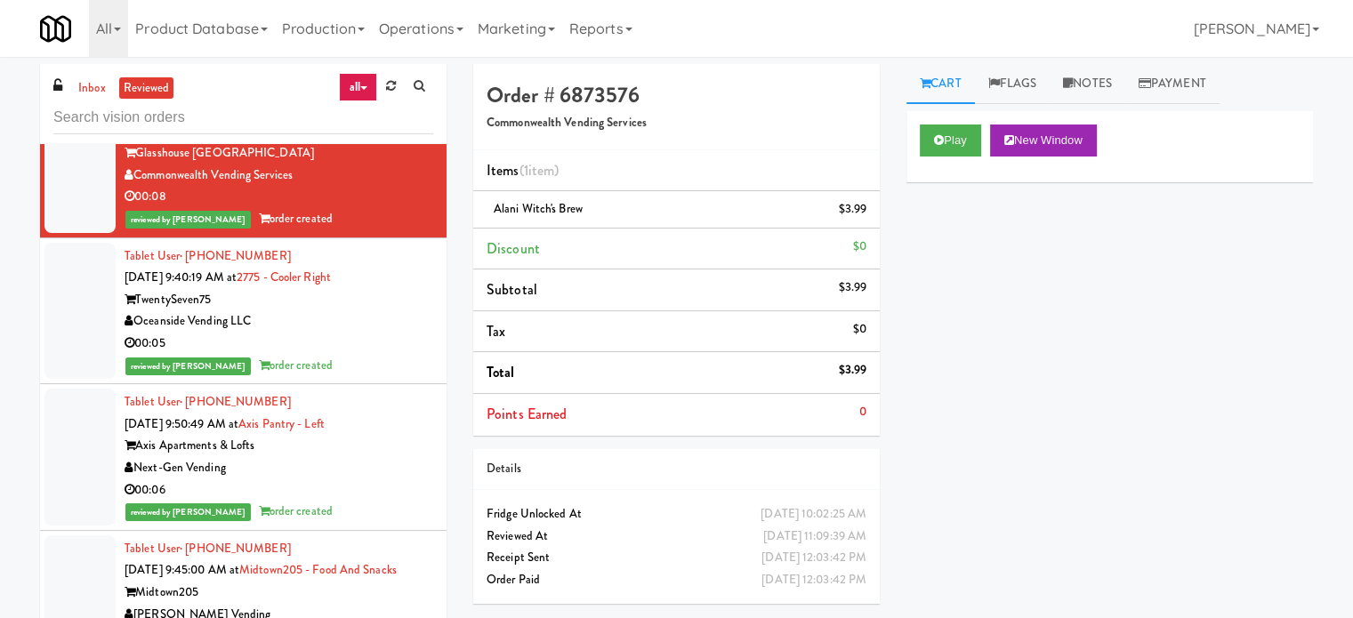
click at [385, 62] on div "reviewed by [PERSON_NAME] A order created" at bounding box center [279, 51] width 309 height 22
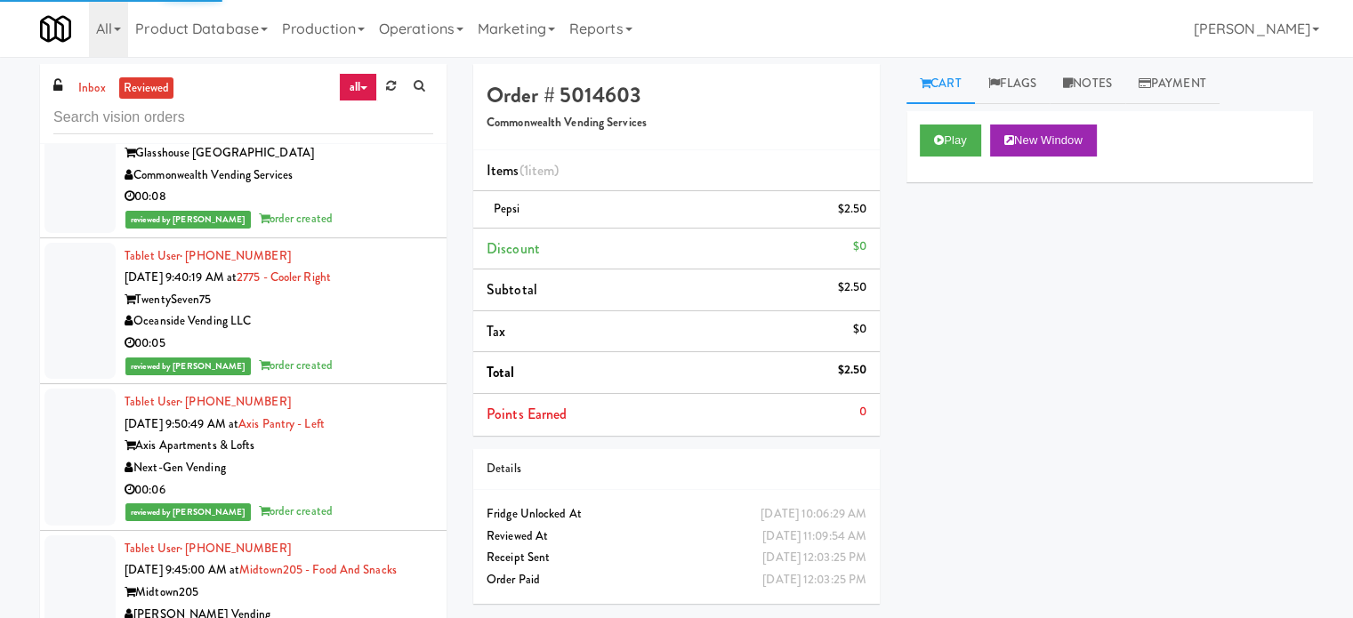
click at [387, 333] on div "Oceanside Vending LLC" at bounding box center [279, 321] width 309 height 22
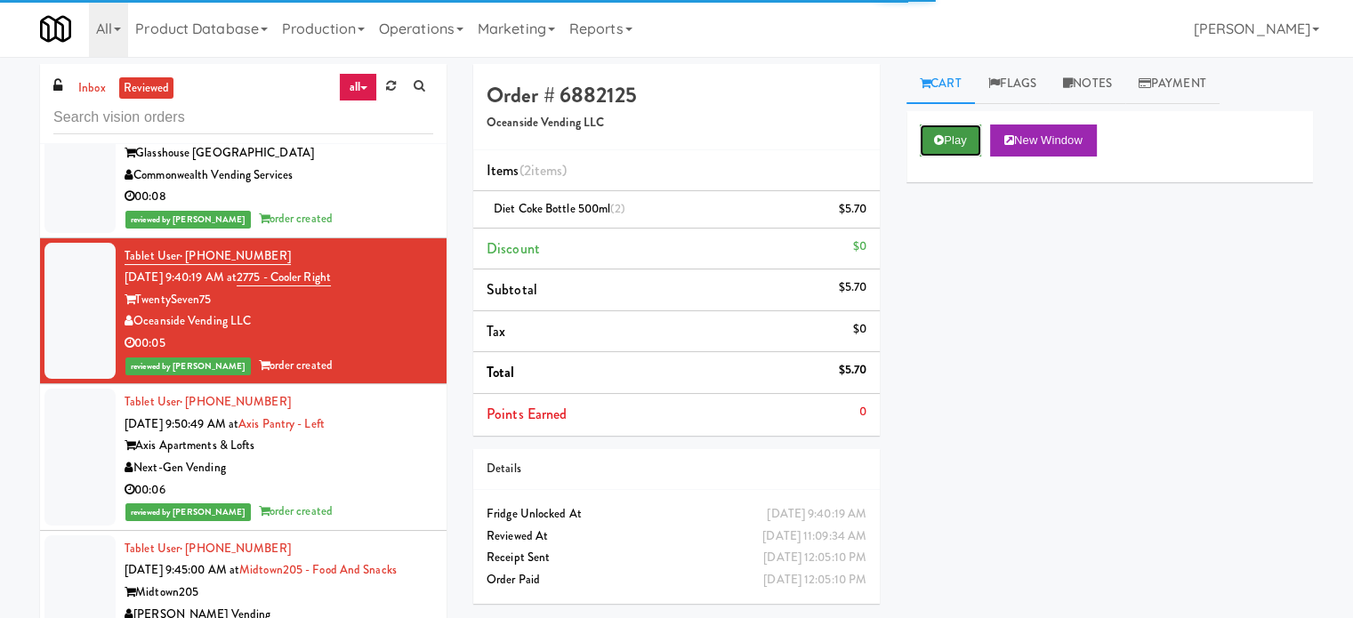
click at [944, 138] on button "Play" at bounding box center [950, 141] width 61 height 32
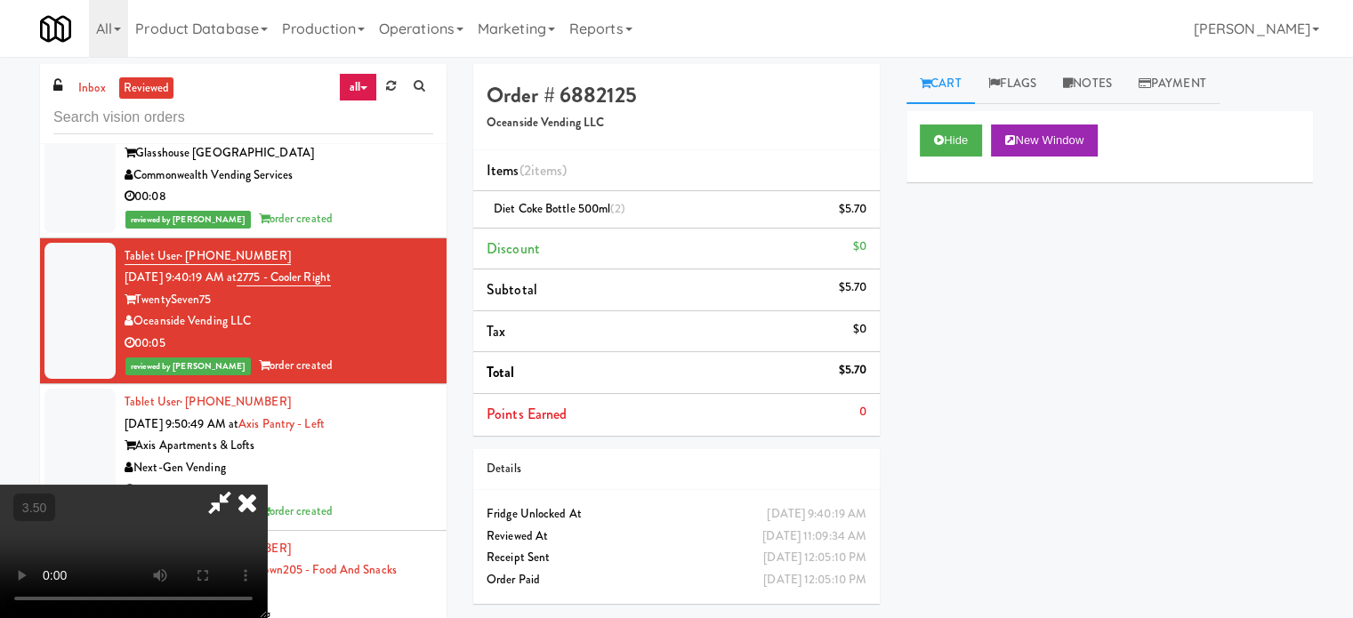
click at [267, 485] on video at bounding box center [133, 551] width 267 height 133
drag, startPoint x: 501, startPoint y: 458, endPoint x: 585, endPoint y: 395, distance: 105.5
click at [267, 485] on video at bounding box center [133, 551] width 267 height 133
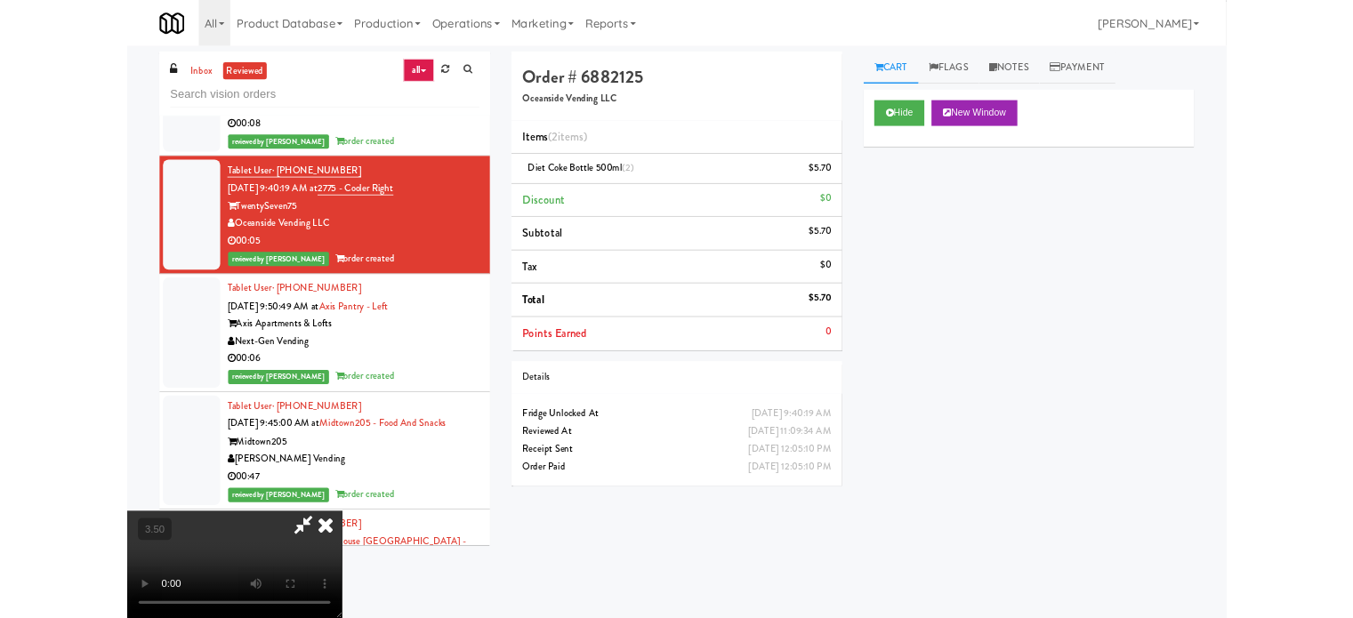
scroll to position [51865, 0]
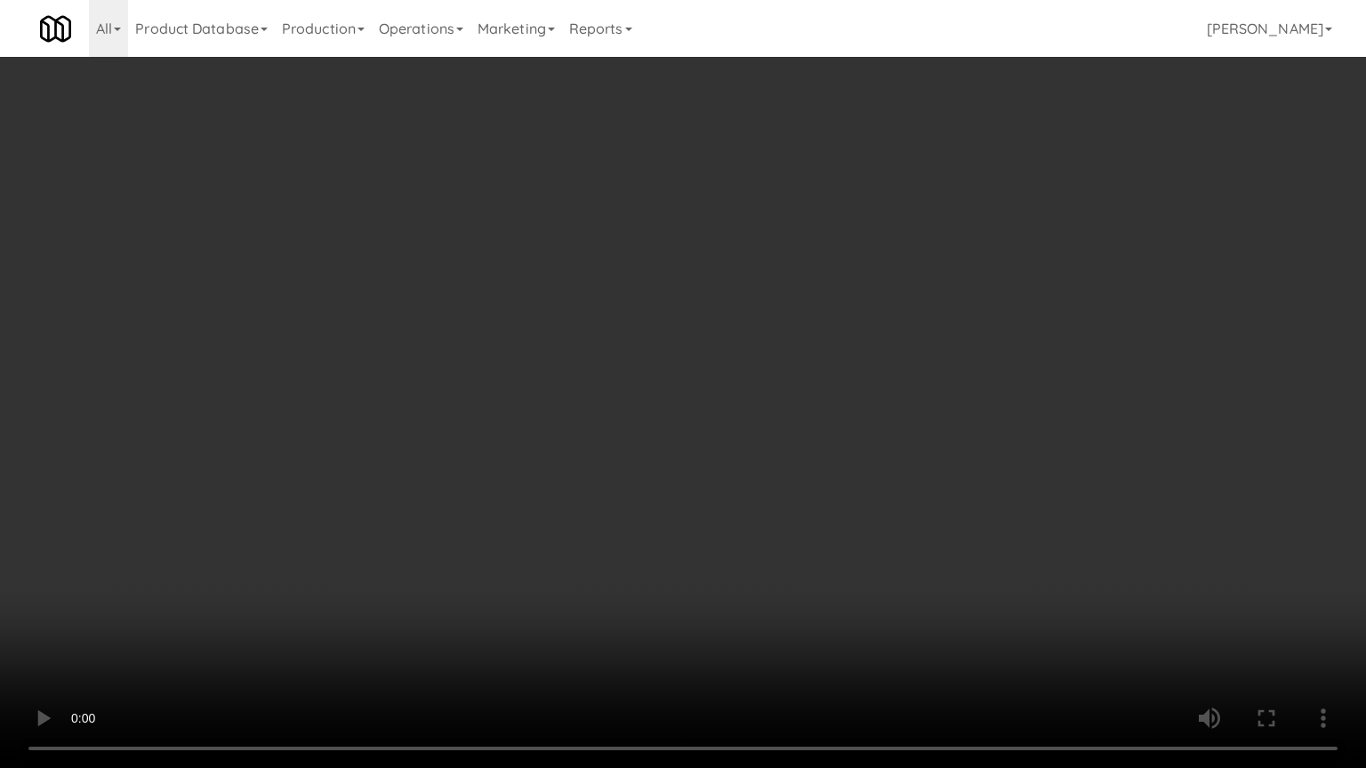
click at [576, 423] on video at bounding box center [683, 384] width 1366 height 768
click at [579, 426] on video at bounding box center [683, 384] width 1366 height 768
click at [600, 422] on video at bounding box center [683, 384] width 1366 height 768
click at [622, 430] on video at bounding box center [683, 384] width 1366 height 768
click at [665, 405] on video at bounding box center [683, 384] width 1366 height 768
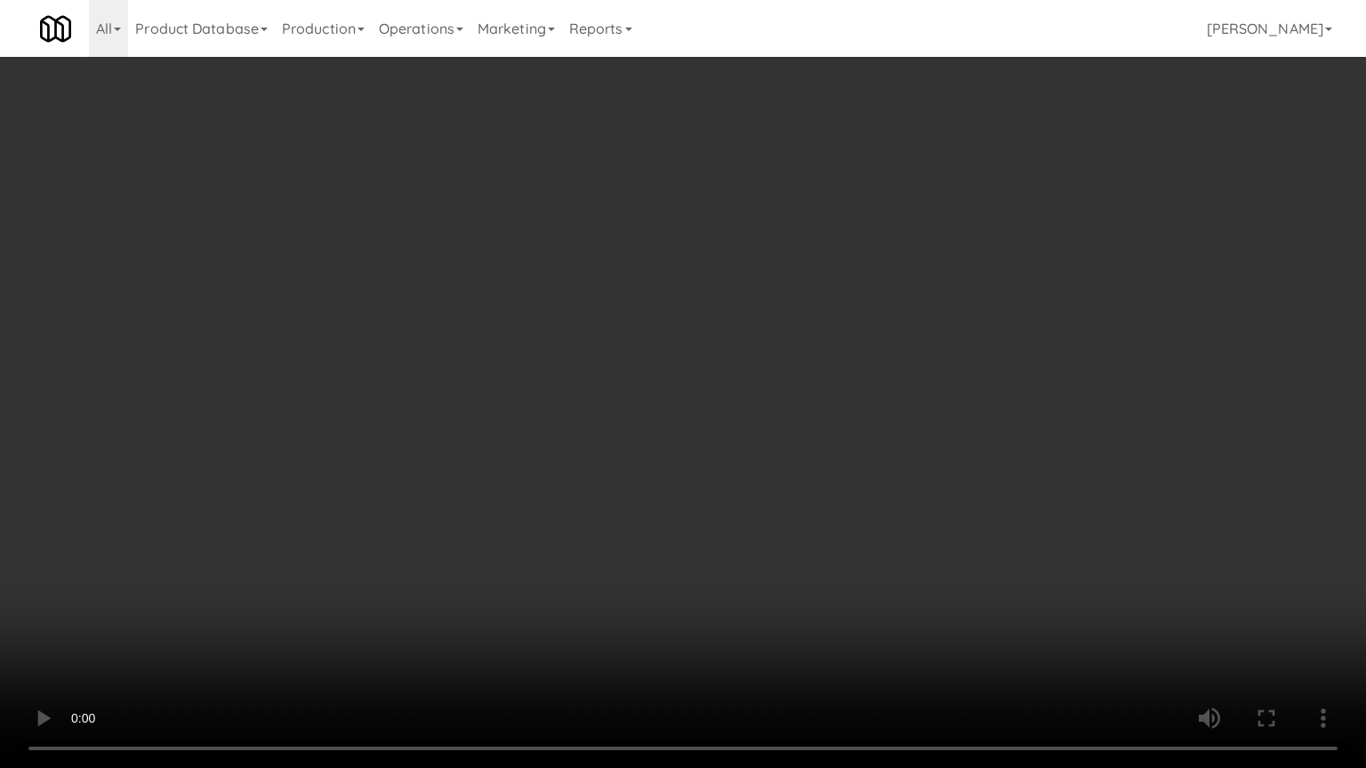
click at [669, 401] on video at bounding box center [683, 384] width 1366 height 768
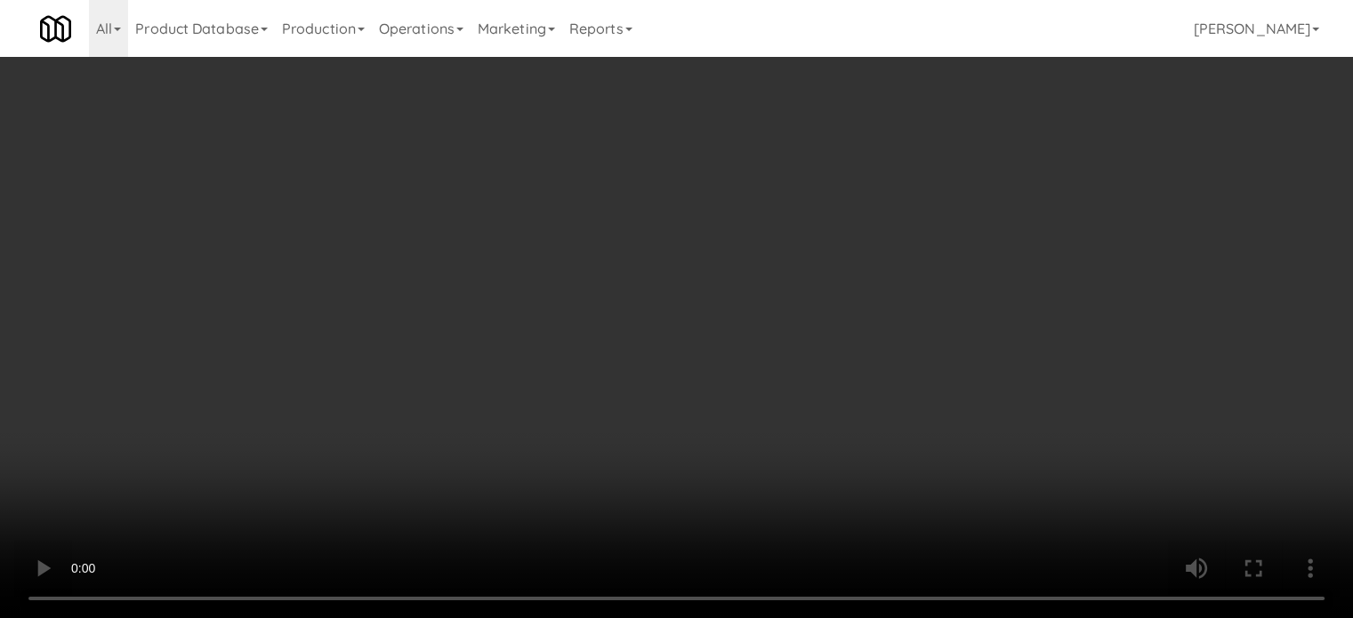
scroll to position [52018, 0]
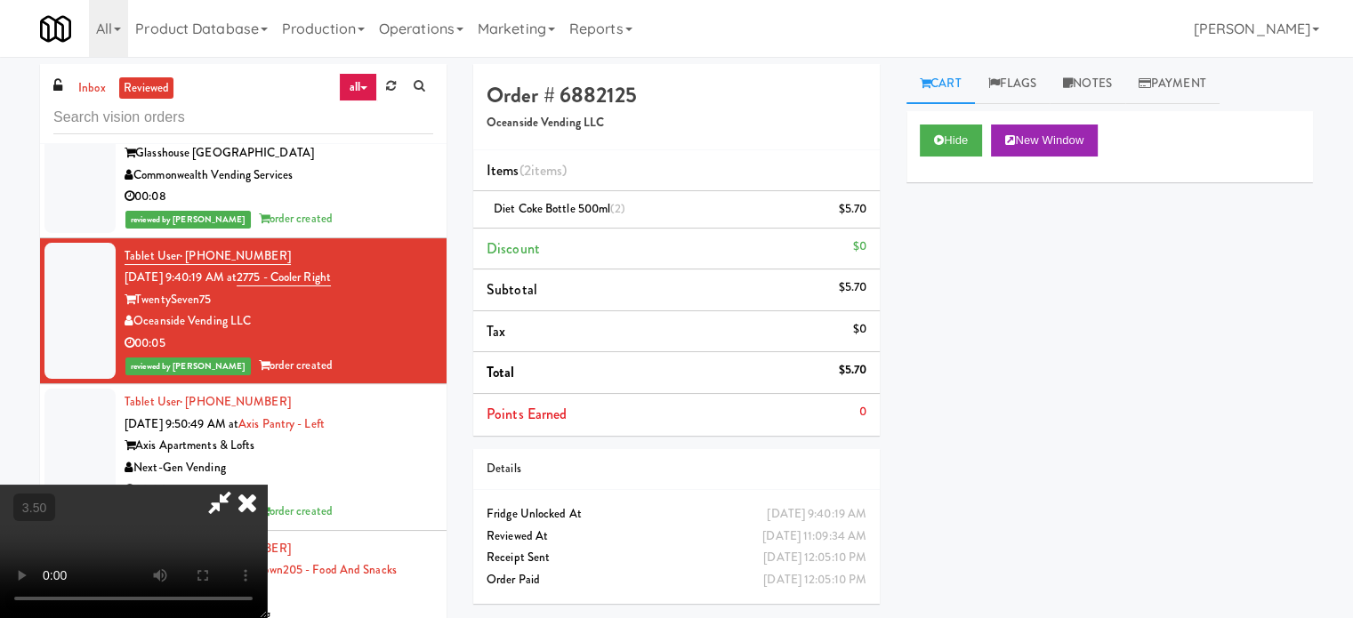
click at [267, 485] on icon at bounding box center [247, 503] width 39 height 36
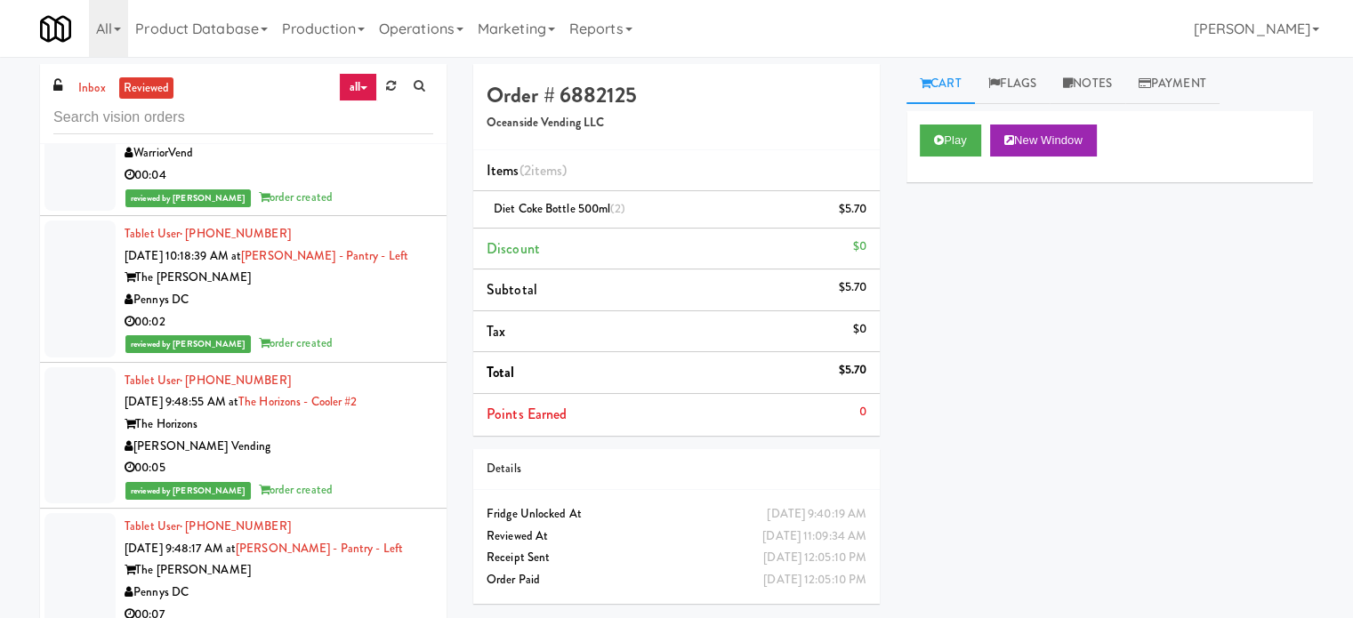
scroll to position [53797, 0]
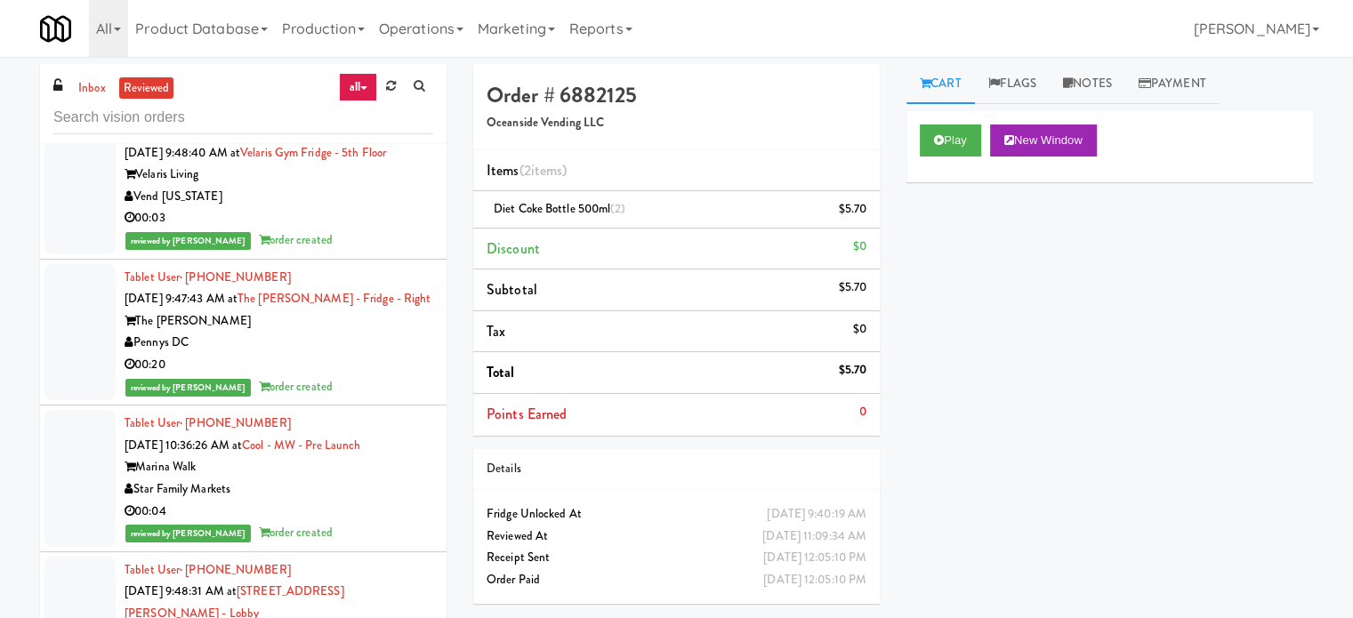
click at [367, 229] on div "00:03" at bounding box center [279, 218] width 309 height 22
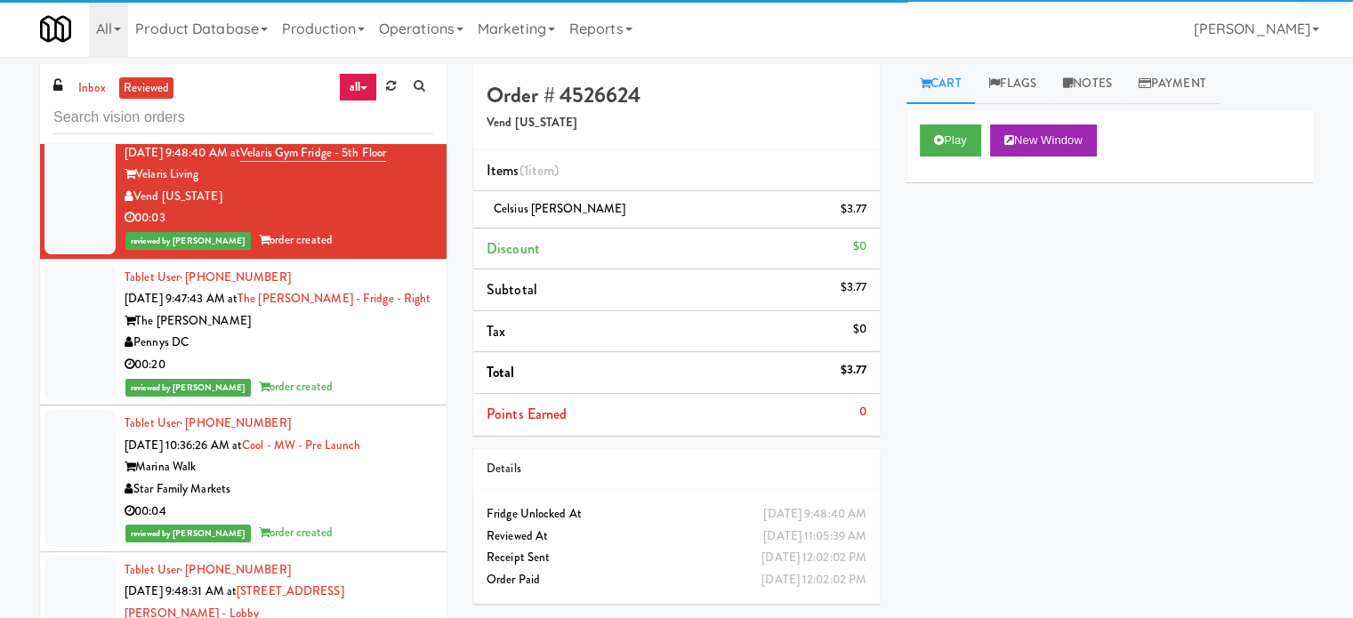
click at [384, 354] on div "Pennys DC" at bounding box center [279, 343] width 309 height 22
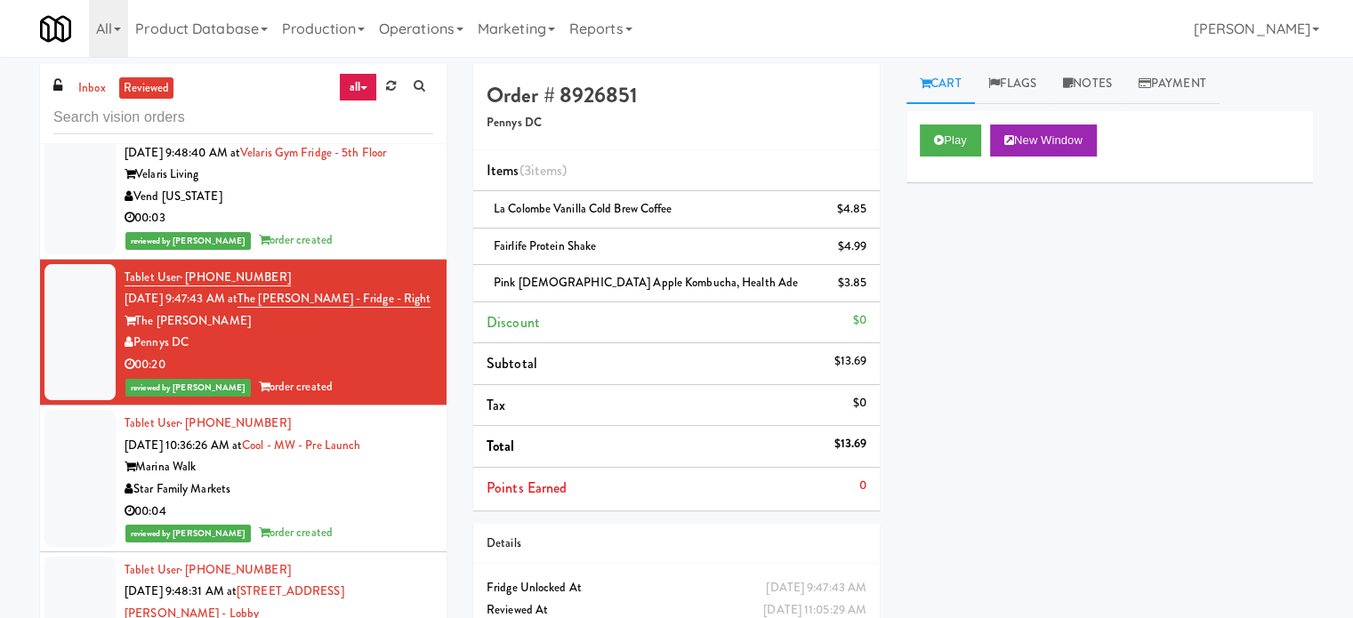
scroll to position [54241, 0]
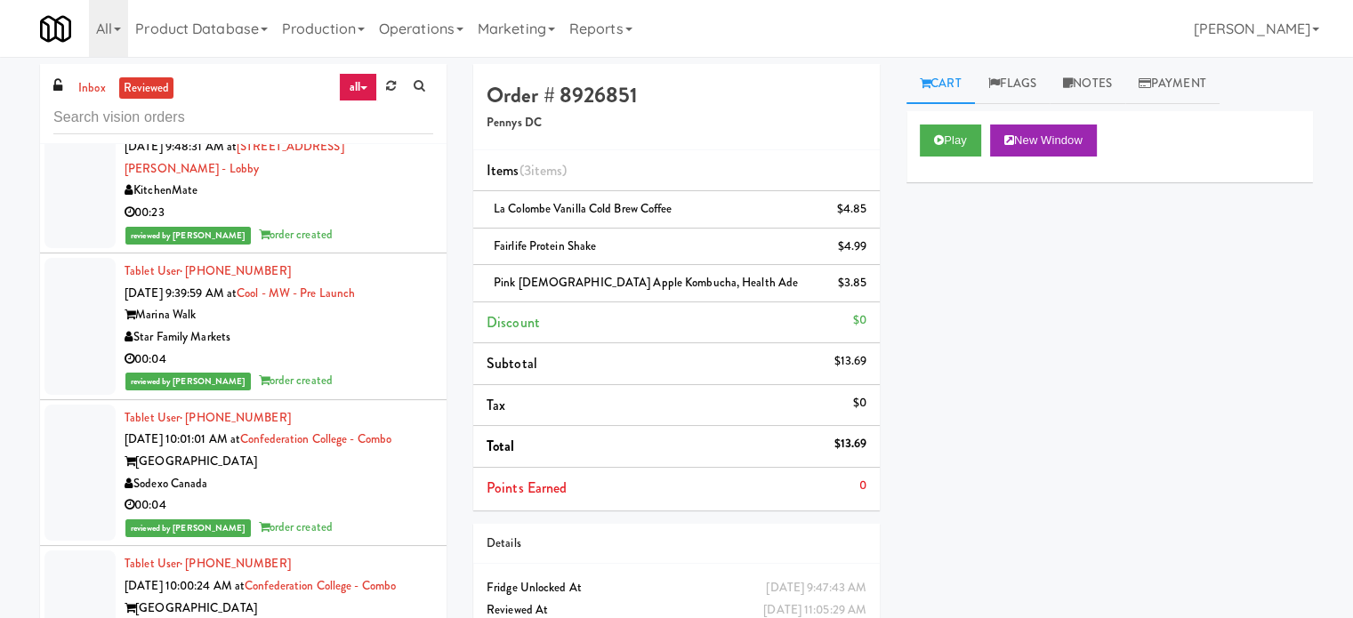
click at [380, 246] on div "Tablet User · (416) 704-8164 [DATE] 9:48:31 AM at [STREET_ADDRESS][PERSON_NAME]…" at bounding box center [279, 181] width 309 height 132
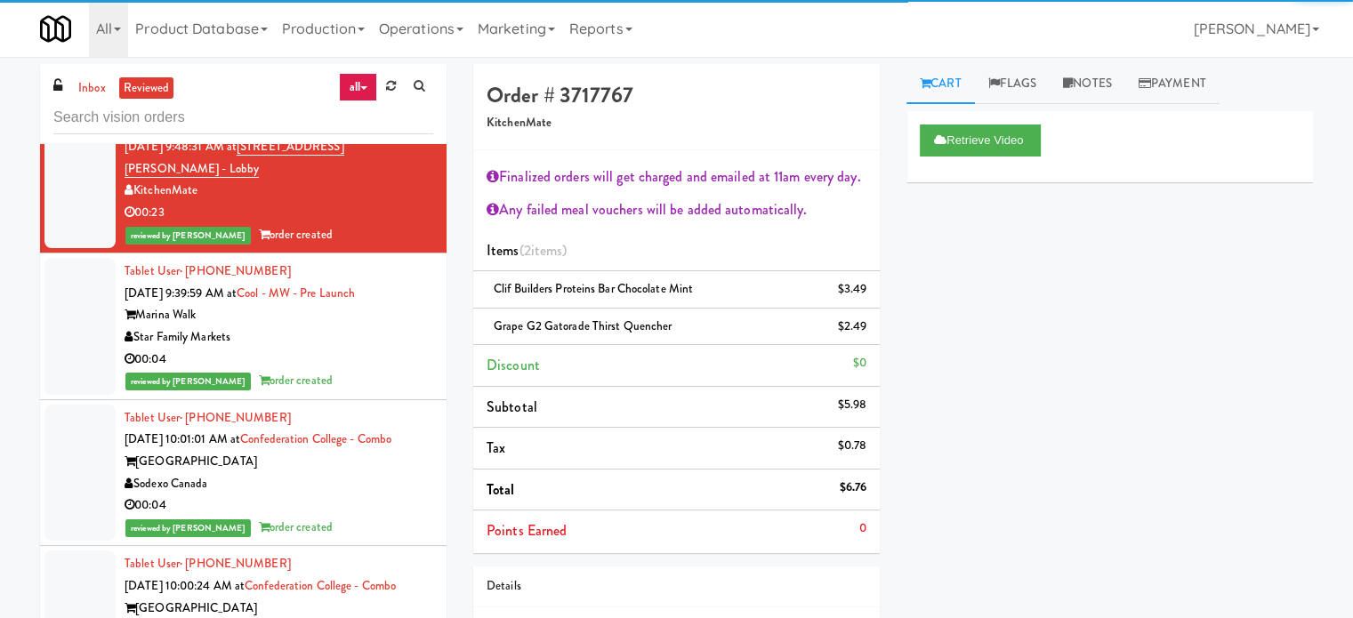
drag, startPoint x: 398, startPoint y: 552, endPoint x: 388, endPoint y: 441, distance: 111.7
click at [398, 371] on div "00:04" at bounding box center [279, 360] width 309 height 22
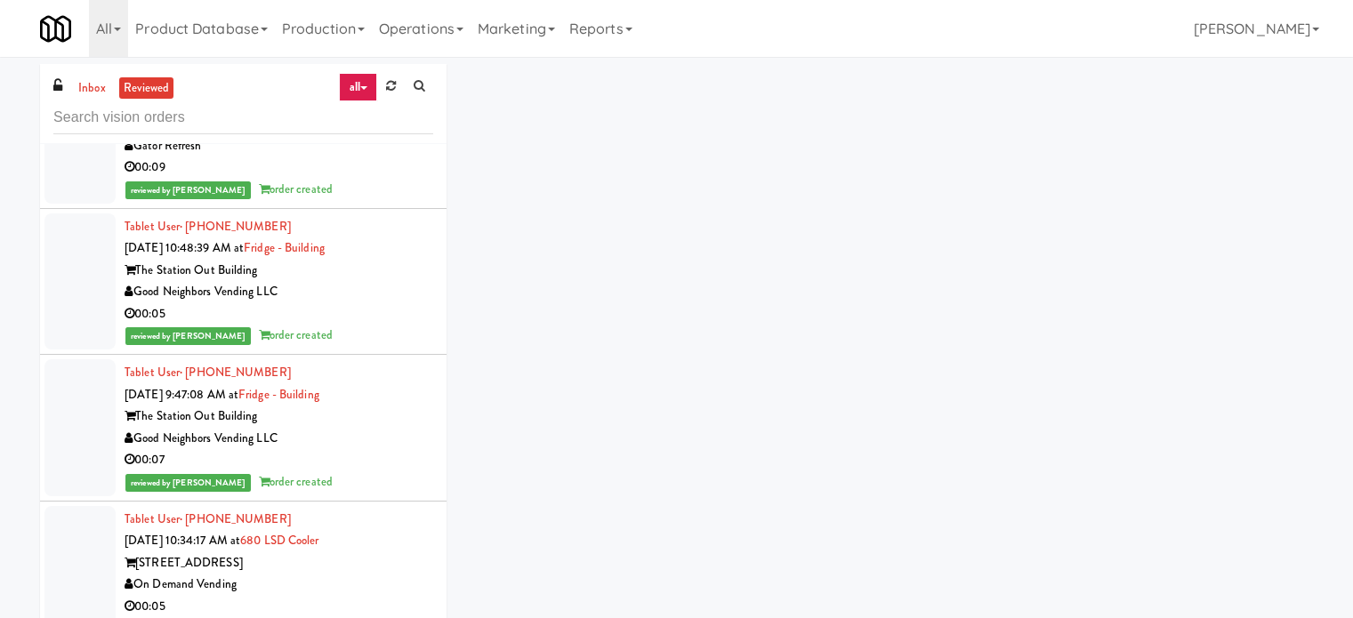
scroll to position [55131, 0]
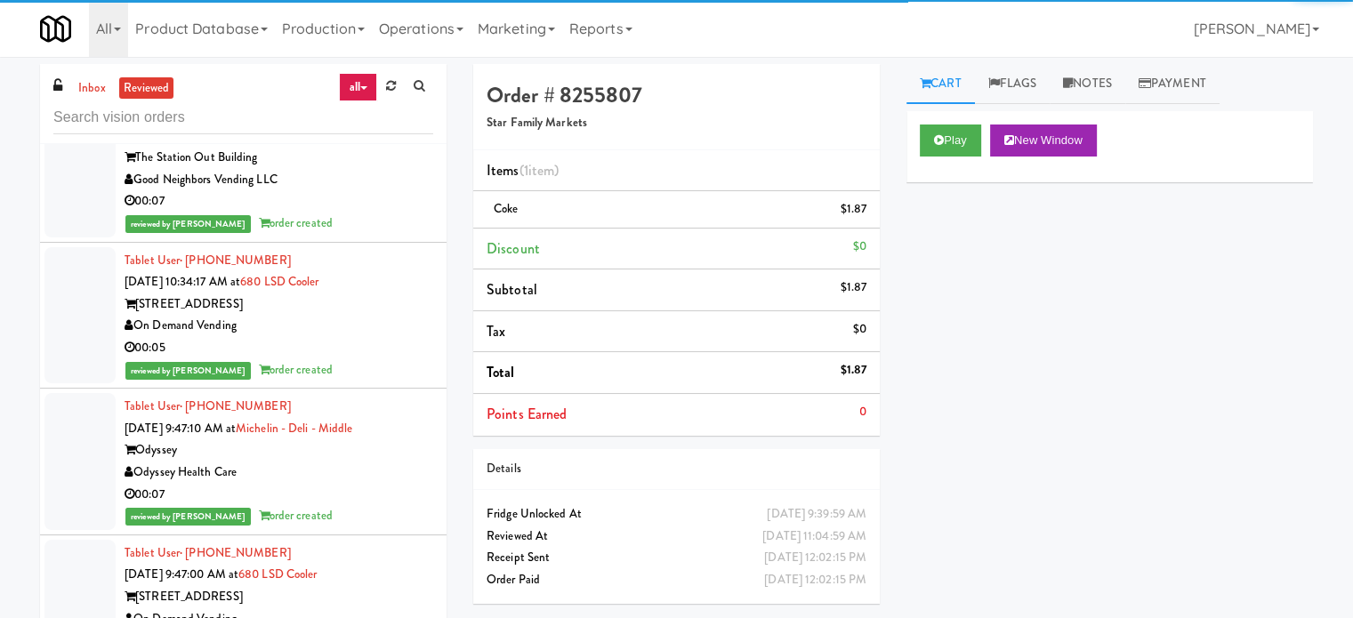
click at [368, 88] on div "reviewed by [PERSON_NAME] order created" at bounding box center [279, 77] width 309 height 22
click at [356, 191] on div "Good Neighbors Vending LLC" at bounding box center [279, 180] width 309 height 22
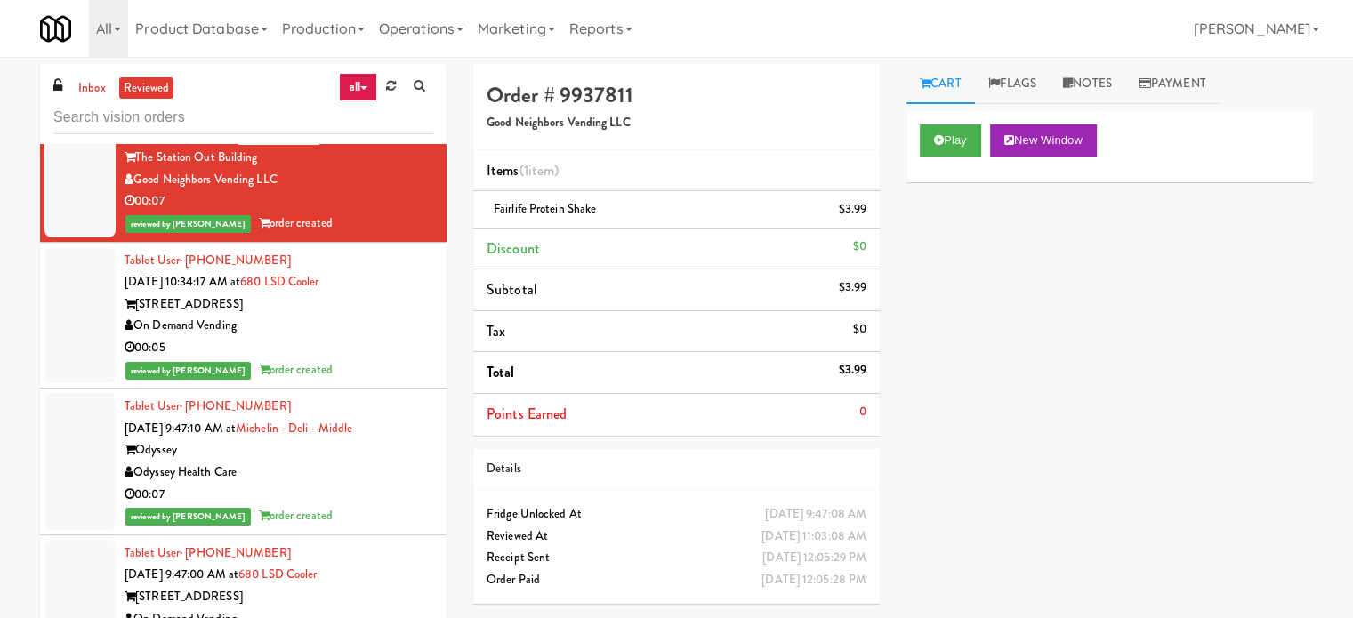
click at [370, 337] on div "On Demand Vending" at bounding box center [279, 326] width 309 height 22
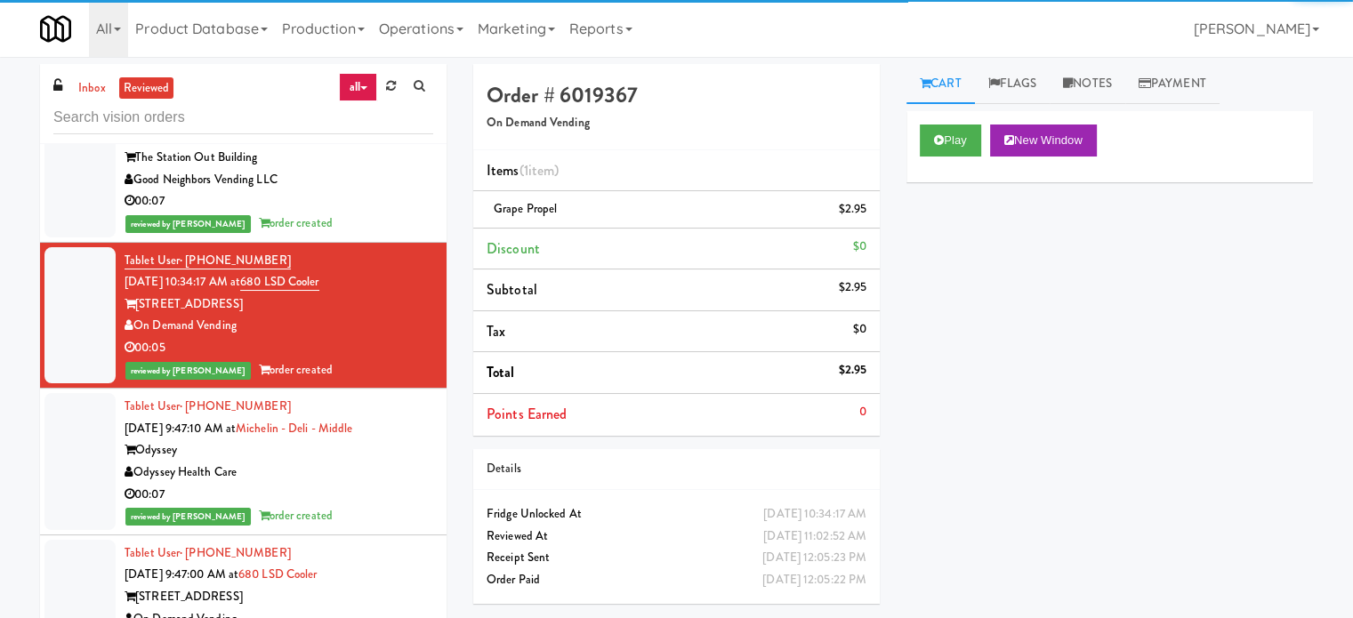
scroll to position [56020, 0]
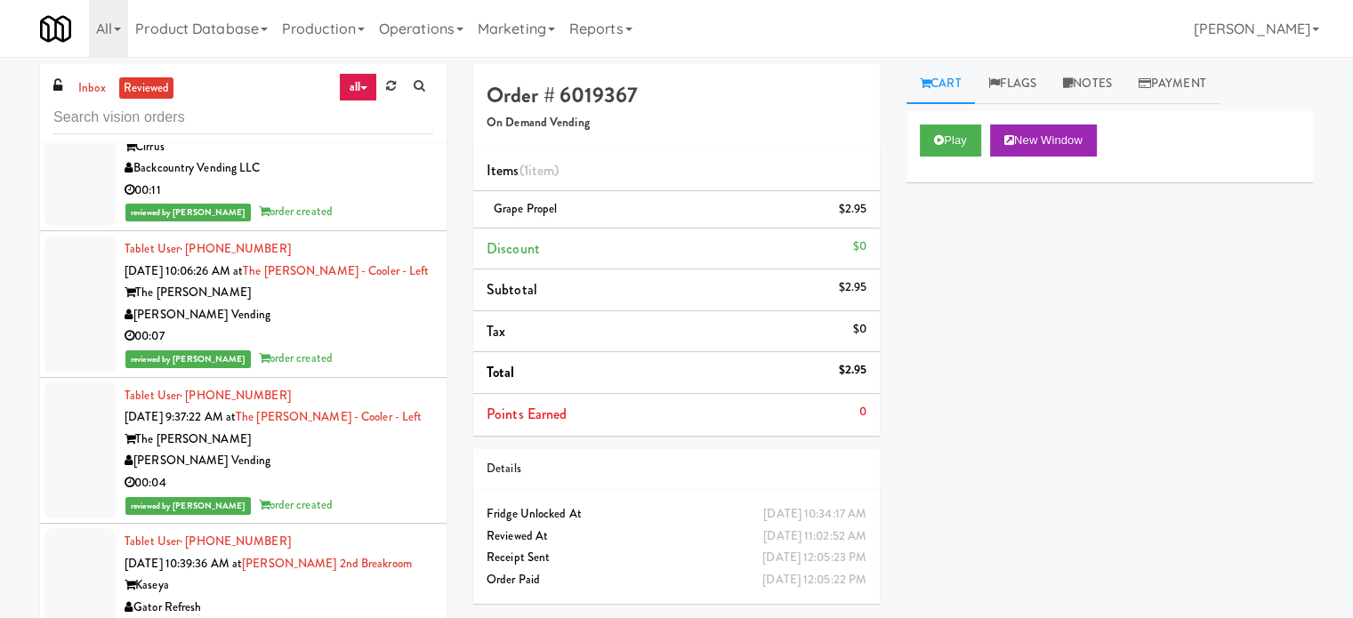
click at [366, 55] on div "00:04" at bounding box center [279, 44] width 309 height 22
click at [367, 202] on div "00:11" at bounding box center [279, 191] width 309 height 22
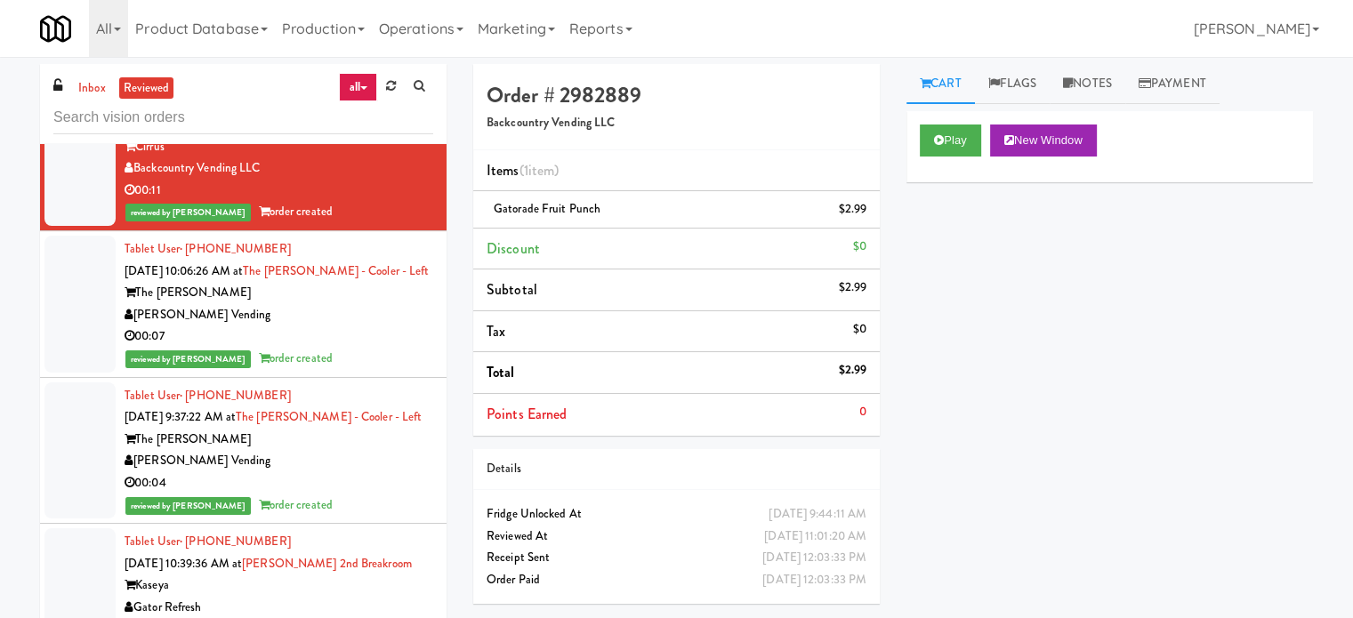
click at [342, 348] on div "00:07" at bounding box center [279, 337] width 309 height 22
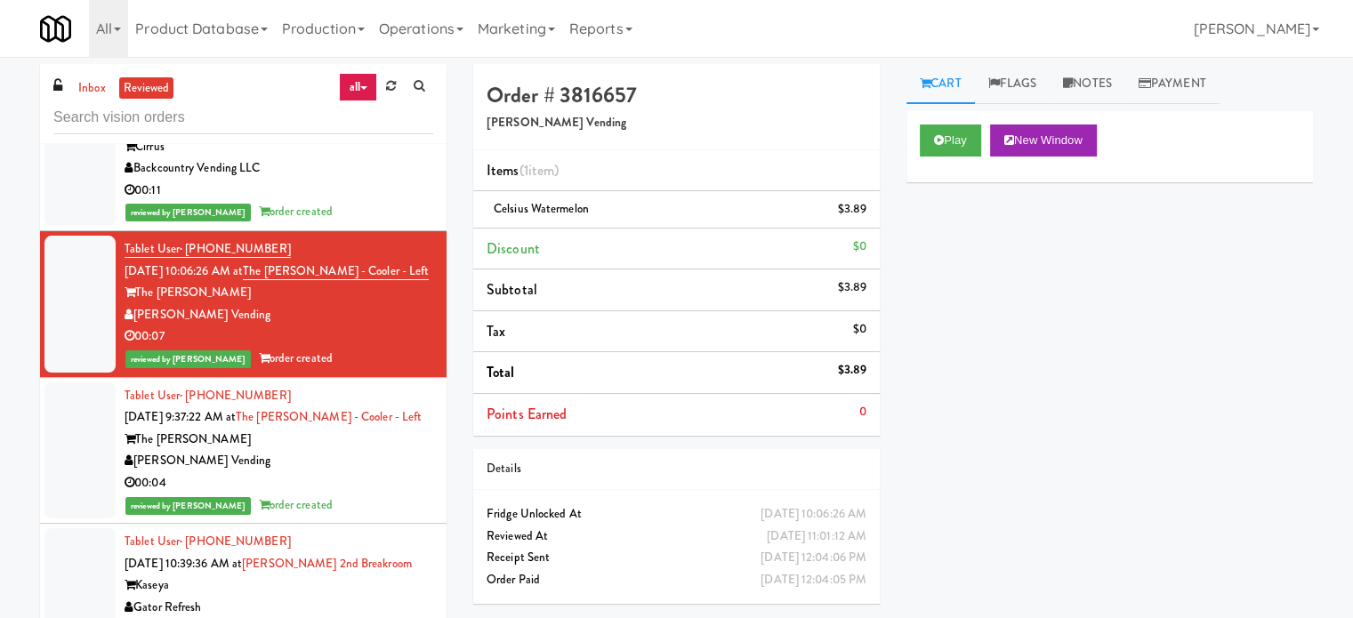
scroll to position [56465, 0]
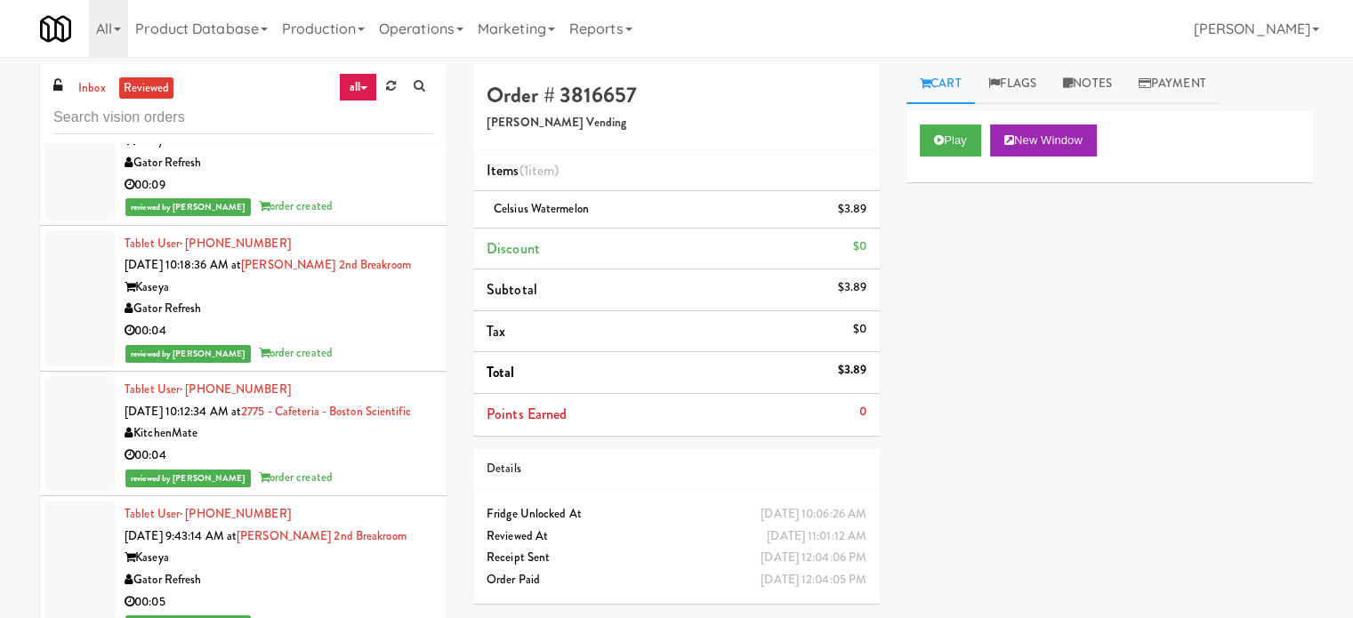
click at [332, 28] on div "[PERSON_NAME] Vending" at bounding box center [279, 16] width 309 height 22
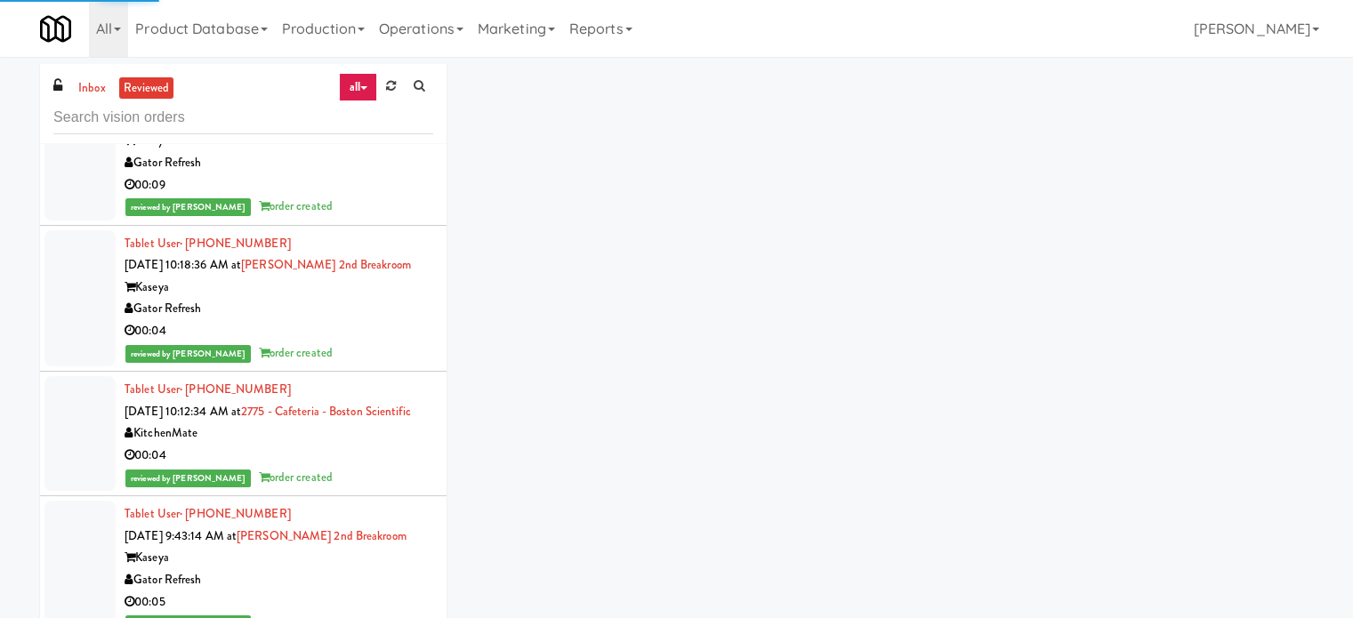
drag, startPoint x: 344, startPoint y: 391, endPoint x: 388, endPoint y: 362, distance: 52.5
click at [347, 197] on div "00:09" at bounding box center [279, 185] width 309 height 22
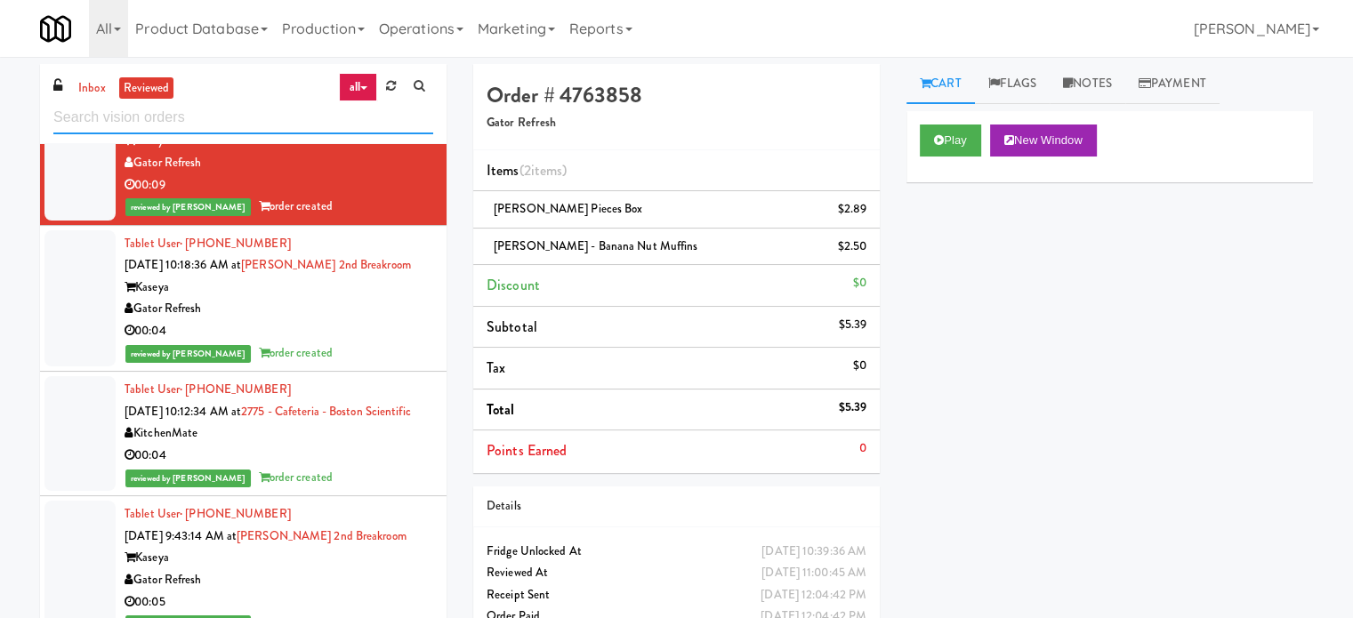
click at [208, 125] on input "text" at bounding box center [243, 117] width 380 height 33
click at [215, 117] on input "text" at bounding box center [243, 117] width 380 height 33
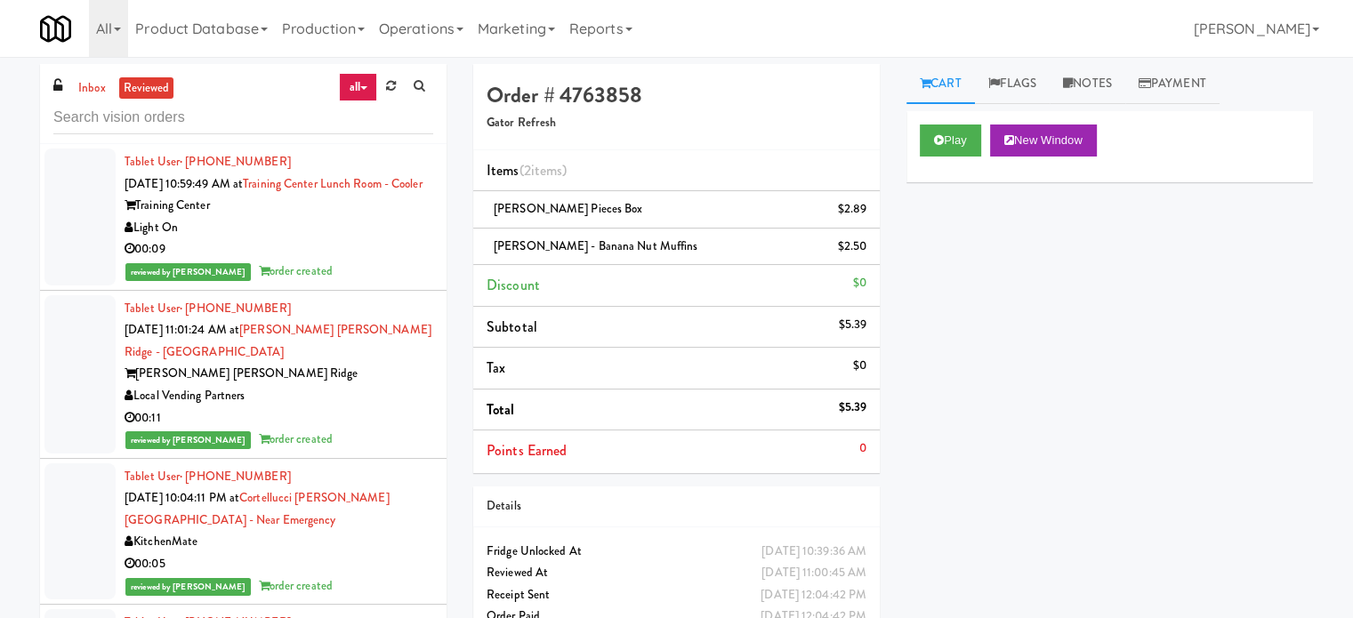
click at [398, 261] on div "00:09" at bounding box center [279, 249] width 309 height 22
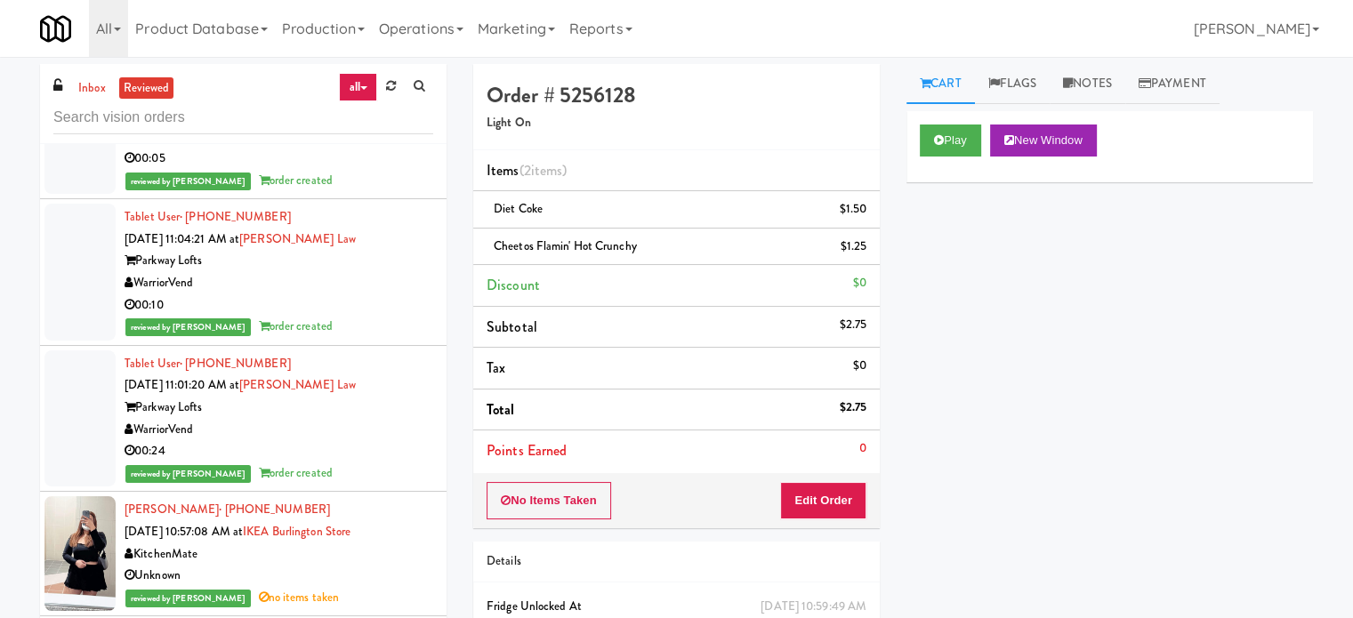
scroll to position [470, 0]
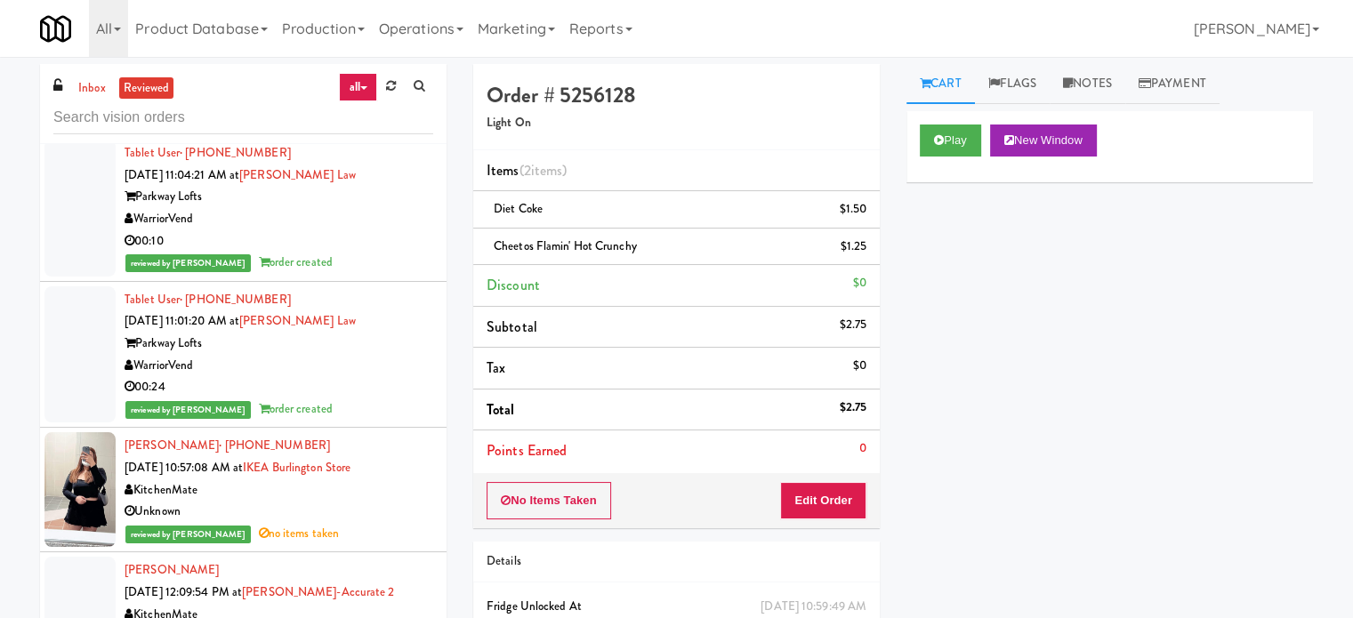
click at [390, 363] on div "WarriorVend" at bounding box center [279, 366] width 309 height 22
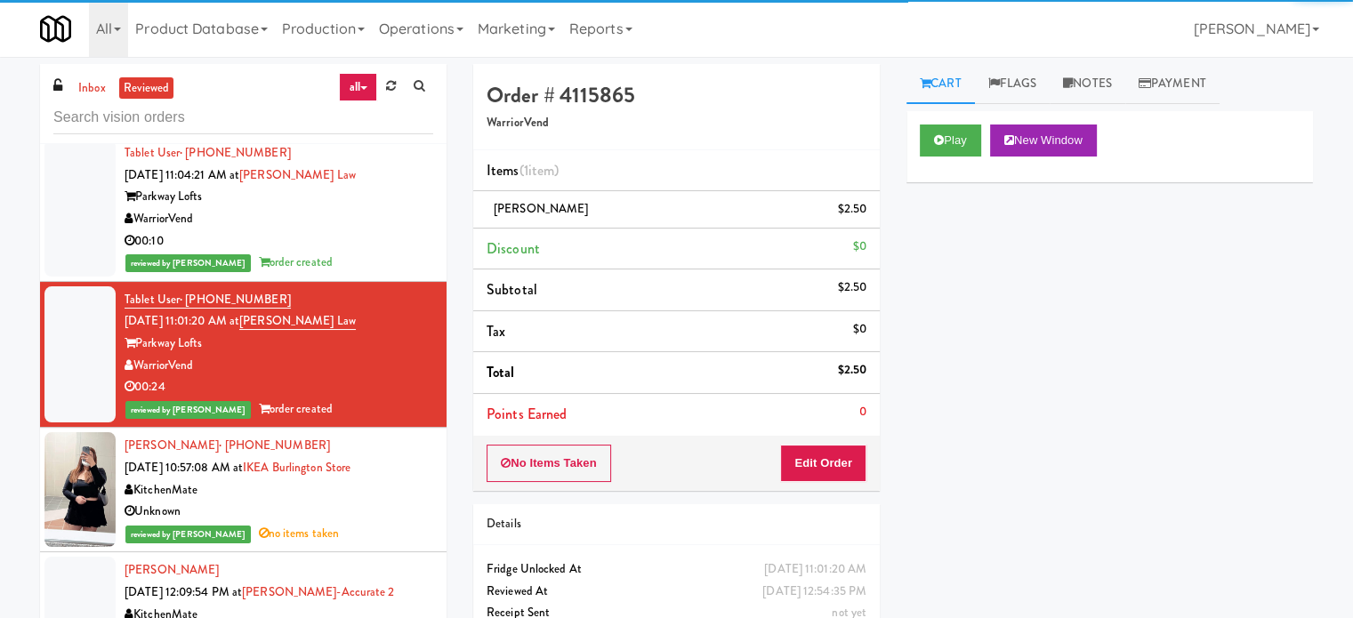
click at [390, 252] on div "reviewed by [PERSON_NAME] order created" at bounding box center [279, 263] width 309 height 22
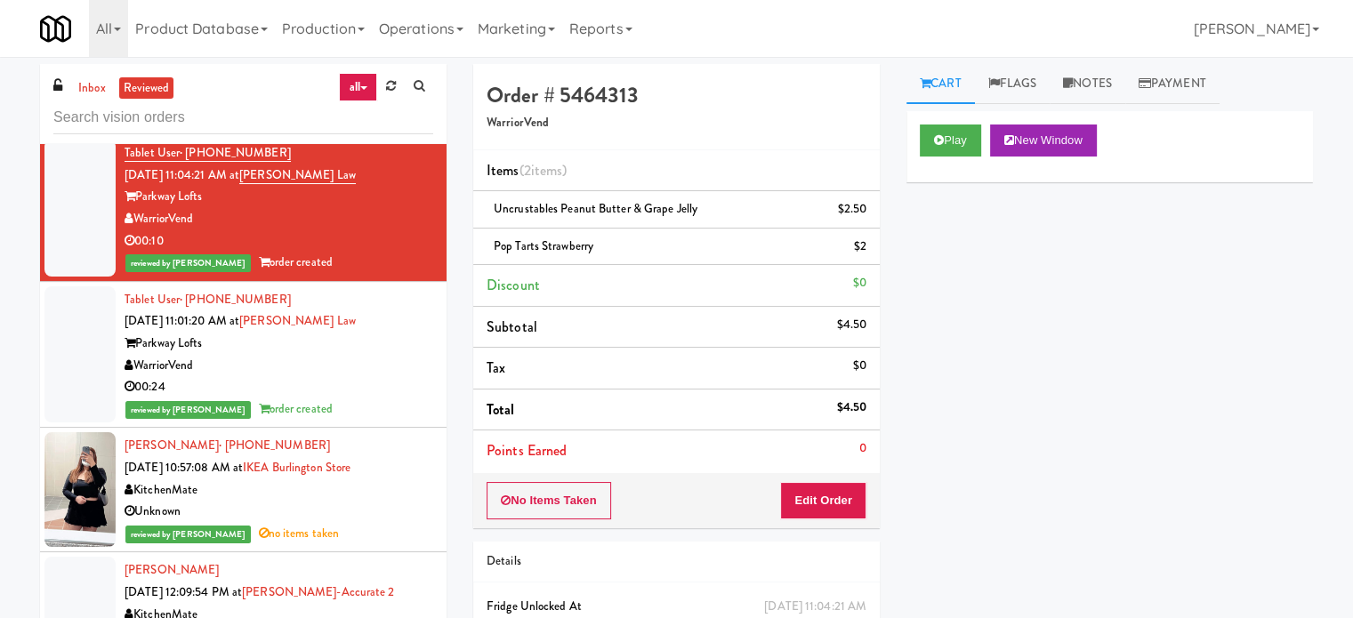
scroll to position [25, 0]
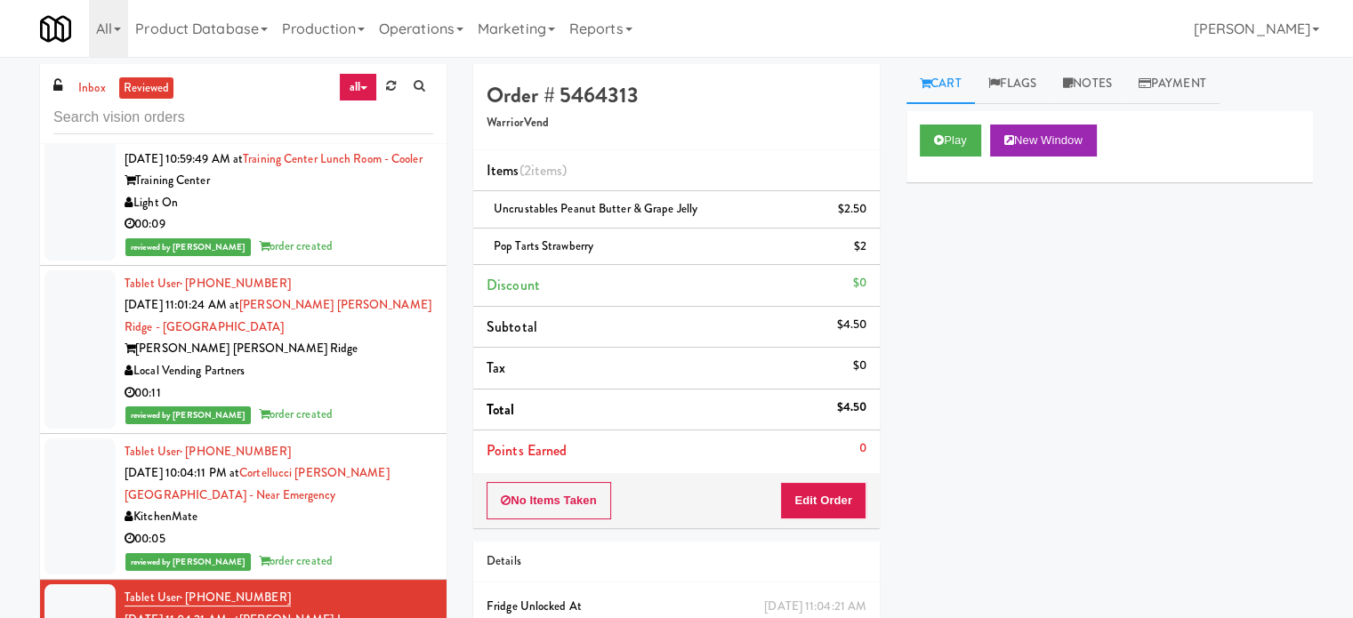
click at [384, 391] on div "00:11" at bounding box center [279, 393] width 309 height 22
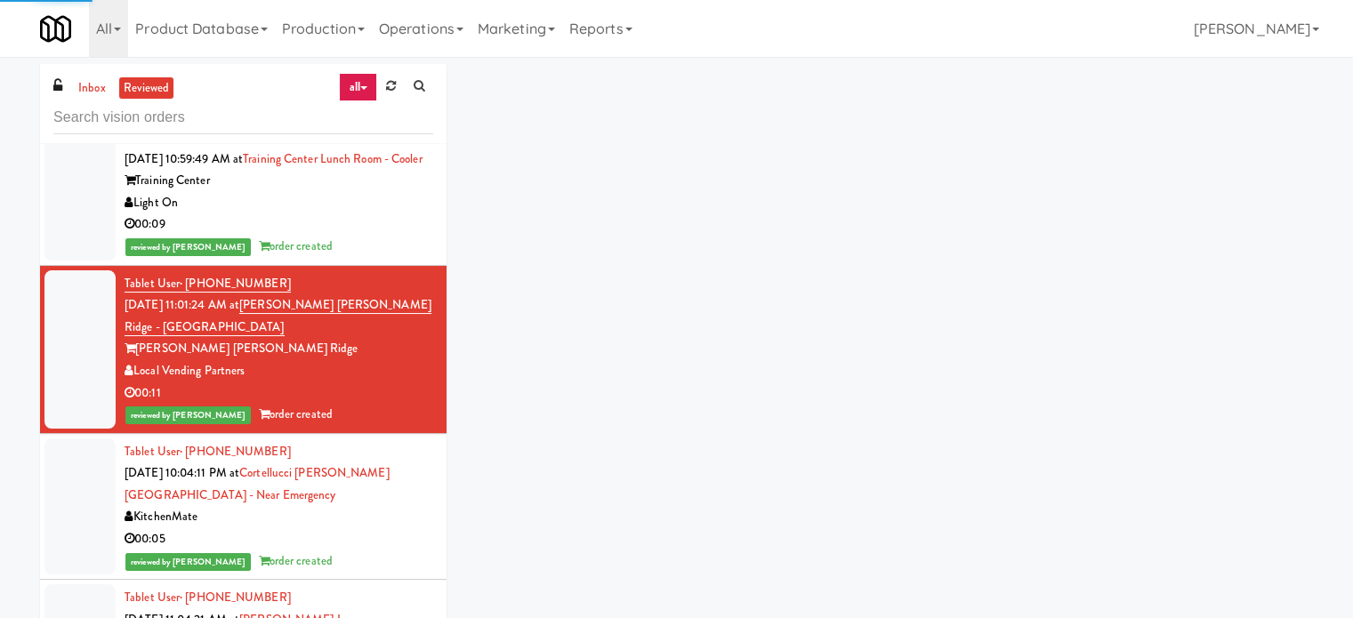
click at [374, 258] on div "reviewed by [PERSON_NAME] A order created" at bounding box center [279, 247] width 309 height 22
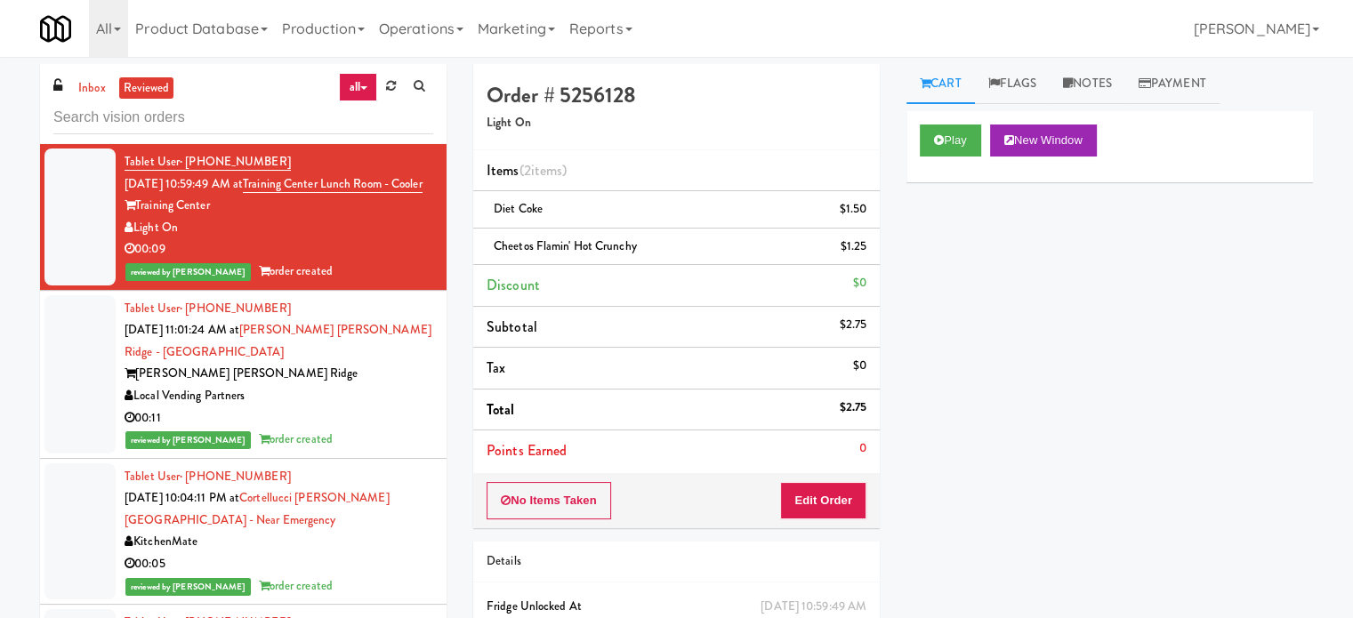
click at [382, 413] on div "00:11" at bounding box center [279, 418] width 309 height 22
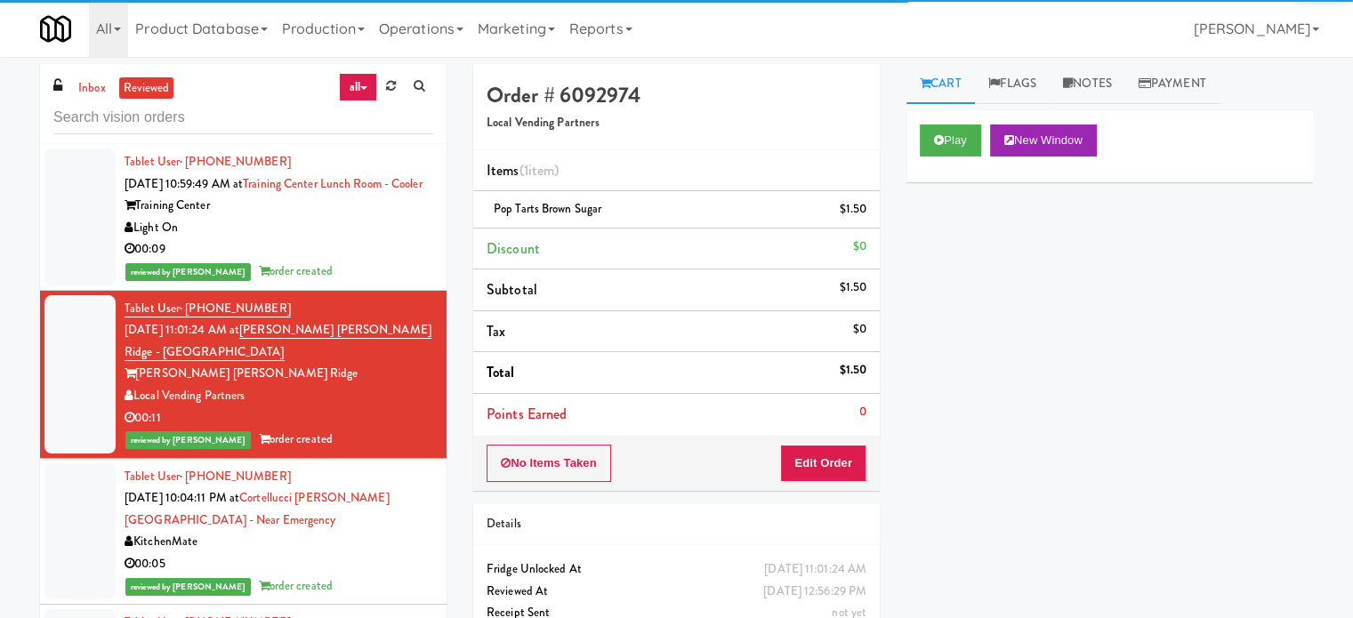
click at [371, 532] on div "KitchenMate" at bounding box center [279, 542] width 309 height 22
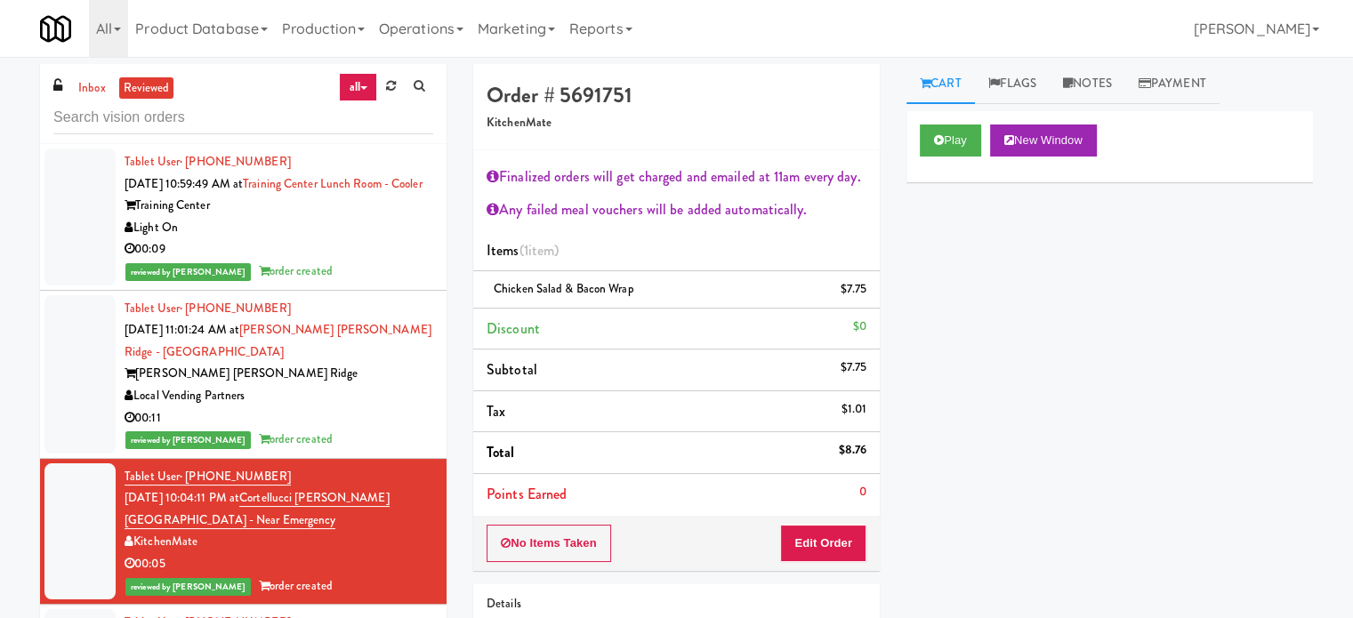
click at [384, 420] on div "00:11" at bounding box center [279, 418] width 309 height 22
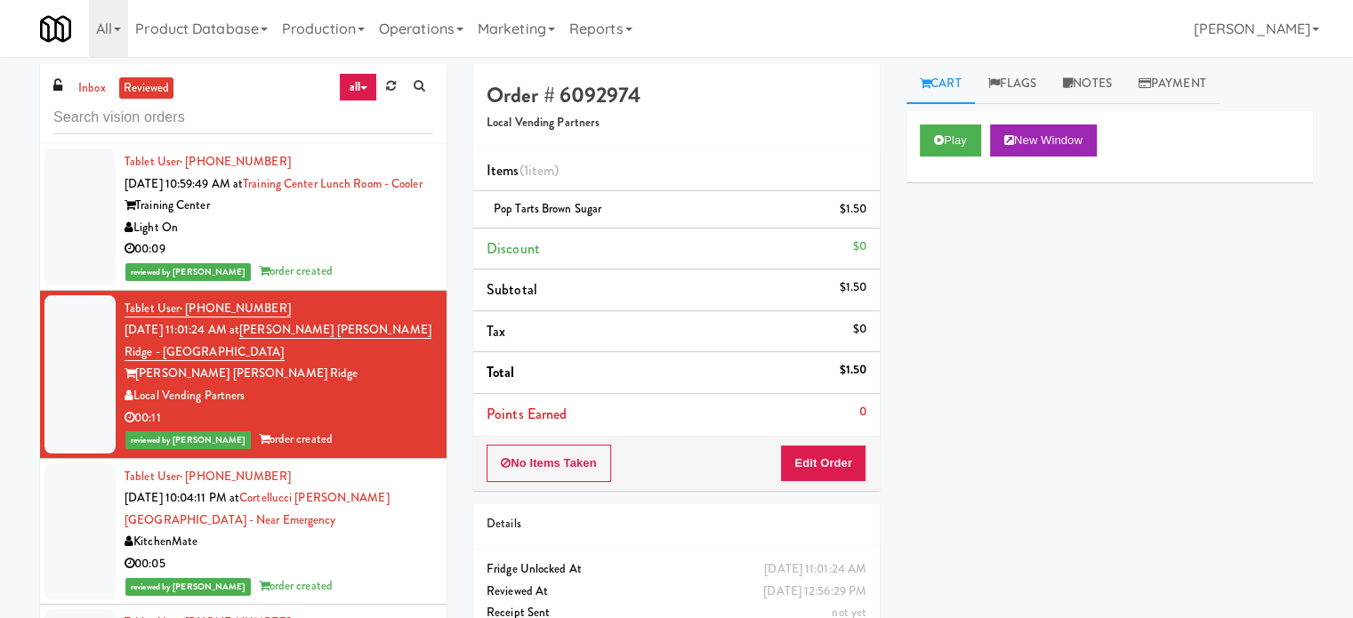
scroll to position [445, 0]
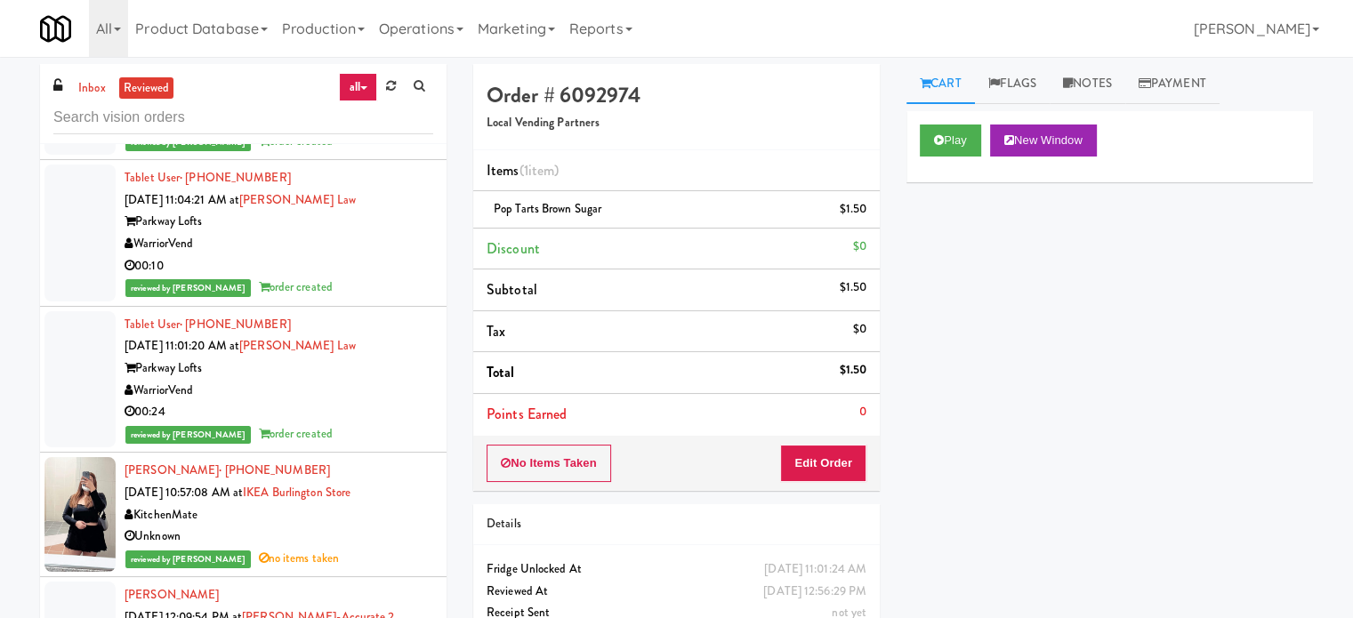
click at [350, 414] on div "00:24" at bounding box center [279, 412] width 309 height 22
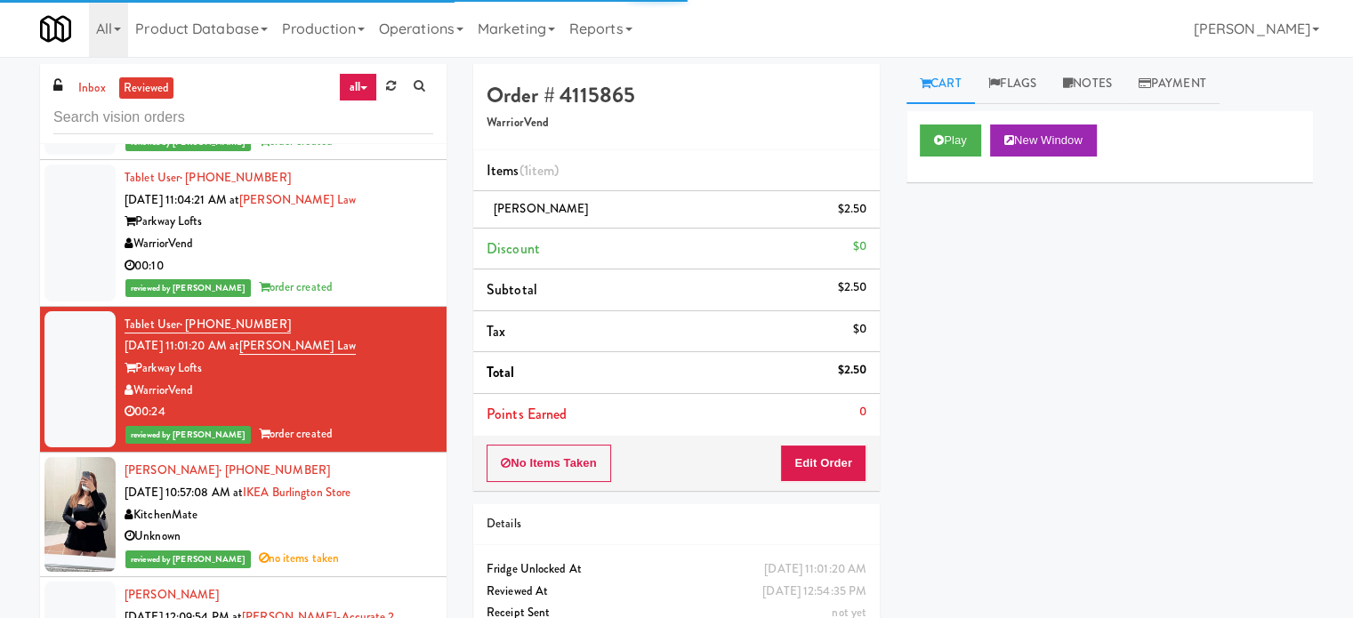
scroll to position [889, 0]
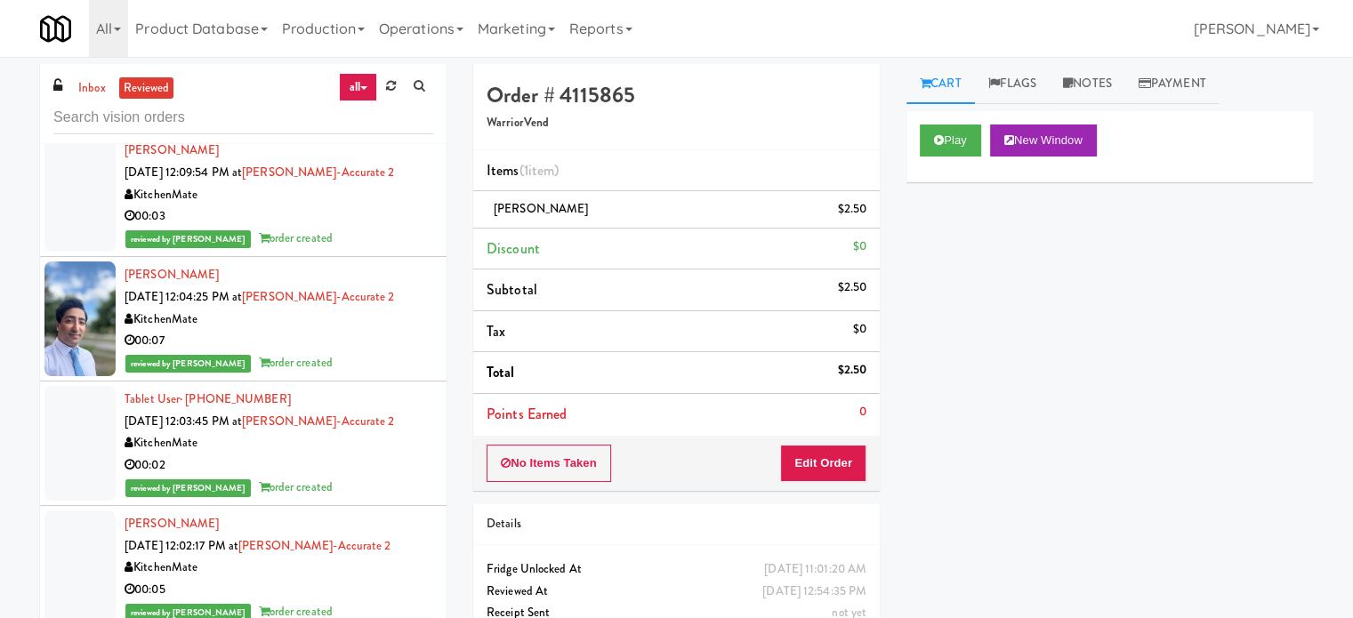
click at [362, 454] on div "00:02" at bounding box center [279, 465] width 309 height 22
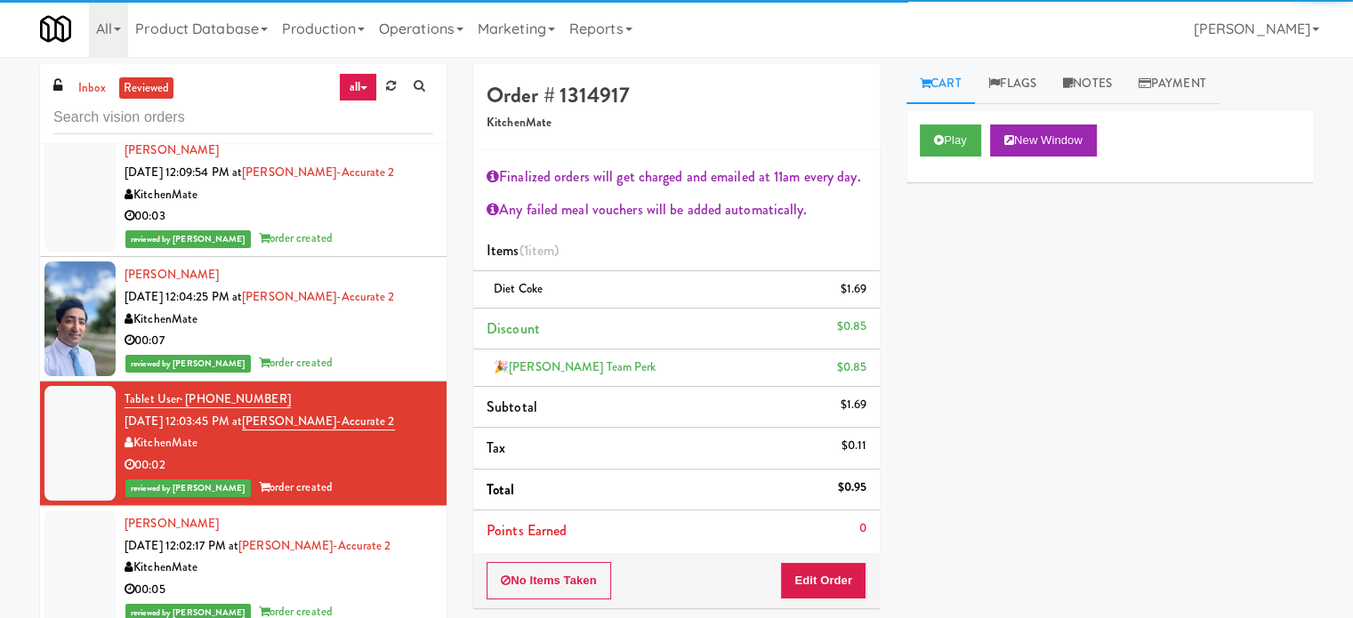
scroll to position [1334, 0]
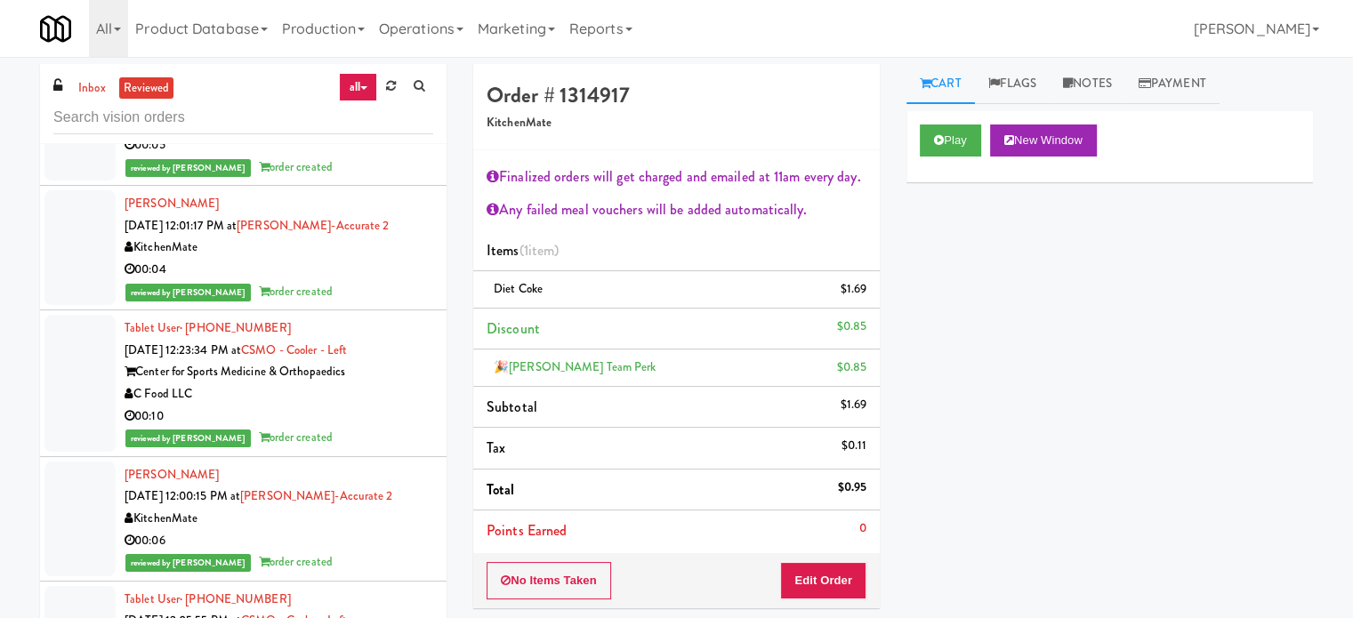
click at [382, 298] on div "reviewed by [PERSON_NAME] A order created" at bounding box center [279, 292] width 309 height 22
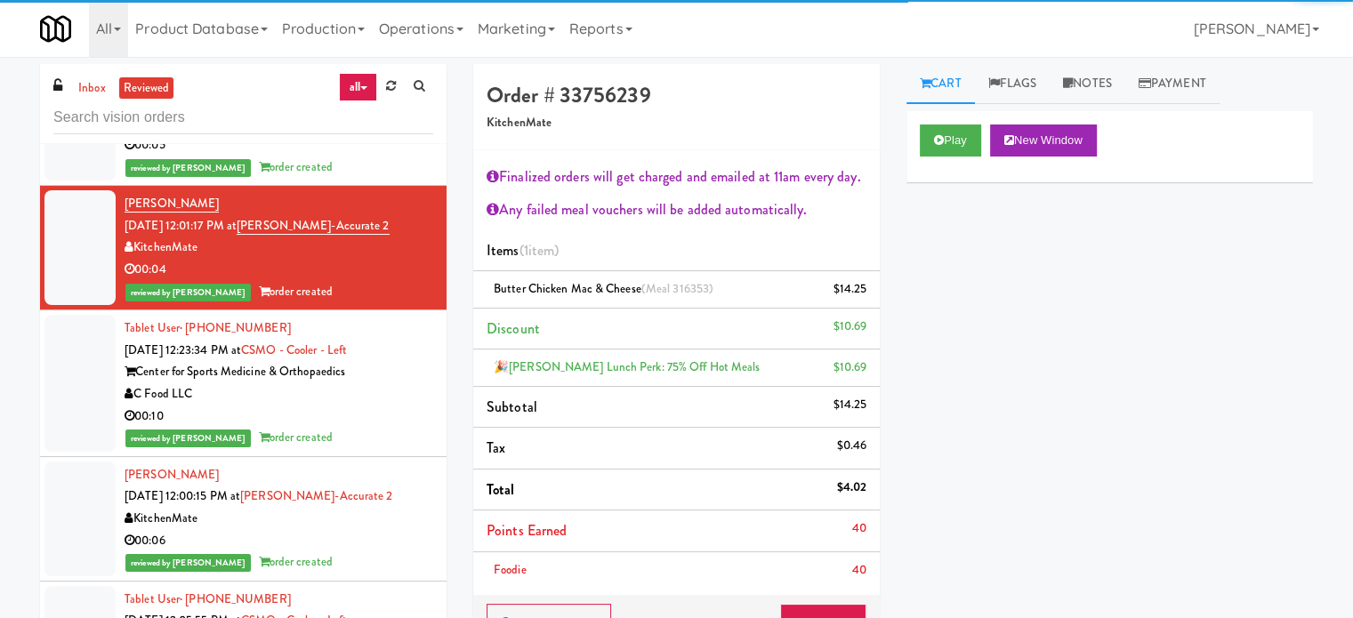
click at [388, 380] on div "Center for Sports Medicine & Orthopaedics" at bounding box center [279, 372] width 309 height 22
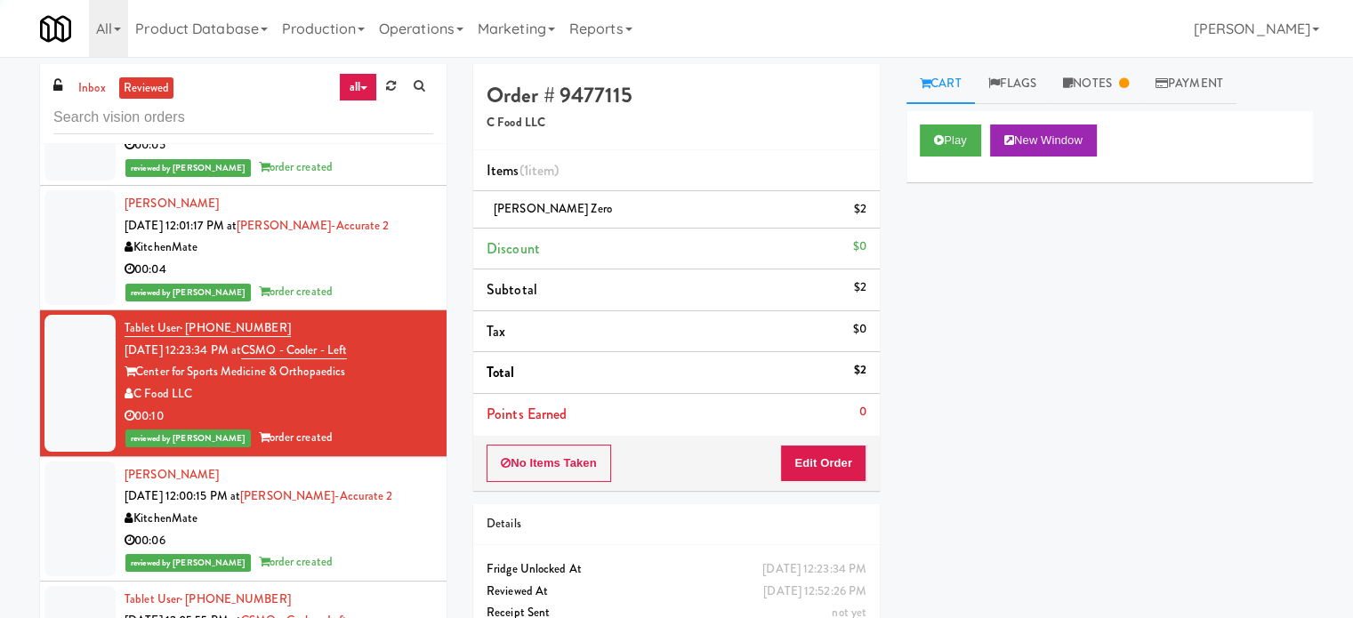
scroll to position [1779, 0]
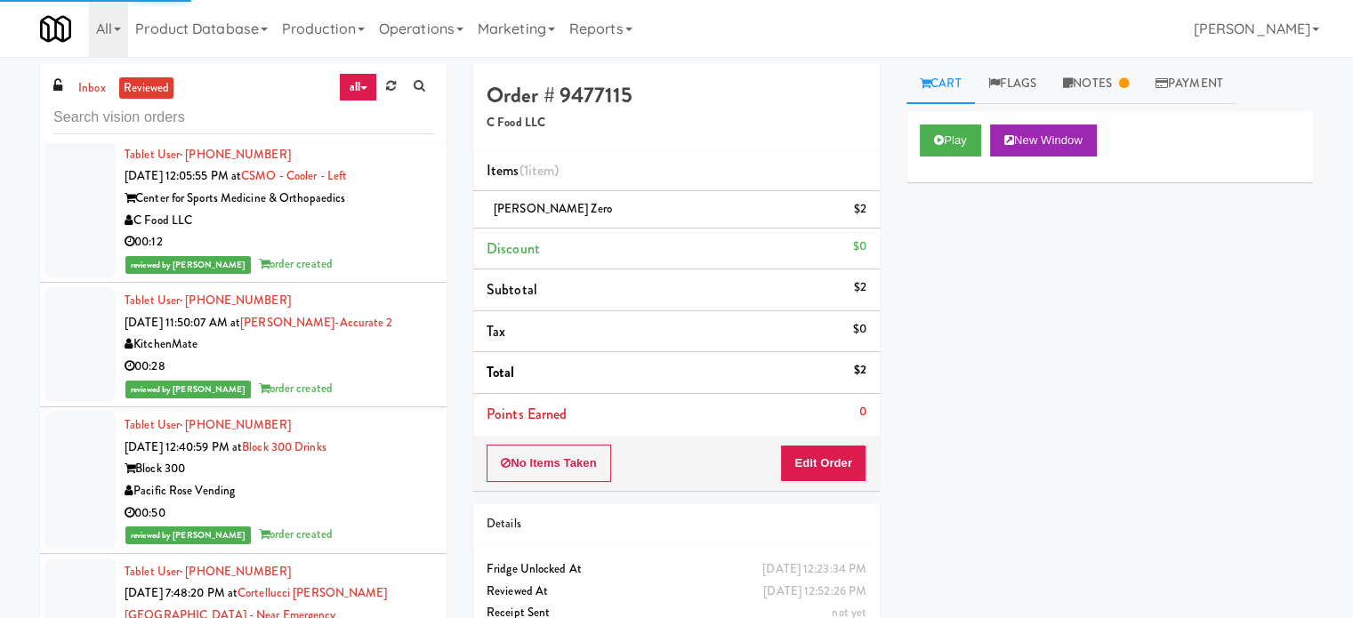
click at [398, 374] on div "00:28" at bounding box center [279, 367] width 309 height 22
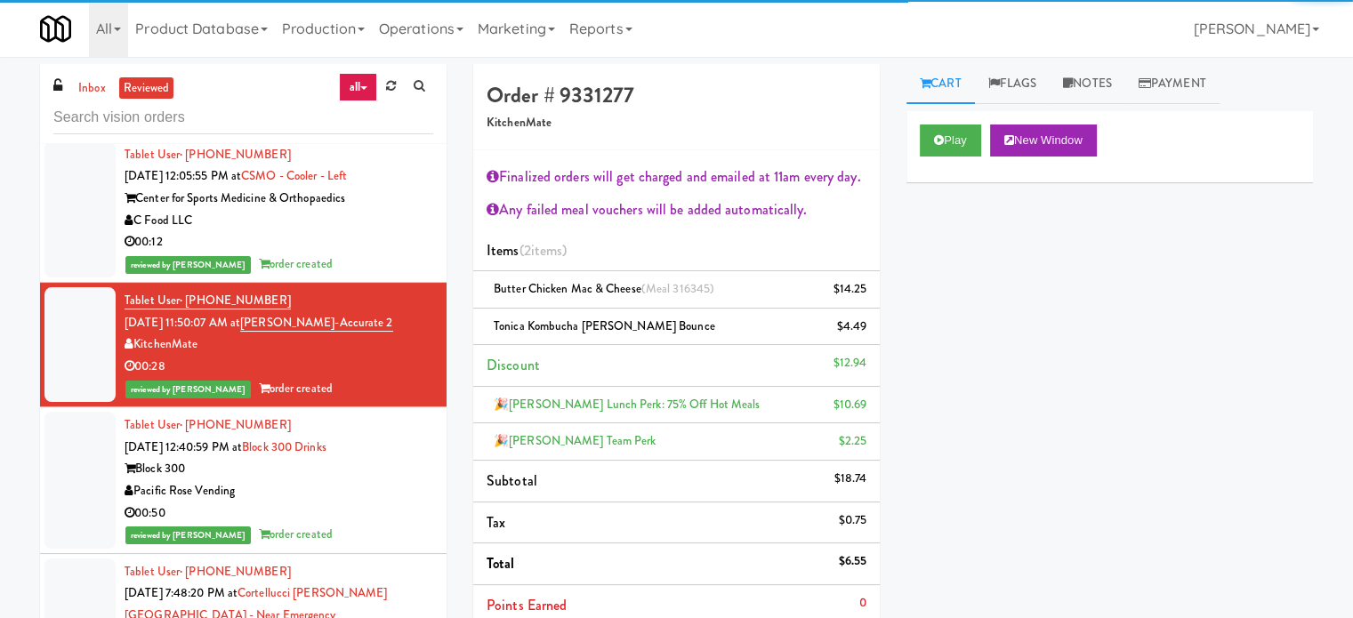
click at [379, 486] on div "Pacific Rose Vending" at bounding box center [279, 491] width 309 height 22
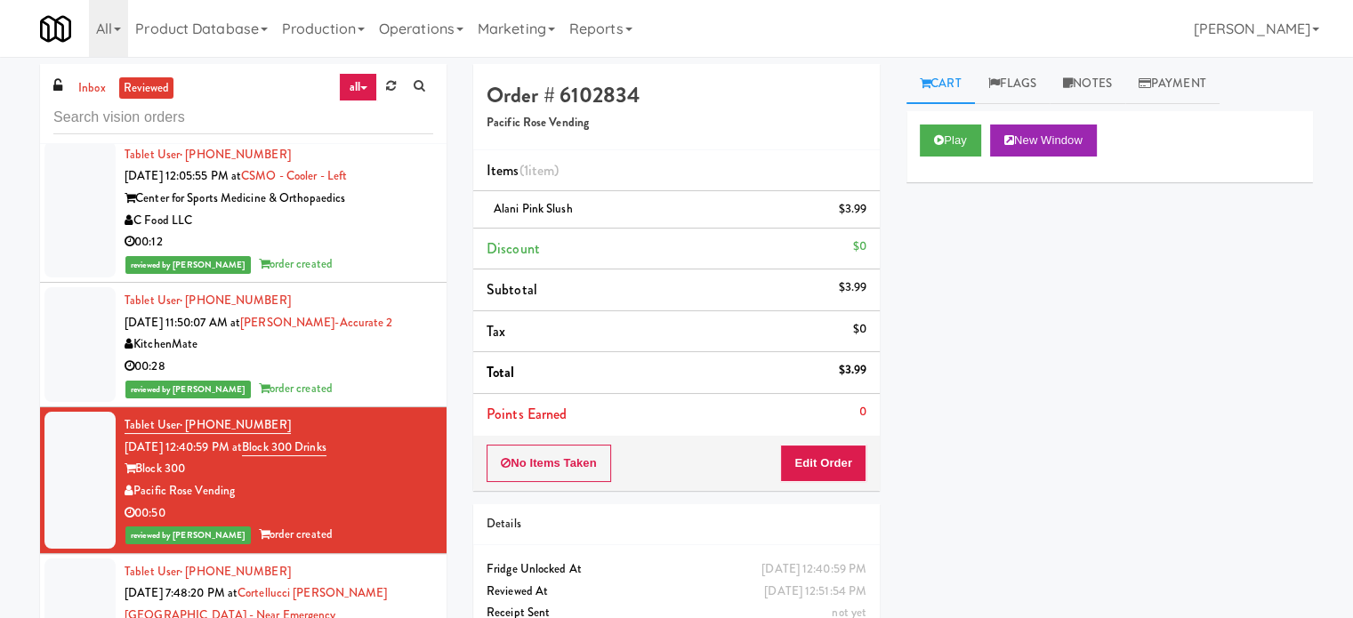
scroll to position [2223, 0]
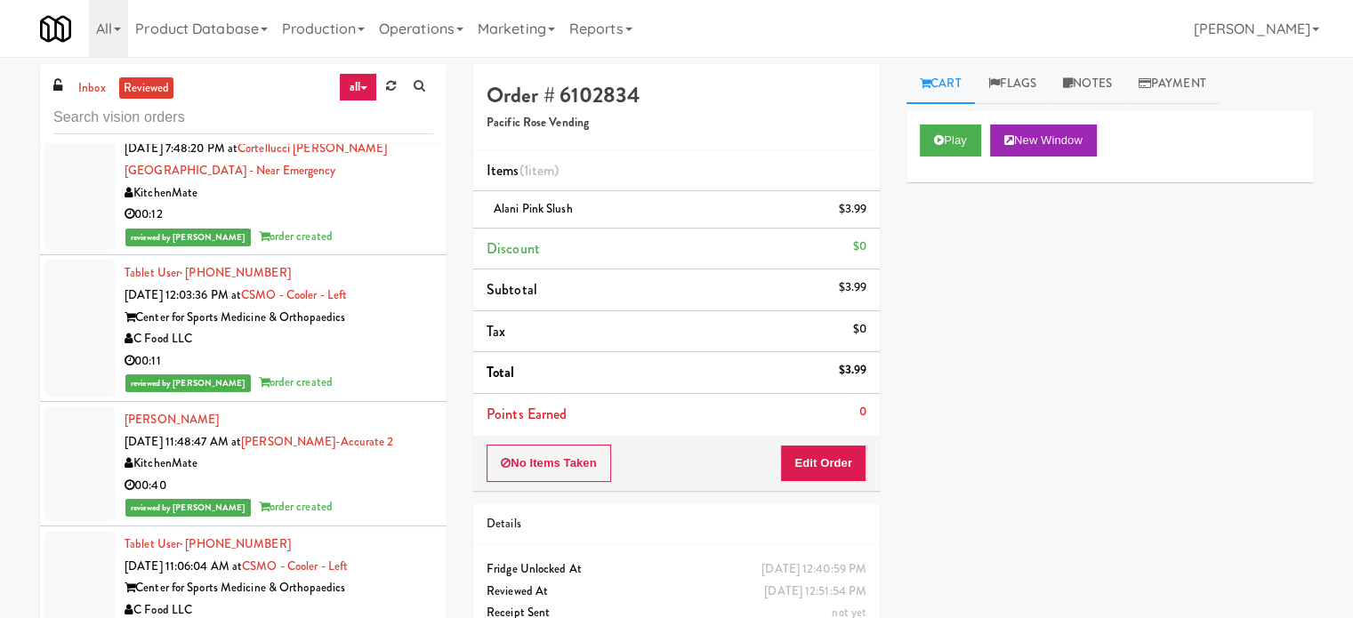
click at [330, 234] on div "reviewed by [PERSON_NAME] order created" at bounding box center [279, 237] width 309 height 22
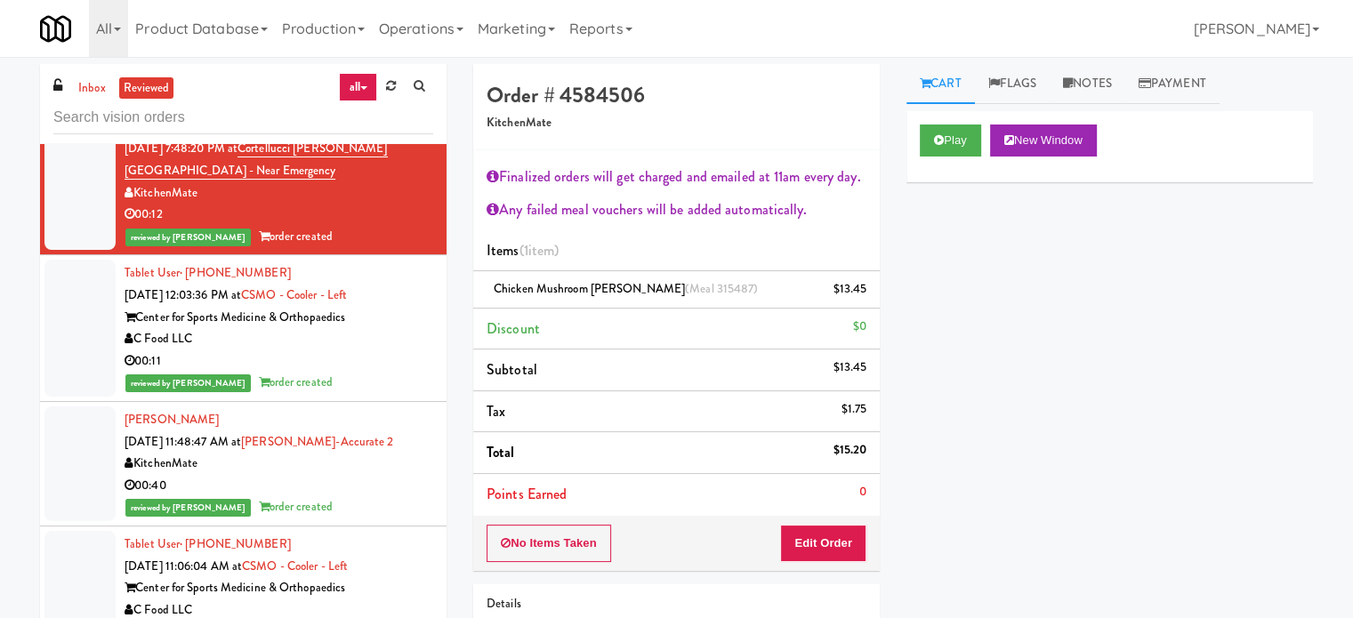
click at [363, 342] on div "C Food LLC" at bounding box center [279, 339] width 309 height 22
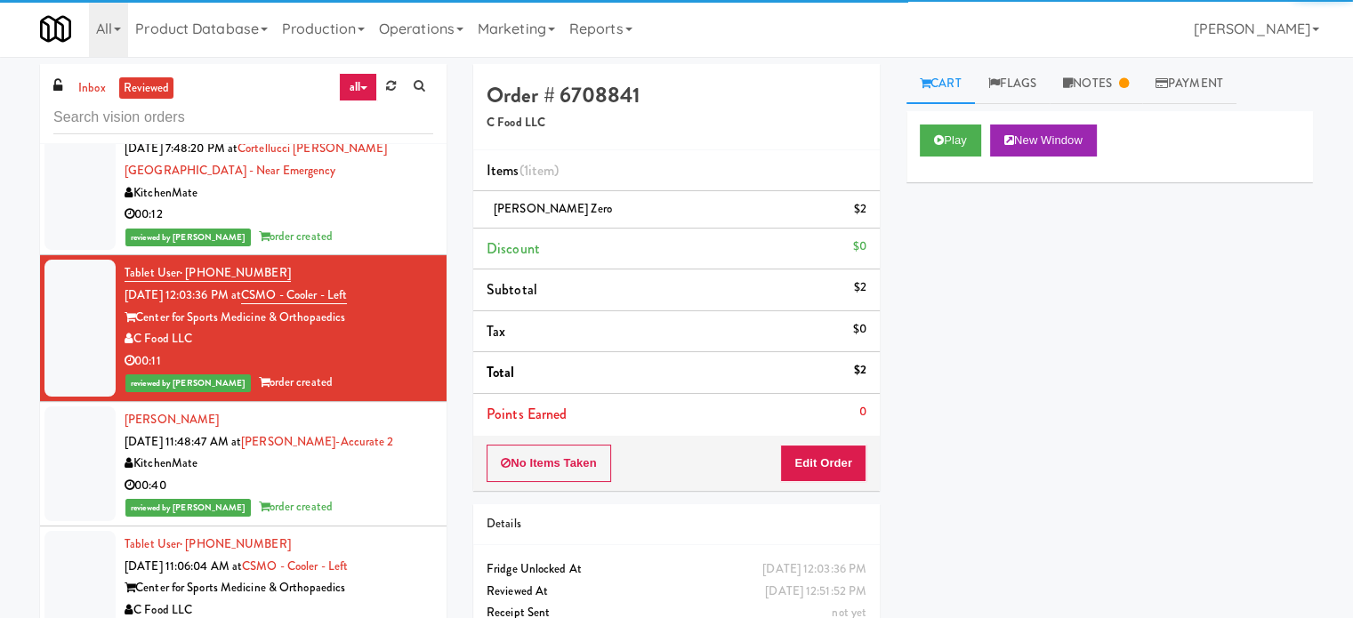
drag, startPoint x: 391, startPoint y: 467, endPoint x: 438, endPoint y: 442, distance: 53.3
click at [391, 467] on div "KitchenMate" at bounding box center [279, 464] width 309 height 22
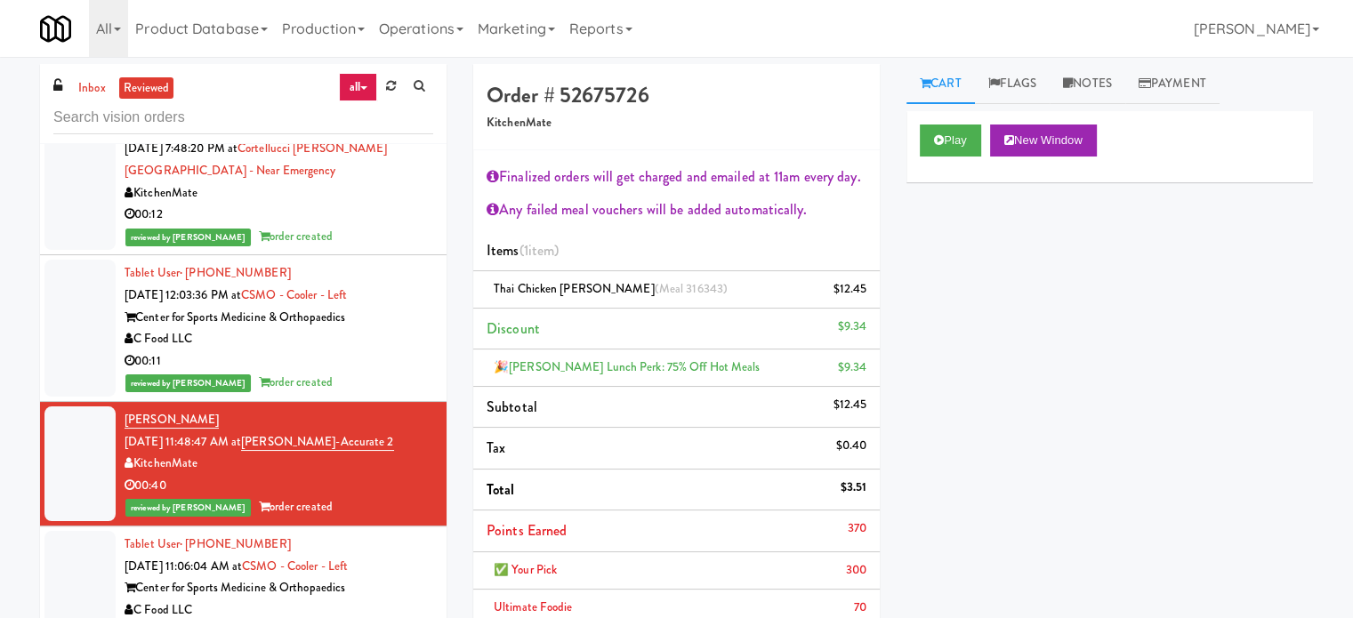
scroll to position [2668, 0]
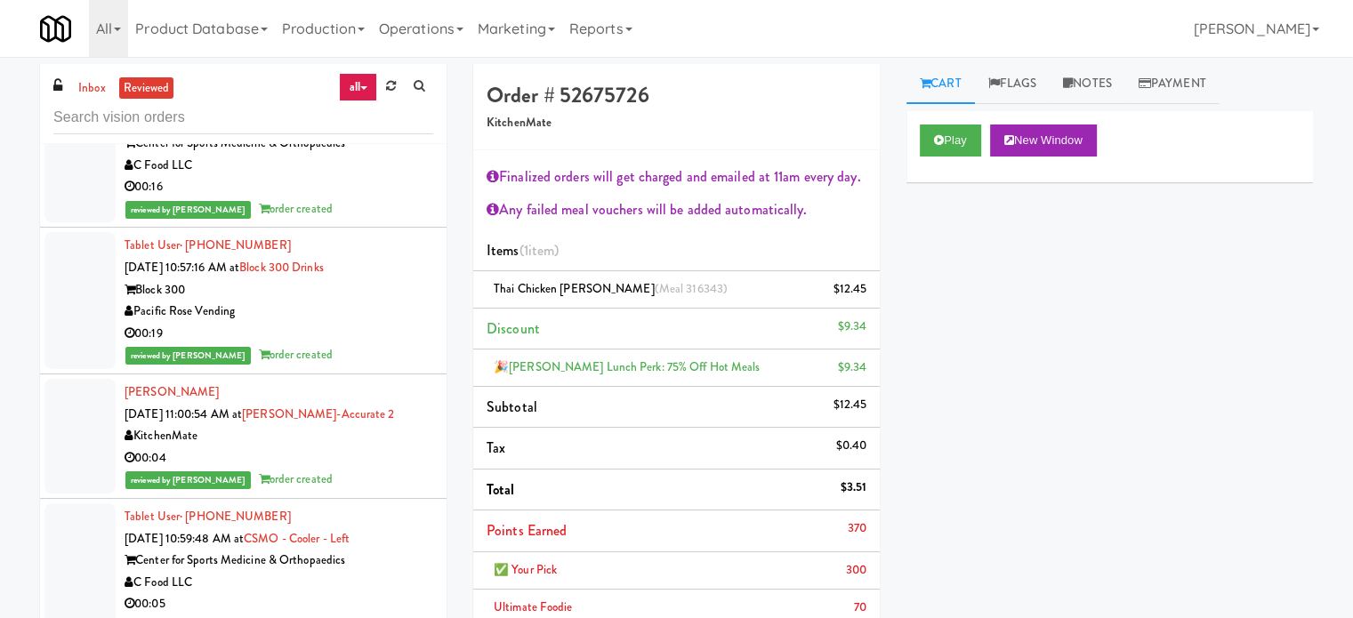
click at [365, 205] on div "reviewed by [PERSON_NAME] order created" at bounding box center [279, 209] width 309 height 22
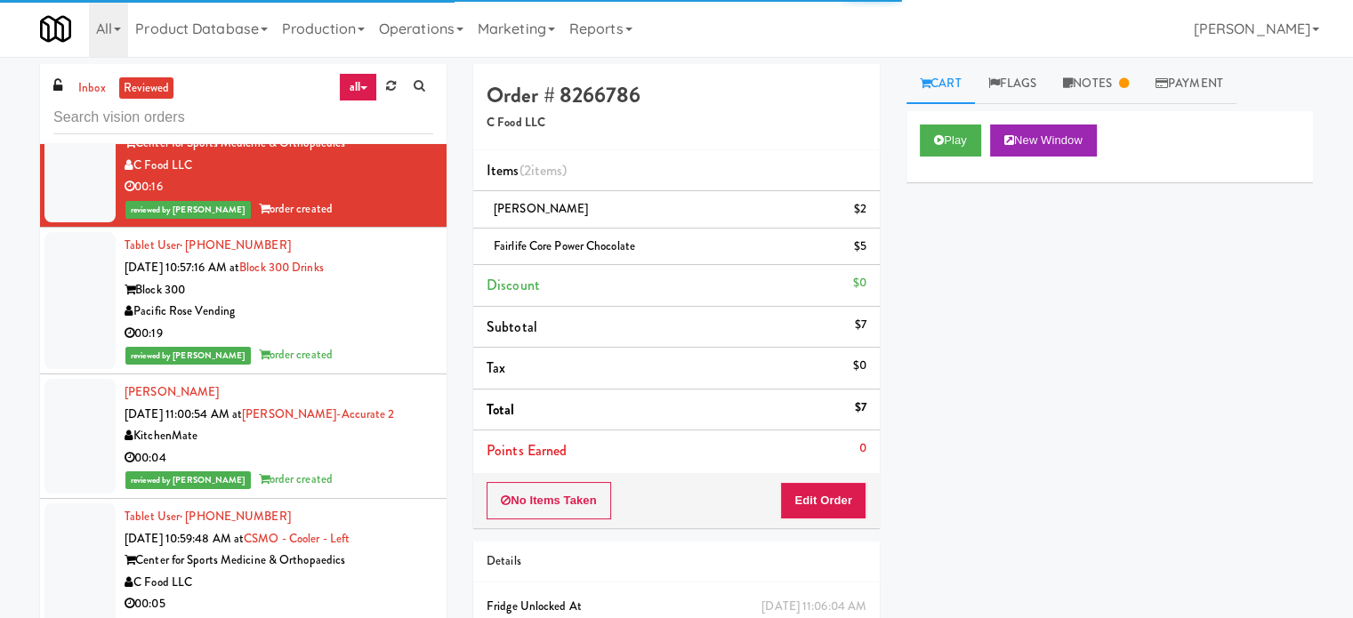
click at [395, 287] on div "Block 300" at bounding box center [279, 290] width 309 height 22
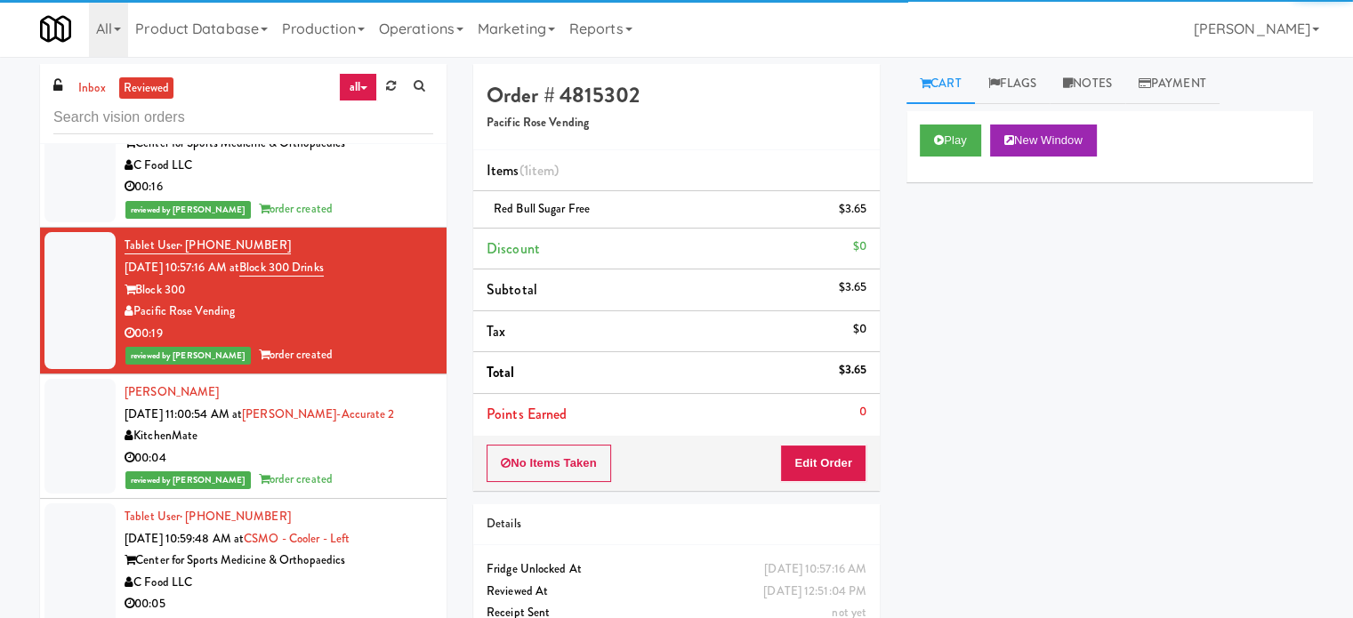
drag, startPoint x: 389, startPoint y: 448, endPoint x: 398, endPoint y: 421, distance: 29.3
click at [389, 447] on div "00:04" at bounding box center [279, 458] width 309 height 22
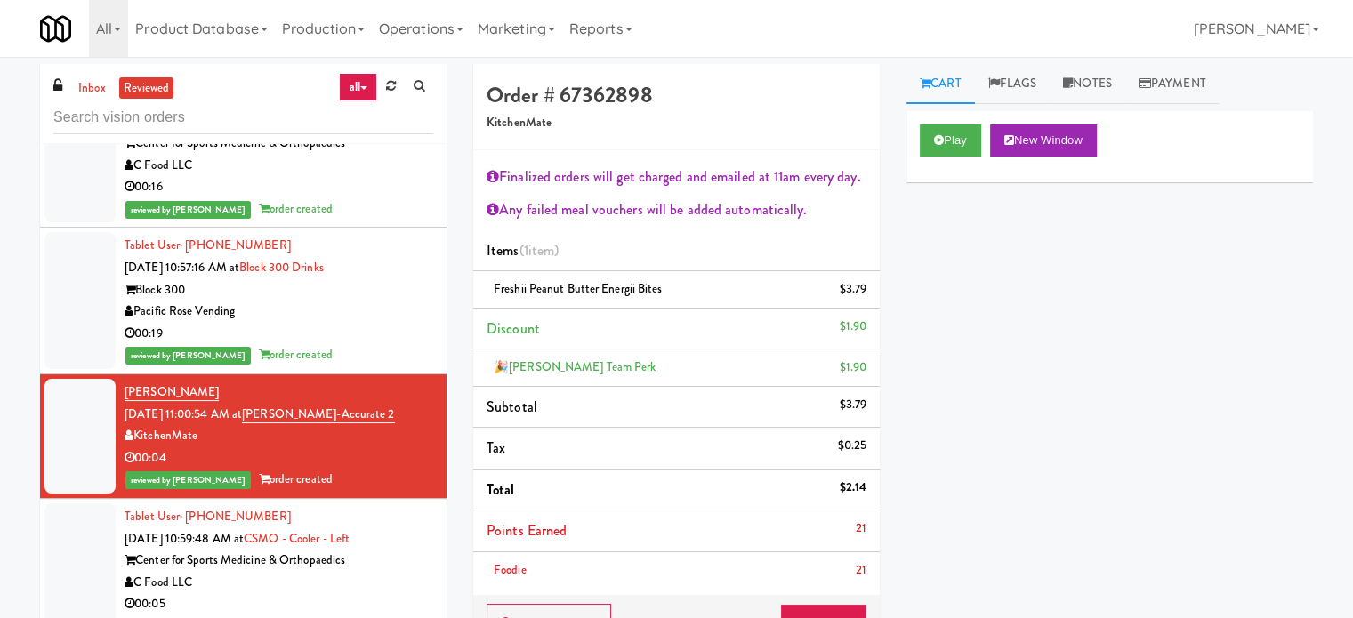
scroll to position [3113, 0]
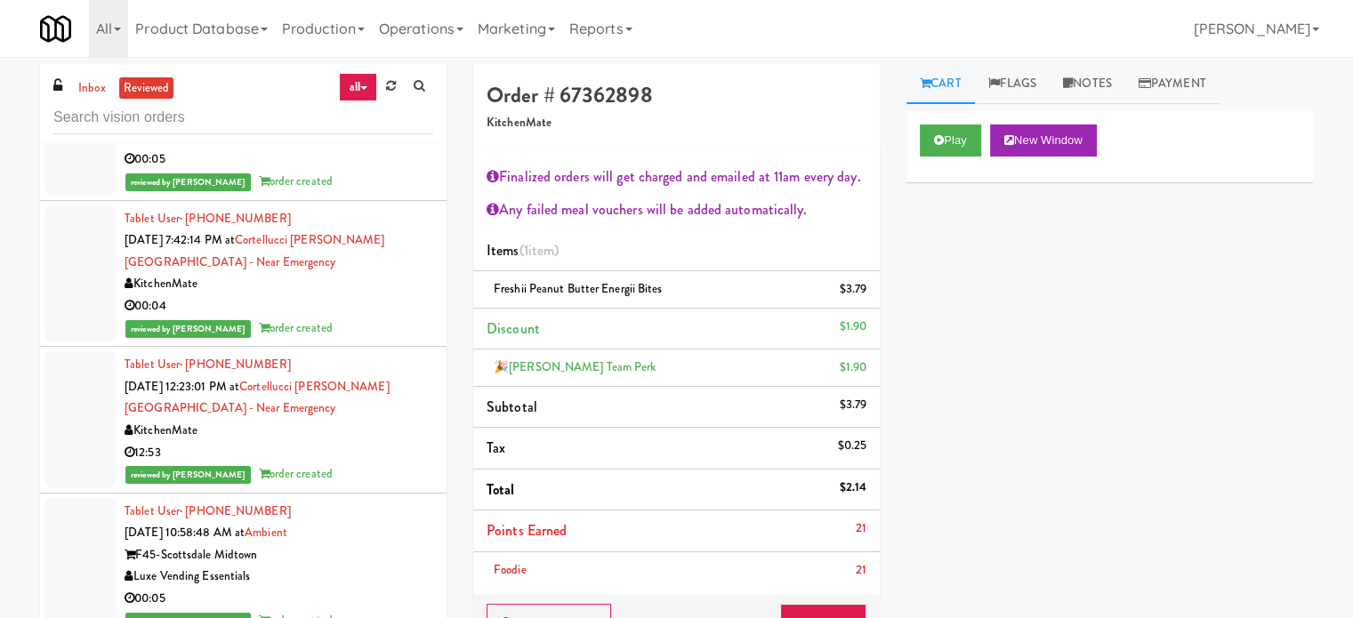
click at [366, 292] on div "Tablet User · (647) 766-5099 [DATE] 7:42:14 PM at [GEOGRAPHIC_DATA][PERSON_NAME…" at bounding box center [279, 274] width 309 height 132
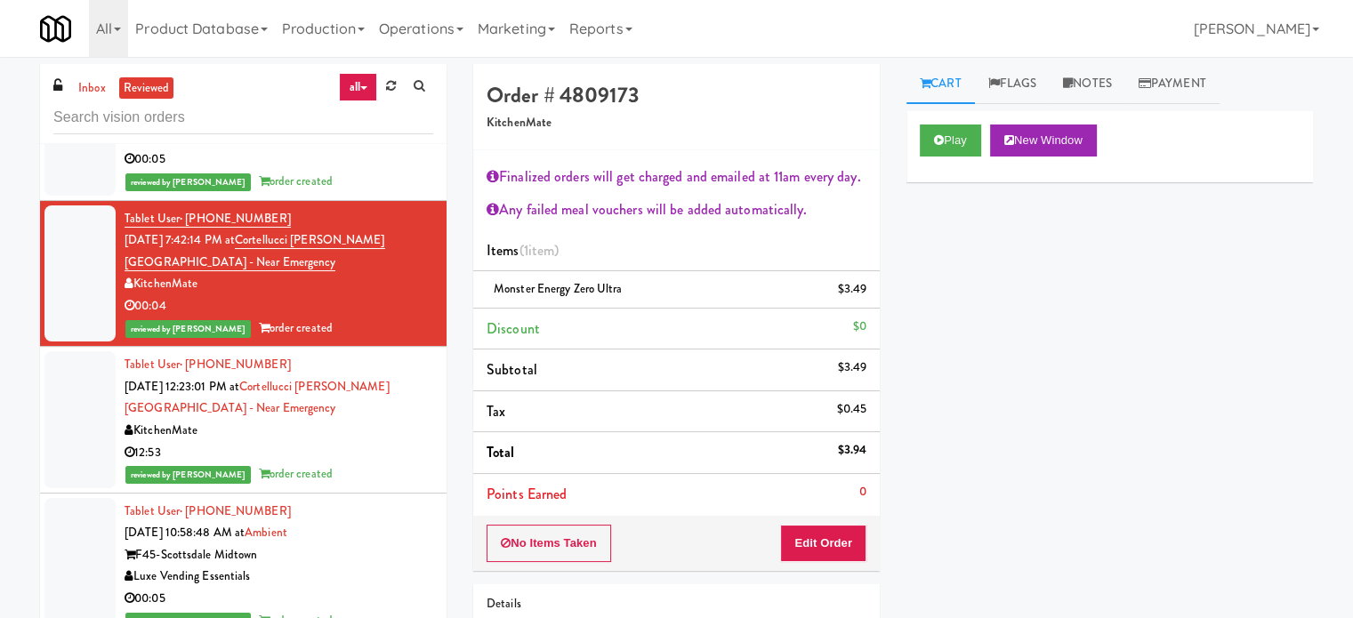
click at [338, 447] on div "12:53" at bounding box center [279, 453] width 309 height 22
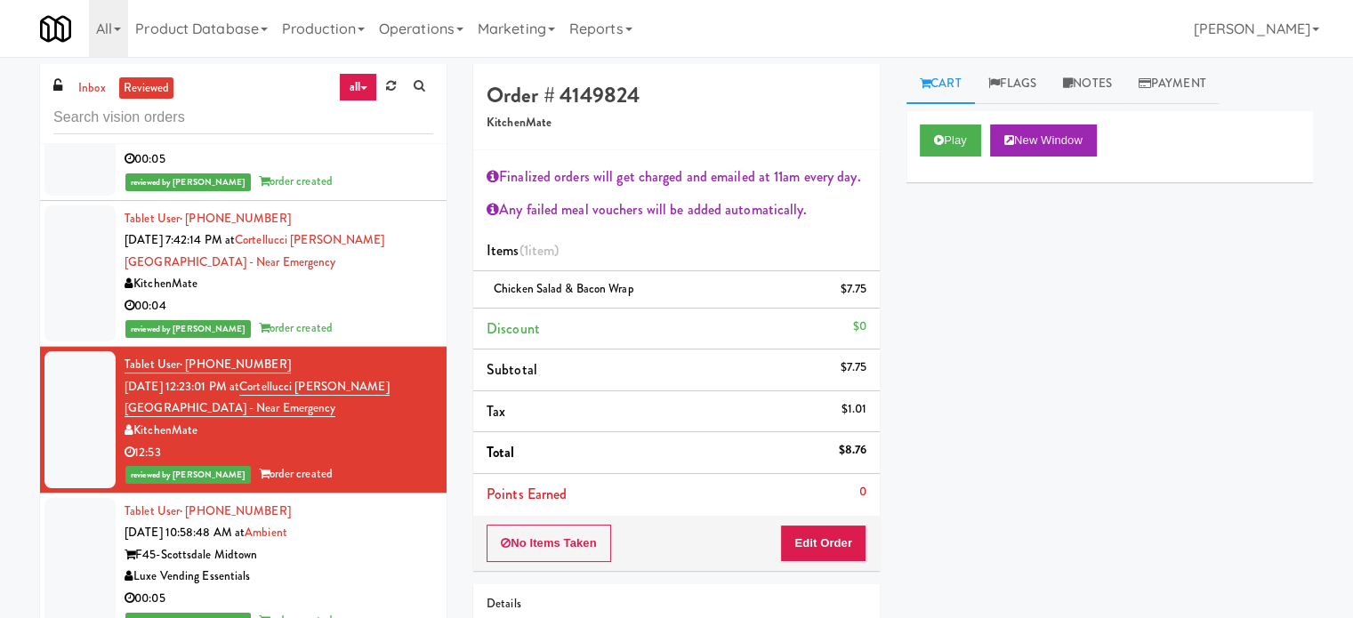
scroll to position [3558, 0]
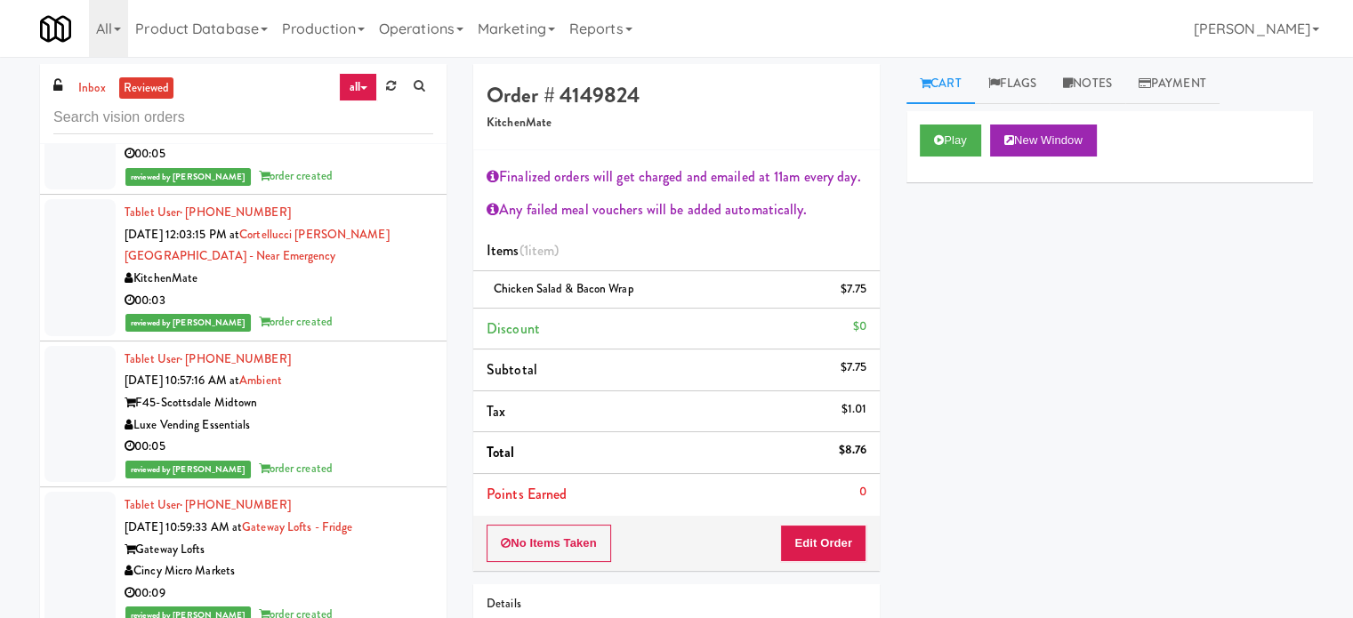
click at [366, 291] on div "00:03" at bounding box center [279, 301] width 309 height 22
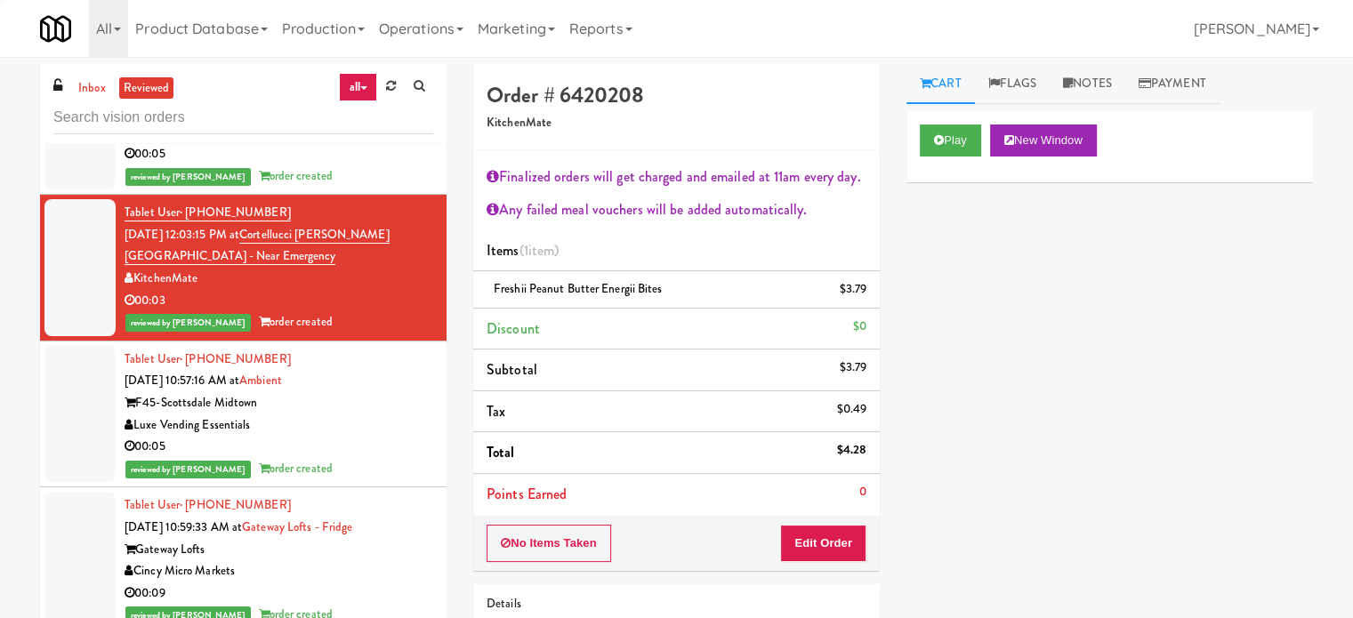
click at [369, 419] on div "Luxe Vending Essentials" at bounding box center [279, 425] width 309 height 22
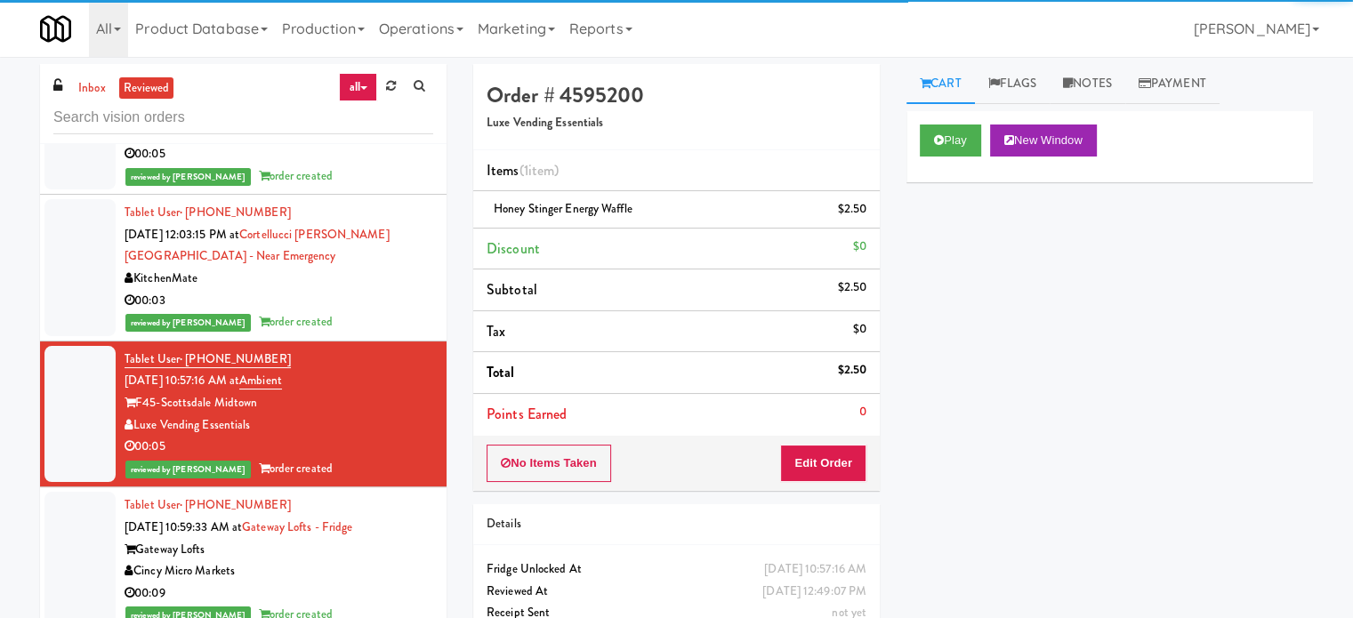
click at [370, 583] on div "00:09" at bounding box center [279, 594] width 309 height 22
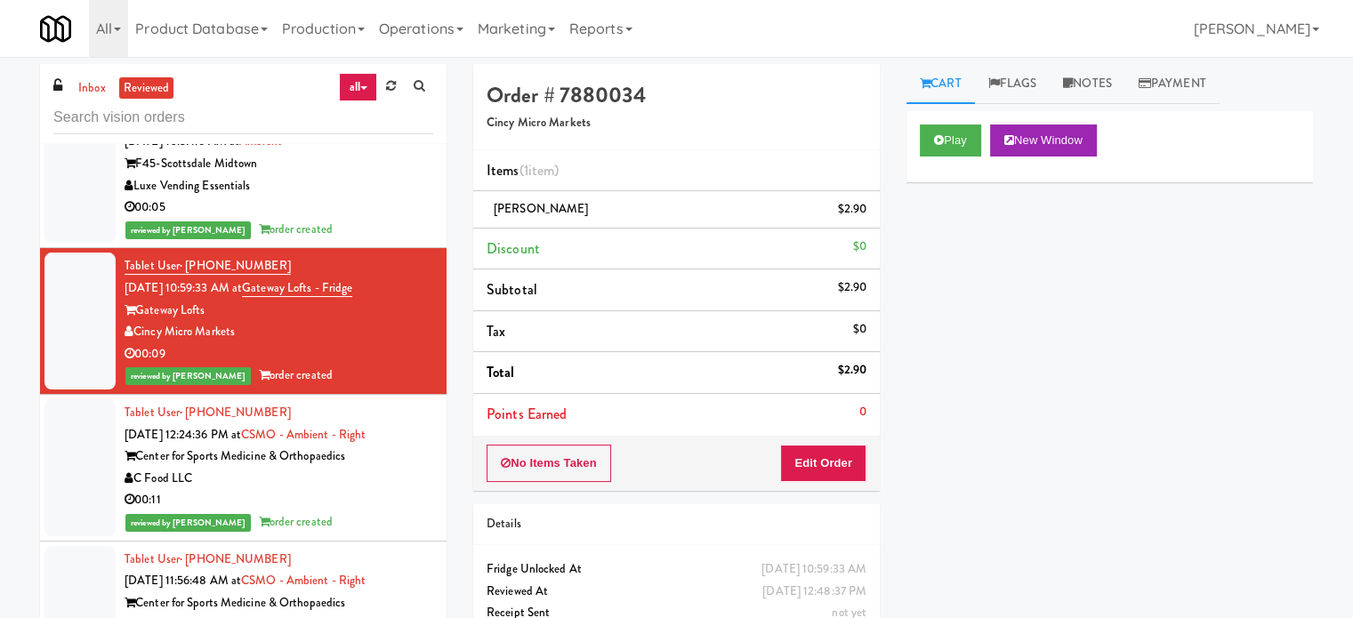
scroll to position [3845, 0]
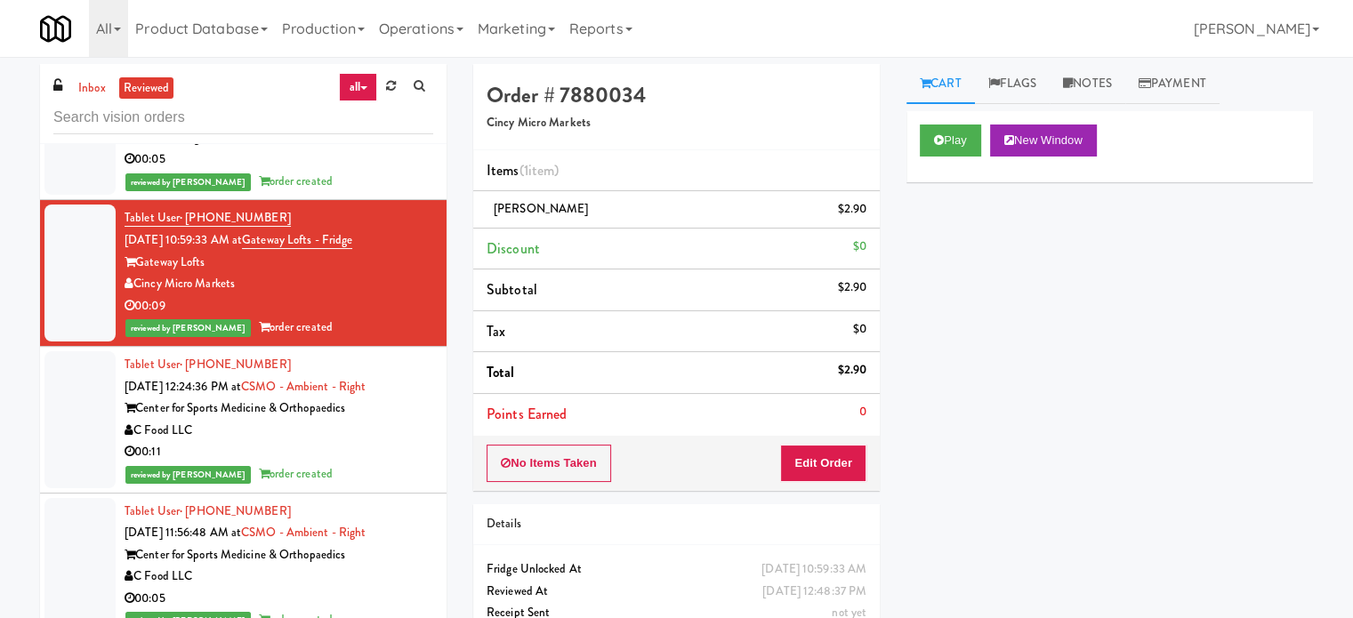
drag, startPoint x: 393, startPoint y: 458, endPoint x: 438, endPoint y: 431, distance: 52.6
click at [395, 458] on div "00:11" at bounding box center [279, 452] width 309 height 22
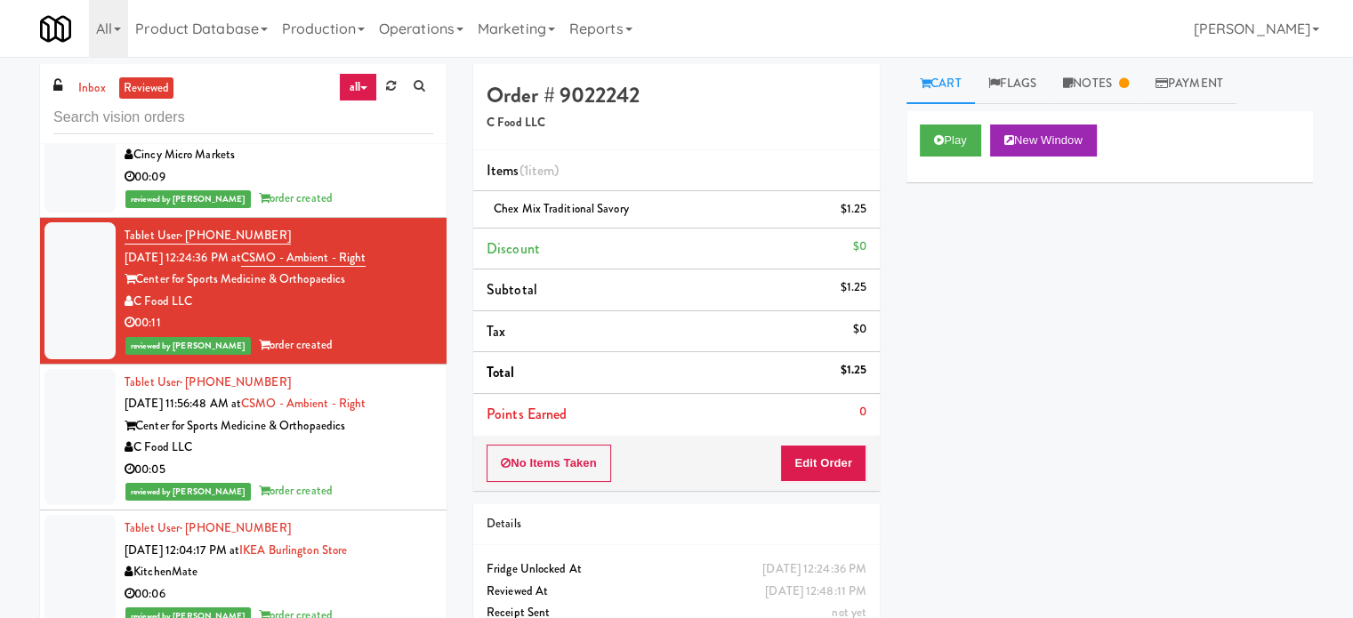
scroll to position [3998, 0]
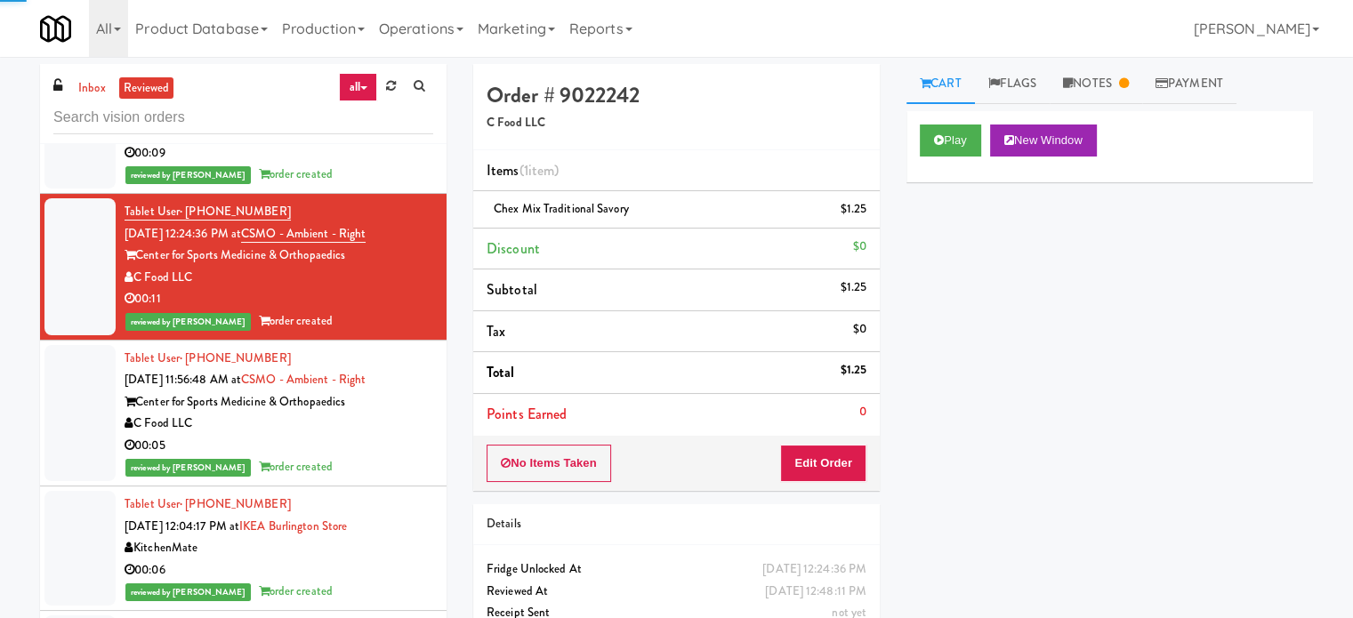
click at [415, 470] on div "reviewed by [PERSON_NAME] A order created" at bounding box center [279, 467] width 309 height 22
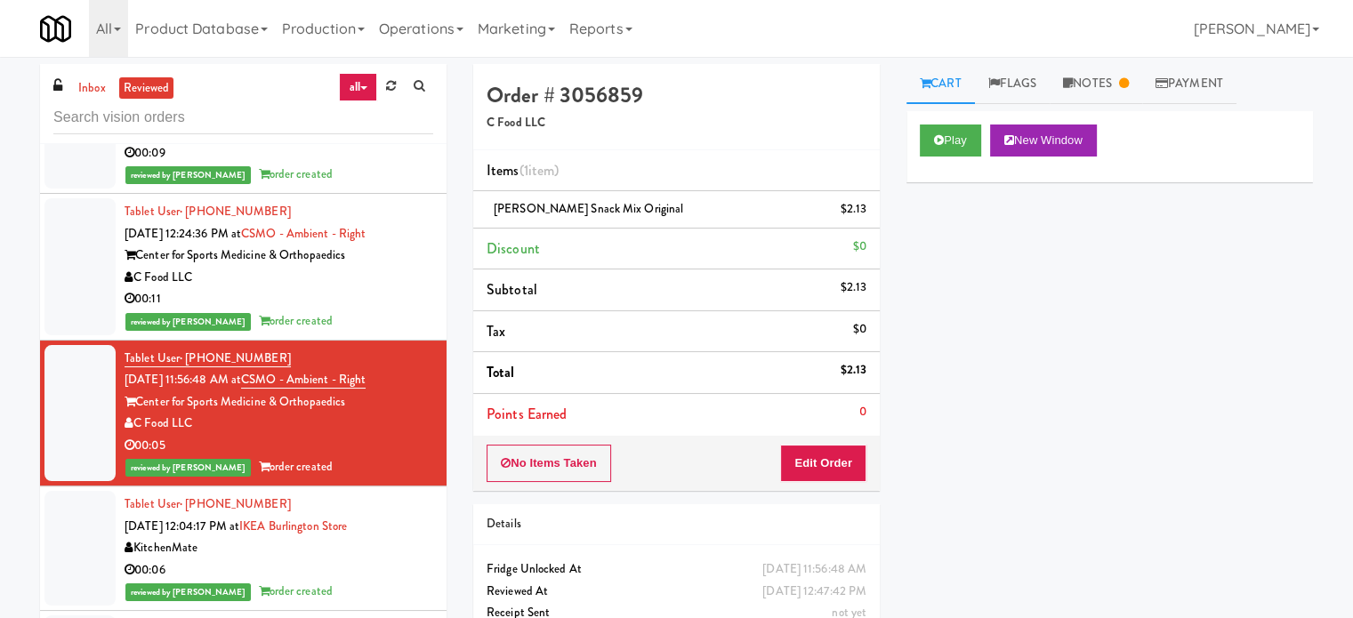
click at [397, 559] on div "00:06" at bounding box center [279, 570] width 309 height 22
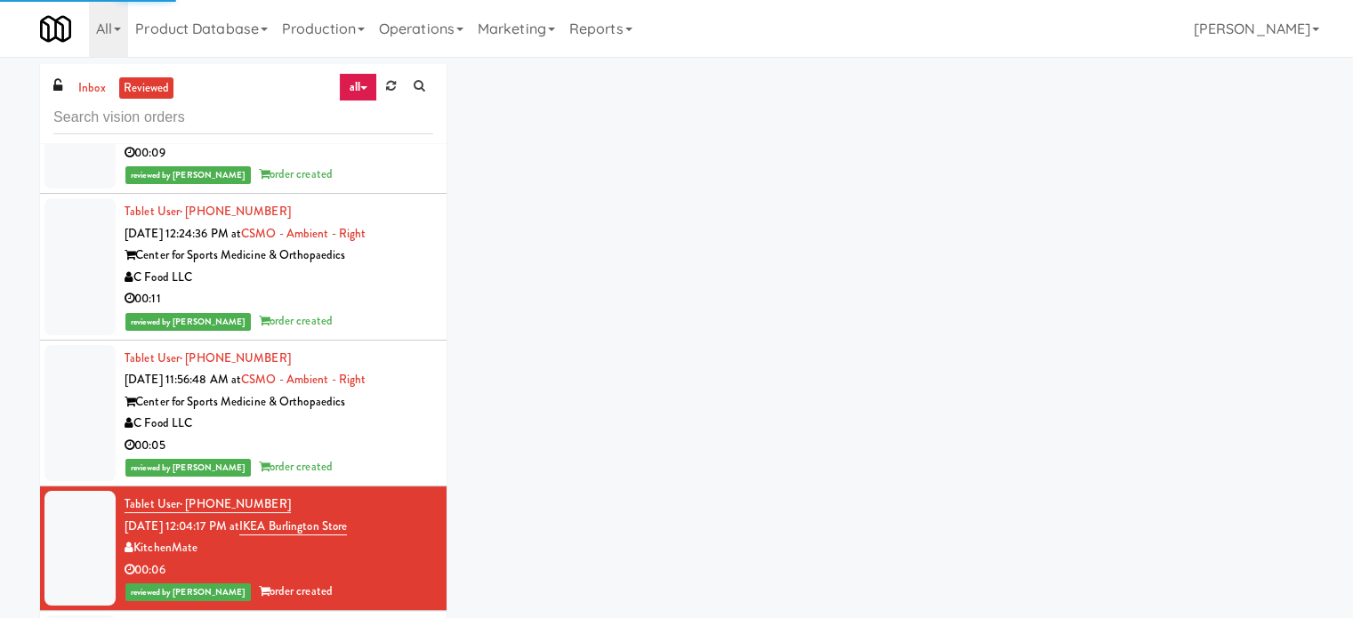
click at [390, 438] on div "00:05" at bounding box center [279, 446] width 309 height 22
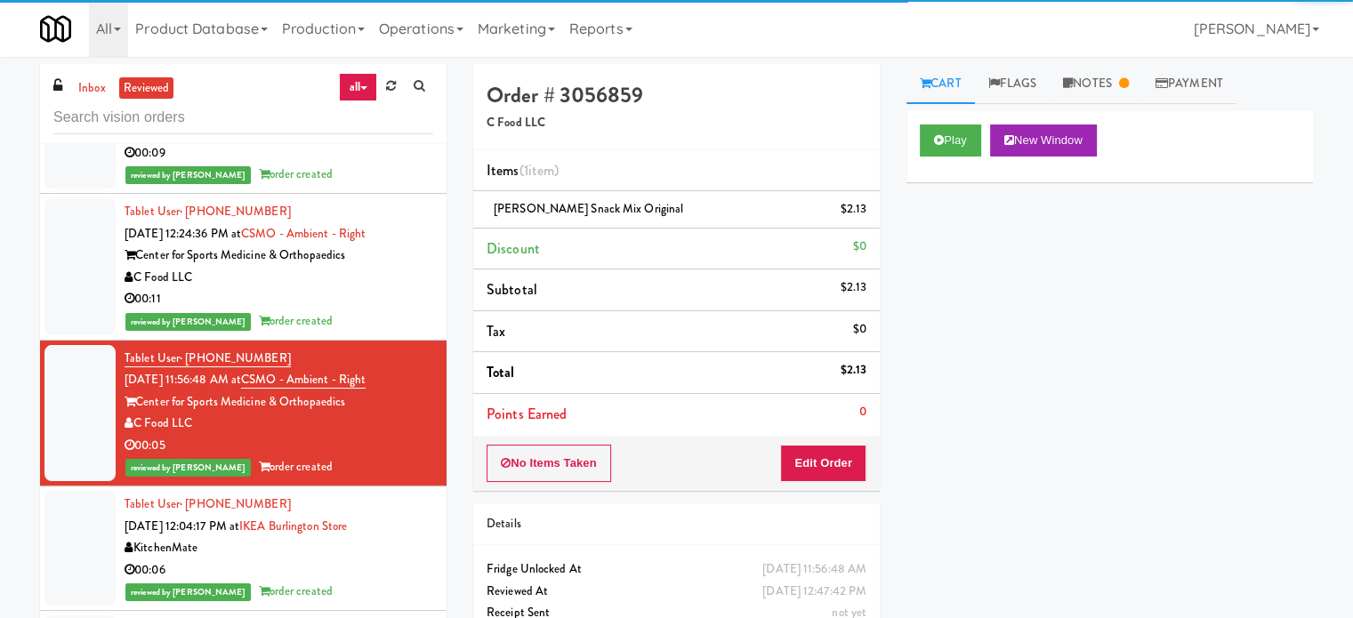
click at [398, 543] on div "KitchenMate" at bounding box center [279, 548] width 309 height 22
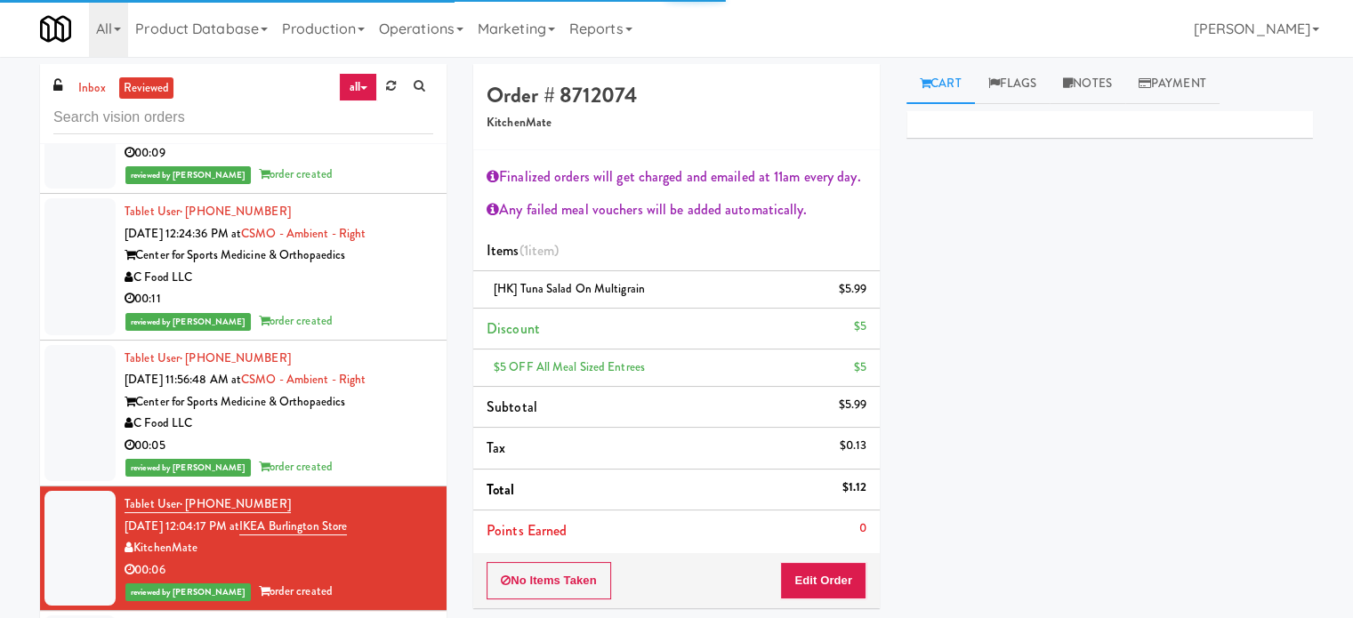
scroll to position [4442, 0]
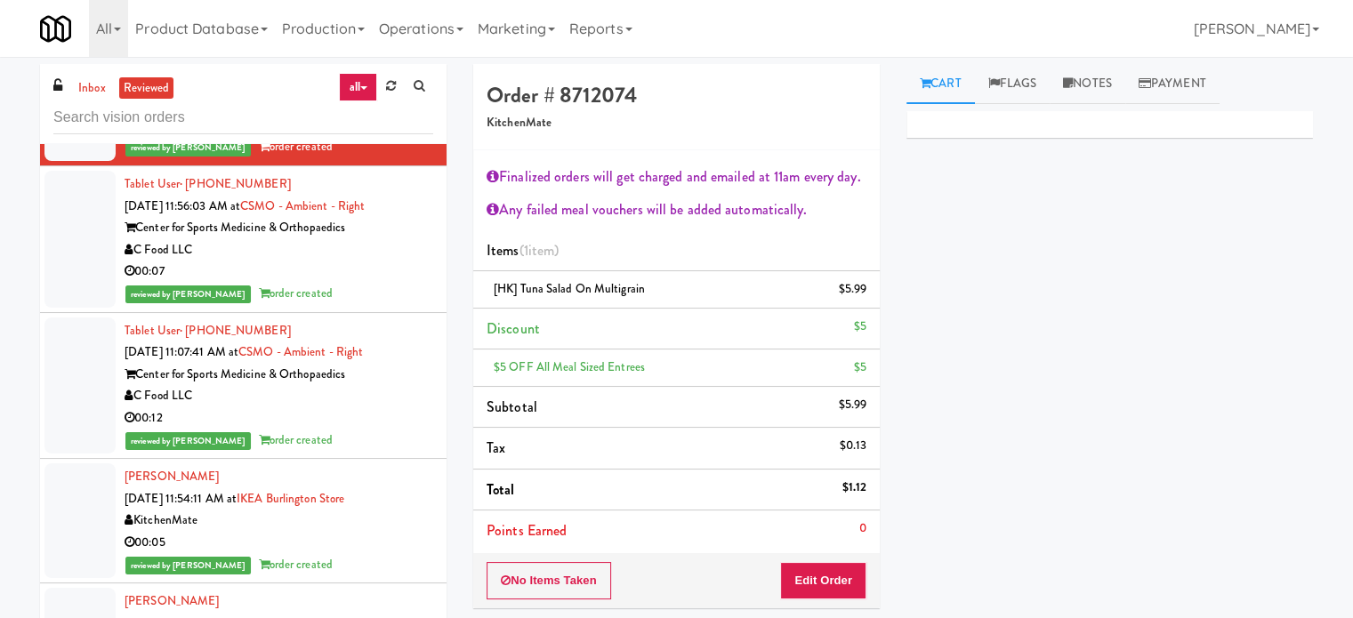
click at [348, 273] on div "00:07" at bounding box center [279, 272] width 309 height 22
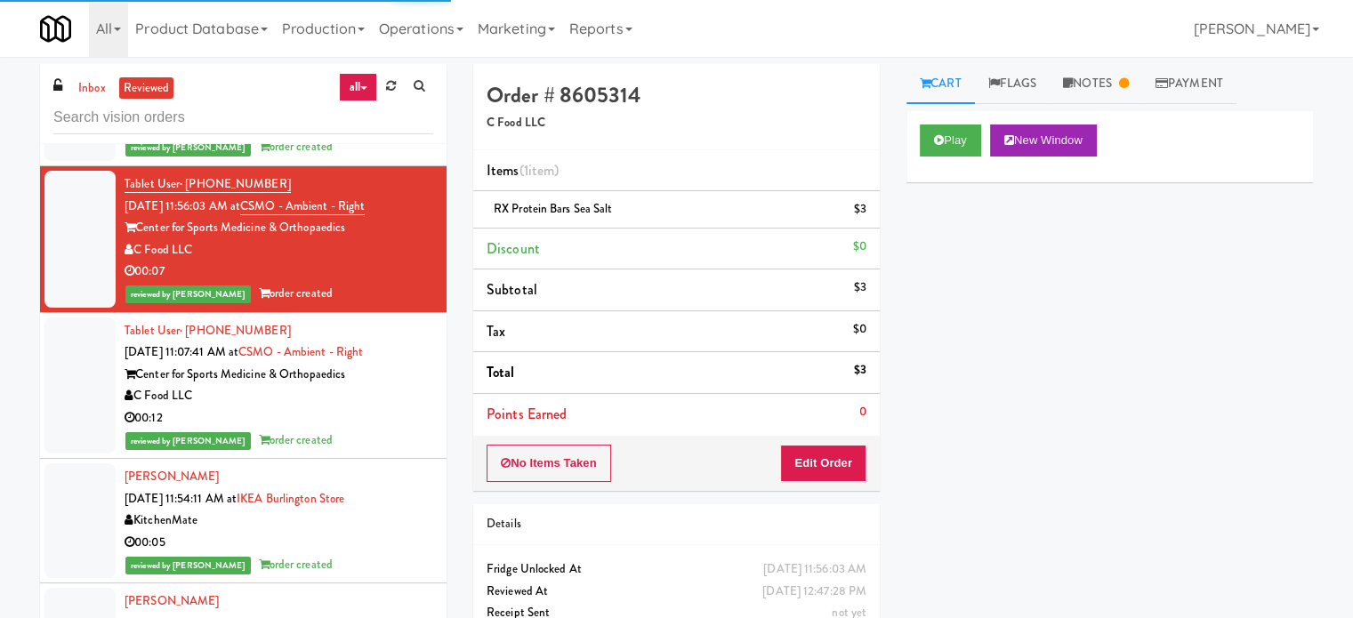
click at [365, 430] on div "reviewed by [PERSON_NAME] A order created" at bounding box center [279, 441] width 309 height 22
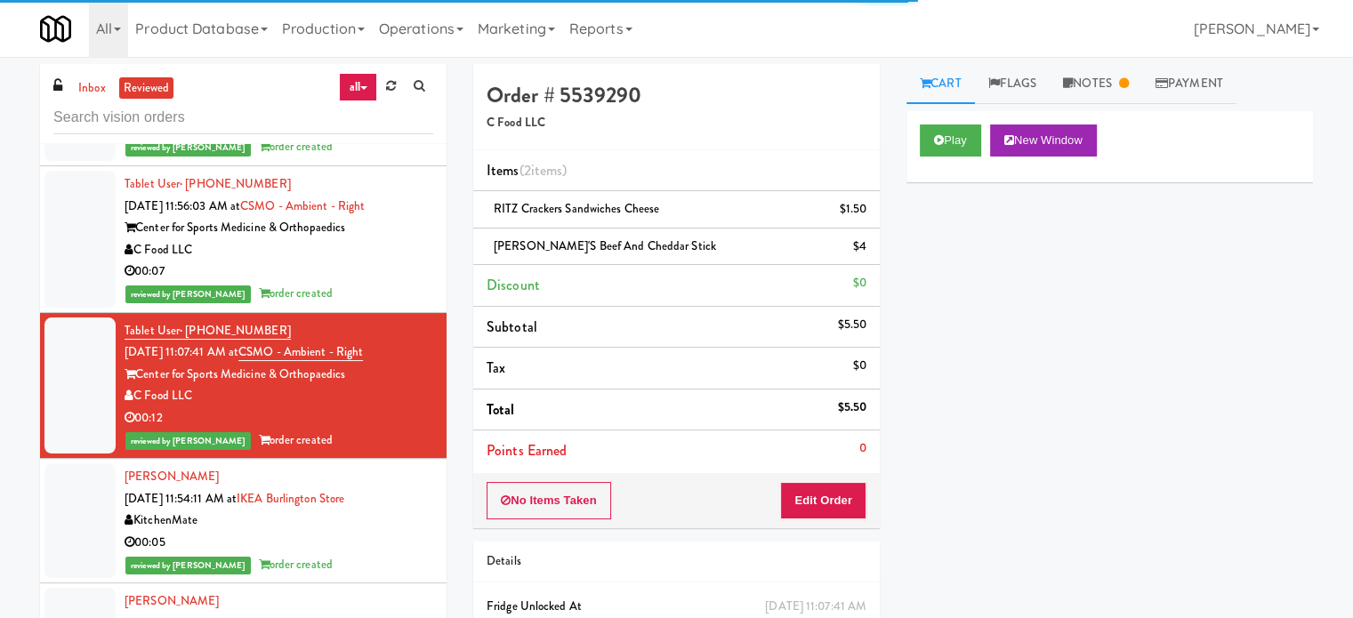
click at [379, 533] on div "00:05" at bounding box center [279, 543] width 309 height 22
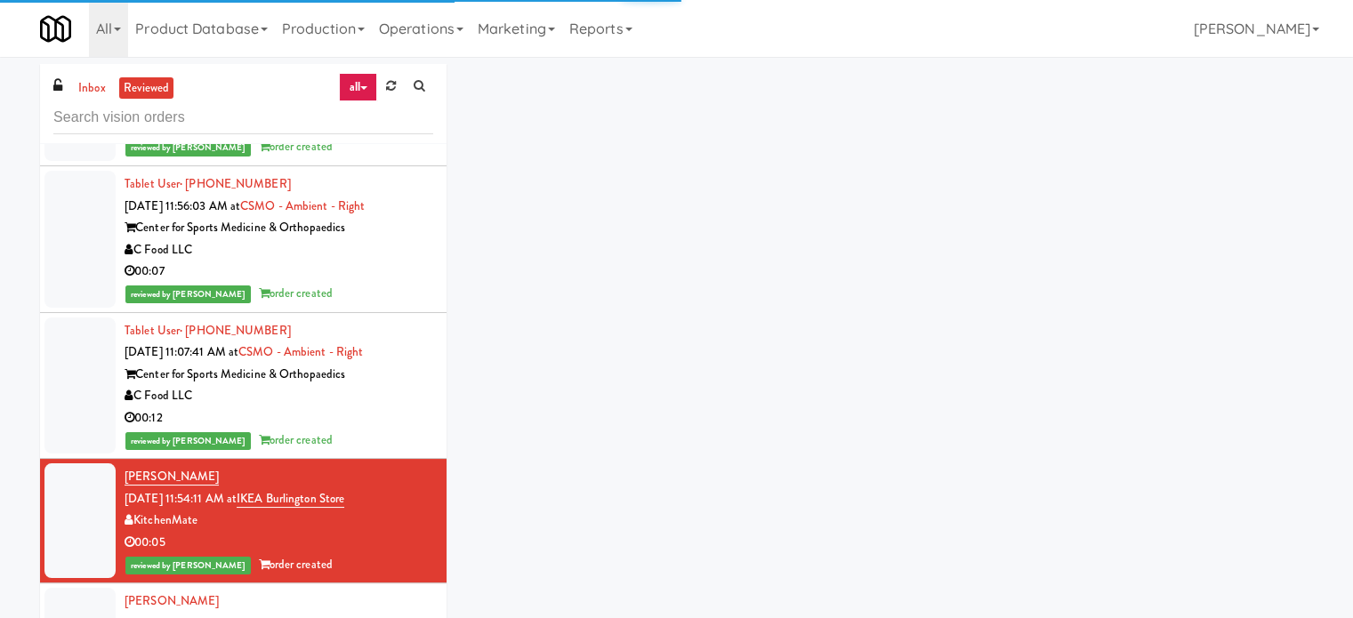
click at [377, 407] on div "00:12" at bounding box center [279, 418] width 309 height 22
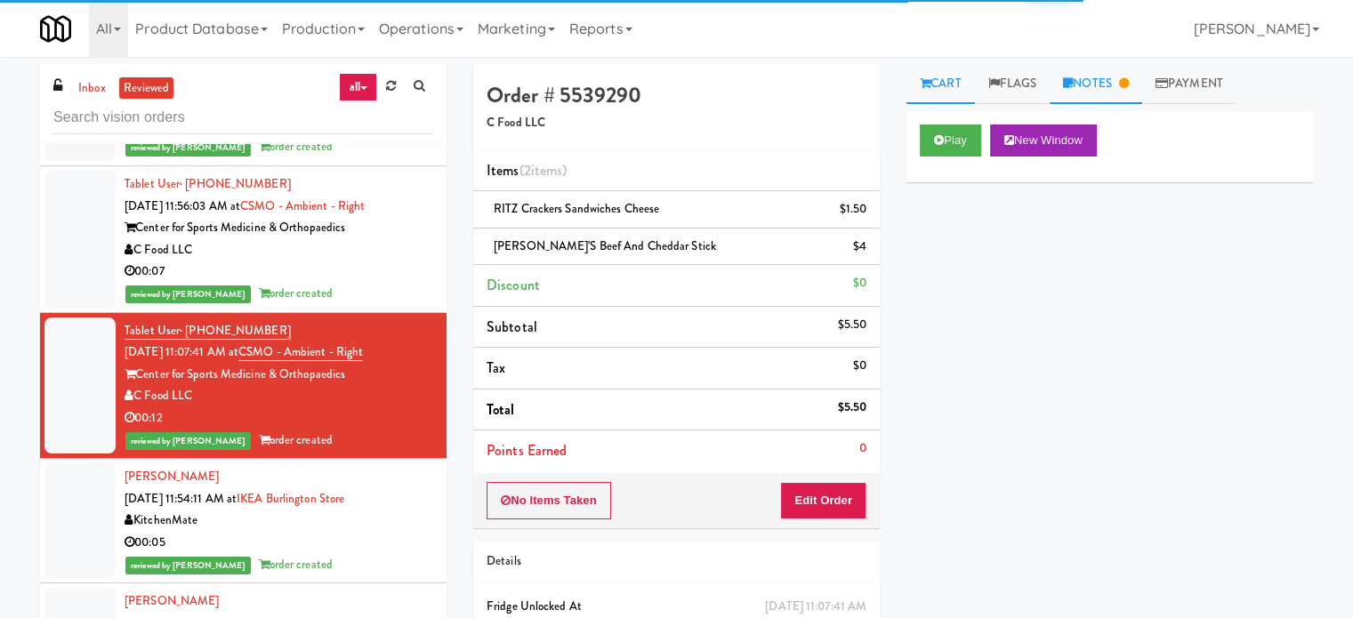
click at [1128, 88] on icon at bounding box center [1124, 83] width 10 height 12
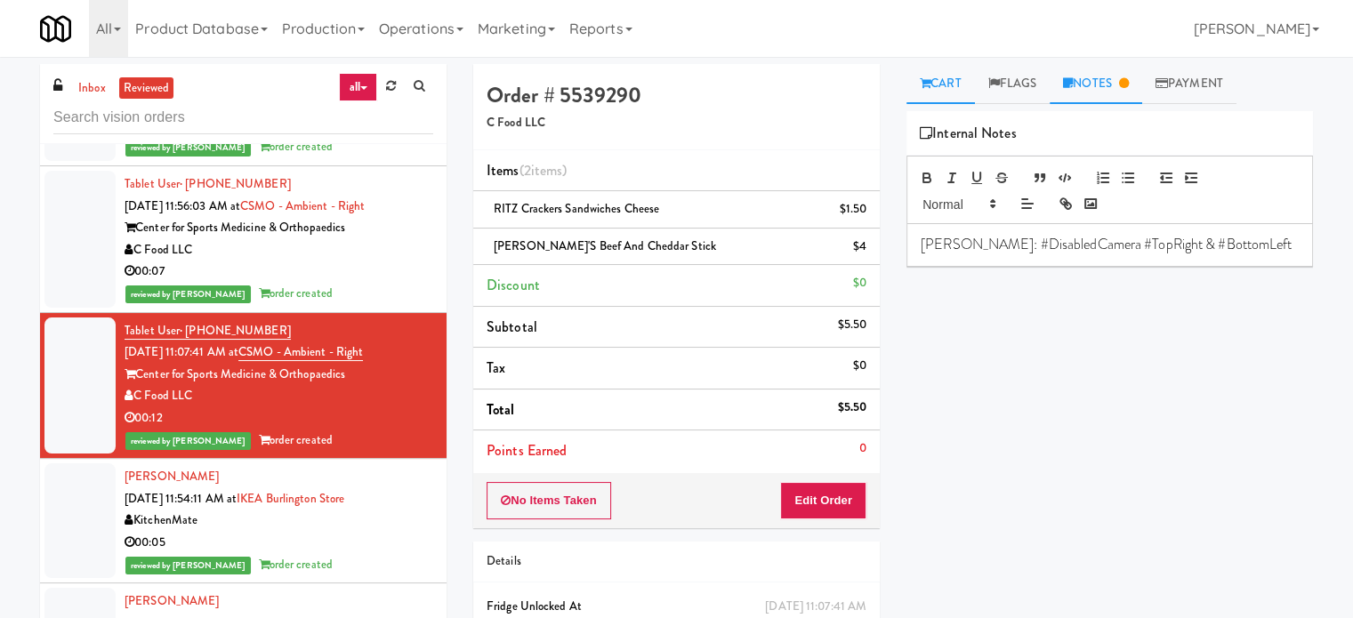
click at [952, 77] on link "Cart" at bounding box center [940, 84] width 68 height 40
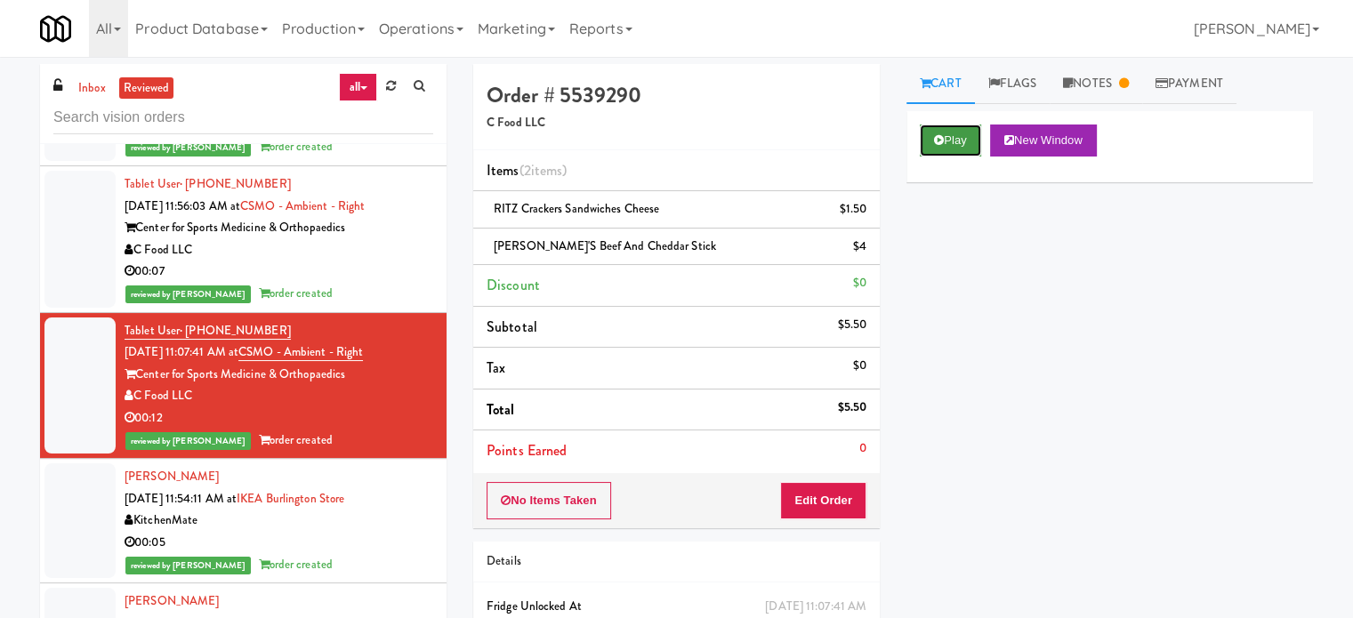
click at [959, 140] on button "Play" at bounding box center [950, 141] width 61 height 32
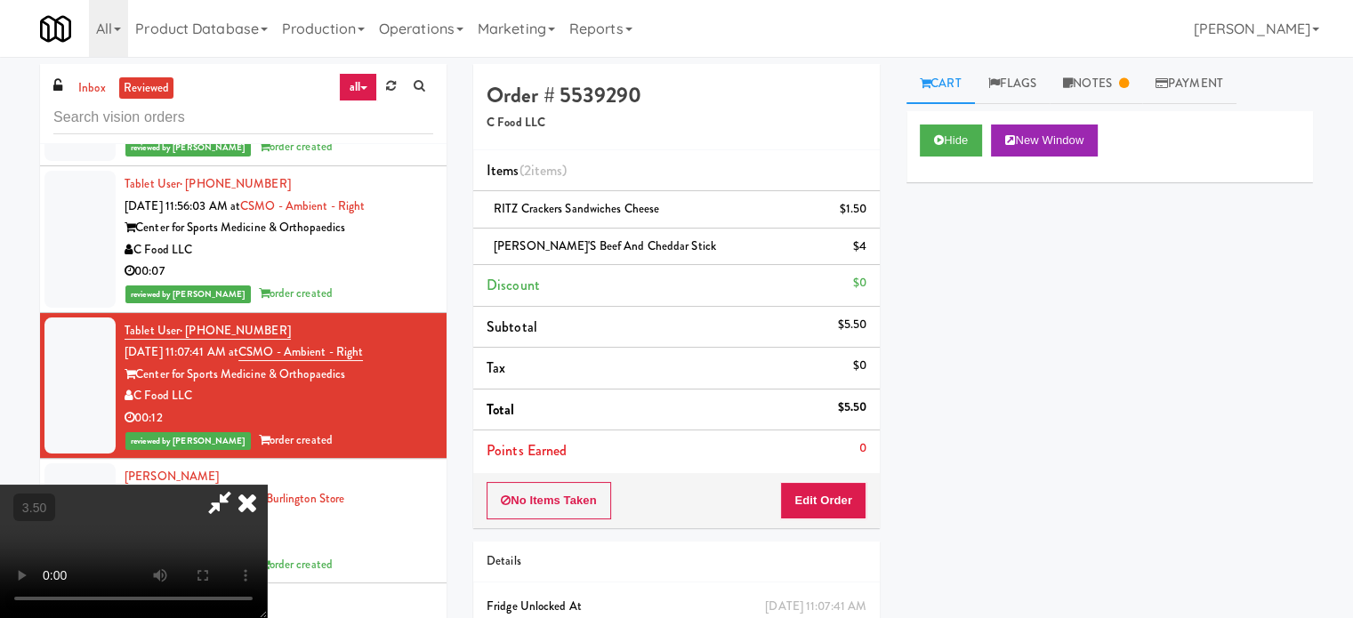
click at [267, 485] on video at bounding box center [133, 551] width 267 height 133
drag, startPoint x: 484, startPoint y: 366, endPoint x: 540, endPoint y: 430, distance: 85.8
click at [267, 485] on video at bounding box center [133, 551] width 267 height 133
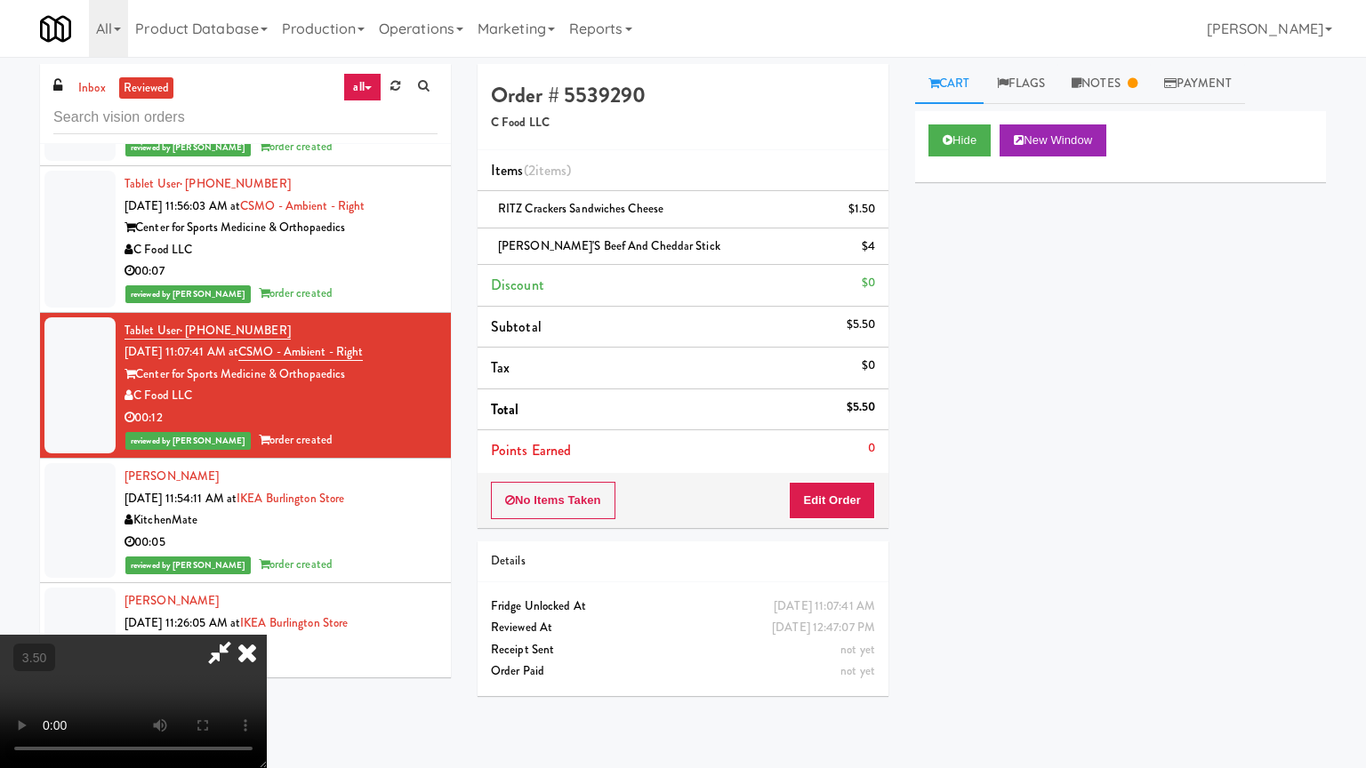
click at [267, 617] on video at bounding box center [133, 701] width 267 height 133
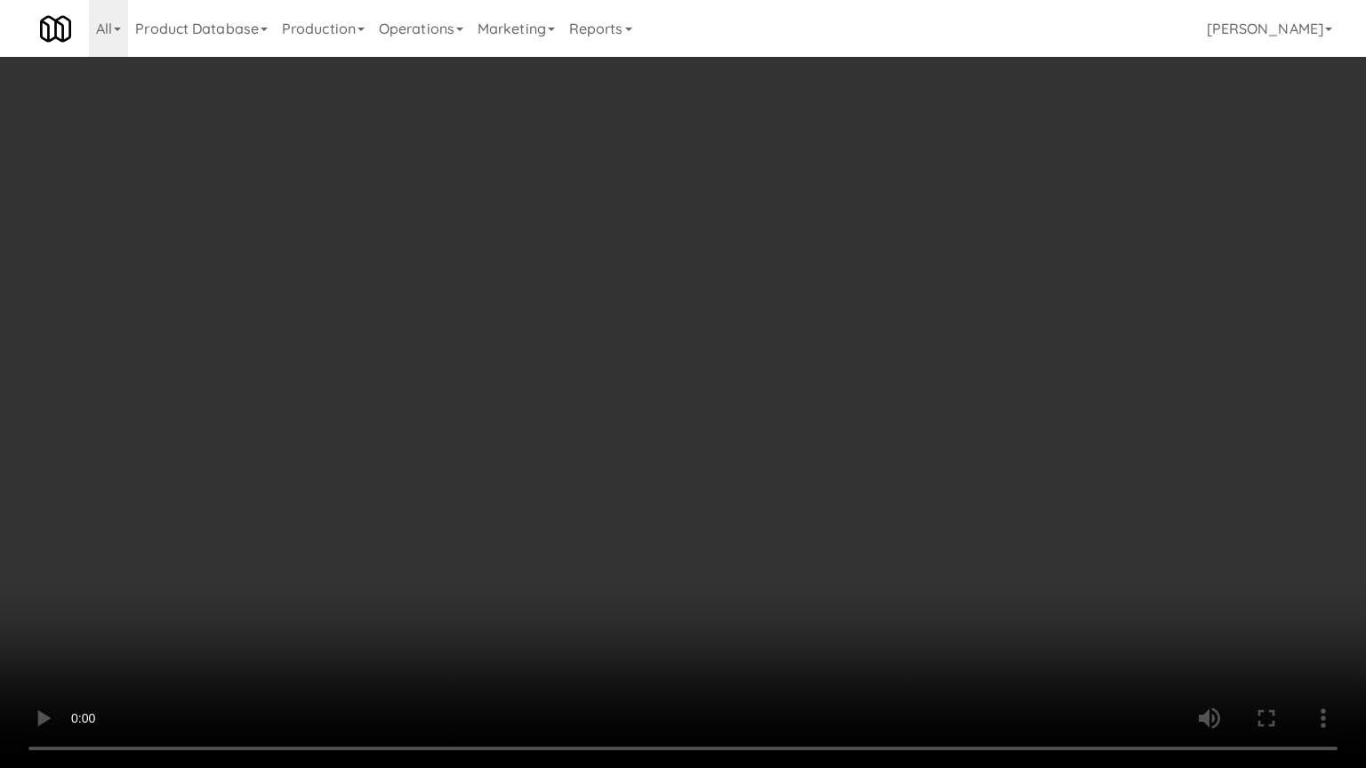
click at [567, 395] on video at bounding box center [683, 384] width 1366 height 768
click at [599, 398] on video at bounding box center [683, 384] width 1366 height 768
click at [615, 386] on video at bounding box center [683, 384] width 1366 height 768
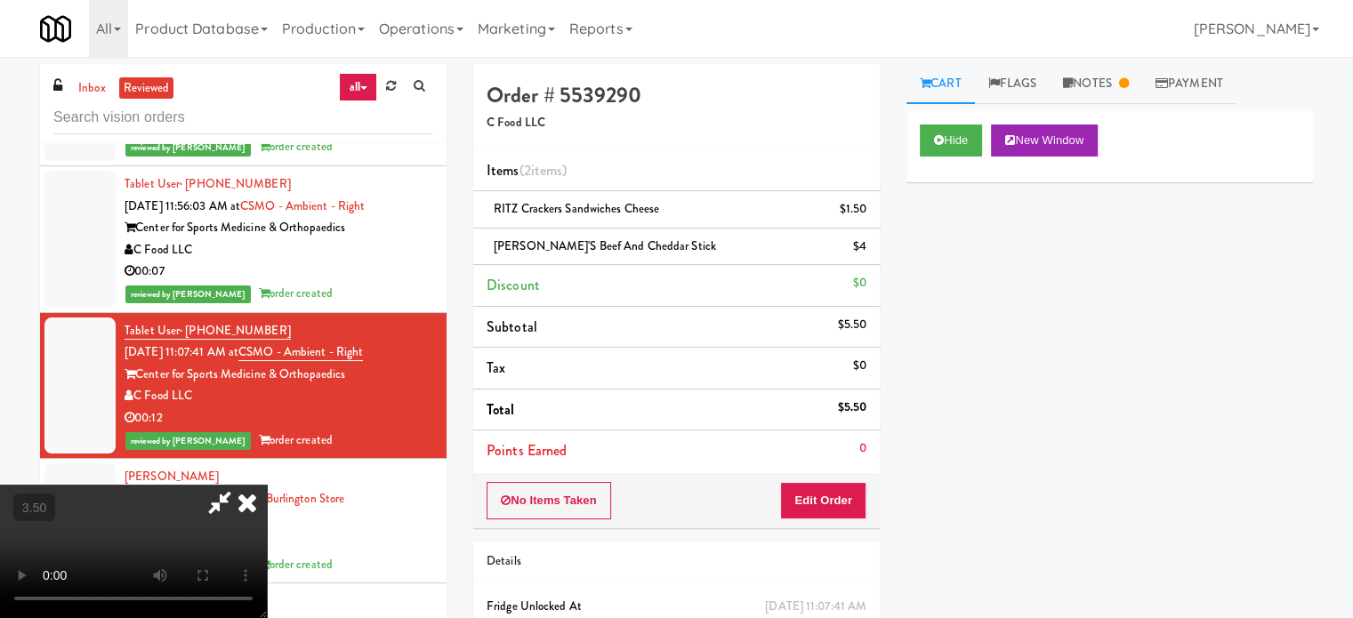
click at [267, 485] on icon at bounding box center [247, 503] width 39 height 36
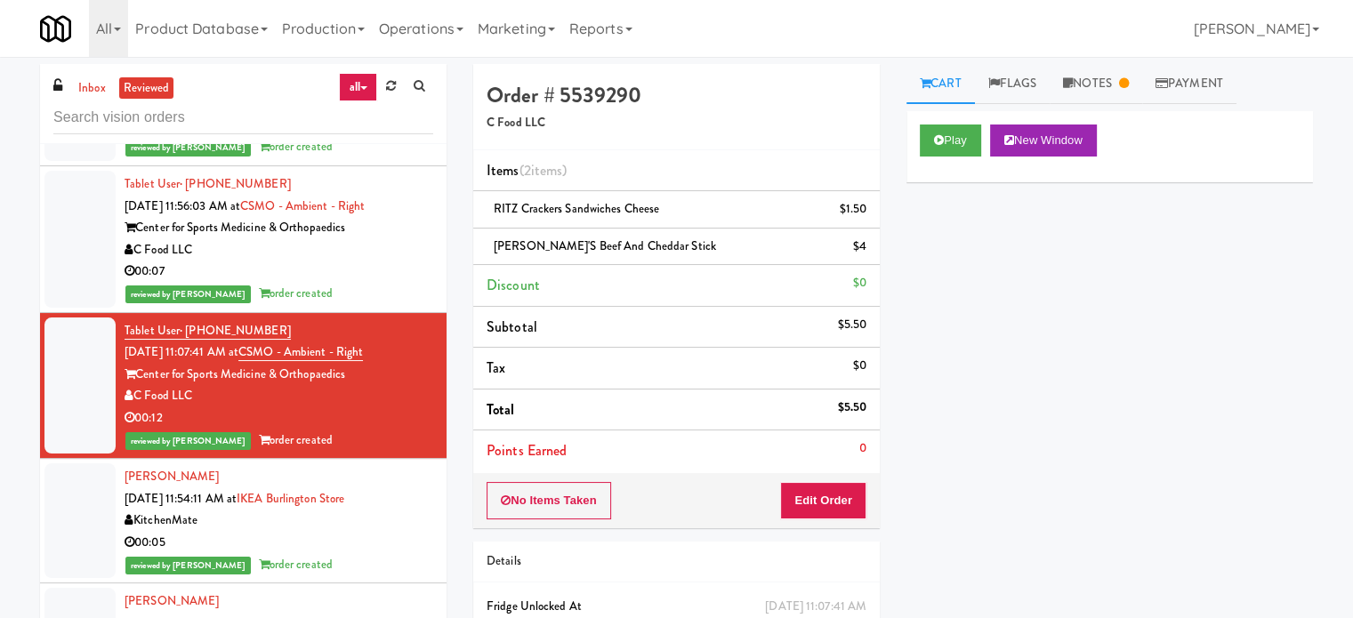
click at [386, 520] on div "KitchenMate" at bounding box center [279, 521] width 309 height 22
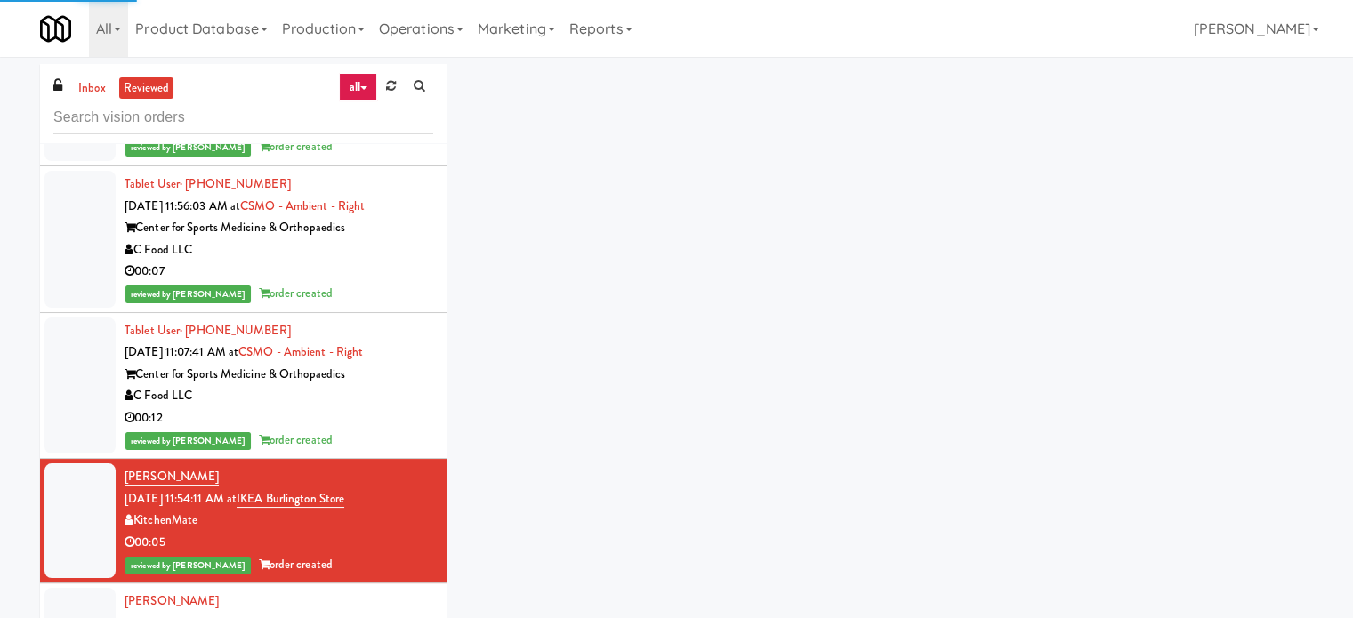
scroll to position [4887, 0]
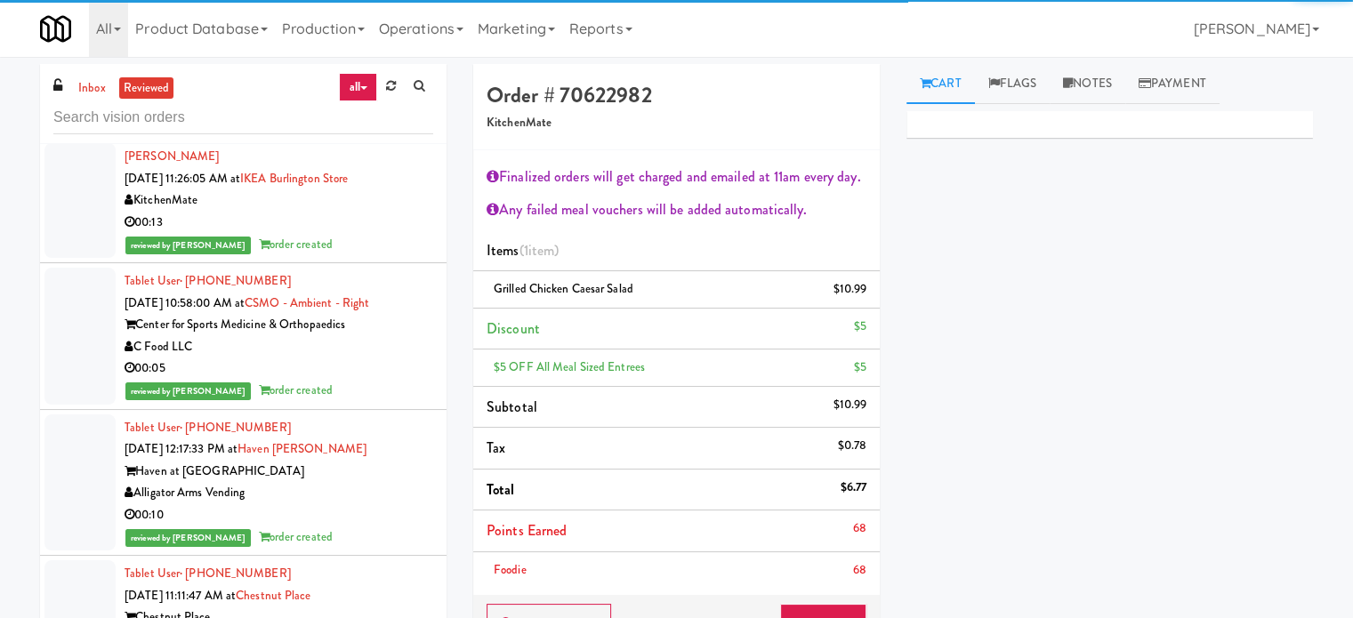
click at [394, 352] on div "C Food LLC" at bounding box center [279, 347] width 309 height 22
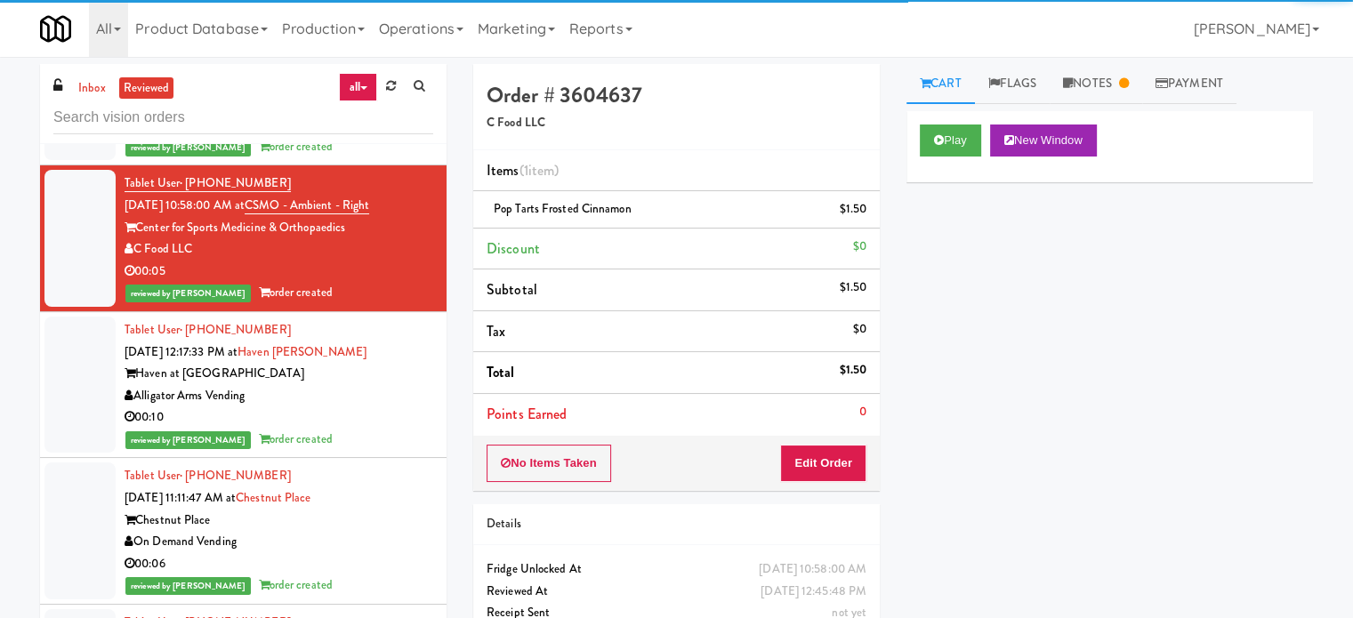
click at [376, 429] on div "reviewed by [PERSON_NAME] A order created" at bounding box center [279, 440] width 309 height 22
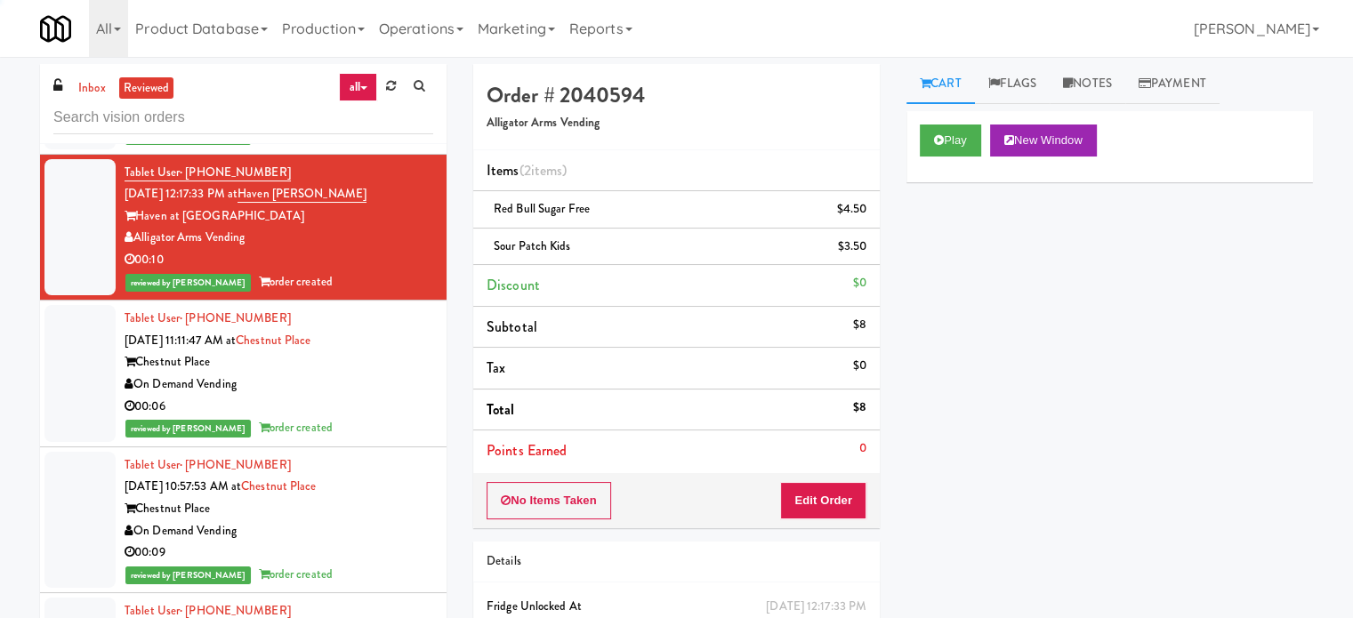
scroll to position [5131, 0]
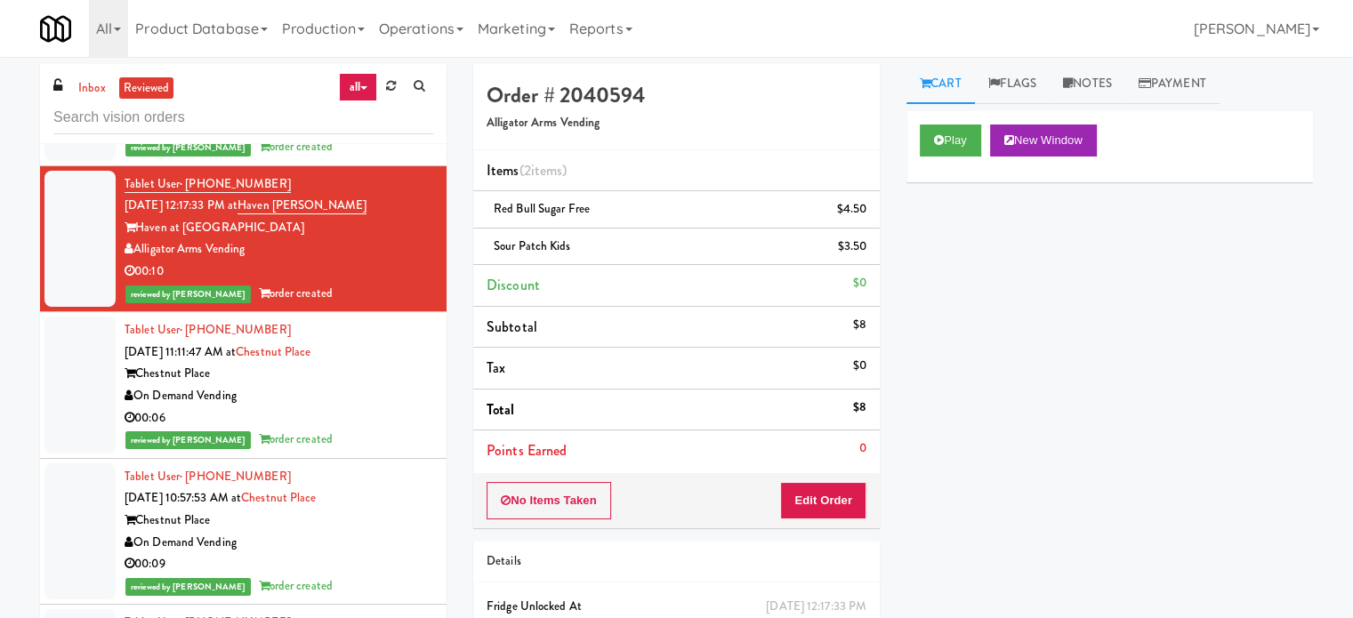
click at [382, 418] on div "00:06" at bounding box center [279, 418] width 309 height 22
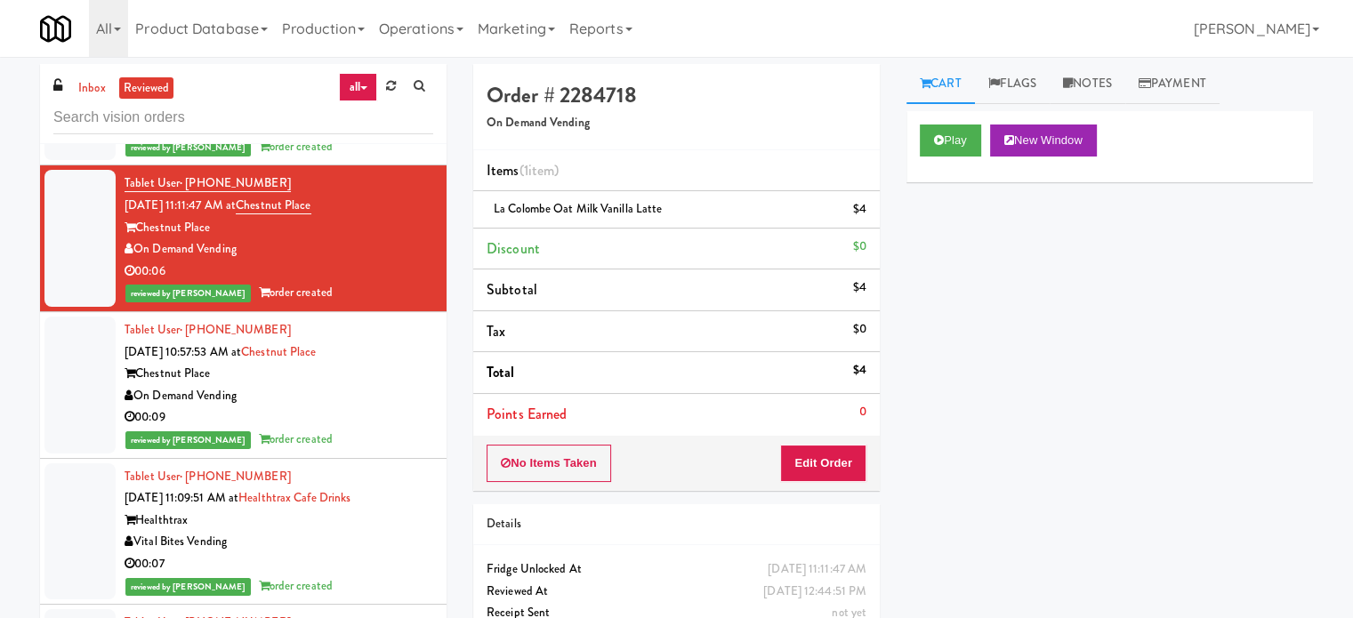
scroll to position [6307, 0]
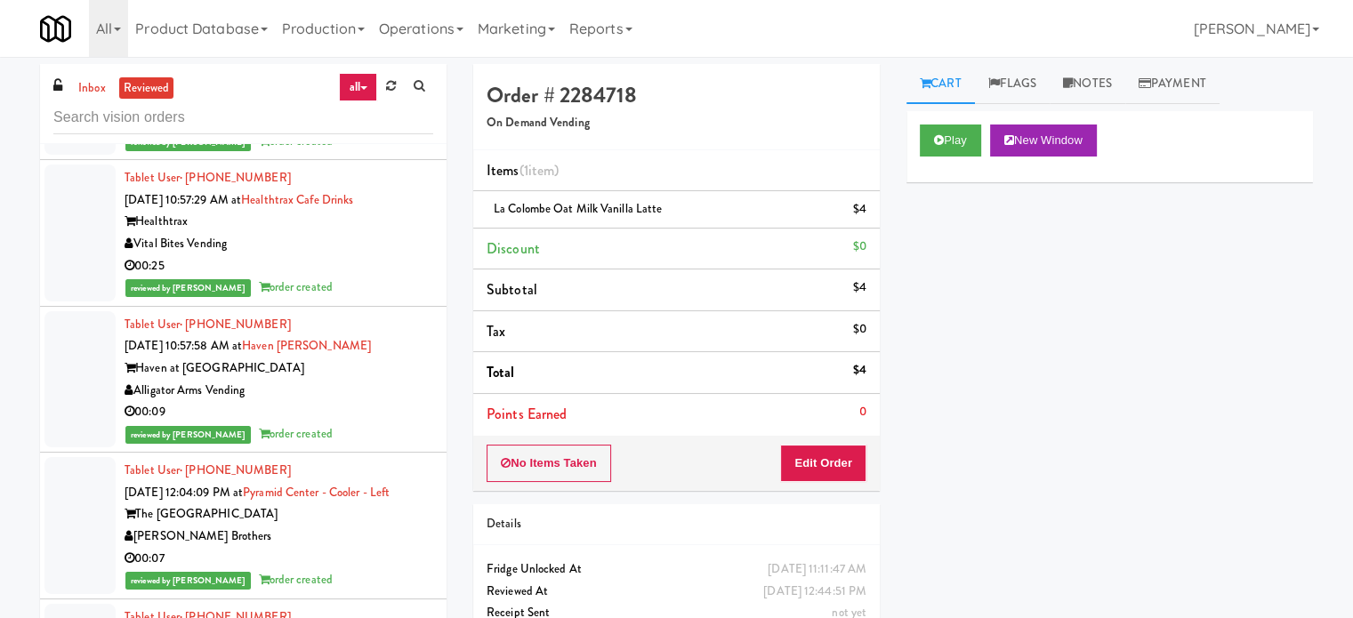
click at [363, 406] on div "00:09" at bounding box center [279, 412] width 309 height 22
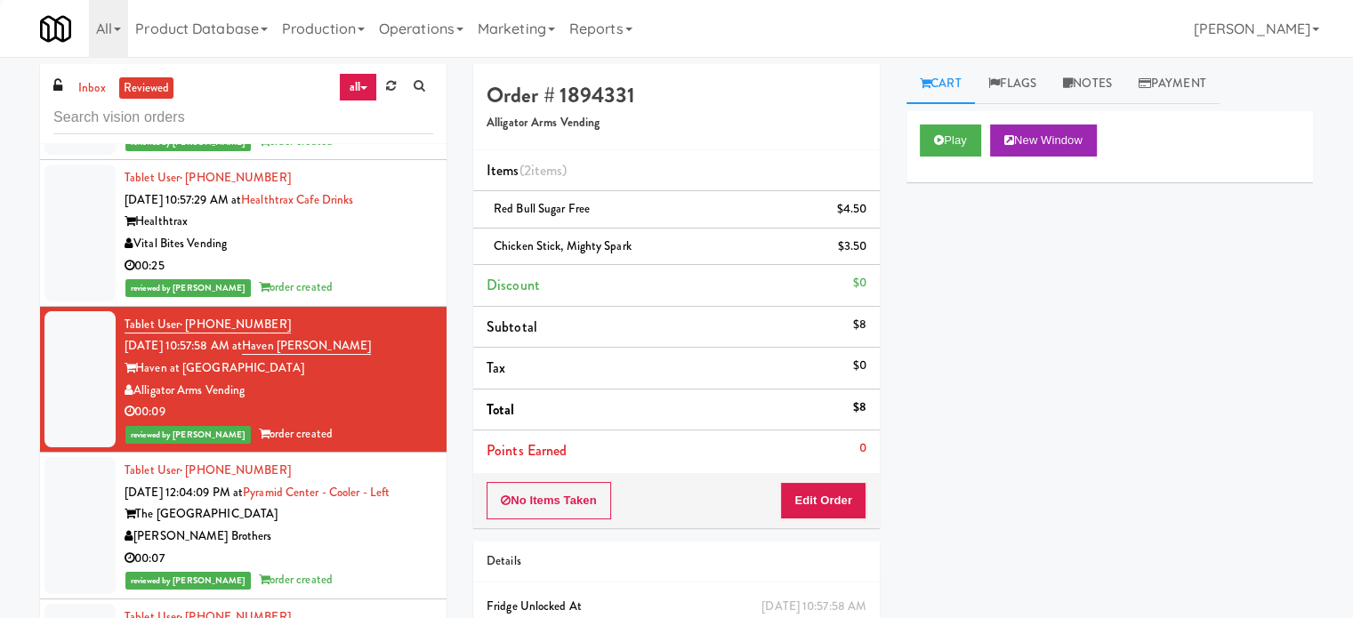
click at [394, 266] on div "00:25" at bounding box center [279, 266] width 309 height 22
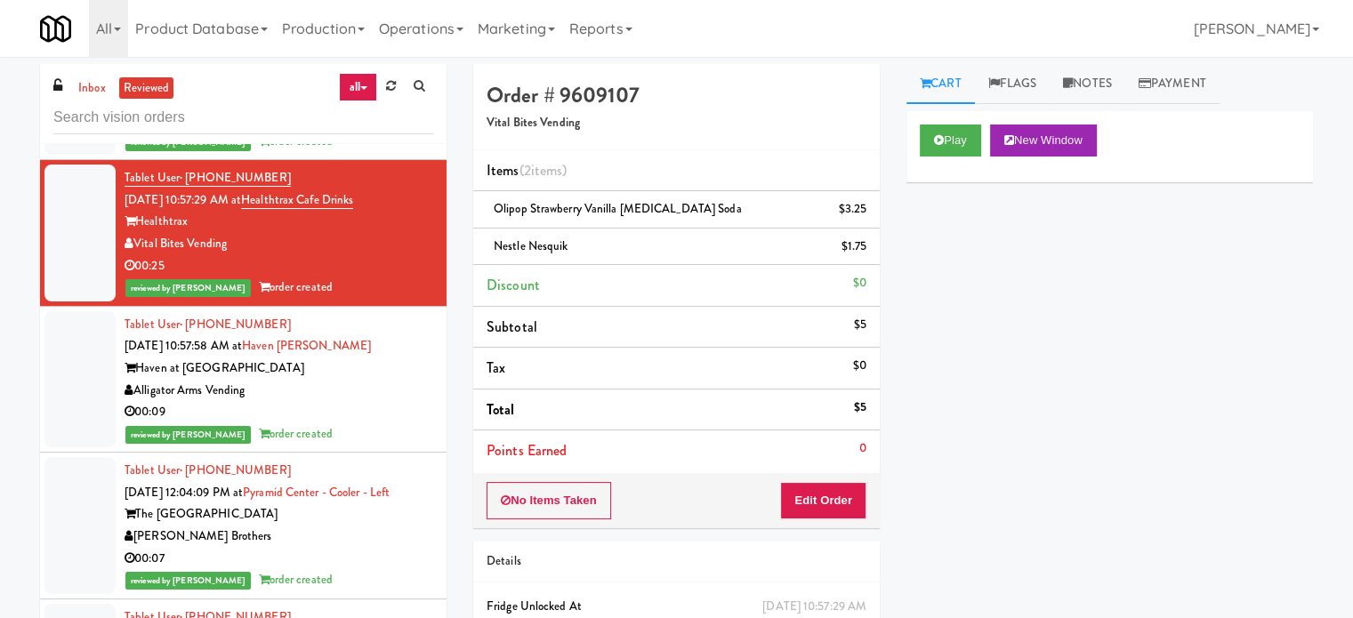
drag, startPoint x: 366, startPoint y: 430, endPoint x: 462, endPoint y: 362, distance: 117.5
click at [377, 426] on div "reviewed by [PERSON_NAME] A order created" at bounding box center [279, 434] width 309 height 22
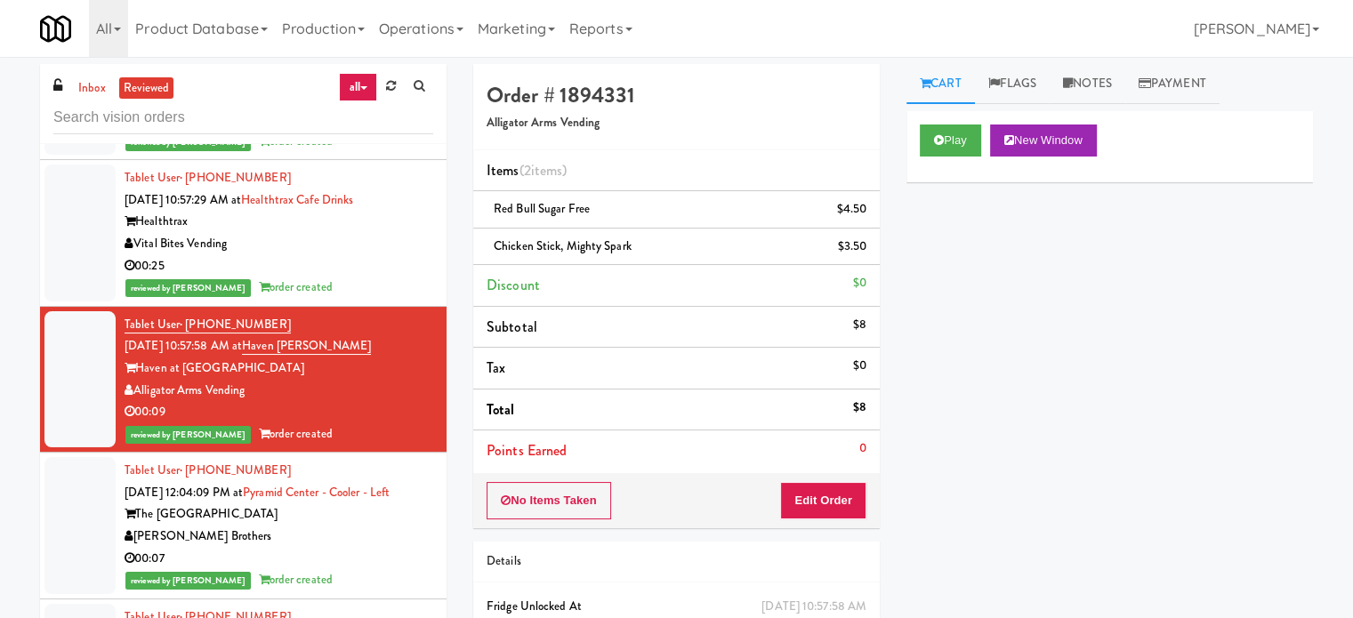
click at [374, 540] on div "[PERSON_NAME] Brothers" at bounding box center [279, 537] width 309 height 22
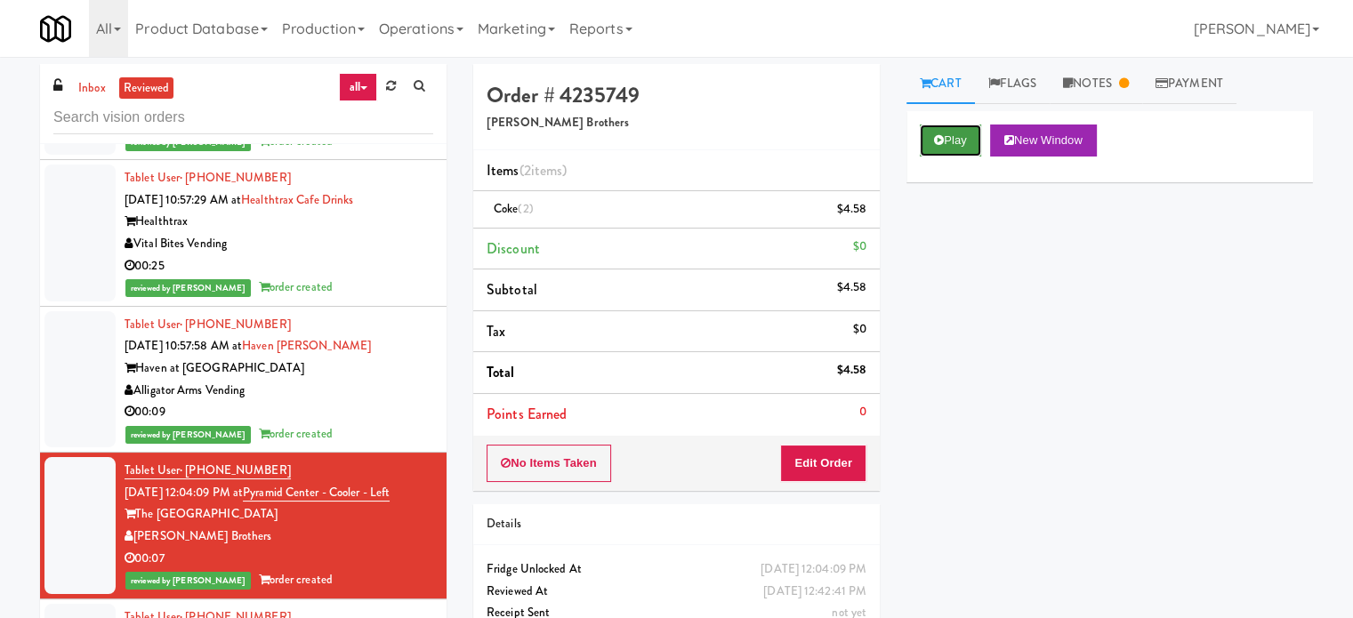
click at [953, 141] on button "Play" at bounding box center [950, 141] width 61 height 32
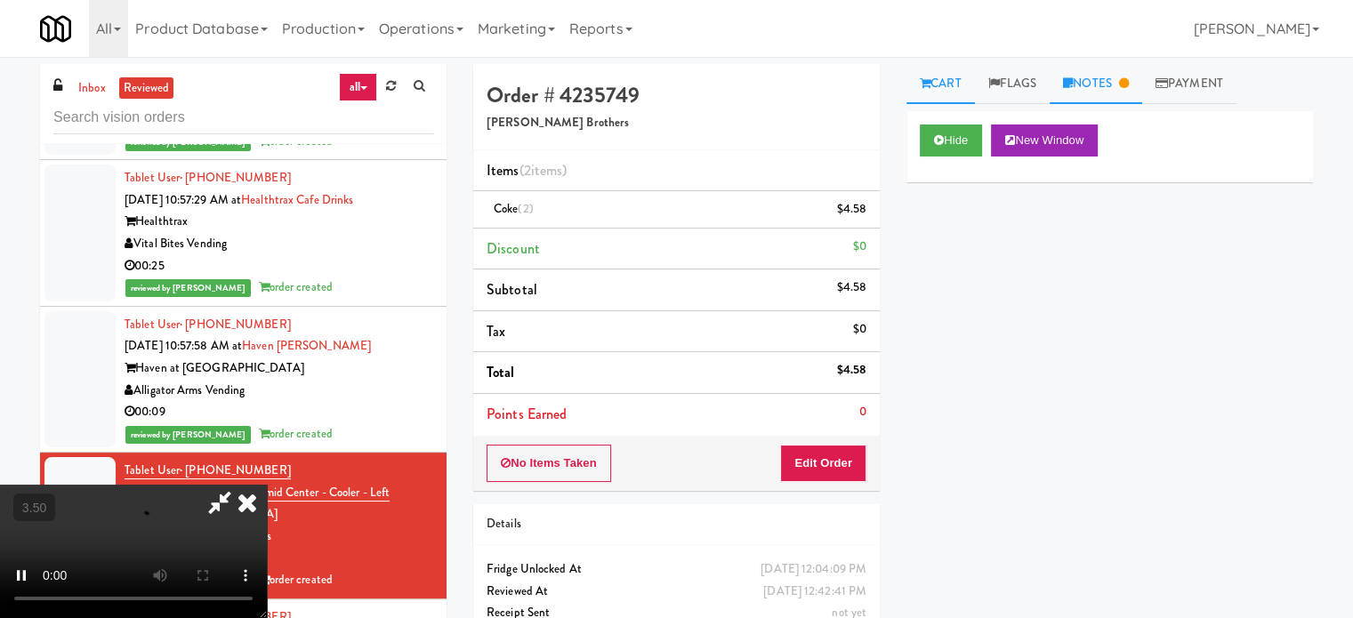
click at [1123, 73] on link "Notes" at bounding box center [1095, 84] width 92 height 40
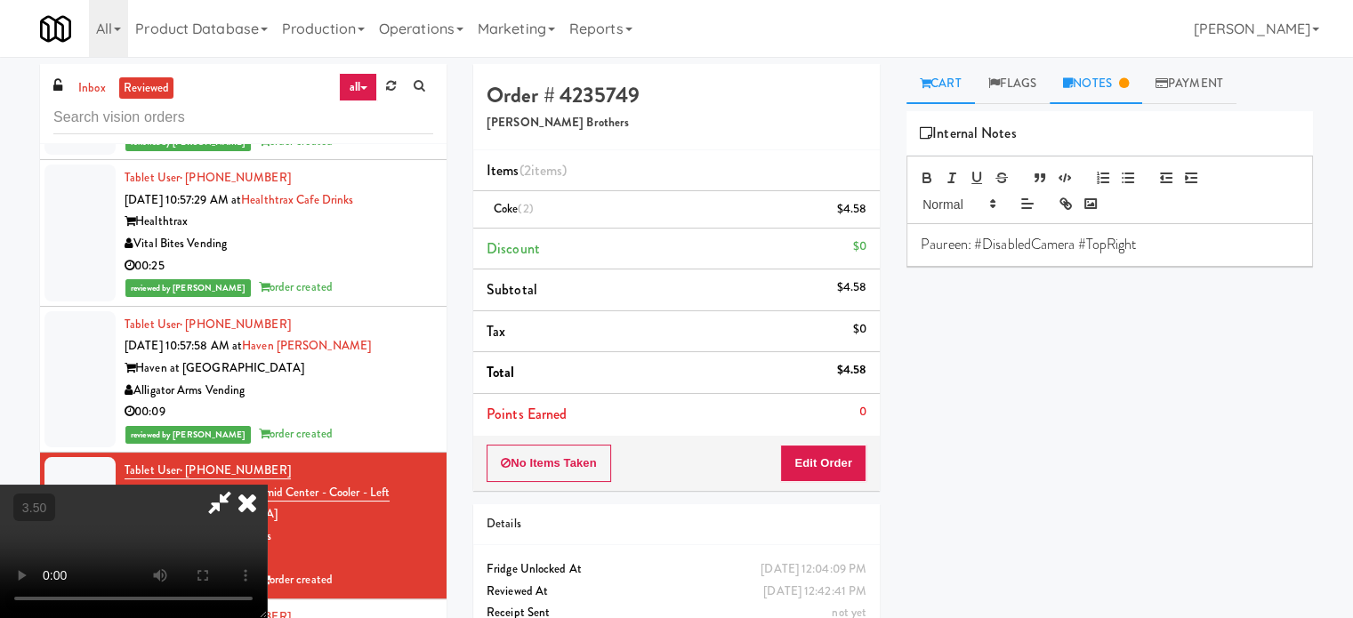
click at [953, 88] on link "Cart" at bounding box center [940, 84] width 68 height 40
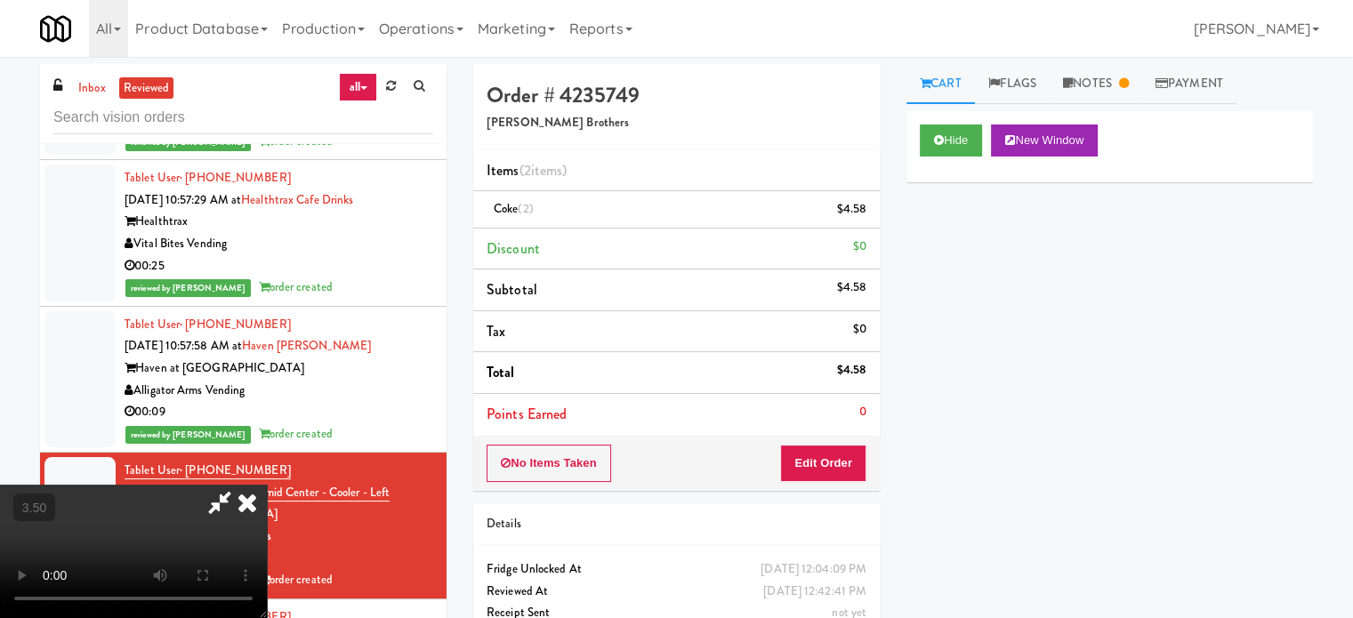
click at [267, 485] on video at bounding box center [133, 551] width 267 height 133
drag, startPoint x: 530, startPoint y: 384, endPoint x: 522, endPoint y: 365, distance: 21.1
click at [267, 485] on video at bounding box center [133, 551] width 267 height 133
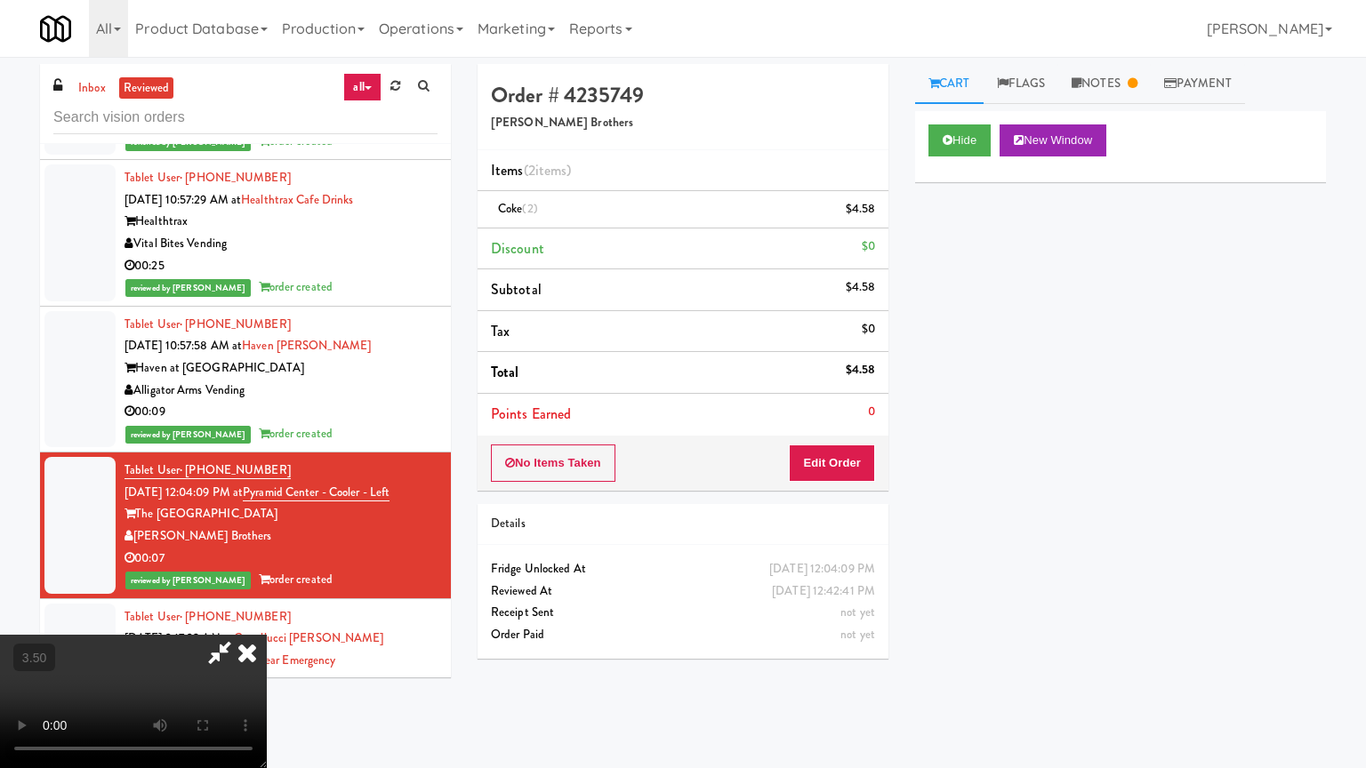
click at [267, 617] on video at bounding box center [133, 701] width 267 height 133
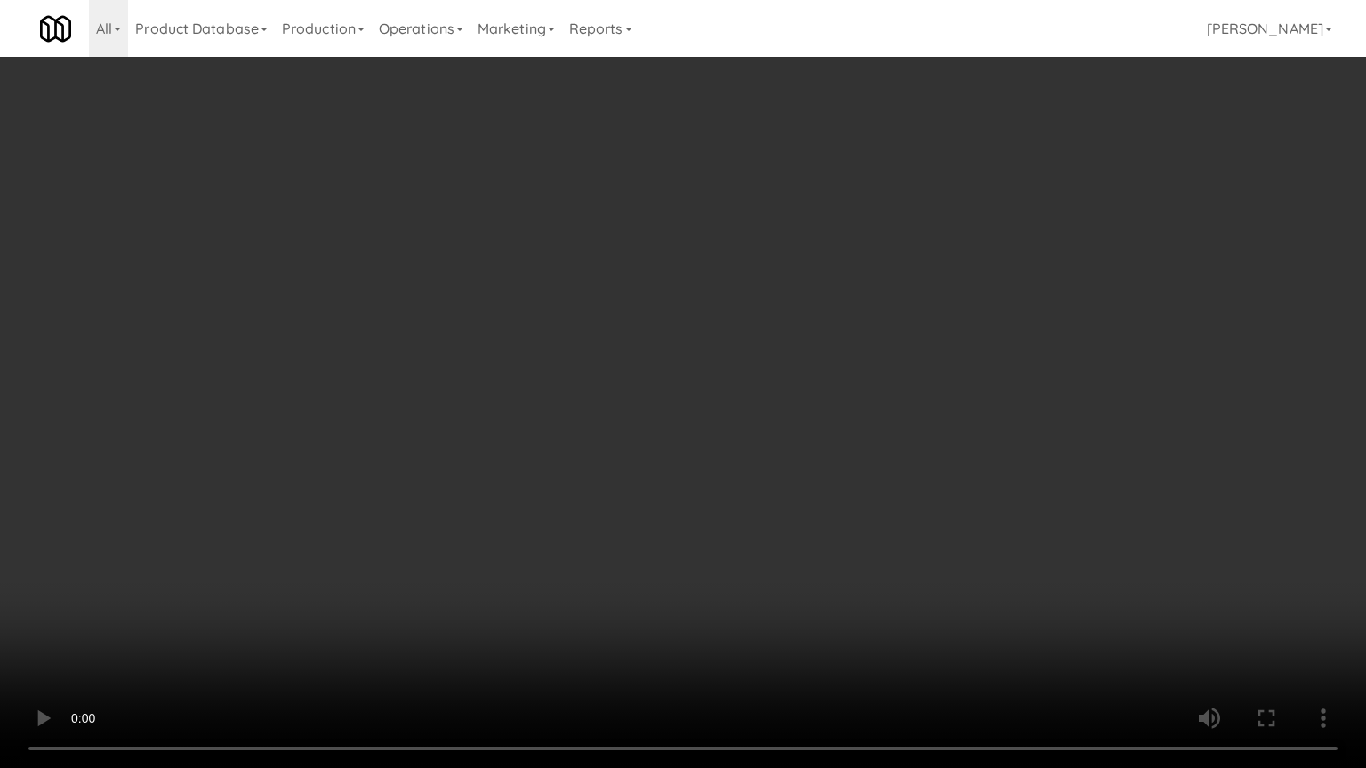
click at [516, 367] on video at bounding box center [683, 384] width 1366 height 768
click at [572, 382] on video at bounding box center [683, 384] width 1366 height 768
click at [572, 383] on video at bounding box center [683, 384] width 1366 height 768
click at [584, 376] on video at bounding box center [683, 384] width 1366 height 768
click at [585, 374] on video at bounding box center [683, 384] width 1366 height 768
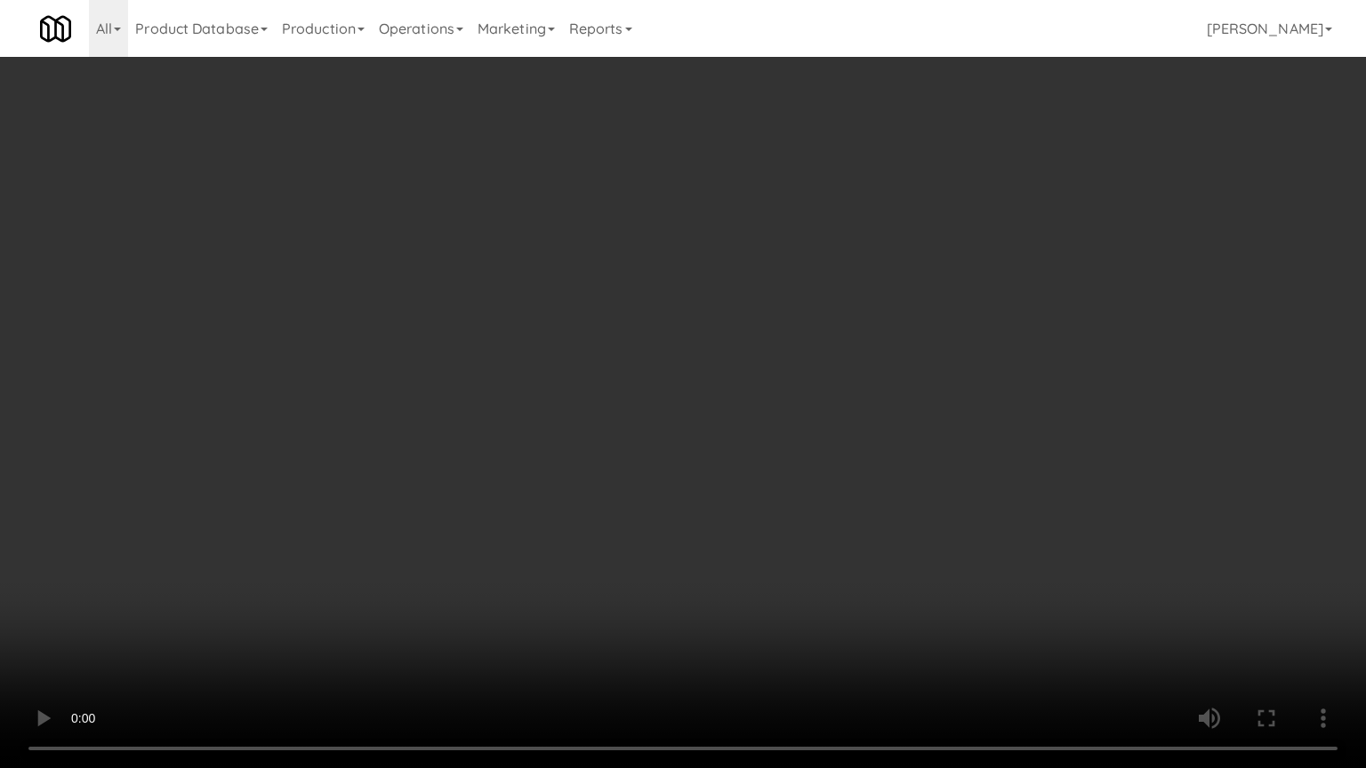
click at [605, 374] on video at bounding box center [683, 384] width 1366 height 768
click at [575, 384] on video at bounding box center [683, 384] width 1366 height 768
click at [621, 394] on video at bounding box center [683, 384] width 1366 height 768
click at [588, 395] on video at bounding box center [683, 384] width 1366 height 768
drag, startPoint x: 597, startPoint y: 381, endPoint x: 615, endPoint y: 381, distance: 18.7
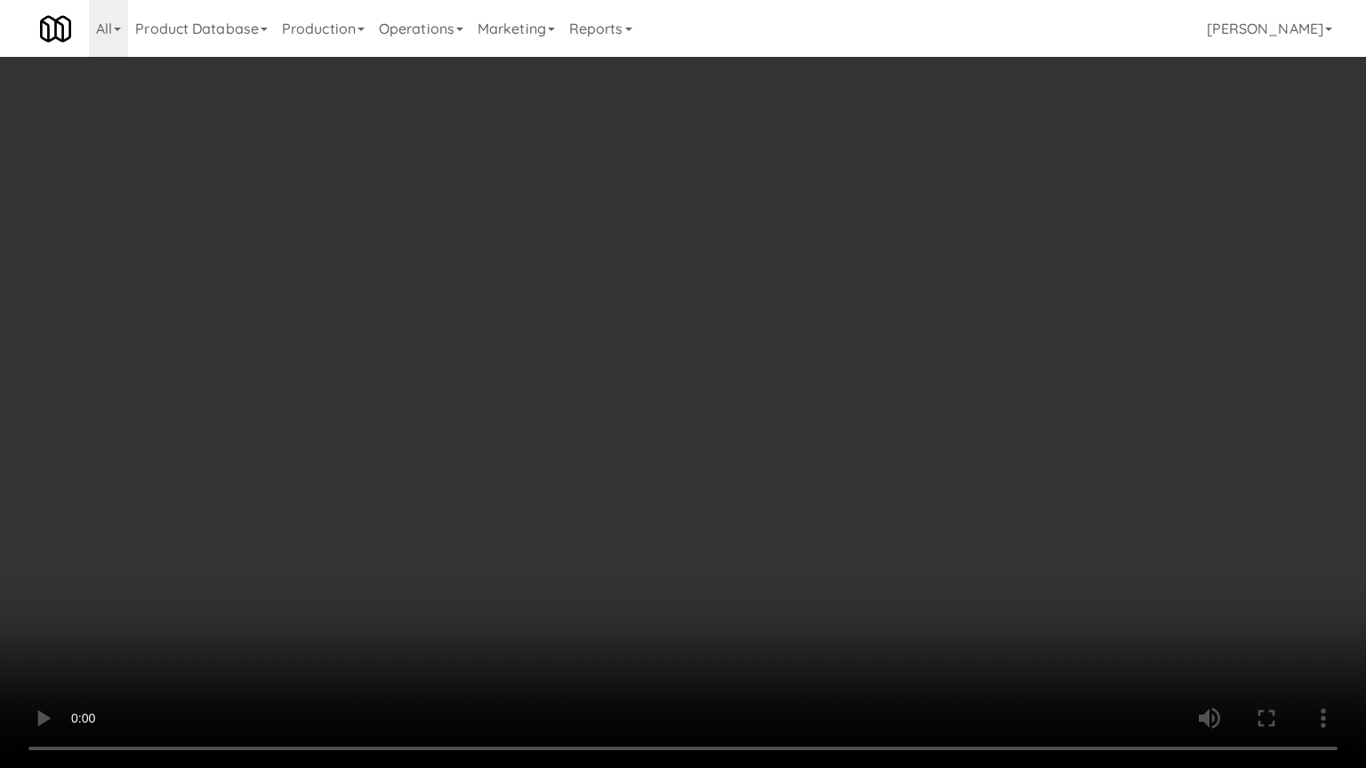
click at [601, 382] on video at bounding box center [683, 384] width 1366 height 768
drag, startPoint x: 615, startPoint y: 381, endPoint x: 739, endPoint y: 181, distance: 235.2
click at [616, 381] on video at bounding box center [683, 384] width 1366 height 768
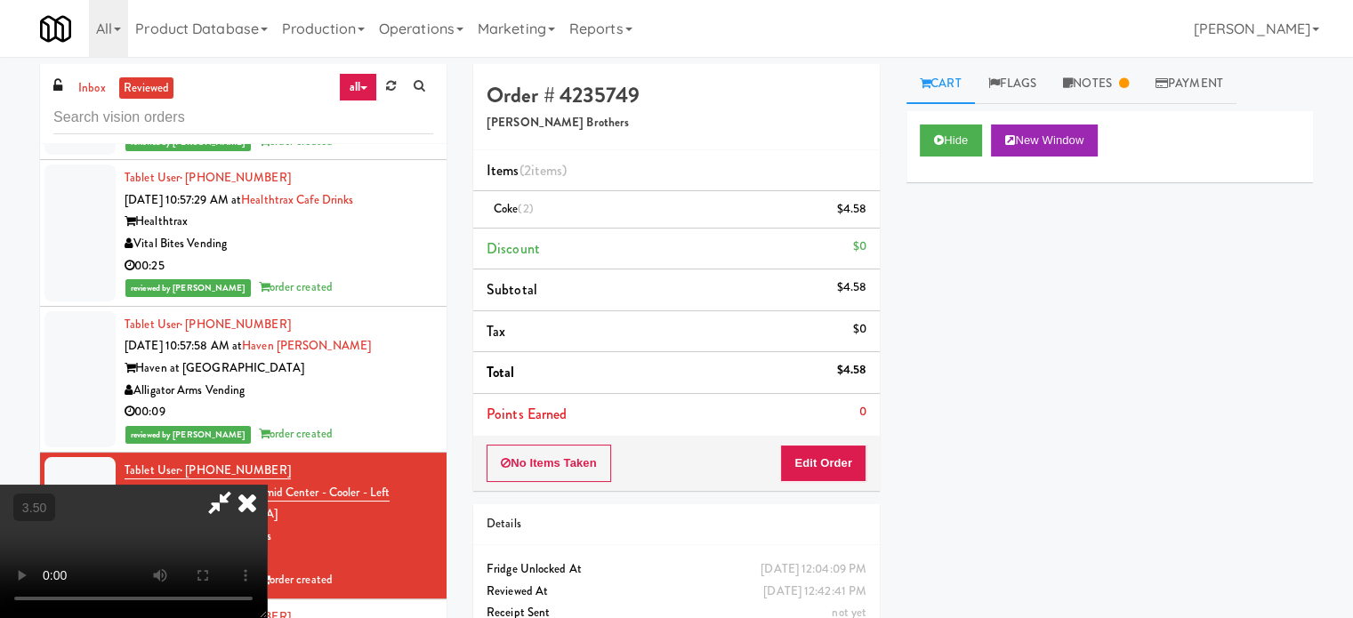
click at [267, 485] on icon at bounding box center [247, 503] width 39 height 36
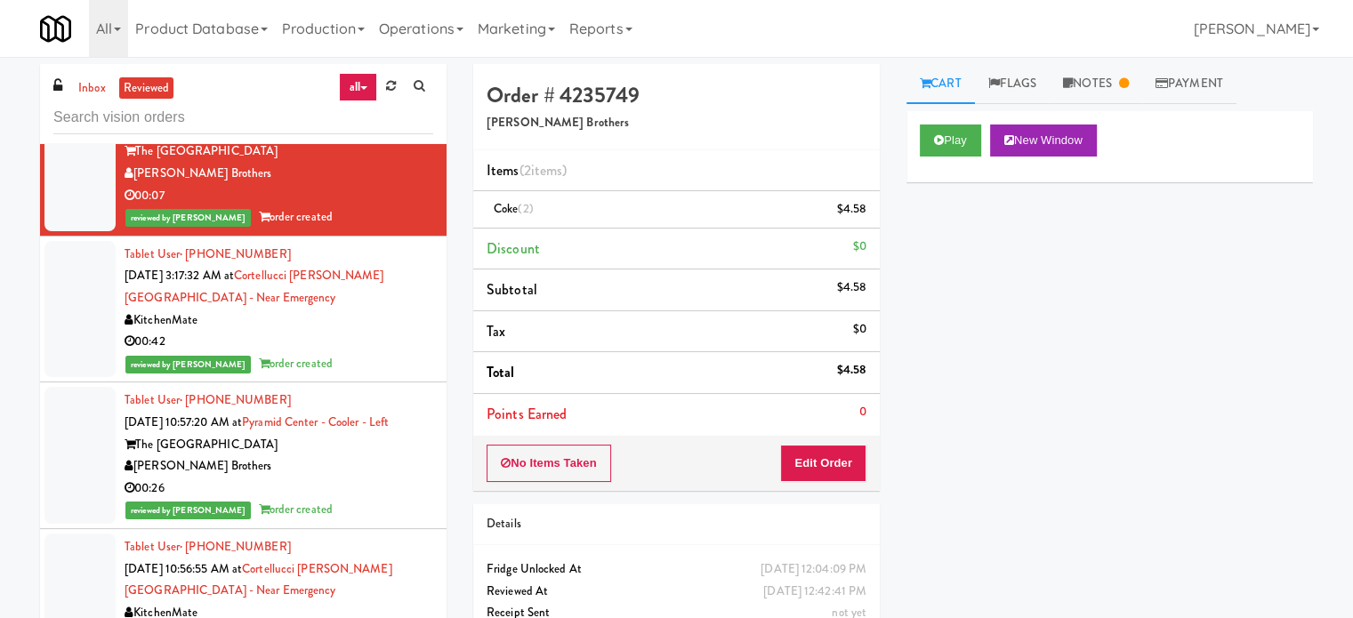
scroll to position [6686, 0]
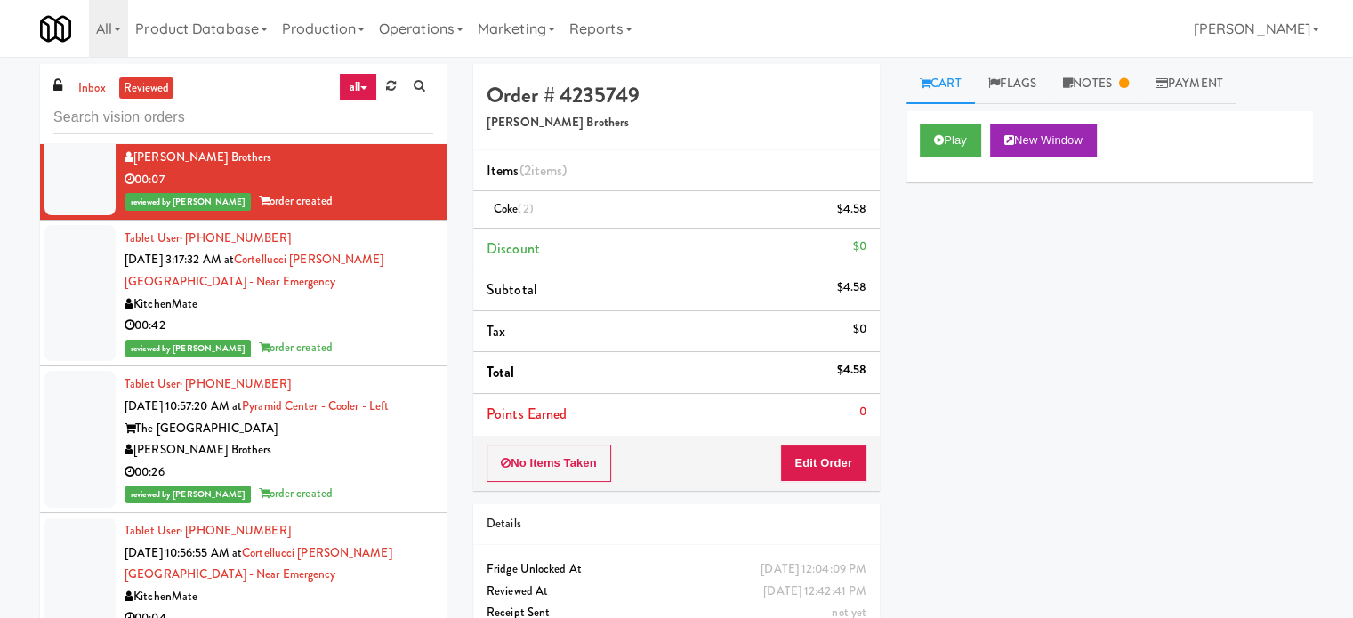
click at [394, 318] on div "00:42" at bounding box center [279, 326] width 309 height 22
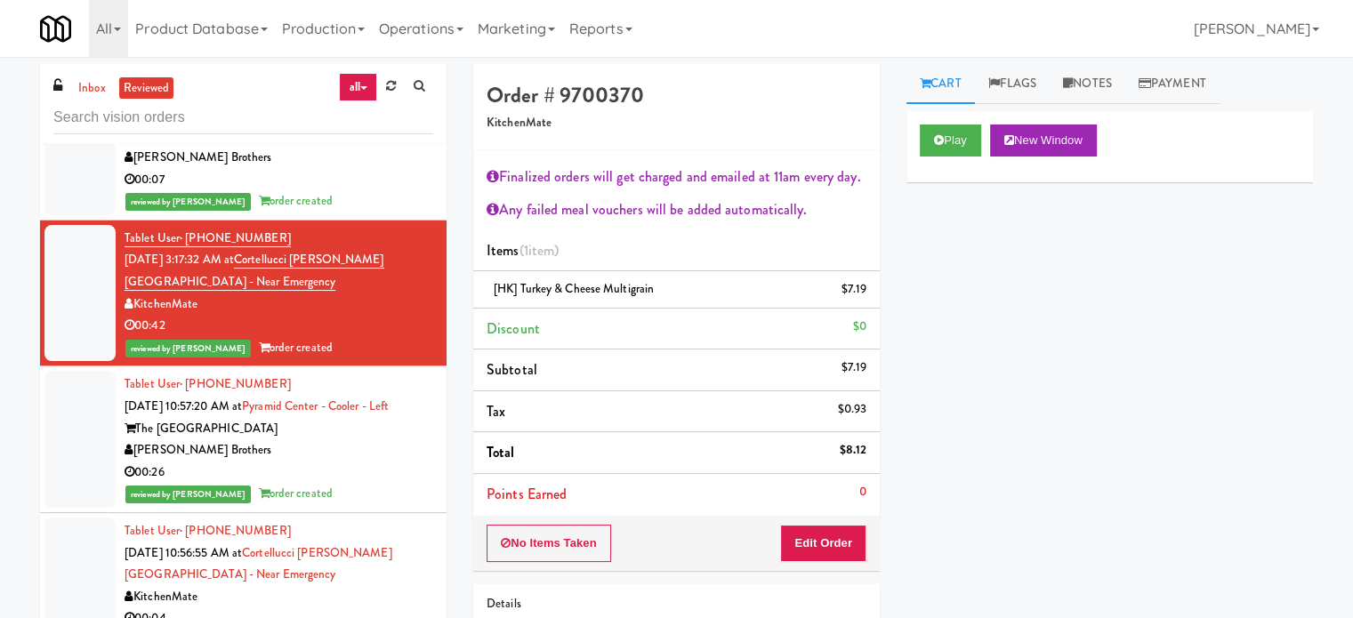
drag, startPoint x: 337, startPoint y: 451, endPoint x: 430, endPoint y: 400, distance: 106.3
click at [342, 451] on div "[PERSON_NAME] Brothers" at bounding box center [279, 450] width 309 height 22
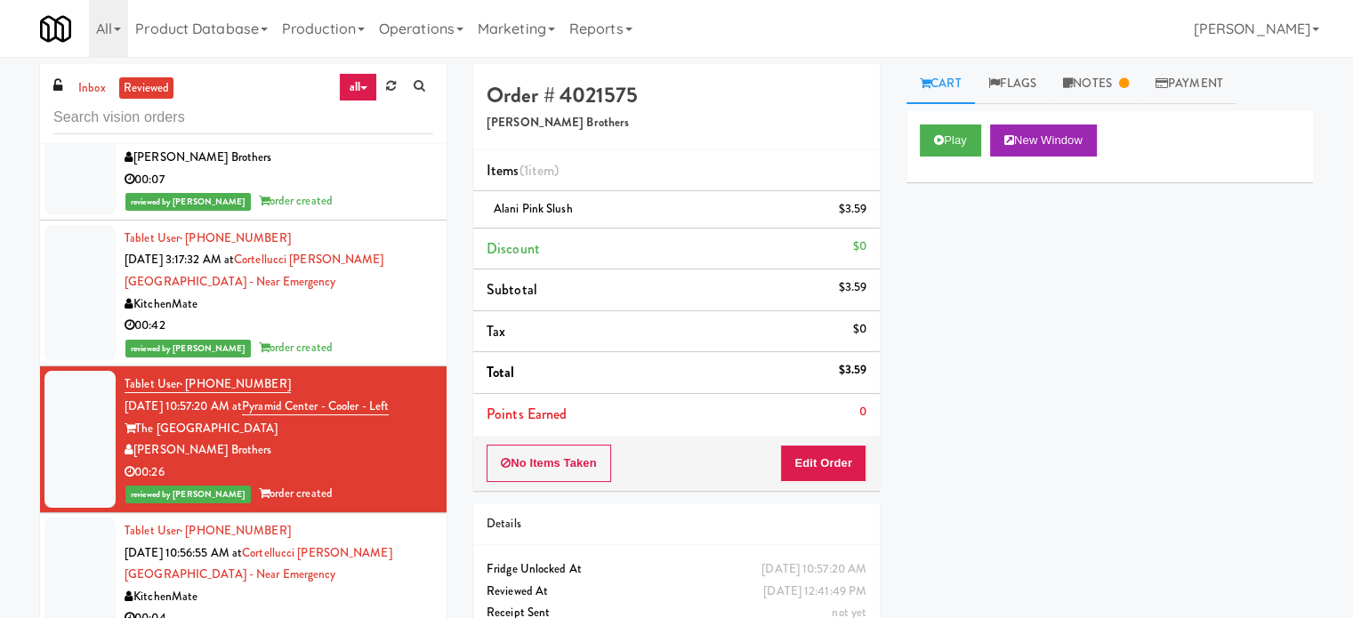
scroll to position [7131, 0]
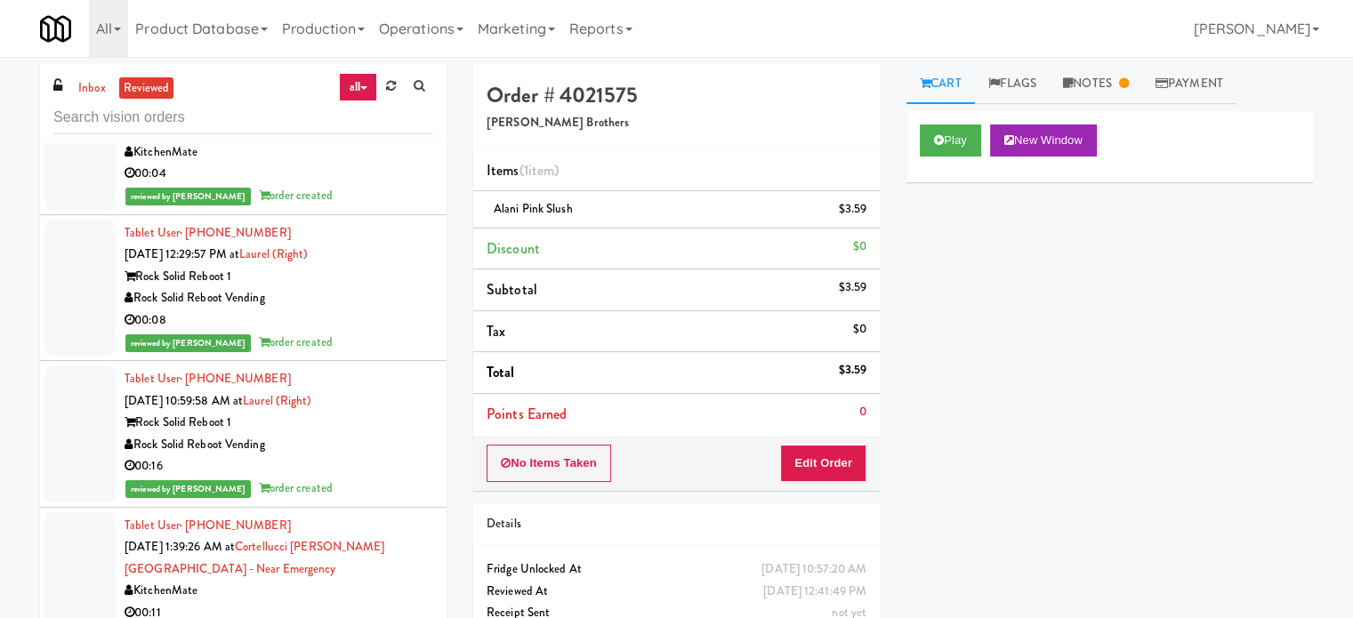
click at [366, 189] on div "reviewed by [PERSON_NAME] order created" at bounding box center [279, 196] width 309 height 22
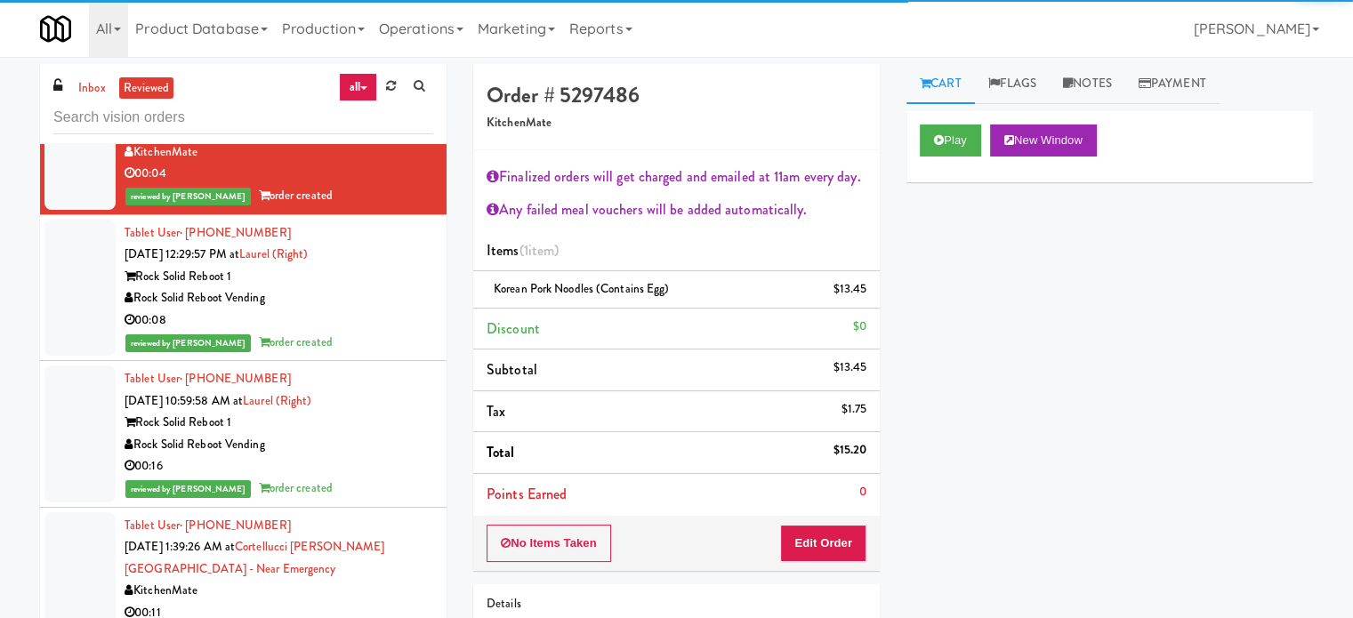
drag, startPoint x: 357, startPoint y: 434, endPoint x: 366, endPoint y: 381, distance: 54.1
click at [358, 434] on div "Rock Solid Reboot Vending" at bounding box center [279, 445] width 309 height 22
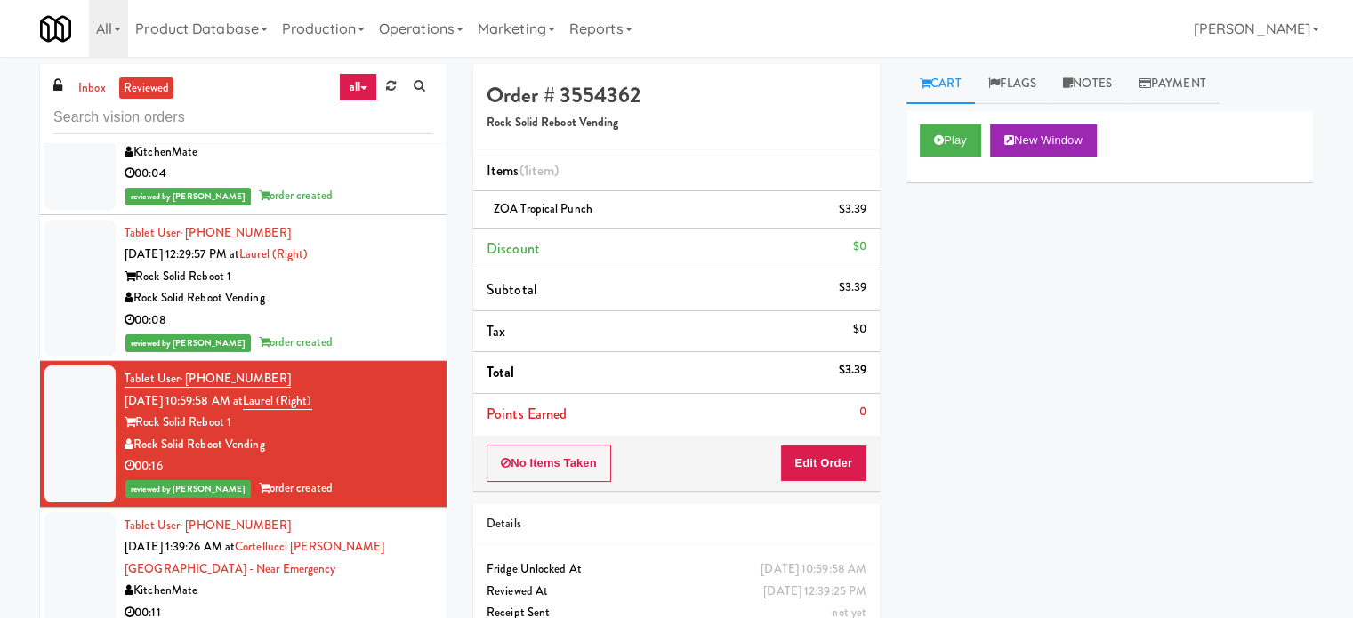
scroll to position [7576, 0]
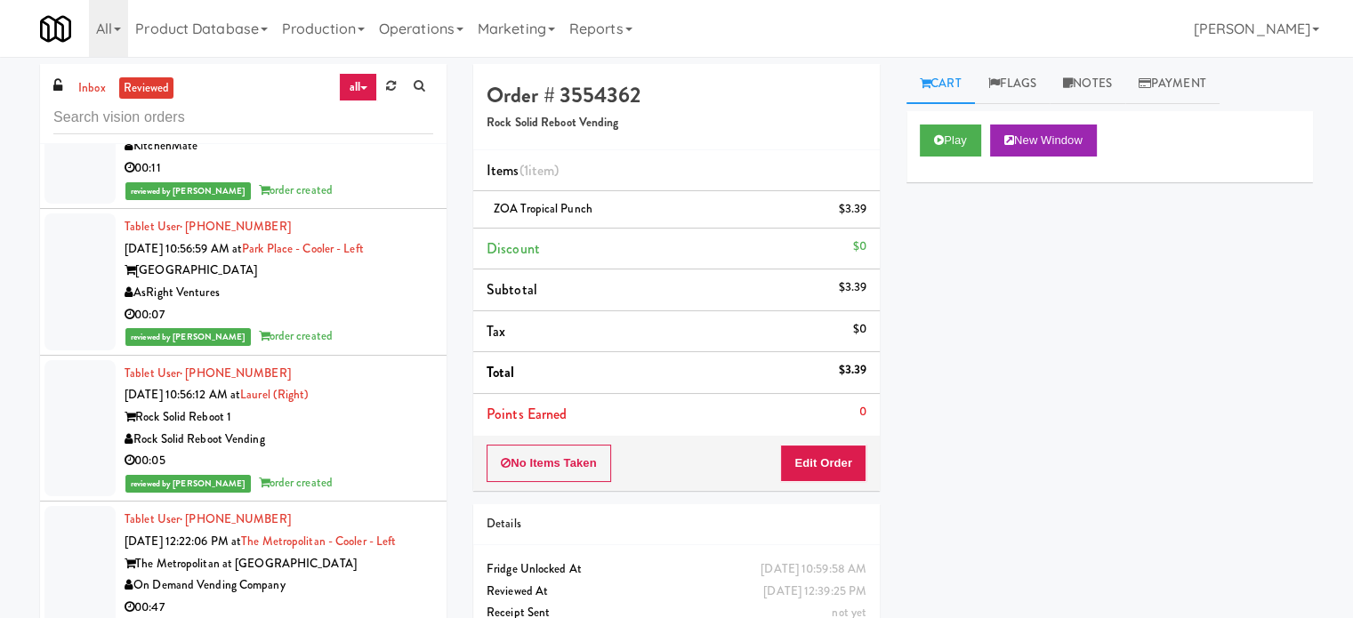
click at [359, 334] on div "reviewed by [PERSON_NAME] order created" at bounding box center [279, 337] width 309 height 22
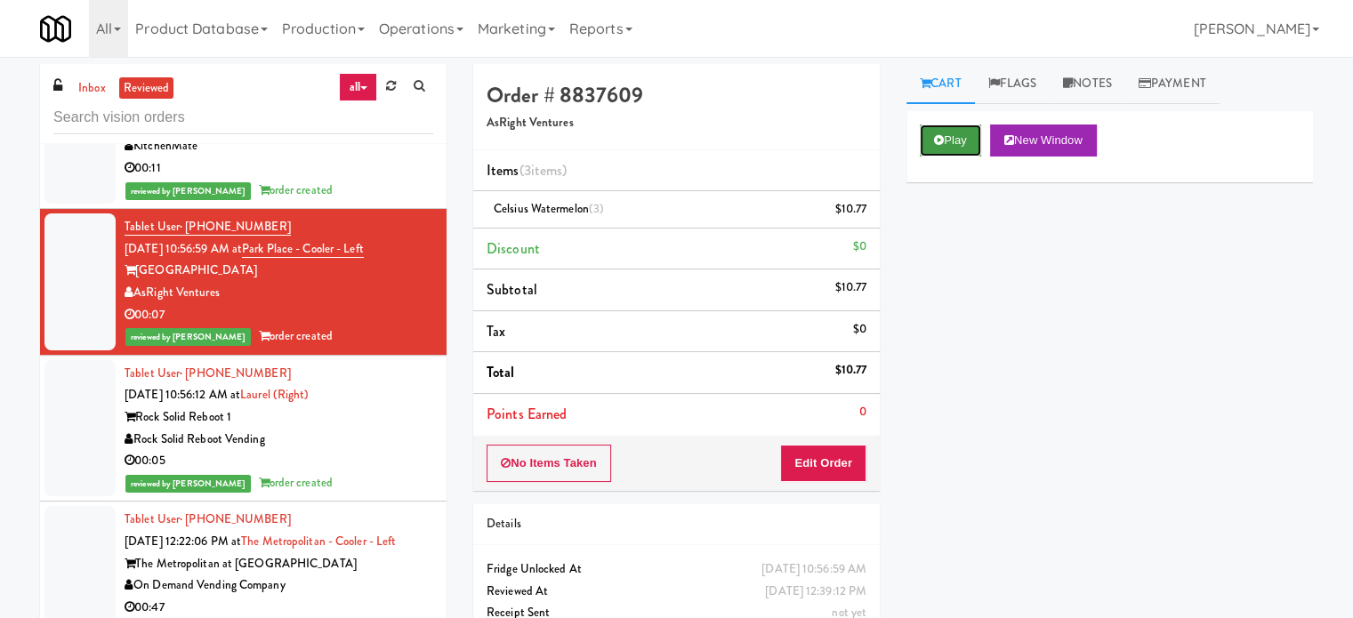
click at [947, 144] on button "Play" at bounding box center [950, 141] width 61 height 32
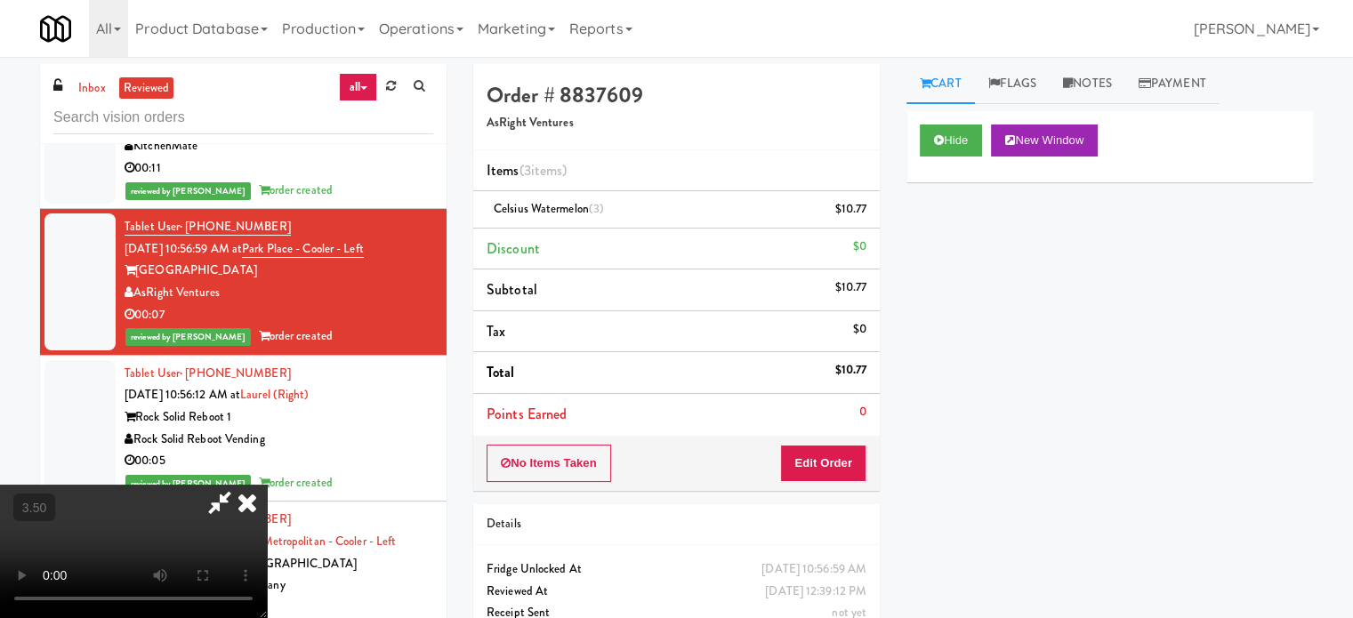
click at [267, 485] on video at bounding box center [133, 551] width 267 height 133
drag, startPoint x: 567, startPoint y: 334, endPoint x: 678, endPoint y: 317, distance: 112.6
click at [267, 485] on video at bounding box center [133, 551] width 267 height 133
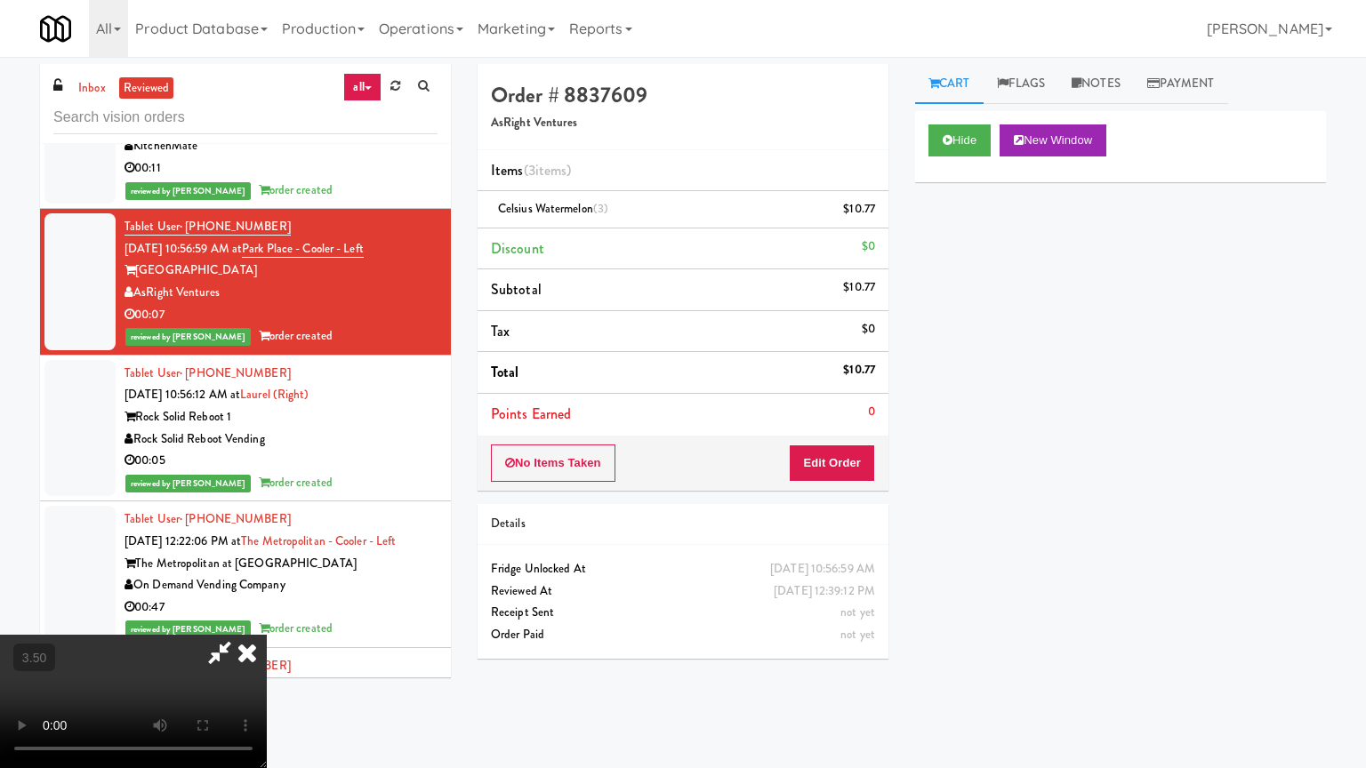
click at [267, 617] on video at bounding box center [133, 701] width 267 height 133
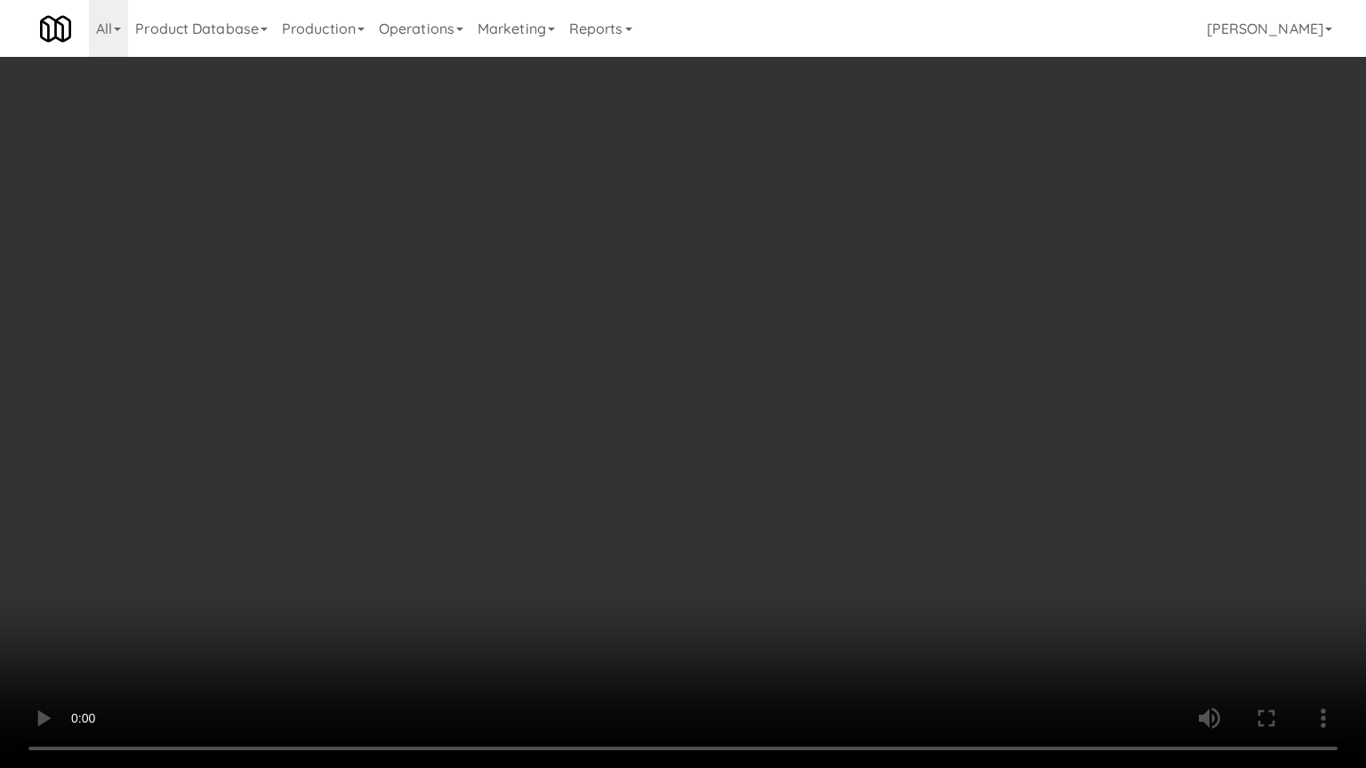
click at [662, 342] on video at bounding box center [683, 384] width 1366 height 768
click at [694, 353] on video at bounding box center [683, 384] width 1366 height 768
click at [712, 352] on video at bounding box center [683, 384] width 1366 height 768
click at [704, 348] on video at bounding box center [683, 384] width 1366 height 768
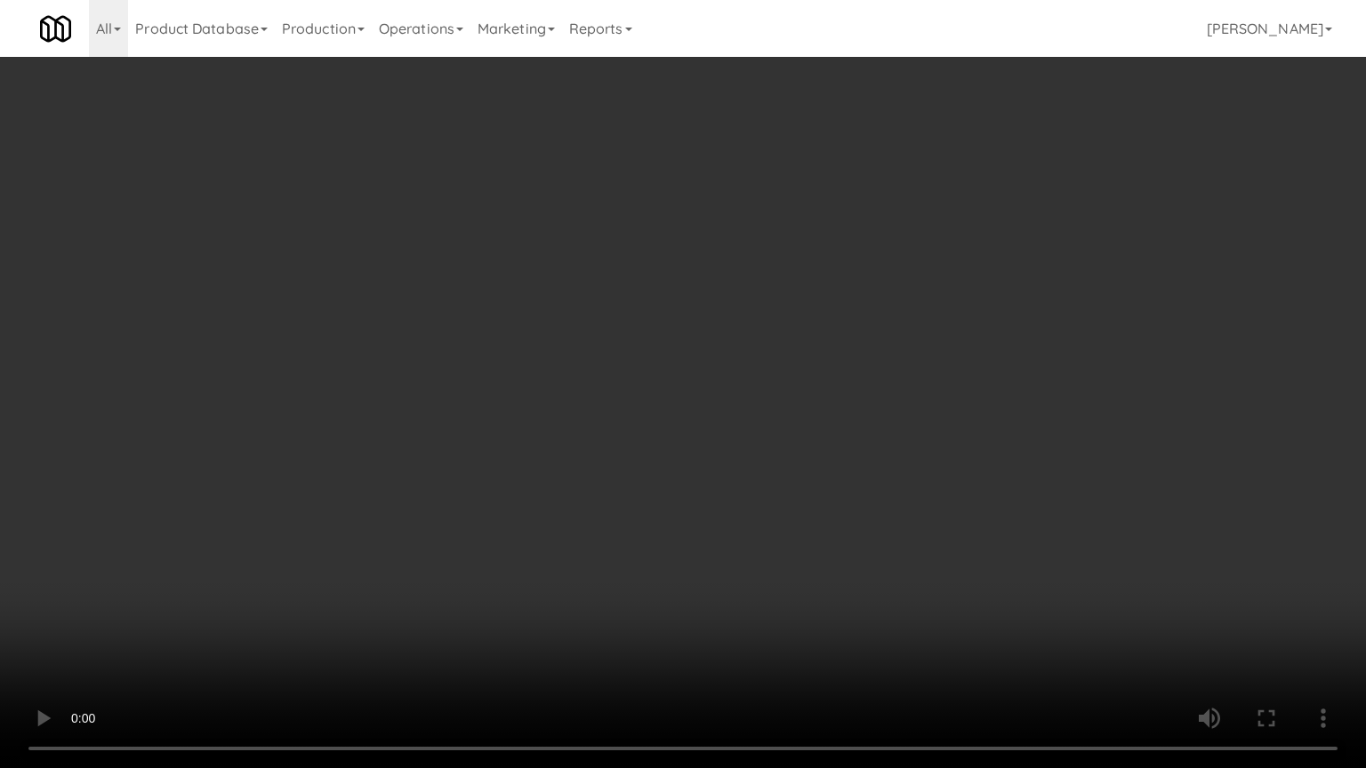
click at [754, 354] on video at bounding box center [683, 384] width 1366 height 768
click at [725, 349] on video at bounding box center [683, 384] width 1366 height 768
drag, startPoint x: 660, startPoint y: 326, endPoint x: 672, endPoint y: 327, distance: 12.5
click at [668, 327] on video at bounding box center [683, 384] width 1366 height 768
drag, startPoint x: 672, startPoint y: 327, endPoint x: 829, endPoint y: 145, distance: 240.3
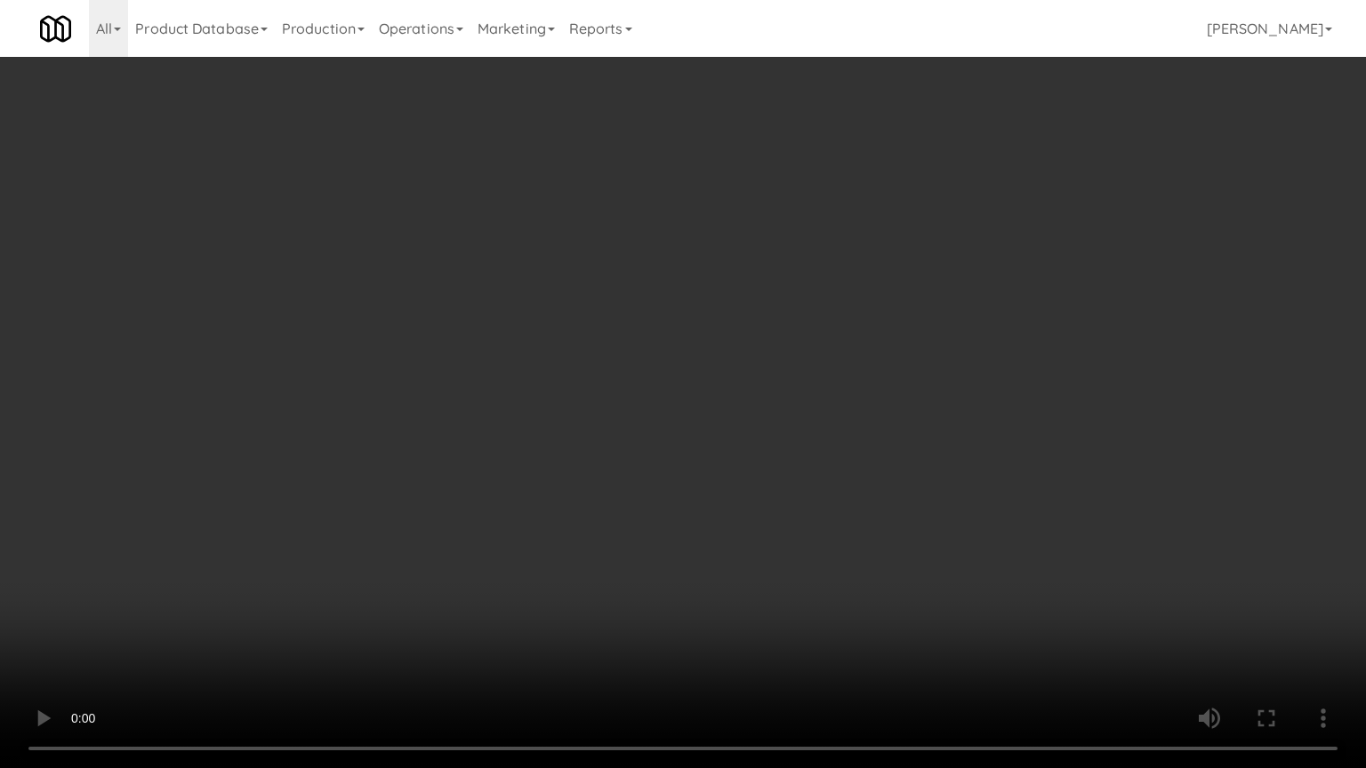
click at [672, 326] on video at bounding box center [683, 384] width 1366 height 768
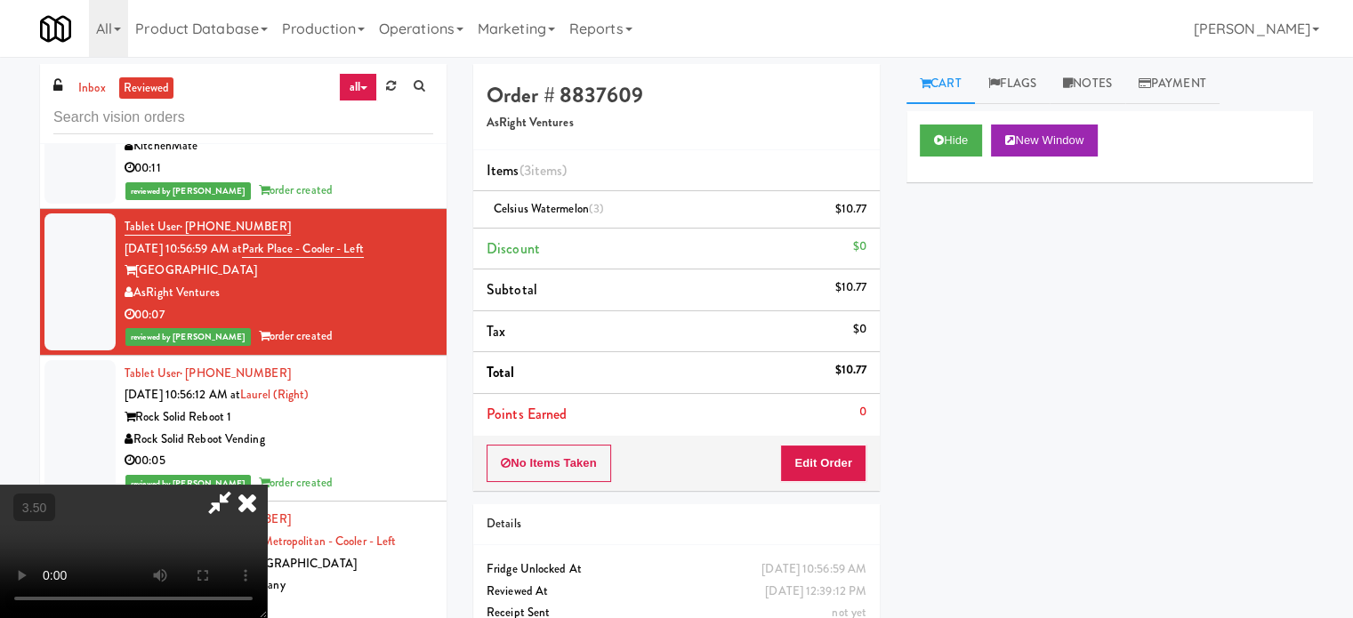
click at [267, 485] on icon at bounding box center [247, 503] width 39 height 36
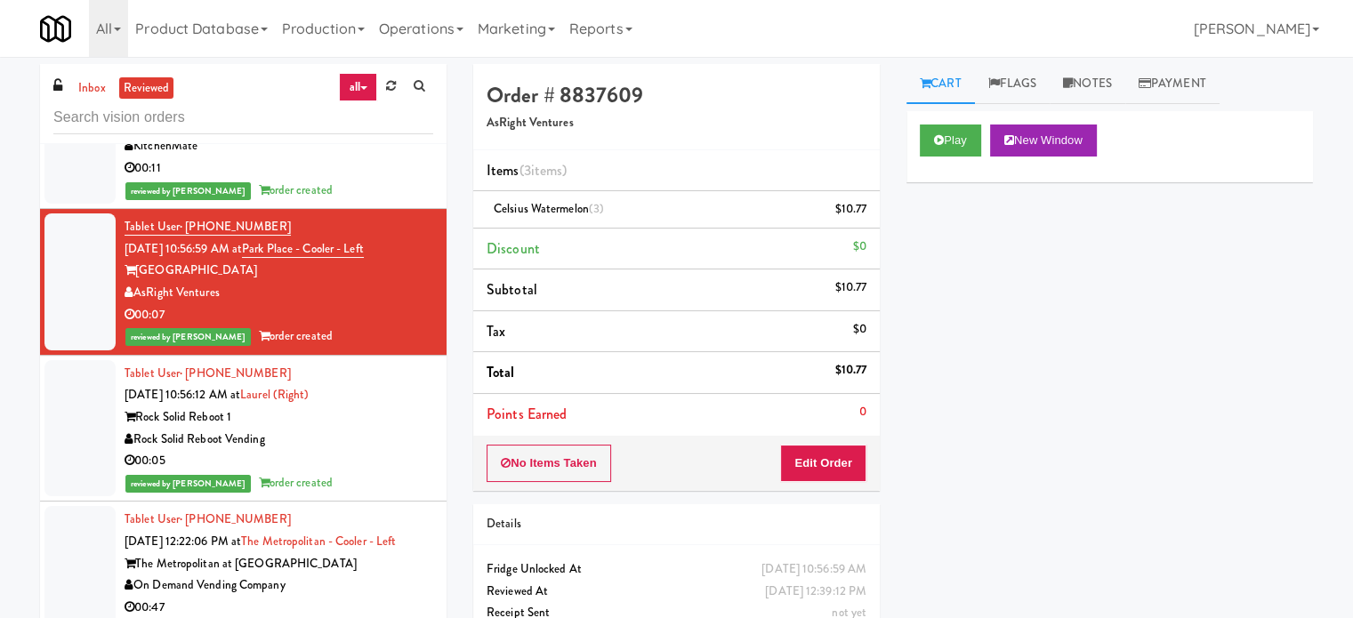
click at [384, 457] on div "00:05" at bounding box center [279, 461] width 309 height 22
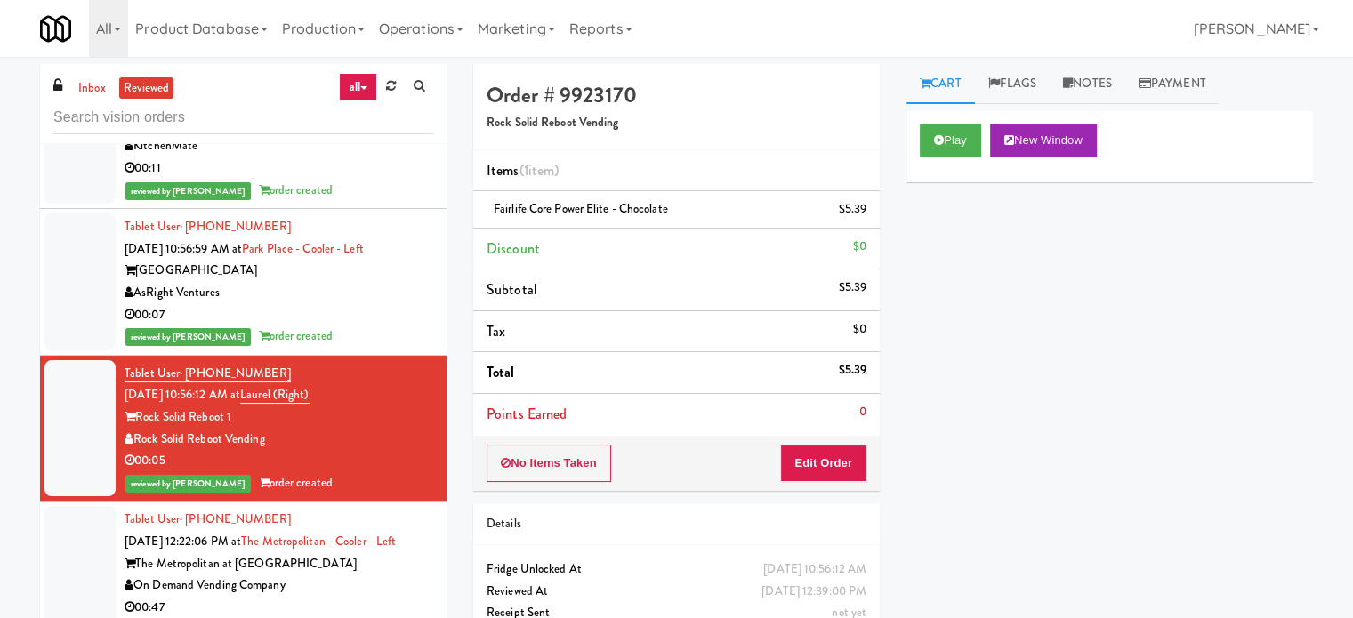
scroll to position [8020, 0]
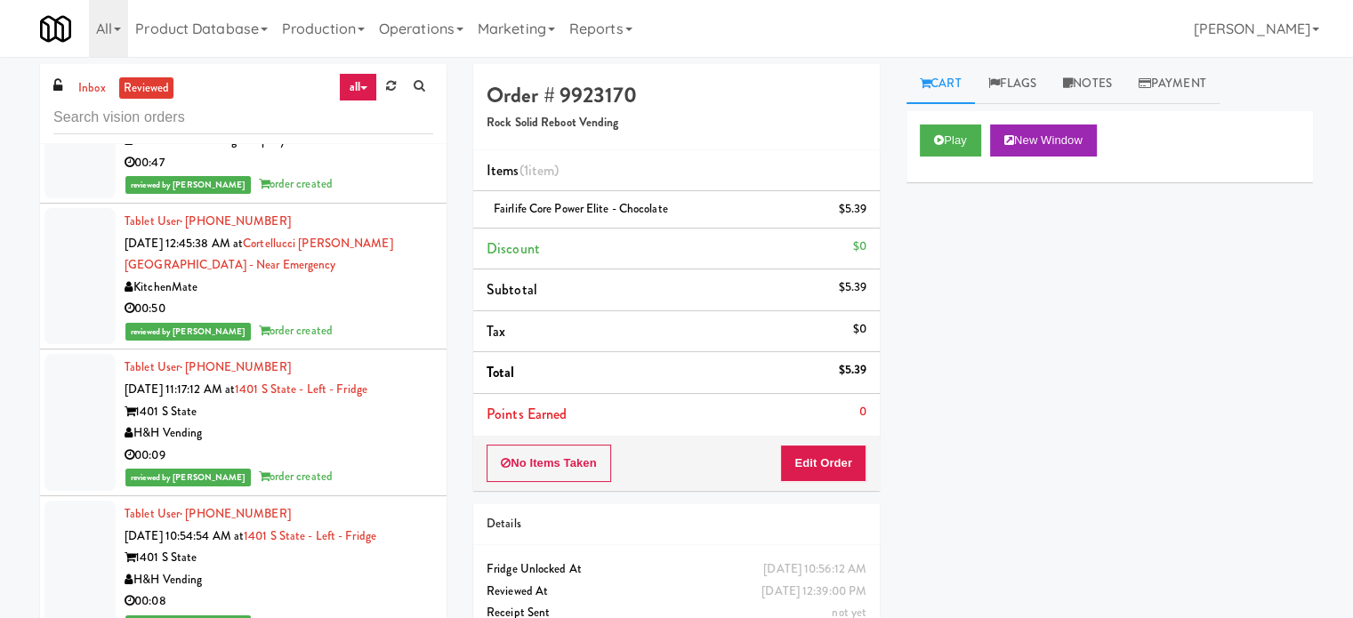
click at [350, 166] on div "00:47" at bounding box center [279, 163] width 309 height 22
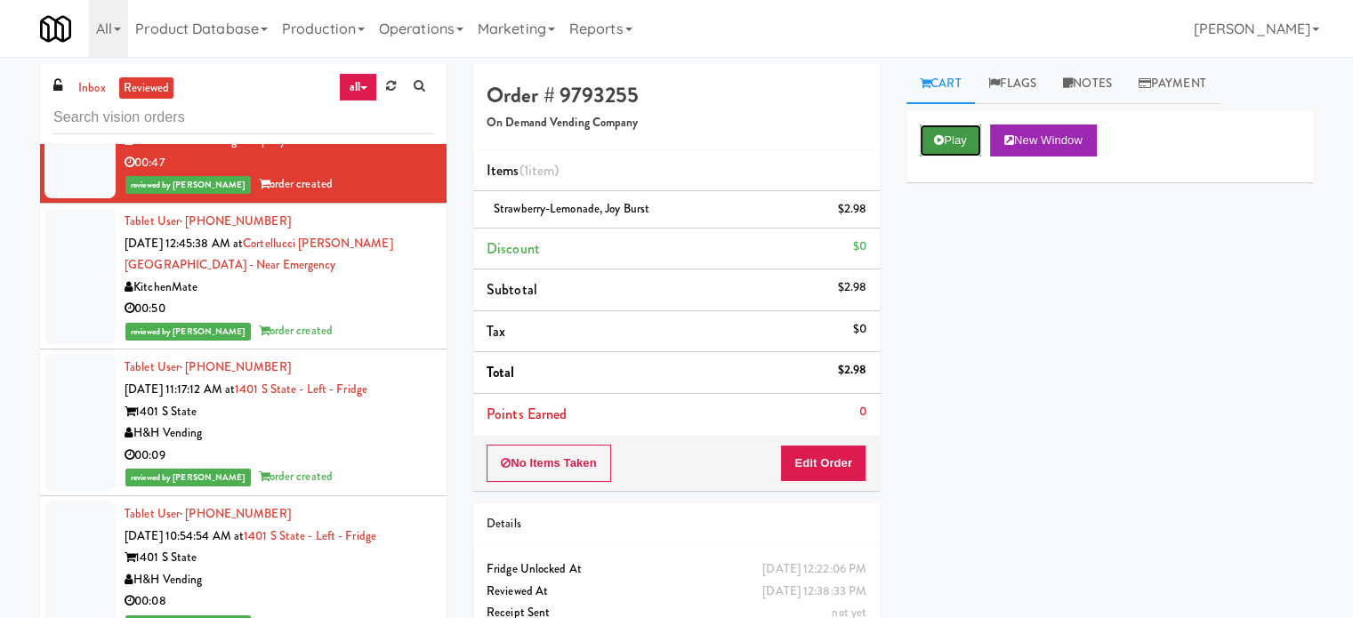
click at [943, 139] on button "Play" at bounding box center [950, 141] width 61 height 32
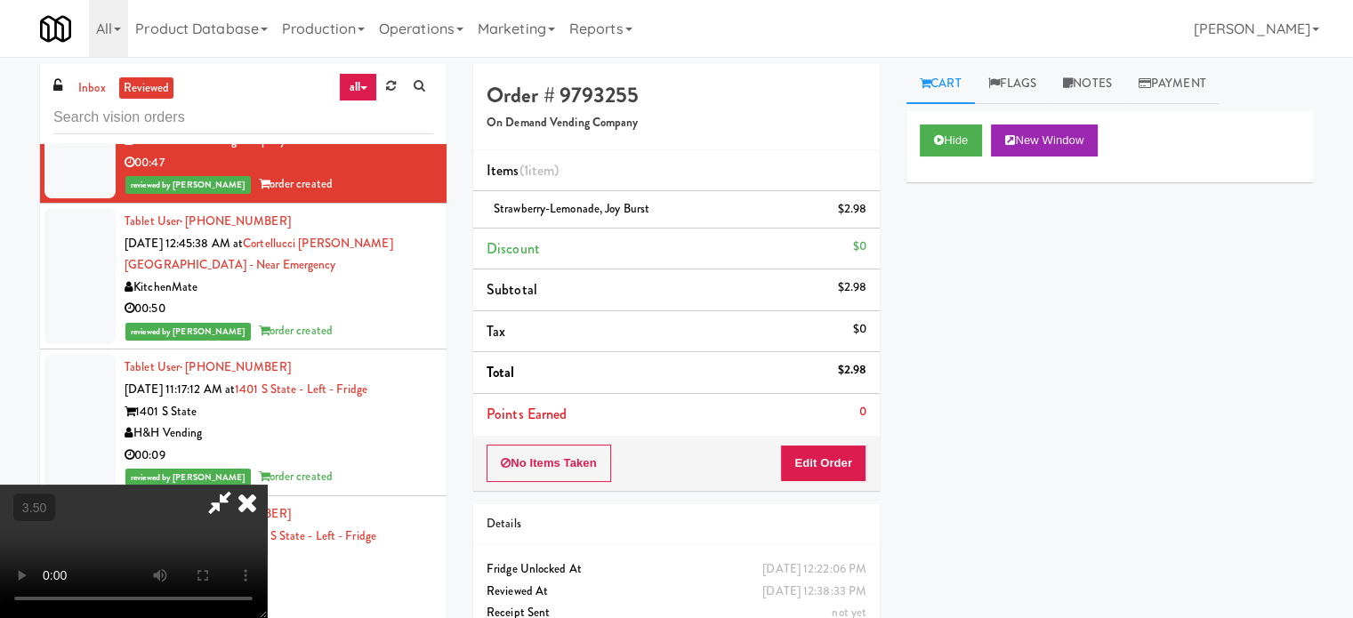
drag, startPoint x: 493, startPoint y: 440, endPoint x: 494, endPoint y: 430, distance: 10.8
click at [267, 485] on video at bounding box center [133, 551] width 267 height 133
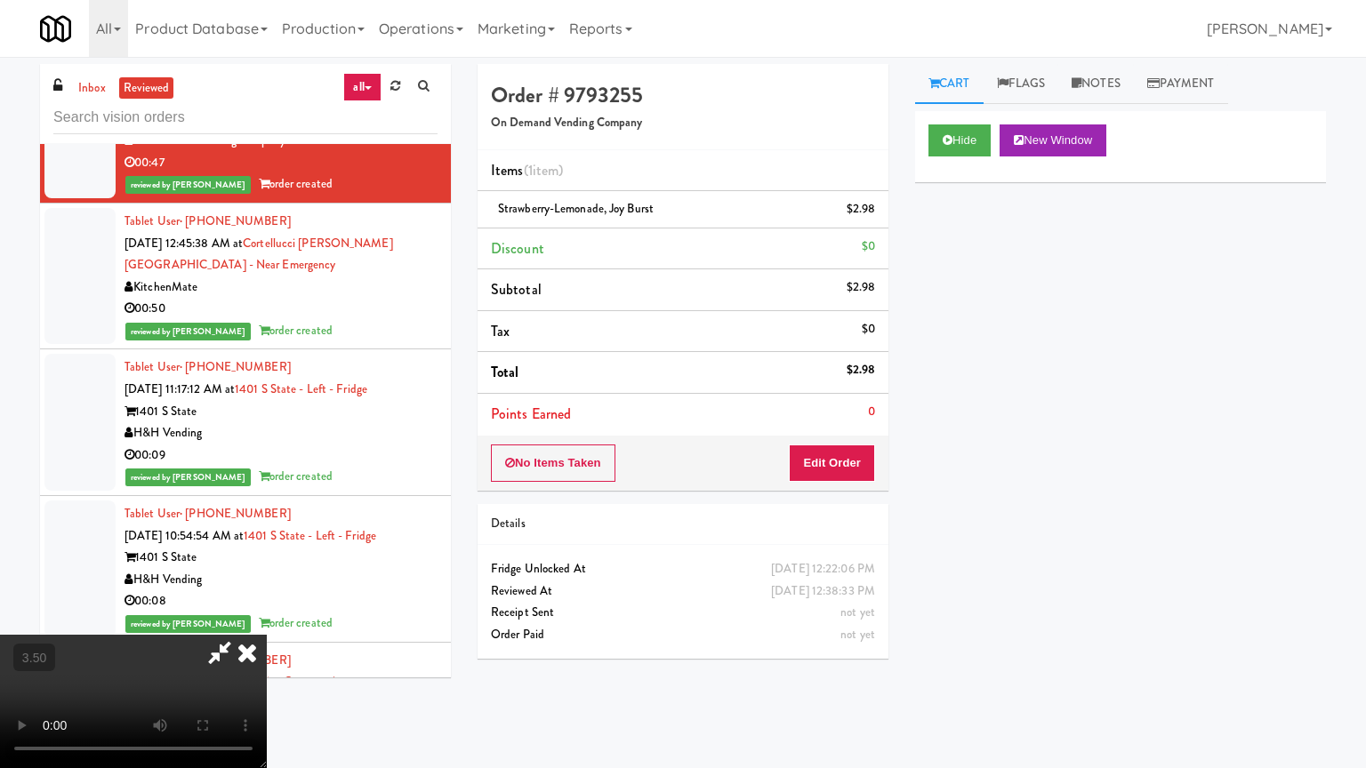
click at [267, 617] on video at bounding box center [133, 701] width 267 height 133
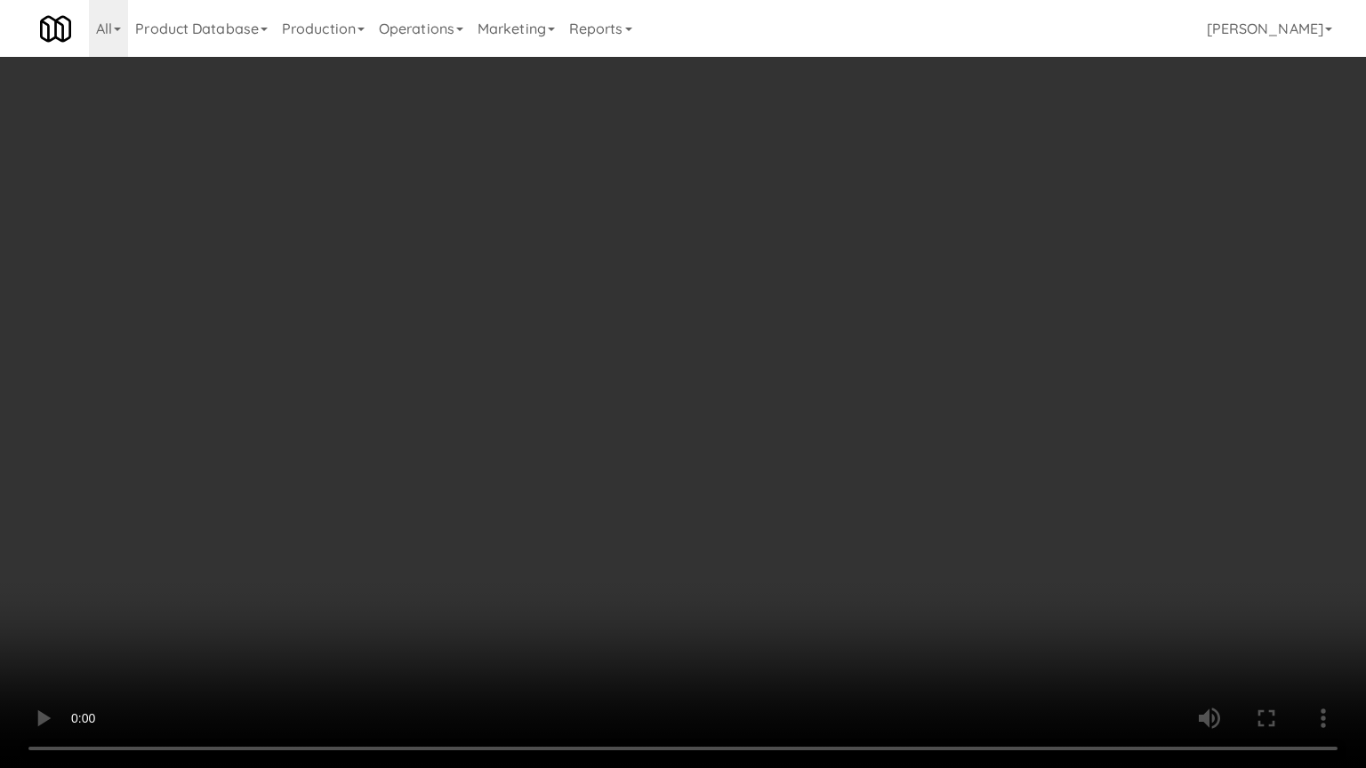
click at [668, 381] on video at bounding box center [683, 384] width 1366 height 768
click at [663, 363] on video at bounding box center [683, 384] width 1366 height 768
click at [664, 363] on video at bounding box center [683, 384] width 1366 height 768
click at [672, 341] on video at bounding box center [683, 384] width 1366 height 768
click at [679, 339] on video at bounding box center [683, 384] width 1366 height 768
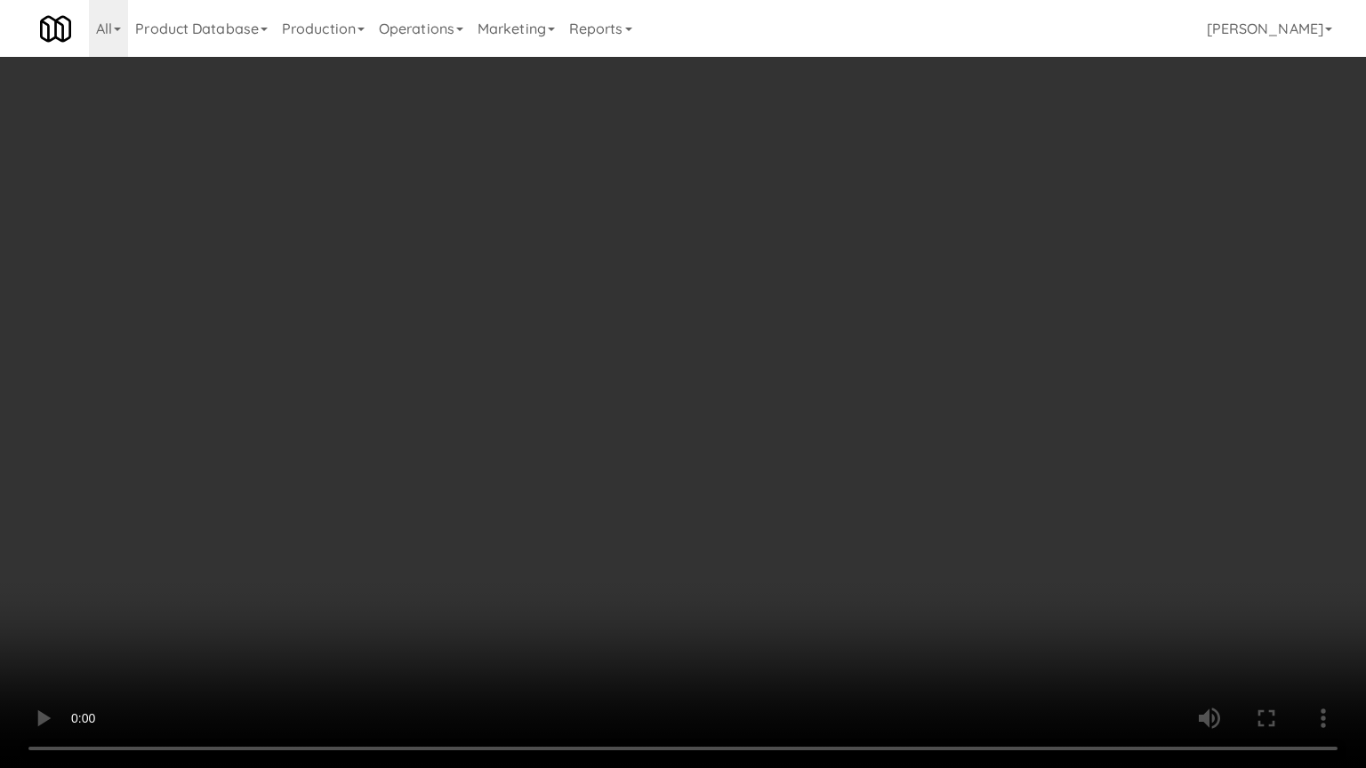
click at [678, 345] on video at bounding box center [683, 384] width 1366 height 768
click at [679, 346] on video at bounding box center [683, 384] width 1366 height 768
click at [685, 344] on video at bounding box center [683, 384] width 1366 height 768
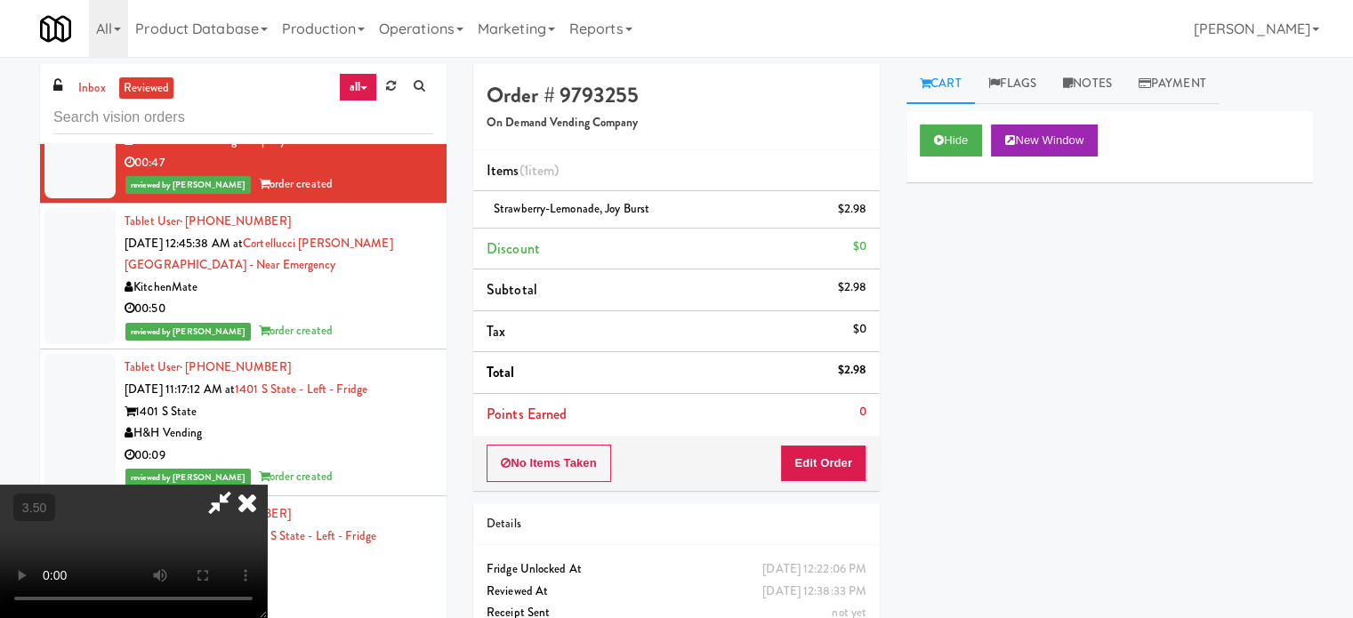
click at [267, 485] on icon at bounding box center [247, 503] width 39 height 36
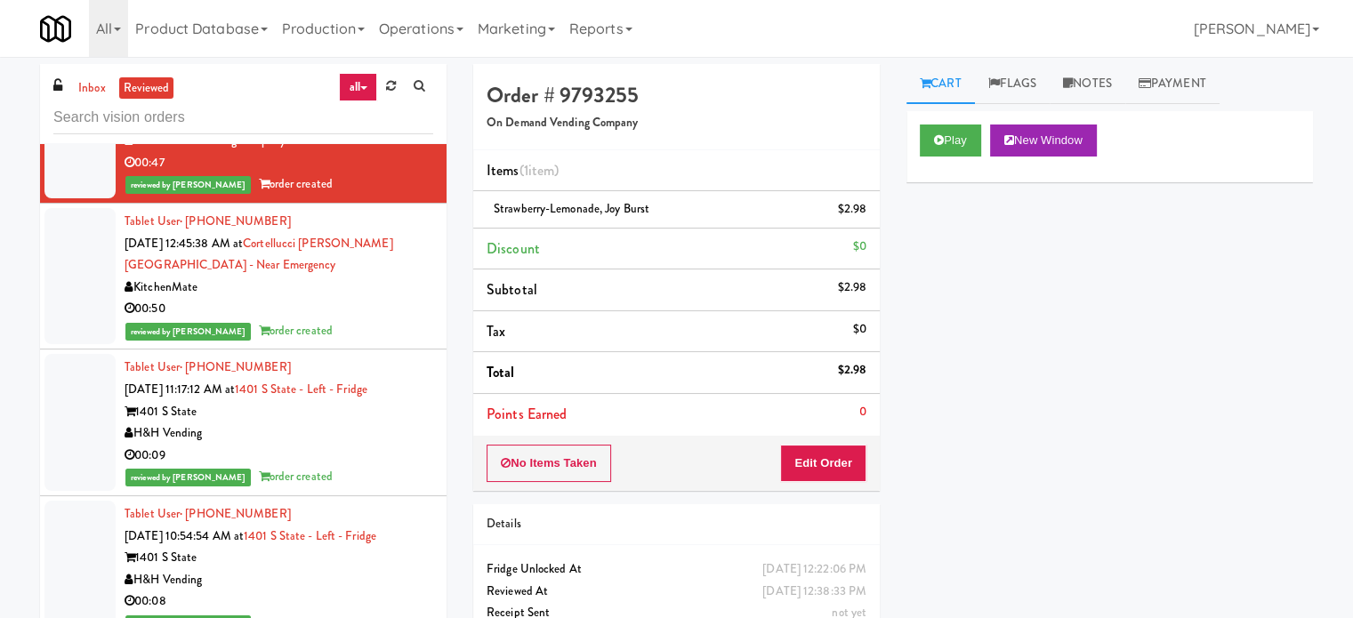
click at [397, 323] on div "reviewed by [PERSON_NAME] order created" at bounding box center [279, 331] width 309 height 22
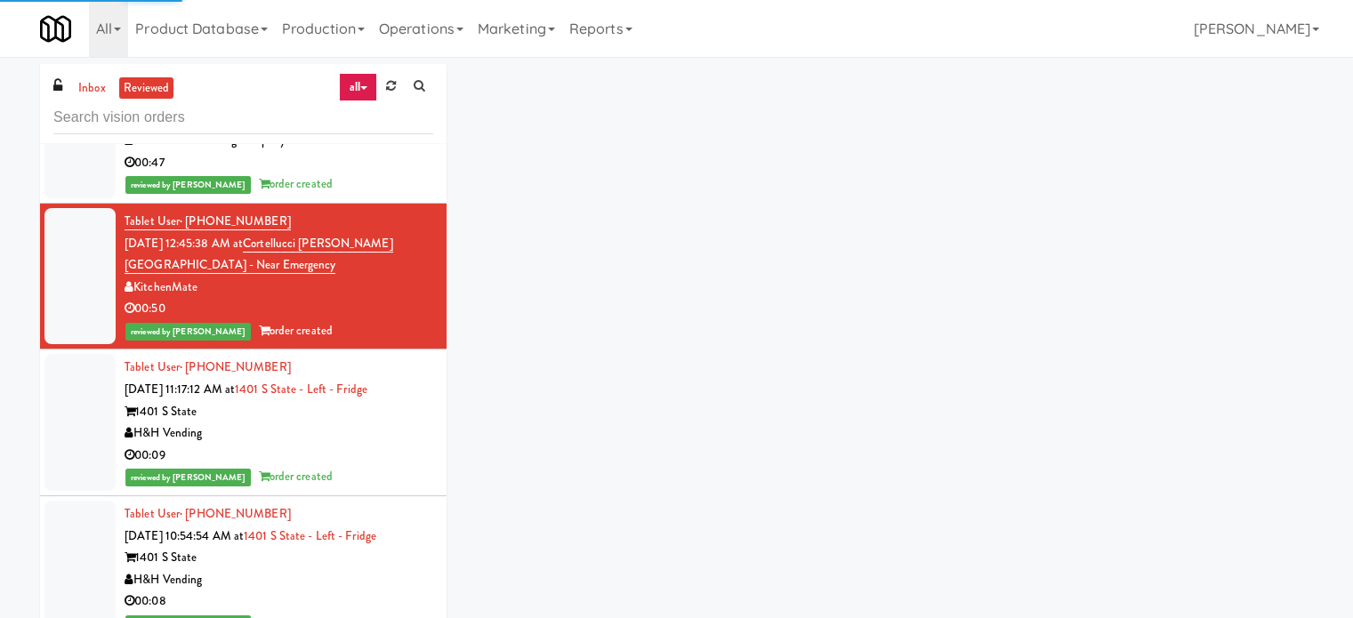
click at [380, 454] on div "00:09" at bounding box center [279, 456] width 309 height 22
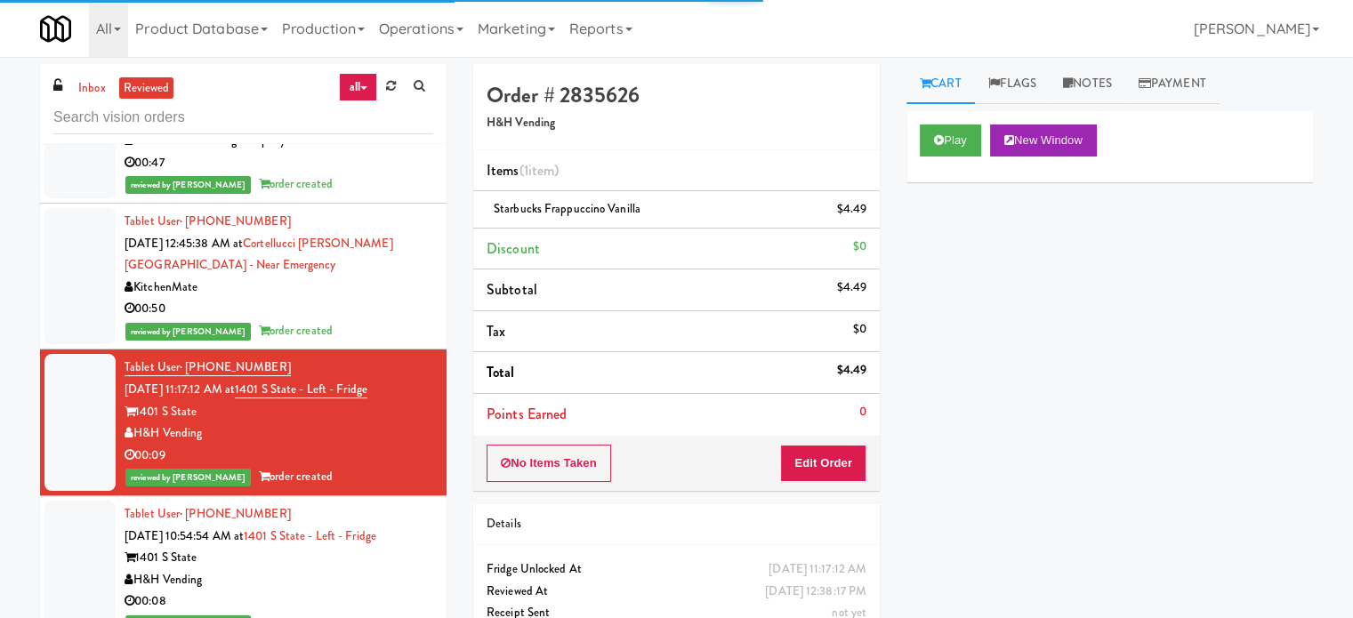
click at [378, 579] on div "H&H Vending" at bounding box center [279, 580] width 309 height 22
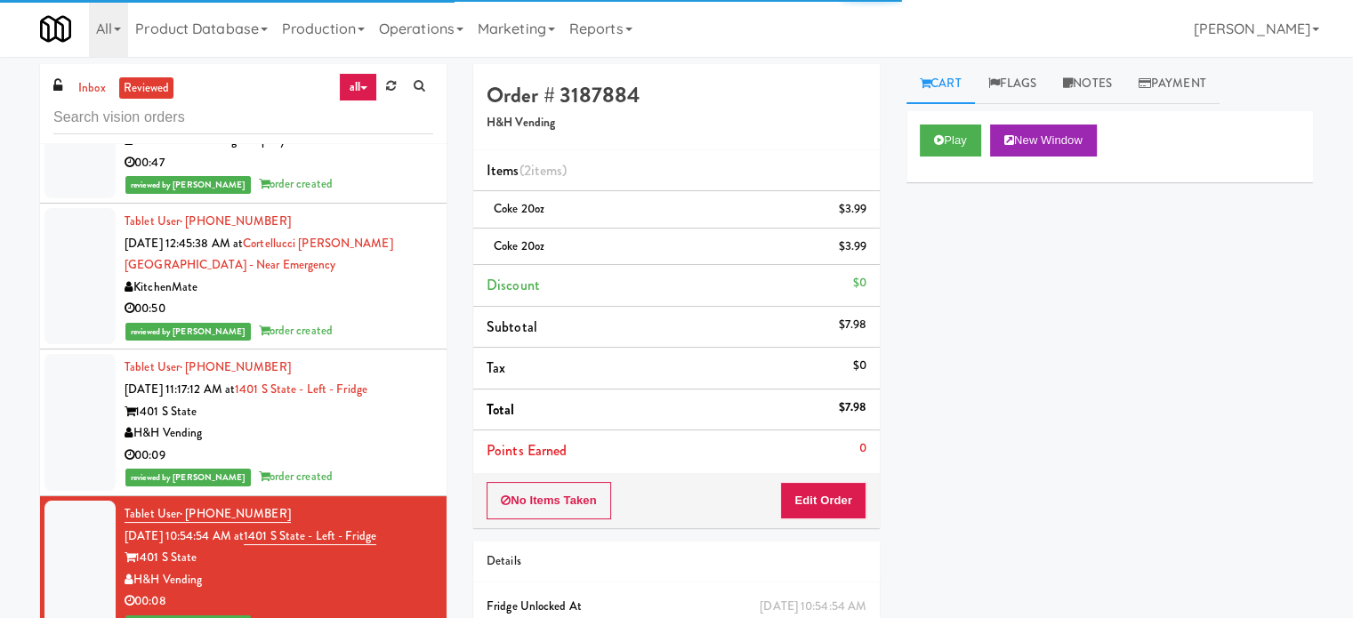
scroll to position [8465, 0]
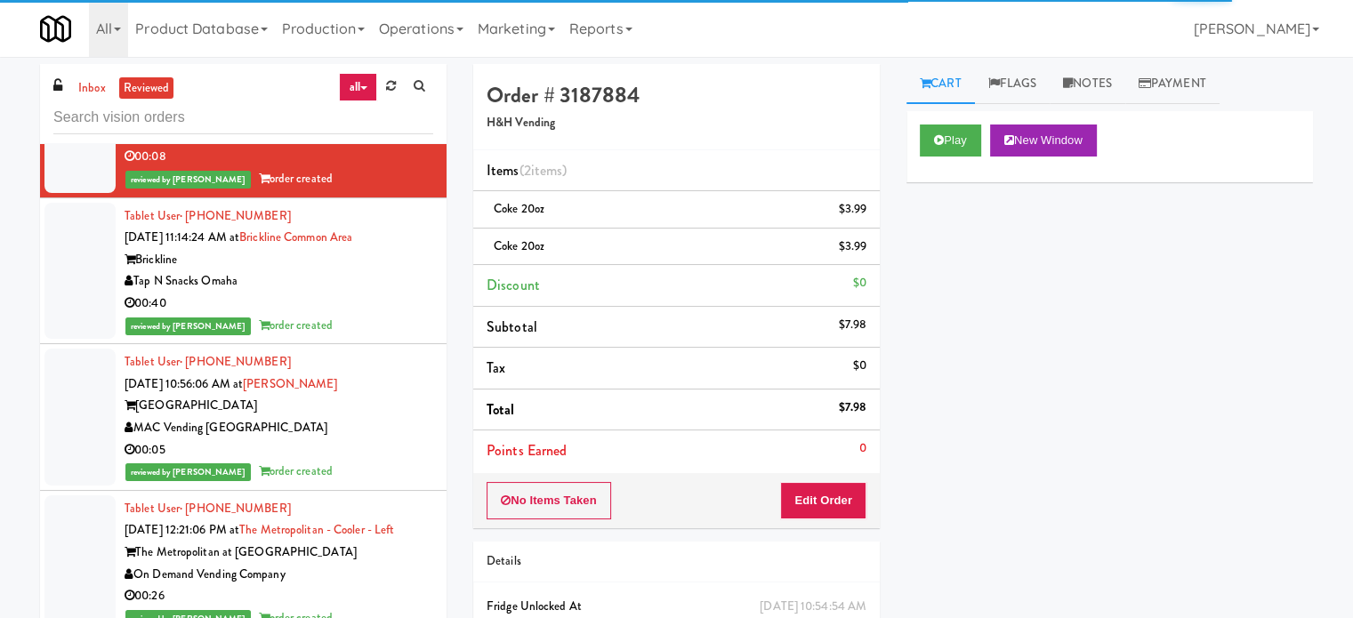
click at [356, 318] on div "reviewed by [PERSON_NAME] order created" at bounding box center [279, 326] width 309 height 22
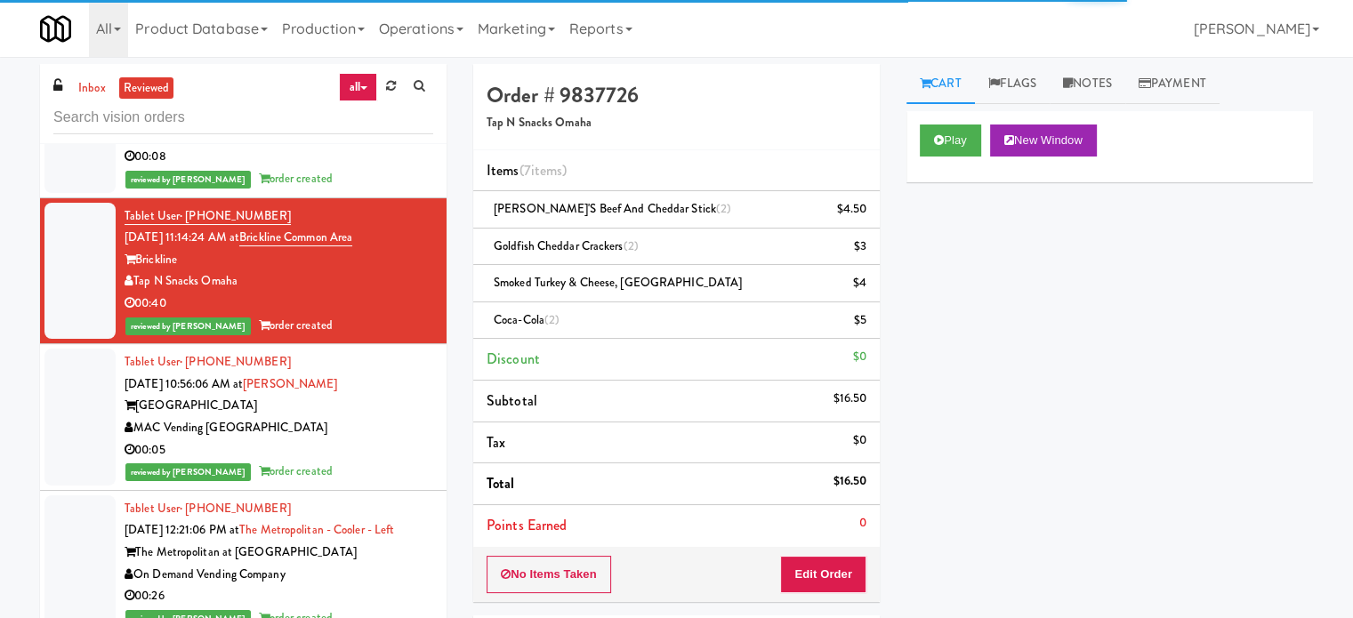
click at [363, 406] on div "[GEOGRAPHIC_DATA]" at bounding box center [279, 406] width 309 height 22
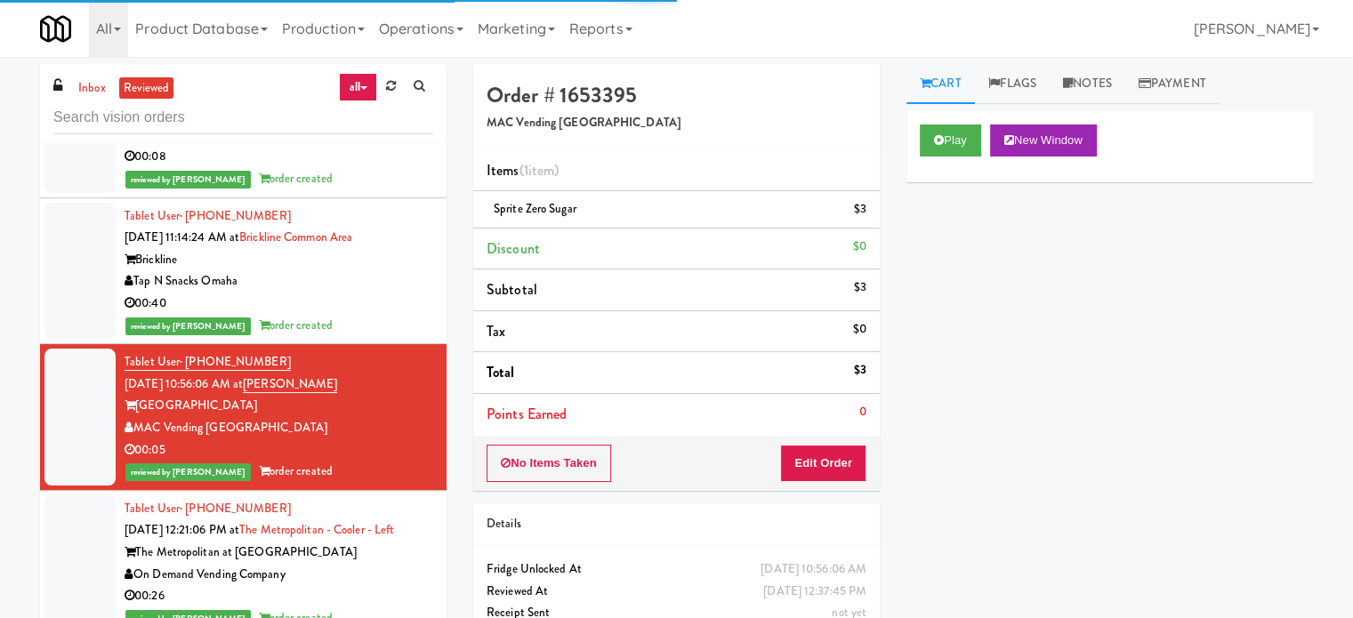
click at [375, 315] on div "reviewed by [PERSON_NAME] order created" at bounding box center [279, 326] width 309 height 22
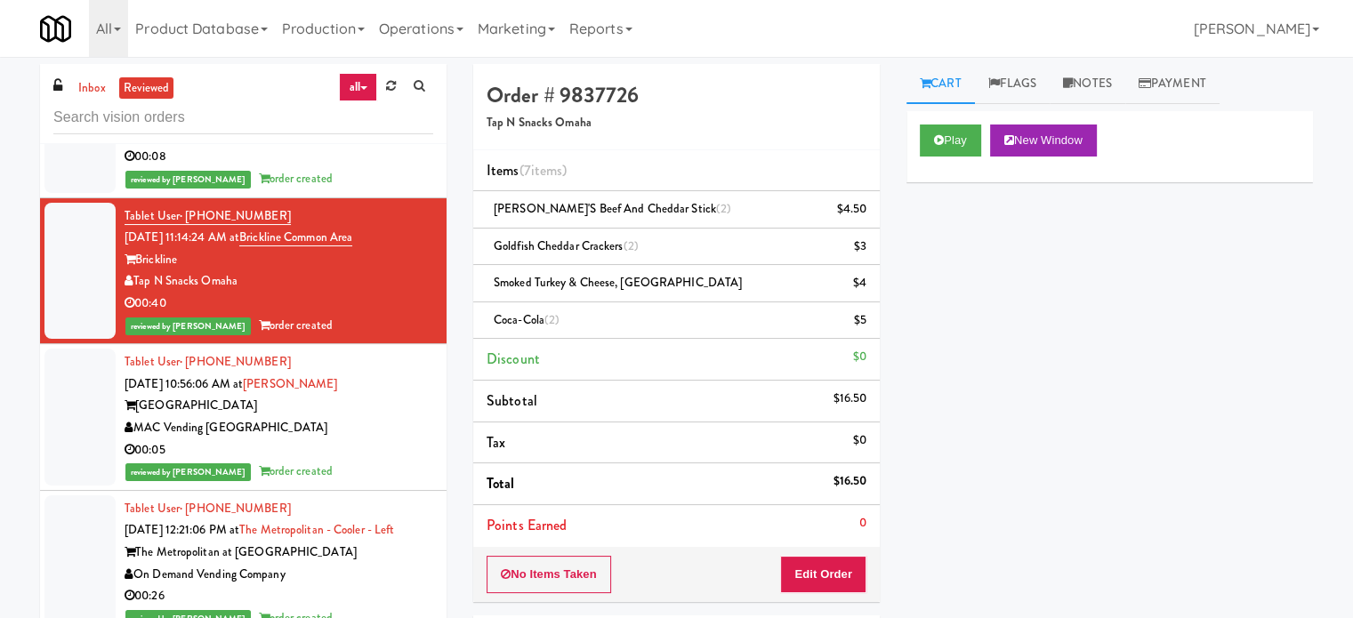
click at [943, 117] on div "Play New Window" at bounding box center [1109, 146] width 406 height 71
click at [950, 145] on button "Play" at bounding box center [950, 141] width 61 height 32
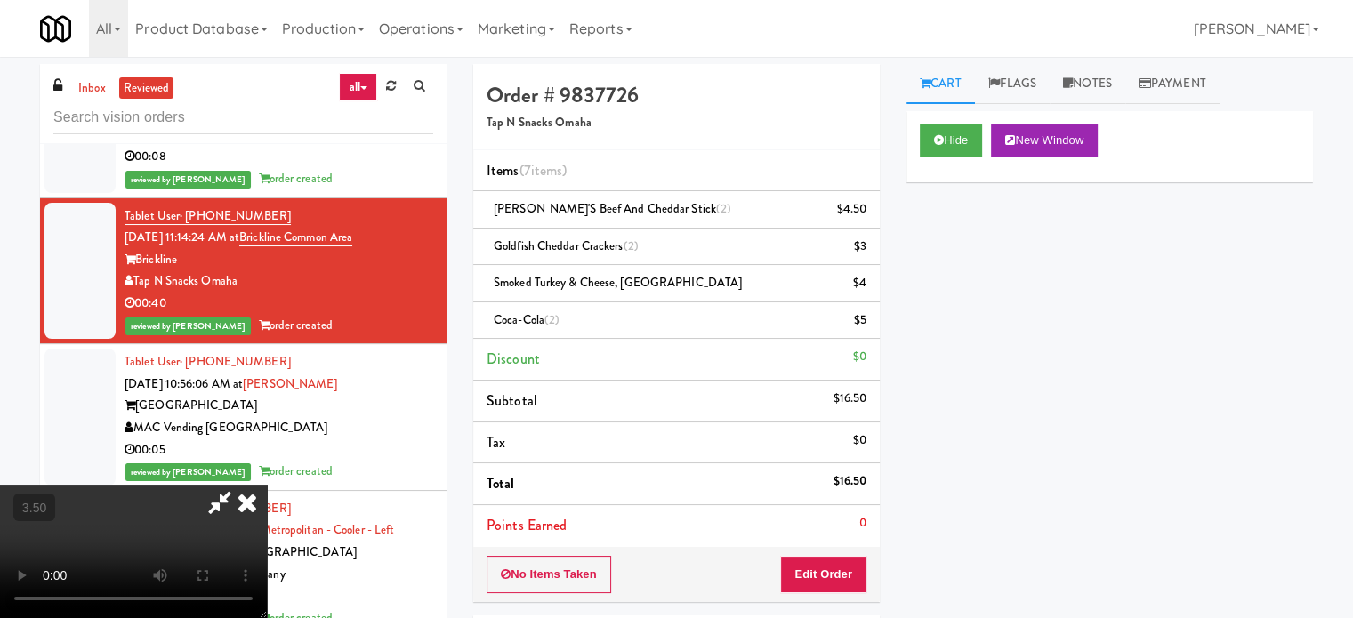
click at [267, 485] on video at bounding box center [133, 551] width 267 height 133
drag, startPoint x: 626, startPoint y: 380, endPoint x: 583, endPoint y: 422, distance: 60.4
click at [267, 485] on video at bounding box center [133, 551] width 267 height 133
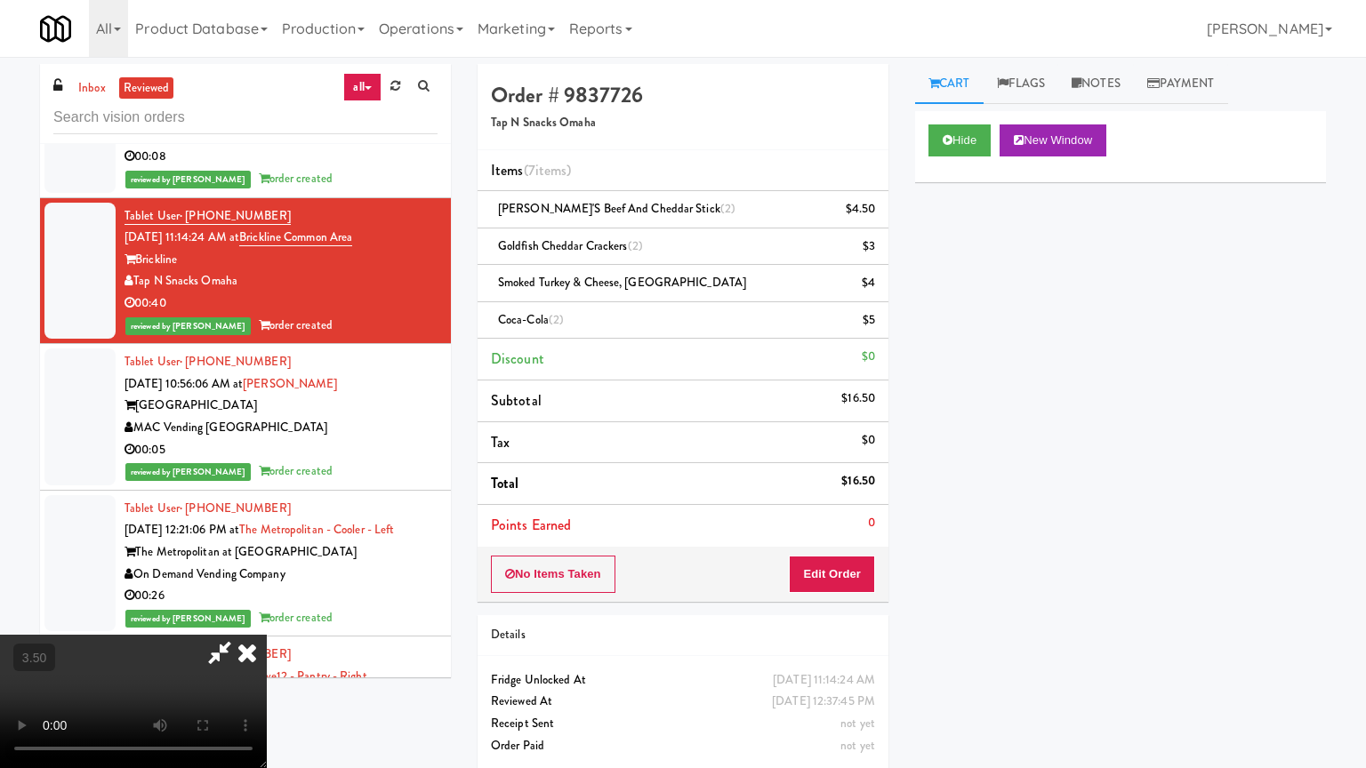
click at [267, 617] on video at bounding box center [133, 701] width 267 height 133
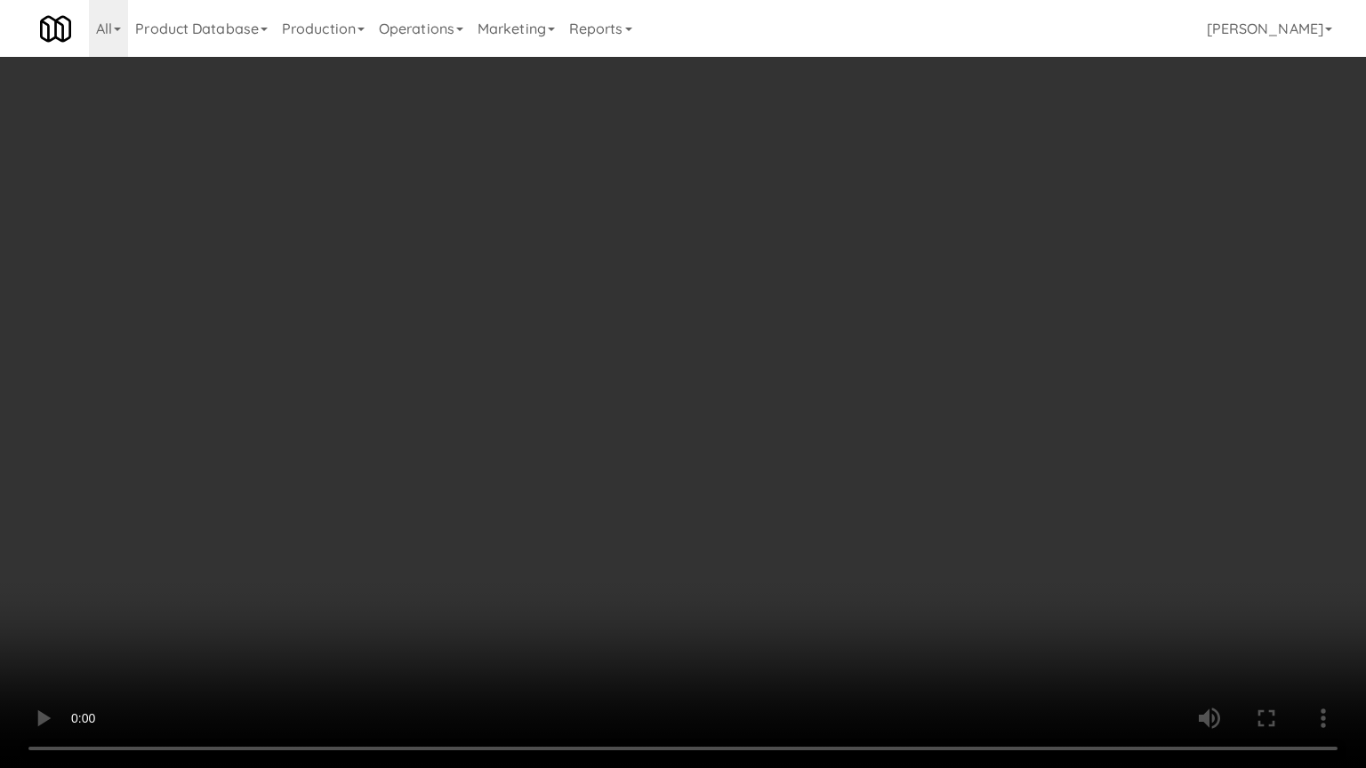
click at [596, 365] on video at bounding box center [683, 384] width 1366 height 768
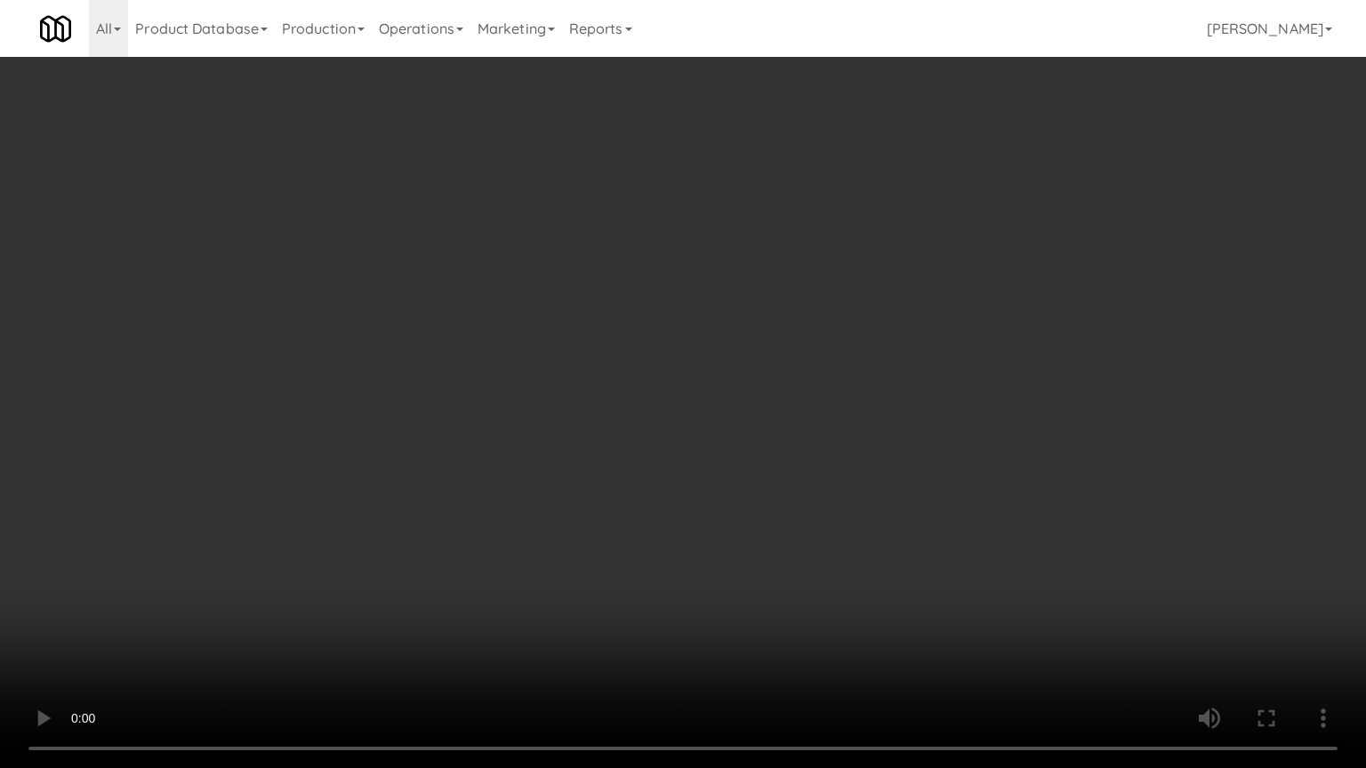
click at [599, 362] on video at bounding box center [683, 384] width 1366 height 768
click at [606, 358] on video at bounding box center [683, 384] width 1366 height 768
click at [608, 363] on video at bounding box center [683, 384] width 1366 height 768
click at [586, 381] on video at bounding box center [683, 384] width 1366 height 768
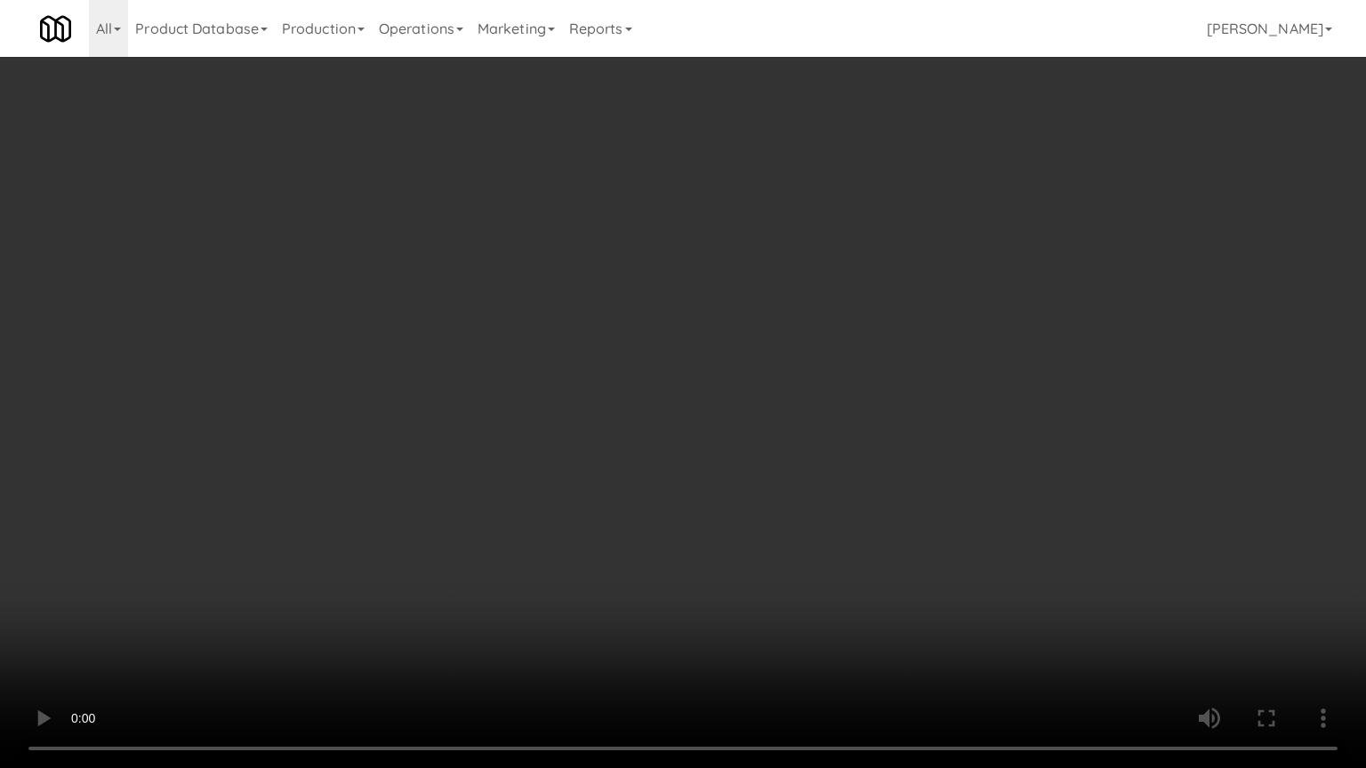
click at [591, 379] on video at bounding box center [683, 384] width 1366 height 768
click at [591, 378] on video at bounding box center [683, 384] width 1366 height 768
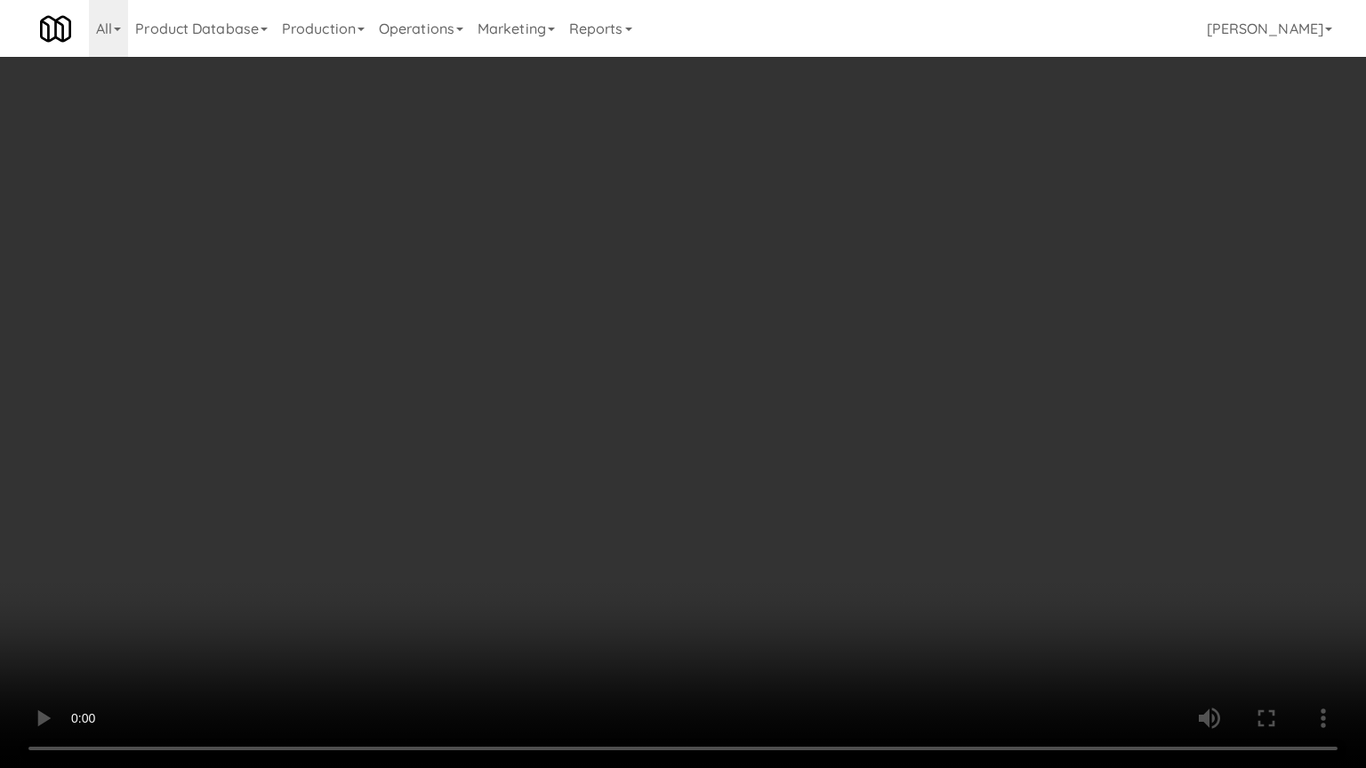
click at [591, 378] on video at bounding box center [683, 384] width 1366 height 768
drag, startPoint x: 595, startPoint y: 376, endPoint x: 758, endPoint y: 153, distance: 276.3
click at [598, 376] on video at bounding box center [683, 384] width 1366 height 768
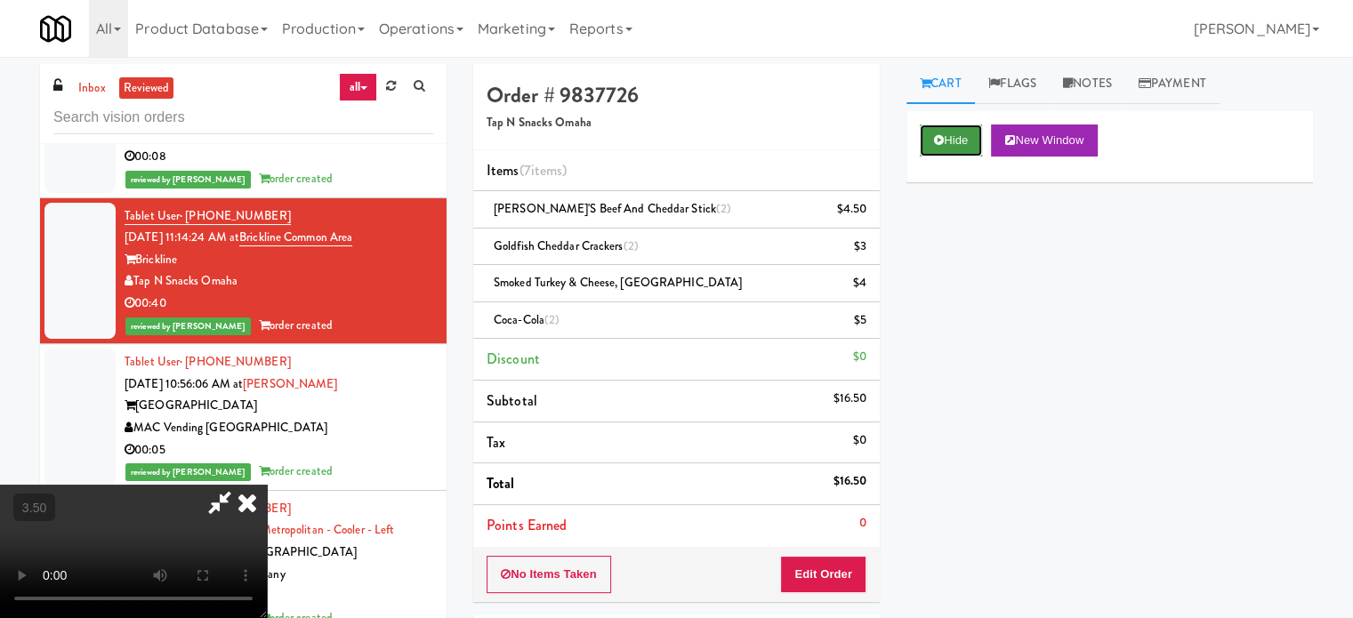
click at [964, 141] on button "Hide" at bounding box center [951, 141] width 62 height 32
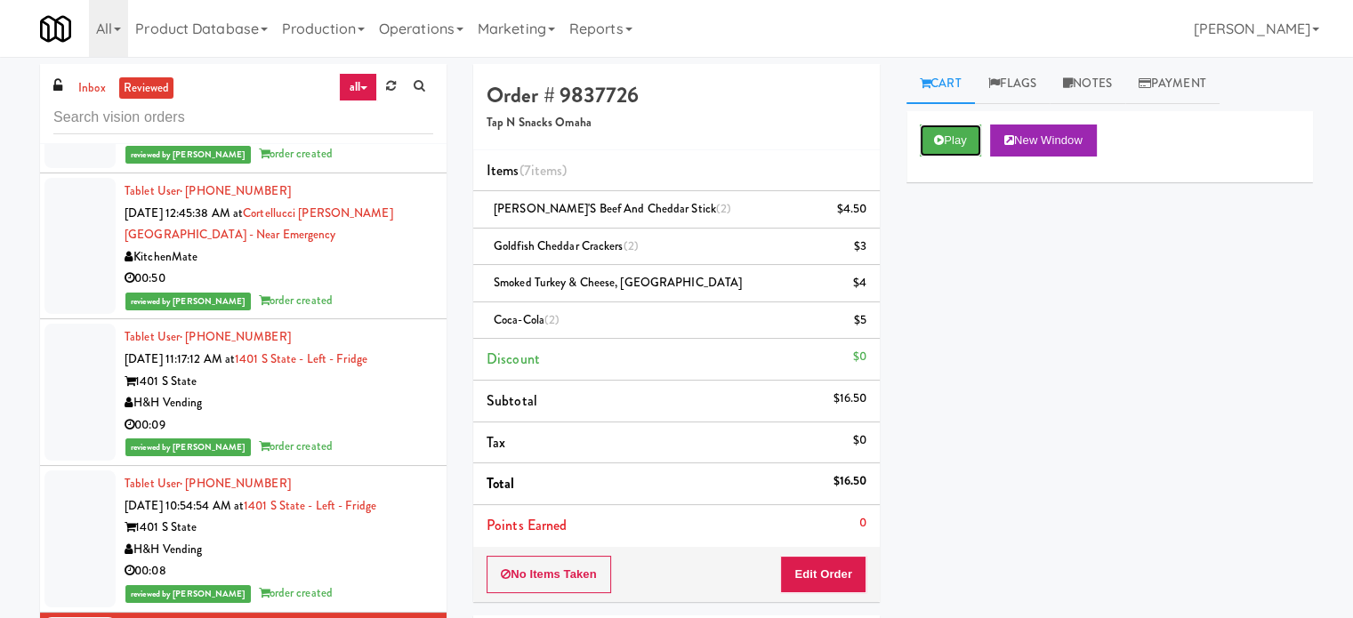
scroll to position [8554, 0]
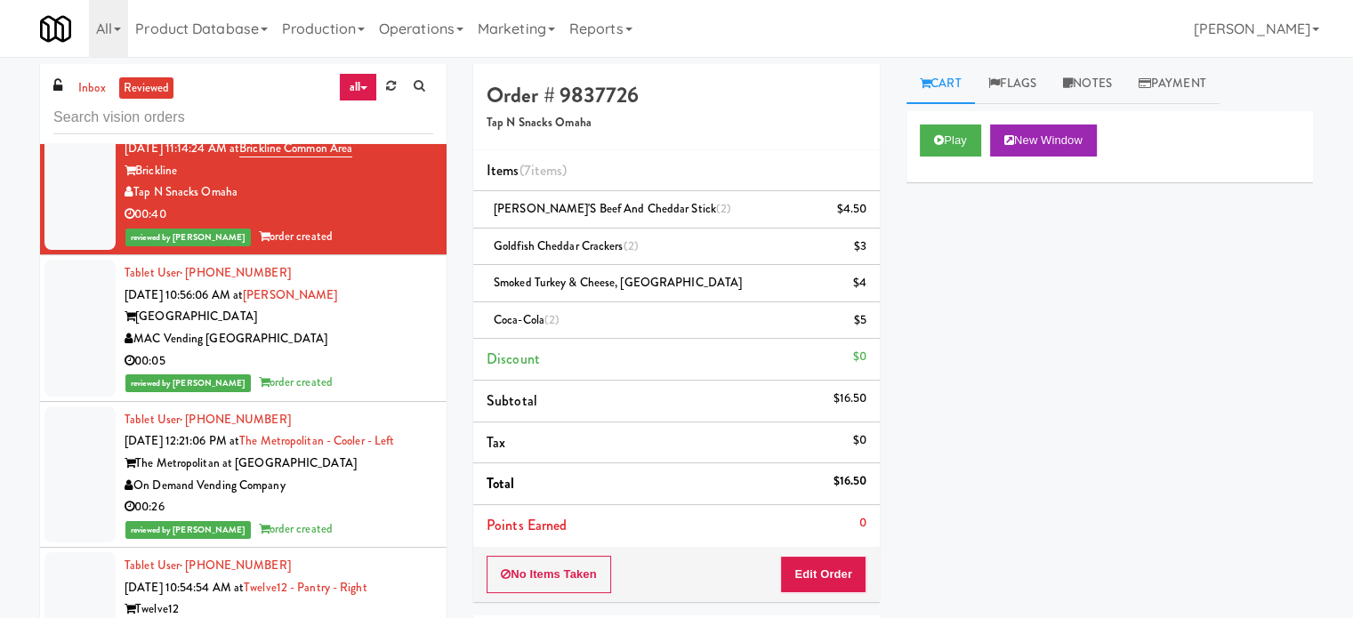
click at [375, 475] on div "On Demand Vending Company" at bounding box center [279, 486] width 309 height 22
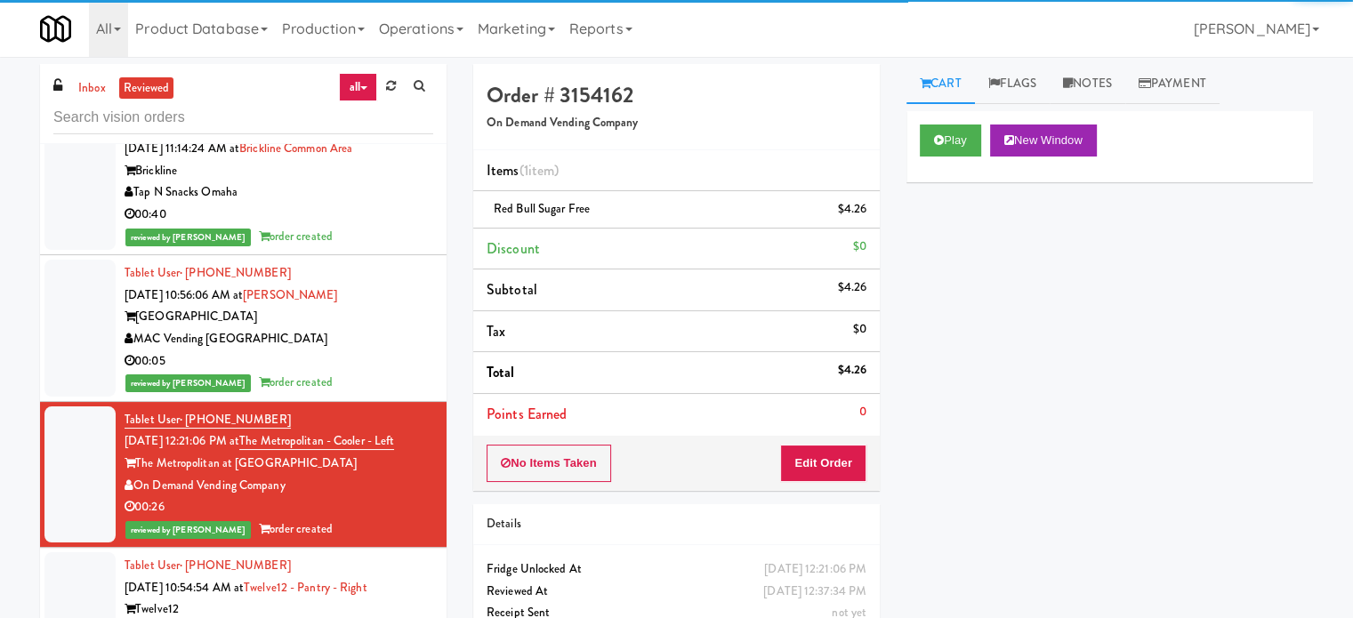
click at [366, 358] on div "00:05" at bounding box center [279, 361] width 309 height 22
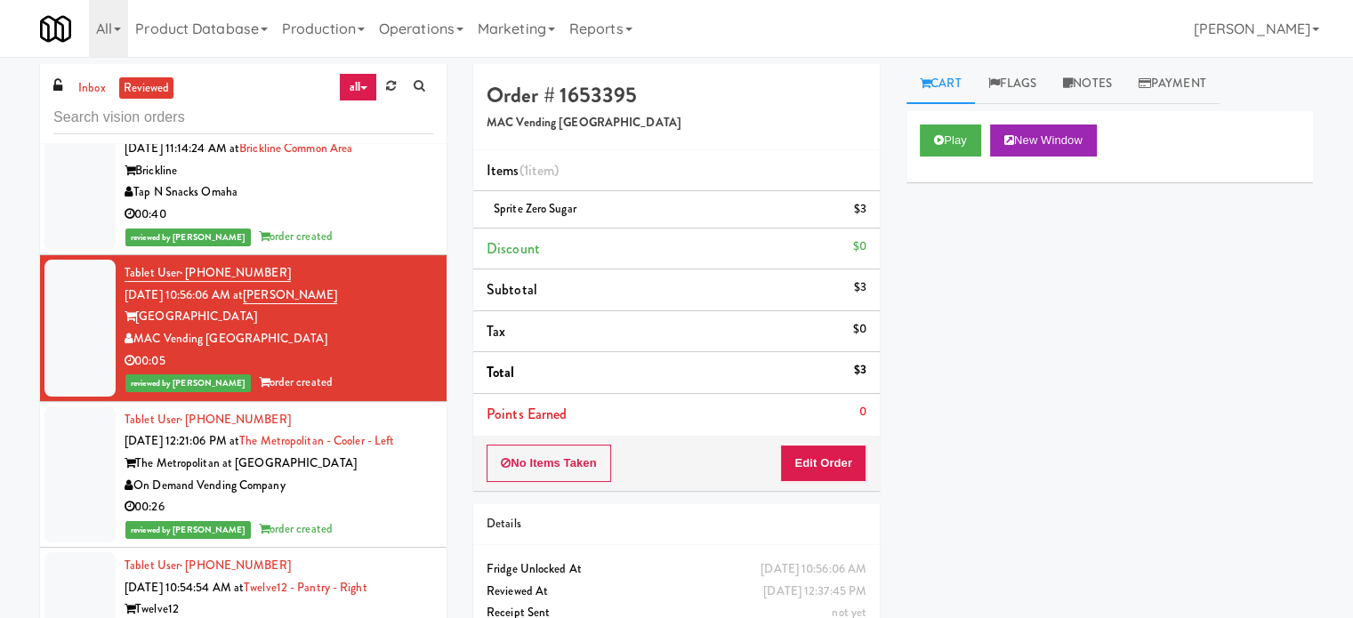
click at [410, 565] on div "Tablet User · (202) 487-5008 [DATE] 10:54:54 AM at Twelve12 - Pantry - Right Tw…" at bounding box center [279, 621] width 309 height 132
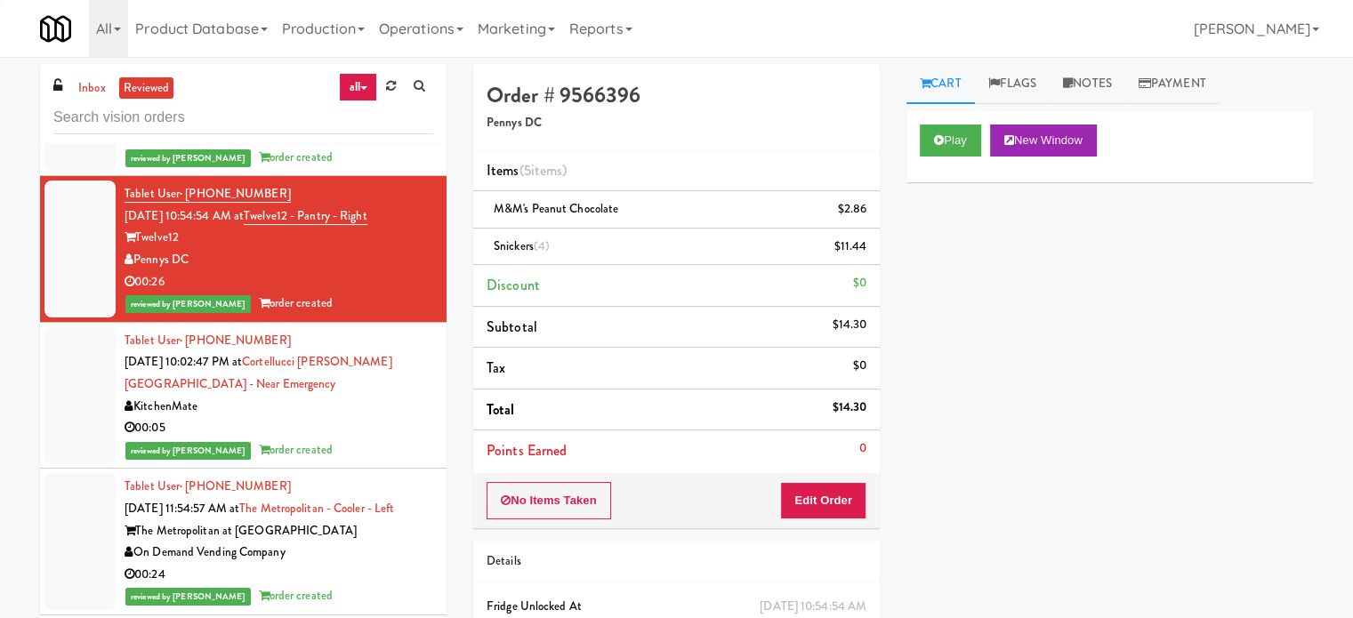
scroll to position [8934, 0]
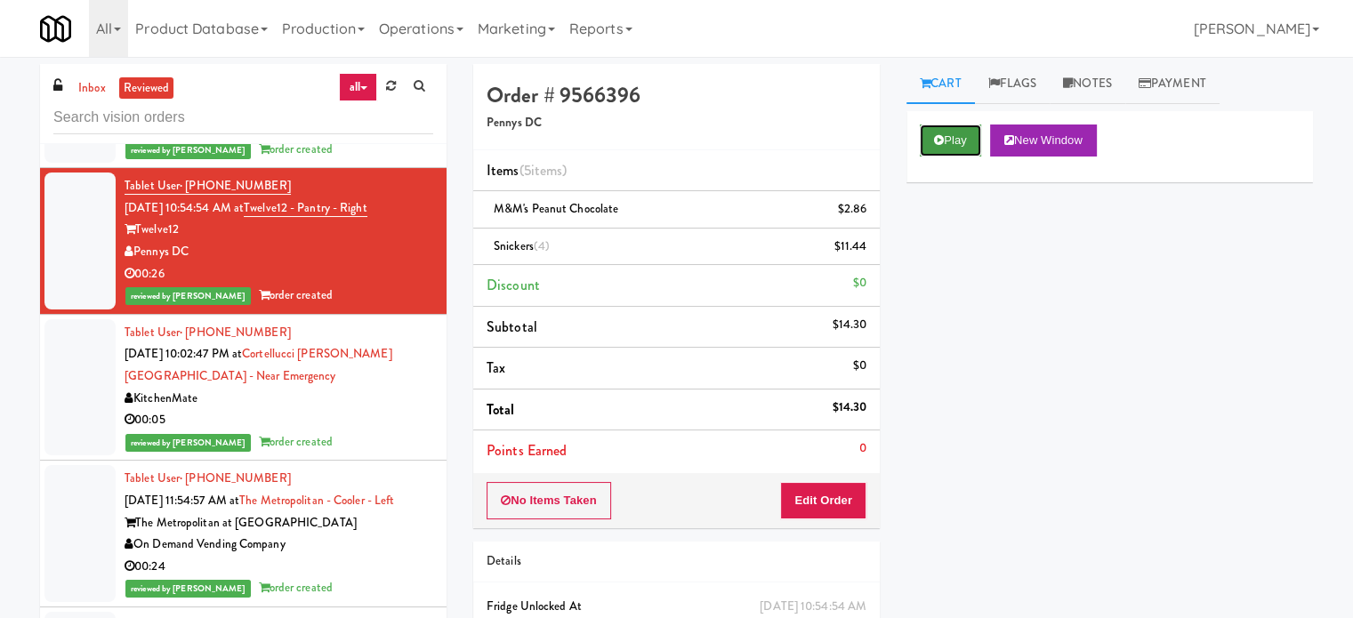
click at [948, 141] on button "Play" at bounding box center [950, 141] width 61 height 32
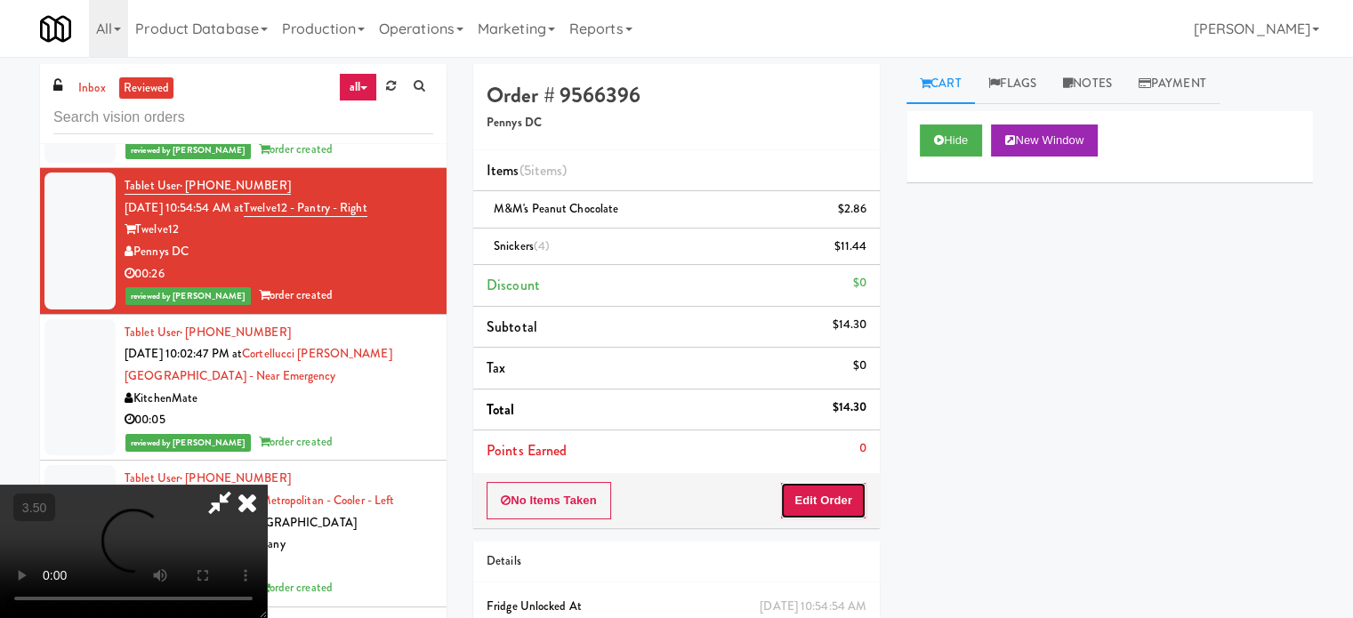
click at [814, 496] on button "Edit Order" at bounding box center [823, 500] width 86 height 37
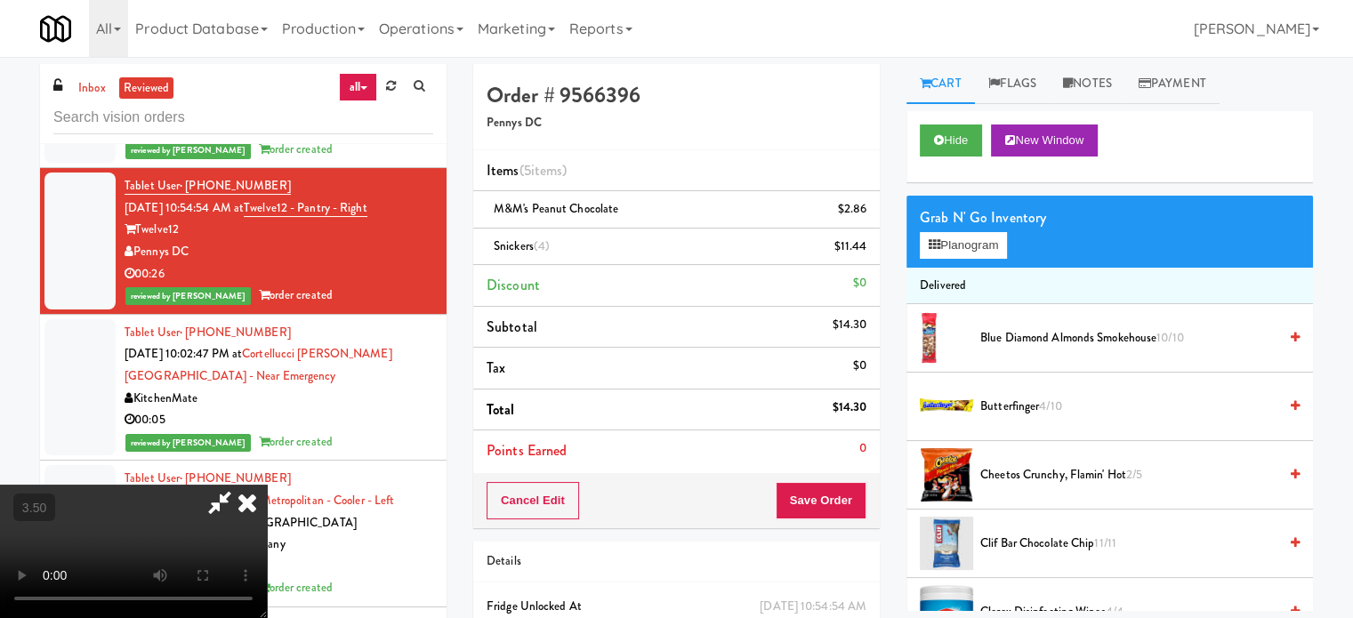
drag, startPoint x: 393, startPoint y: 446, endPoint x: 422, endPoint y: 431, distance: 32.6
click at [267, 485] on video at bounding box center [133, 551] width 267 height 133
drag, startPoint x: 422, startPoint y: 431, endPoint x: 985, endPoint y: 126, distance: 640.3
click at [267, 485] on video at bounding box center [133, 551] width 267 height 133
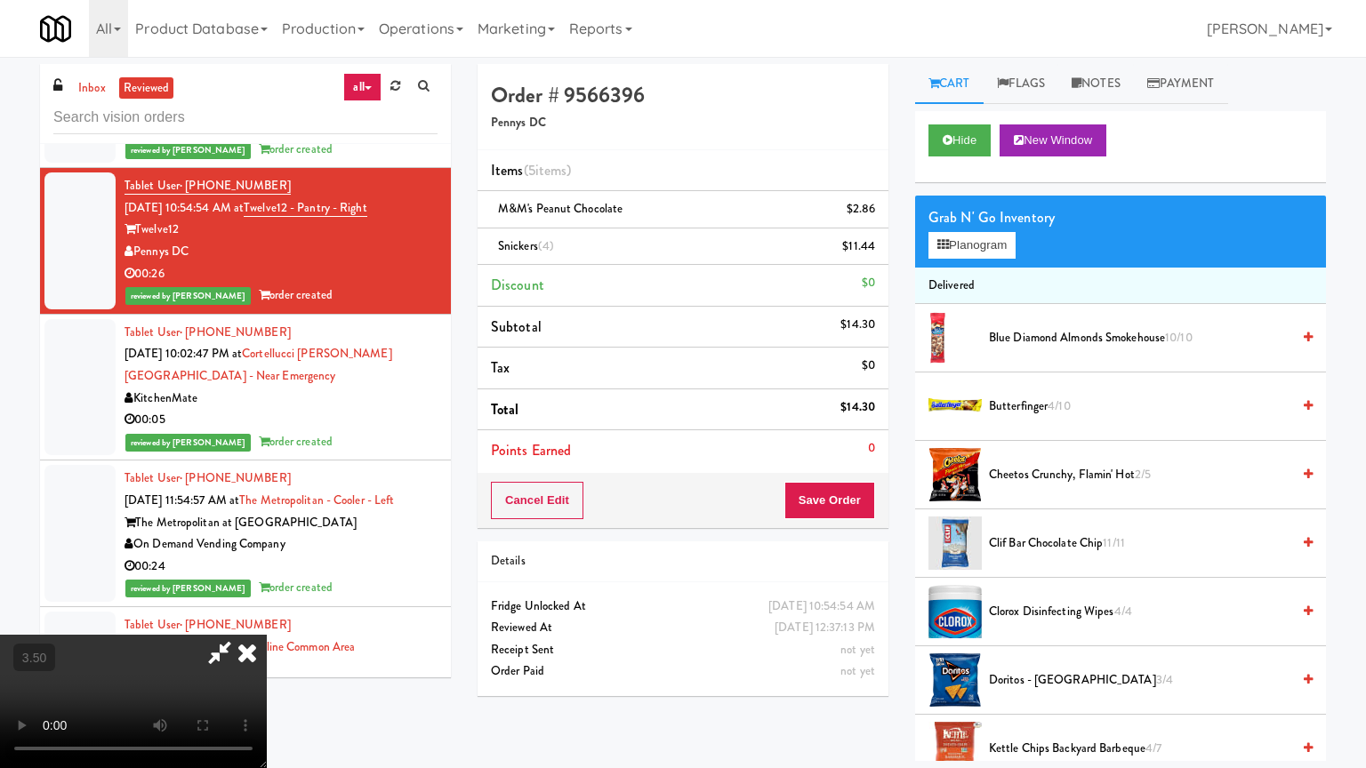
click at [267, 617] on video at bounding box center [133, 701] width 267 height 133
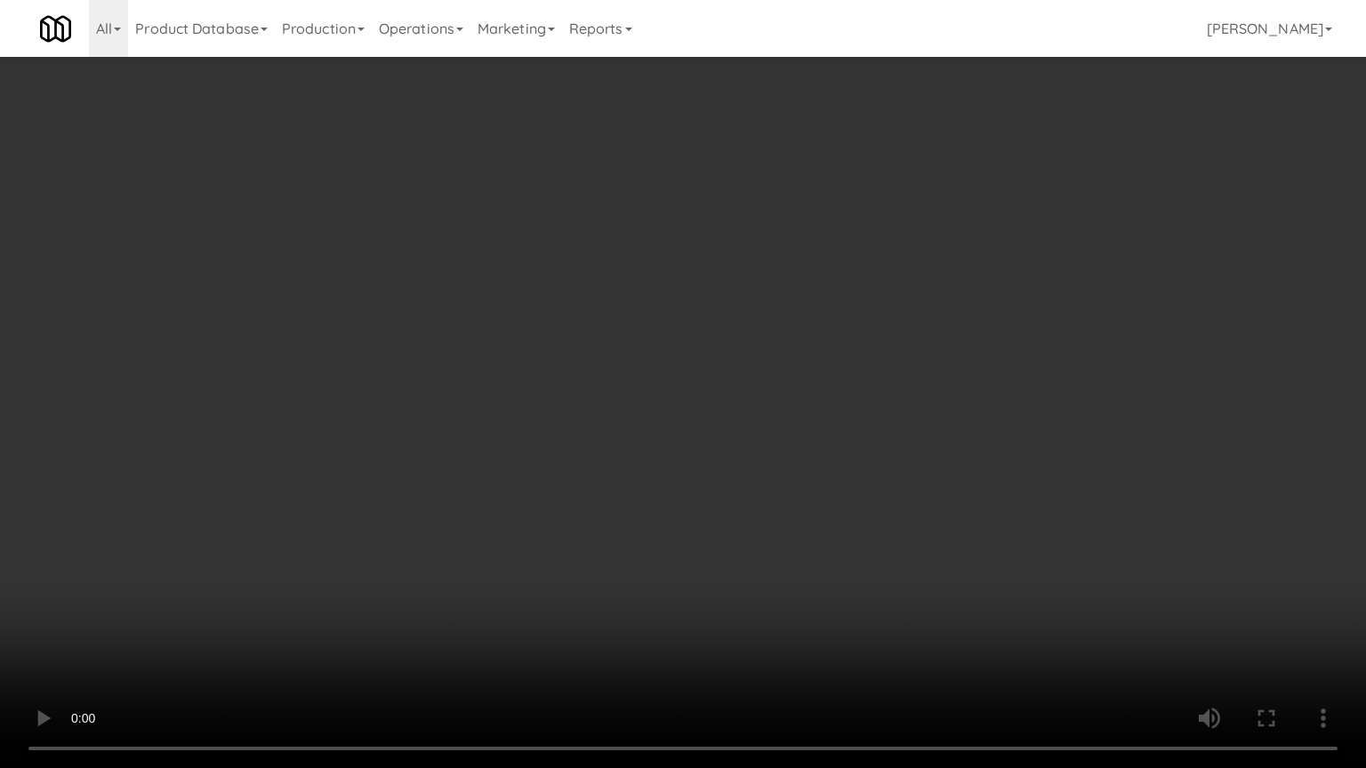
click at [788, 271] on video at bounding box center [683, 384] width 1366 height 768
click at [763, 277] on video at bounding box center [683, 384] width 1366 height 768
click at [779, 282] on video at bounding box center [683, 384] width 1366 height 768
click at [715, 281] on video at bounding box center [683, 384] width 1366 height 768
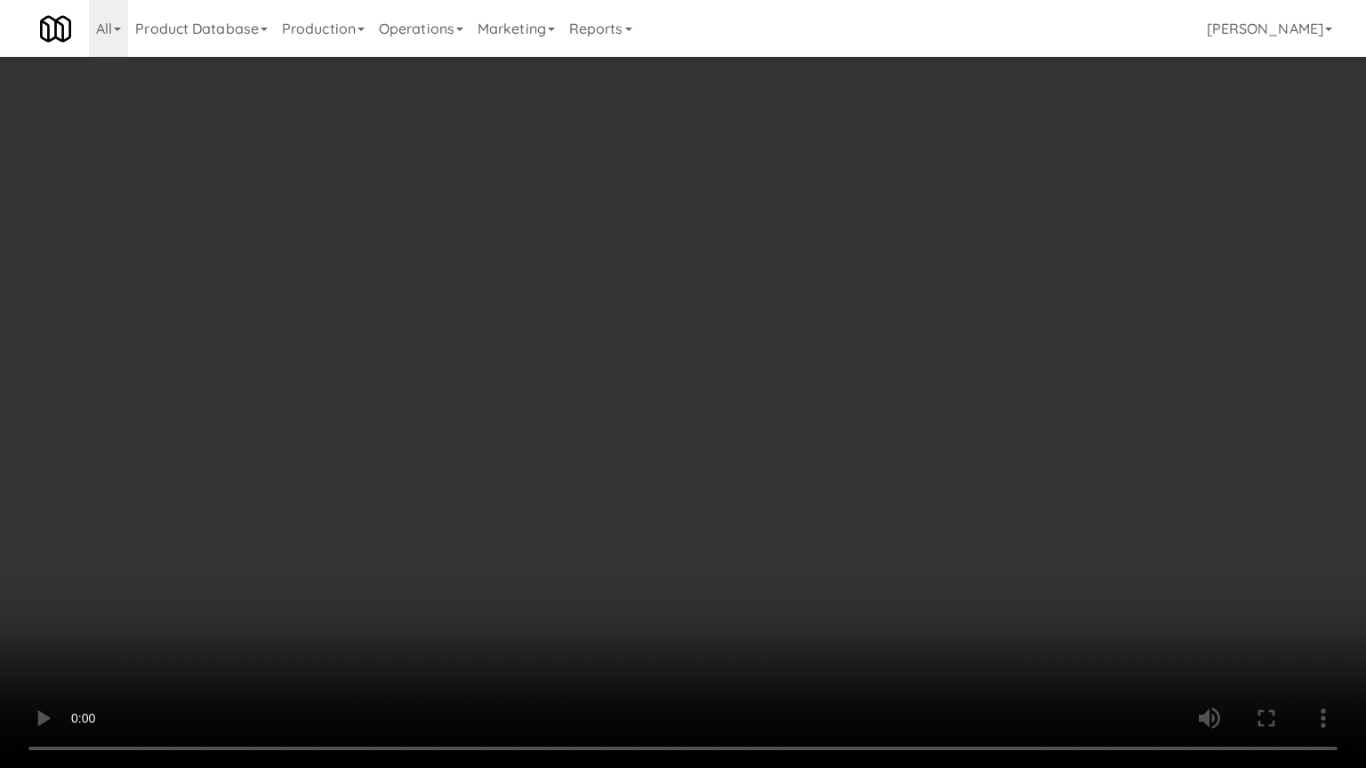
click at [722, 280] on video at bounding box center [683, 384] width 1366 height 768
click at [719, 287] on video at bounding box center [683, 384] width 1366 height 768
click at [764, 285] on video at bounding box center [683, 384] width 1366 height 768
click at [713, 287] on video at bounding box center [683, 384] width 1366 height 768
click at [733, 287] on video at bounding box center [683, 384] width 1366 height 768
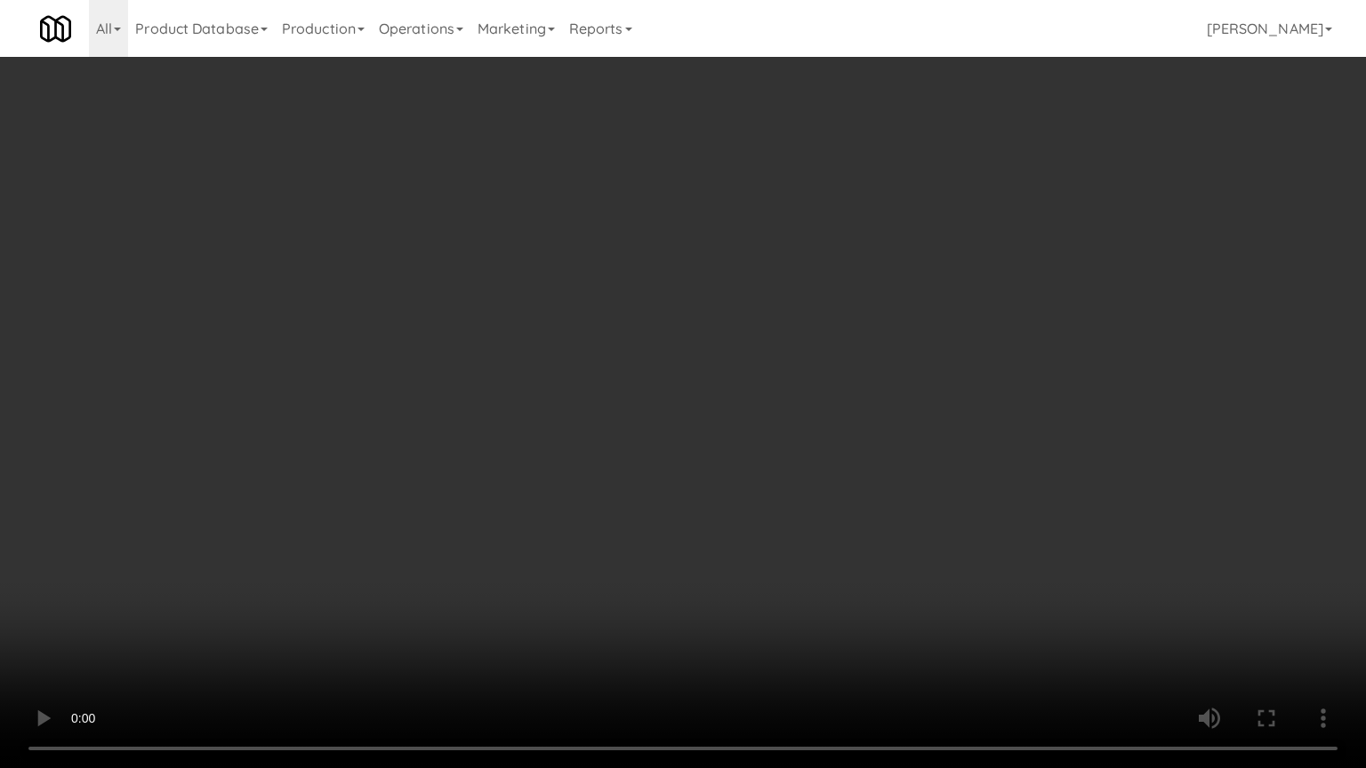
click at [733, 287] on video at bounding box center [683, 384] width 1366 height 768
click at [743, 282] on video at bounding box center [683, 384] width 1366 height 768
click at [743, 281] on video at bounding box center [683, 384] width 1366 height 768
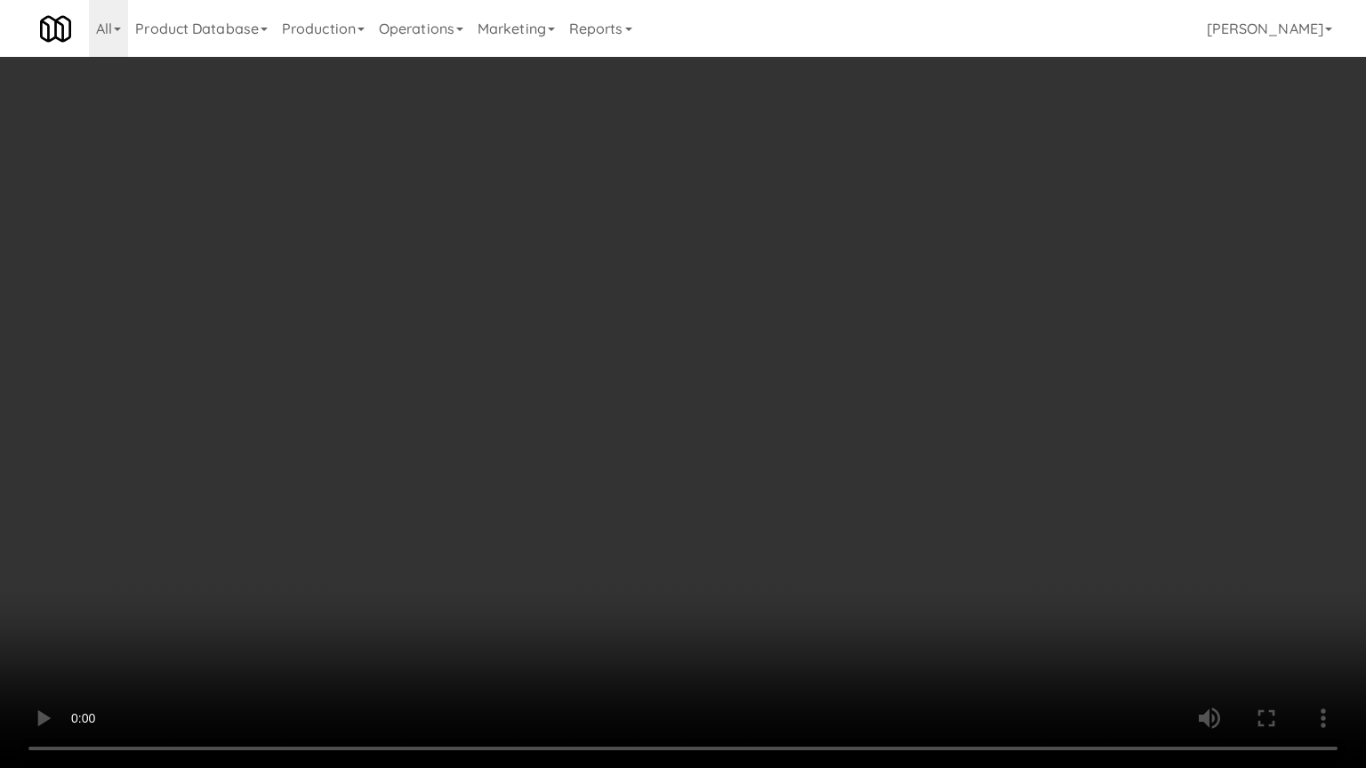
click at [744, 279] on video at bounding box center [683, 384] width 1366 height 768
click at [772, 277] on video at bounding box center [683, 384] width 1366 height 768
click at [774, 279] on video at bounding box center [683, 384] width 1366 height 768
click at [775, 283] on video at bounding box center [683, 384] width 1366 height 768
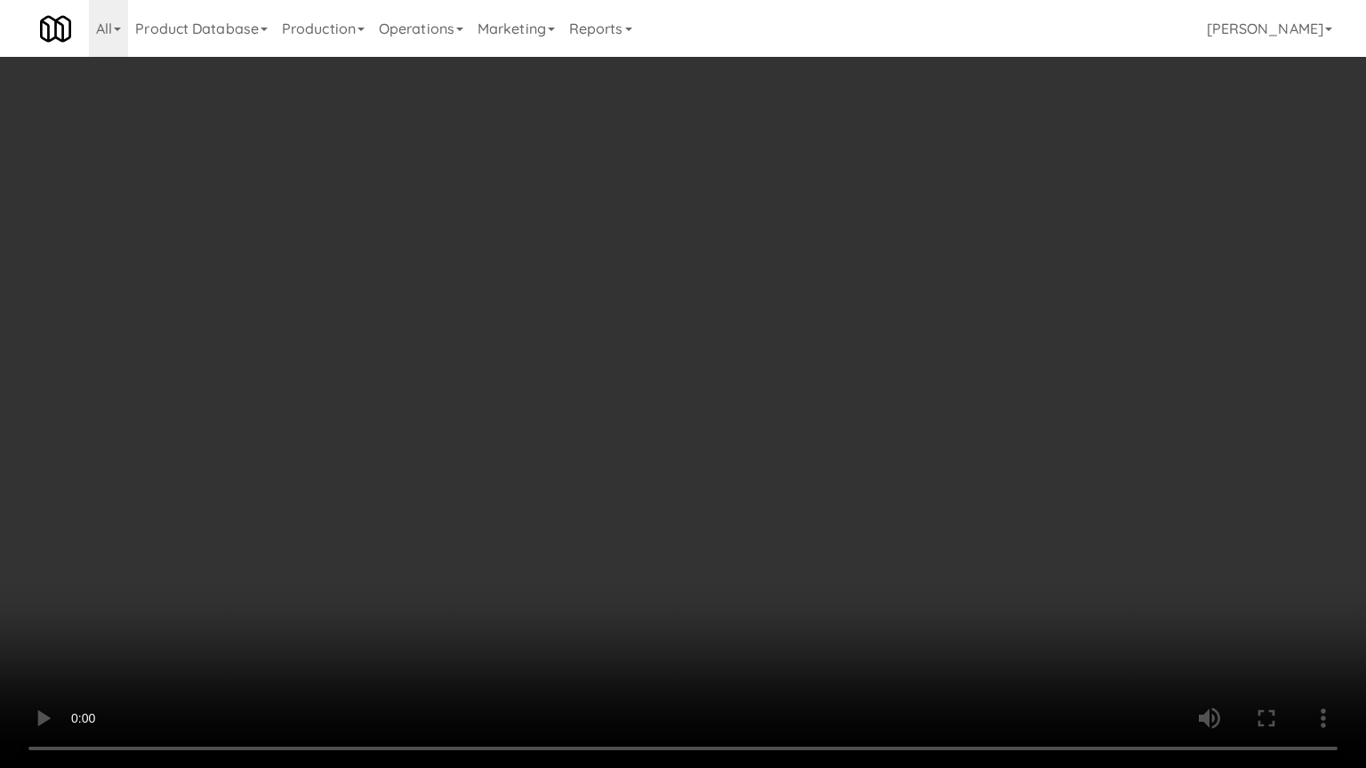
click at [775, 284] on video at bounding box center [683, 384] width 1366 height 768
click at [780, 289] on video at bounding box center [683, 384] width 1366 height 768
click at [792, 295] on video at bounding box center [683, 384] width 1366 height 768
click at [820, 303] on video at bounding box center [683, 384] width 1366 height 768
click at [818, 301] on video at bounding box center [683, 384] width 1366 height 768
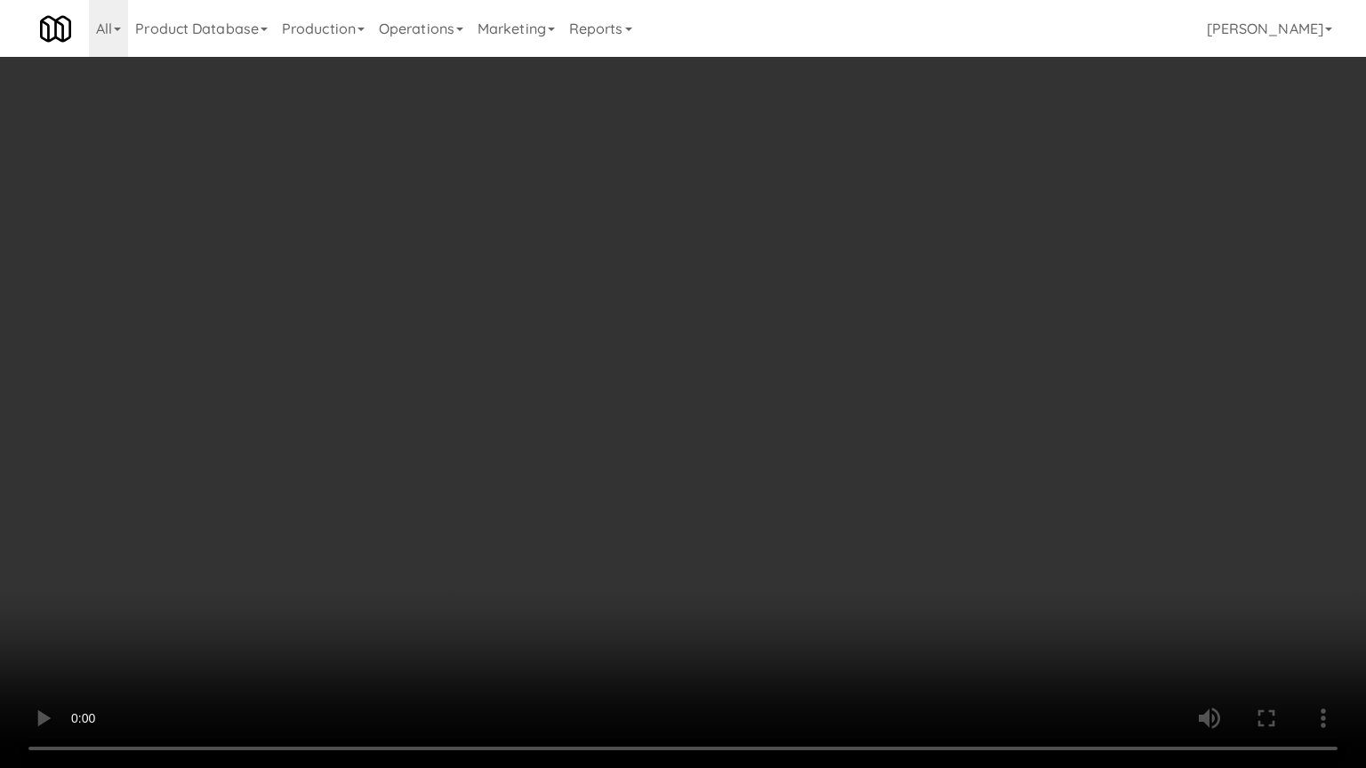
click at [855, 307] on video at bounding box center [683, 384] width 1366 height 768
click at [847, 302] on video at bounding box center [683, 384] width 1366 height 768
click at [809, 288] on video at bounding box center [683, 384] width 1366 height 768
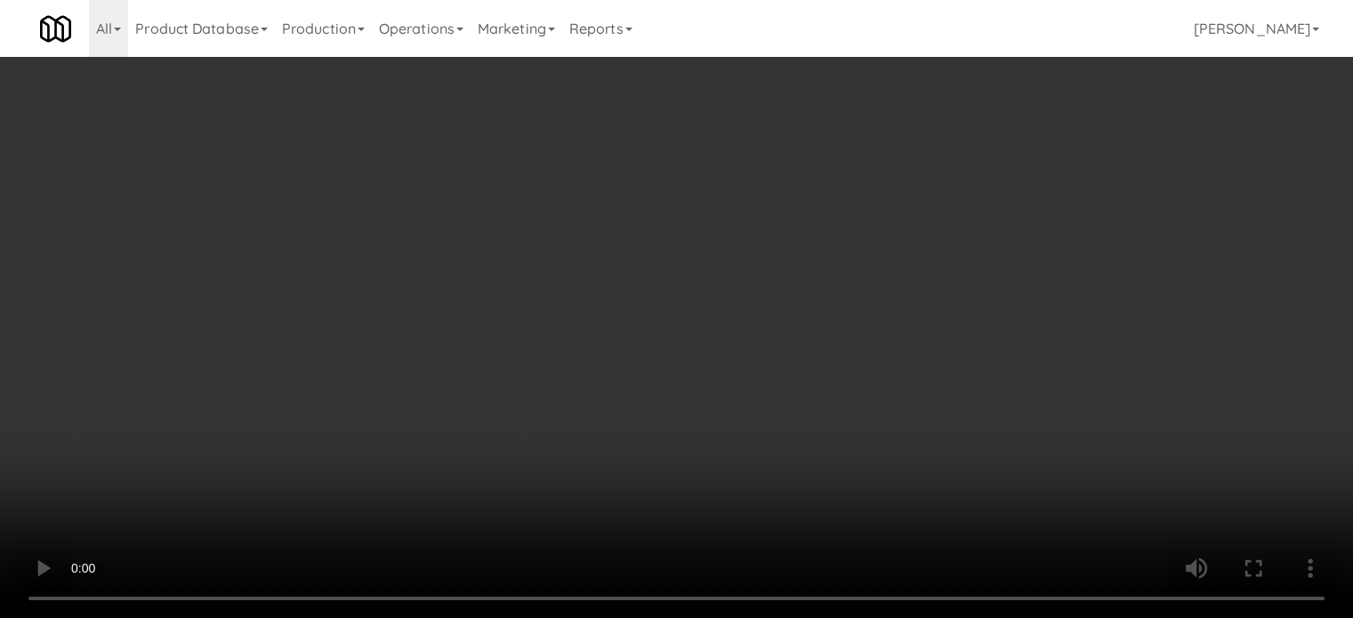
click at [718, 177] on video at bounding box center [676, 309] width 1353 height 618
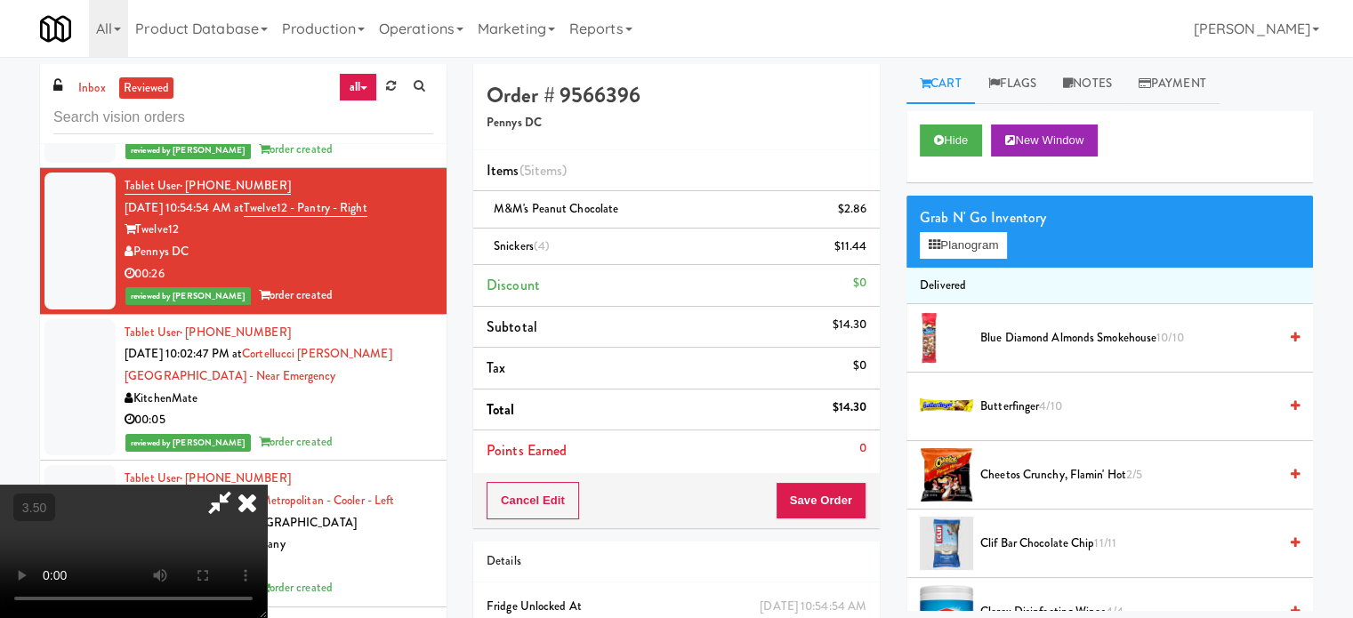
drag, startPoint x: 718, startPoint y: 175, endPoint x: 719, endPoint y: 265, distance: 89.8
click at [267, 485] on video at bounding box center [133, 551] width 267 height 133
drag, startPoint x: 719, startPoint y: 265, endPoint x: 729, endPoint y: 265, distance: 10.7
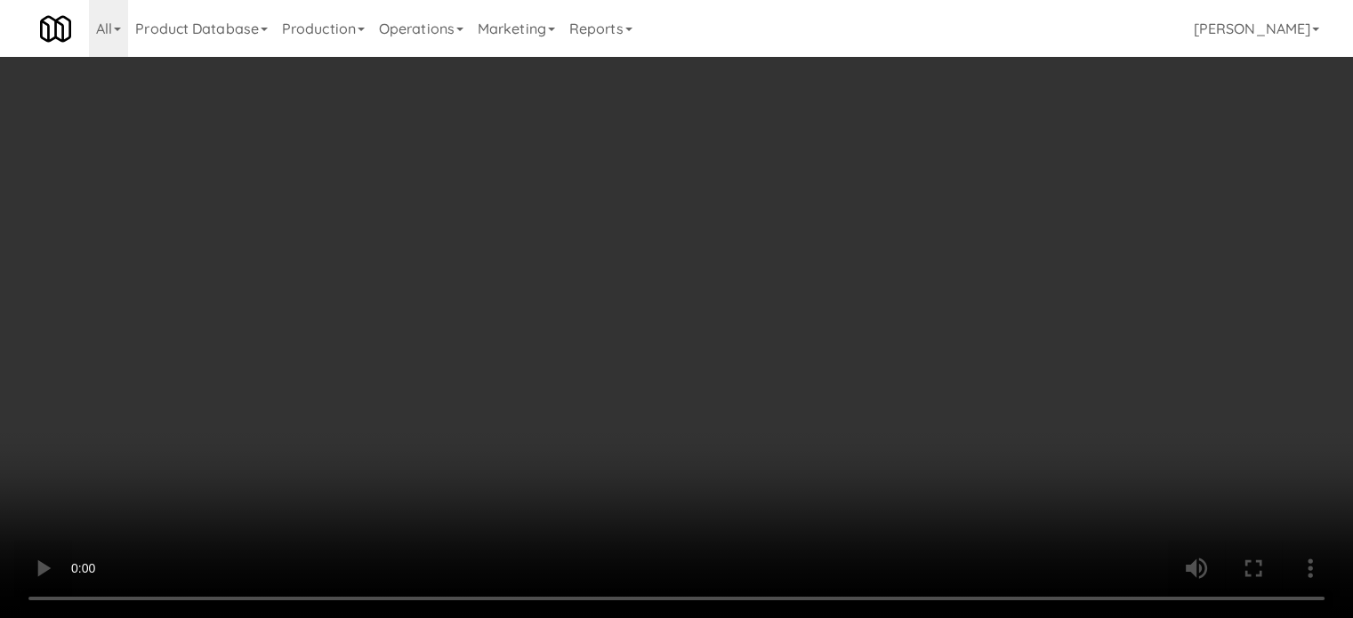
click at [719, 265] on video at bounding box center [676, 309] width 1353 height 618
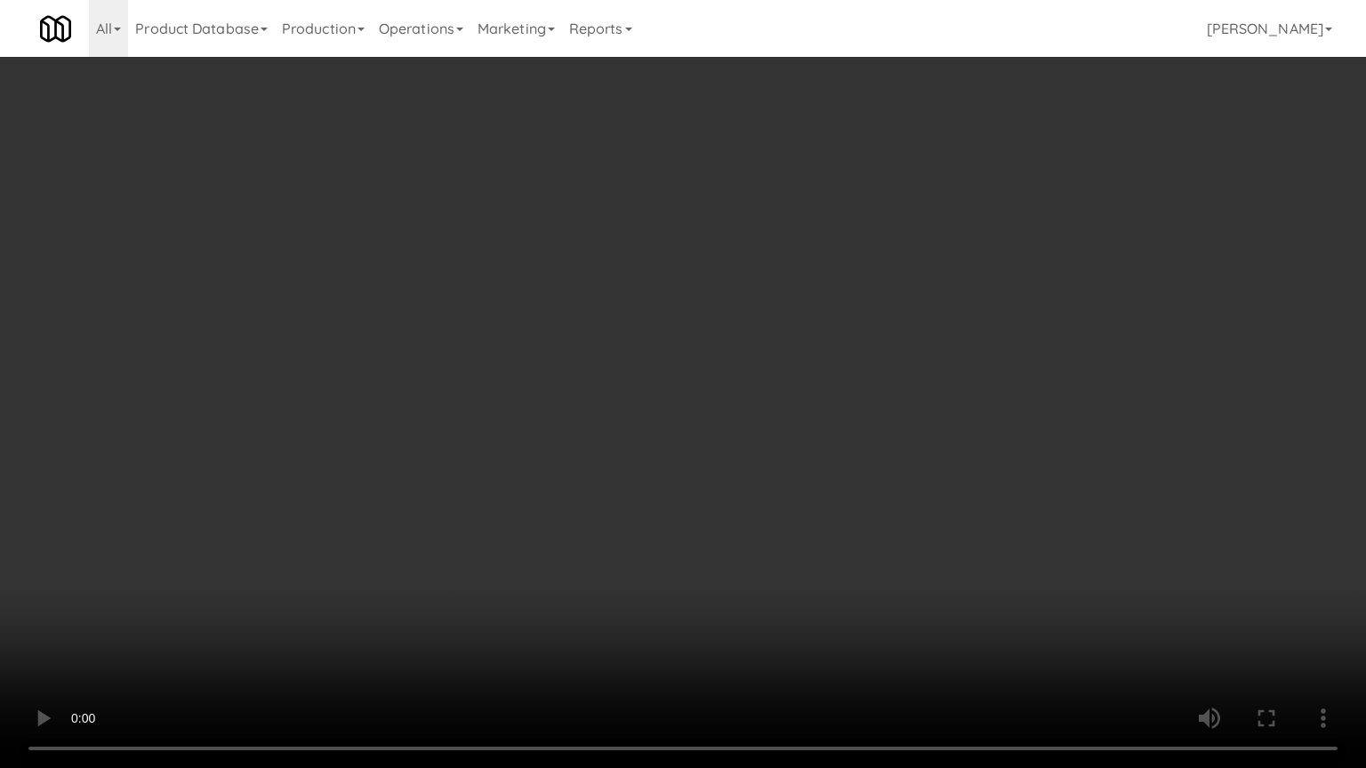
click at [799, 617] on video at bounding box center [683, 384] width 1366 height 768
drag, startPoint x: 799, startPoint y: 648, endPoint x: 754, endPoint y: 555, distance: 103.4
click at [792, 617] on video at bounding box center [683, 384] width 1366 height 768
click at [505, 600] on video at bounding box center [683, 384] width 1366 height 768
click at [527, 544] on video at bounding box center [683, 384] width 1366 height 768
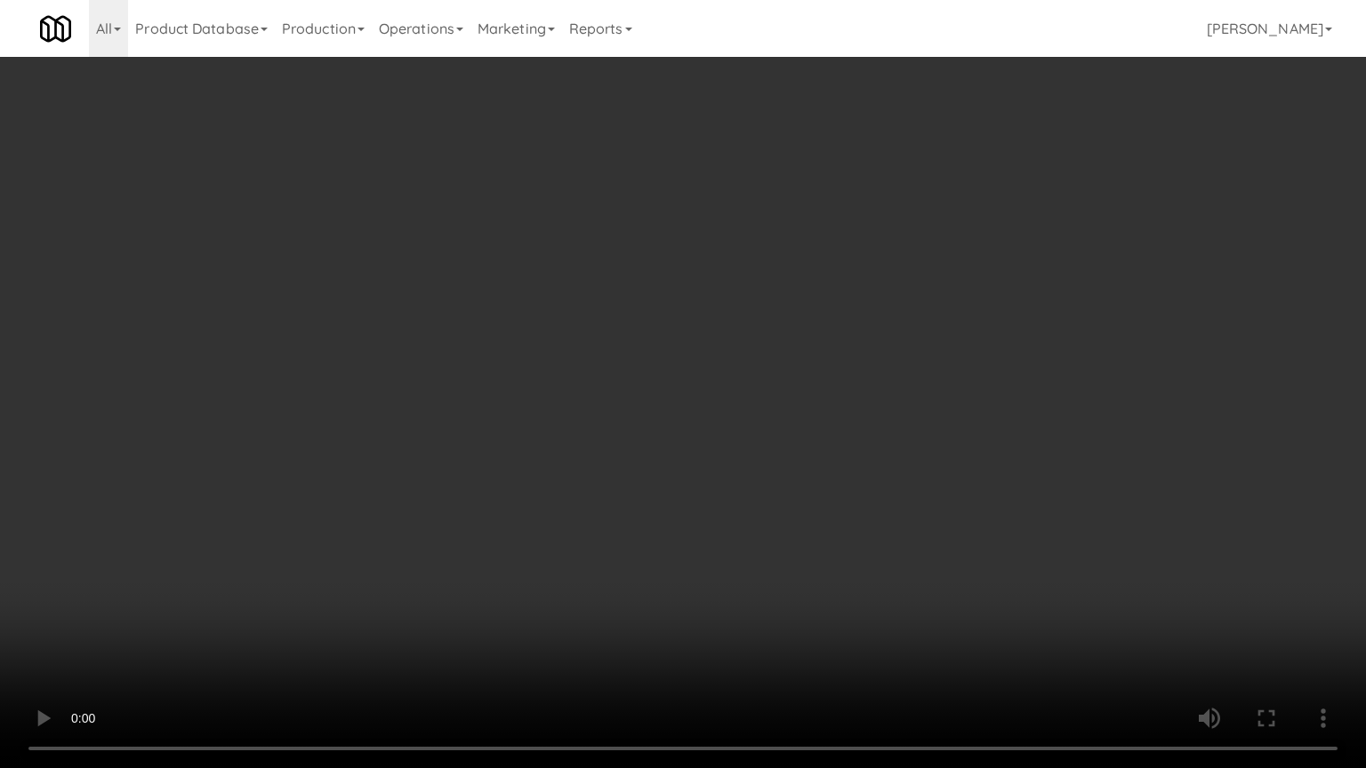
click at [543, 535] on video at bounding box center [683, 384] width 1366 height 768
click at [587, 540] on video at bounding box center [683, 384] width 1366 height 768
click at [564, 546] on video at bounding box center [683, 384] width 1366 height 768
click at [600, 531] on video at bounding box center [683, 384] width 1366 height 768
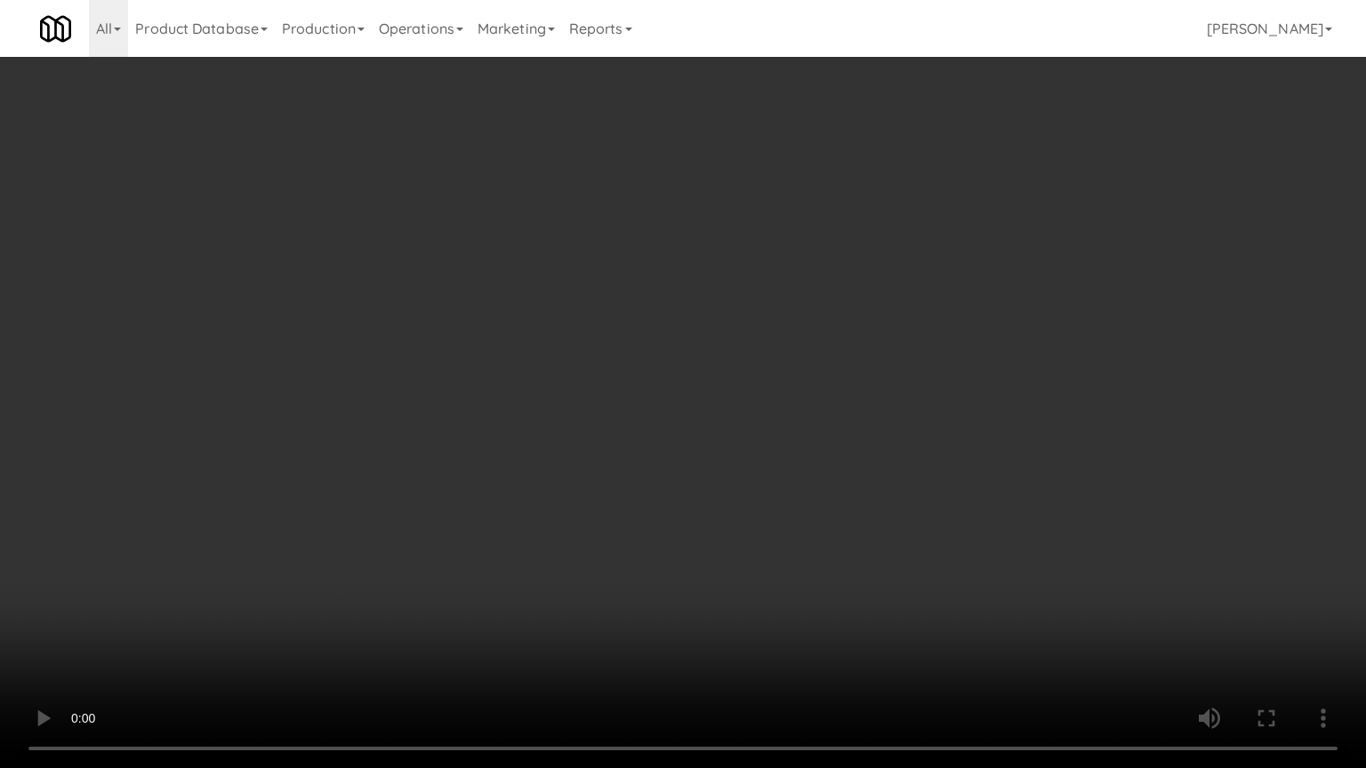
click at [580, 539] on video at bounding box center [683, 384] width 1366 height 768
click at [603, 534] on video at bounding box center [683, 384] width 1366 height 768
click at [591, 536] on video at bounding box center [683, 384] width 1366 height 768
click at [595, 534] on video at bounding box center [683, 384] width 1366 height 768
click at [595, 530] on video at bounding box center [683, 384] width 1366 height 768
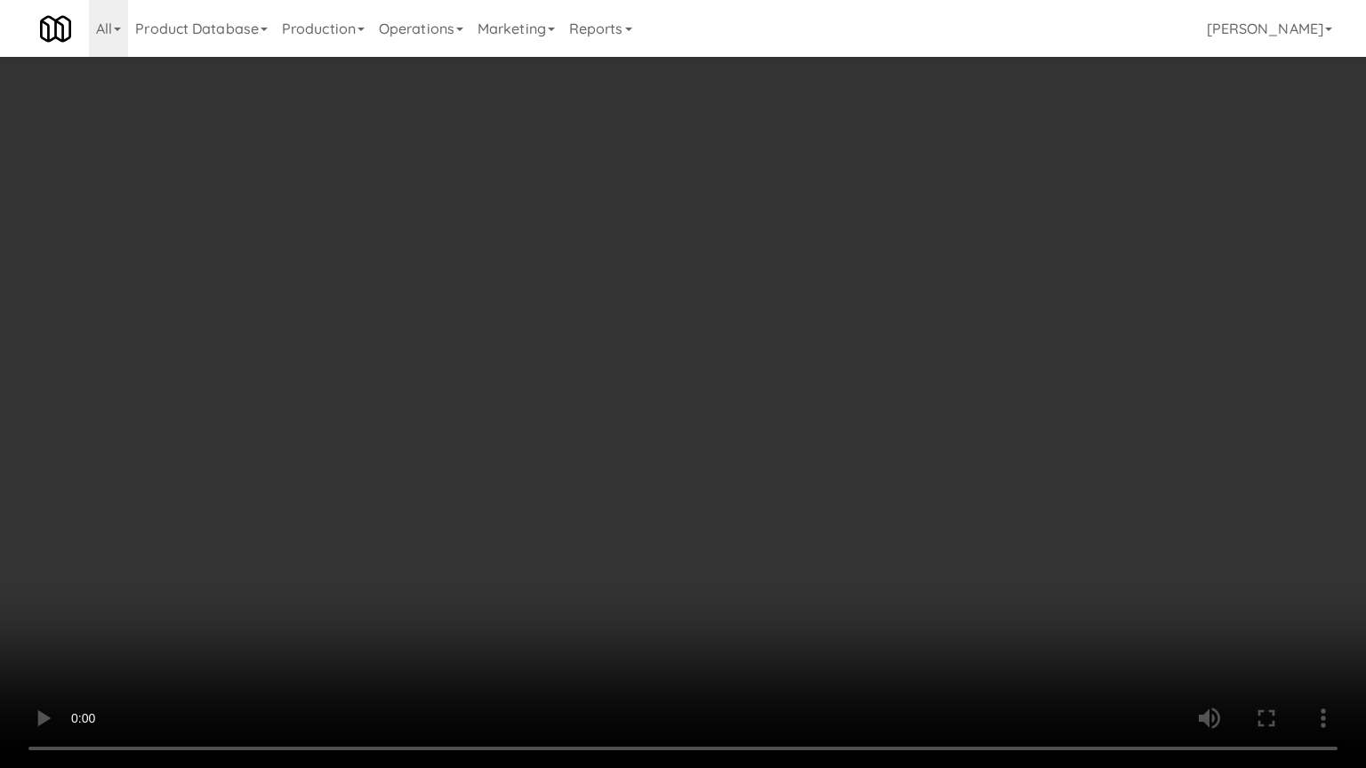
click at [599, 520] on video at bounding box center [683, 384] width 1366 height 768
click at [614, 524] on video at bounding box center [683, 384] width 1366 height 768
click at [615, 526] on video at bounding box center [683, 384] width 1366 height 768
click at [633, 523] on video at bounding box center [683, 384] width 1366 height 768
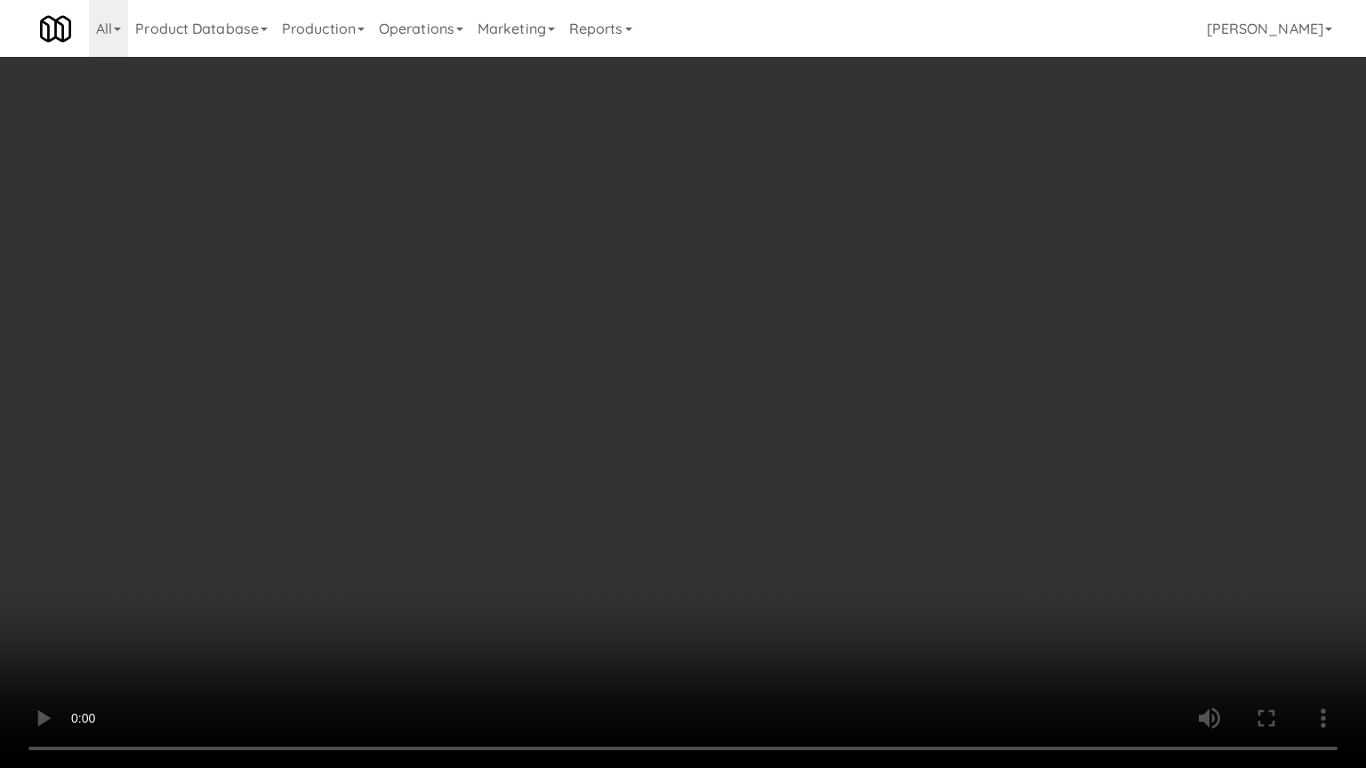
click at [633, 523] on video at bounding box center [683, 384] width 1366 height 768
click at [646, 523] on video at bounding box center [683, 384] width 1366 height 768
click at [646, 524] on video at bounding box center [683, 384] width 1366 height 768
click at [665, 526] on video at bounding box center [683, 384] width 1366 height 768
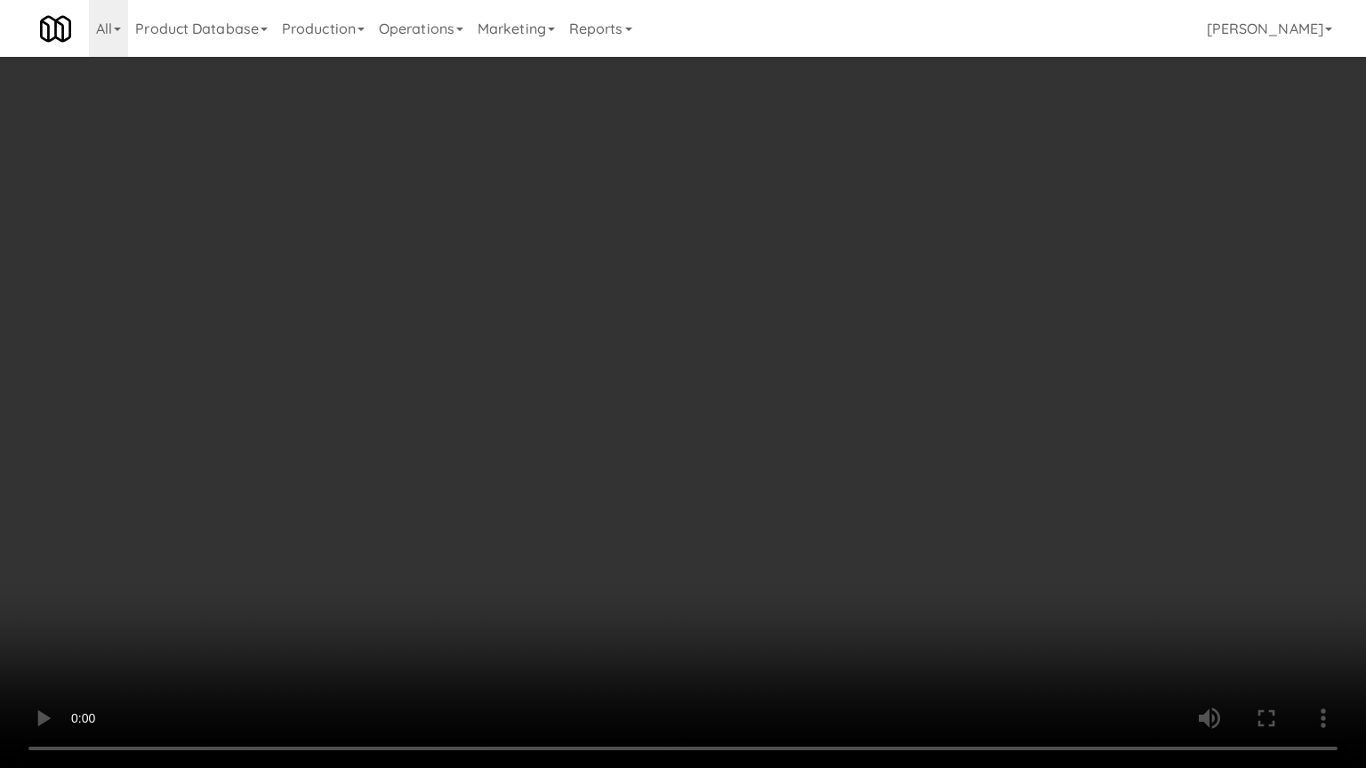
click at [679, 527] on video at bounding box center [683, 384] width 1366 height 768
click at [663, 512] on video at bounding box center [683, 384] width 1366 height 768
click at [651, 411] on video at bounding box center [683, 384] width 1366 height 768
drag, startPoint x: 651, startPoint y: 411, endPoint x: 708, endPoint y: 241, distance: 179.2
click at [652, 409] on video at bounding box center [683, 384] width 1366 height 768
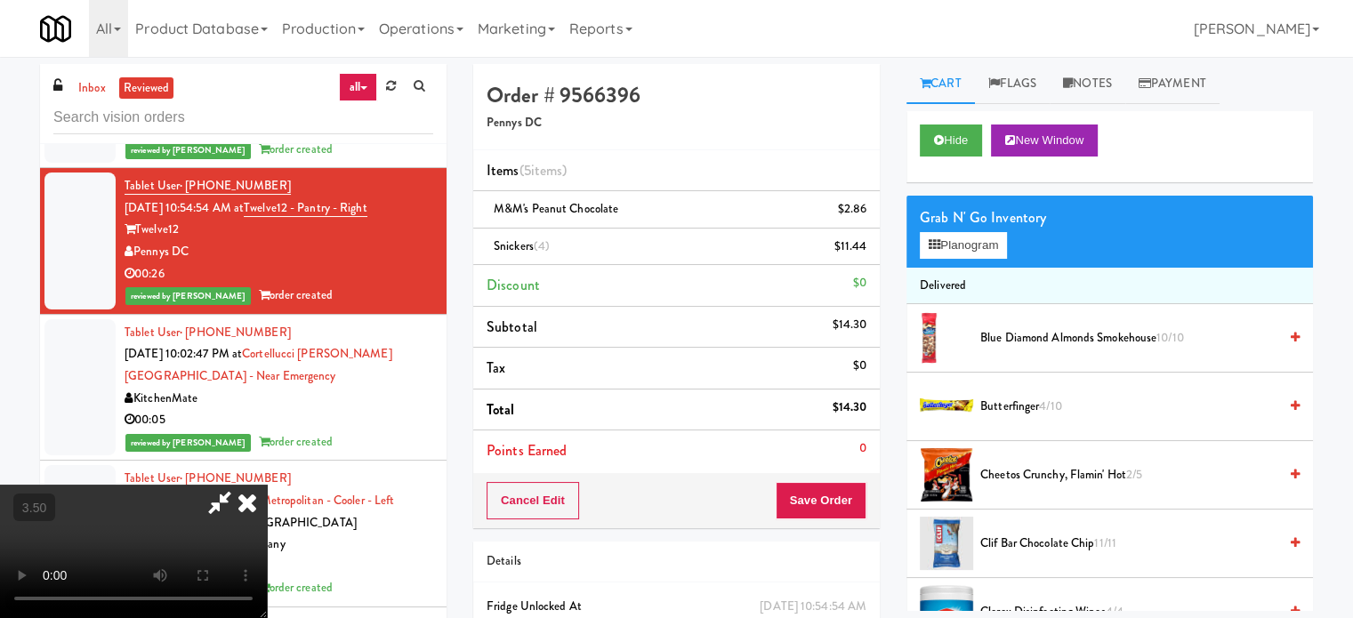
click at [267, 485] on icon at bounding box center [247, 503] width 39 height 36
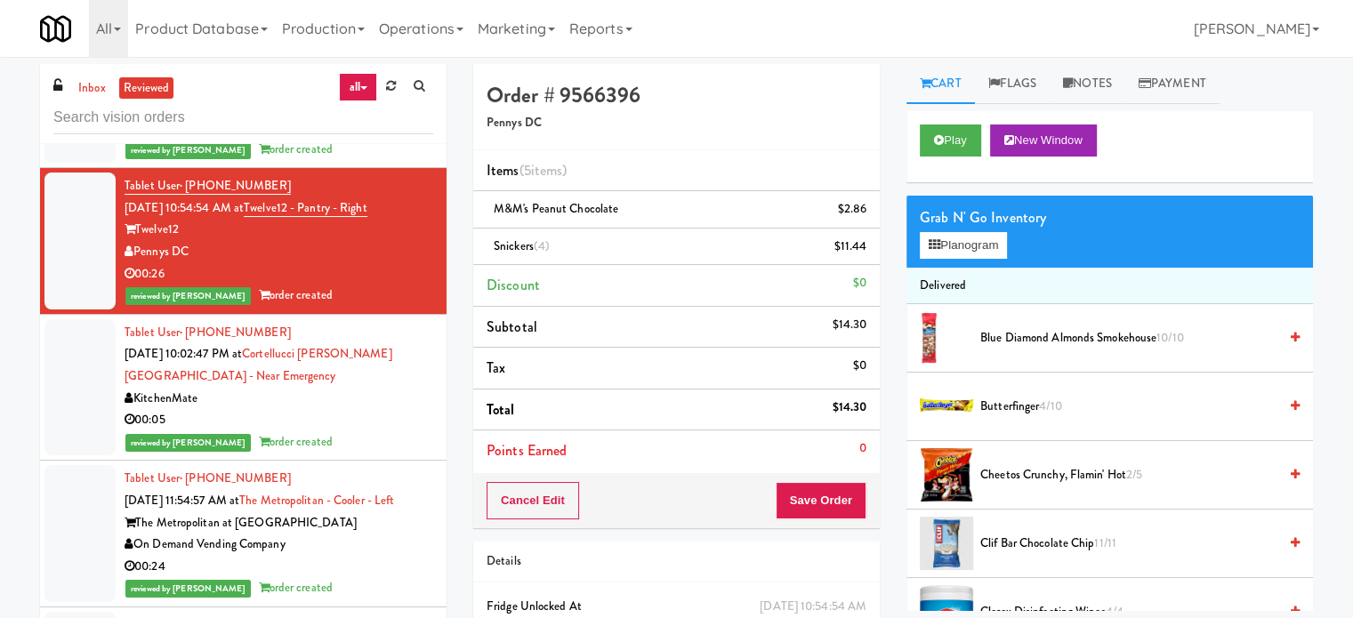
drag, startPoint x: 366, startPoint y: 412, endPoint x: 421, endPoint y: 401, distance: 55.3
click at [371, 410] on div "00:05" at bounding box center [279, 420] width 309 height 22
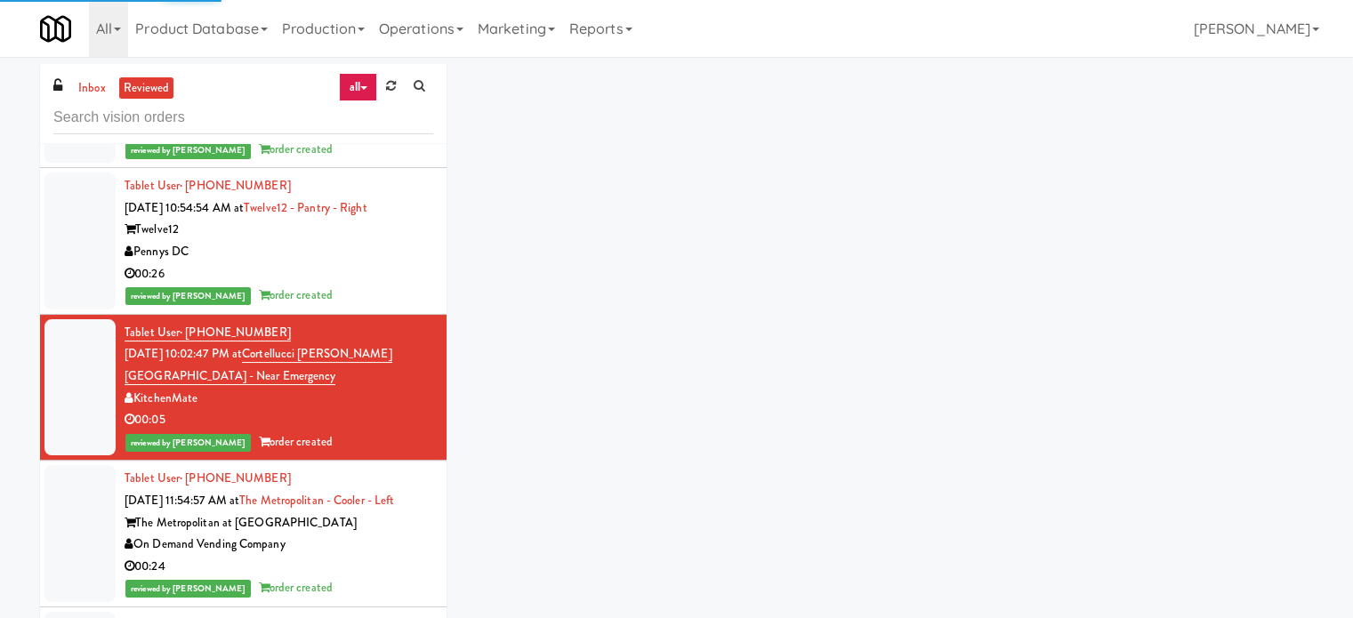
click at [389, 563] on div "00:24" at bounding box center [279, 567] width 309 height 22
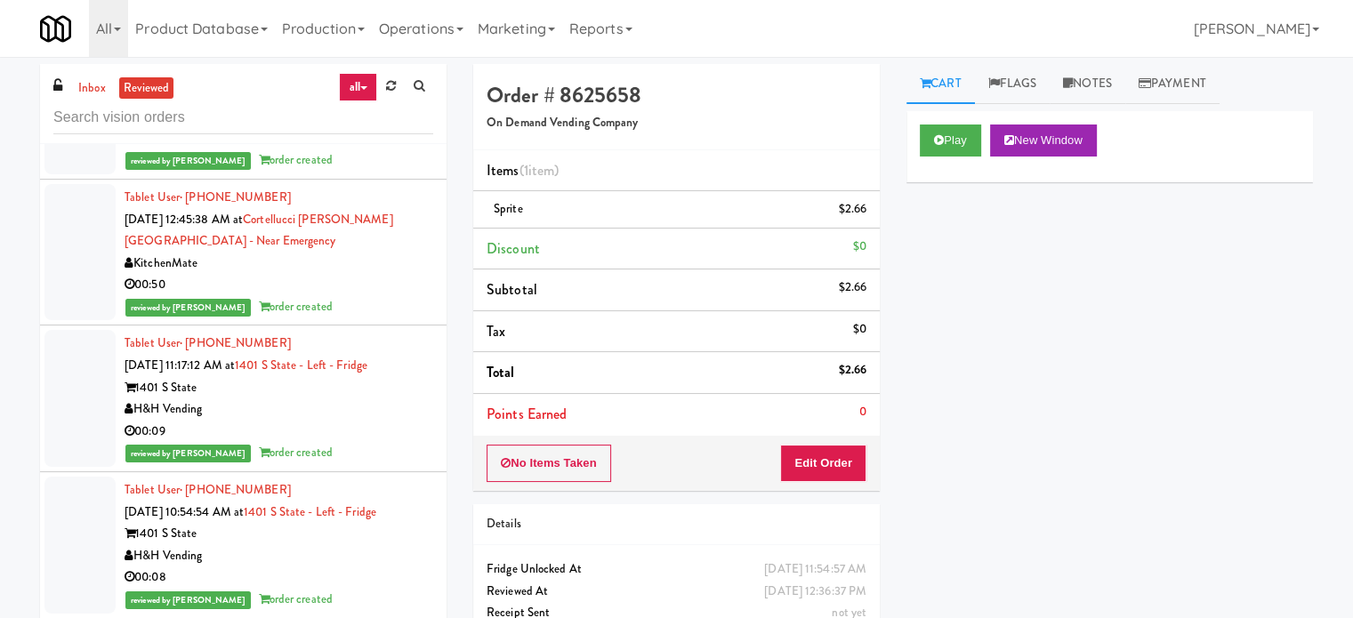
scroll to position [5821, 0]
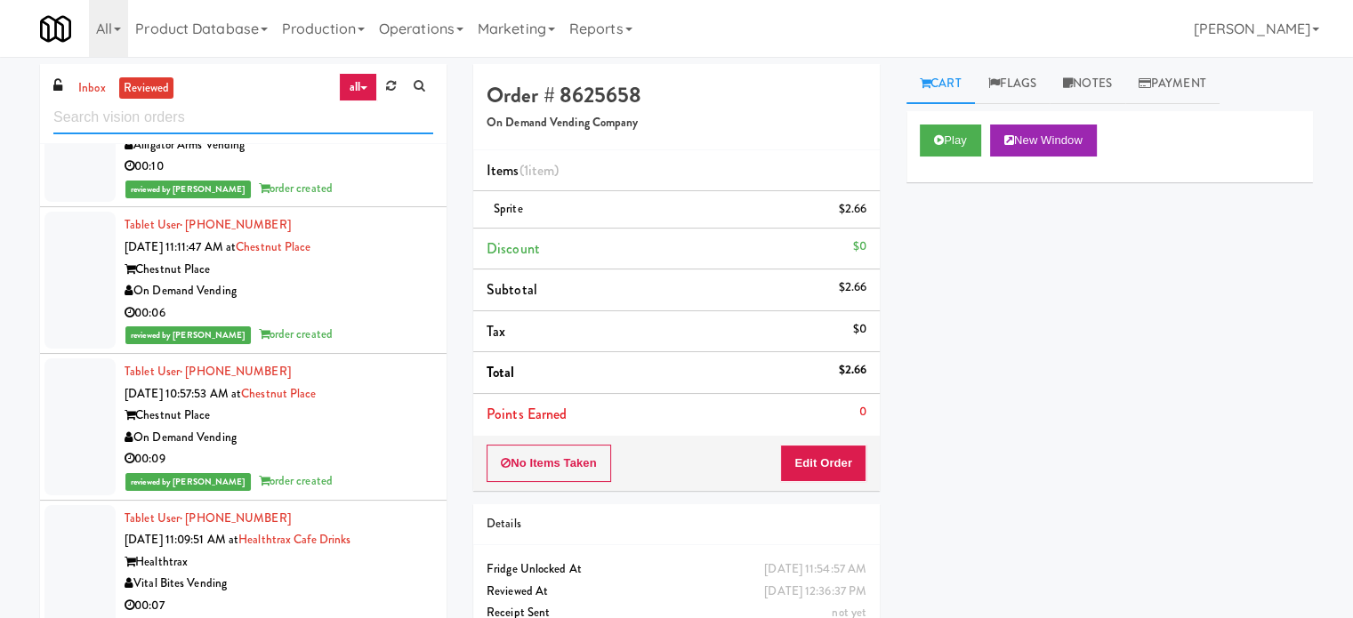
click at [221, 112] on input "text" at bounding box center [243, 117] width 380 height 33
click at [221, 110] on input "text" at bounding box center [243, 117] width 380 height 33
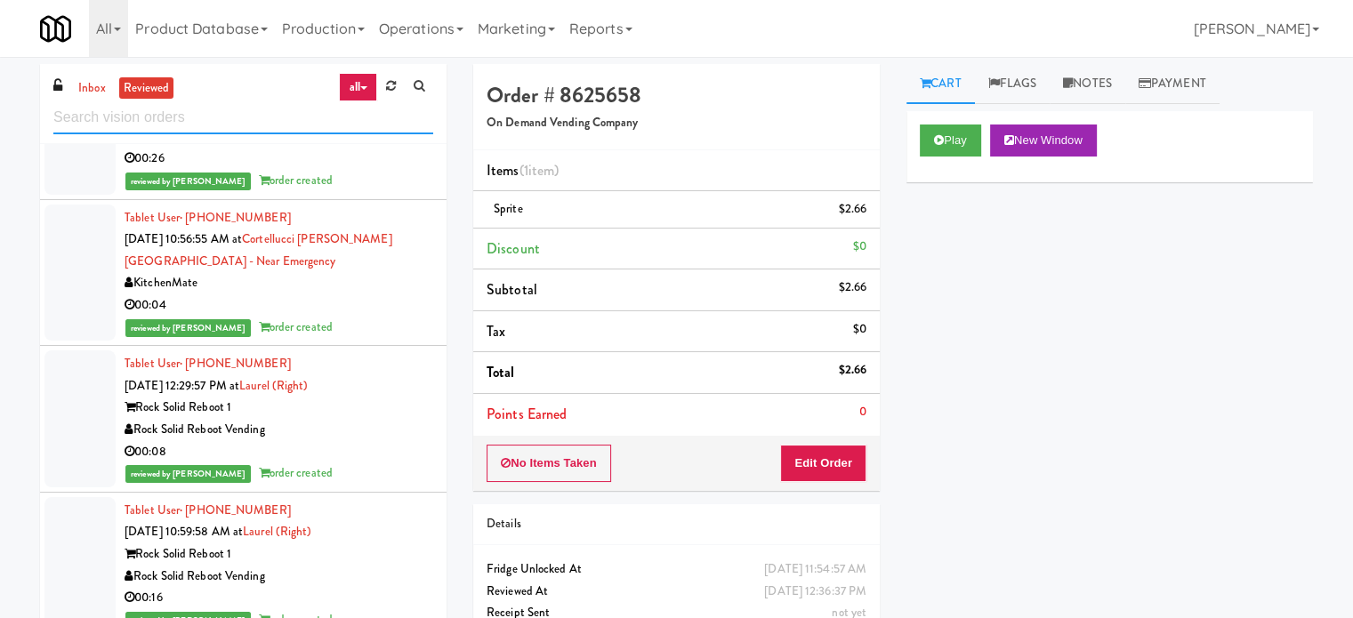
scroll to position [10478, 0]
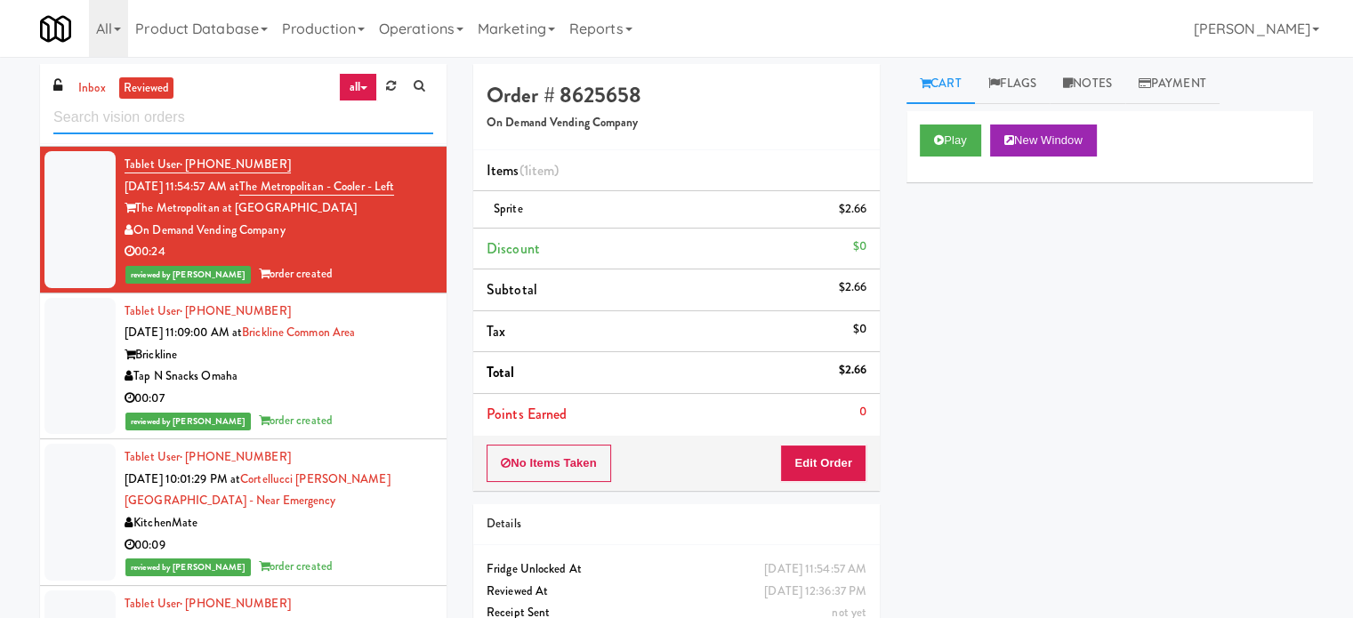
click at [167, 108] on input "text" at bounding box center [243, 117] width 380 height 33
click at [167, 109] on input "text" at bounding box center [243, 117] width 380 height 33
click at [192, 120] on input "text" at bounding box center [243, 117] width 380 height 33
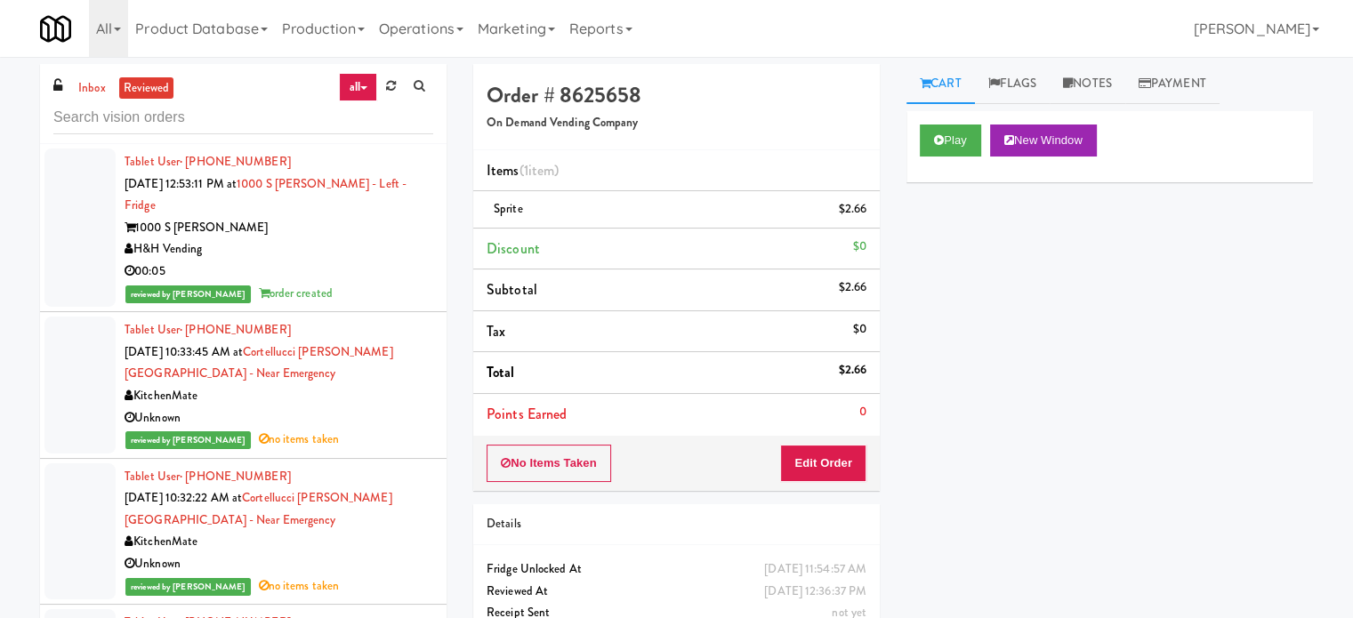
drag, startPoint x: 392, startPoint y: 272, endPoint x: 405, endPoint y: 271, distance: 12.5
click at [392, 283] on div "reviewed by [PERSON_NAME] A order created" at bounding box center [279, 294] width 309 height 22
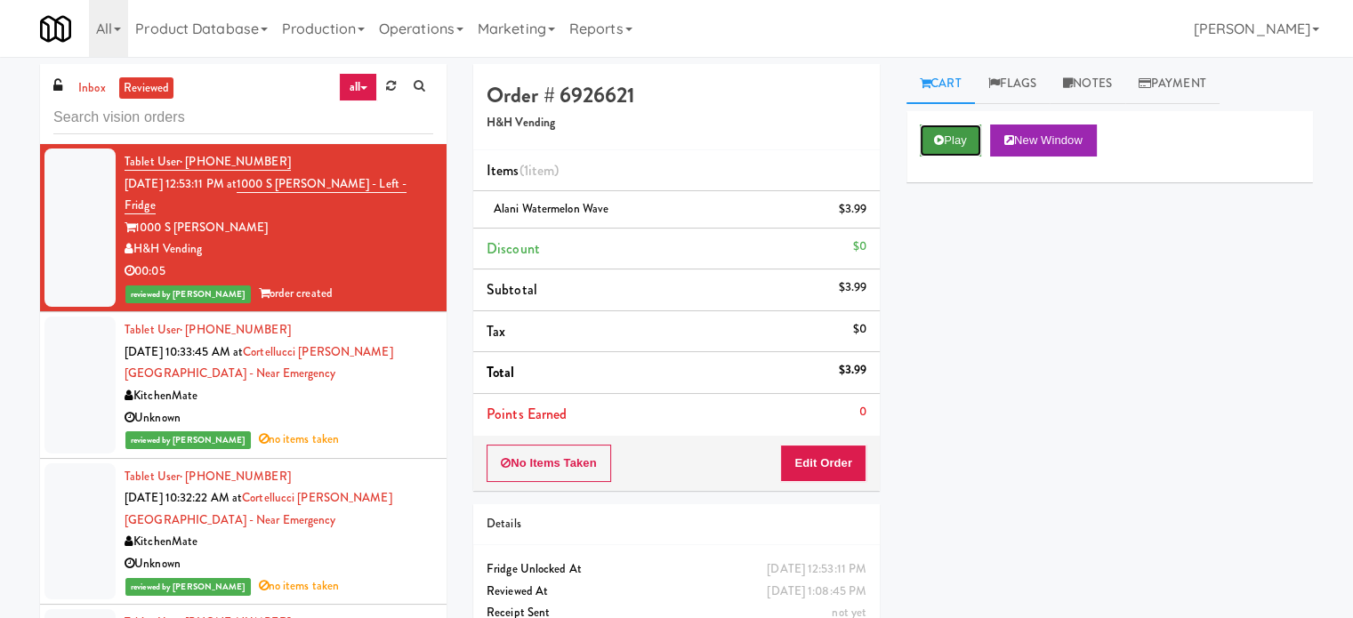
click at [957, 142] on button "Play" at bounding box center [950, 141] width 61 height 32
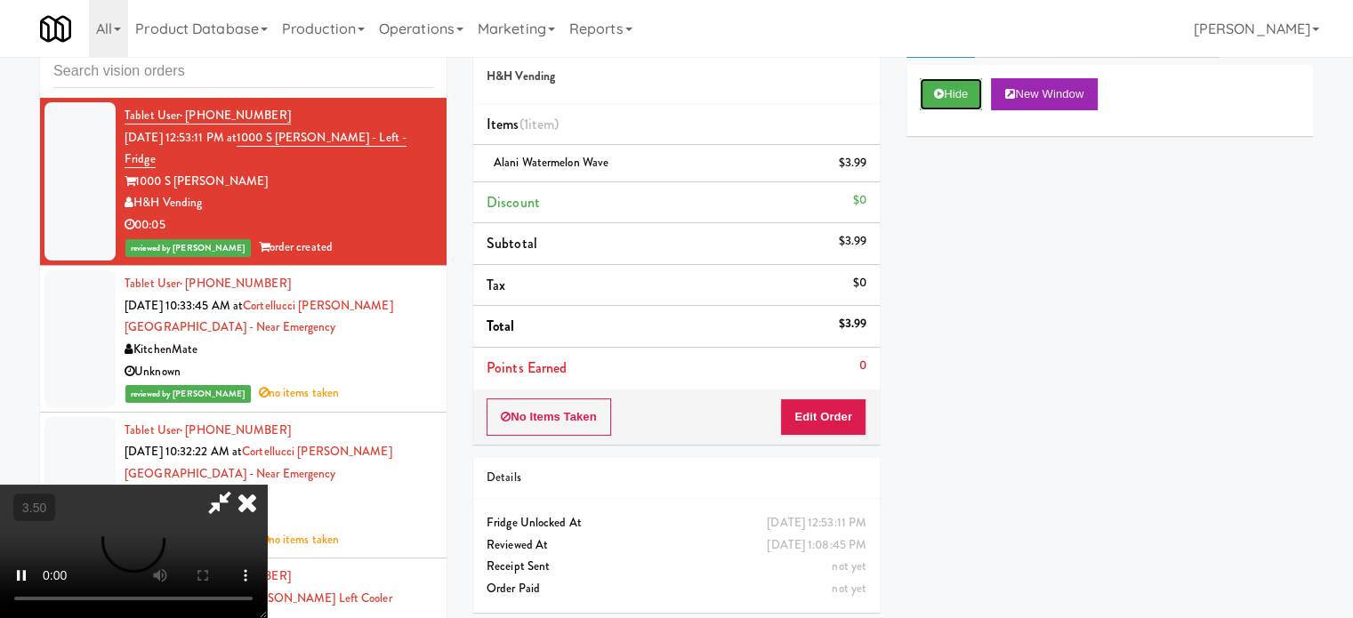
scroll to position [72, 0]
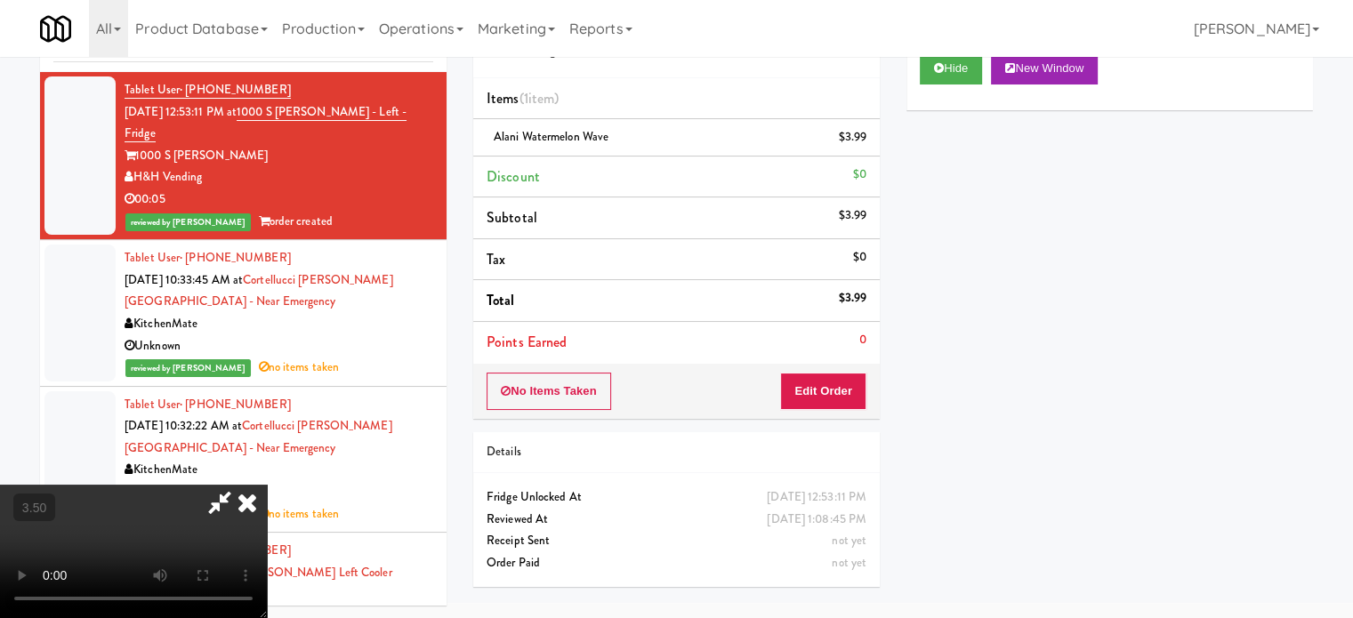
click at [267, 485] on video at bounding box center [133, 551] width 267 height 133
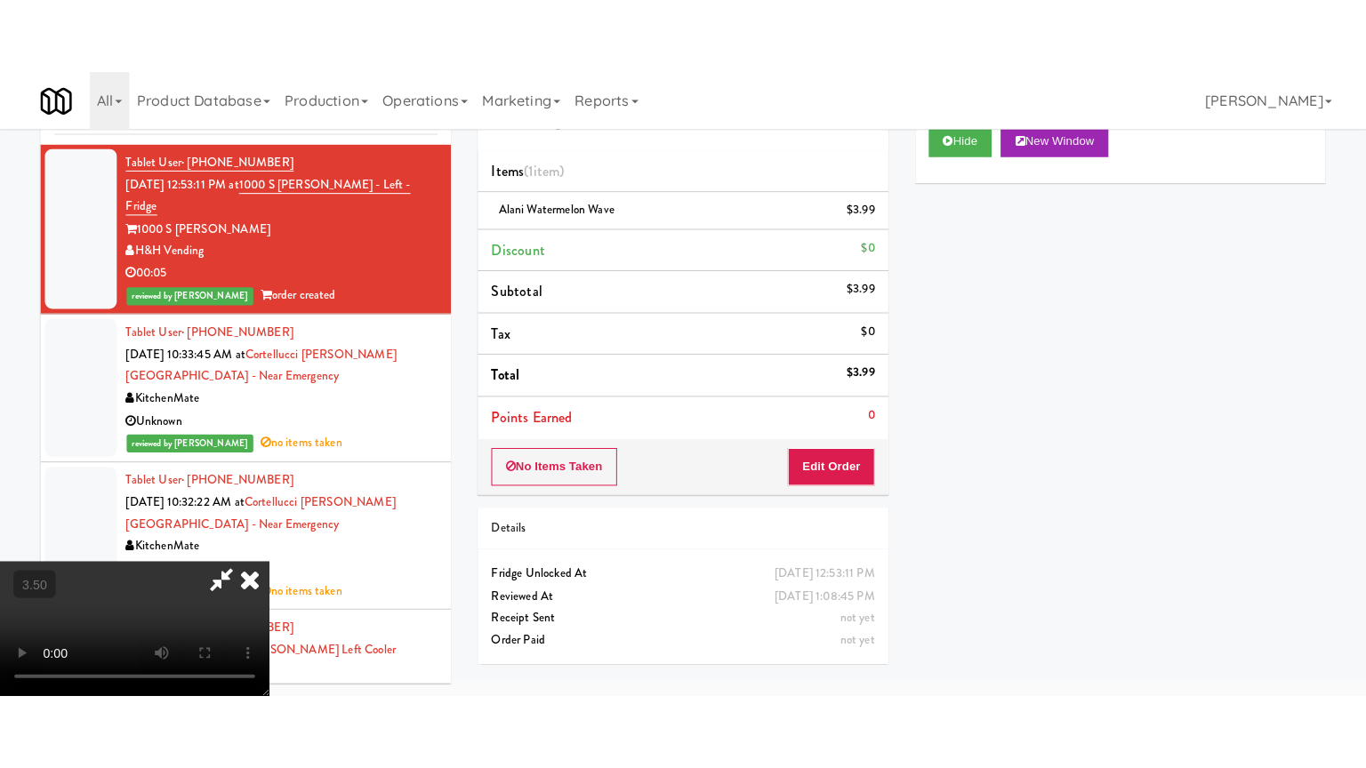
scroll to position [57, 0]
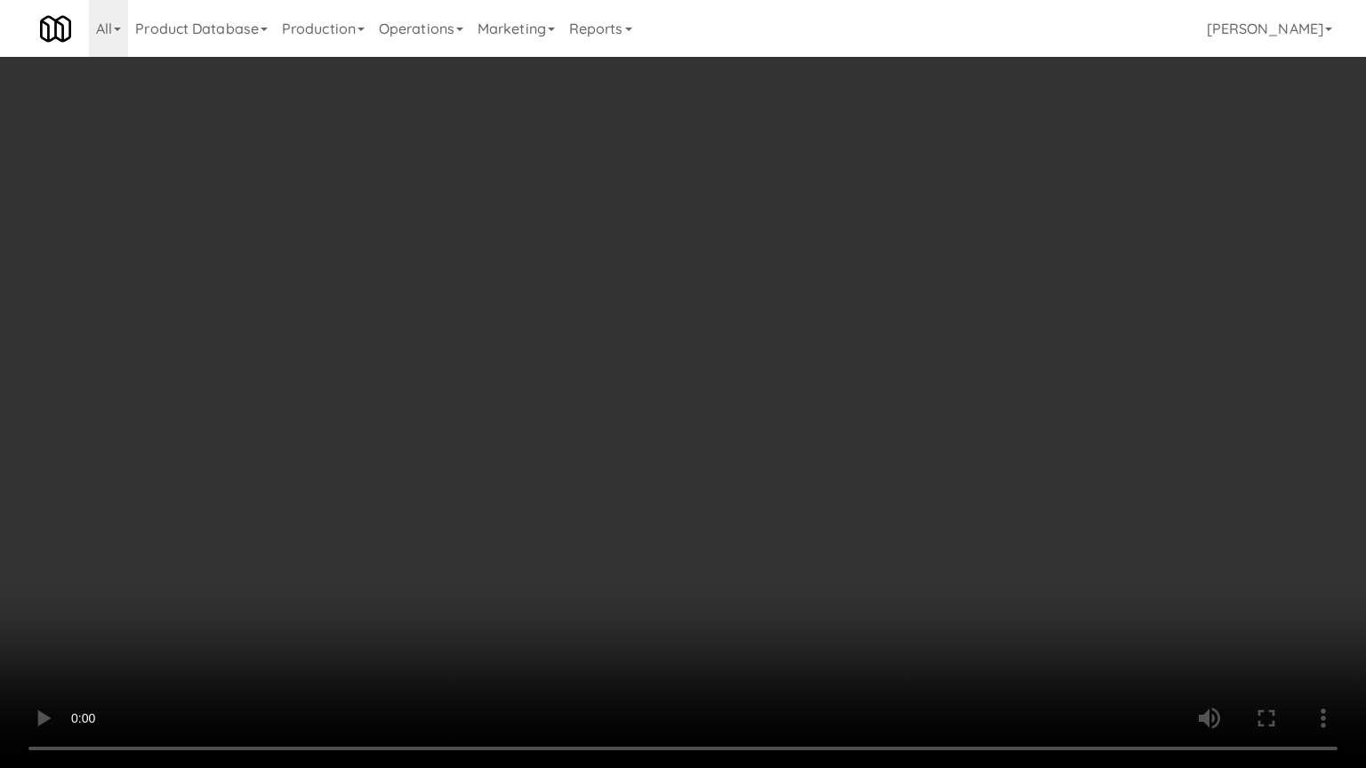
click at [610, 434] on video at bounding box center [683, 384] width 1366 height 768
click at [704, 327] on video at bounding box center [683, 384] width 1366 height 768
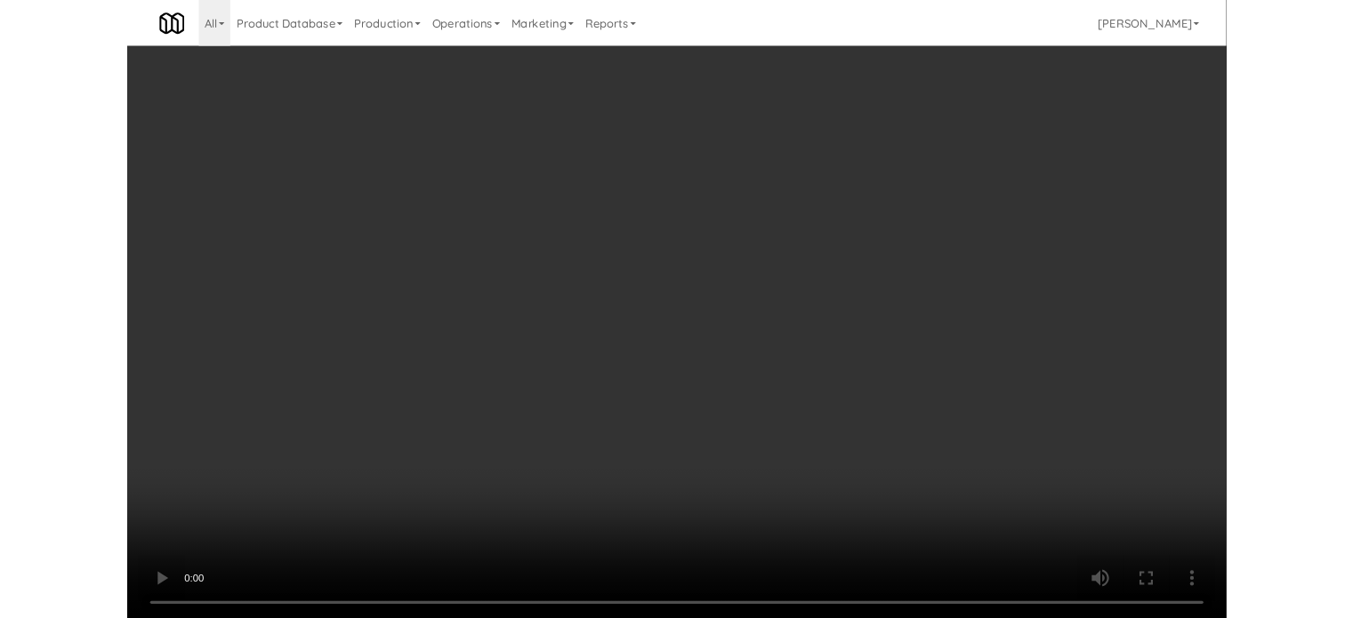
scroll to position [72, 0]
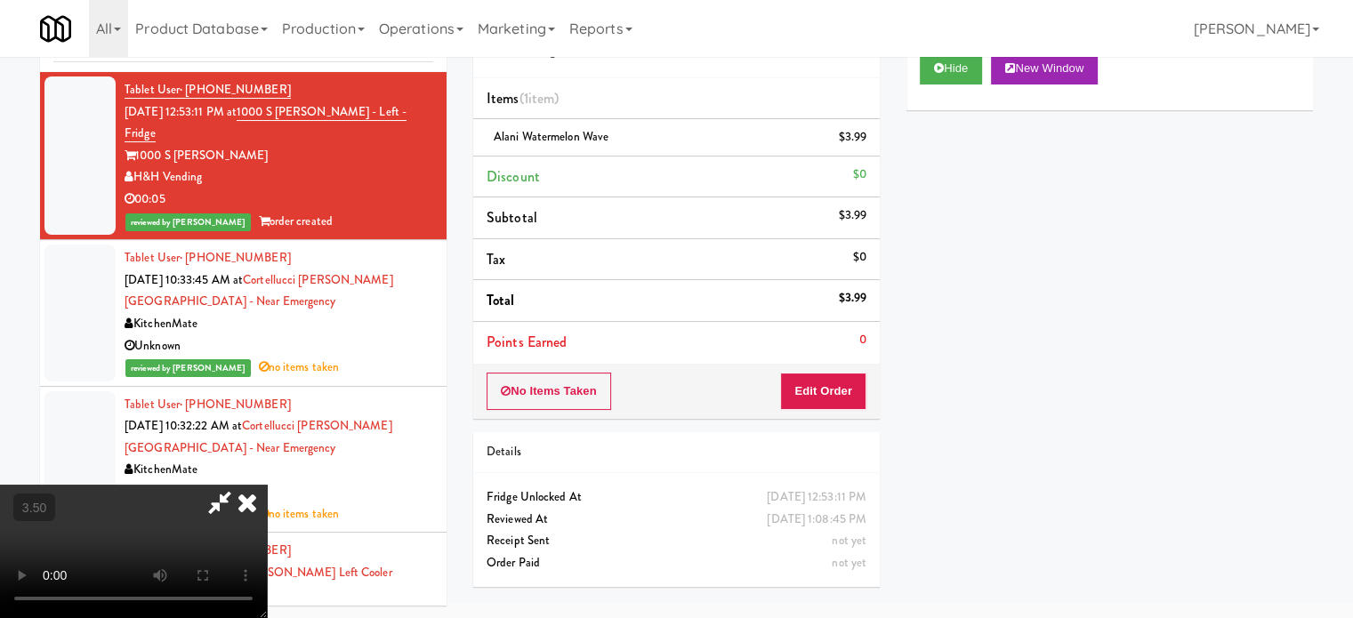
click at [267, 485] on icon at bounding box center [247, 503] width 39 height 36
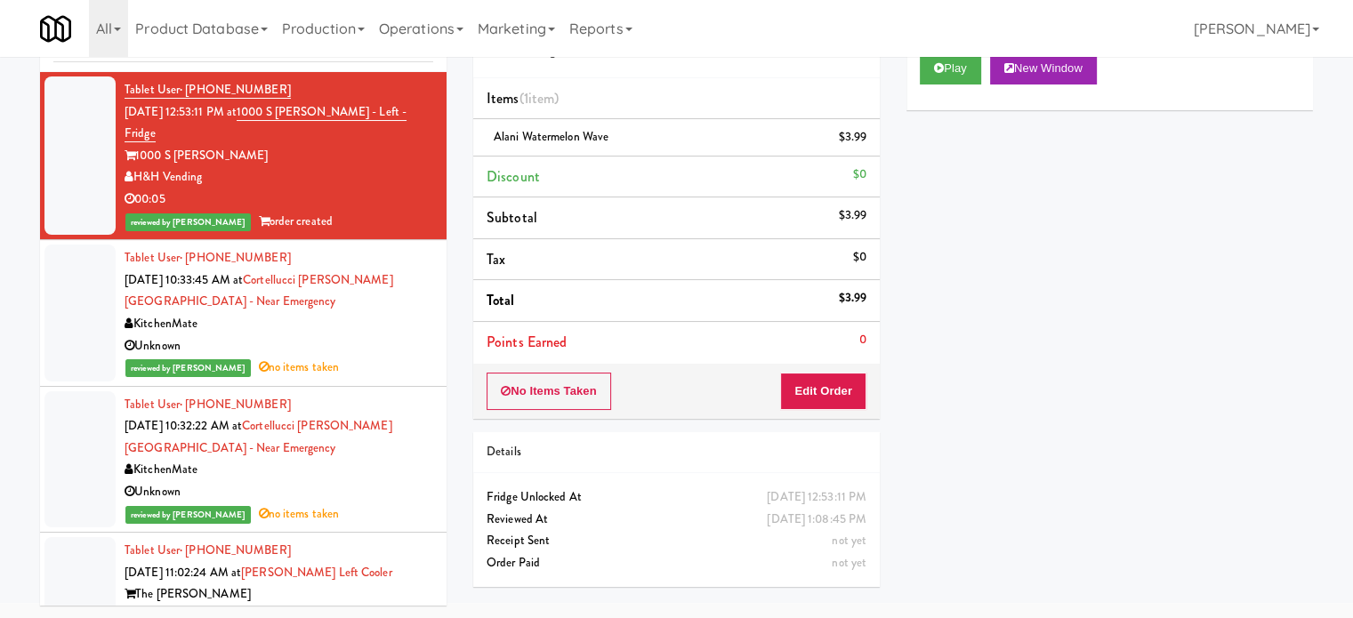
click at [403, 335] on div "Unknown" at bounding box center [279, 346] width 309 height 22
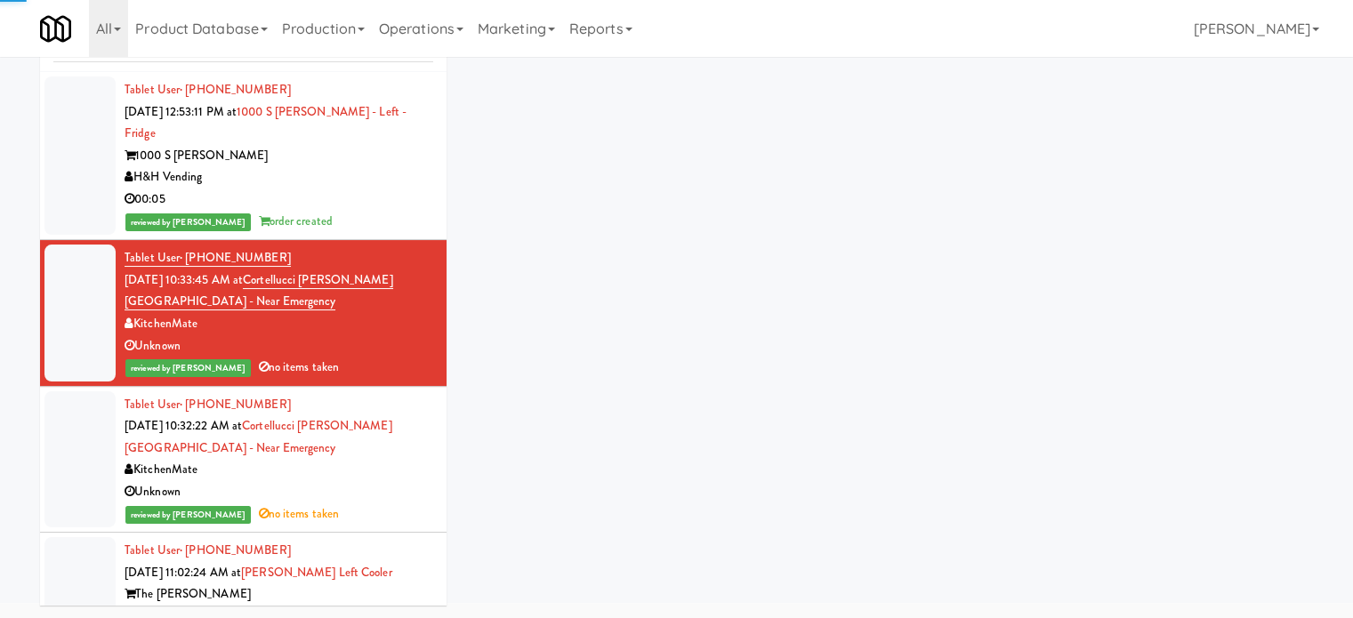
click at [402, 459] on div "KitchenMate" at bounding box center [279, 470] width 309 height 22
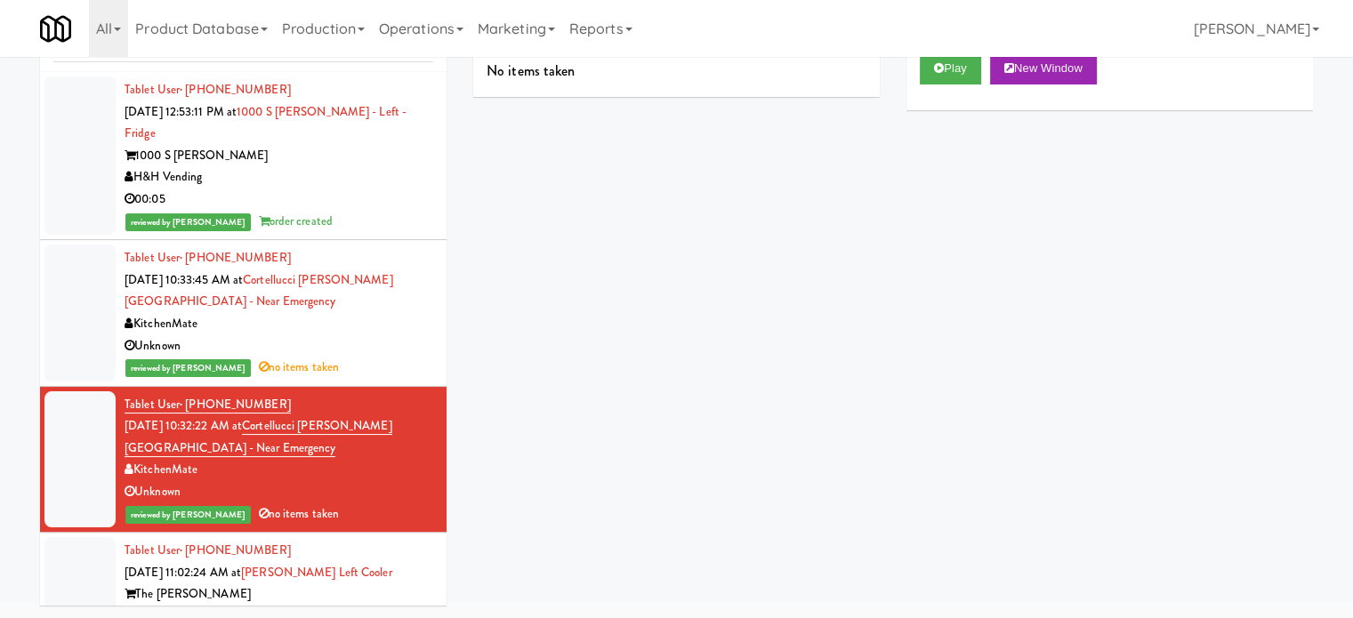
click at [384, 357] on div "reviewed by Ela P no items taken" at bounding box center [279, 368] width 309 height 22
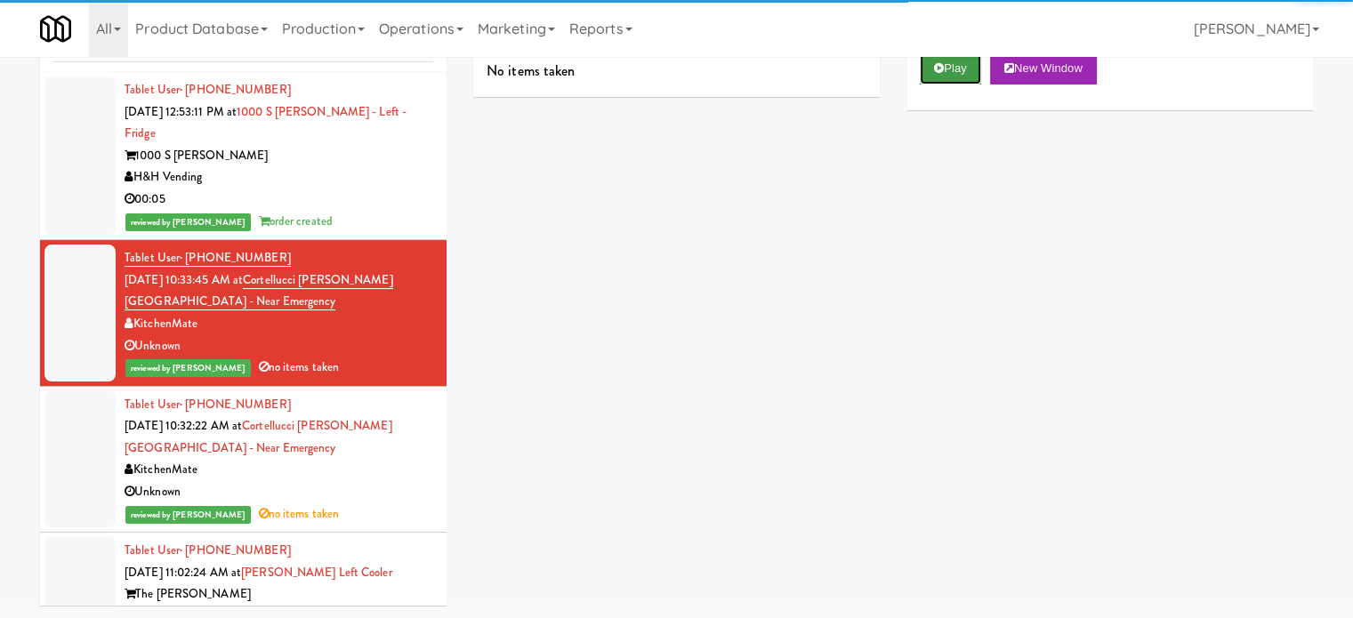
click at [948, 69] on button "Play" at bounding box center [950, 68] width 61 height 32
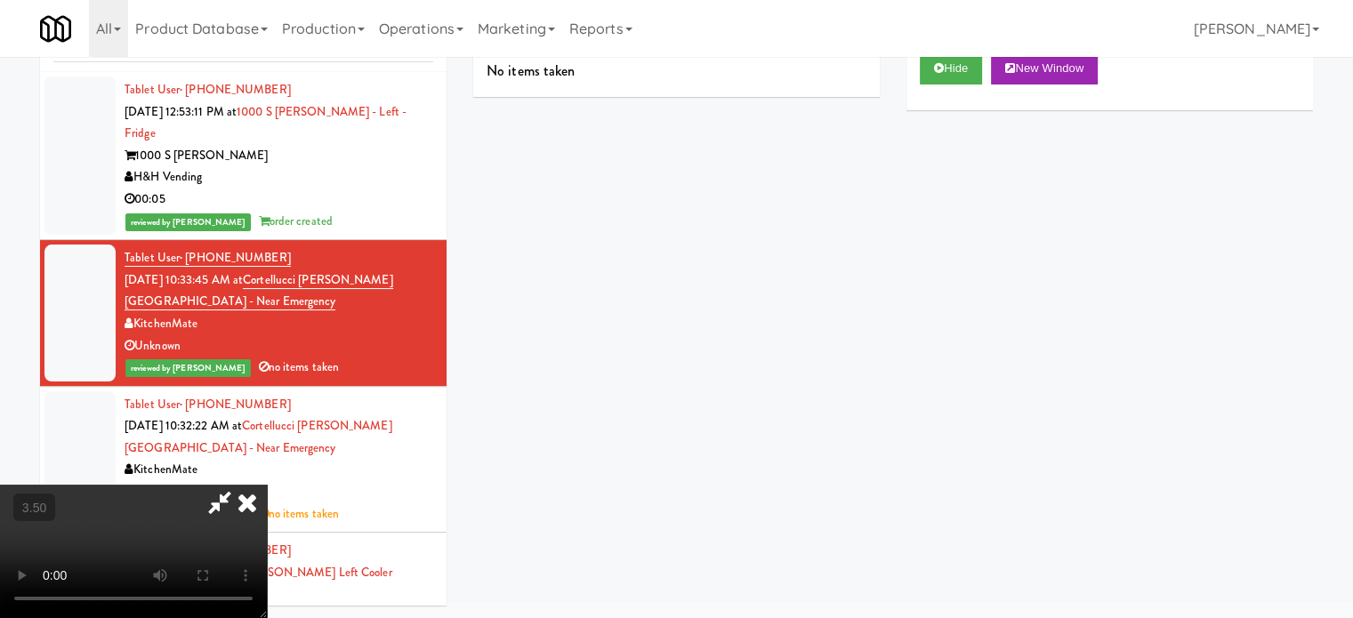
drag, startPoint x: 283, startPoint y: 470, endPoint x: 325, endPoint y: 512, distance: 59.1
click at [267, 485] on video at bounding box center [133, 551] width 267 height 133
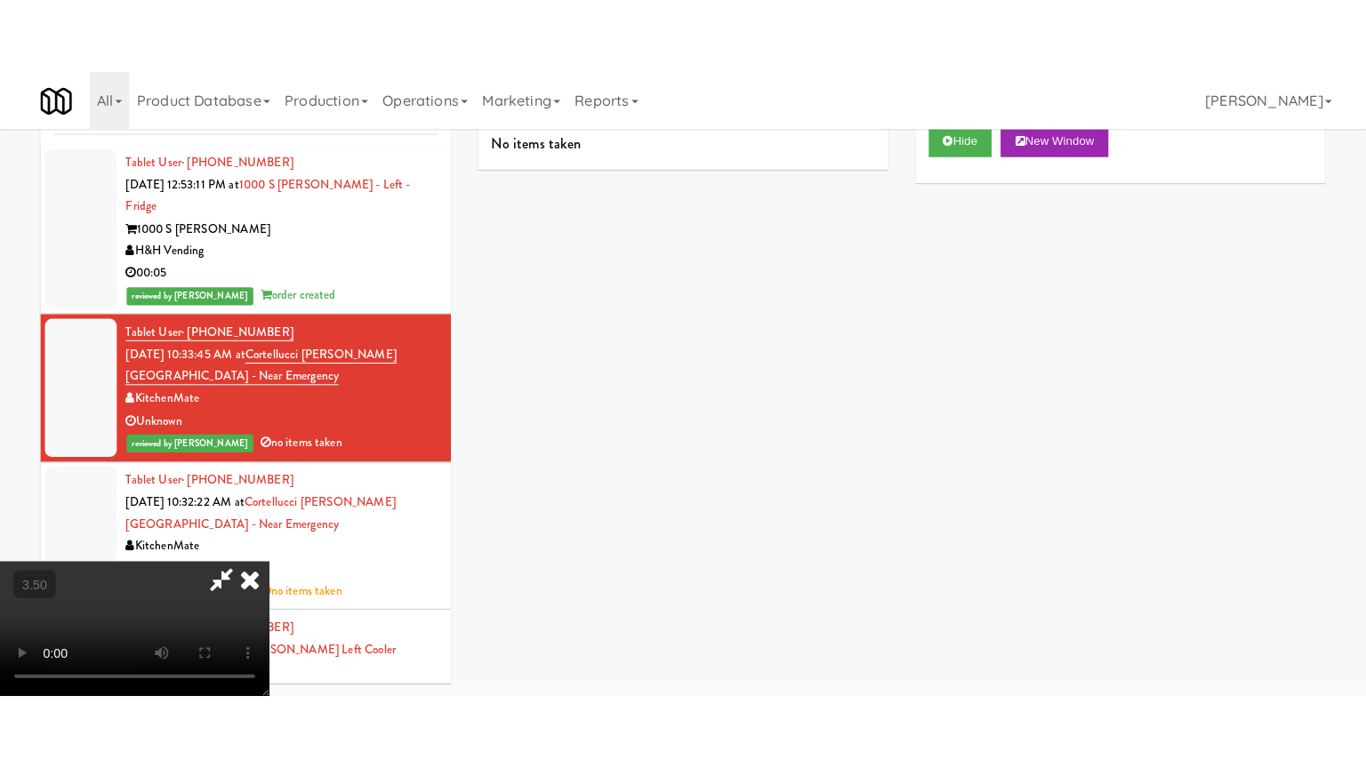
scroll to position [57, 0]
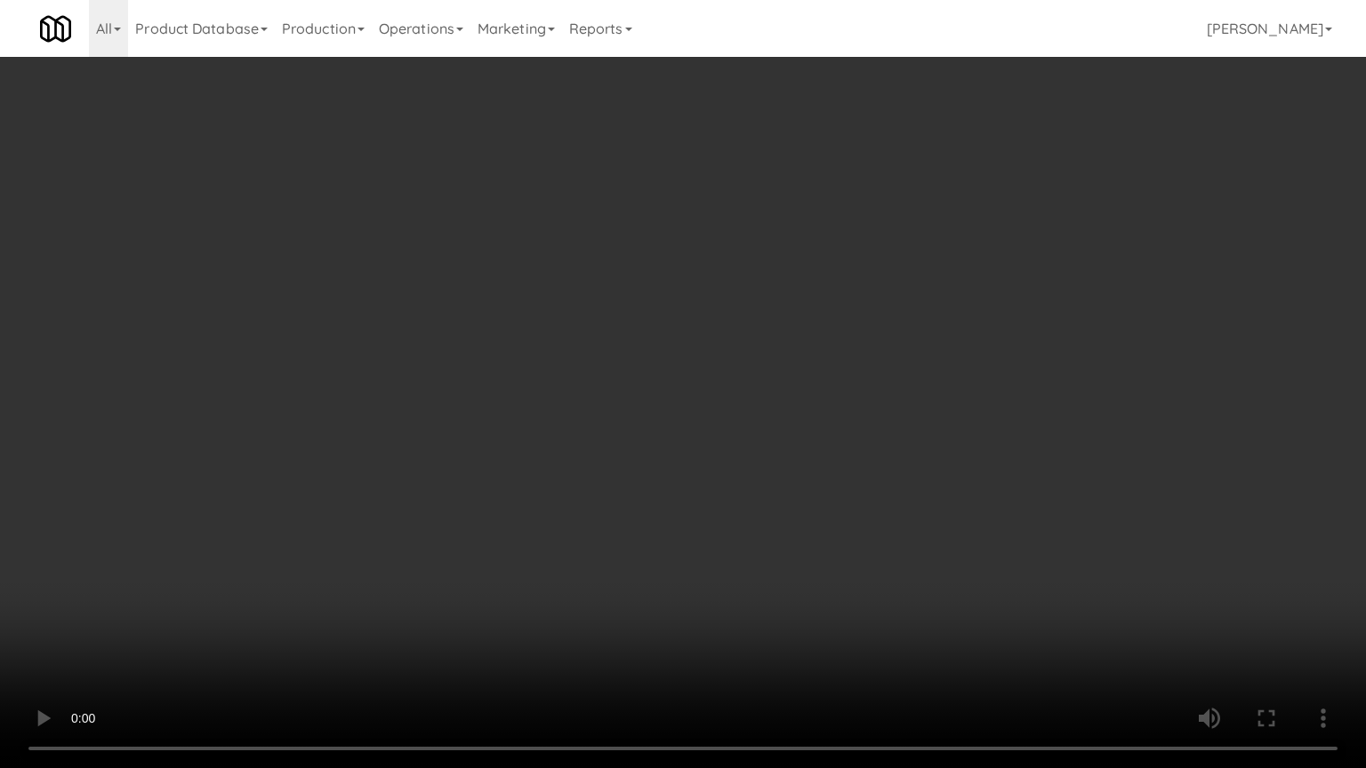
drag, startPoint x: 698, startPoint y: 376, endPoint x: 709, endPoint y: 368, distance: 13.3
click at [705, 372] on video at bounding box center [683, 384] width 1366 height 768
drag, startPoint x: 709, startPoint y: 368, endPoint x: 783, endPoint y: 157, distance: 224.2
click at [710, 368] on video at bounding box center [683, 384] width 1366 height 768
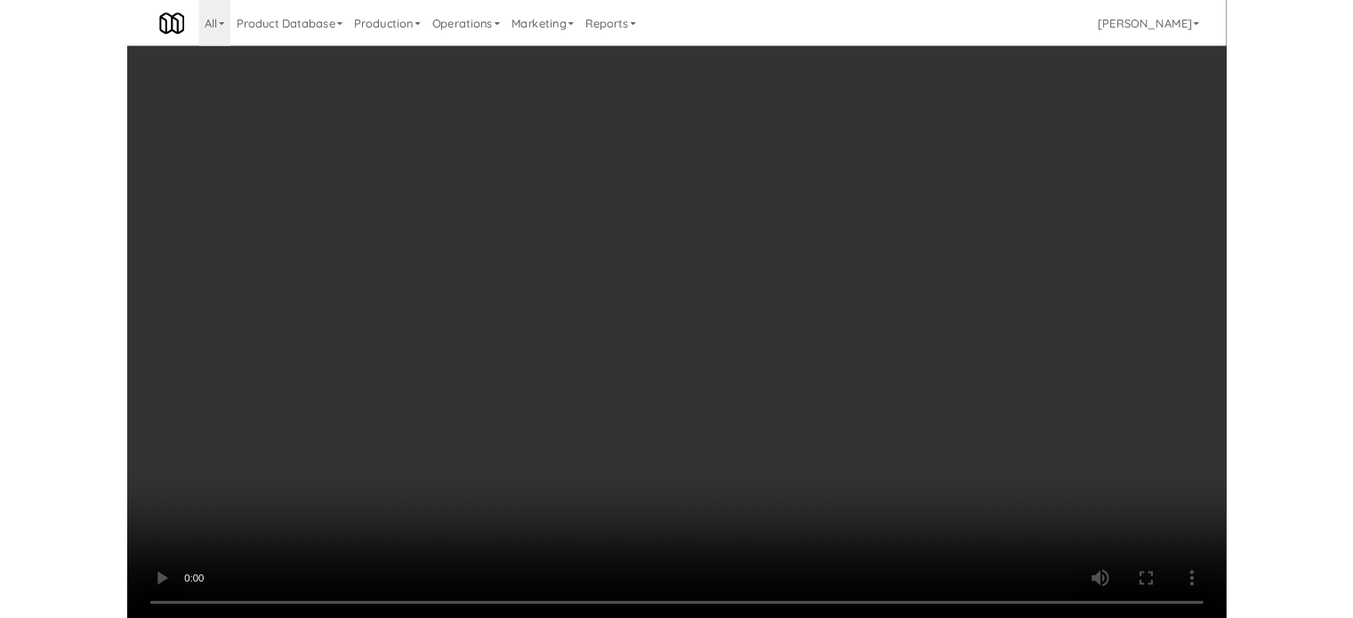
scroll to position [72, 0]
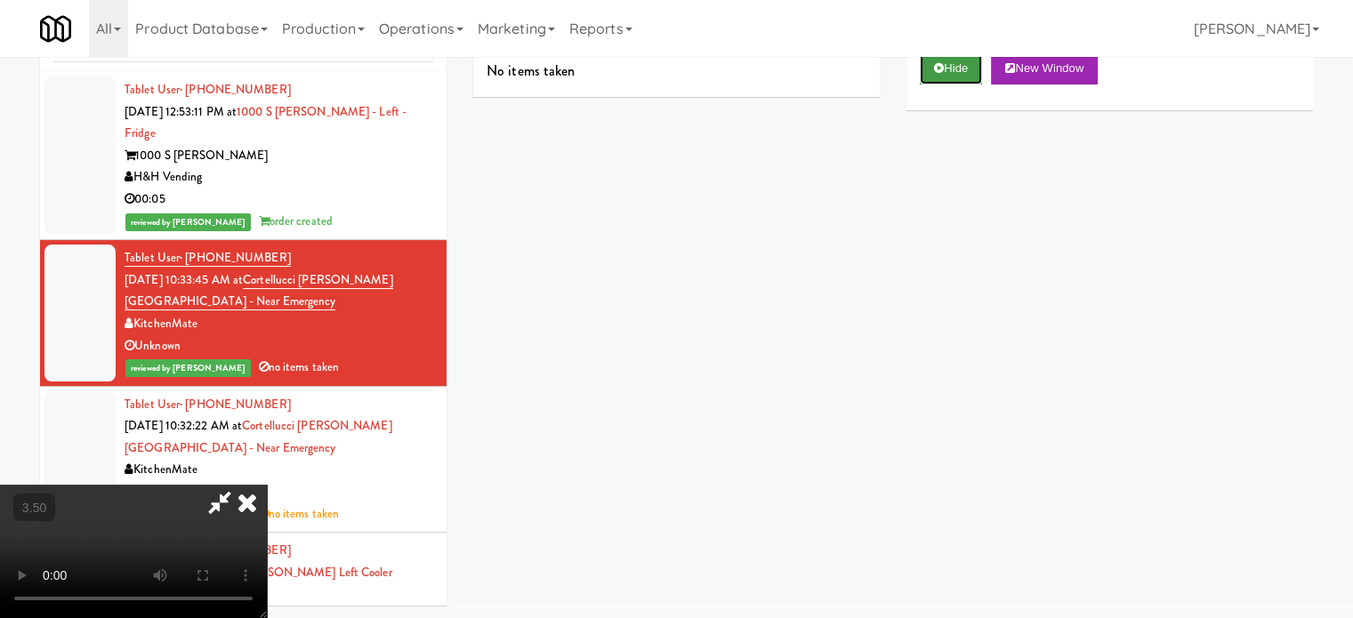
click at [953, 70] on button "Hide" at bounding box center [951, 68] width 62 height 32
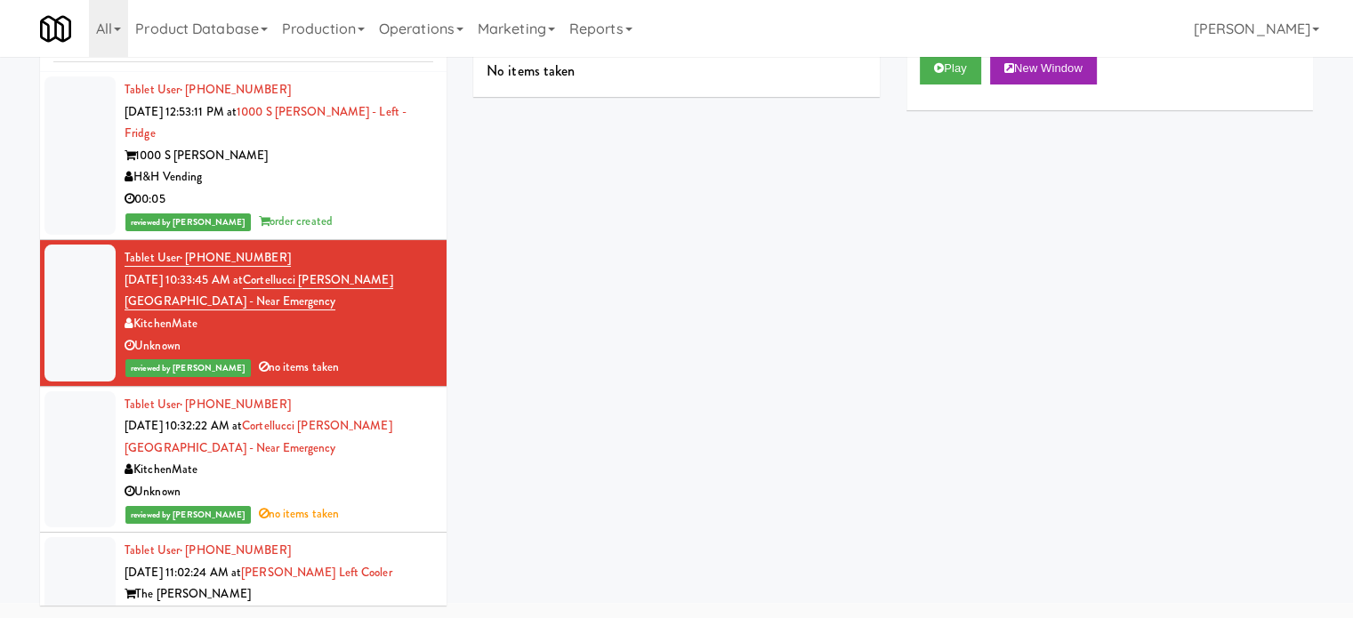
drag, startPoint x: 342, startPoint y: 463, endPoint x: 803, endPoint y: 203, distance: 529.3
click at [345, 481] on div "Unknown" at bounding box center [279, 492] width 309 height 22
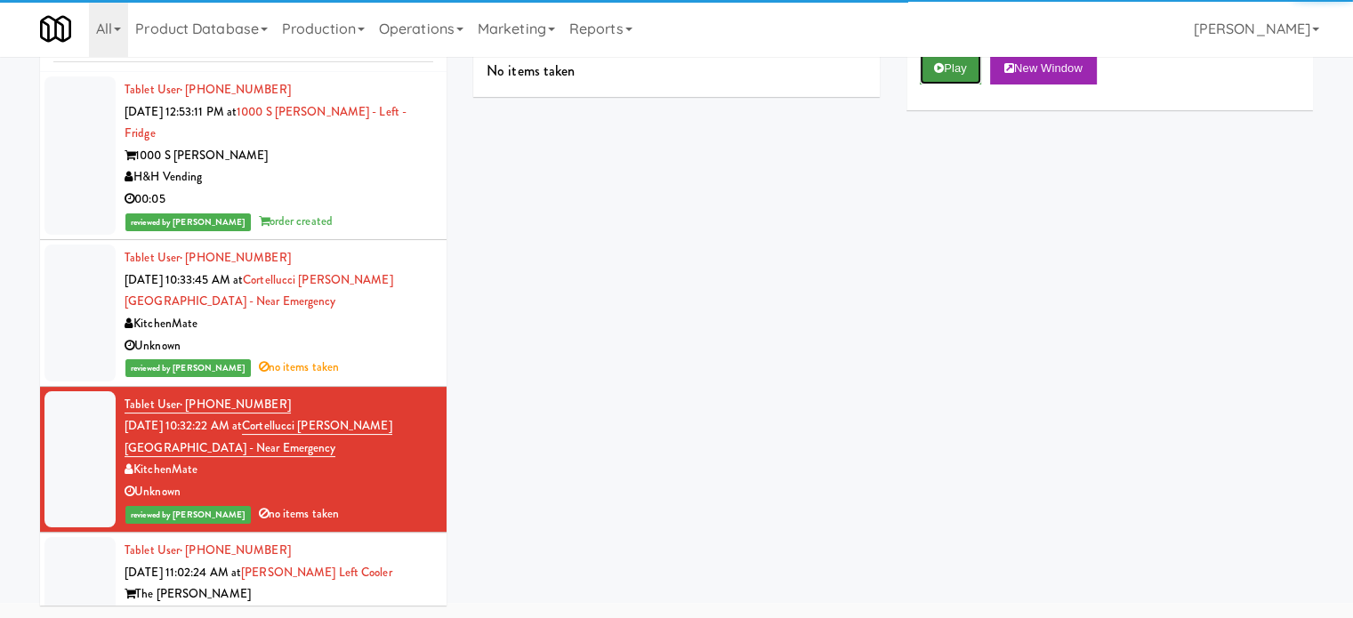
click at [953, 68] on button "Play" at bounding box center [950, 68] width 61 height 32
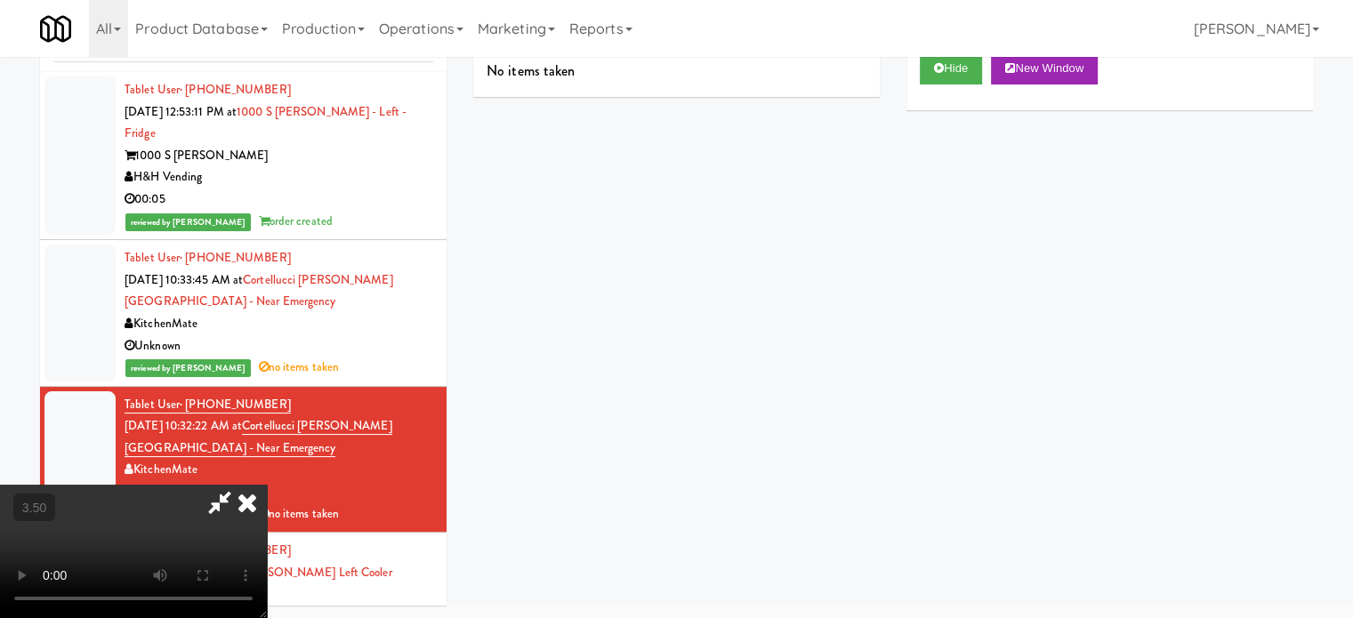
click at [267, 485] on video at bounding box center [133, 551] width 267 height 133
drag, startPoint x: 507, startPoint y: 345, endPoint x: 591, endPoint y: 381, distance: 91.7
click at [267, 485] on video at bounding box center [133, 551] width 267 height 133
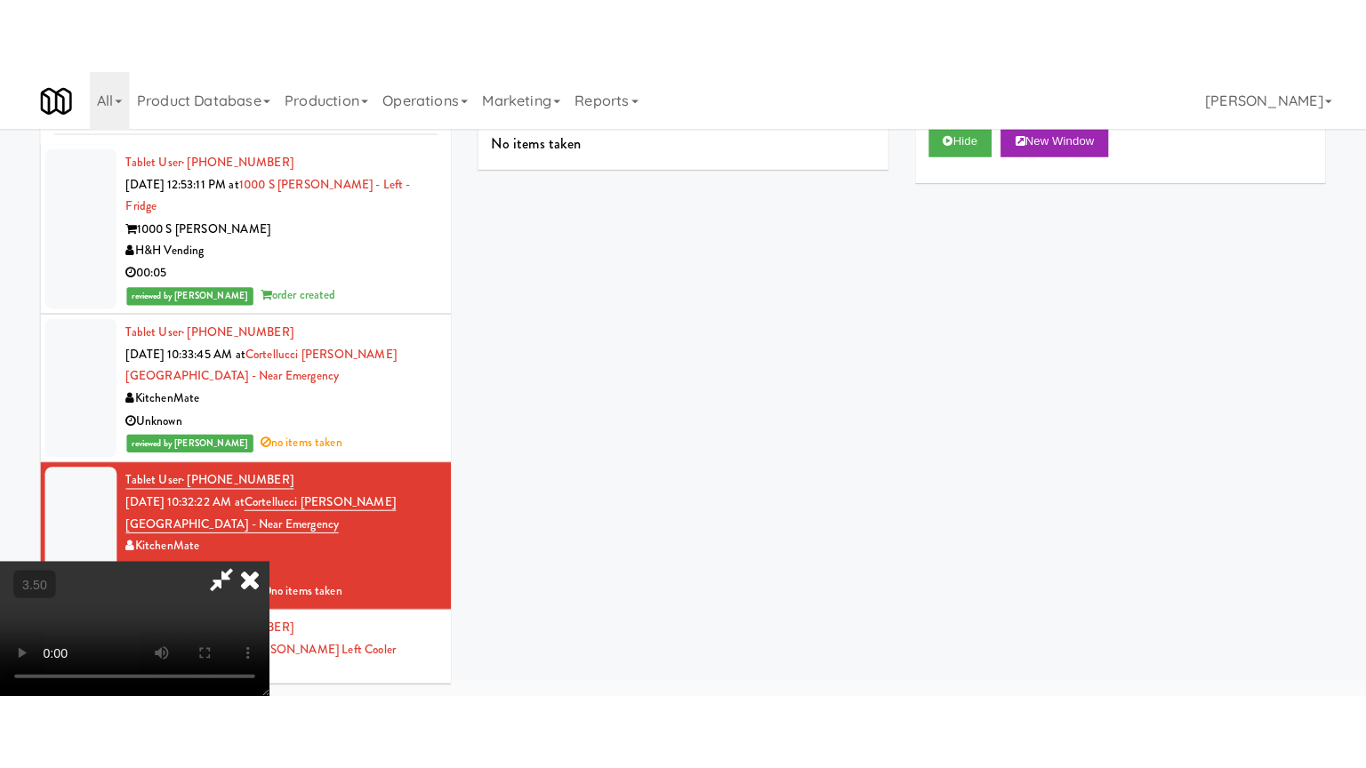
scroll to position [57, 0]
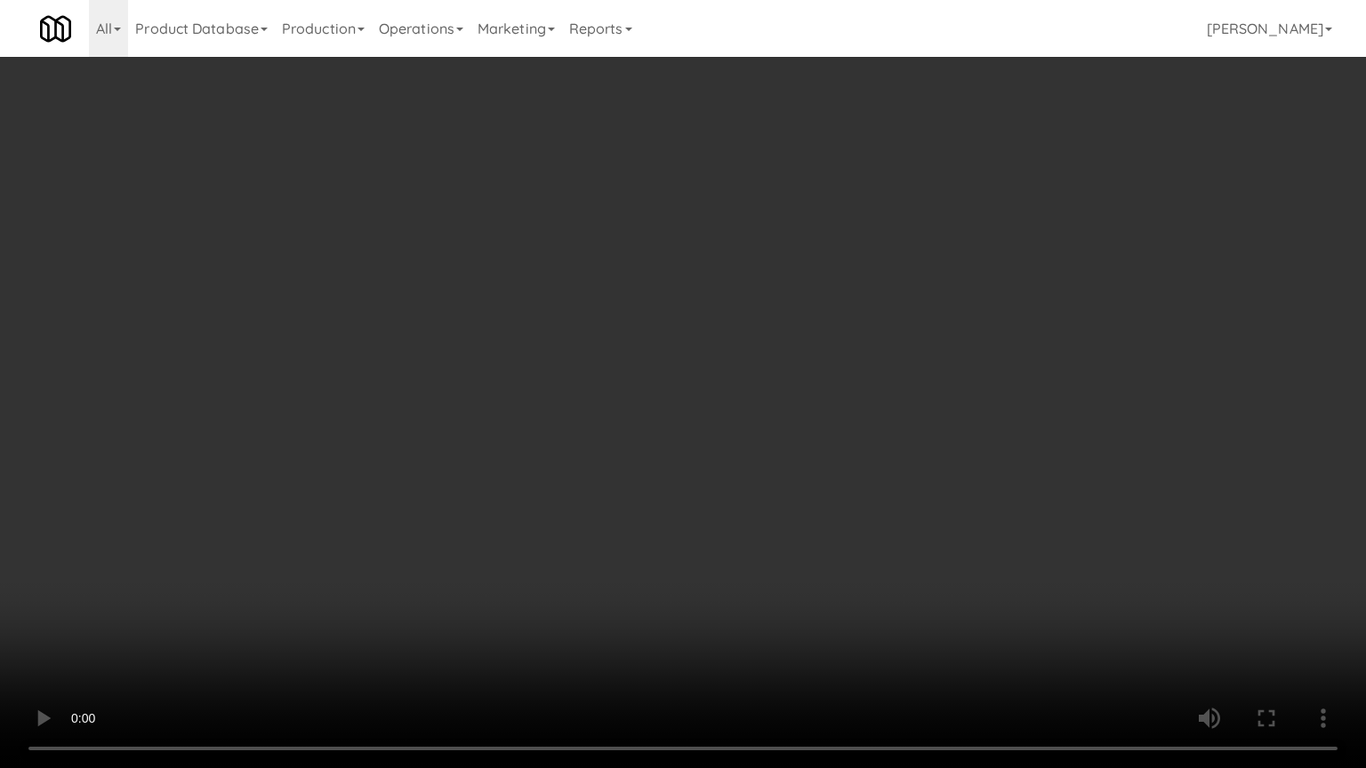
drag, startPoint x: 635, startPoint y: 349, endPoint x: 641, endPoint y: 329, distance: 20.5
click at [635, 345] on video at bounding box center [683, 384] width 1366 height 768
click at [641, 328] on video at bounding box center [683, 384] width 1366 height 768
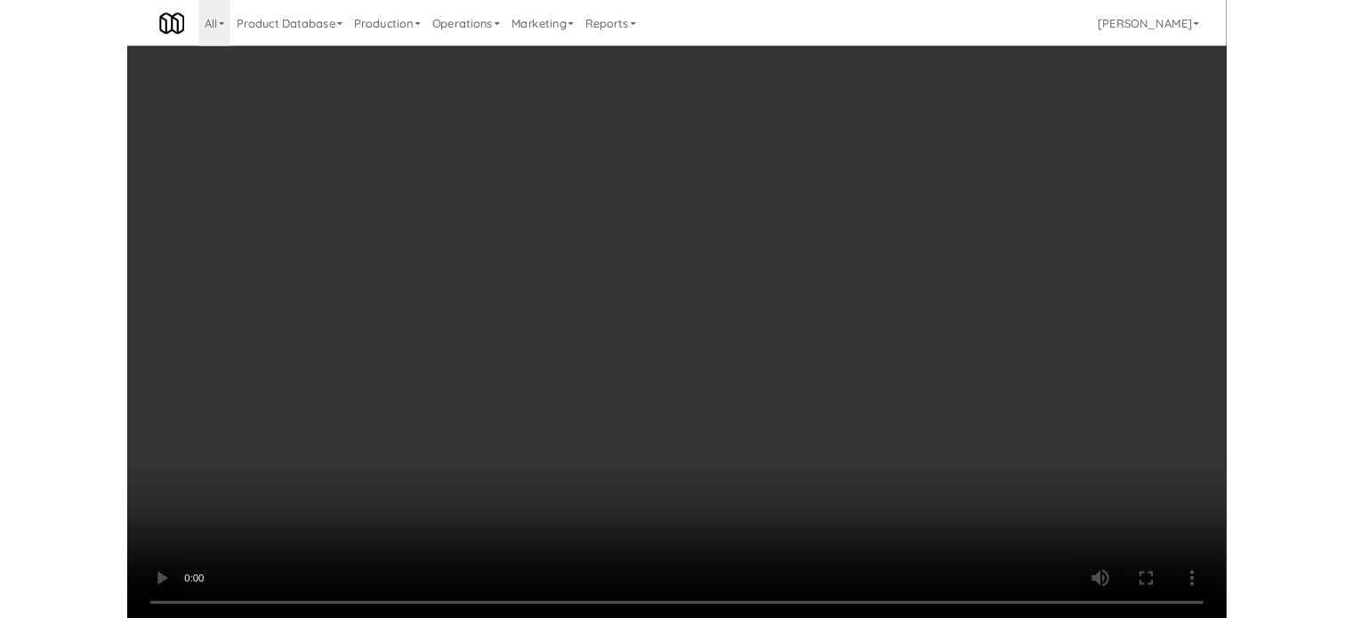
scroll to position [72, 0]
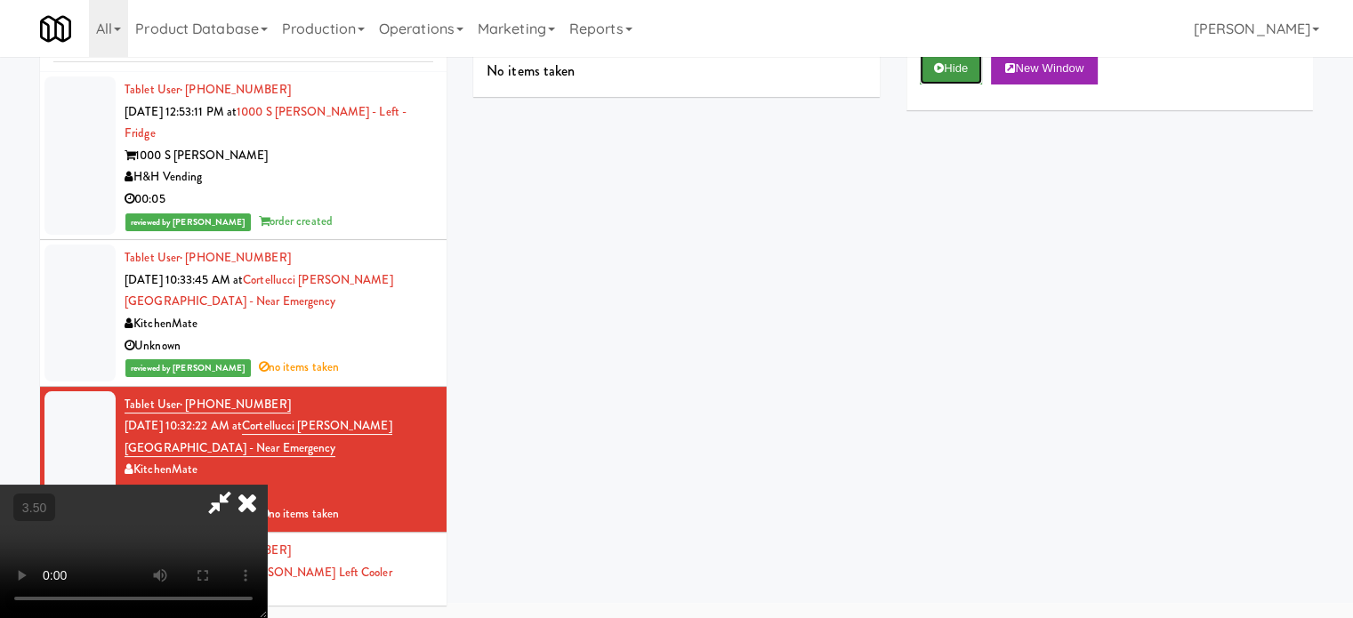
click at [940, 66] on icon at bounding box center [939, 68] width 10 height 12
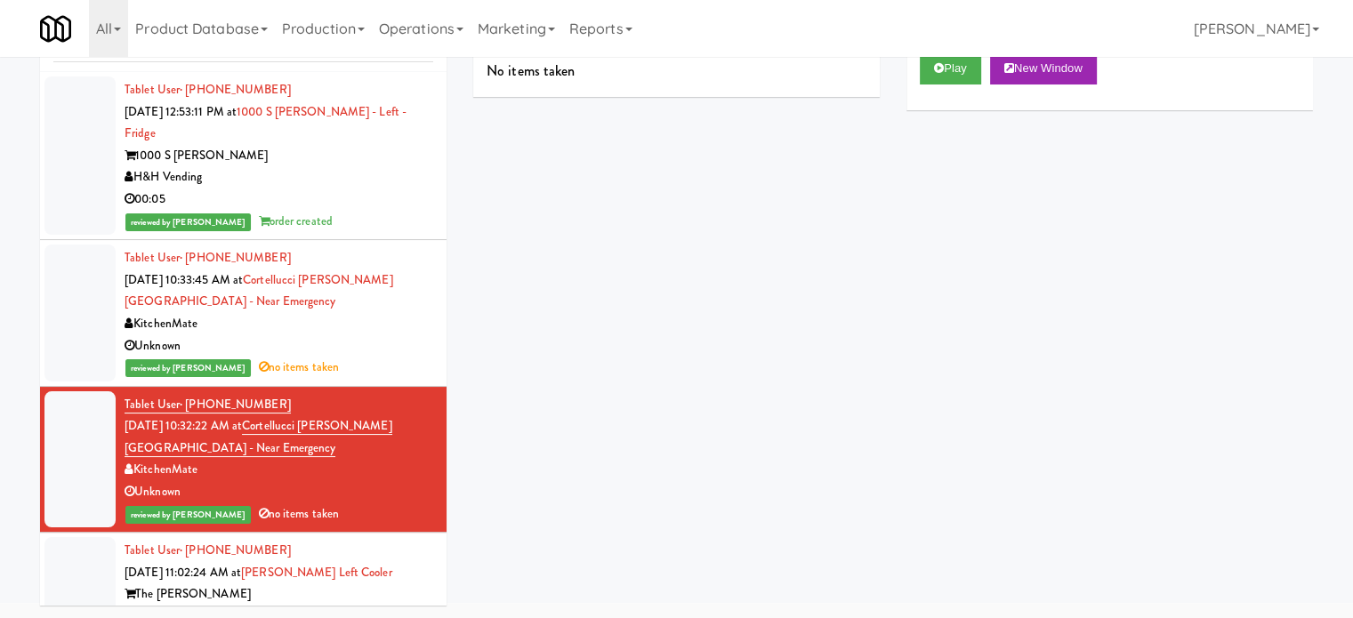
click at [384, 554] on div "Tablet User · (703) 500-2500 [DATE] 11:02:24 AM at [PERSON_NAME] Left Cooler Th…" at bounding box center [279, 606] width 309 height 132
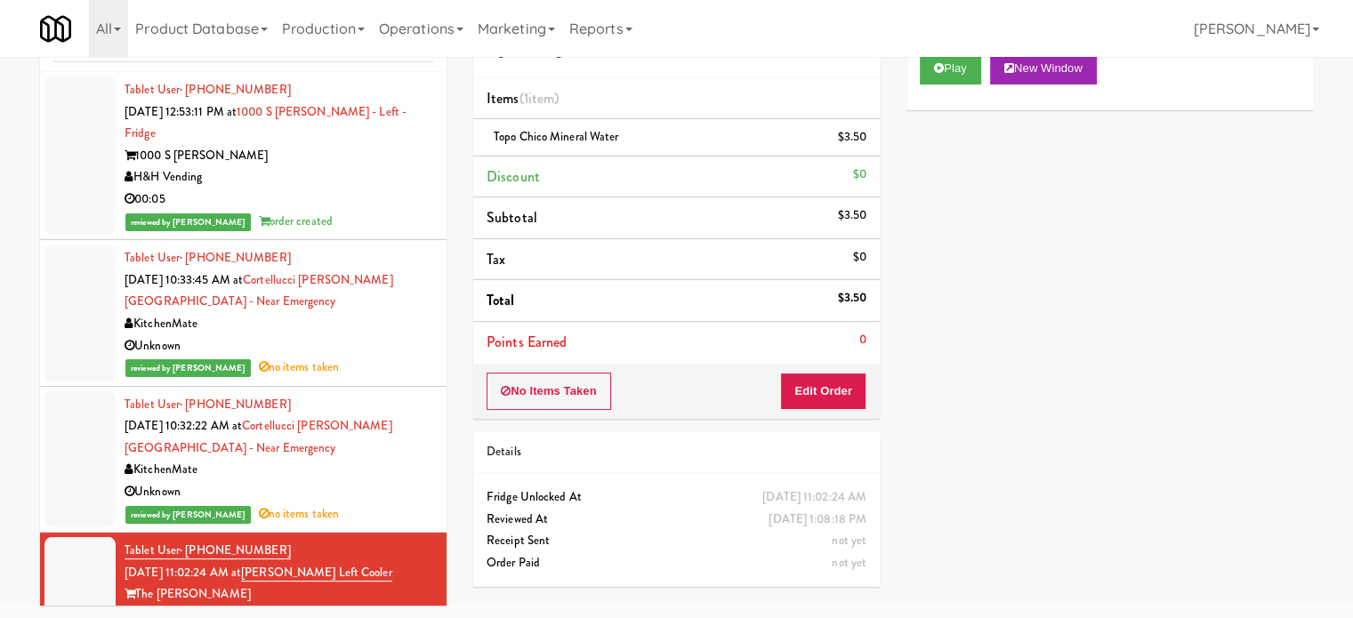
scroll to position [445, 0]
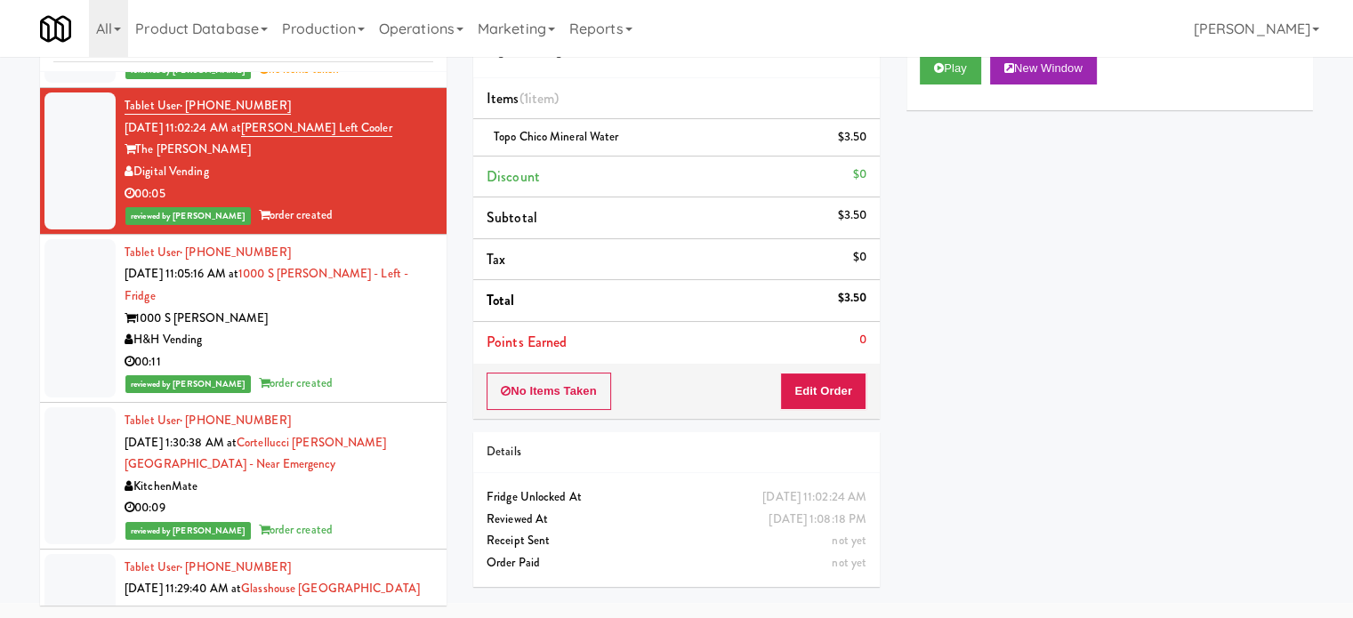
click at [360, 329] on div "H&H Vending" at bounding box center [279, 340] width 309 height 22
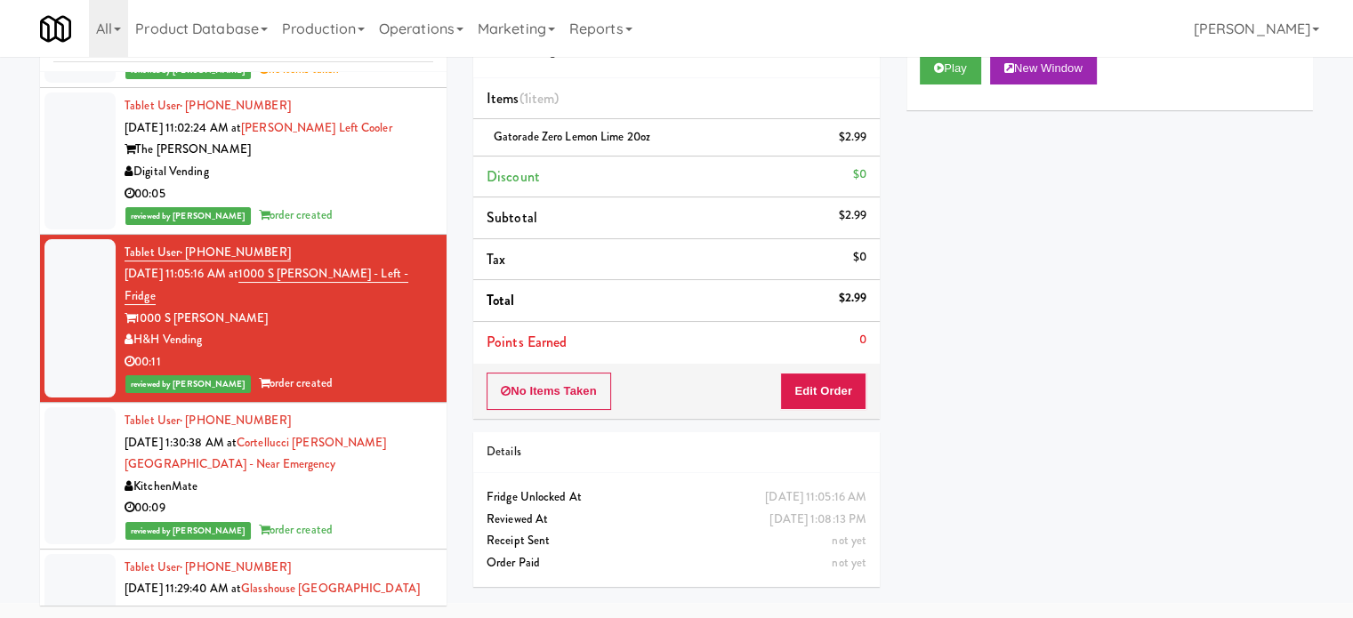
scroll to position [889, 0]
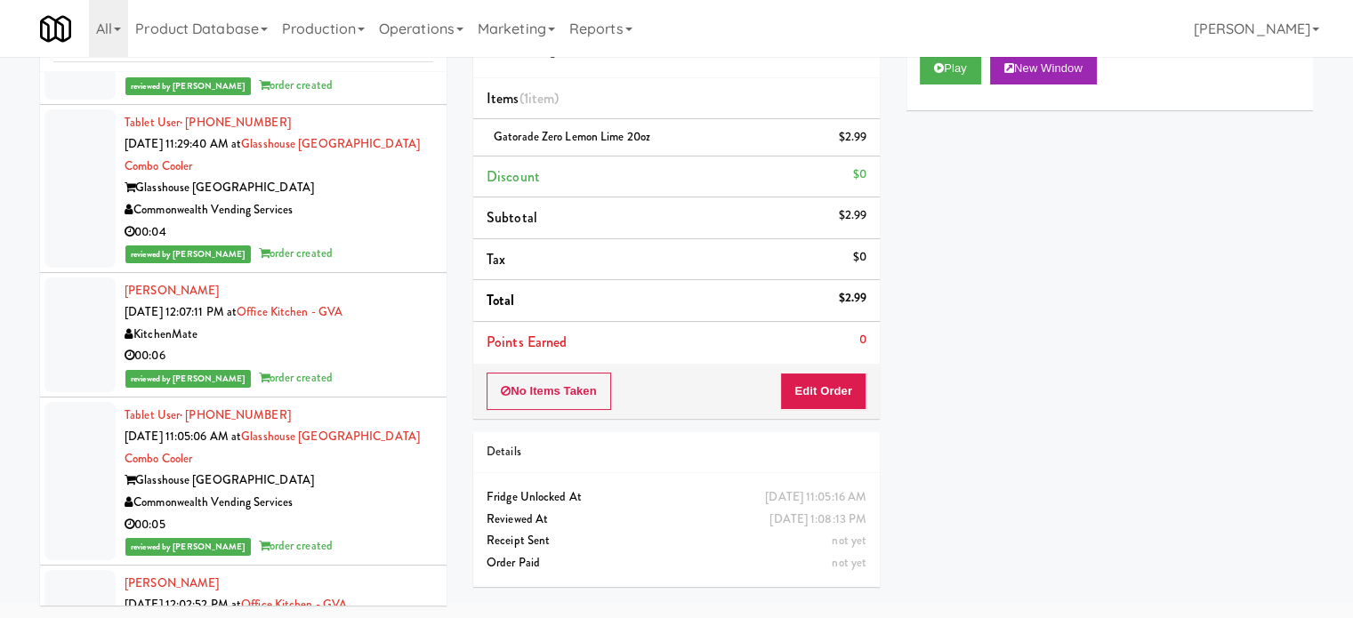
click at [357, 492] on div "Commonwealth Vending Services" at bounding box center [279, 503] width 309 height 22
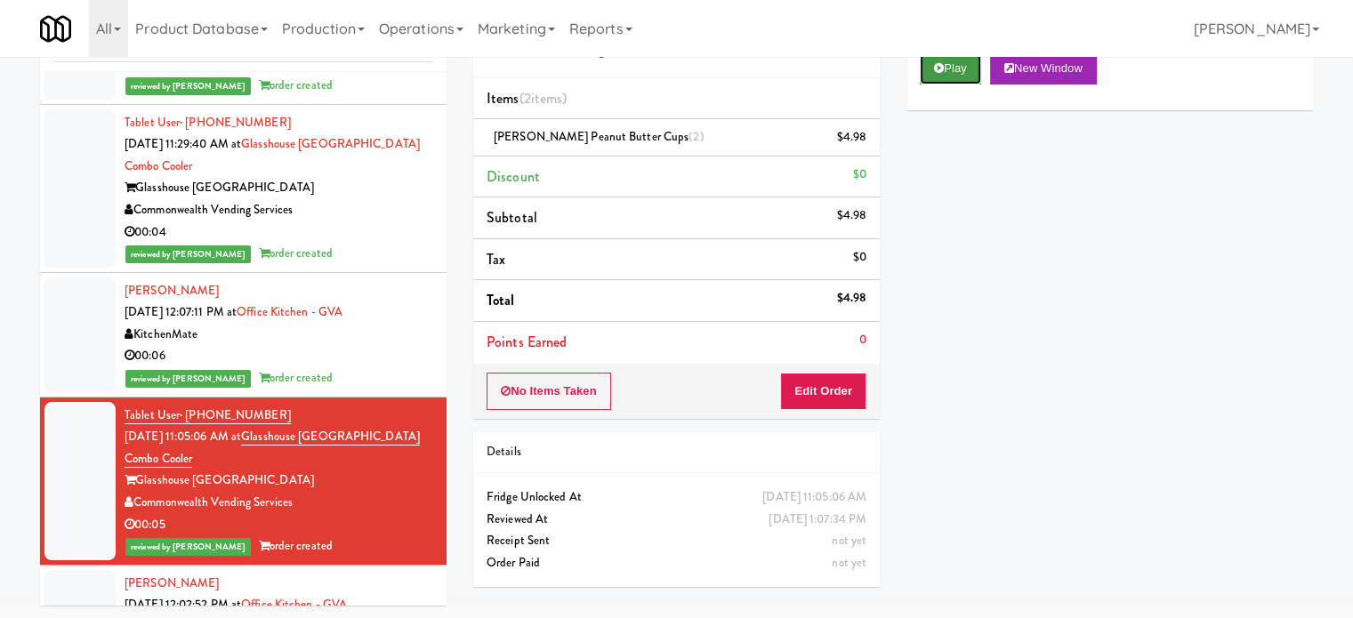
click at [957, 68] on button "Play" at bounding box center [950, 68] width 61 height 32
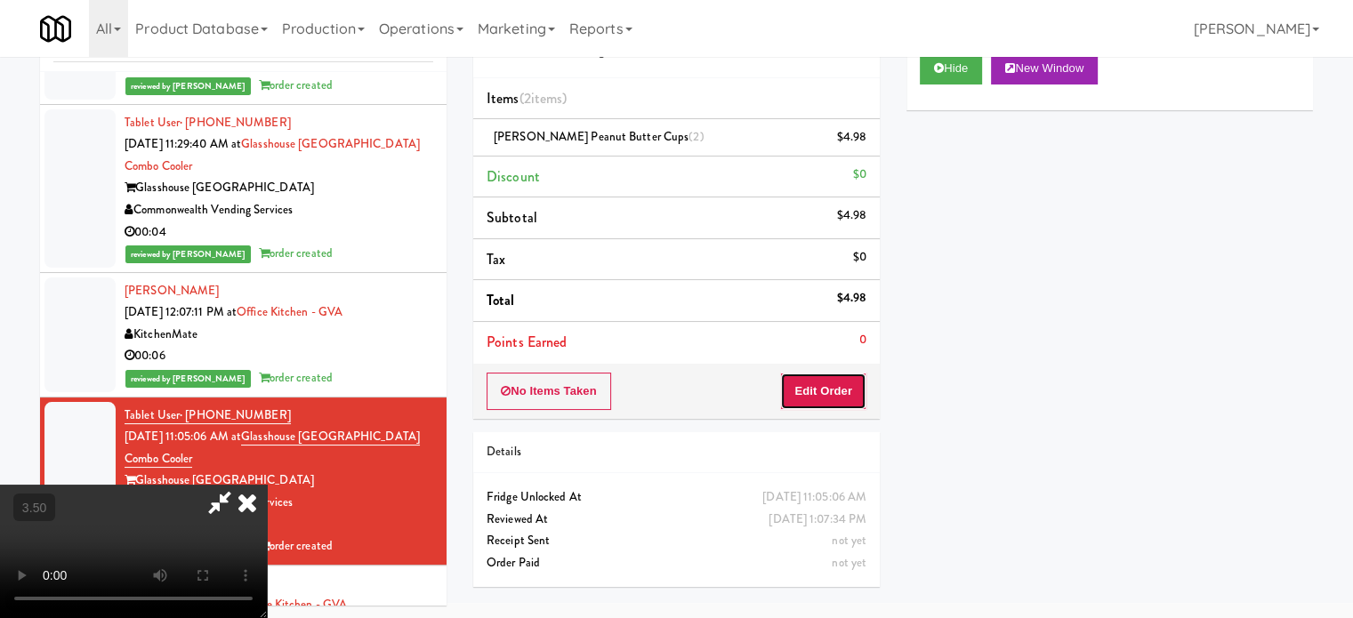
click at [827, 394] on button "Edit Order" at bounding box center [823, 391] width 86 height 37
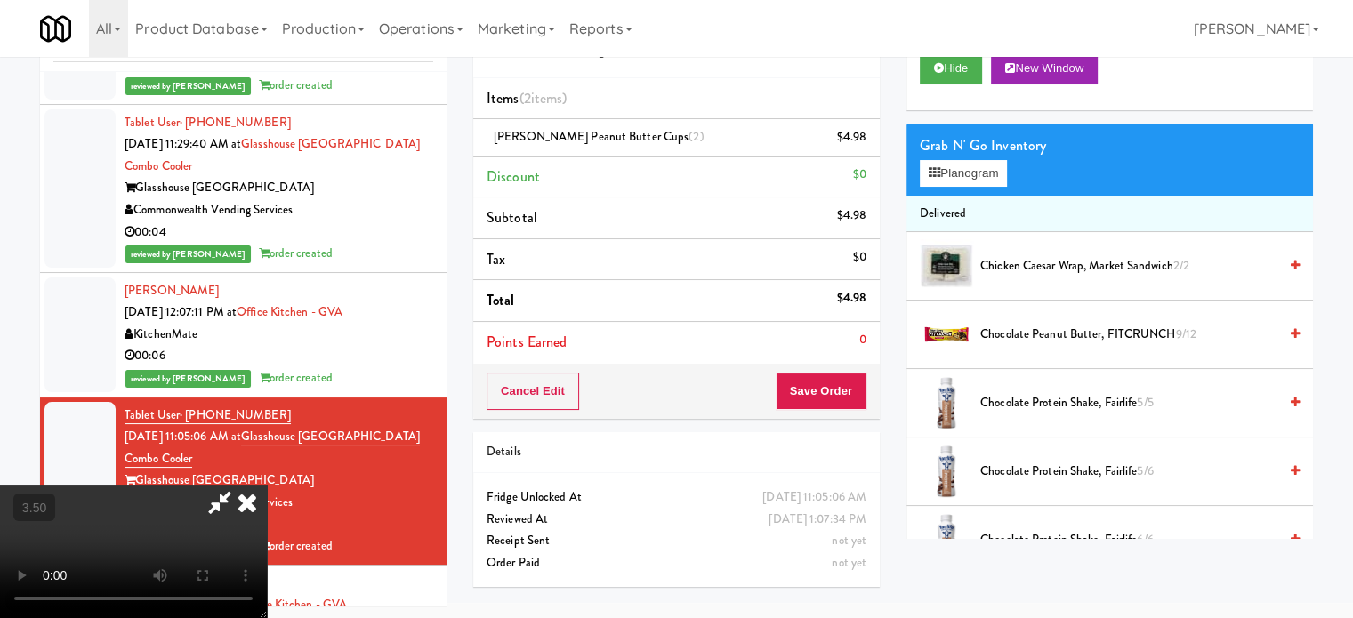
click at [267, 485] on video at bounding box center [133, 551] width 267 height 133
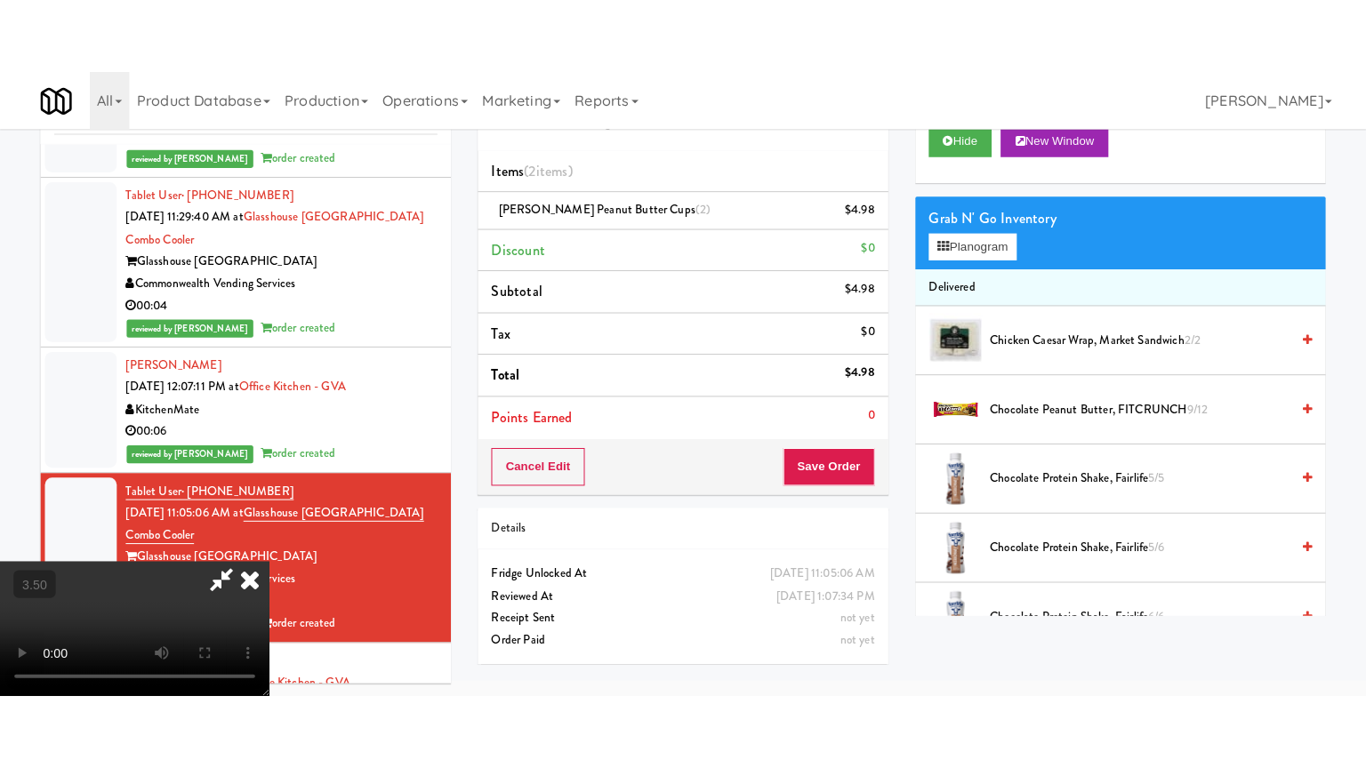
scroll to position [57, 0]
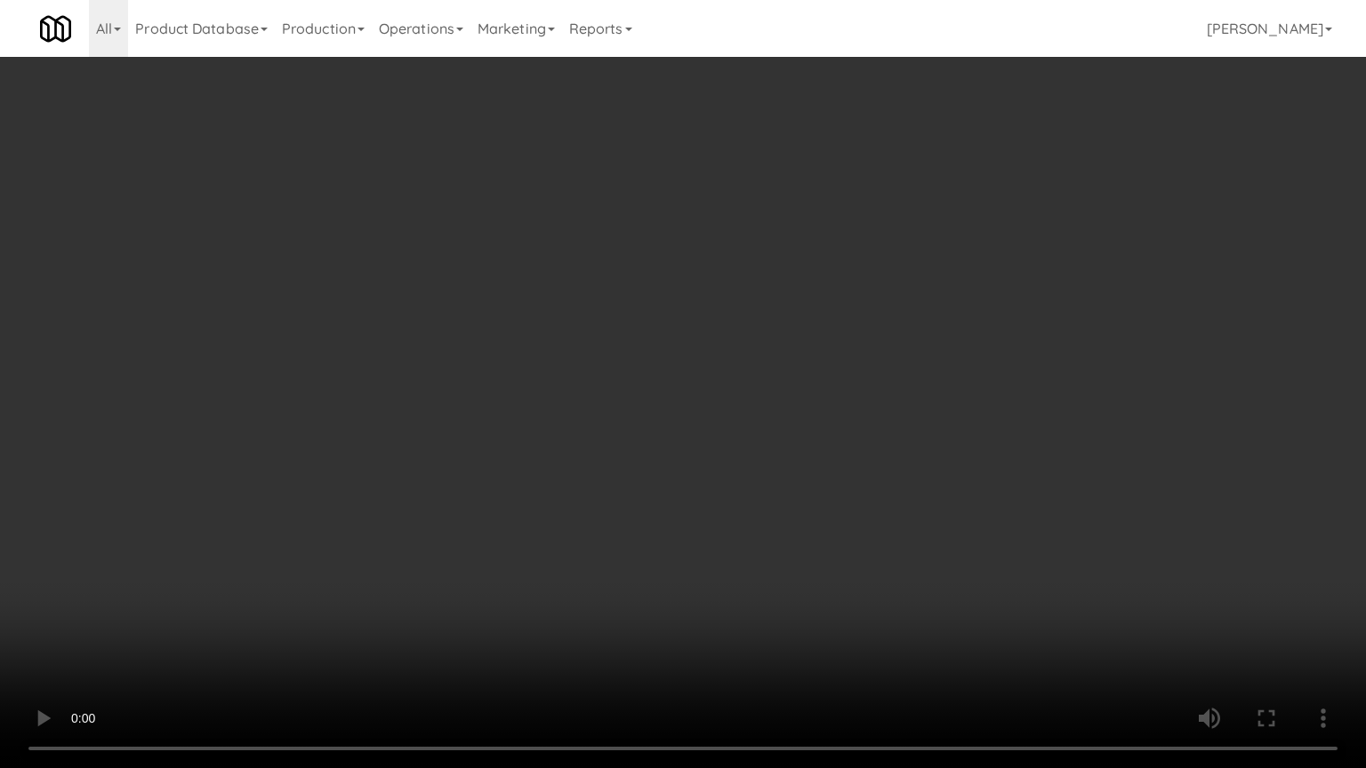
click at [601, 357] on video at bounding box center [683, 384] width 1366 height 768
click at [608, 366] on video at bounding box center [683, 384] width 1366 height 768
click at [674, 386] on video at bounding box center [683, 384] width 1366 height 768
click at [670, 391] on video at bounding box center [683, 384] width 1366 height 768
click at [687, 399] on video at bounding box center [683, 384] width 1366 height 768
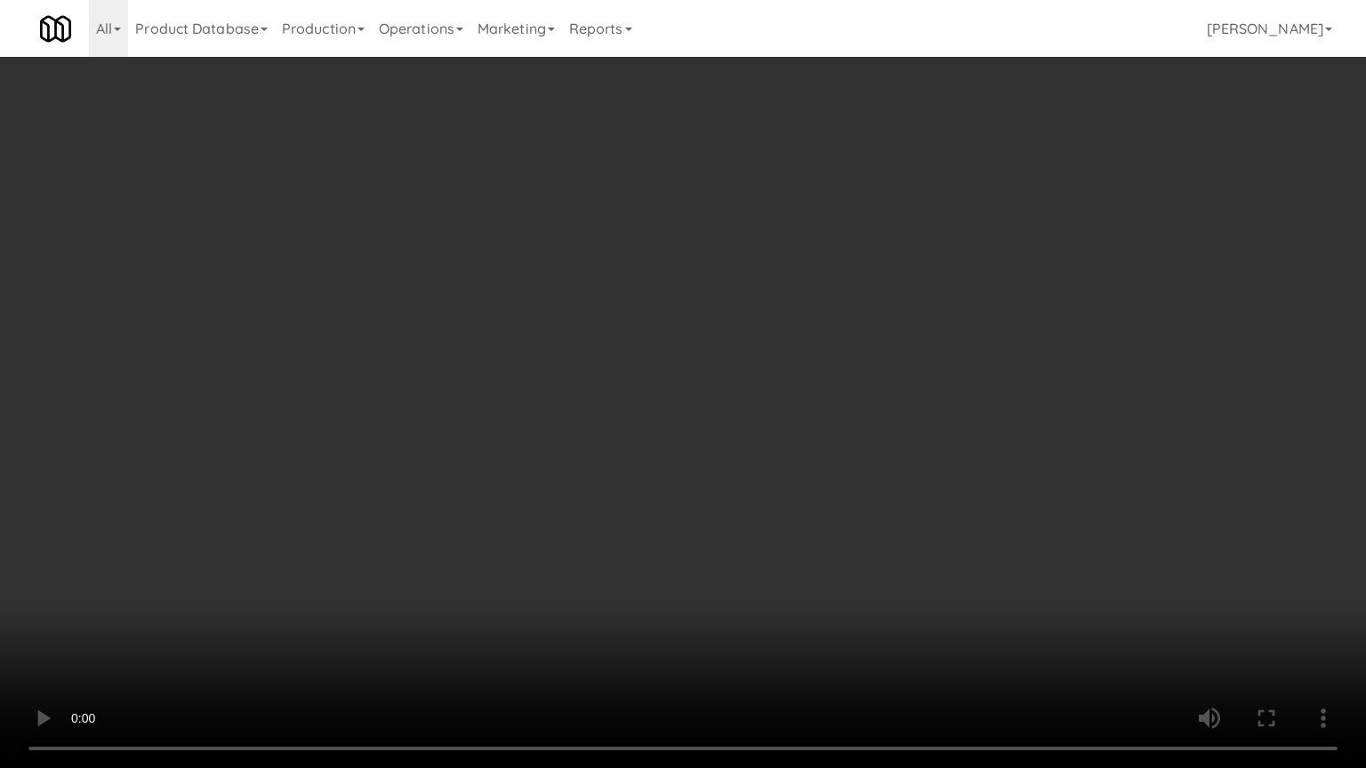
click at [689, 393] on video at bounding box center [683, 384] width 1366 height 768
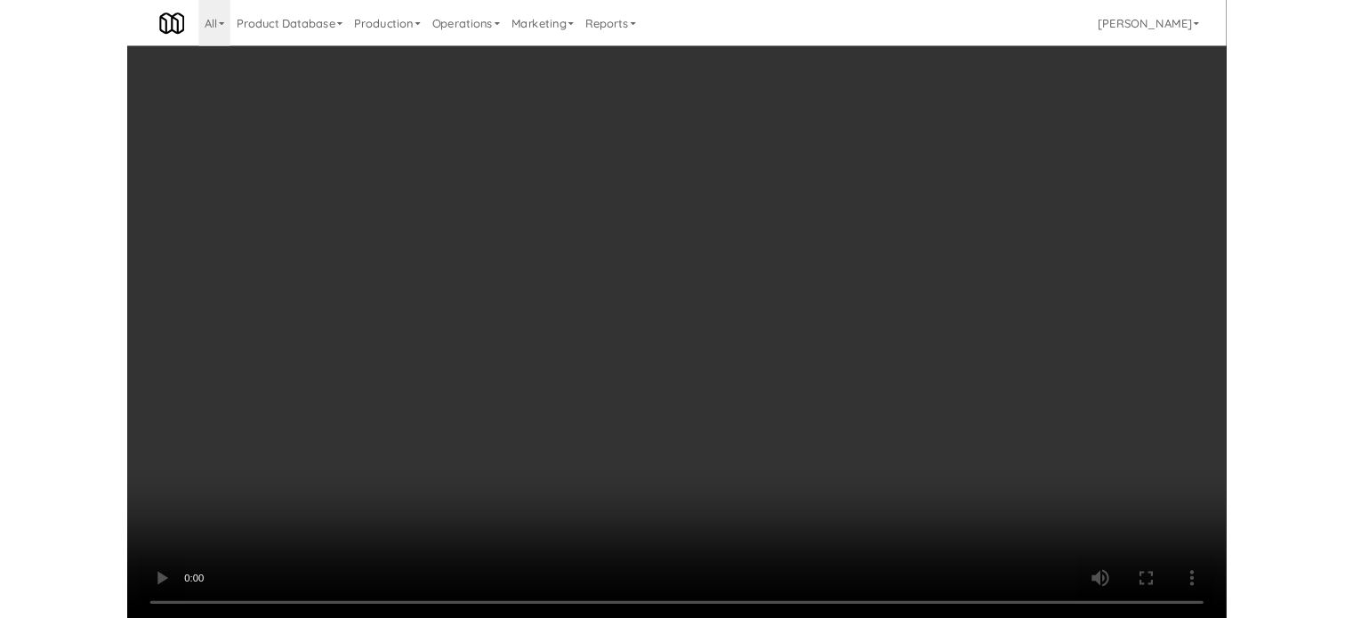
scroll to position [72, 0]
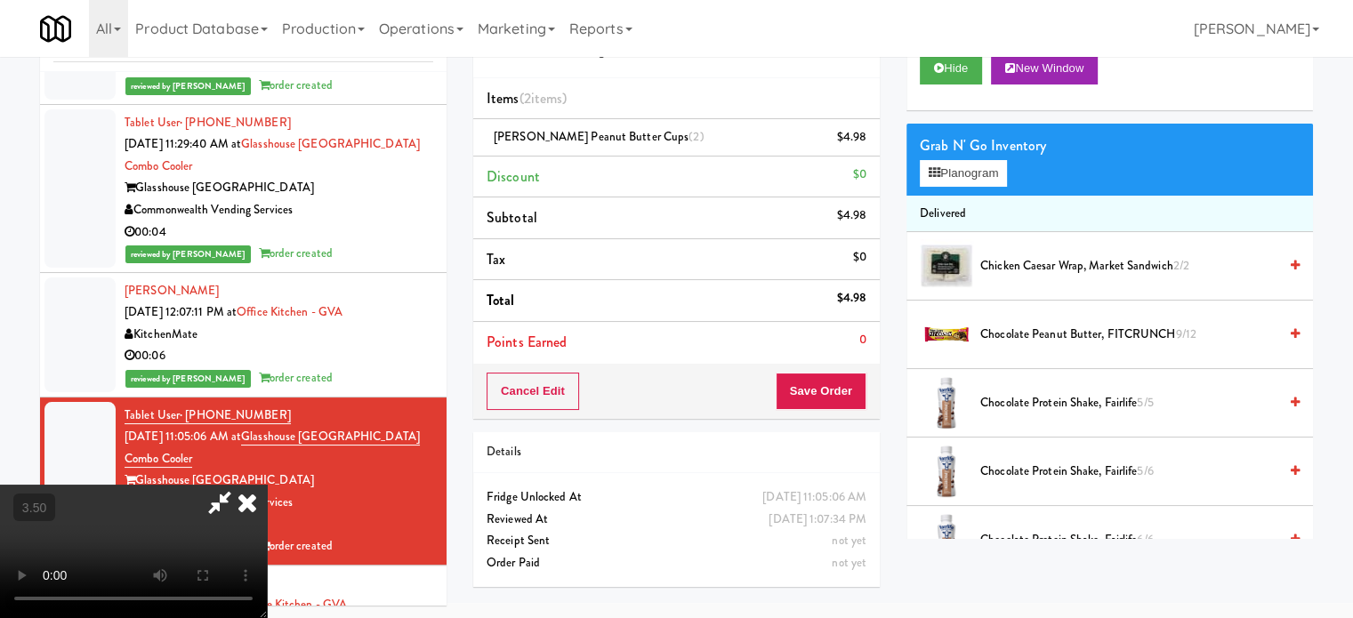
click at [267, 485] on icon at bounding box center [247, 503] width 39 height 36
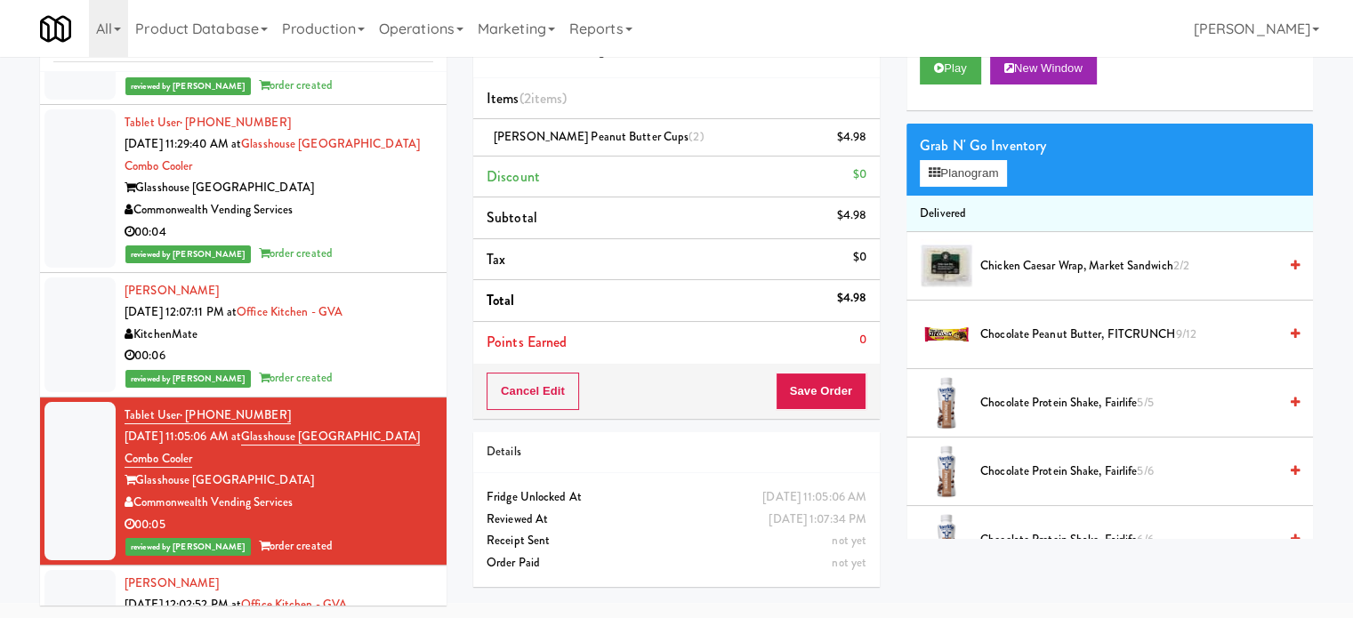
click at [412, 573] on div "[PERSON_NAME] [DATE] 12:02:52 PM at Office Kitchen - GVA KitchenMate 00:02 revi…" at bounding box center [279, 627] width 309 height 109
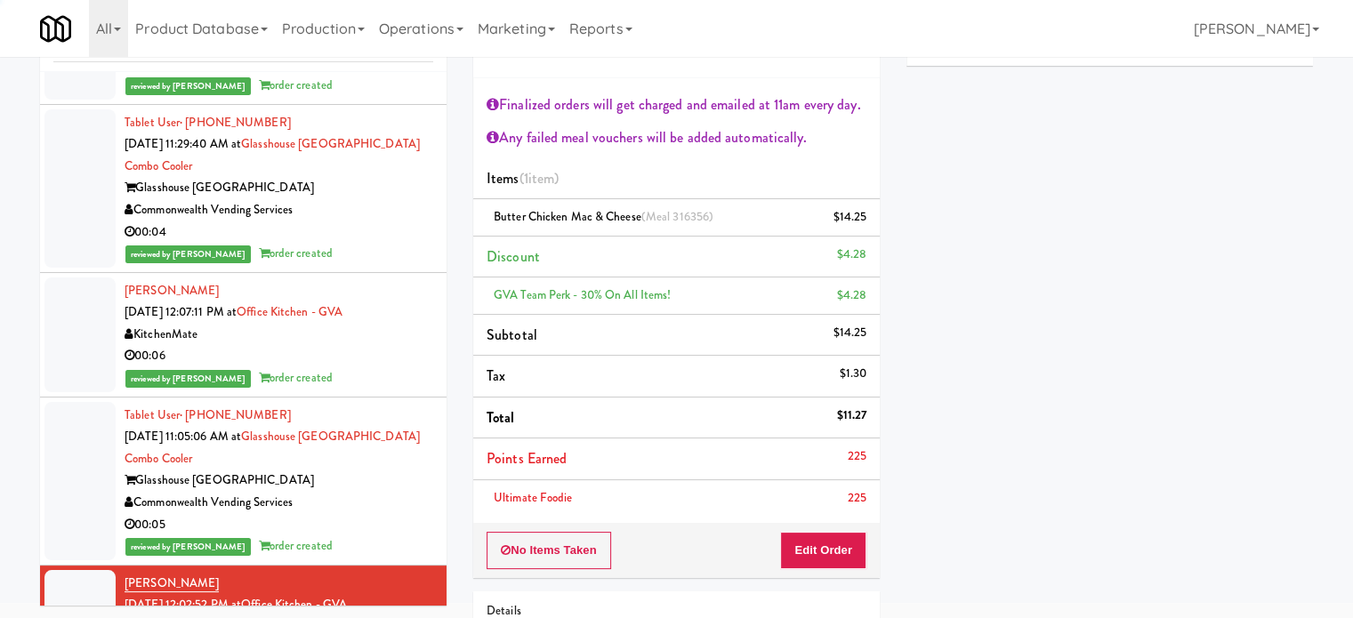
scroll to position [1464, 0]
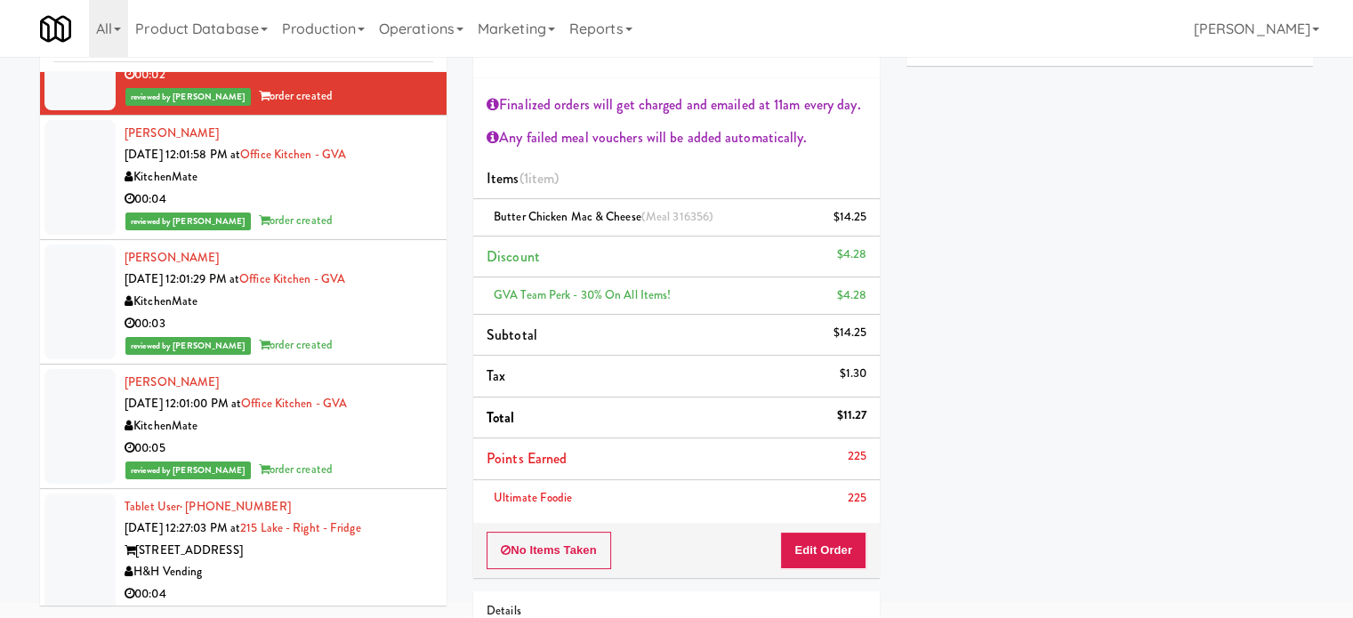
click at [406, 313] on div "00:03" at bounding box center [279, 324] width 309 height 22
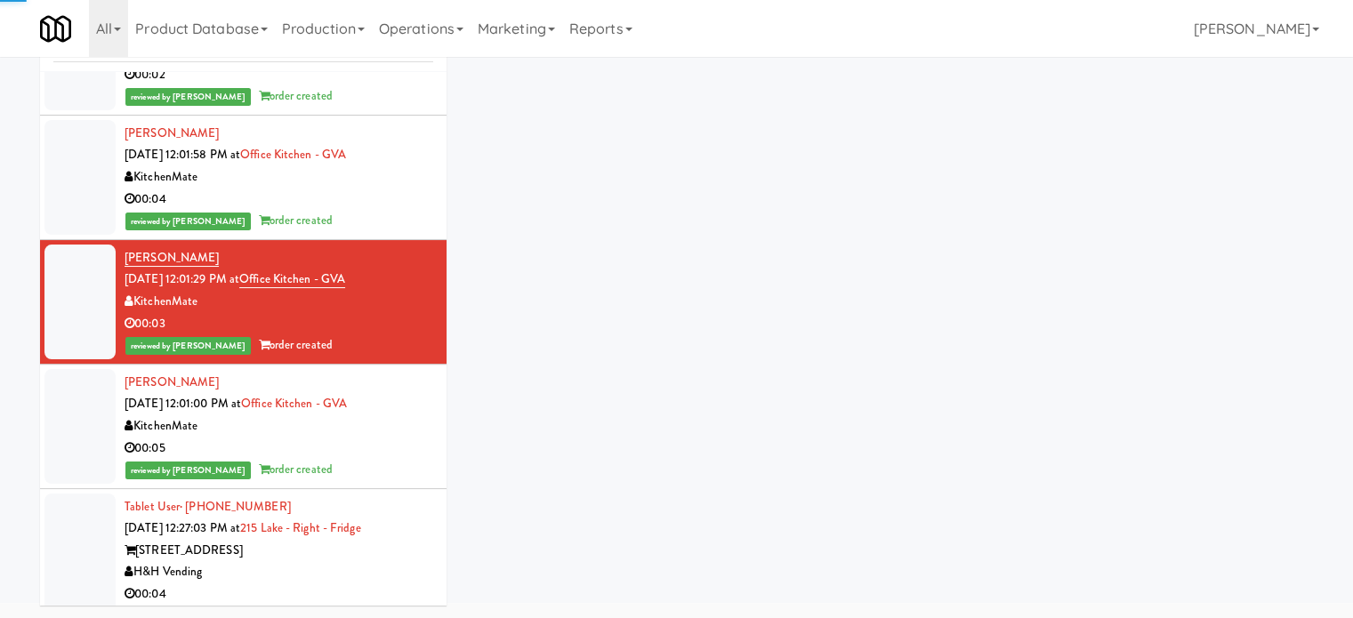
click at [402, 438] on div "00:05" at bounding box center [279, 449] width 309 height 22
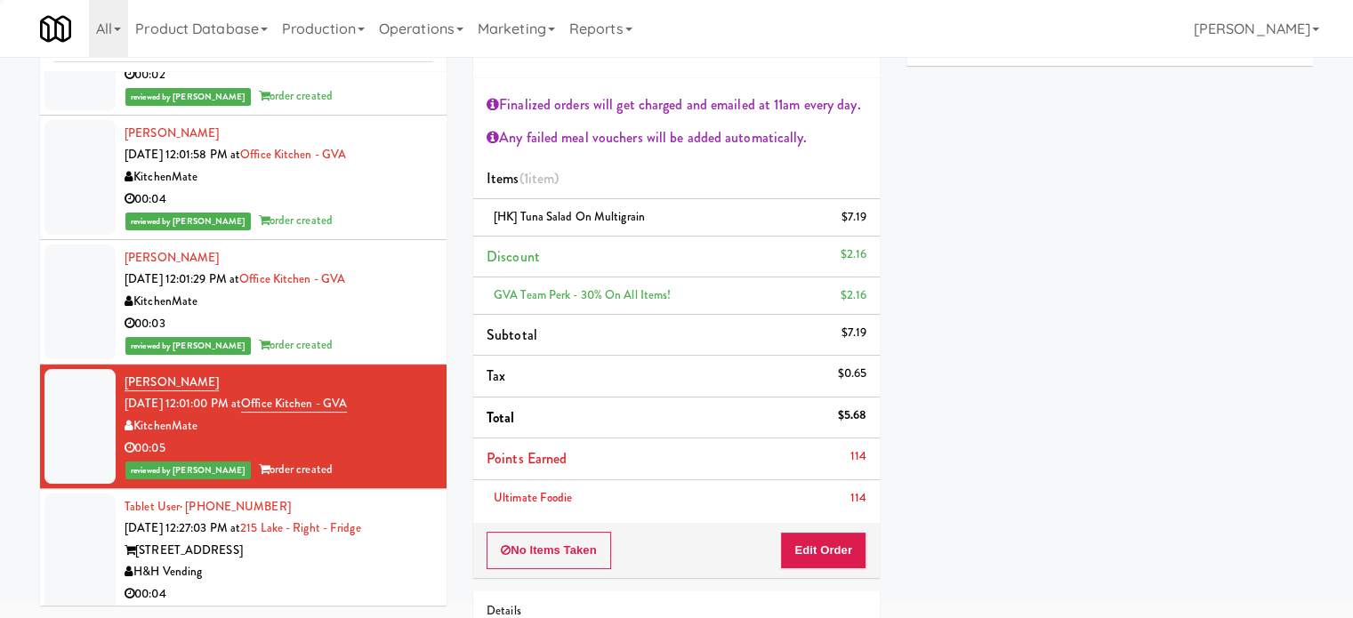
scroll to position [1909, 0]
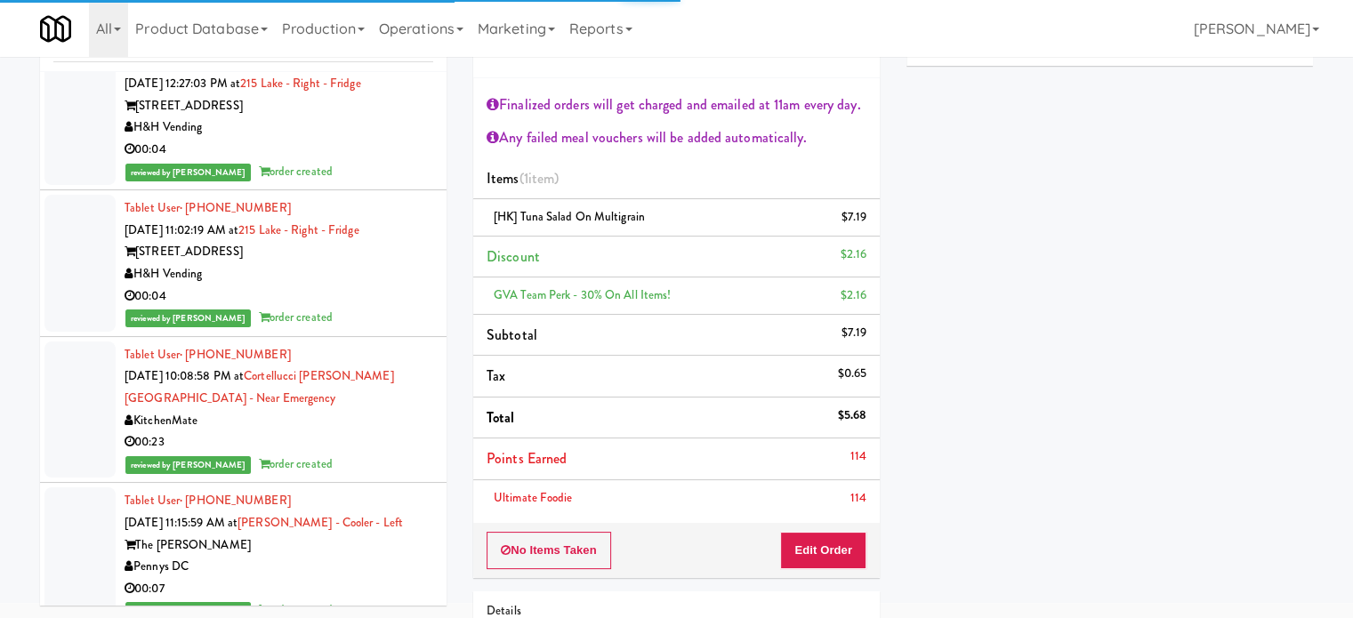
click at [350, 307] on div "reviewed by [PERSON_NAME] A order created" at bounding box center [279, 318] width 309 height 22
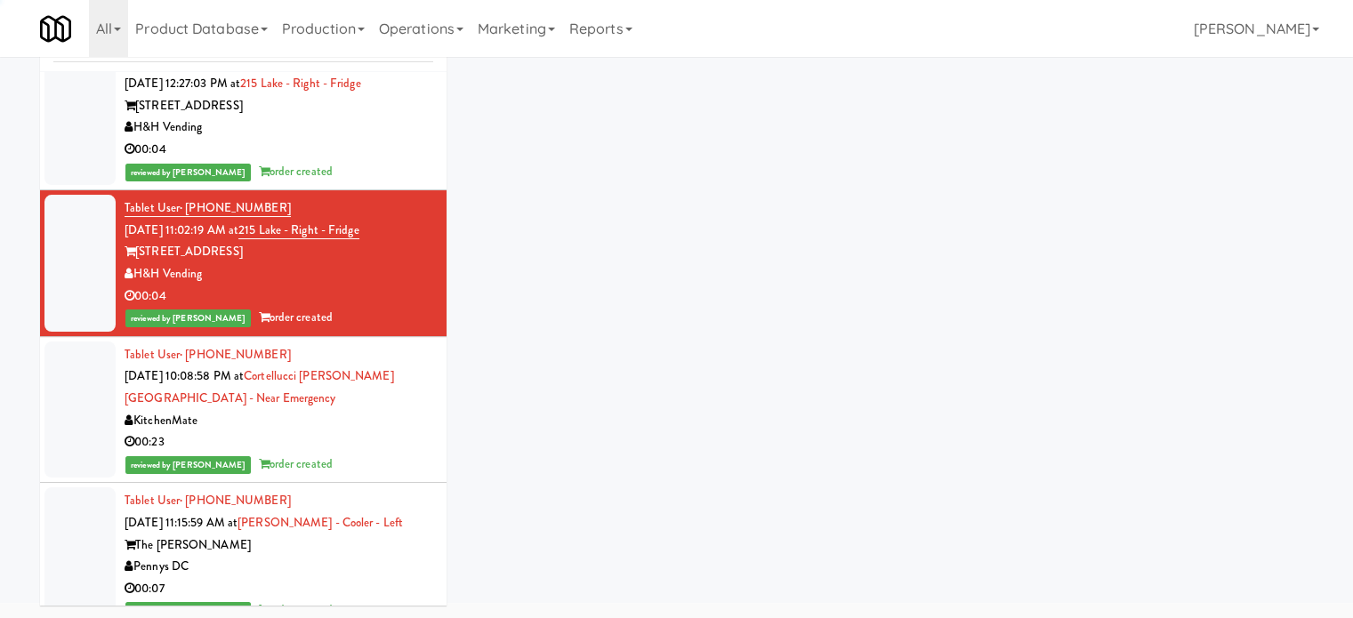
click at [361, 431] on div "00:23" at bounding box center [279, 442] width 309 height 22
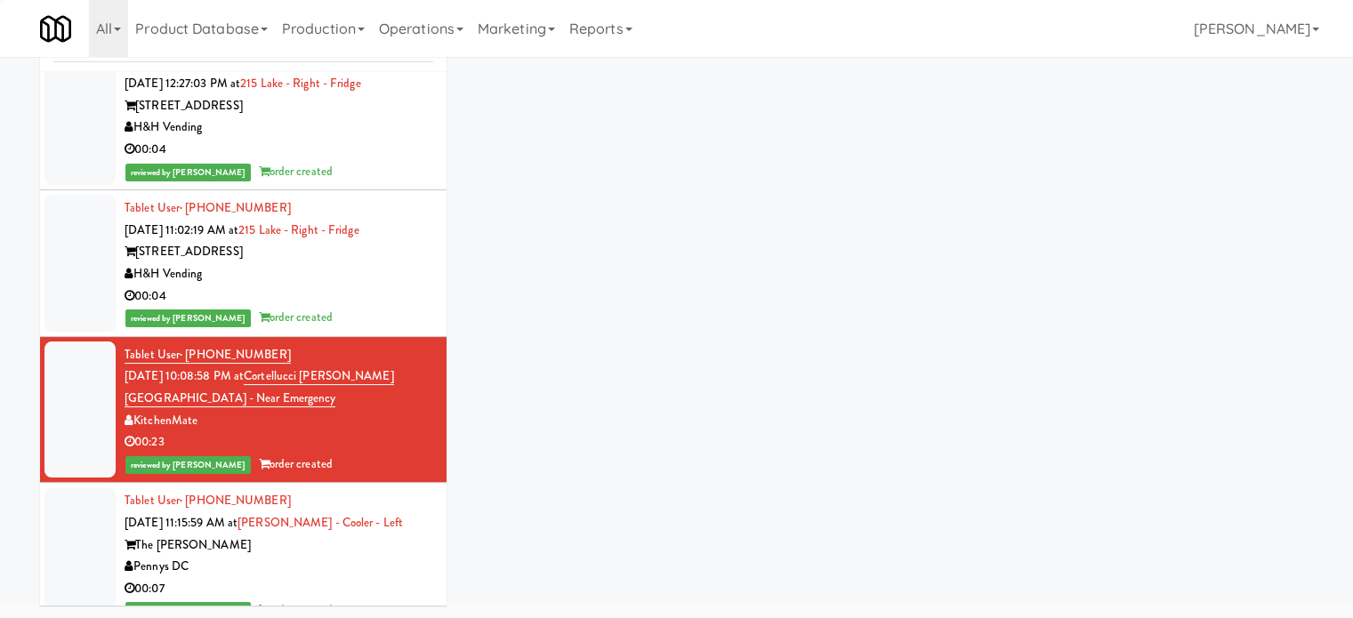
click at [368, 508] on div "Tablet User · (202) 308-0392 [DATE] 11:15:59 AM at [PERSON_NAME] - Cooler - Lef…" at bounding box center [279, 556] width 309 height 132
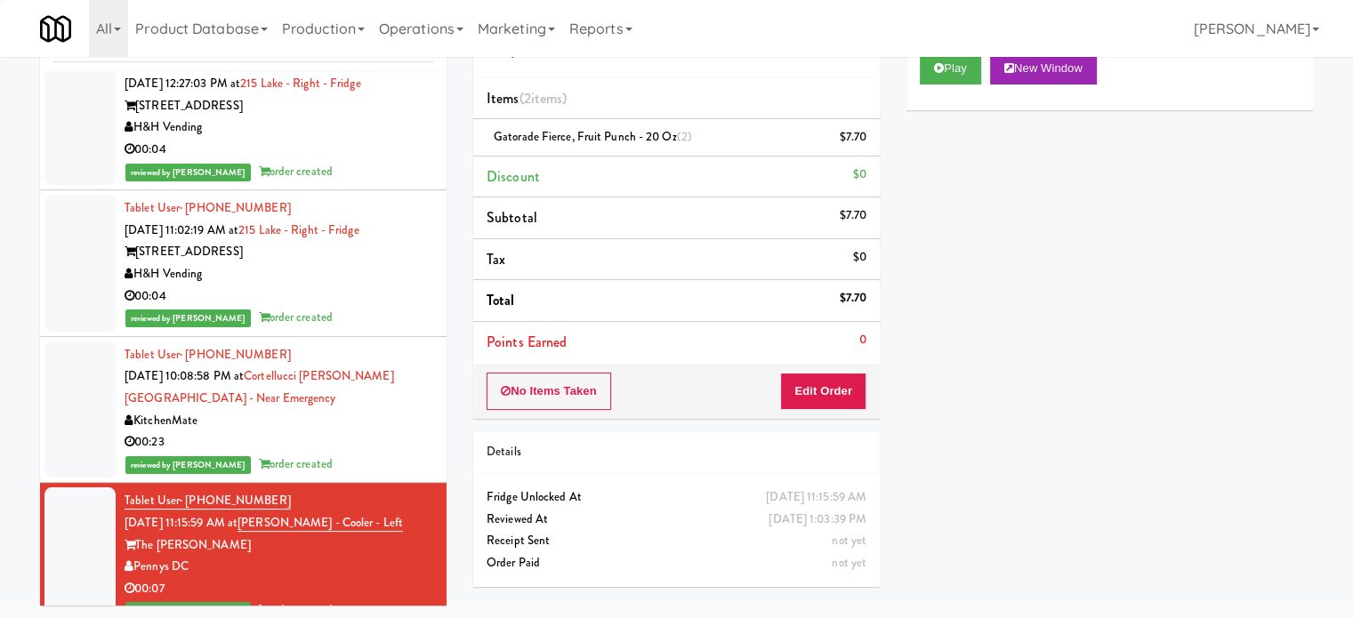
scroll to position [2353, 0]
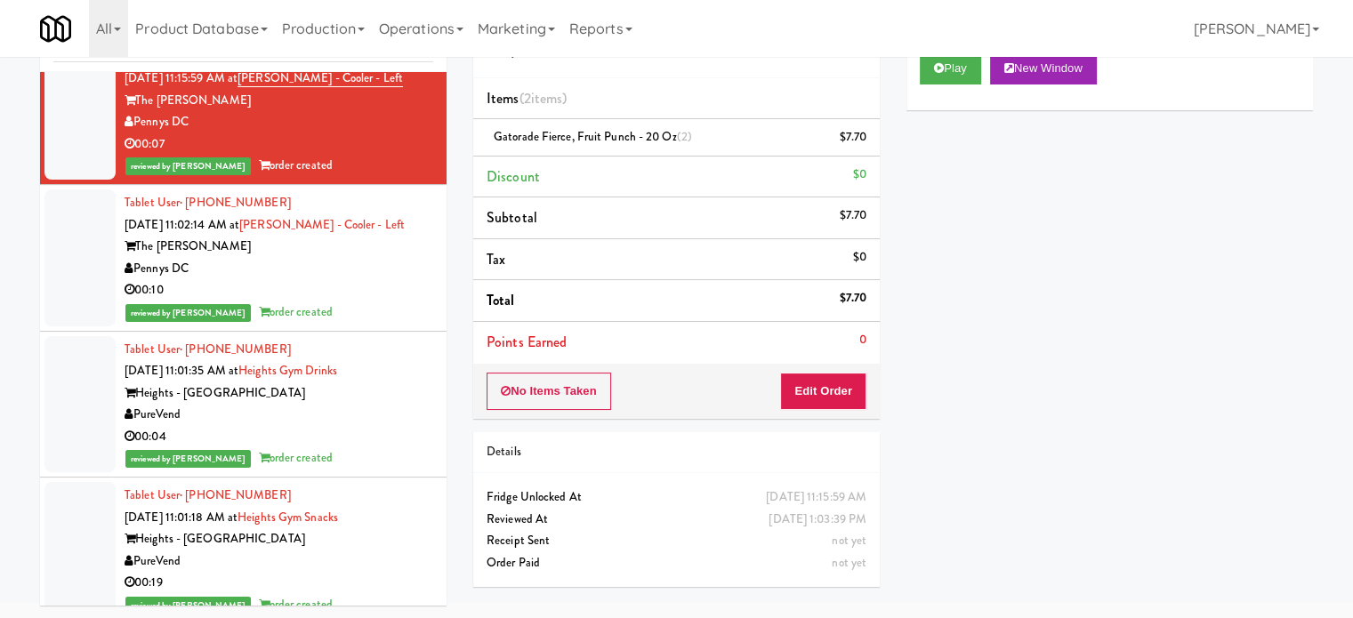
click at [338, 279] on div "00:10" at bounding box center [279, 290] width 309 height 22
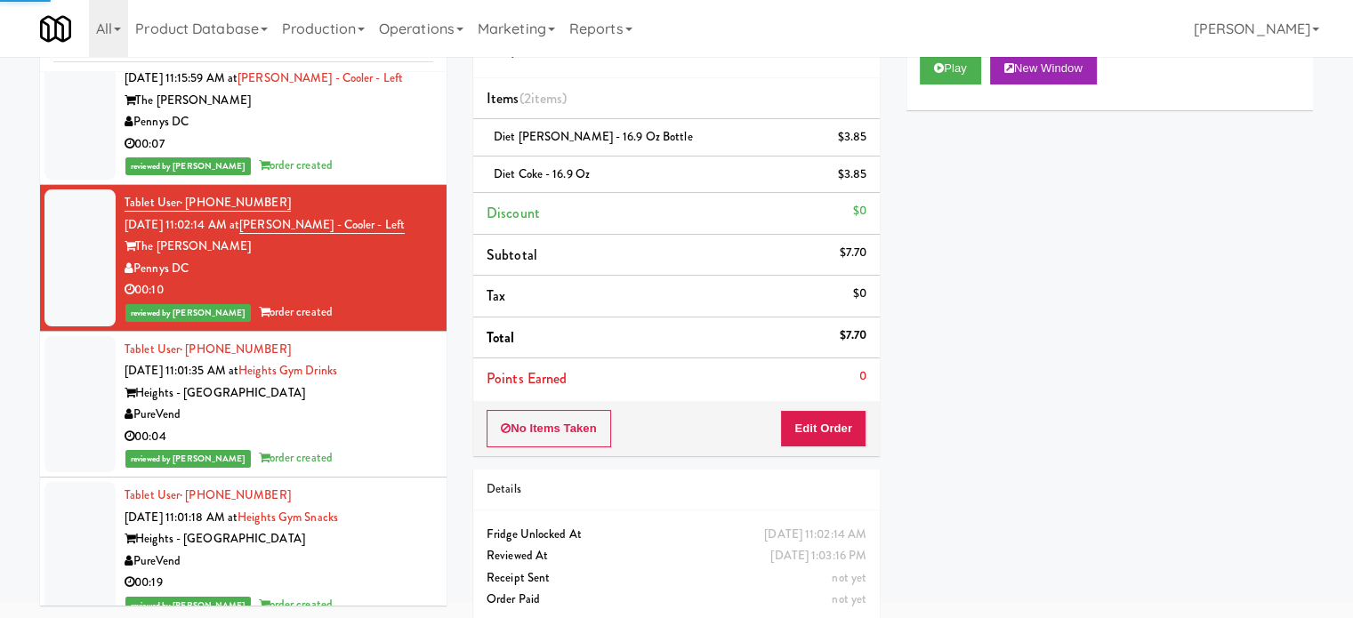
click at [360, 404] on div "PureVend" at bounding box center [279, 415] width 309 height 22
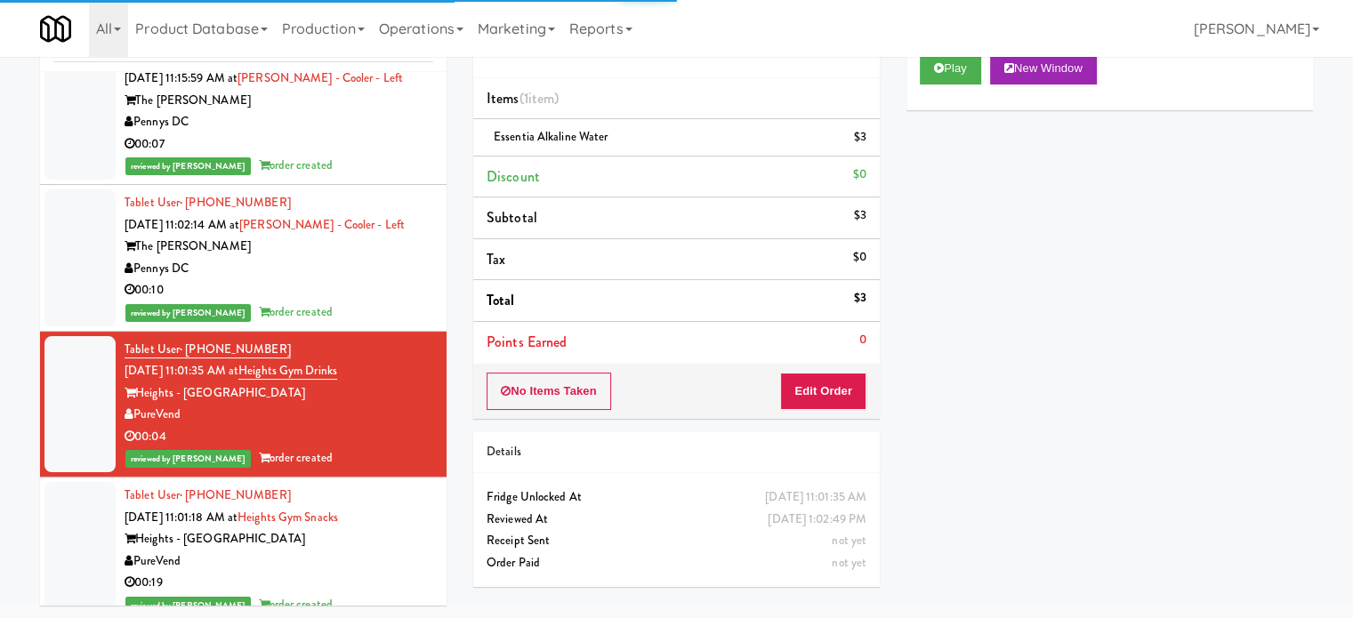
drag, startPoint x: 376, startPoint y: 526, endPoint x: 473, endPoint y: 440, distance: 129.2
click at [379, 525] on div "Tablet User · (317) 750-0833 [DATE] 11:01:18 AM at [GEOGRAPHIC_DATA] - [GEOGRAP…" at bounding box center [279, 551] width 309 height 132
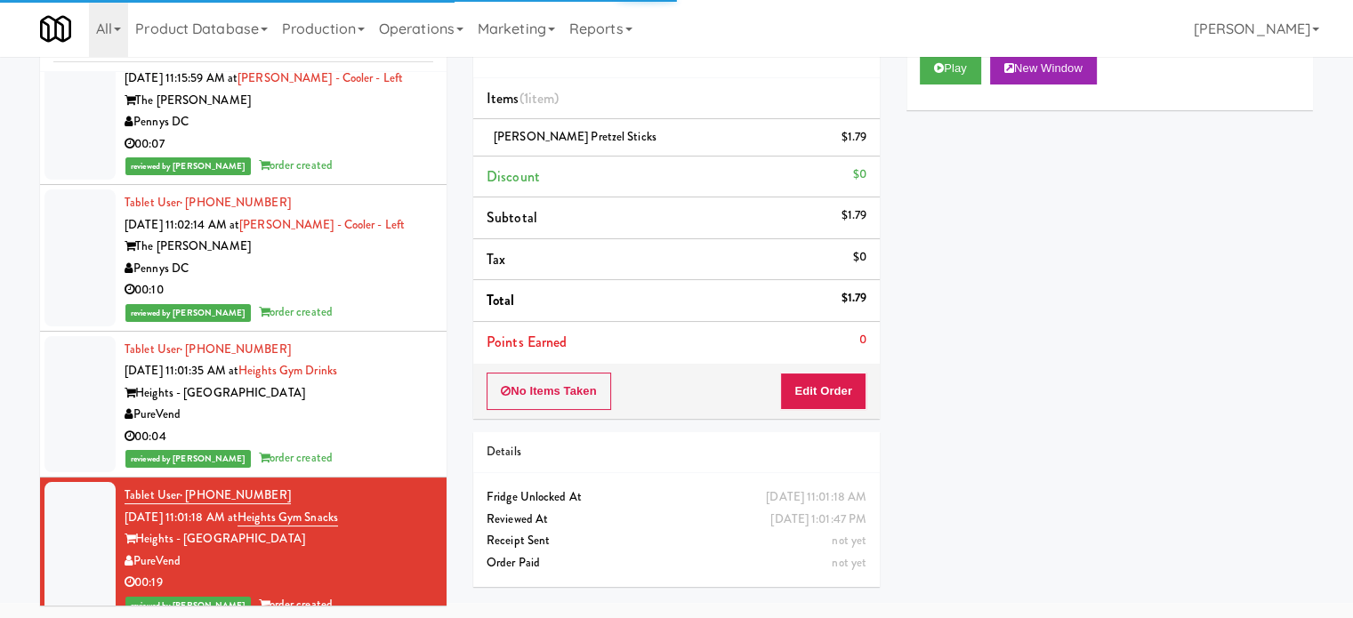
scroll to position [2798, 0]
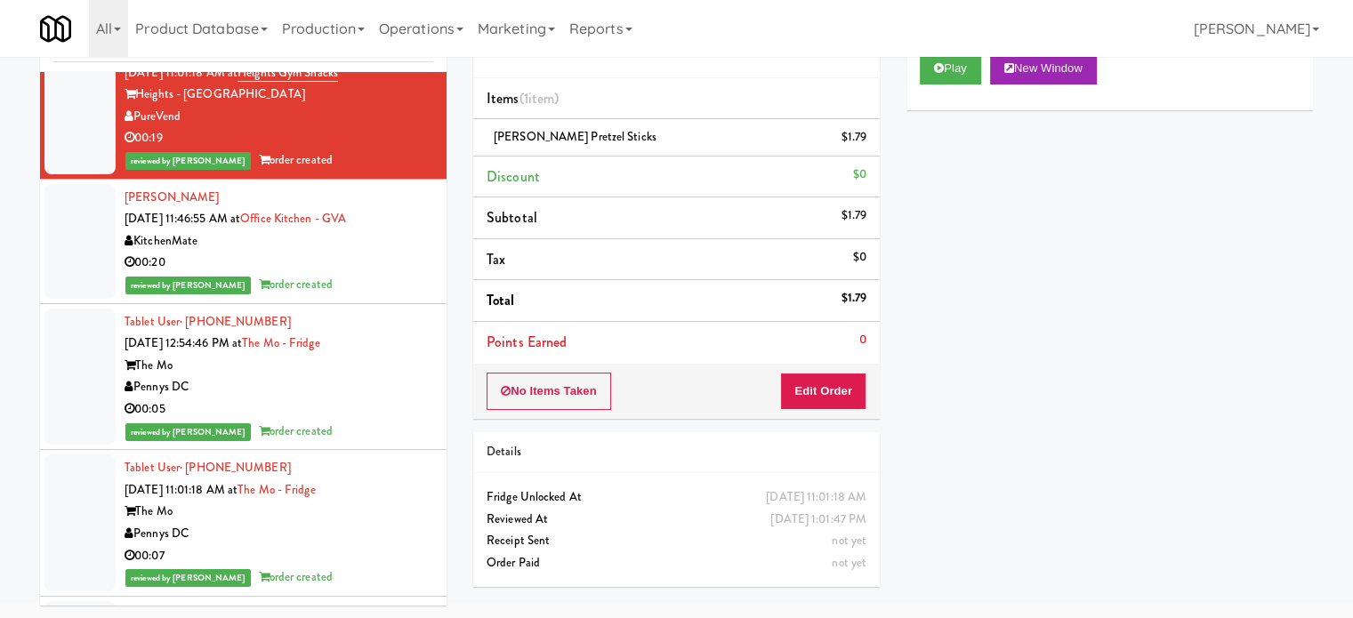
click at [365, 274] on div "reviewed by [PERSON_NAME] order created" at bounding box center [279, 285] width 309 height 22
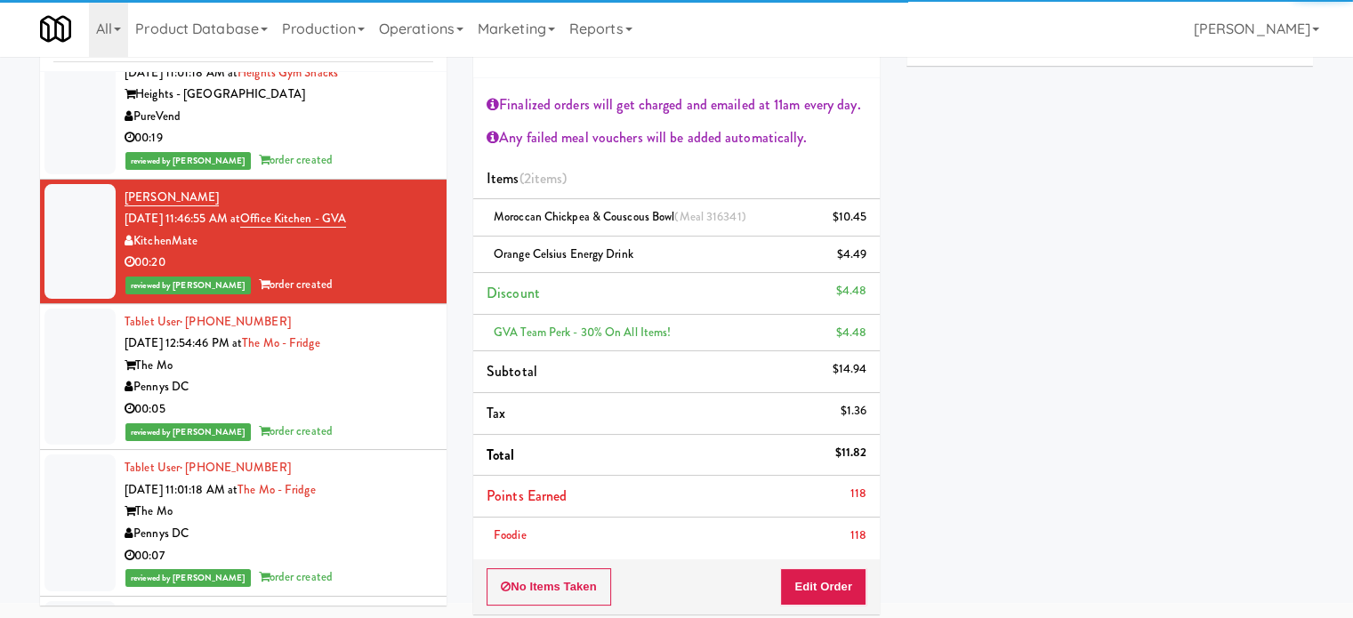
click at [381, 376] on div "Pennys DC" at bounding box center [279, 387] width 309 height 22
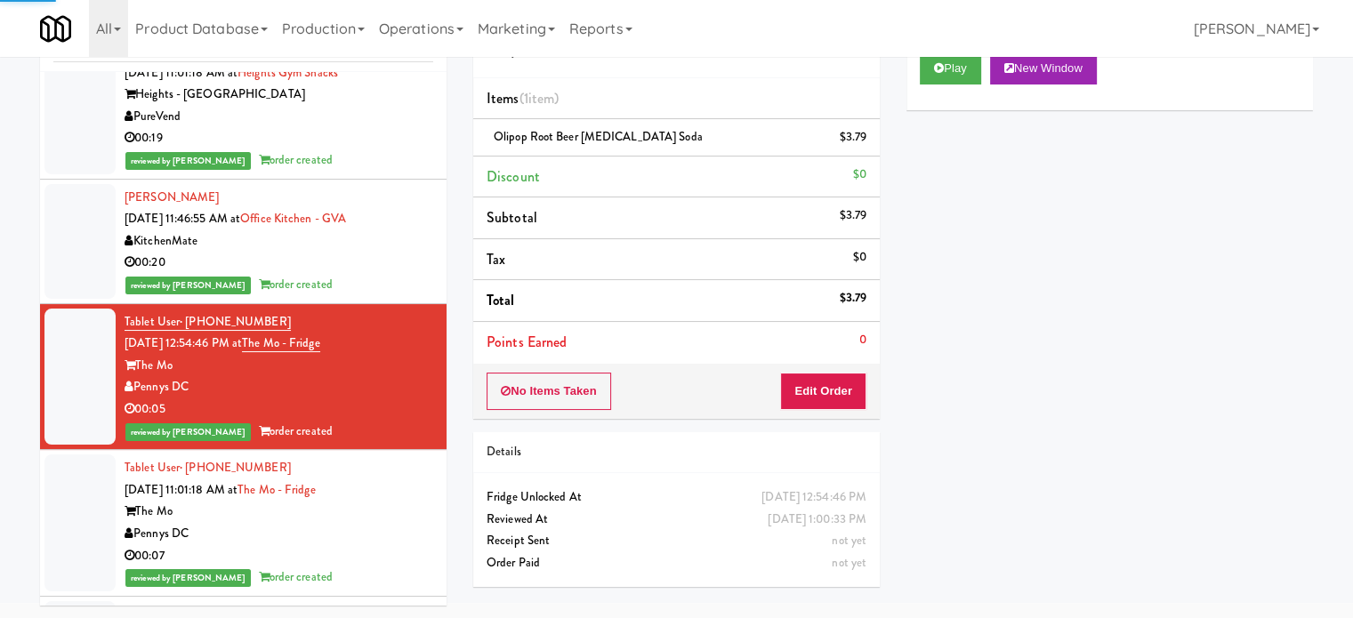
click at [406, 523] on div "Pennys DC" at bounding box center [279, 534] width 309 height 22
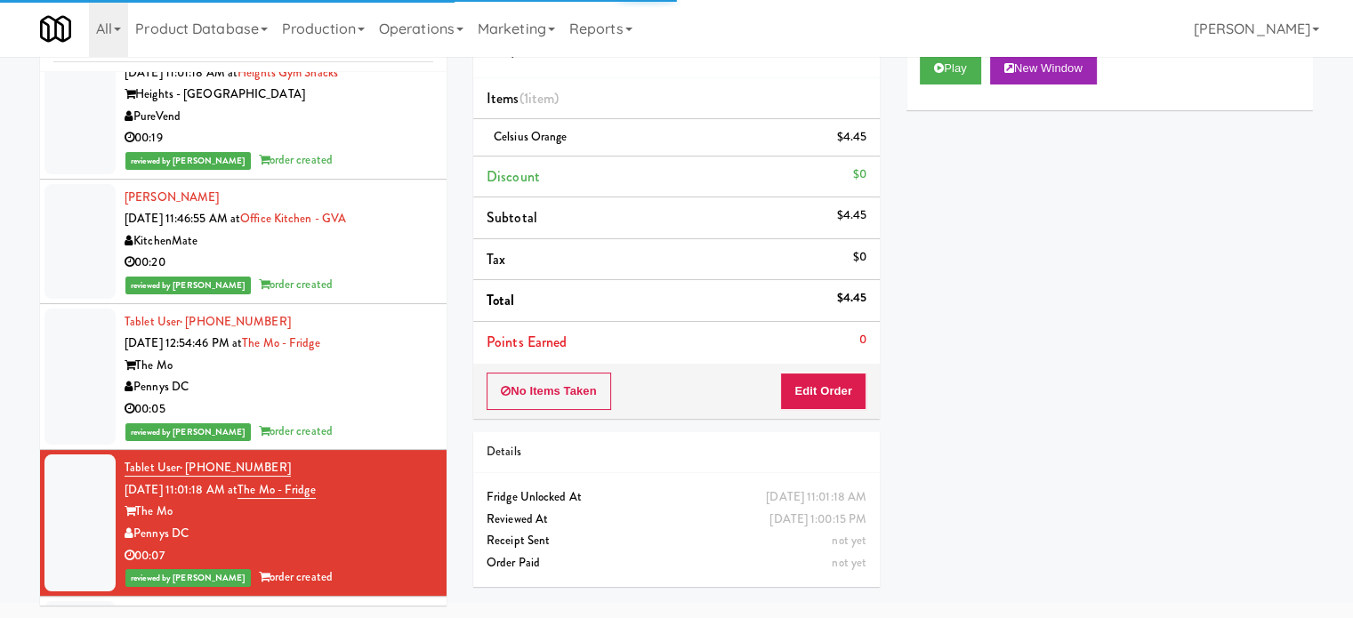
scroll to position [3243, 0]
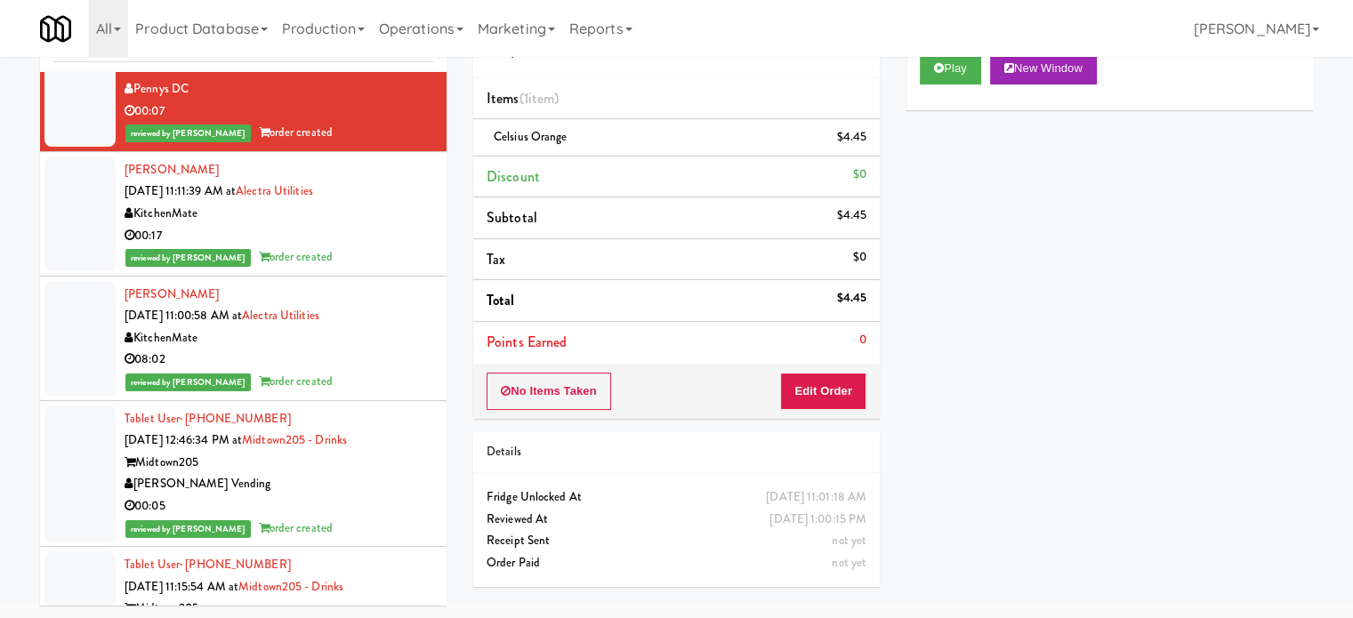
click at [382, 246] on div "reviewed by [PERSON_NAME] A order created" at bounding box center [279, 257] width 309 height 22
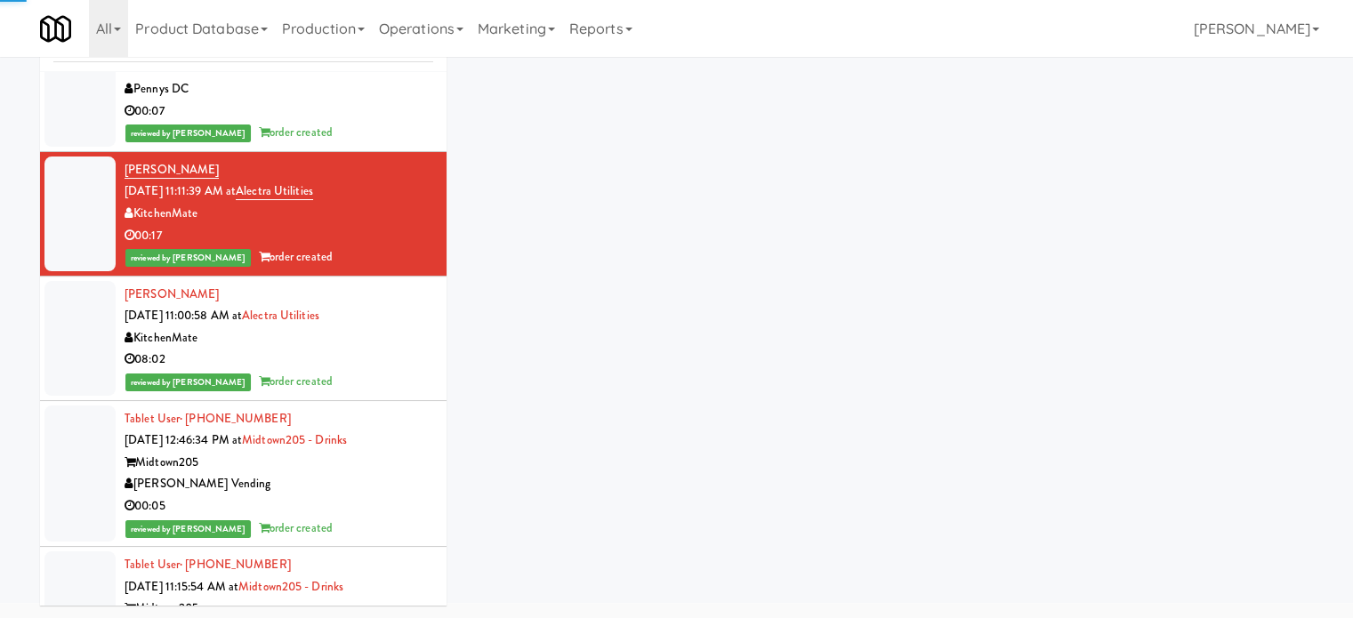
click at [381, 349] on div "08:02" at bounding box center [279, 360] width 309 height 22
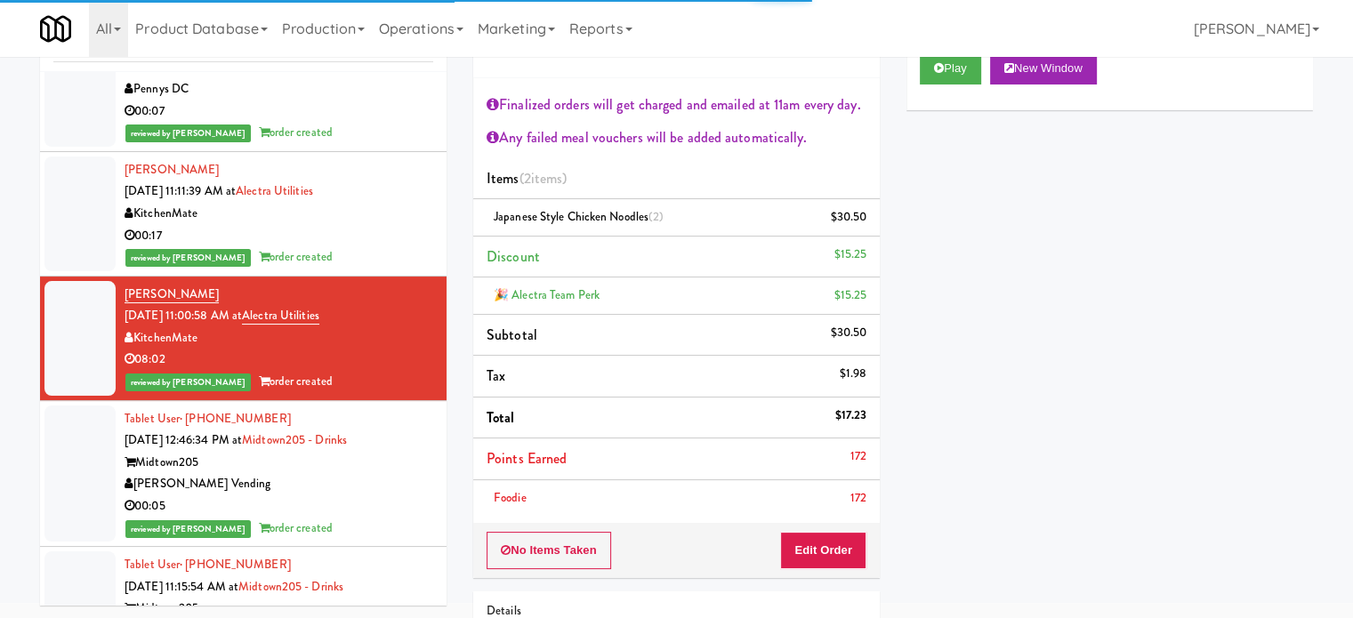
click at [392, 452] on div "Midtown205" at bounding box center [279, 463] width 309 height 22
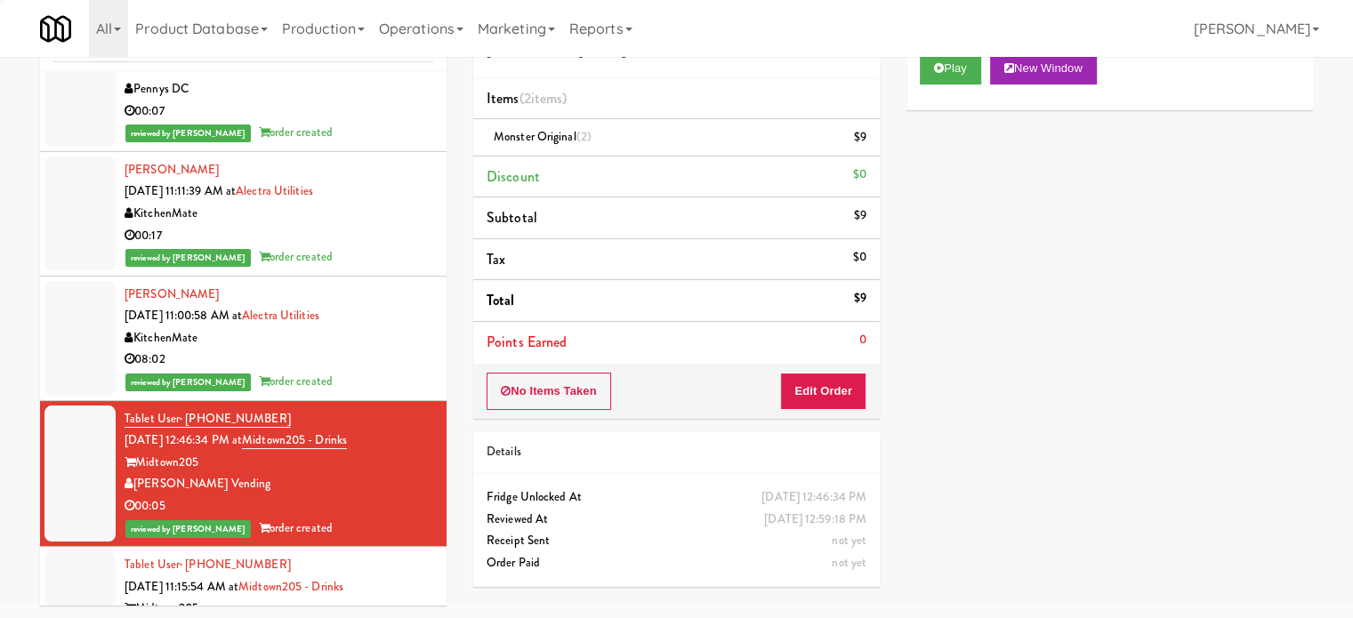
click at [386, 371] on div "reviewed by [PERSON_NAME] A order created" at bounding box center [279, 382] width 309 height 22
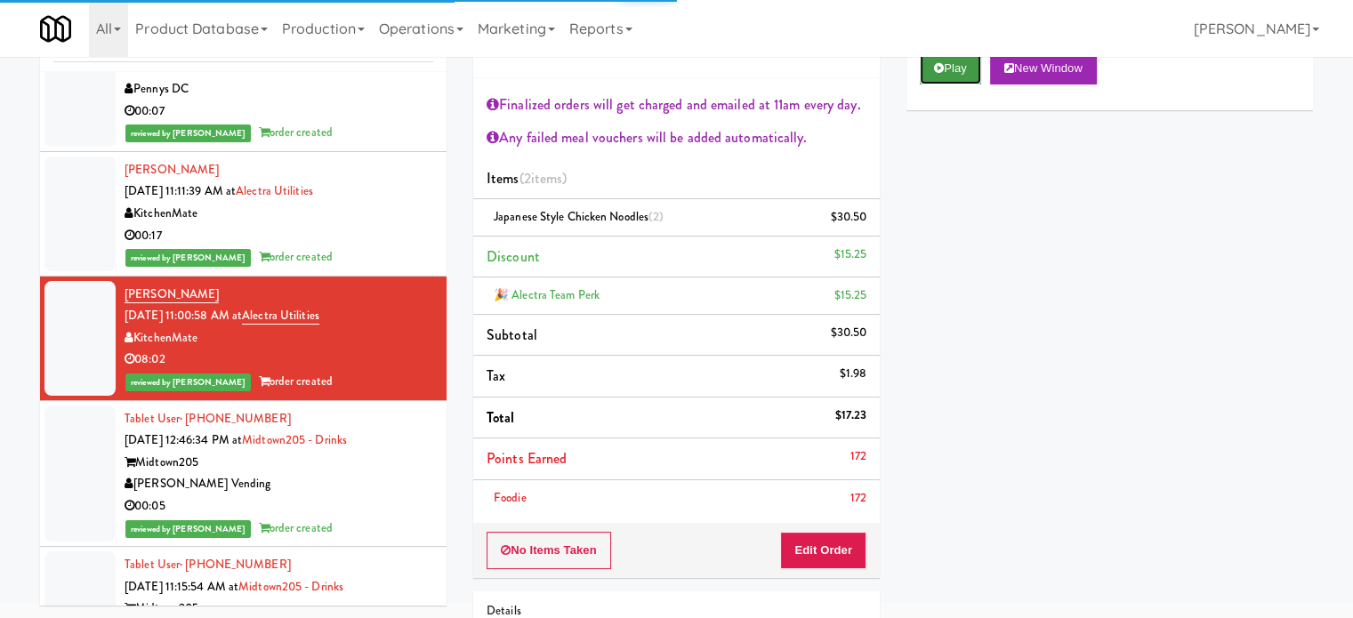
click at [961, 75] on button "Play" at bounding box center [950, 68] width 61 height 32
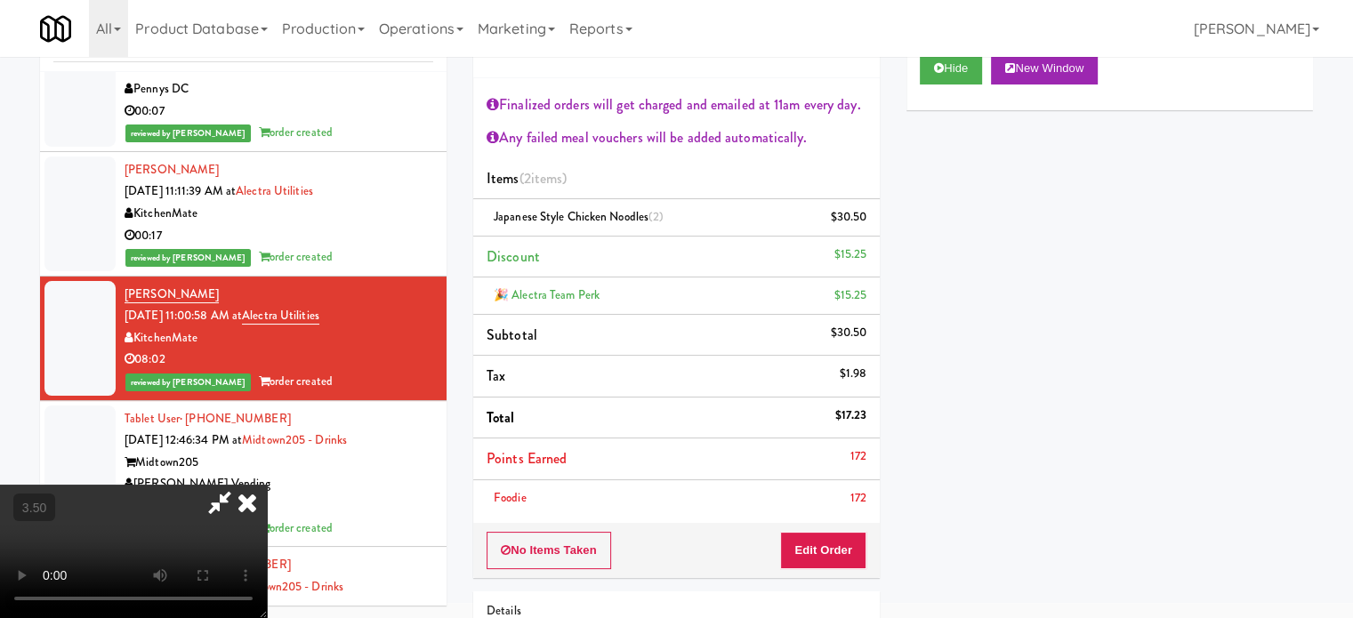
click at [267, 485] on video at bounding box center [133, 551] width 267 height 133
drag, startPoint x: 523, startPoint y: 449, endPoint x: 512, endPoint y: 443, distance: 12.4
click at [267, 485] on video at bounding box center [133, 551] width 267 height 133
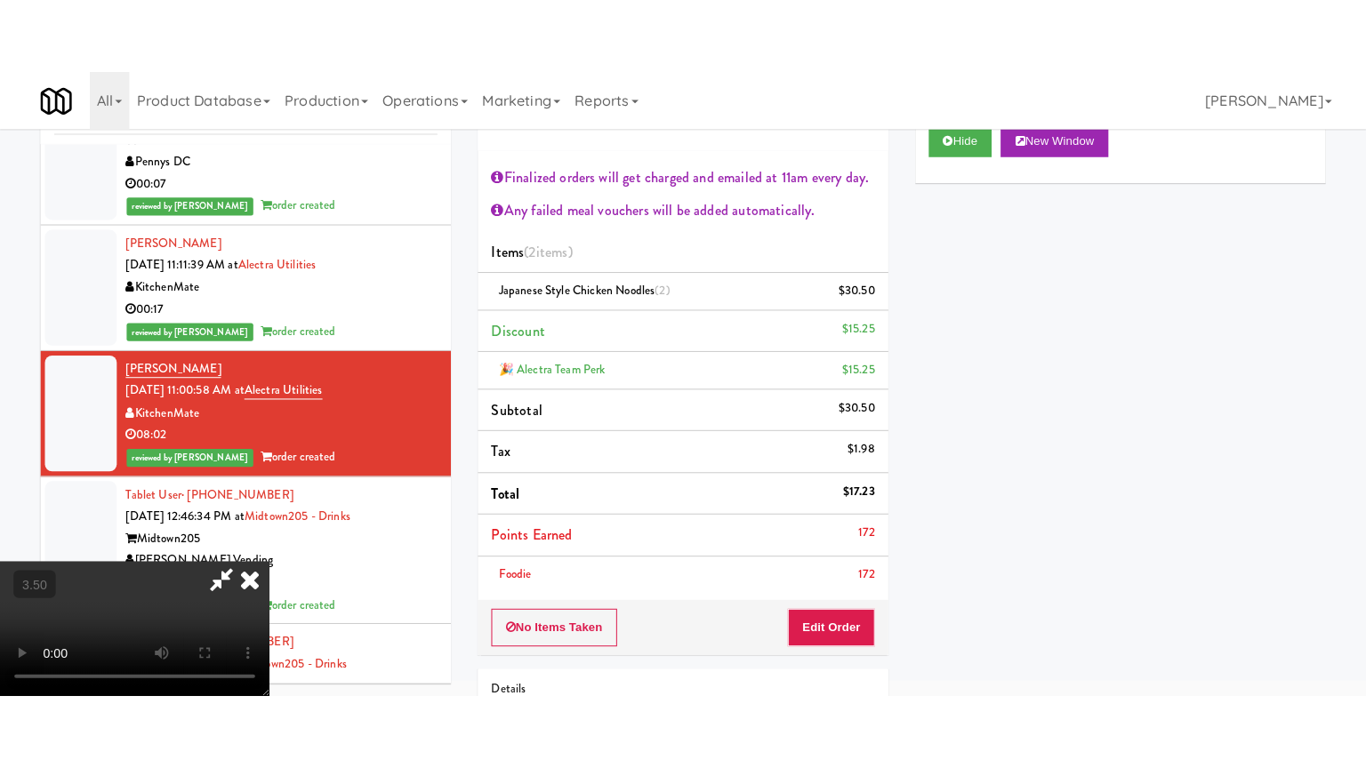
scroll to position [60, 0]
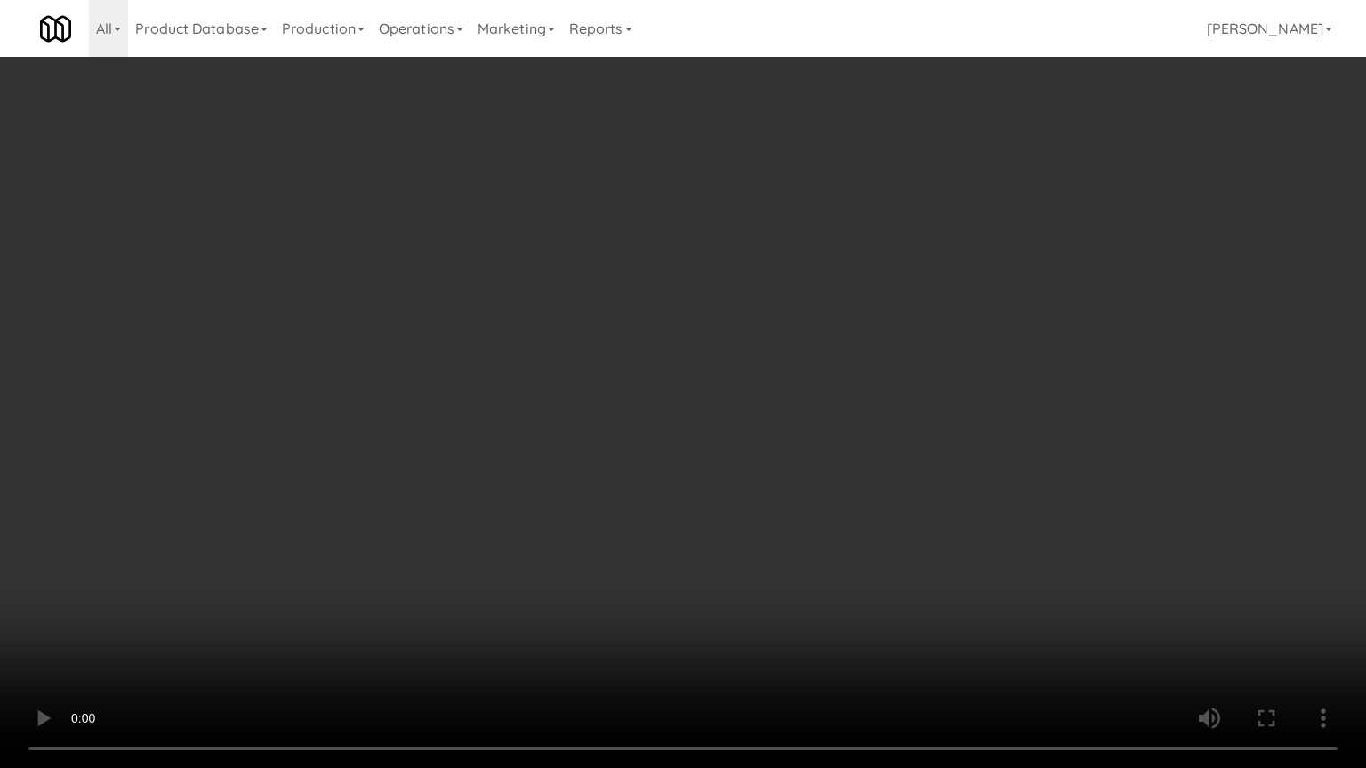
drag, startPoint x: 537, startPoint y: 381, endPoint x: 690, endPoint y: 240, distance: 207.7
click at [540, 377] on video at bounding box center [683, 384] width 1366 height 768
click at [791, 260] on video at bounding box center [683, 384] width 1366 height 768
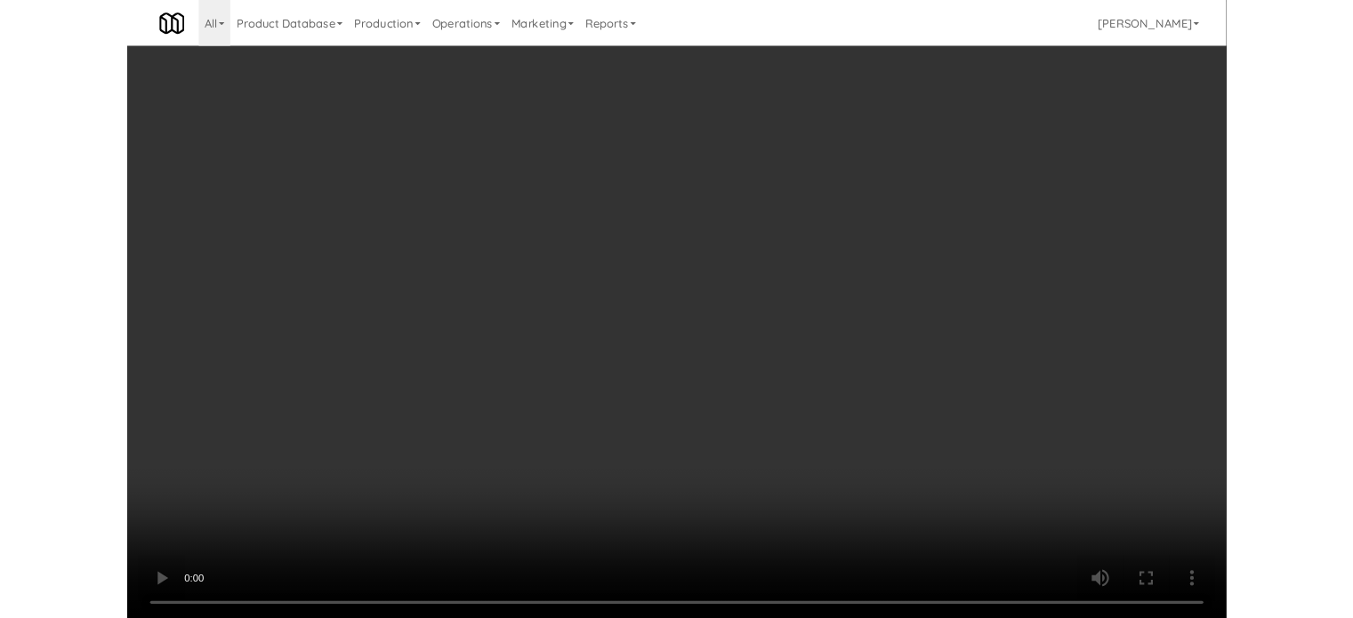
scroll to position [72, 0]
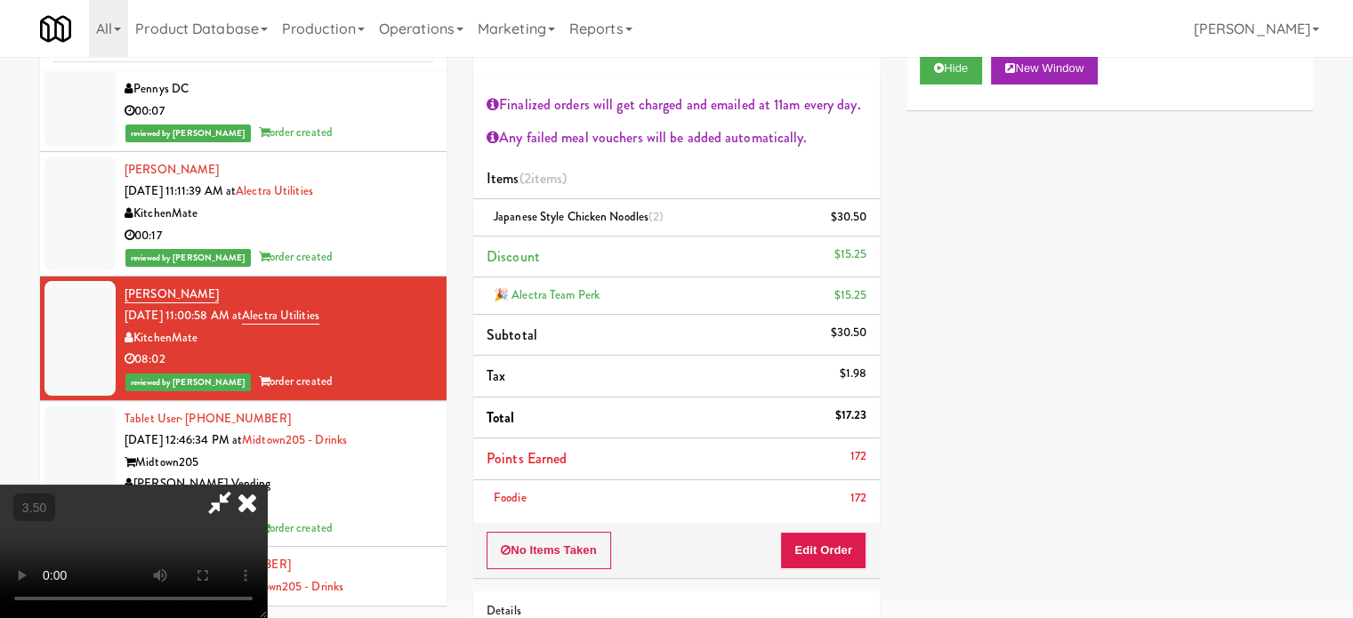
click at [267, 485] on icon at bounding box center [247, 503] width 39 height 36
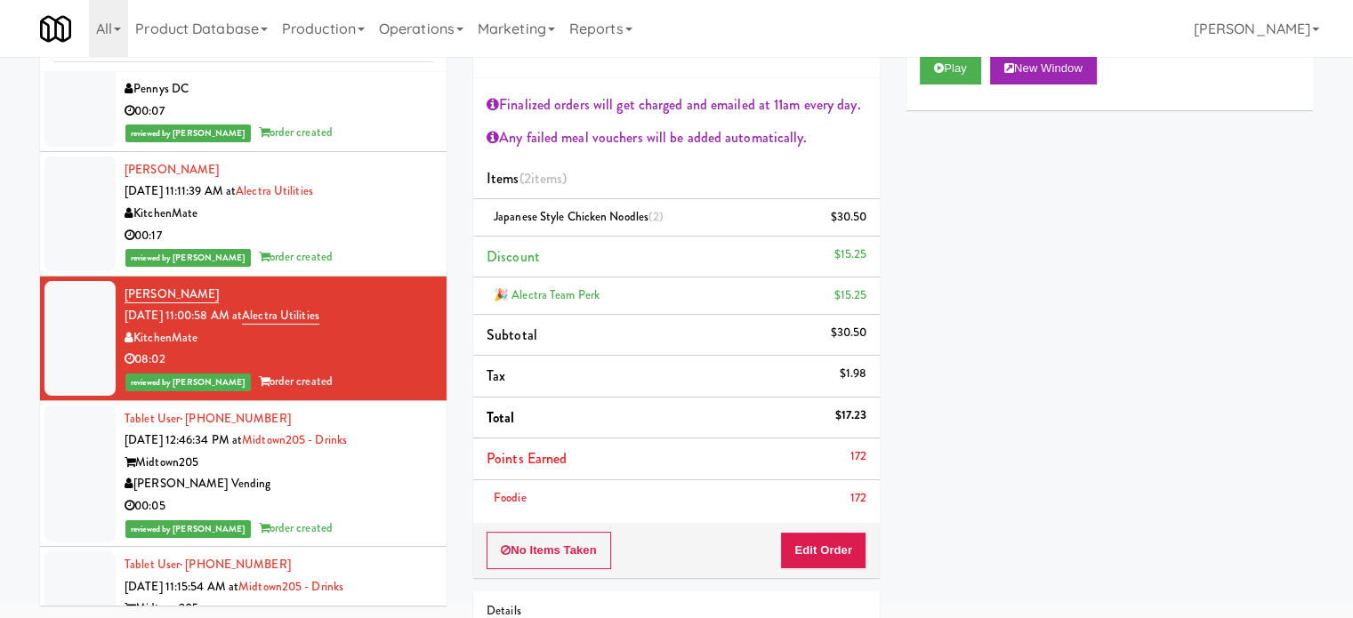
click at [370, 495] on div "00:05" at bounding box center [279, 506] width 309 height 22
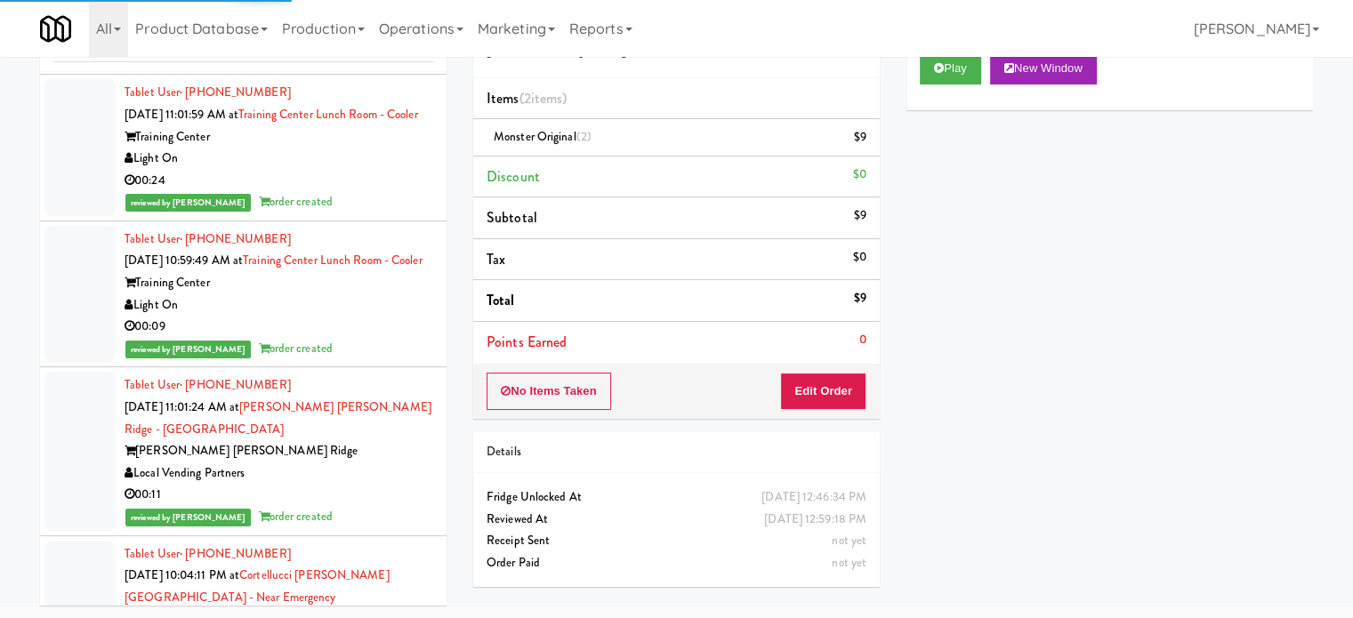
scroll to position [4577, 0]
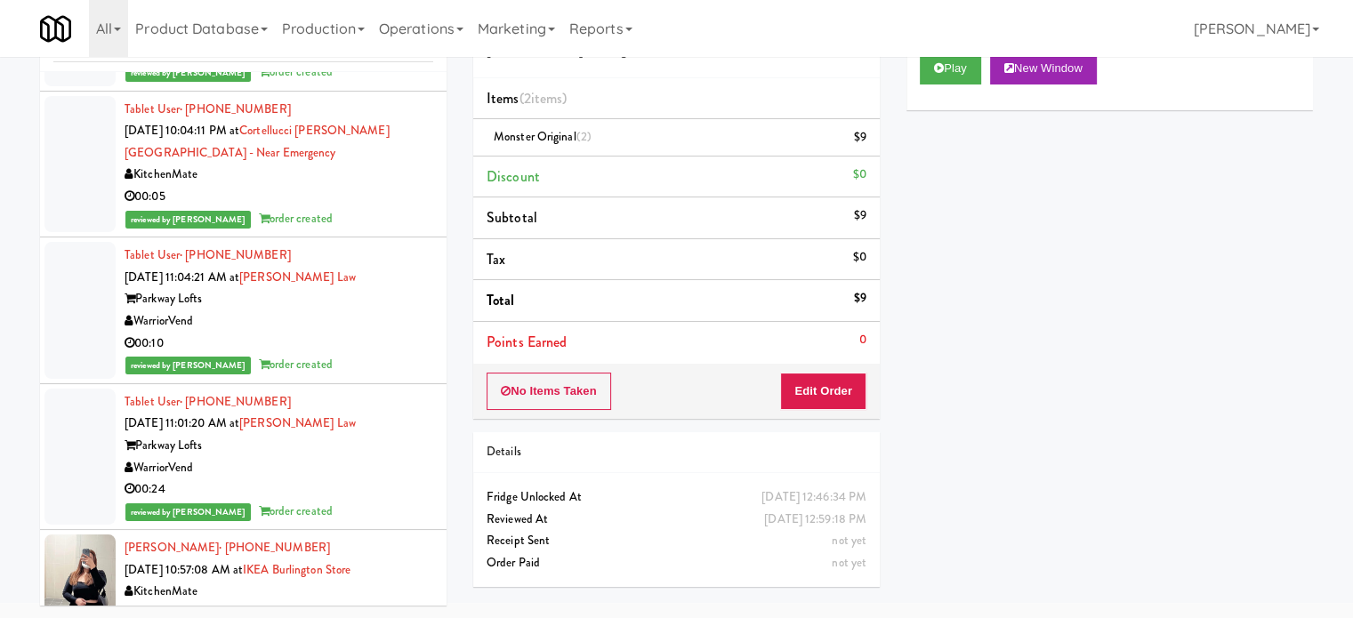
click at [352, 288] on div "Parkway Lofts" at bounding box center [279, 299] width 309 height 22
